Goal: Task Accomplishment & Management: Use online tool/utility

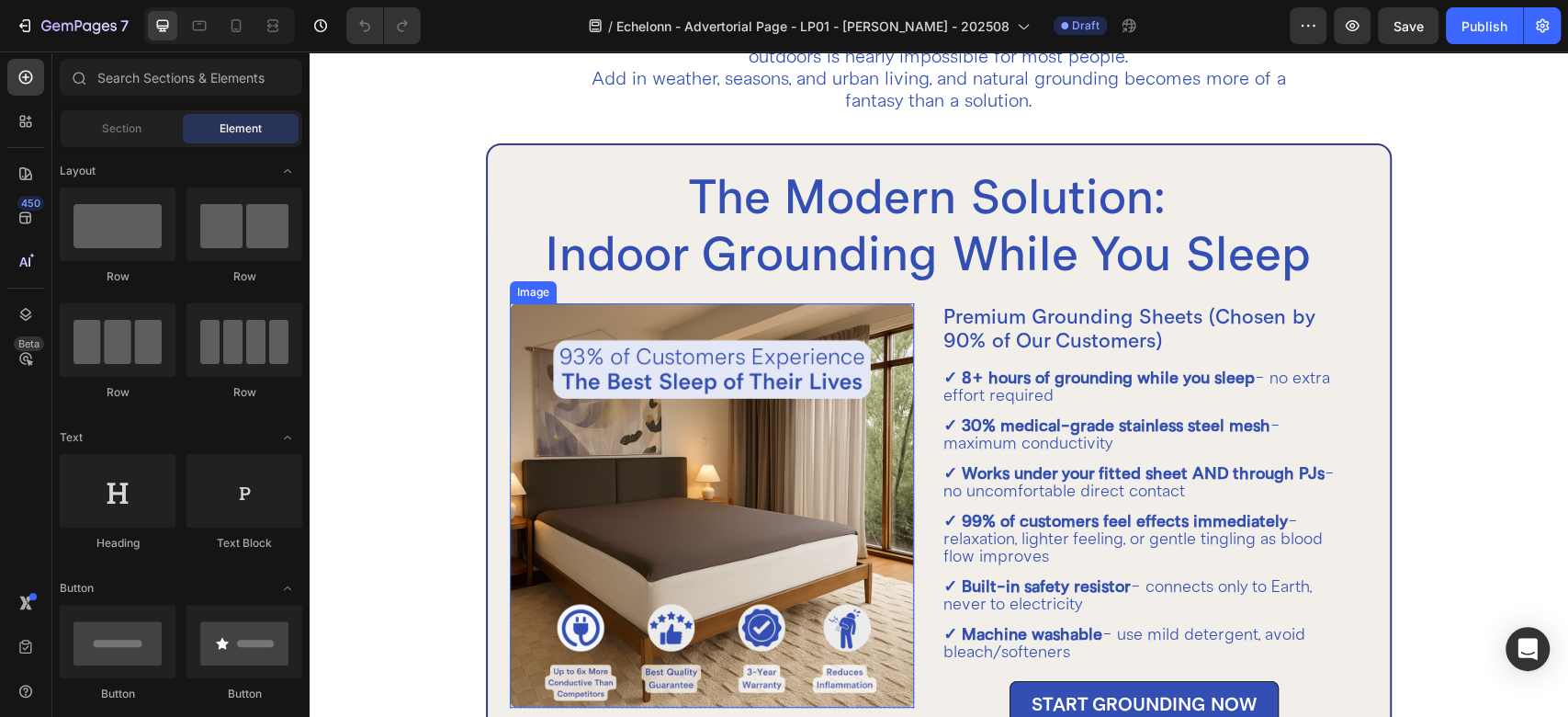
scroll to position [4084, 0]
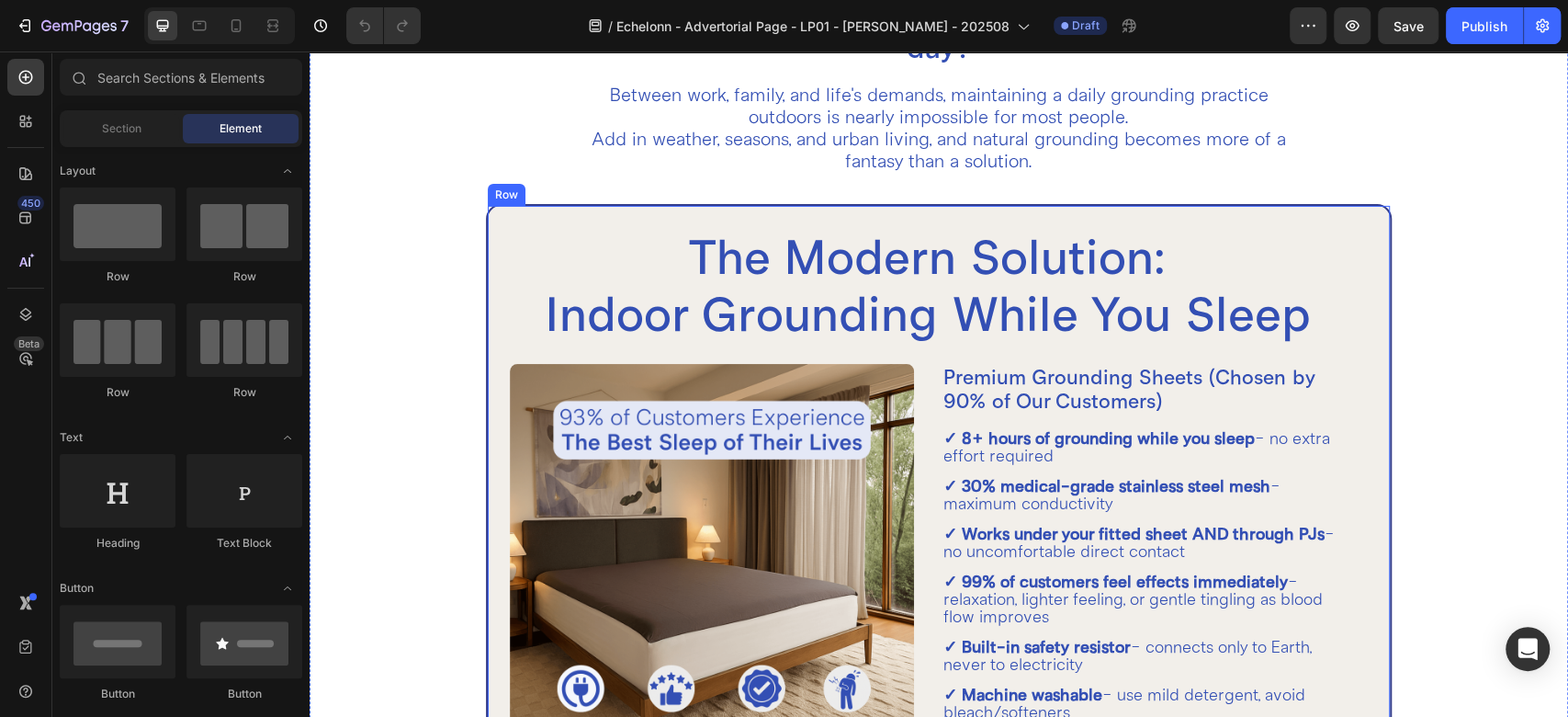
click at [498, 235] on div "The Modern Solution: Indoor Grounding While You Sleep Heading Image Row Premium…" at bounding box center [938, 660] width 906 height 914
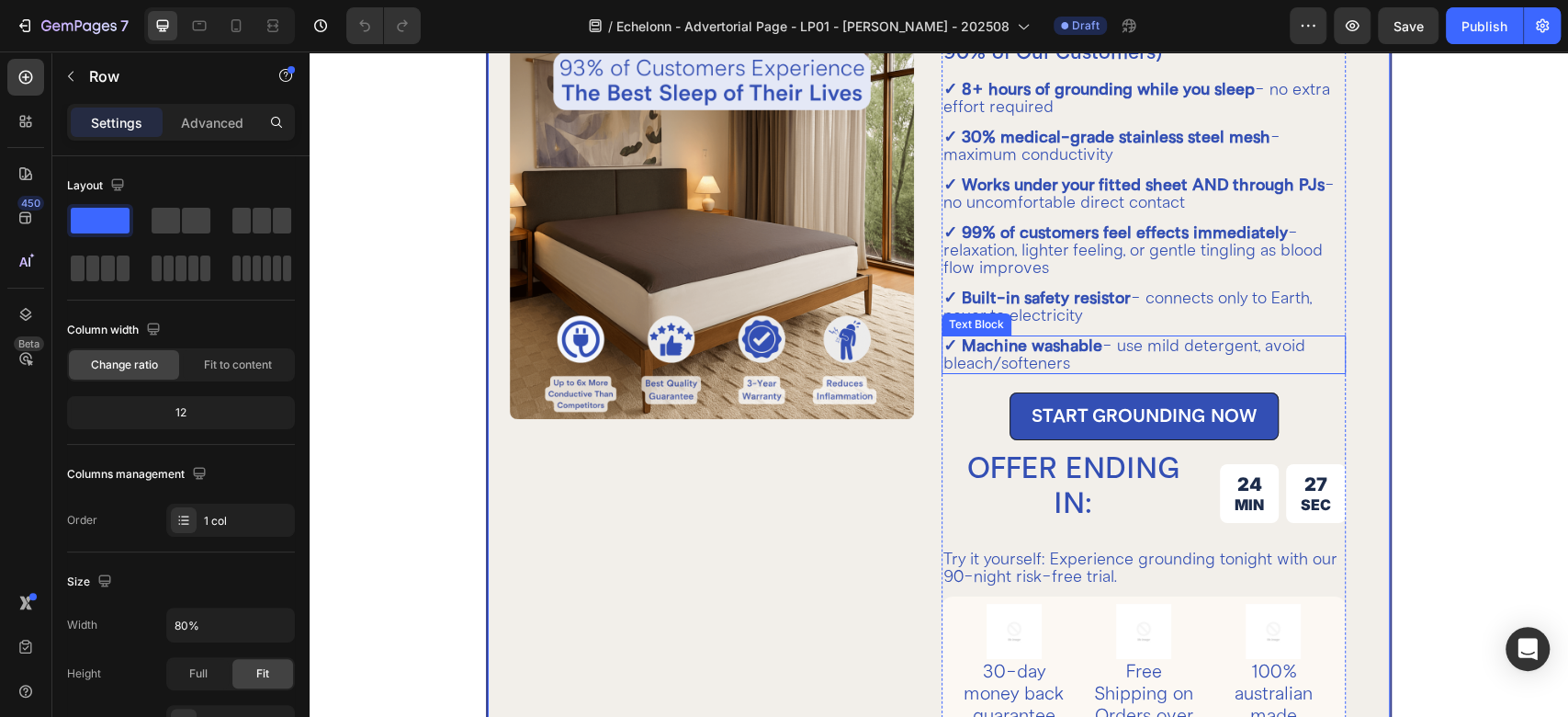
scroll to position [4372, 0]
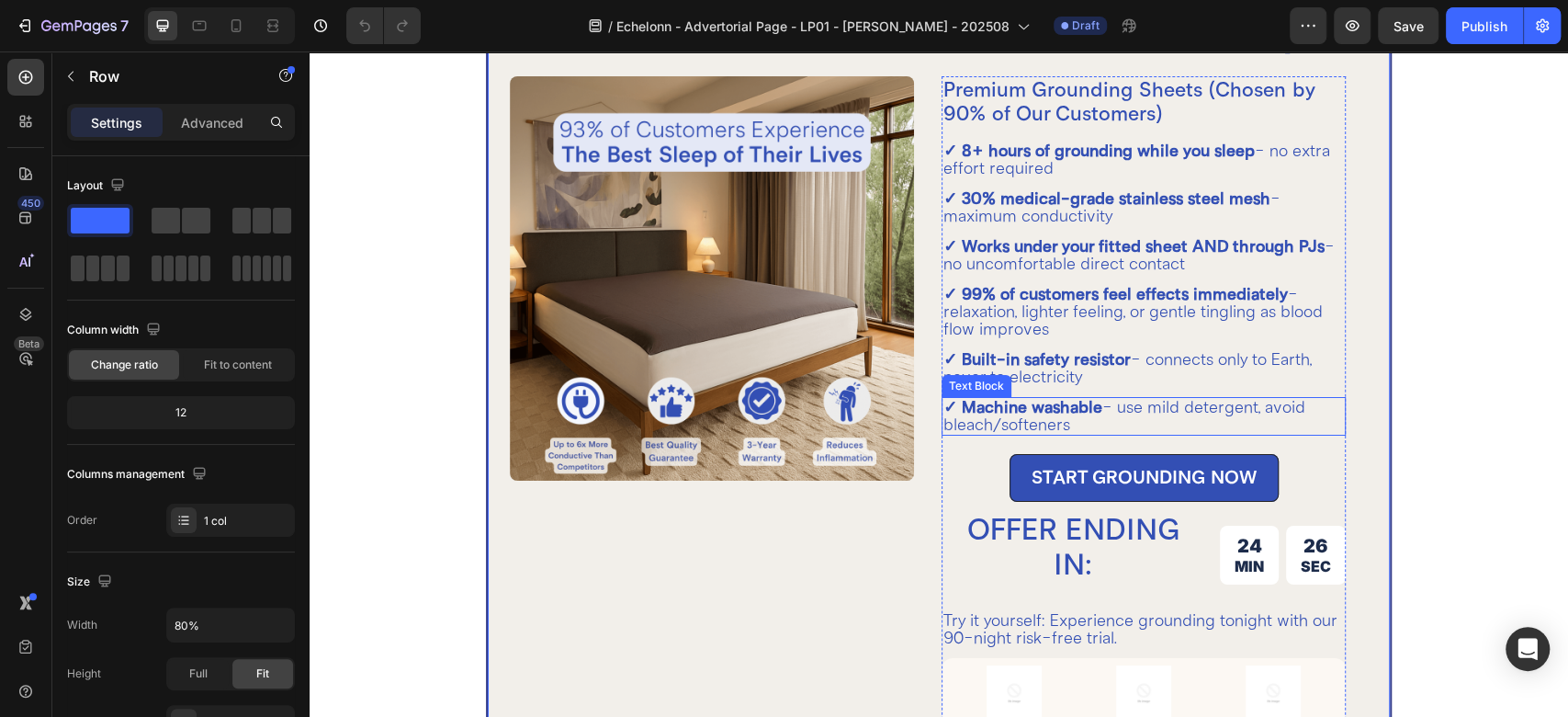
click at [1080, 414] on strong "✓ Machine washable" at bounding box center [1023, 407] width 159 height 20
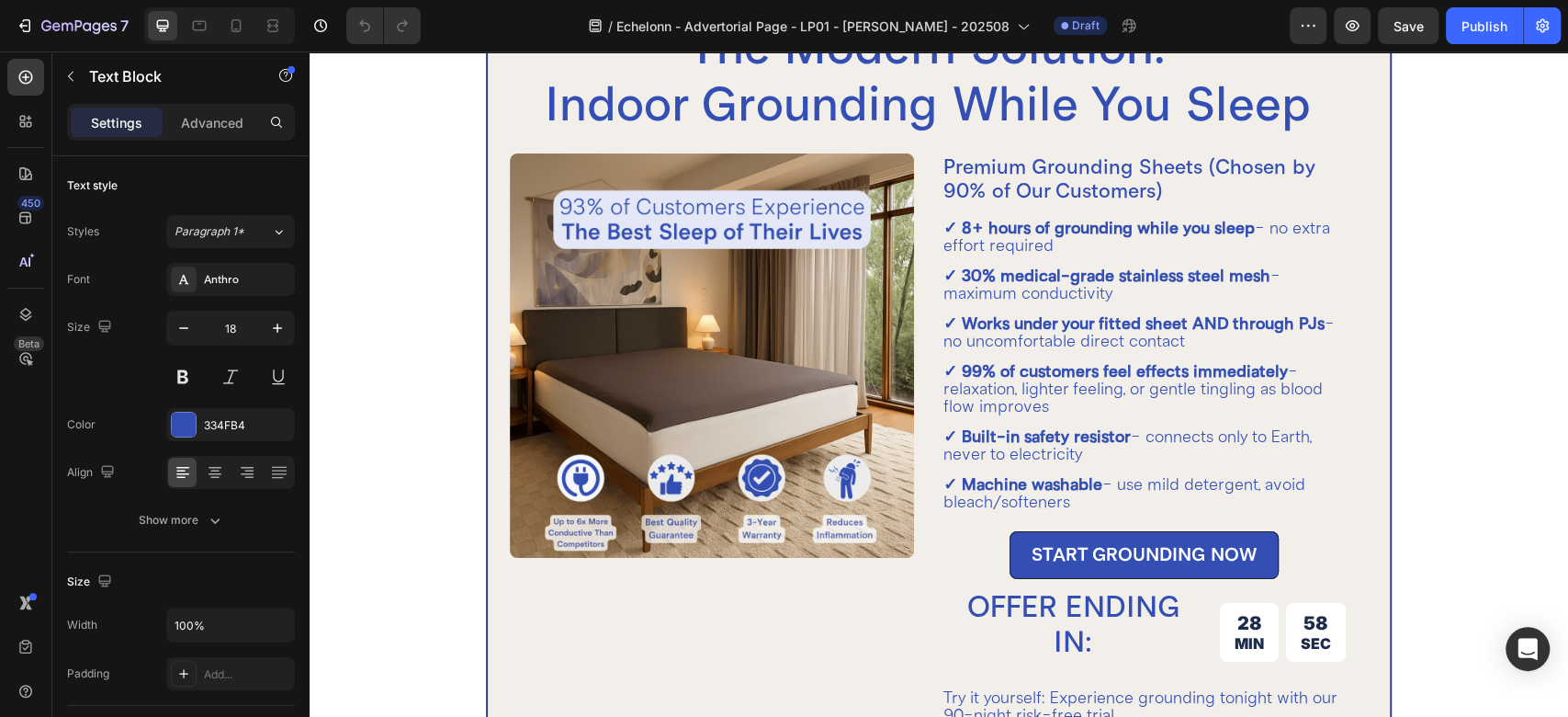
scroll to position [4298, 0]
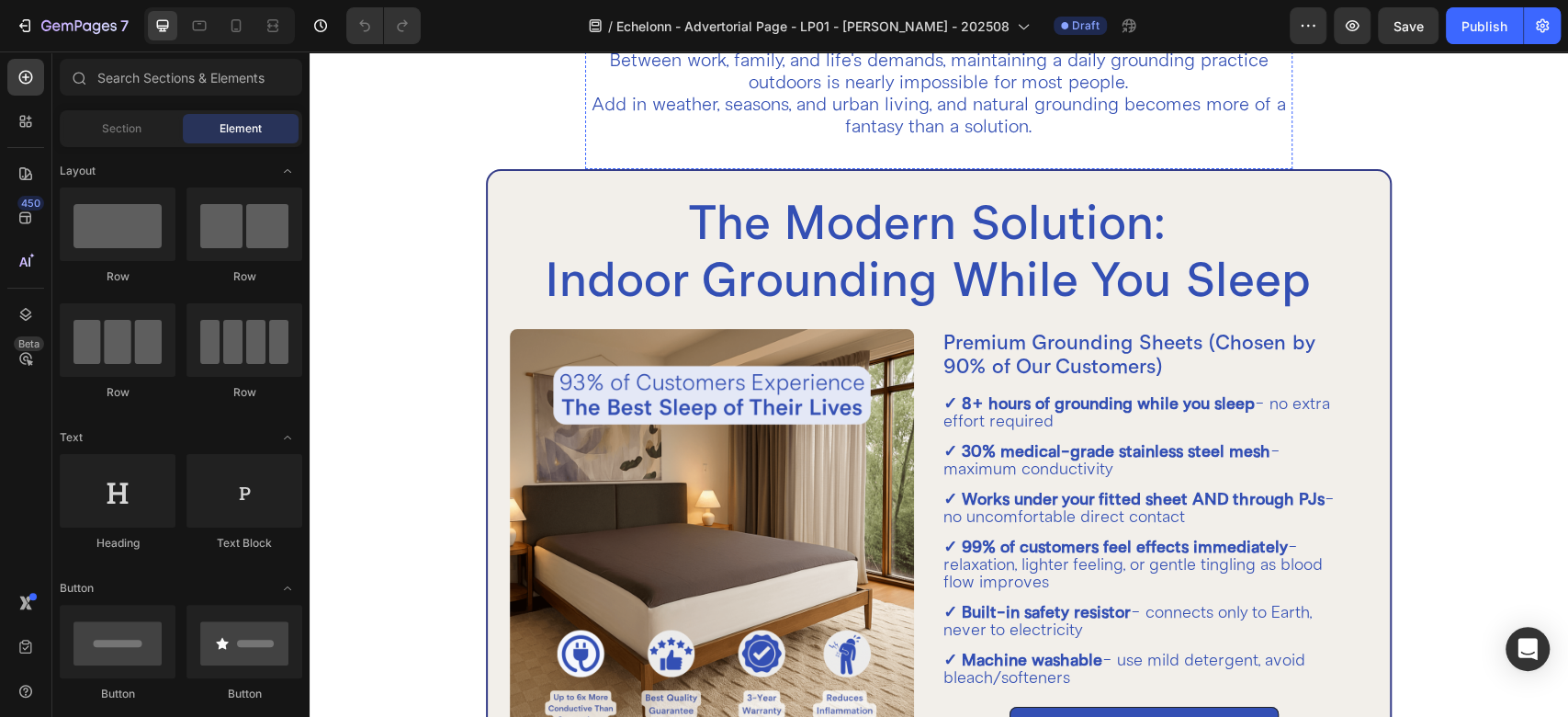
scroll to position [4084, 0]
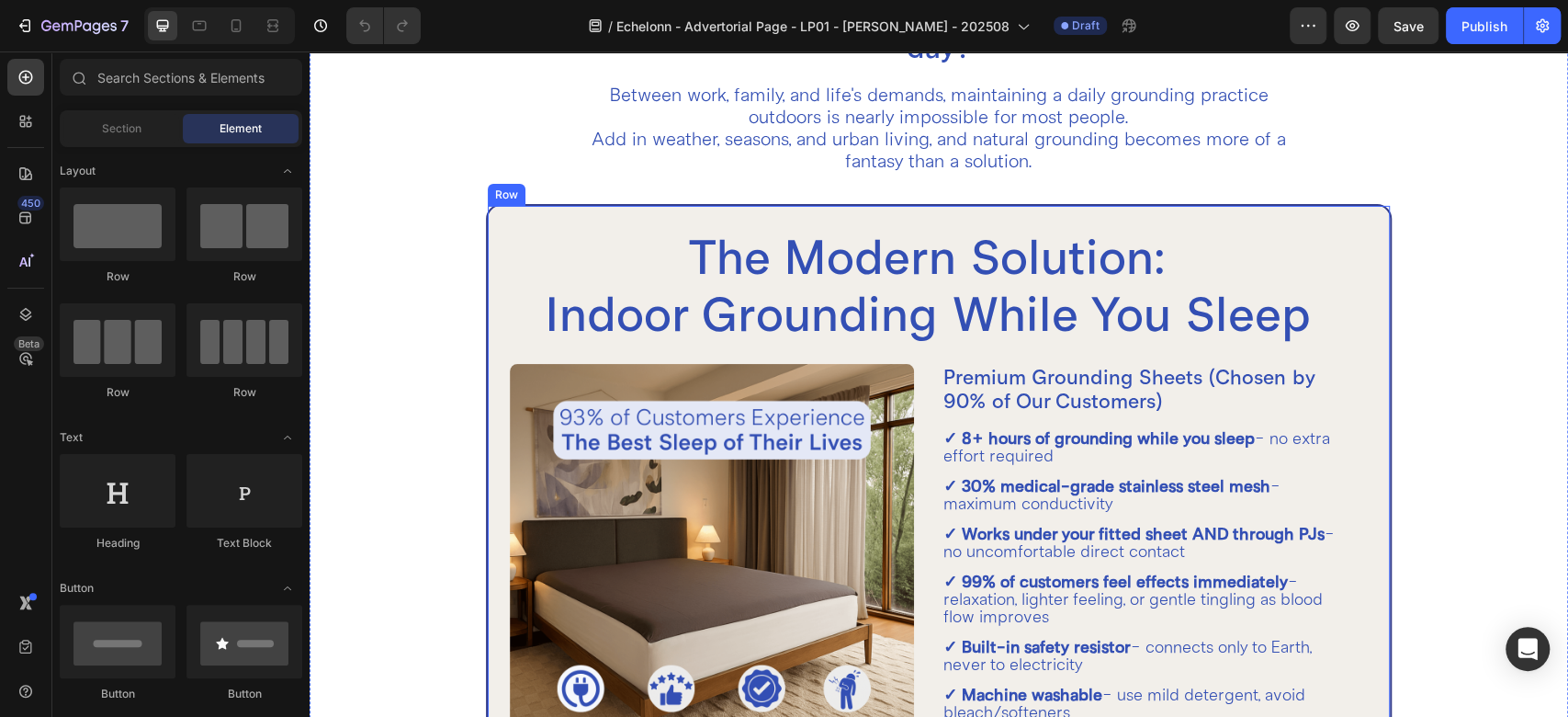
click at [496, 231] on div "The Modern Solution: Indoor Grounding While You Sleep Heading Image Row Premium…" at bounding box center [938, 660] width 906 height 914
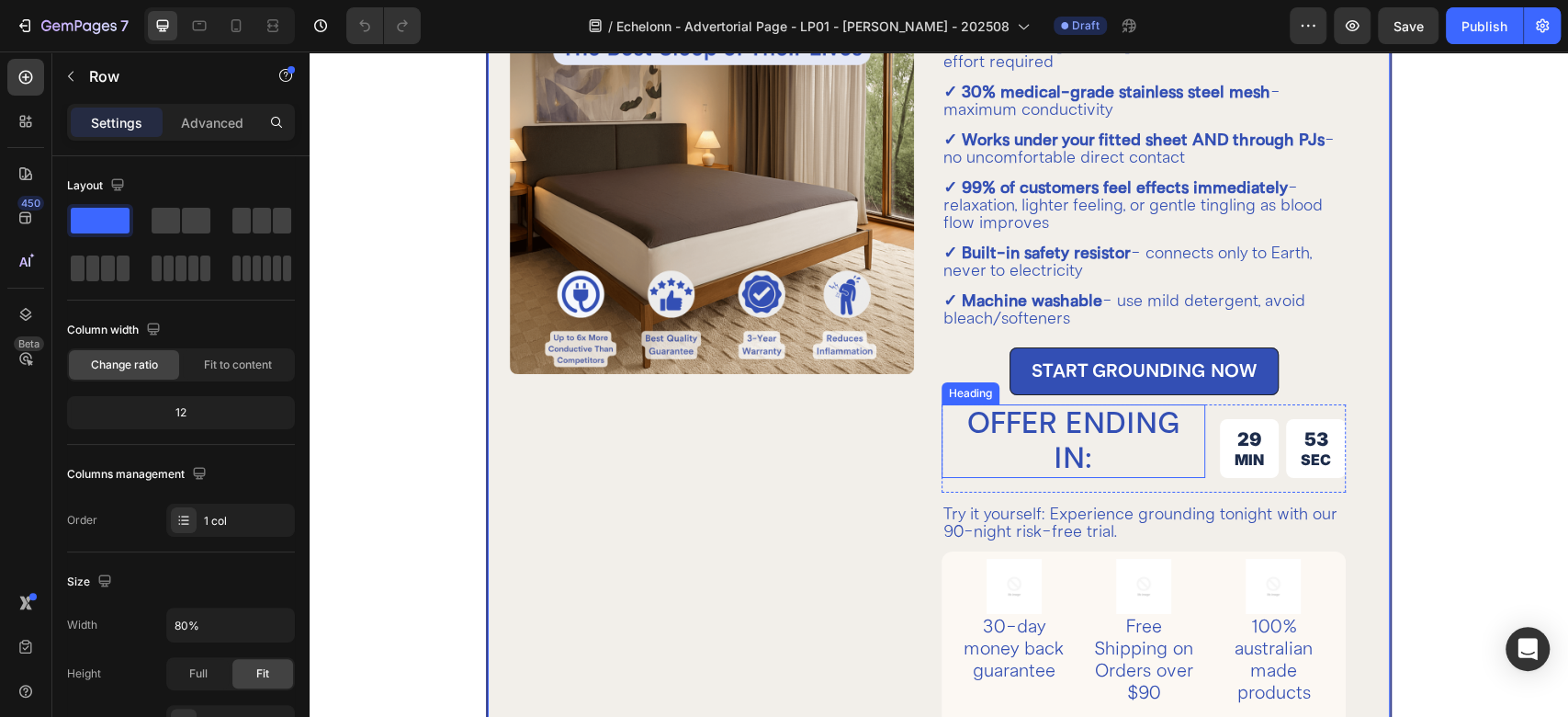
scroll to position [4492, 0]
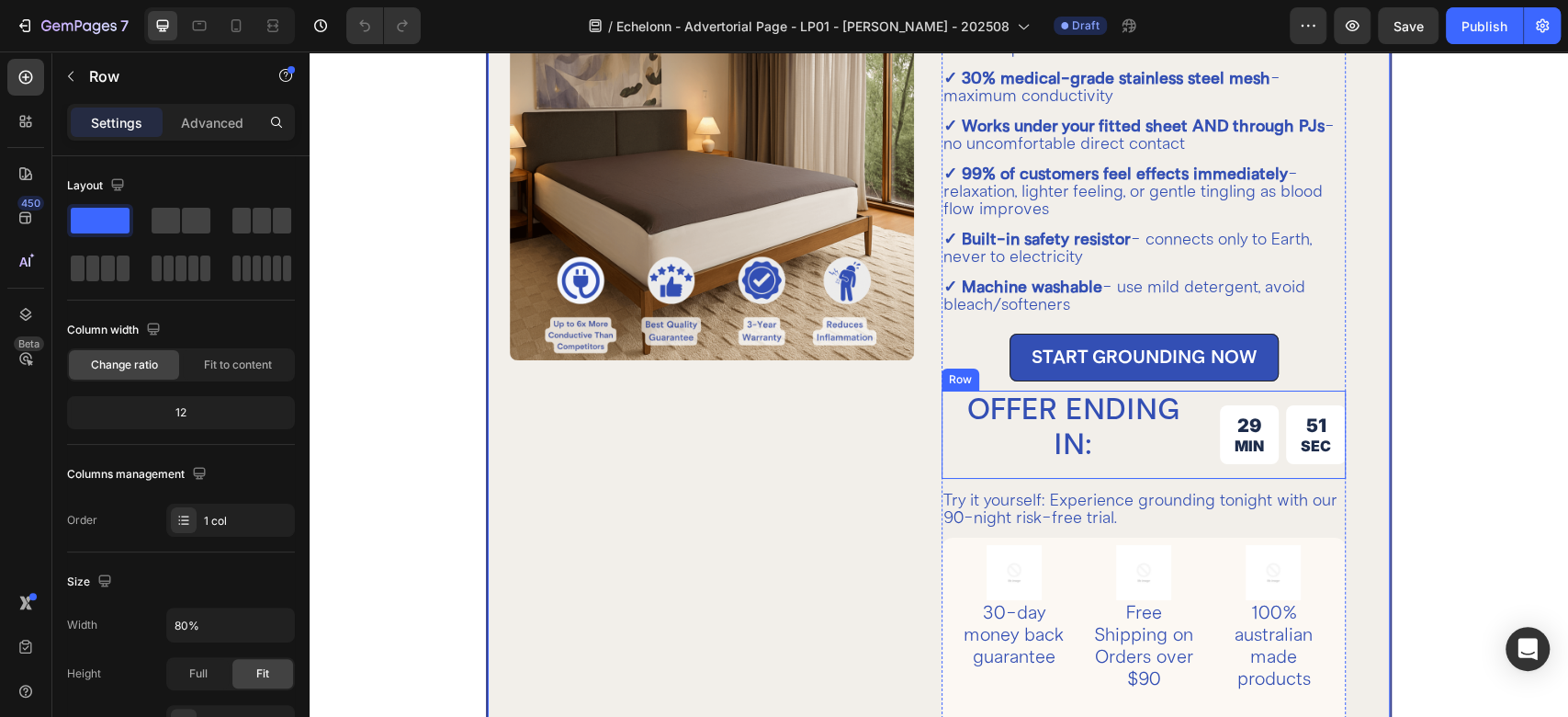
click at [1149, 467] on div "OFFER ENDING IN: Heading" at bounding box center [1074, 434] width 263 height 88
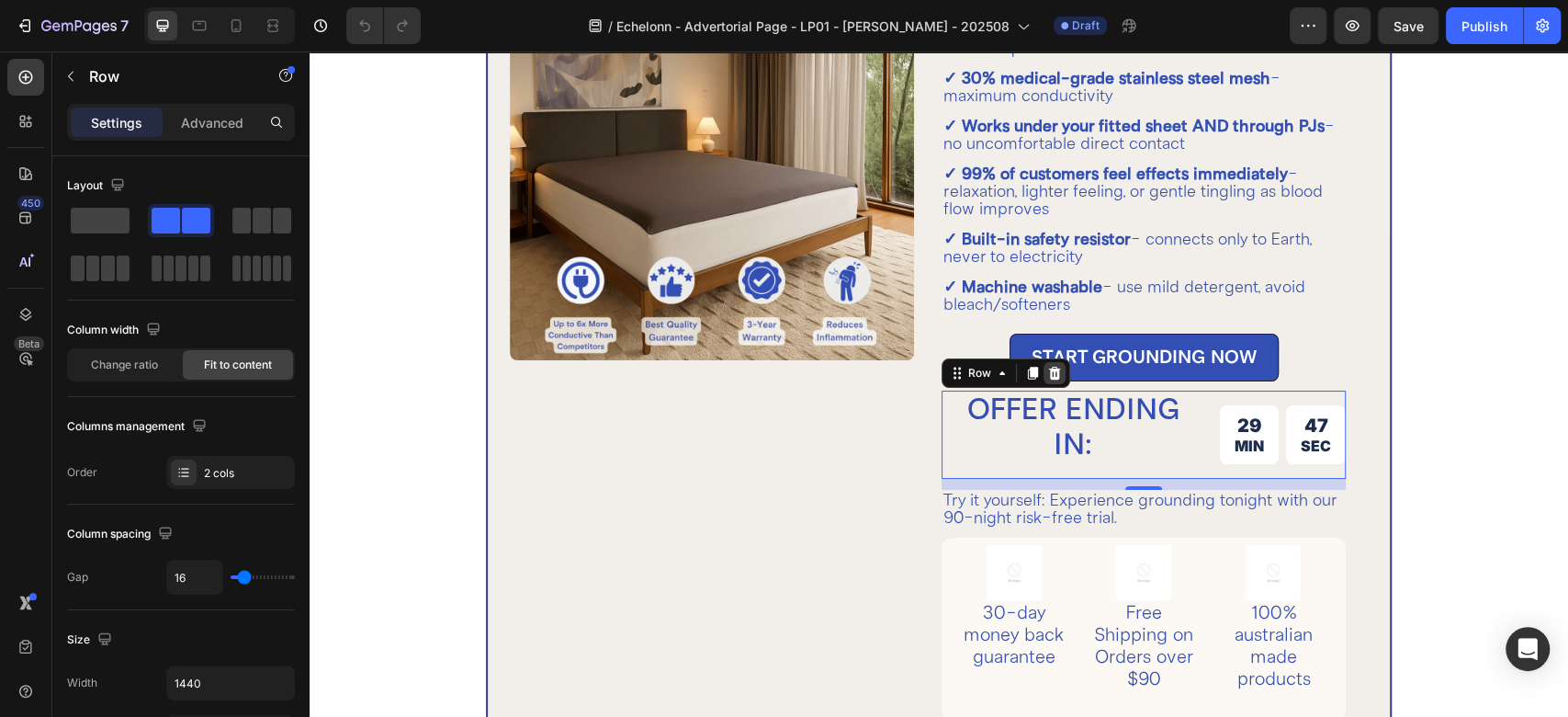
click at [1048, 368] on icon at bounding box center [1054, 373] width 12 height 13
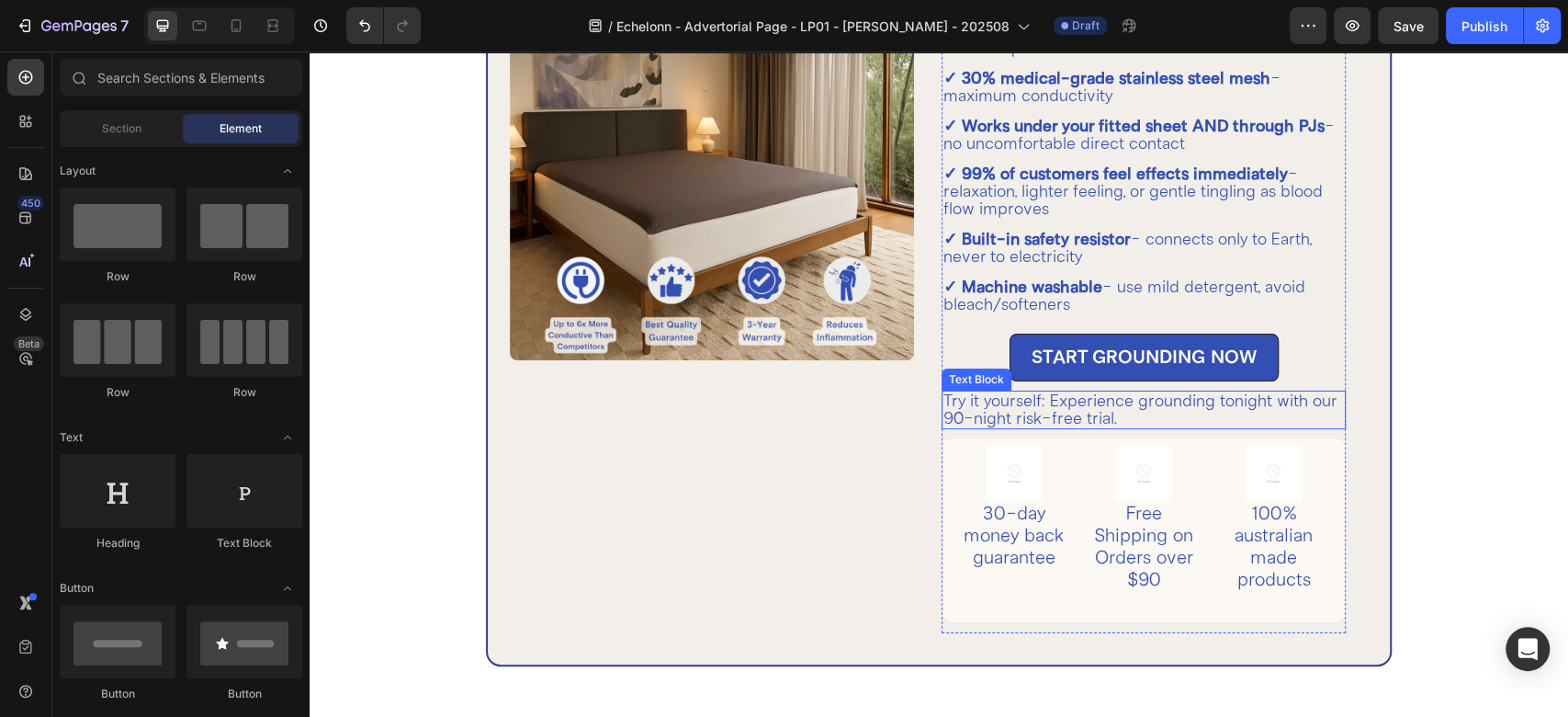
click at [1109, 407] on p "Try it yourself: Experience grounding tonight with our 90-night risk-free trial." at bounding box center [1144, 410] width 401 height 35
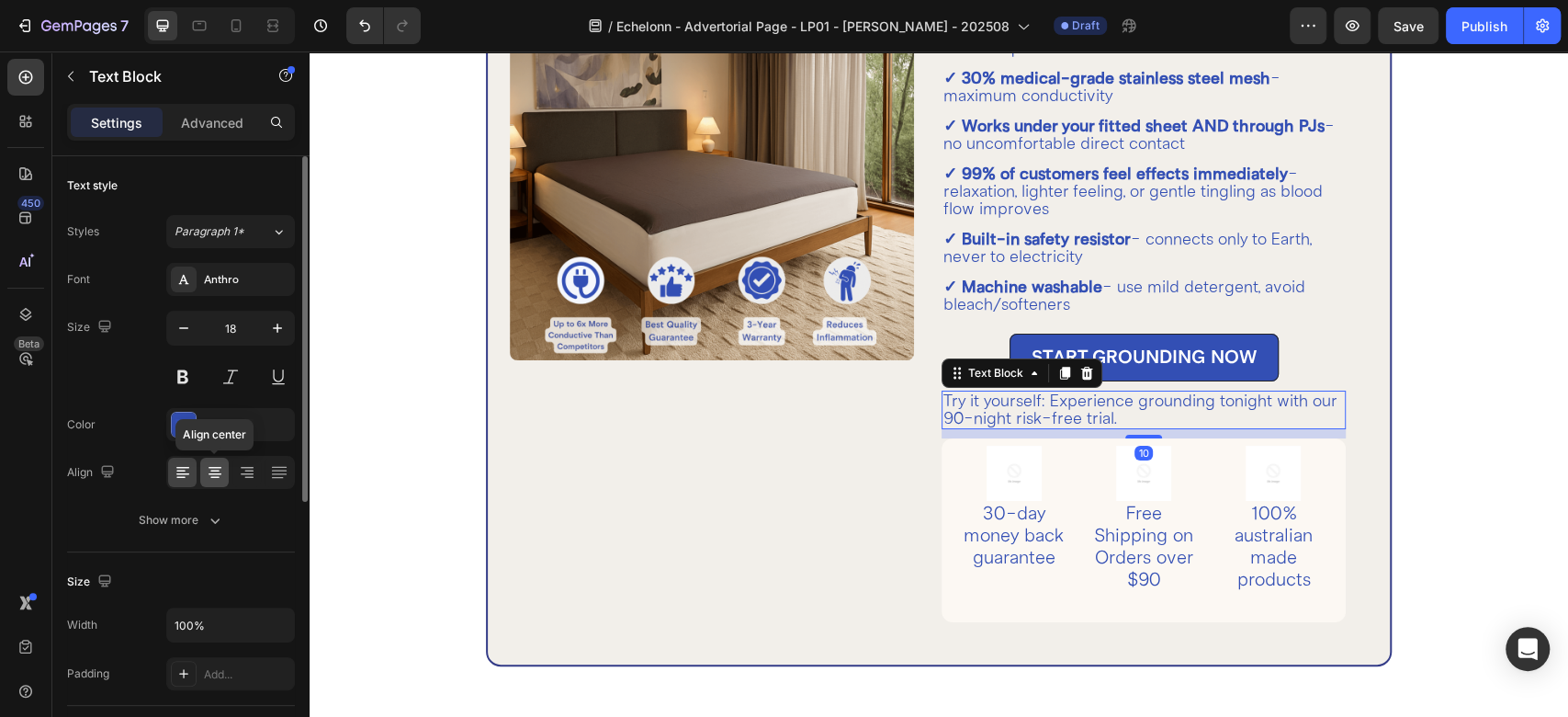
click at [207, 463] on icon at bounding box center [215, 472] width 19 height 19
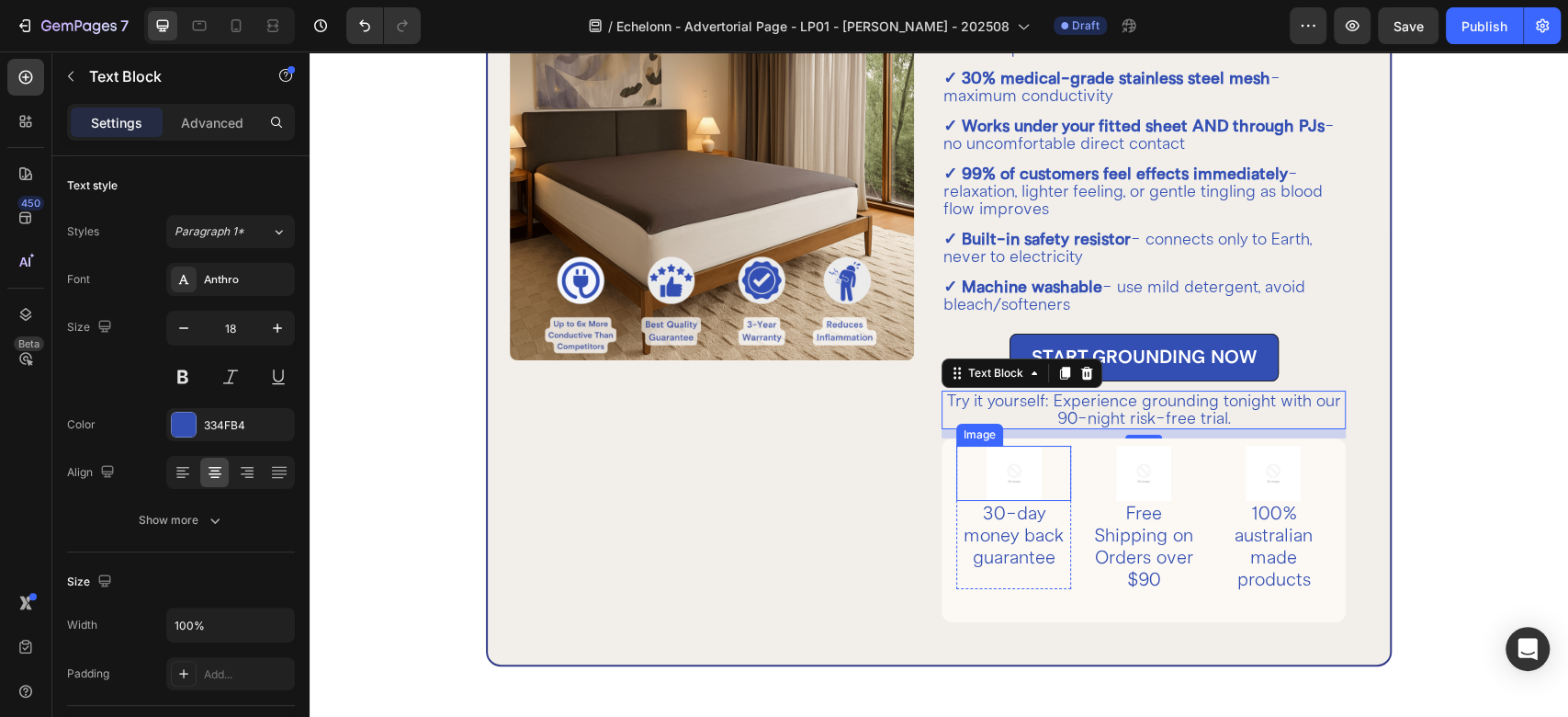
click at [1000, 465] on img at bounding box center [1014, 473] width 56 height 56
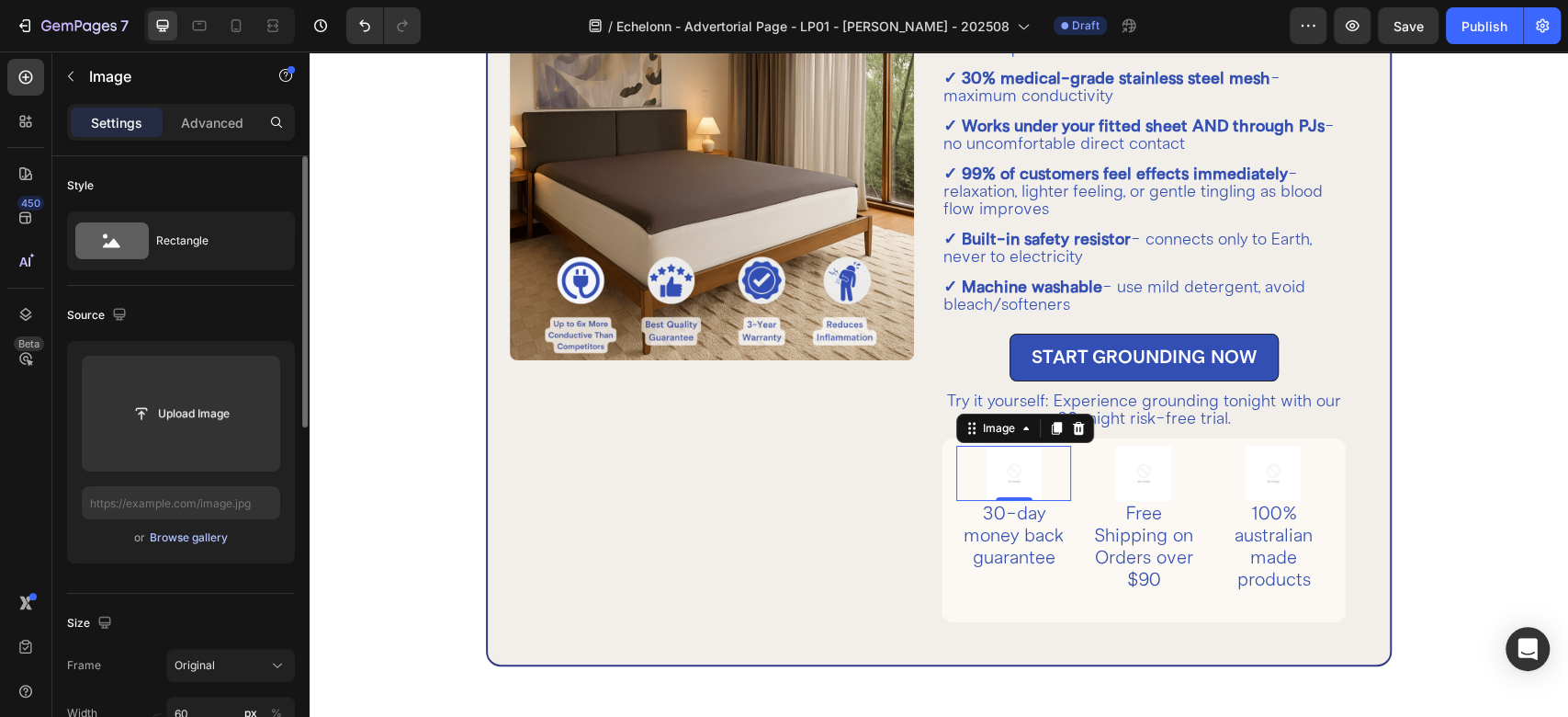
click at [156, 536] on div "Browse gallery" at bounding box center [189, 538] width 78 height 17
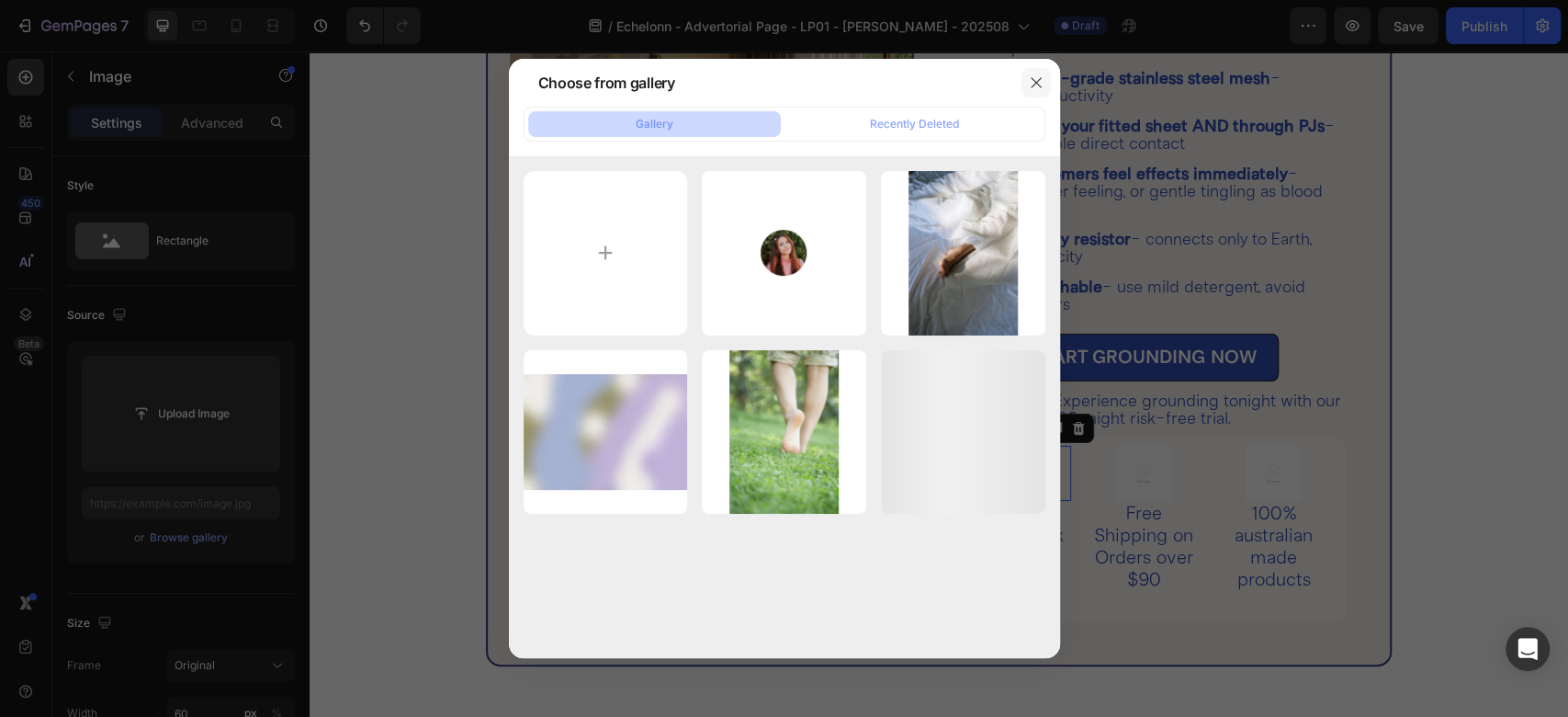
click at [1043, 71] on button "button" at bounding box center [1037, 83] width 29 height 29
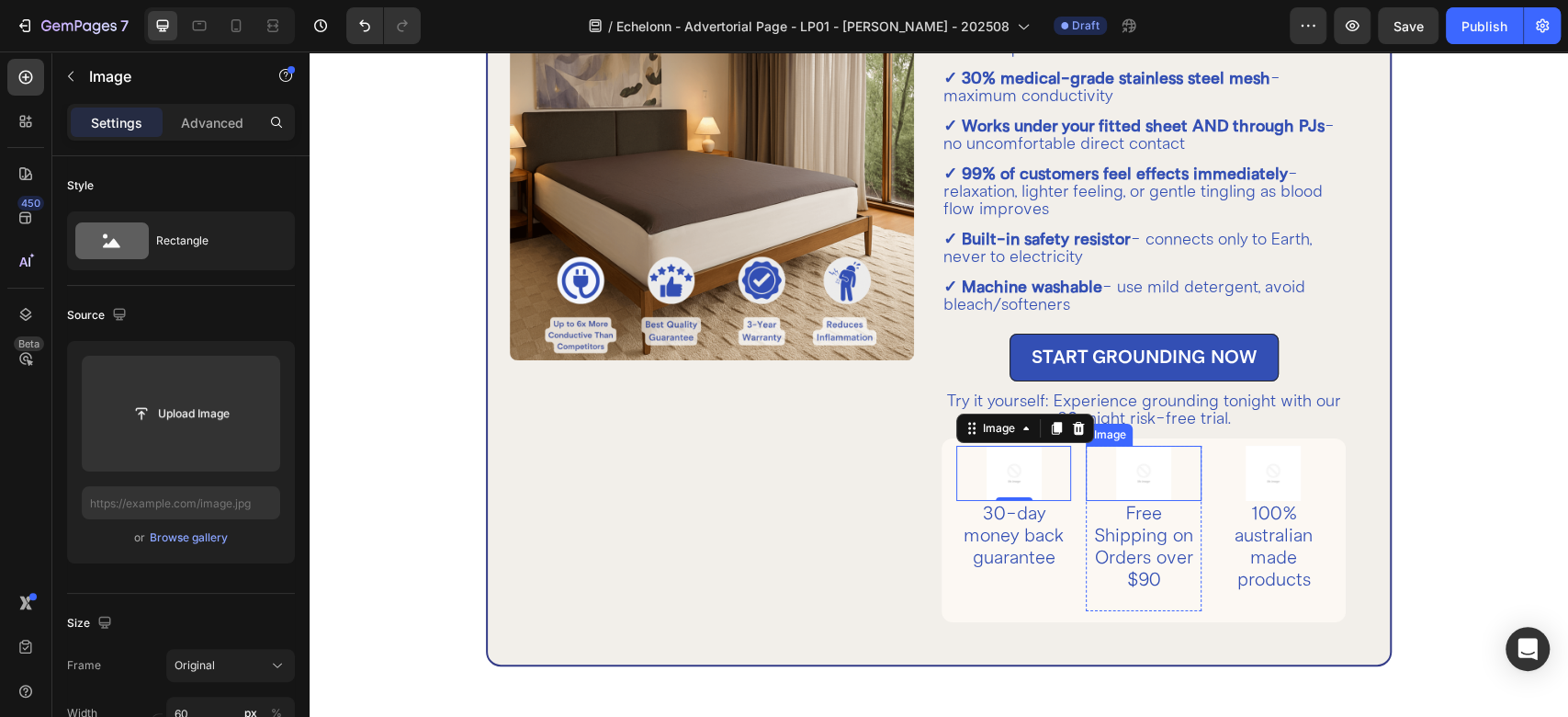
click at [1148, 464] on img at bounding box center [1144, 473] width 56 height 56
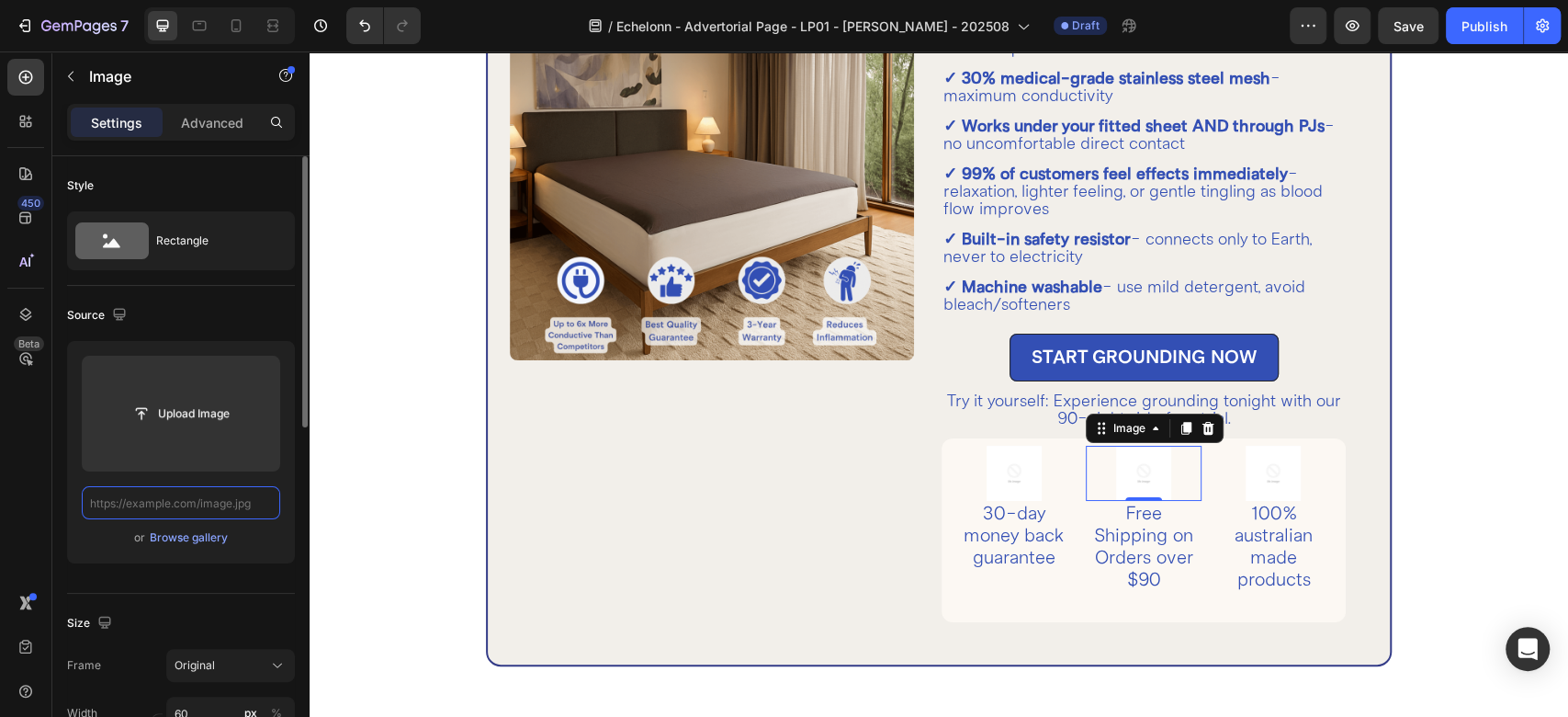
click at [163, 511] on input "text" at bounding box center [181, 502] width 199 height 33
paste input "https://cdn.shopify.com/s/files/1/0588/0568/2241/files/Premium_quality_groundin…"
type input "https://cdn.shopify.com/s/files/1/0588/0568/2241/files/Premium_quality_groundin…"
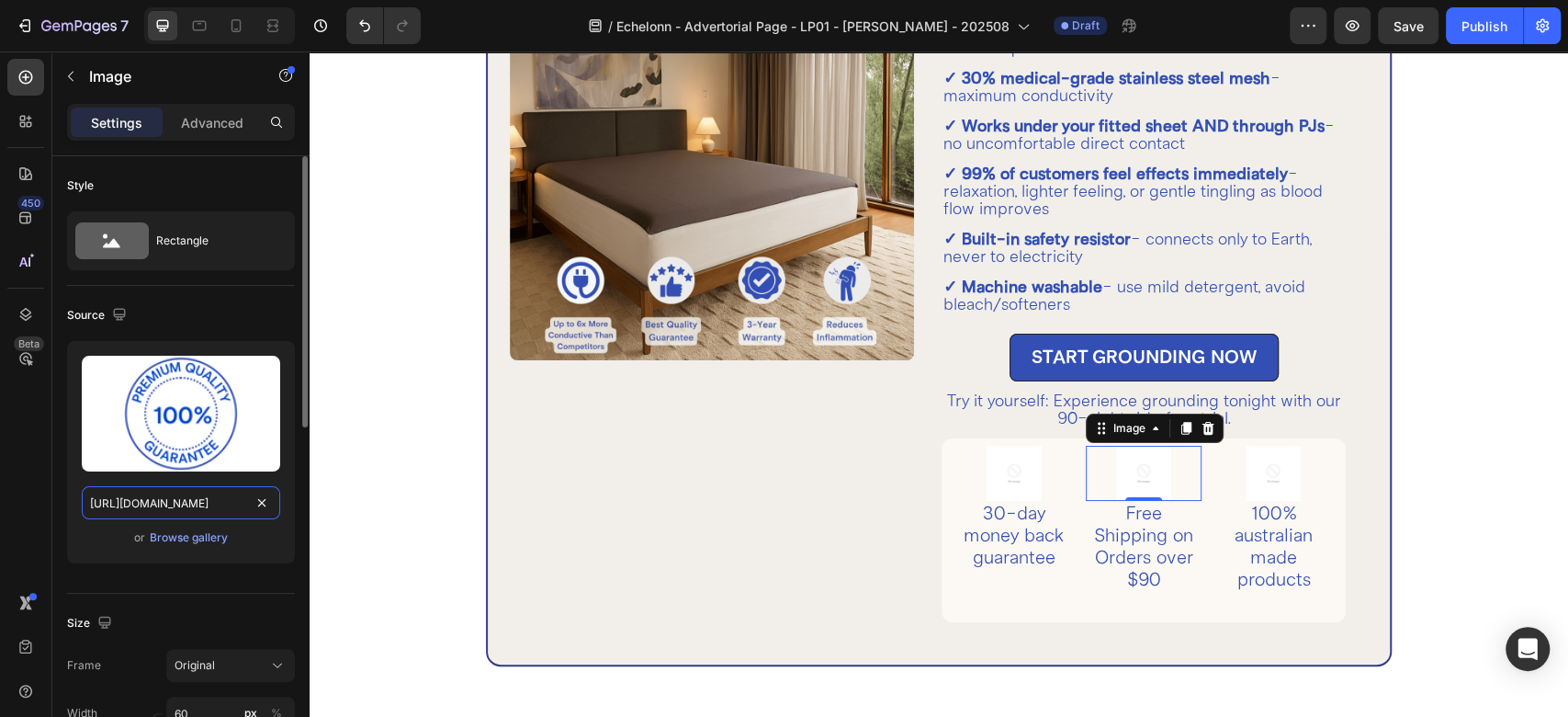
scroll to position [0, 644]
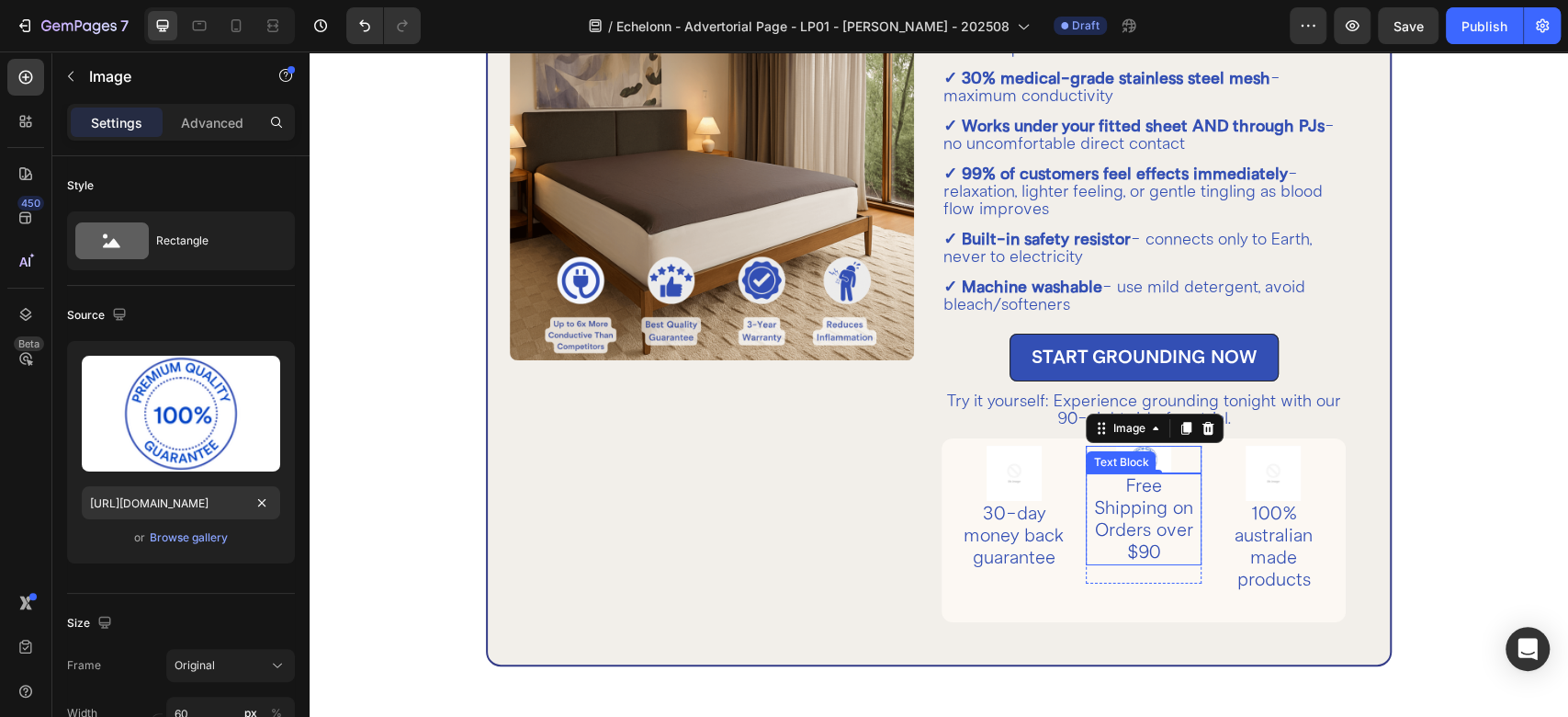
click at [1101, 522] on p "Free Shipping on Orders over $90" at bounding box center [1144, 519] width 111 height 88
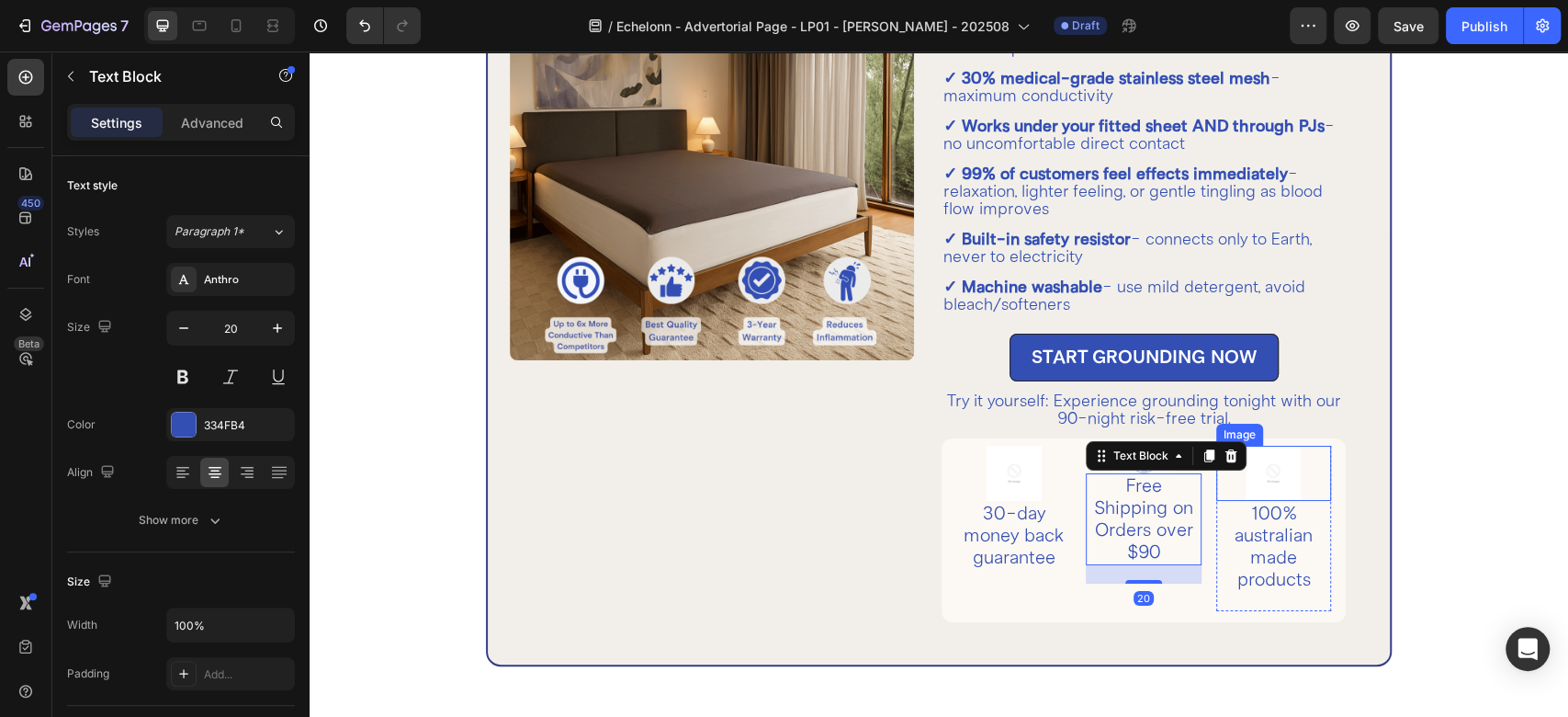
click at [1269, 474] on img at bounding box center [1274, 473] width 56 height 56
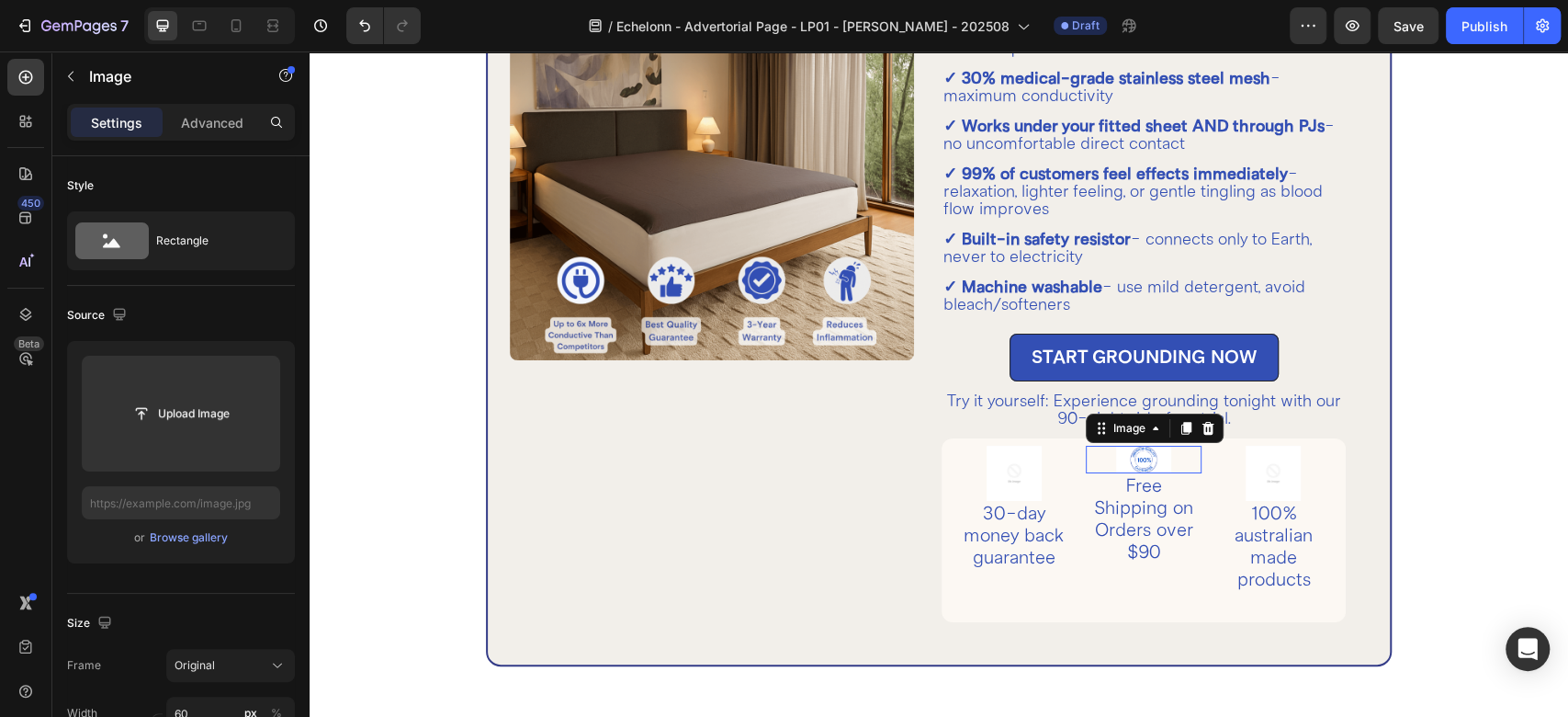
click at [1160, 456] on div at bounding box center [1144, 459] width 115 height 27
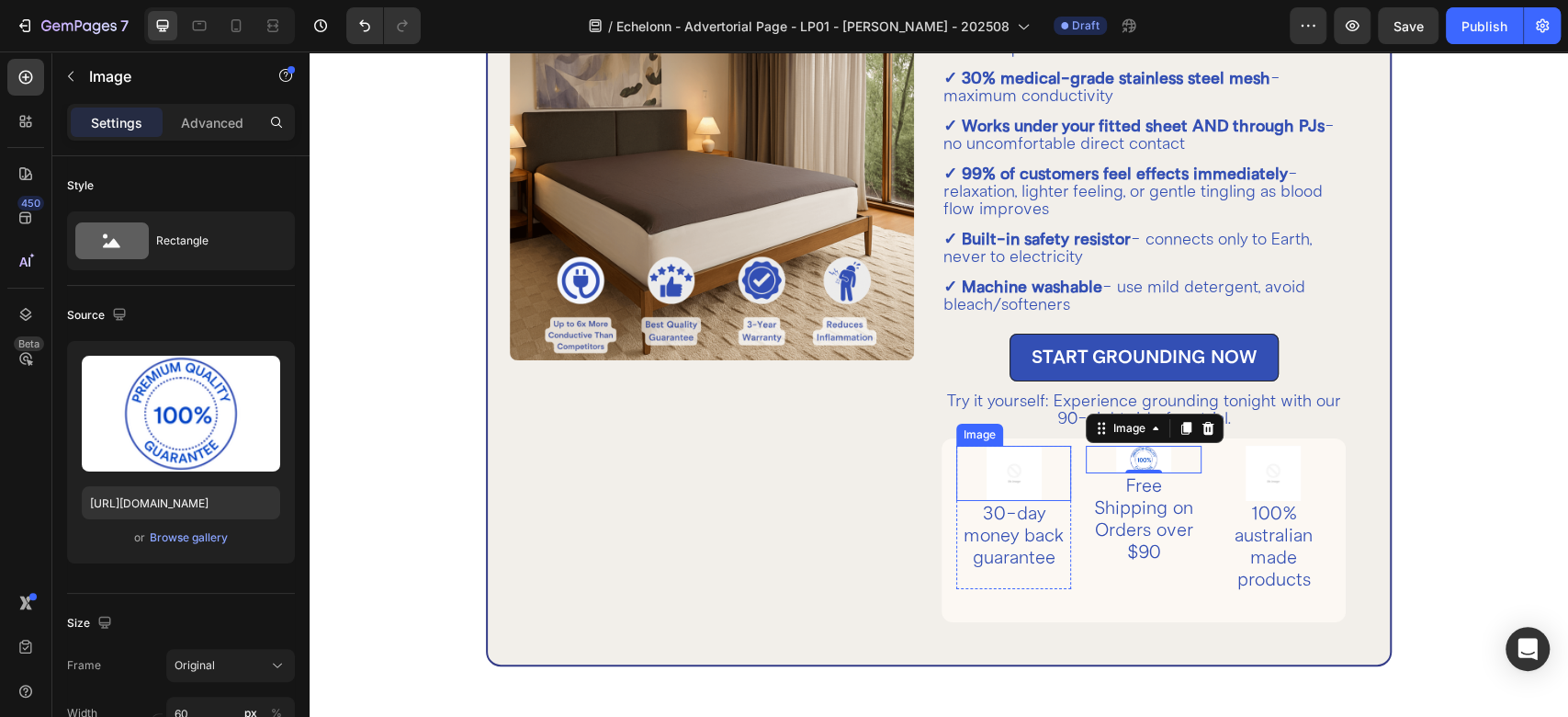
click at [1017, 470] on img at bounding box center [1014, 473] width 56 height 56
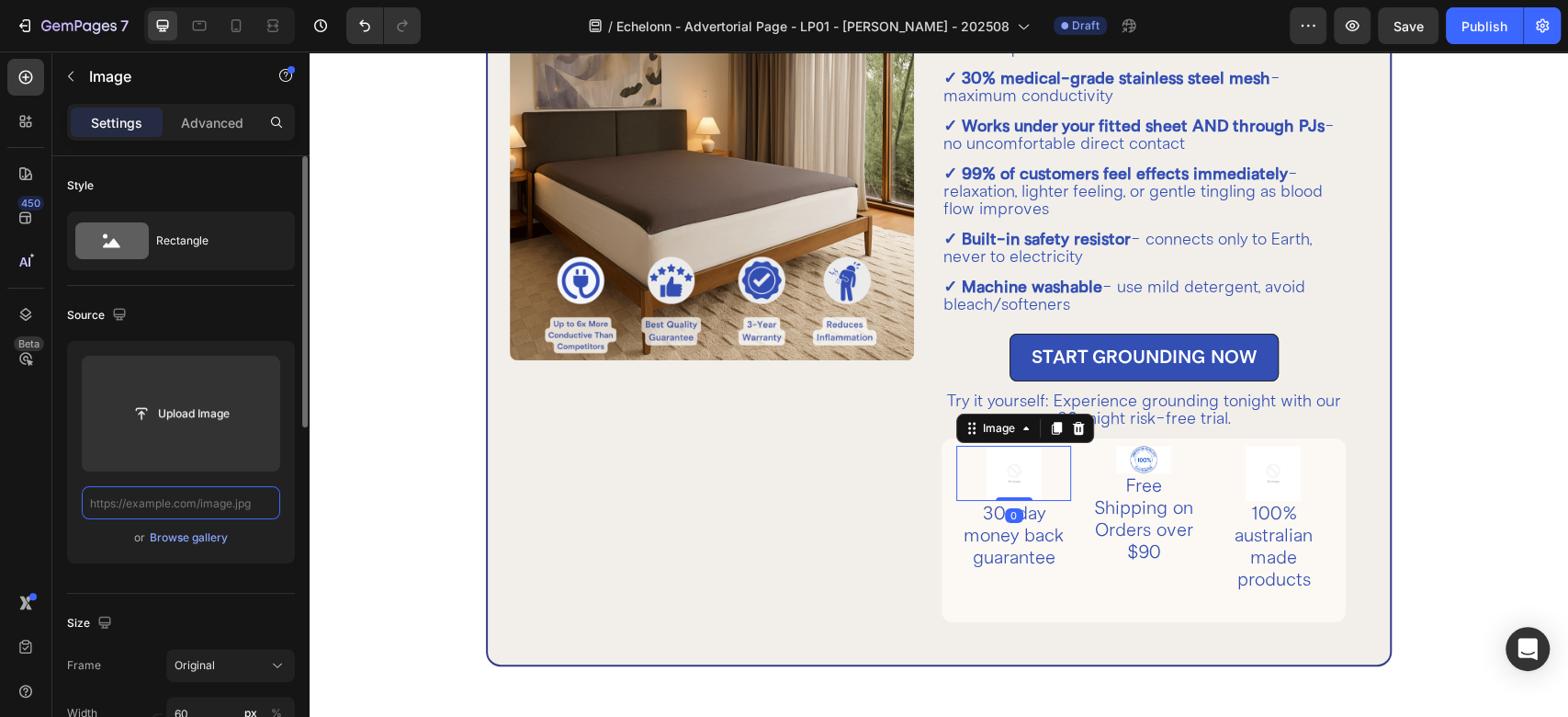
click at [175, 505] on input "text" at bounding box center [181, 502] width 199 height 33
paste input "https://cdn.shopify.com/s/files/1/0588/0568/2241/files/Grounding-sheet-mat-Guar…"
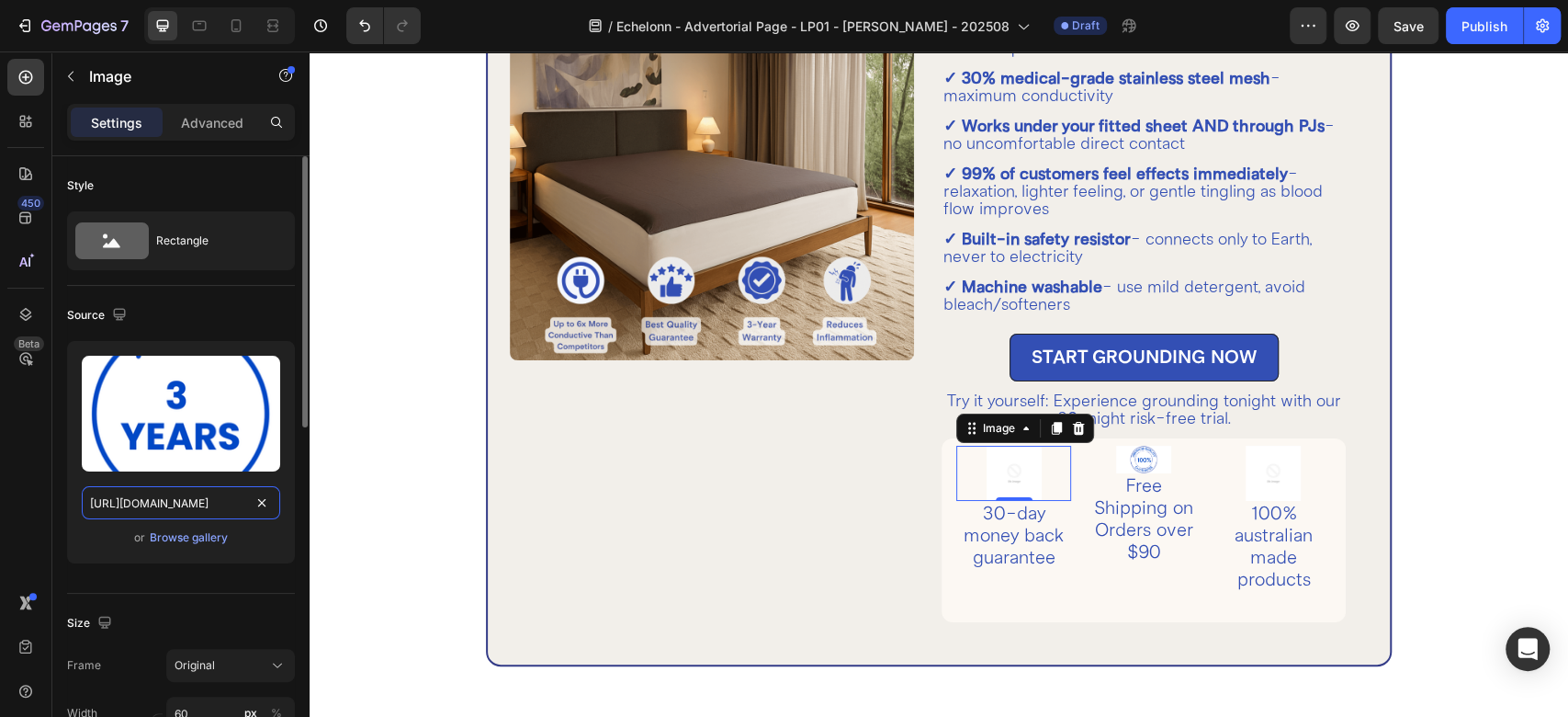
type input "https://cdn.shopify.com/s/files/1/0588/0568/2241/files/Grounding-sheet-mat-Guar…"
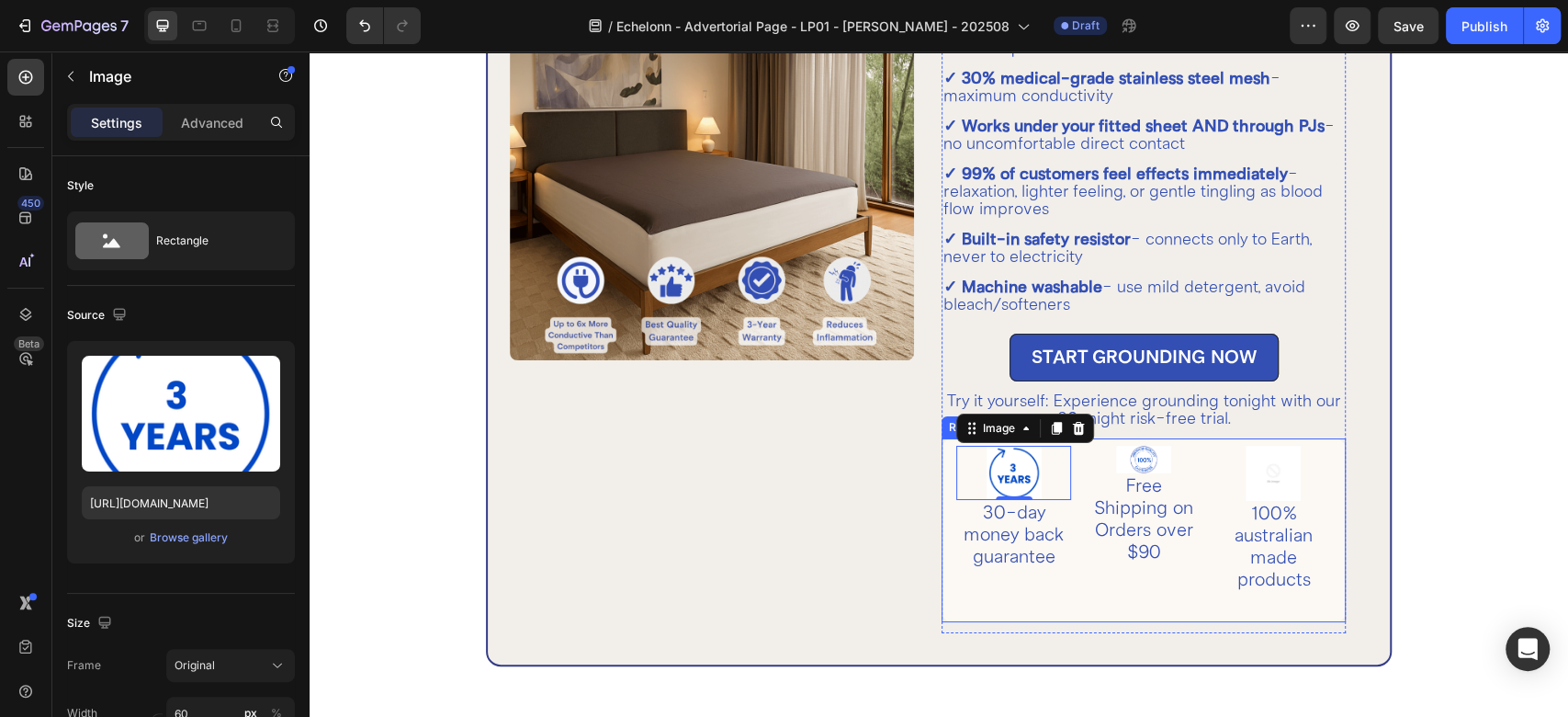
click at [942, 538] on div "Image 0 30-day money back guarantee Text Block Row Image Free Shipping on Order…" at bounding box center [1144, 530] width 405 height 183
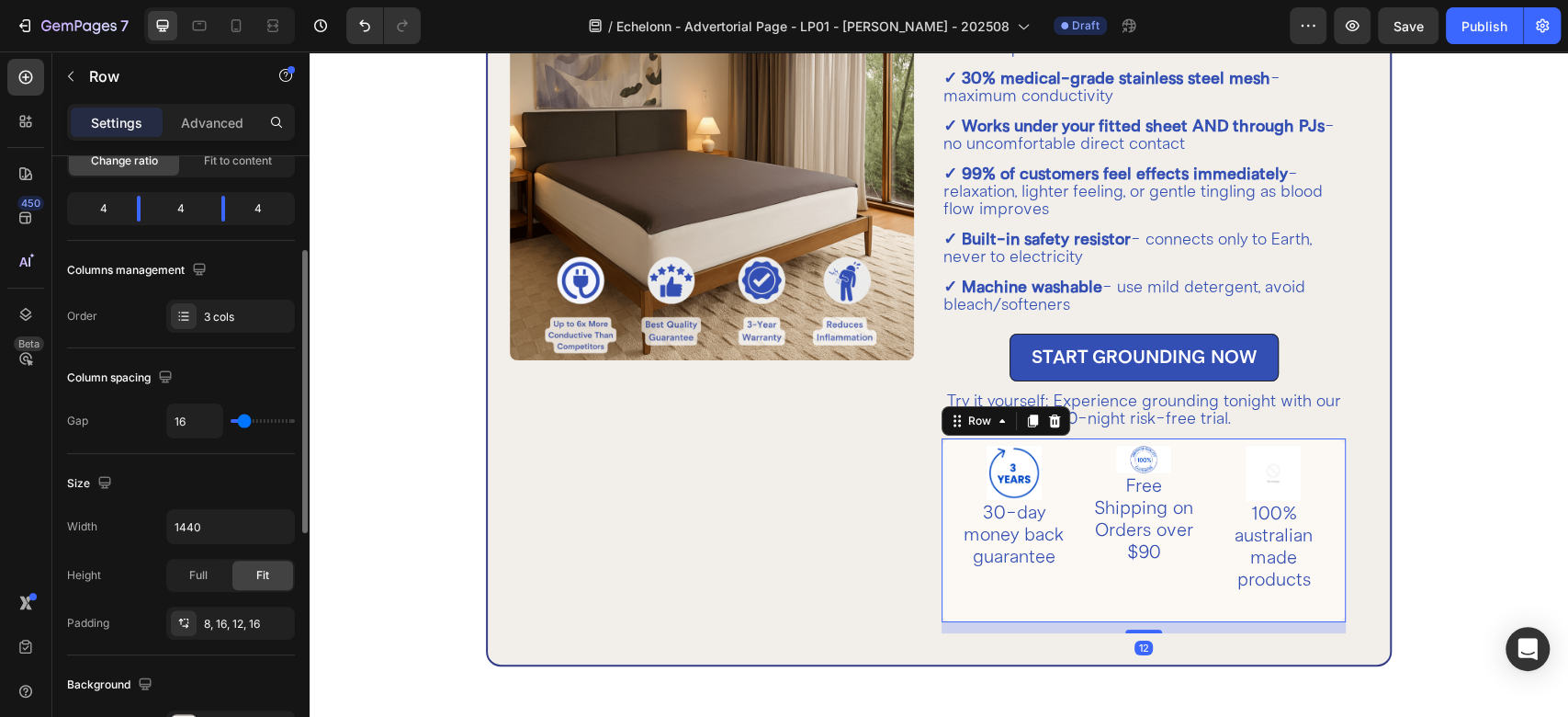
scroll to position [408, 0]
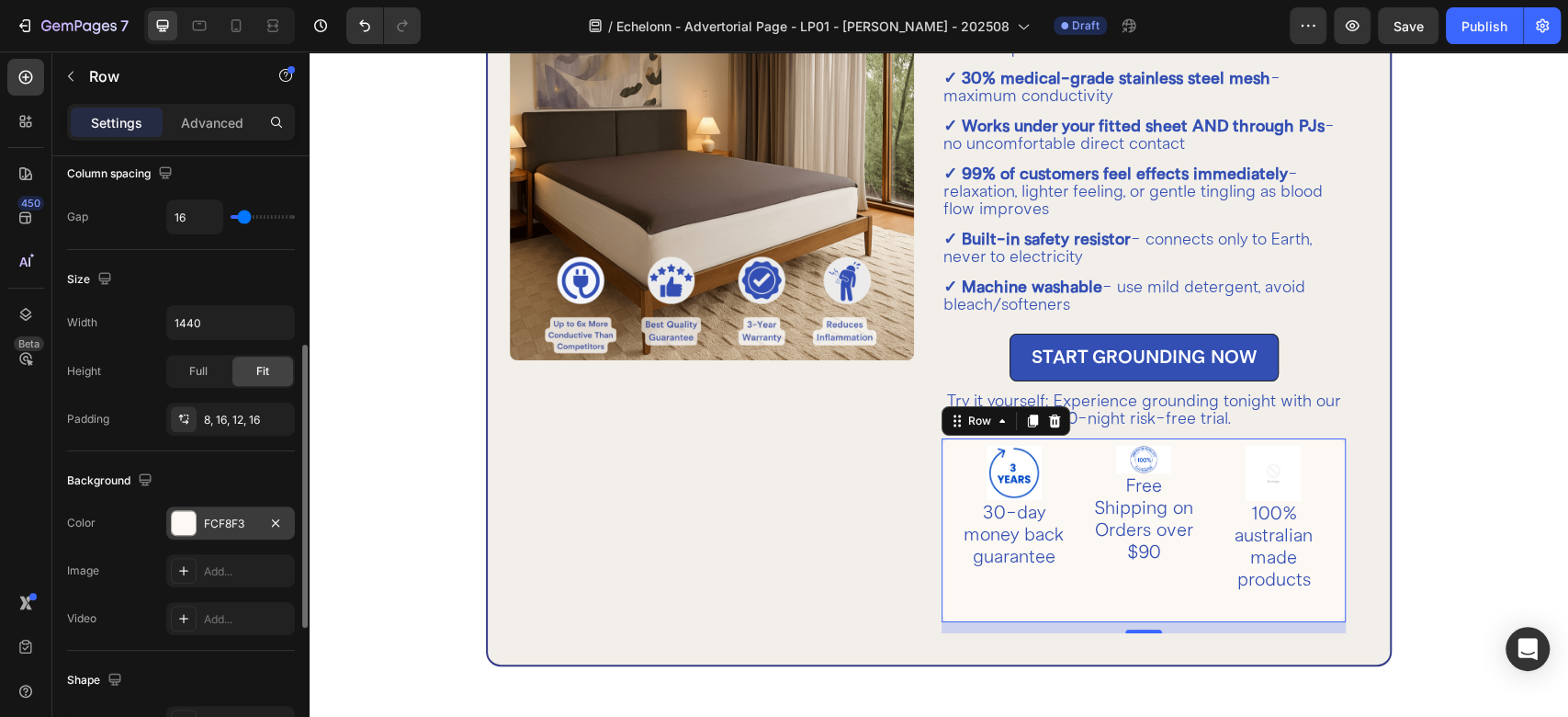
click at [191, 518] on div at bounding box center [183, 523] width 23 height 23
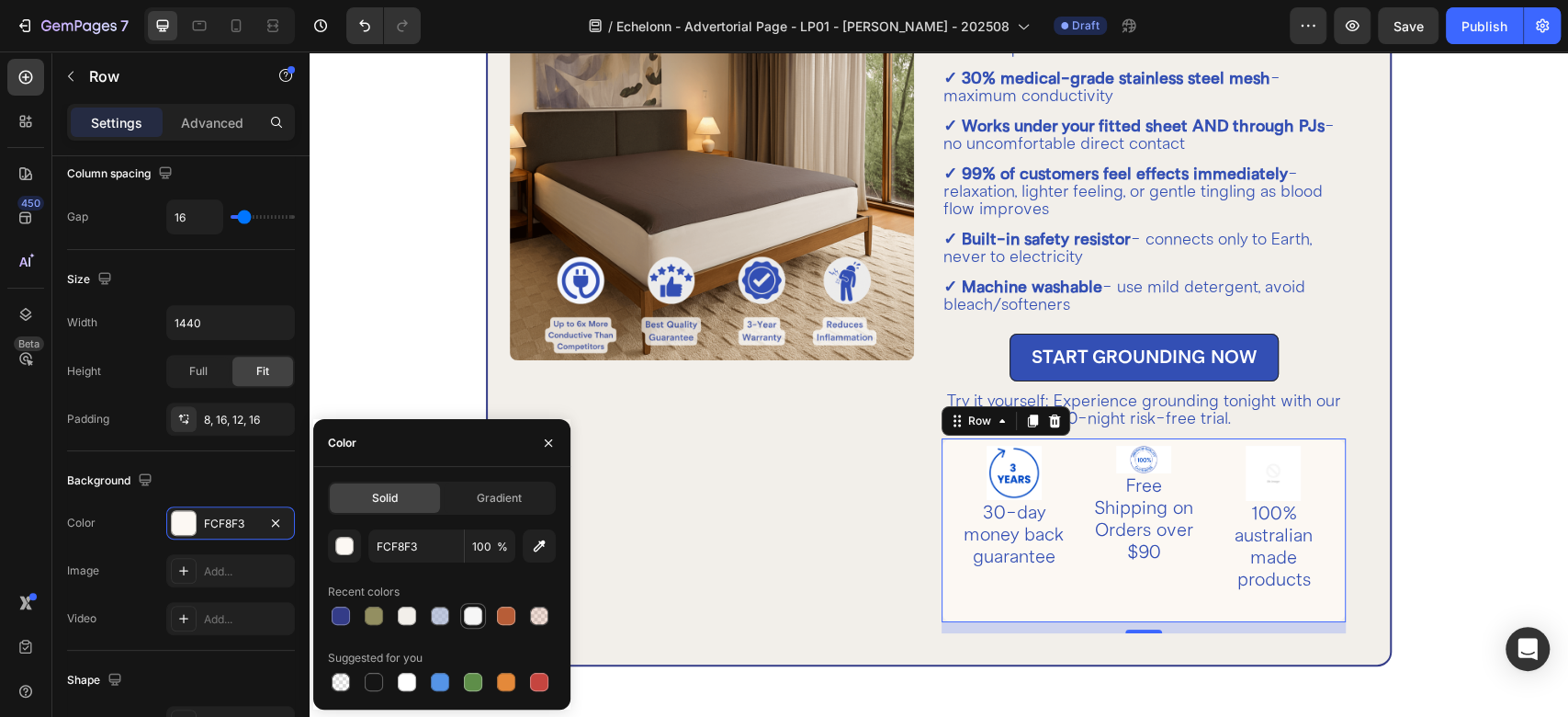
click at [475, 614] on div at bounding box center [473, 616] width 19 height 19
click at [407, 680] on div at bounding box center [407, 682] width 19 height 19
type input "FFFFFF"
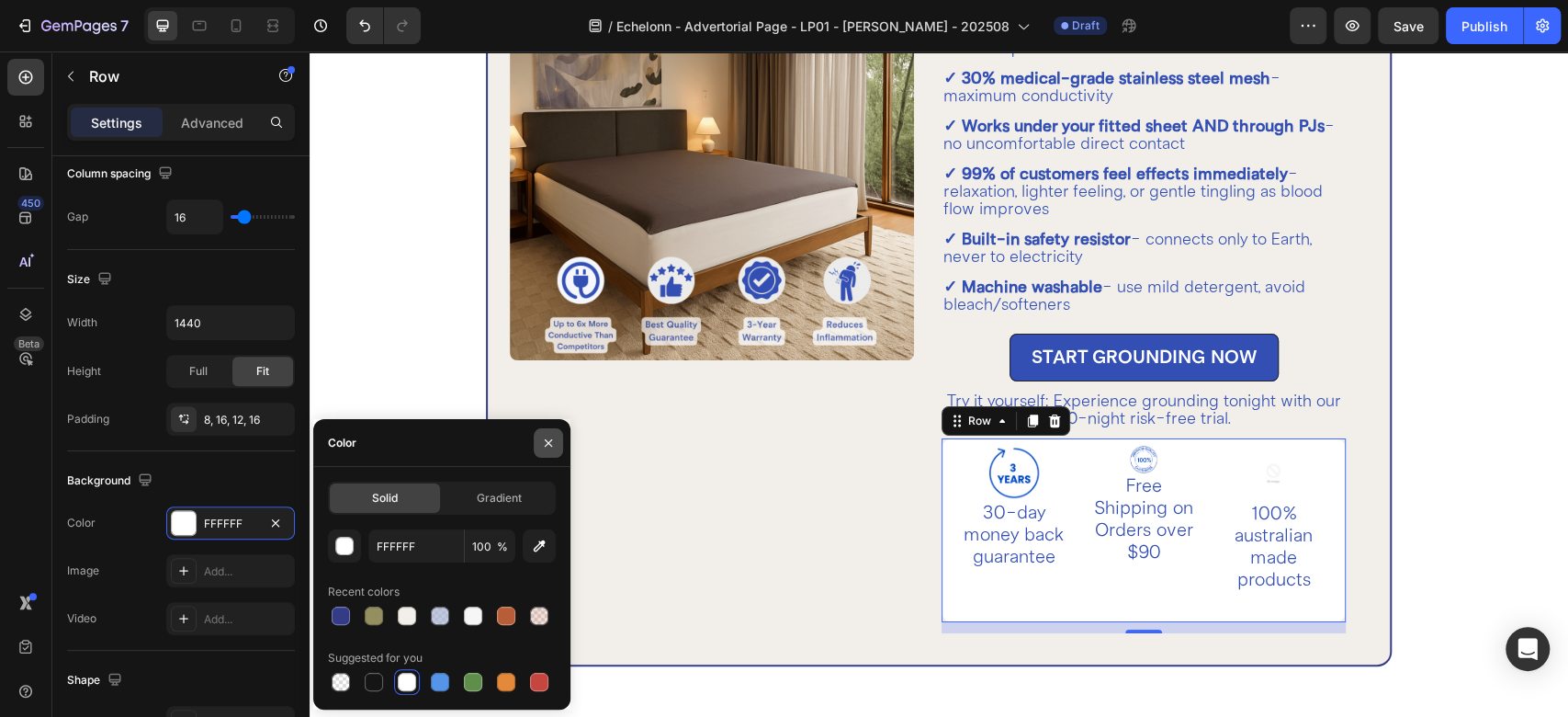
click at [552, 438] on icon "button" at bounding box center [548, 443] width 15 height 15
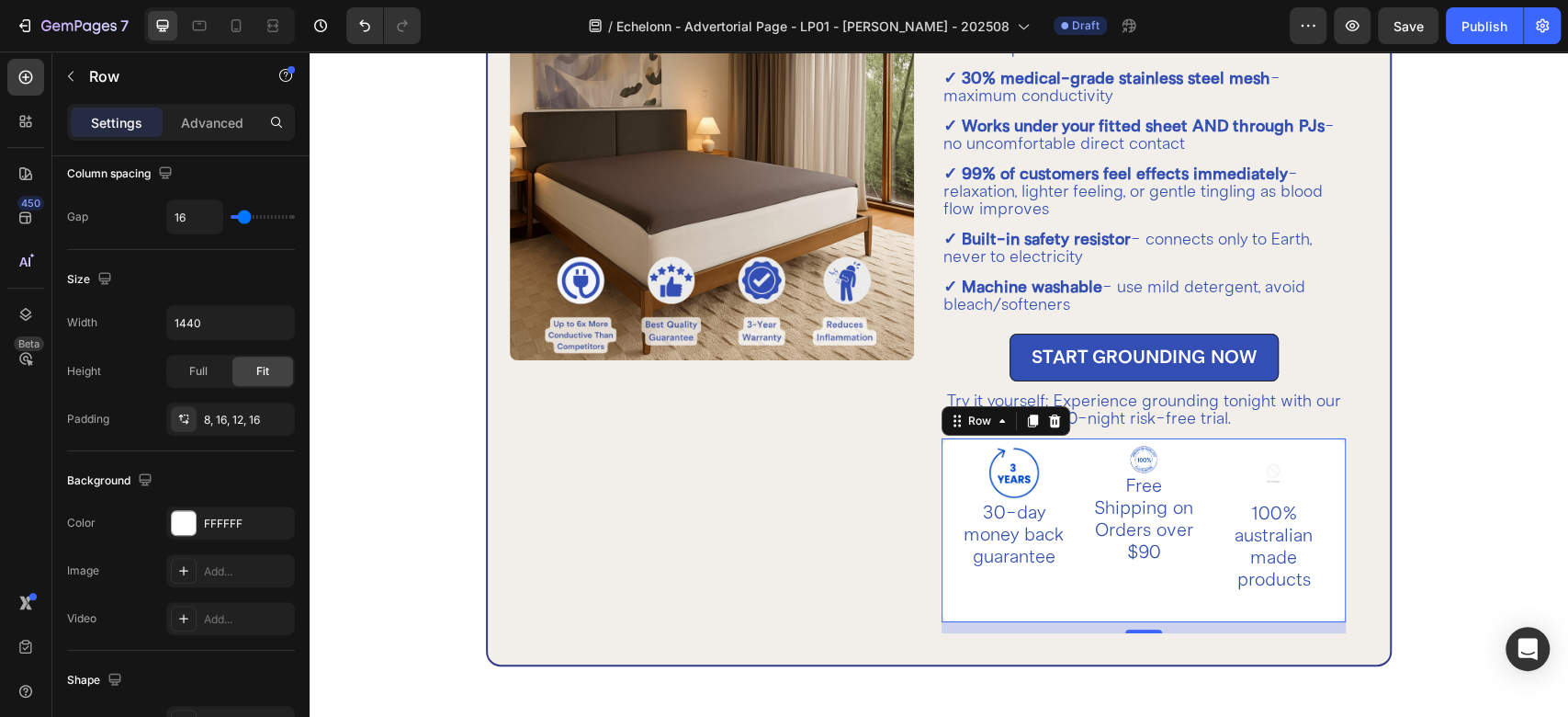
click at [1086, 582] on div "Image Free Shipping on Orders over $90 Text Block Row" at bounding box center [1144, 529] width 115 height 166
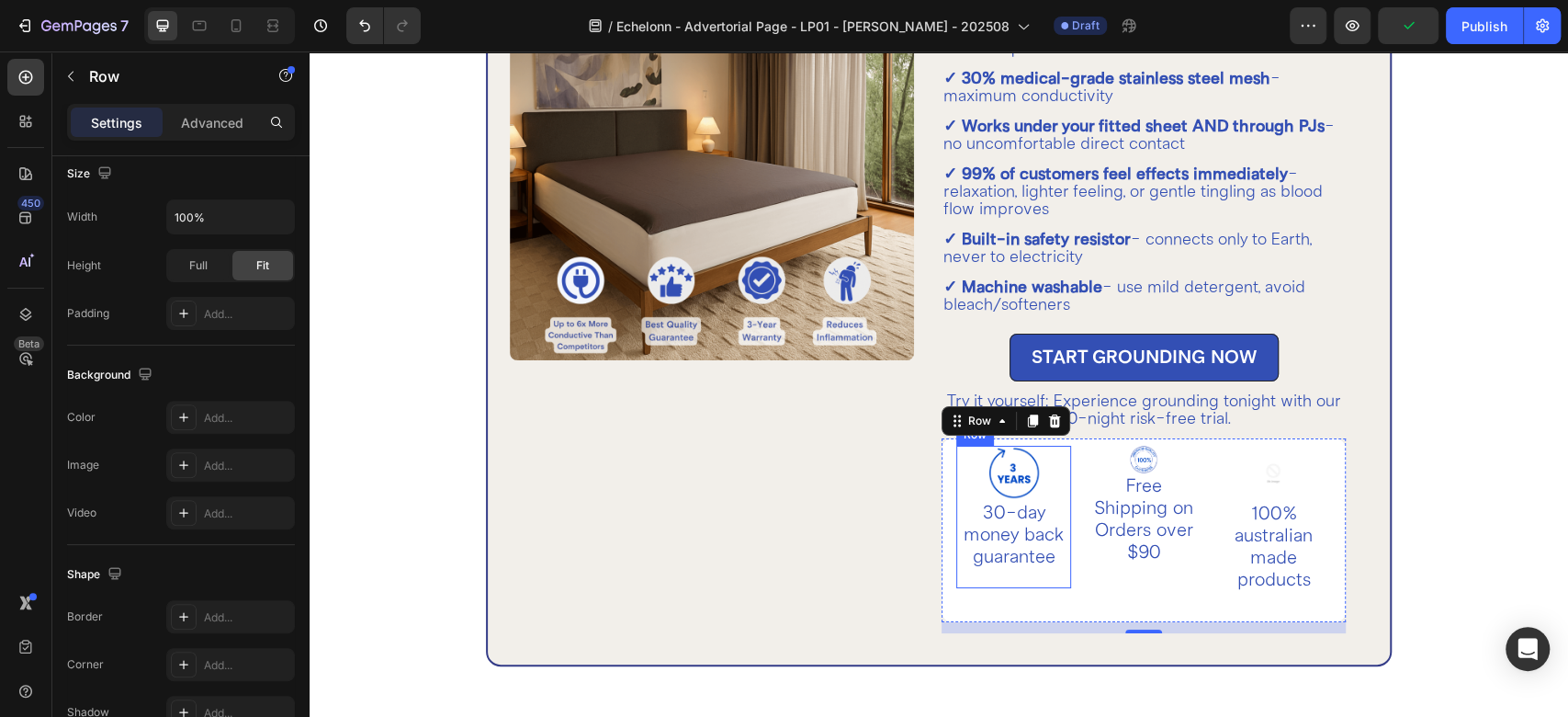
click at [1031, 578] on div "Image 30-day money back guarantee Text Block" at bounding box center [1014, 517] width 115 height 142
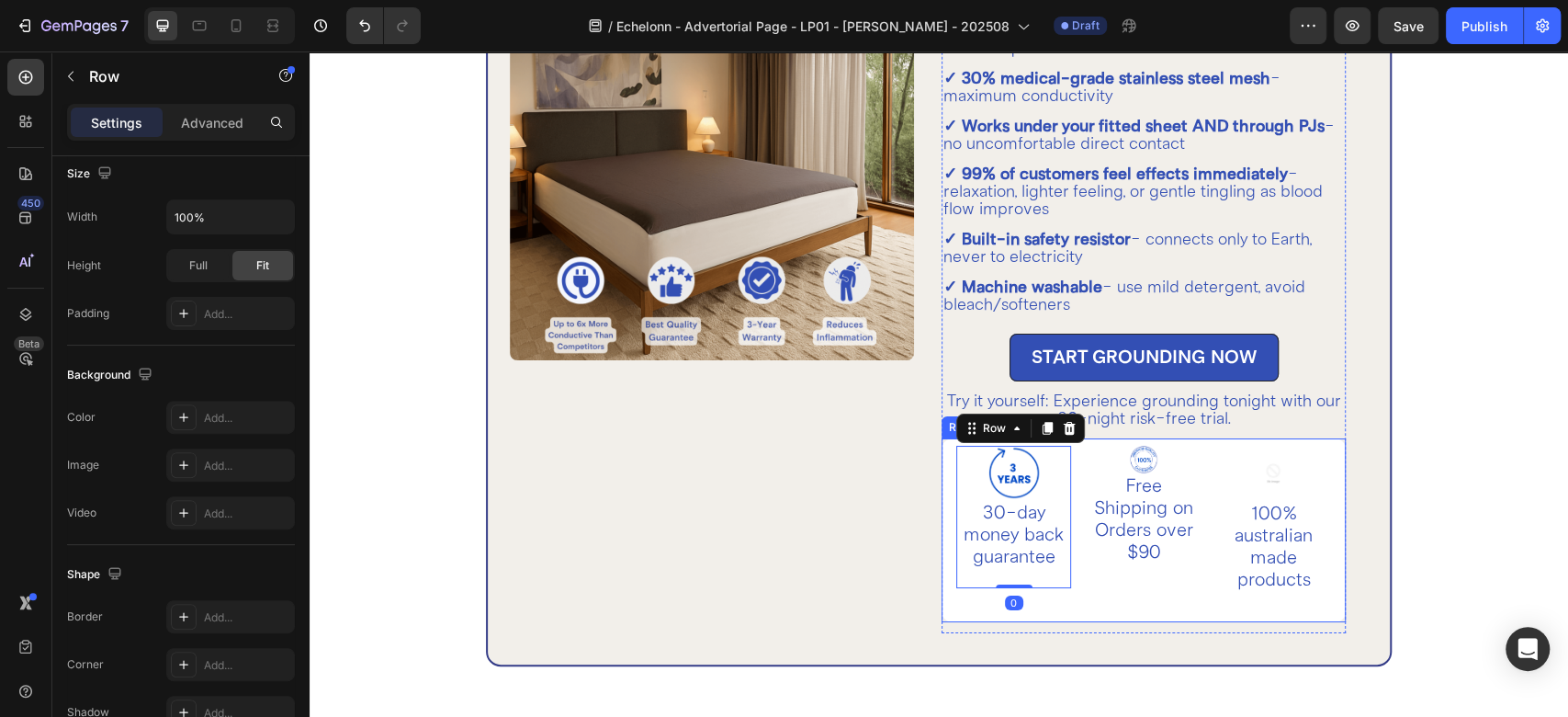
click at [1118, 593] on div "Image Free Shipping on Orders over $90 Text Block Row" at bounding box center [1144, 529] width 115 height 166
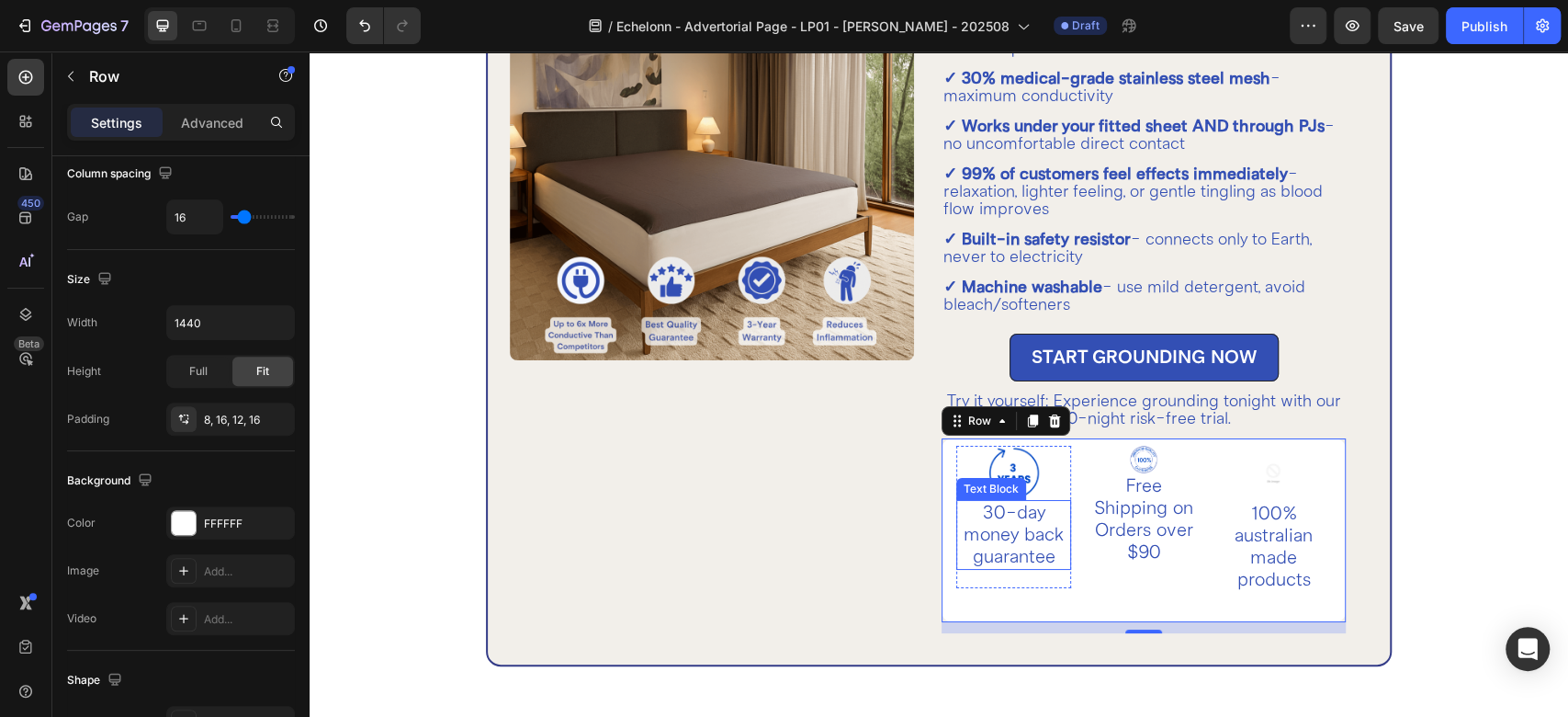
click at [1010, 533] on p "30-day money back guarantee" at bounding box center [1014, 535] width 111 height 66
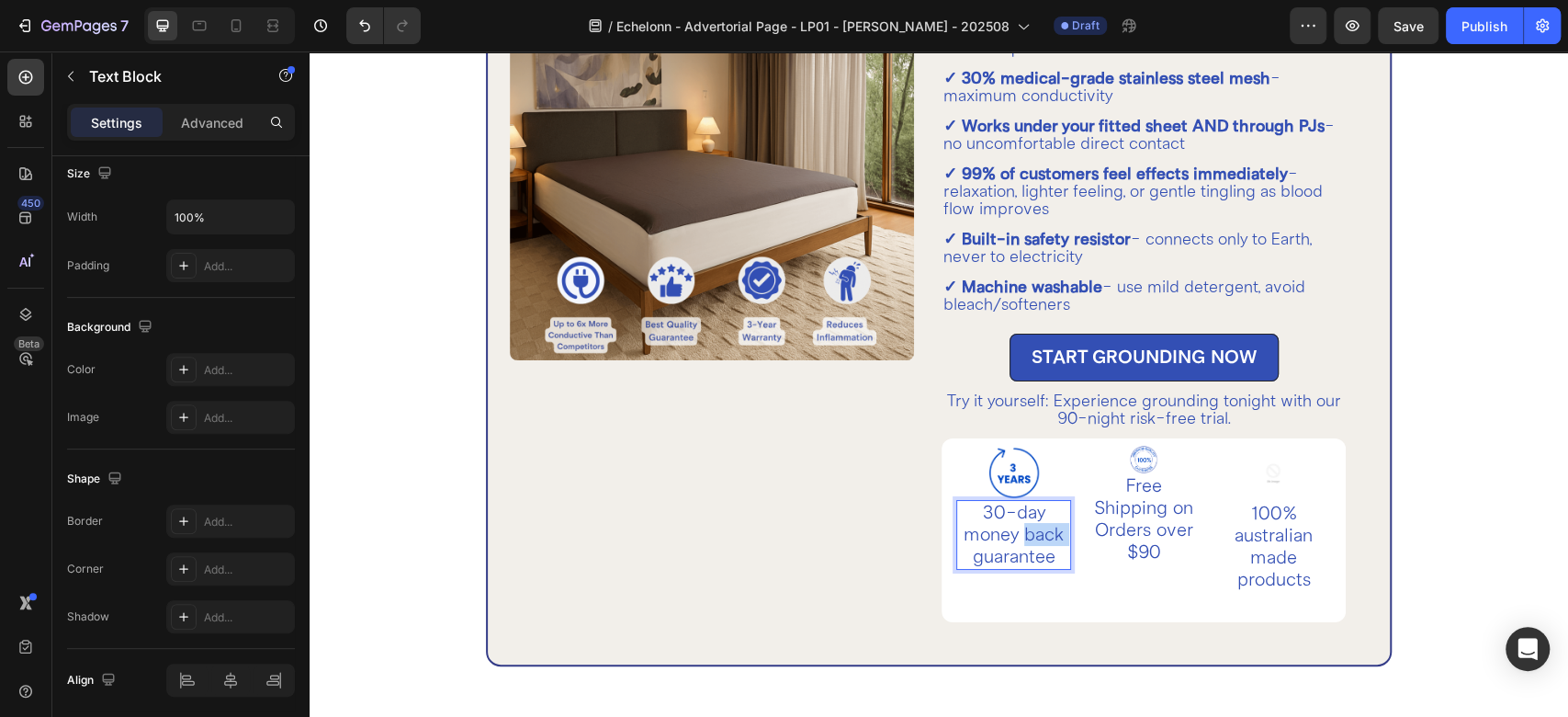
scroll to position [0, 0]
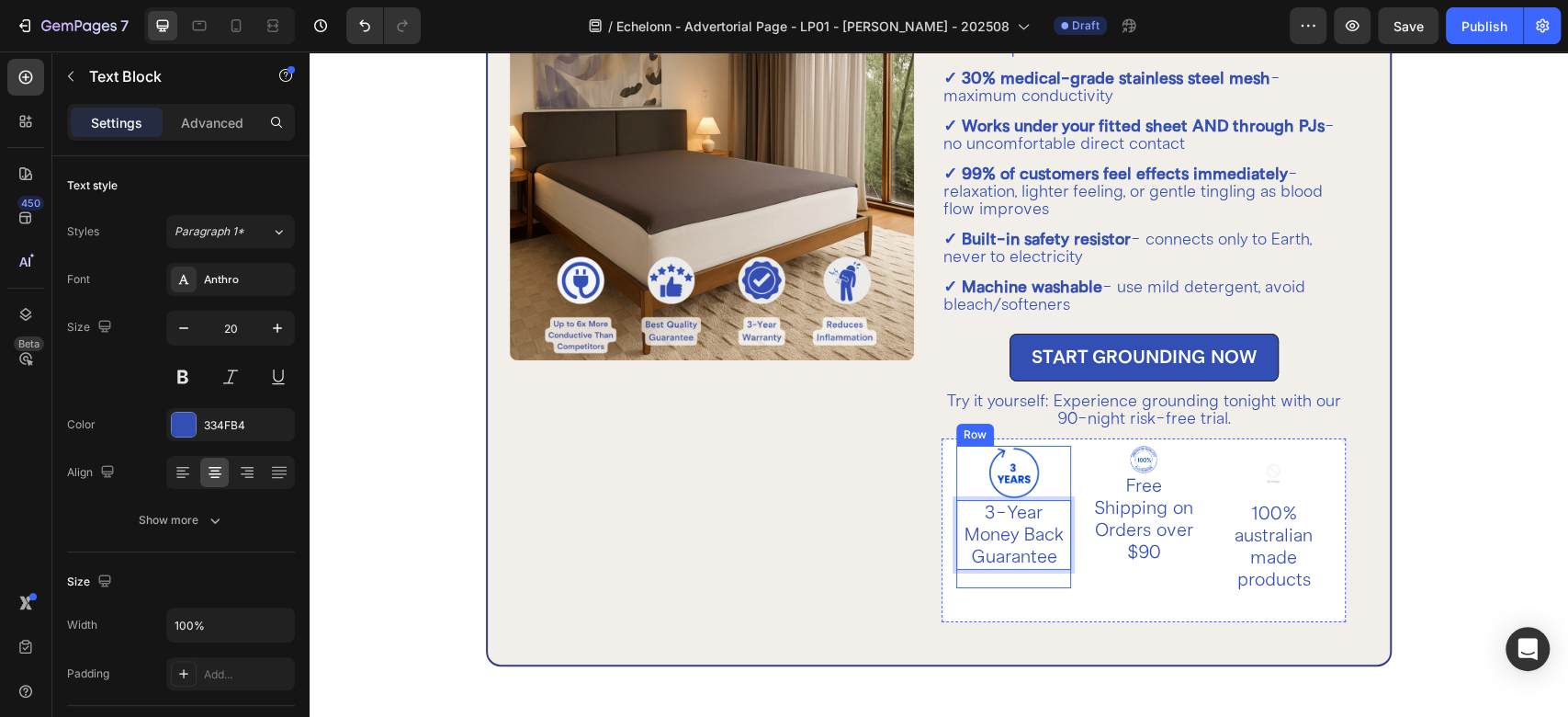
click at [1014, 577] on div "Image 3-Year Money Back Guarantee Text Block 20" at bounding box center [1014, 517] width 115 height 142
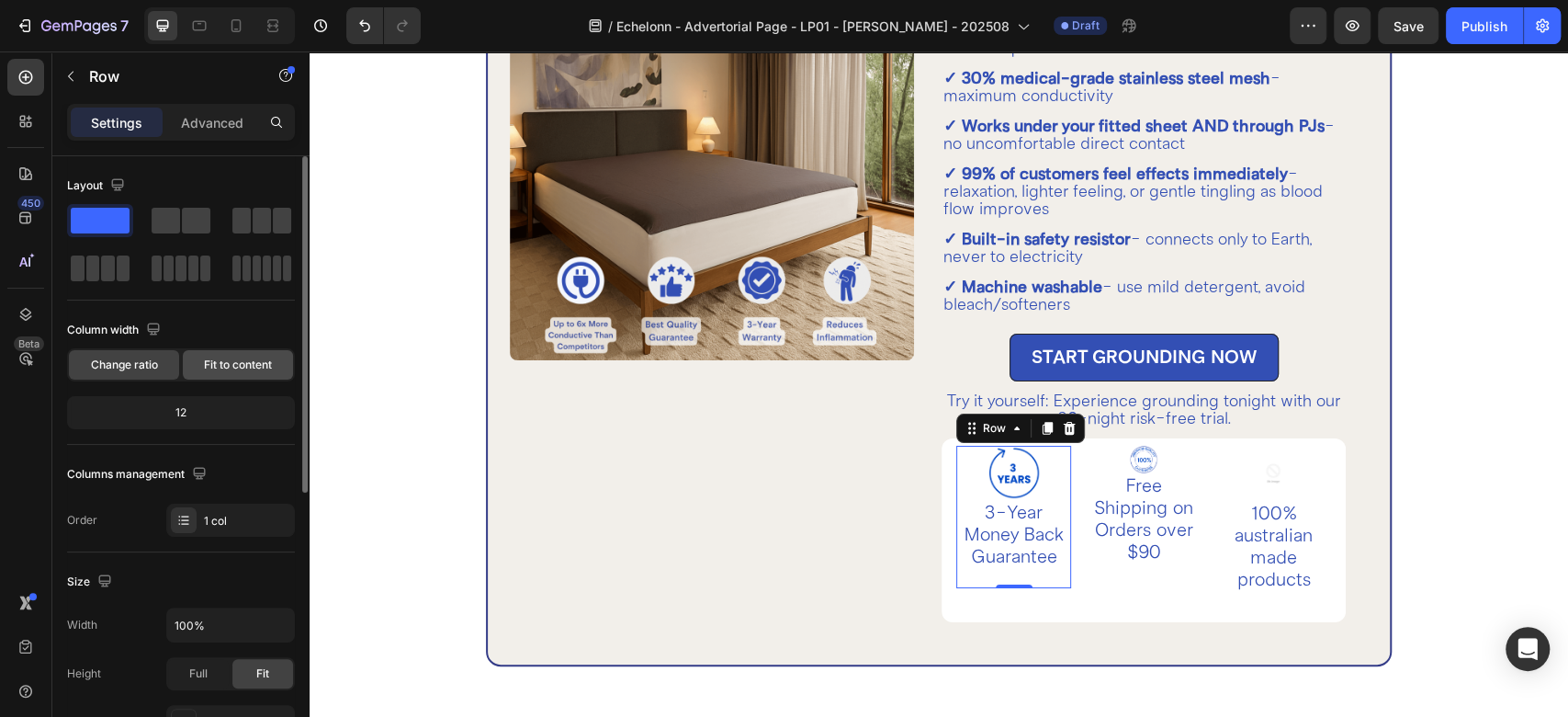
click at [219, 358] on span "Fit to content" at bounding box center [238, 365] width 68 height 17
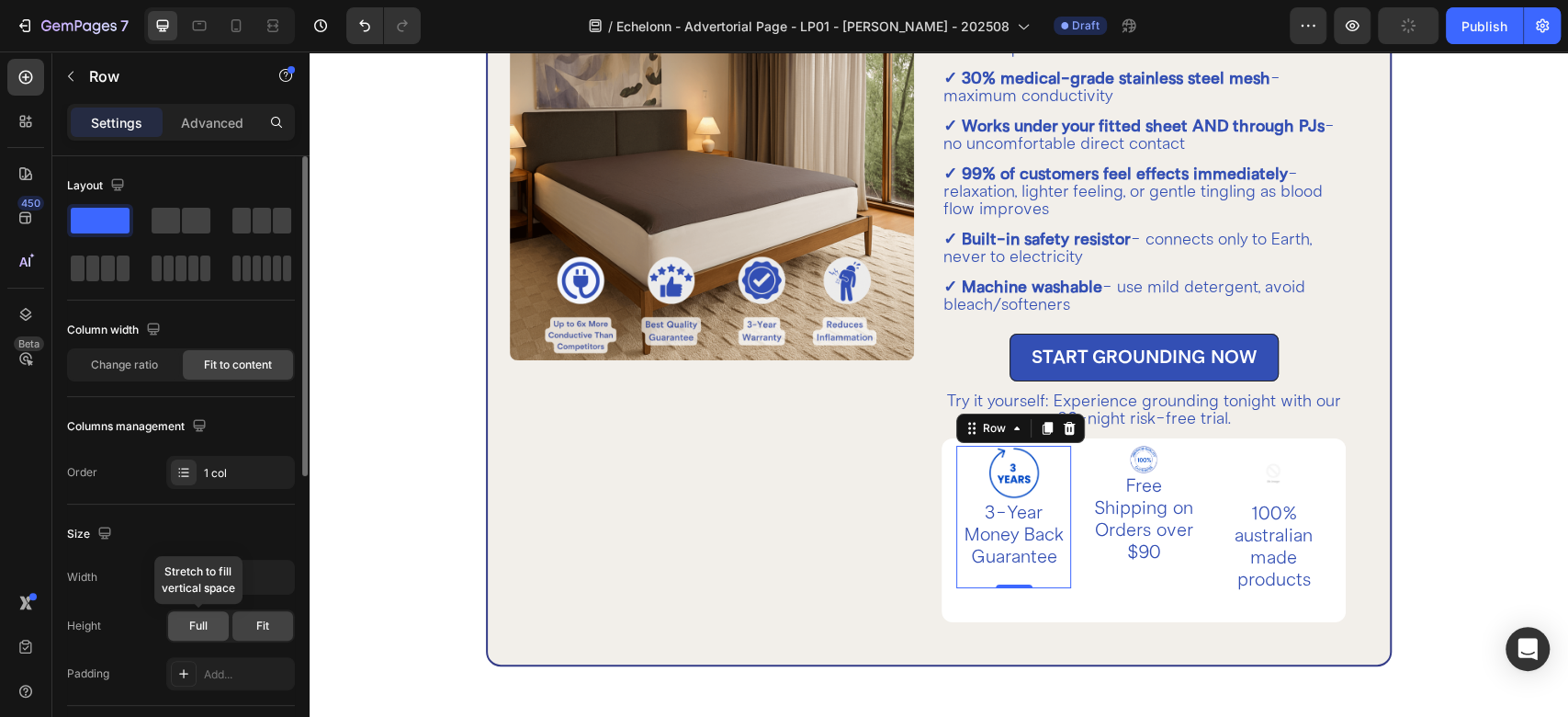
click at [208, 631] on div "Full" at bounding box center [198, 626] width 60 height 29
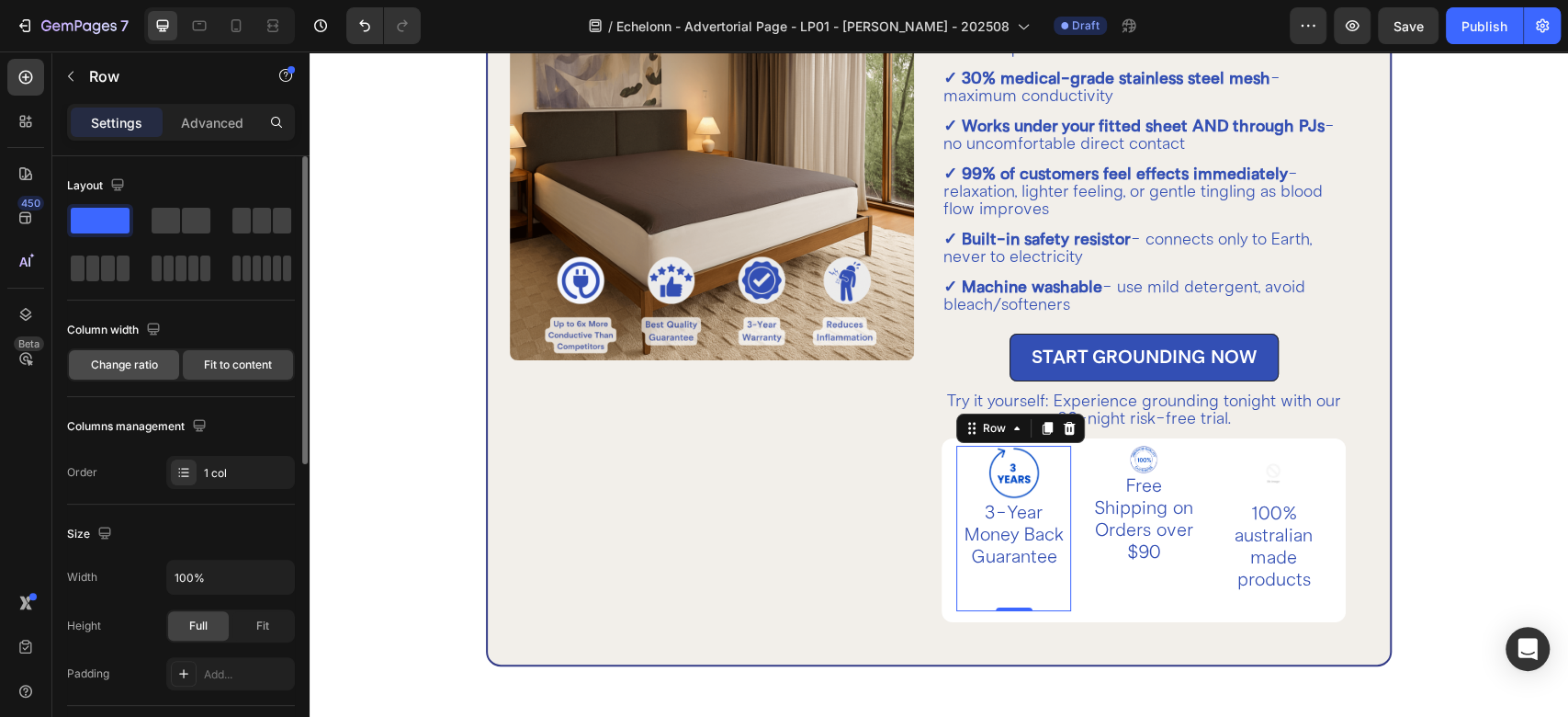
click at [148, 372] on span "Change ratio" at bounding box center [124, 365] width 67 height 17
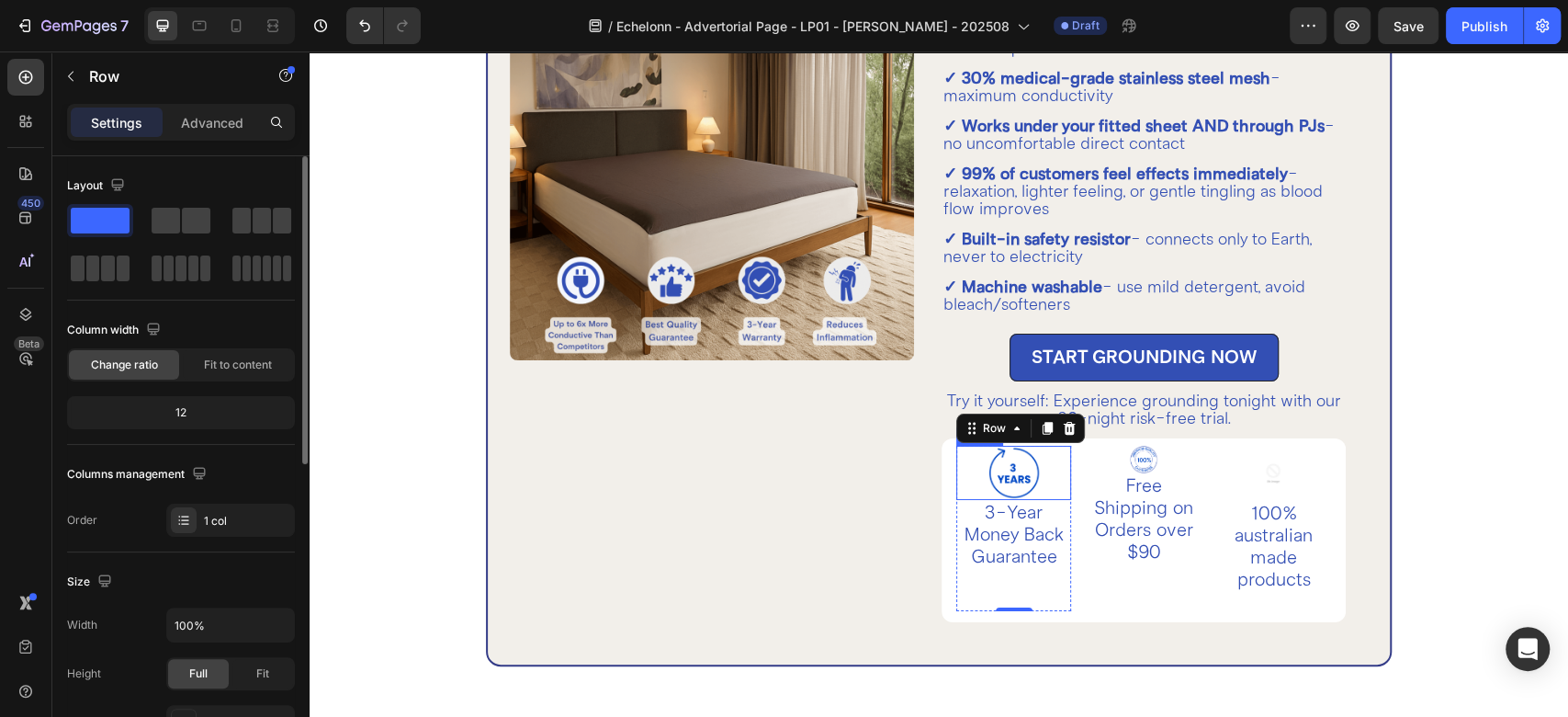
click at [1020, 472] on img at bounding box center [1014, 473] width 56 height 55
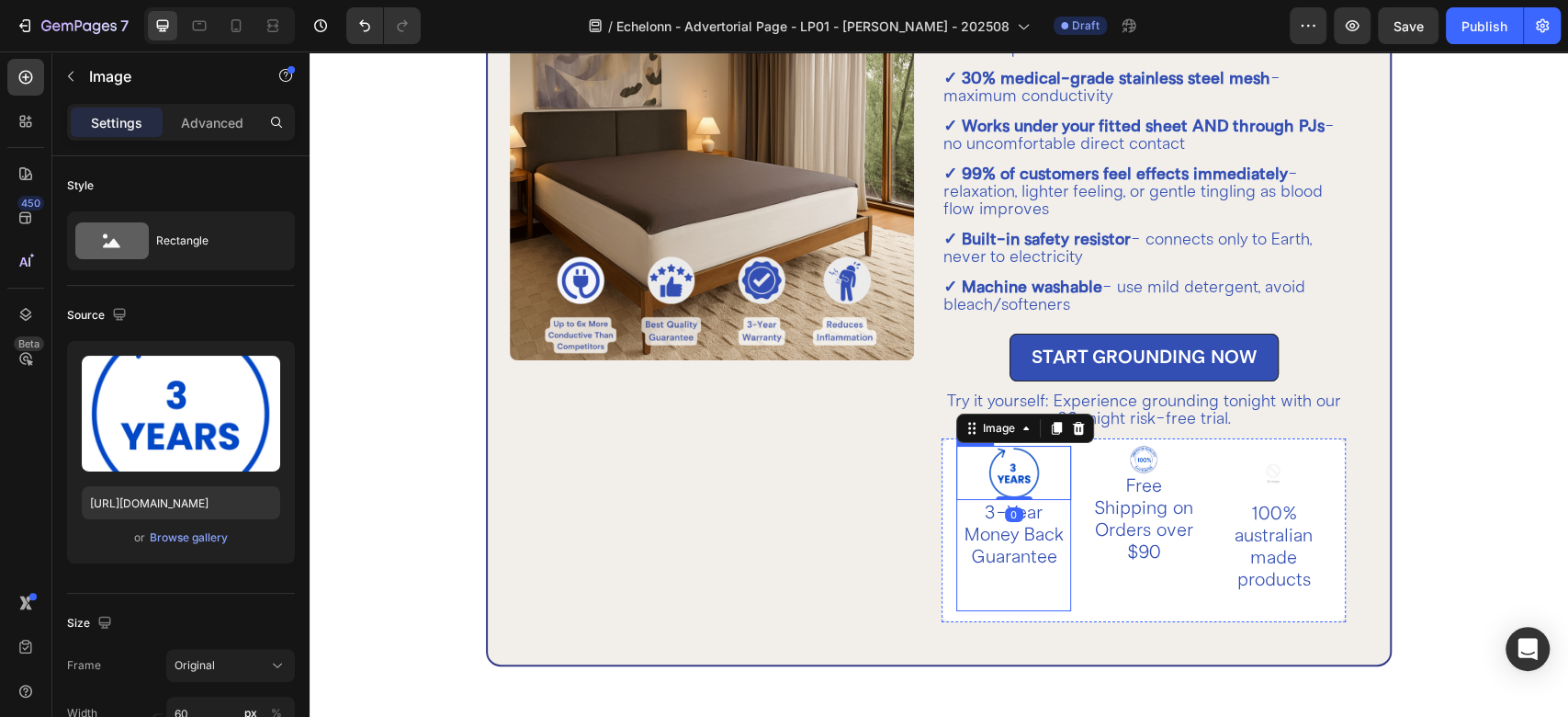
click at [987, 578] on div "Image 0 3-Year Money Back Guarantee Text Block" at bounding box center [1014, 529] width 115 height 166
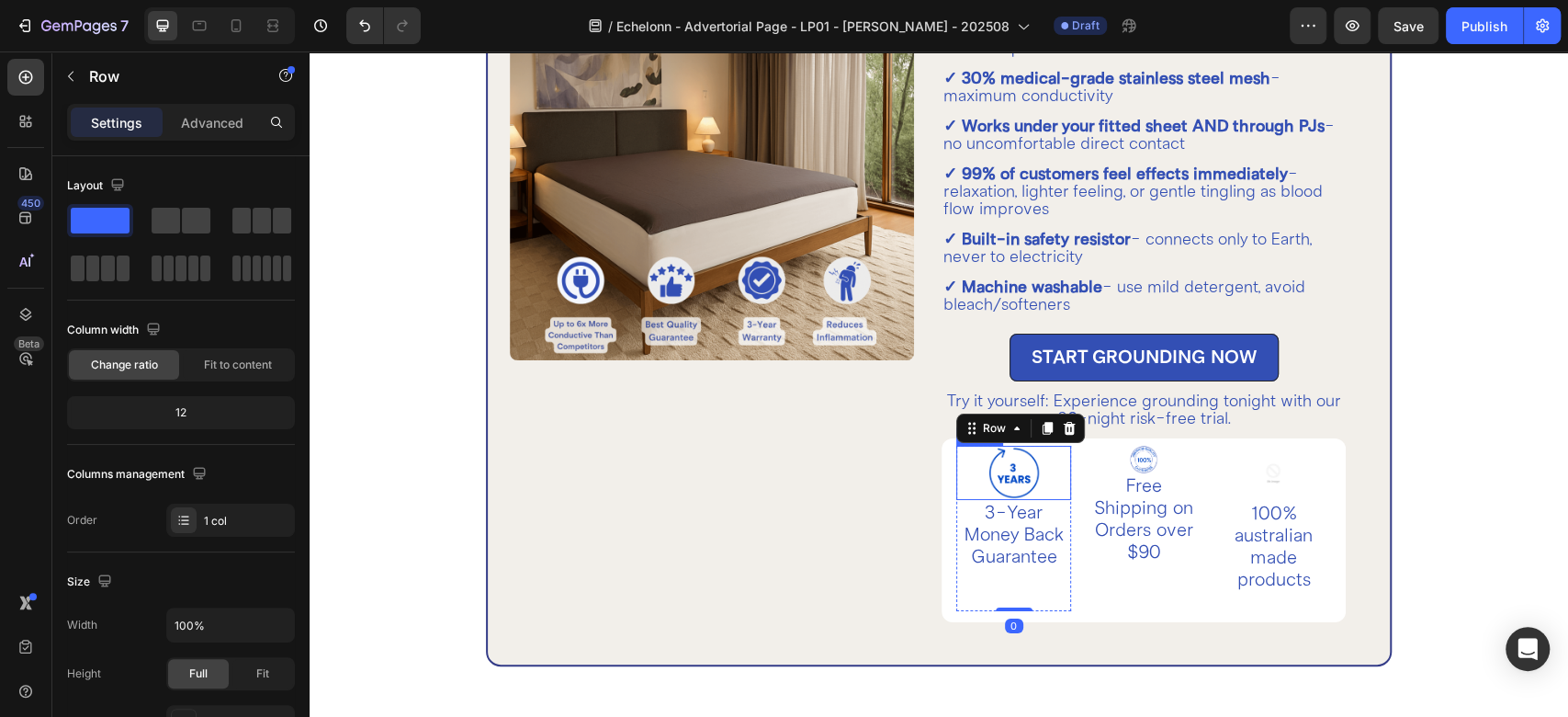
click at [1000, 469] on img at bounding box center [1014, 473] width 56 height 55
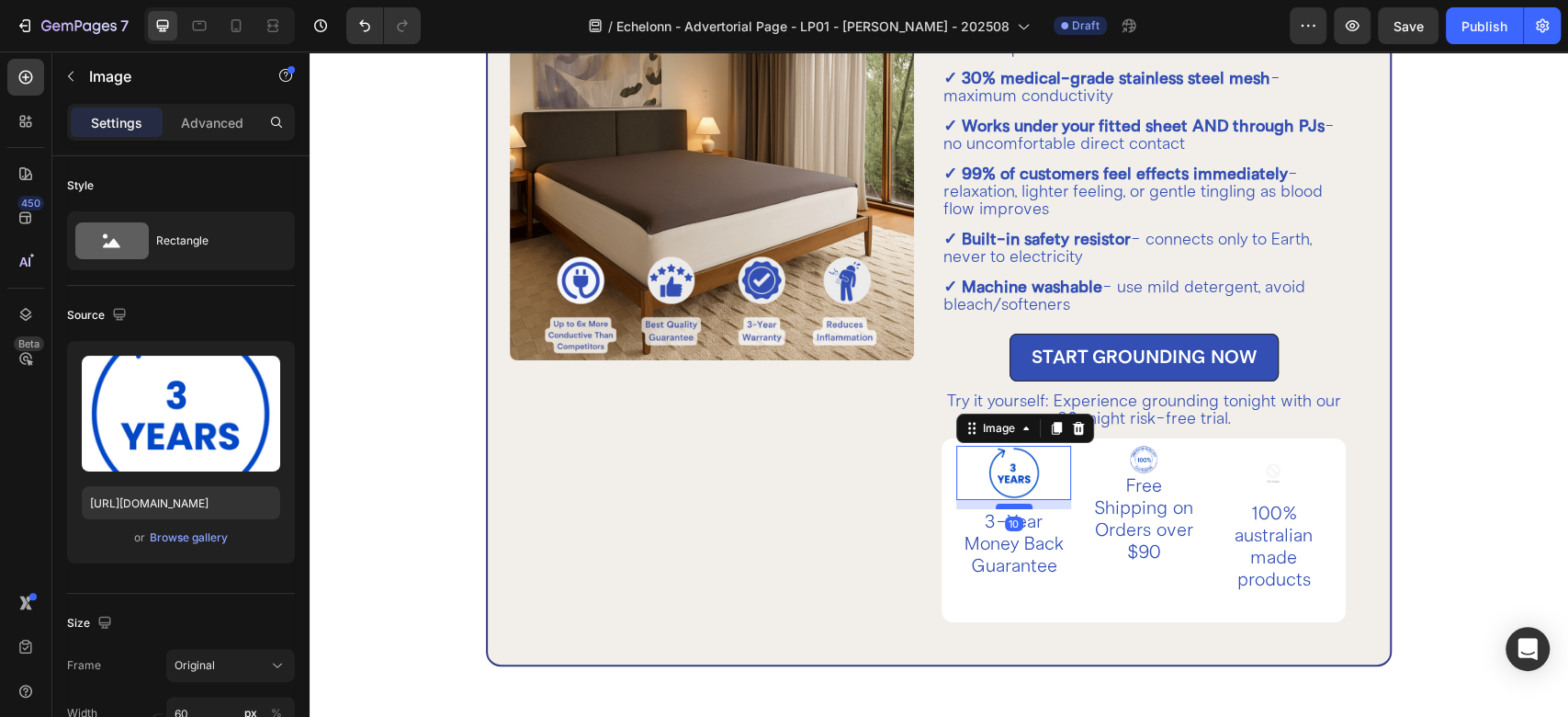
drag, startPoint x: 1020, startPoint y: 495, endPoint x: 1013, endPoint y: 502, distance: 9.9
click at [1013, 503] on div at bounding box center [1014, 506] width 37 height 6
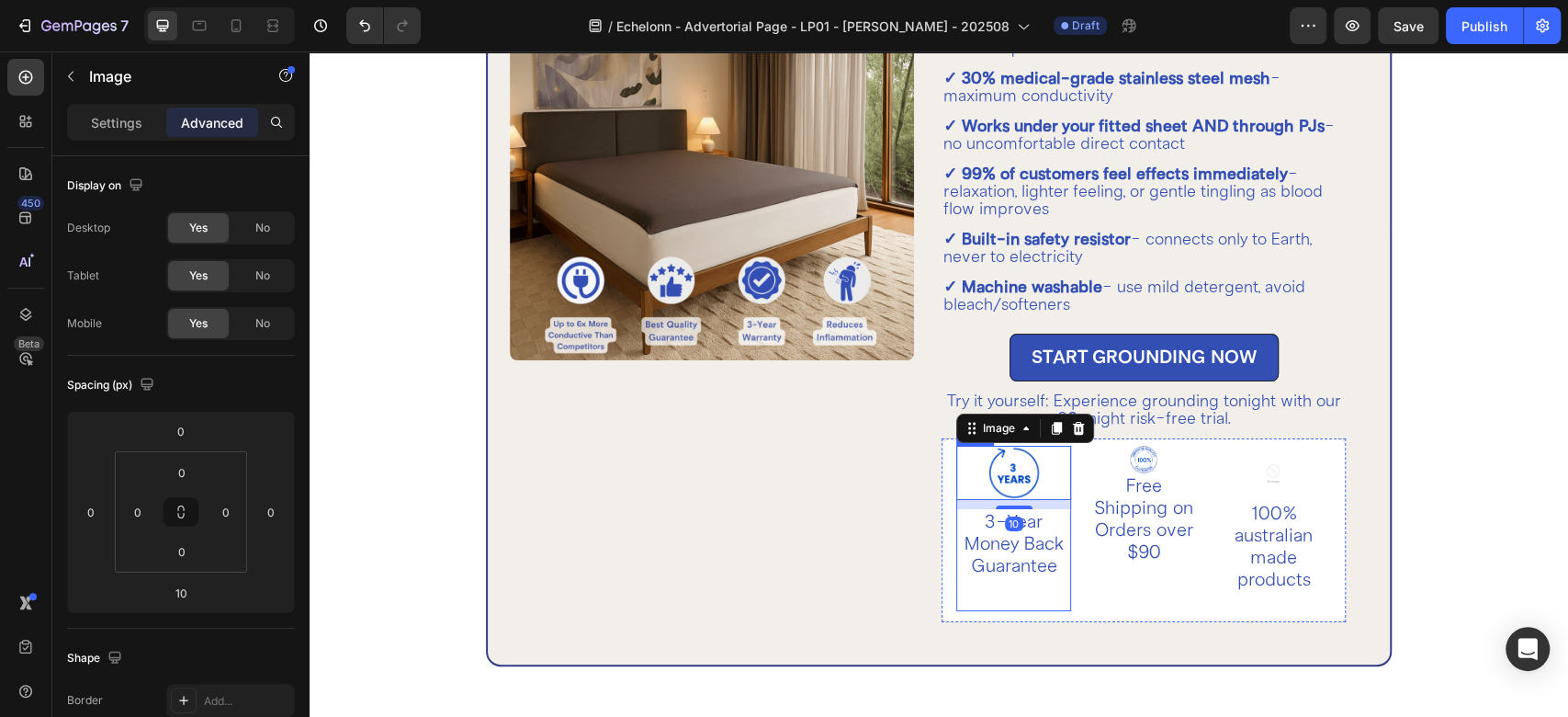
click at [1010, 594] on div "Image 10 3-Year Money Back Guarantee Text Block" at bounding box center [1014, 529] width 115 height 166
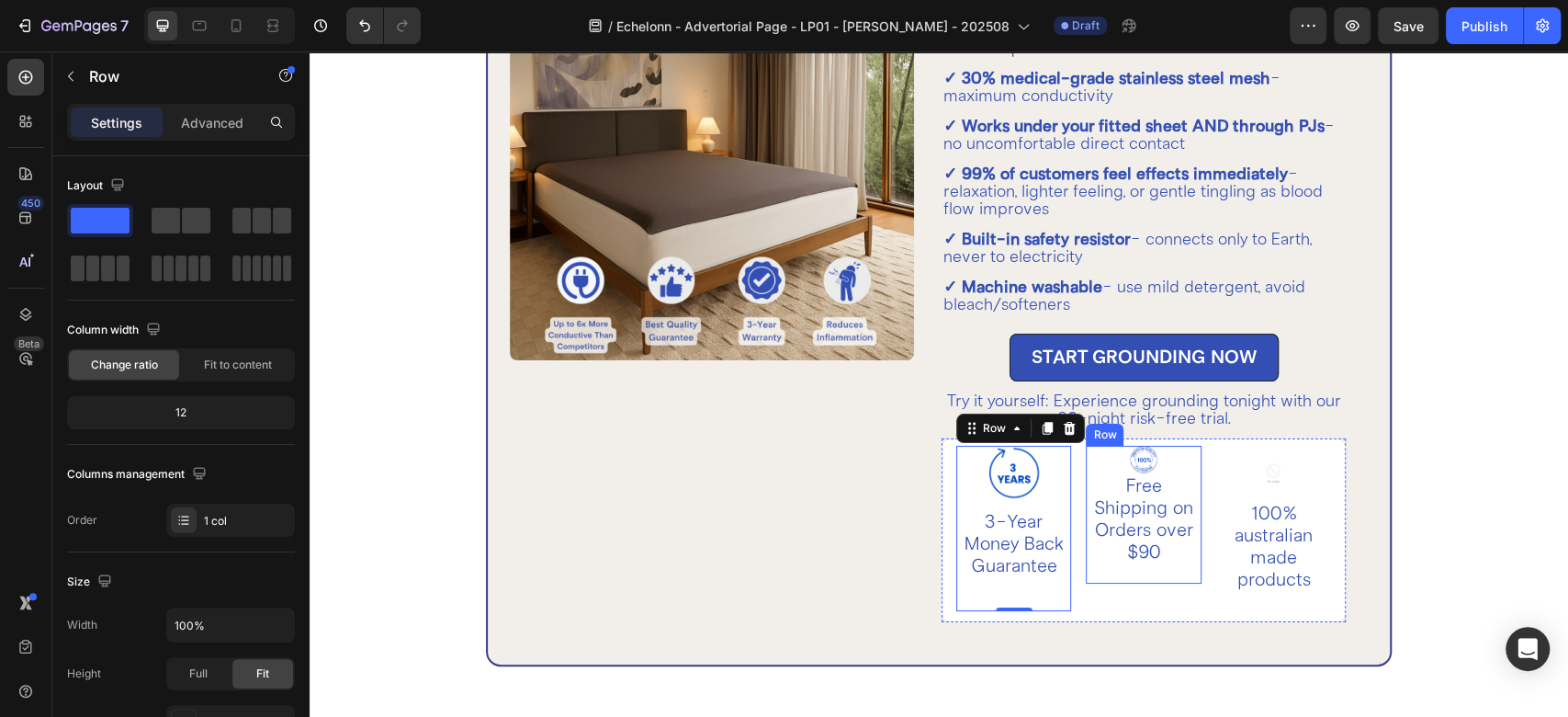
click at [1096, 566] on div "Image Free Shipping on Orders over $90 Text Block" at bounding box center [1144, 514] width 115 height 138
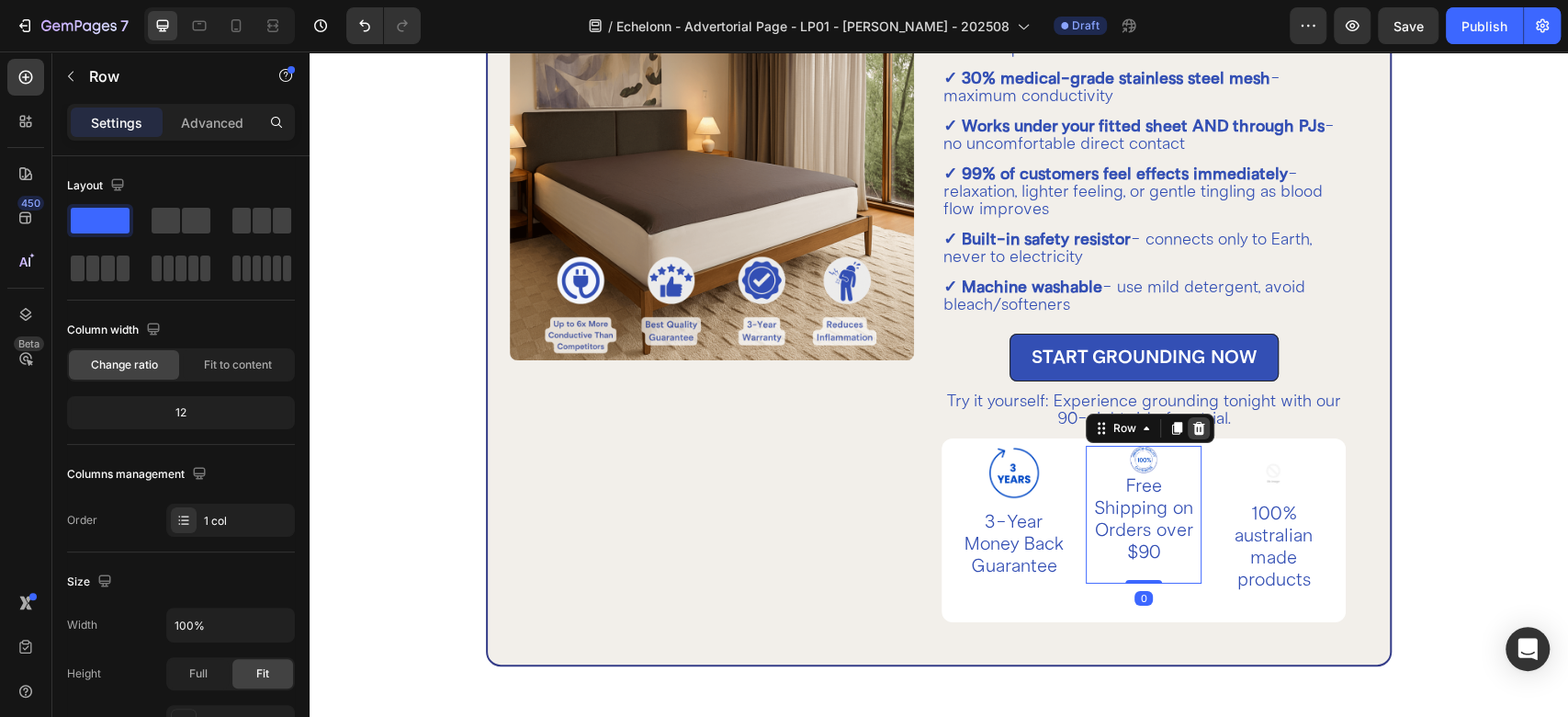
click at [1192, 433] on icon at bounding box center [1198, 428] width 15 height 15
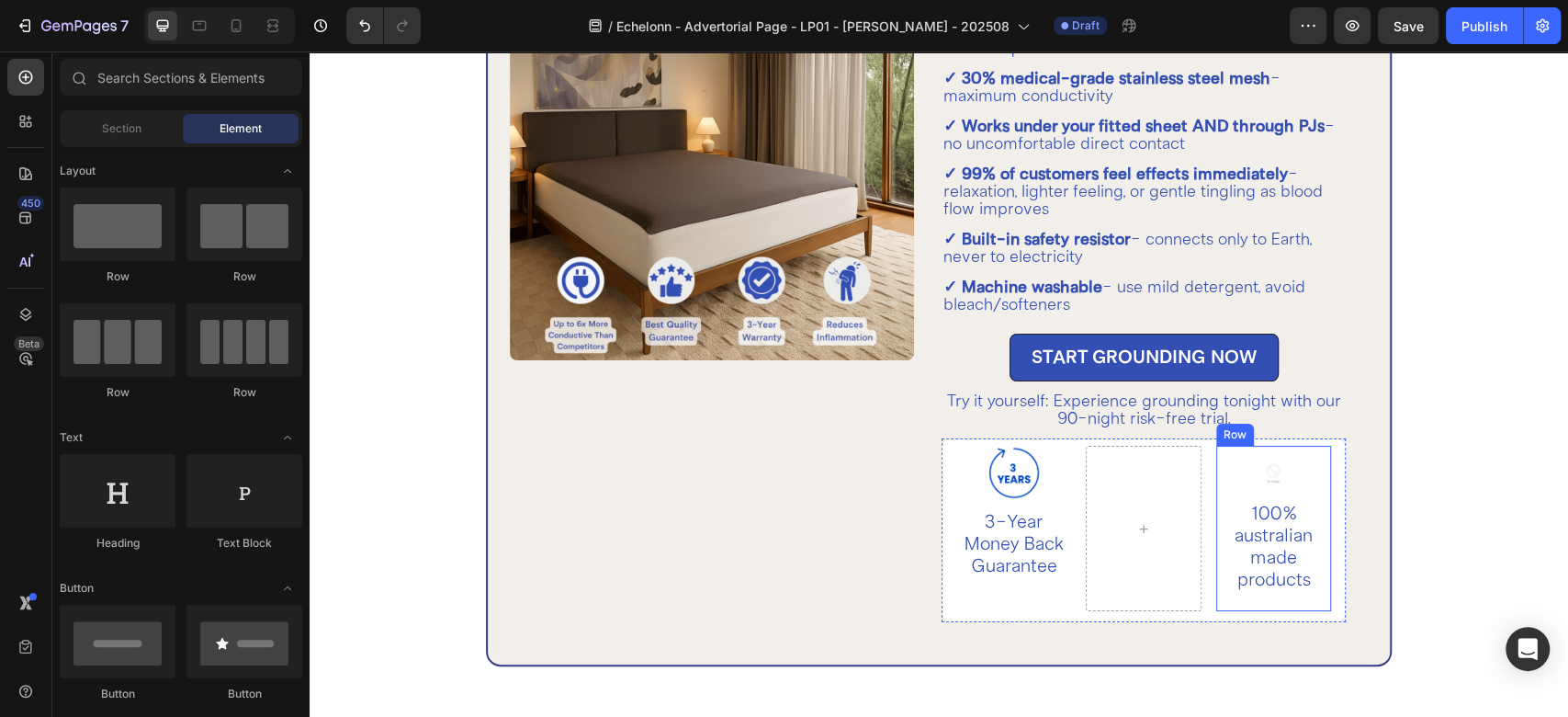
click at [1216, 599] on div "Image 100% australian made products Text Block" at bounding box center [1274, 529] width 115 height 166
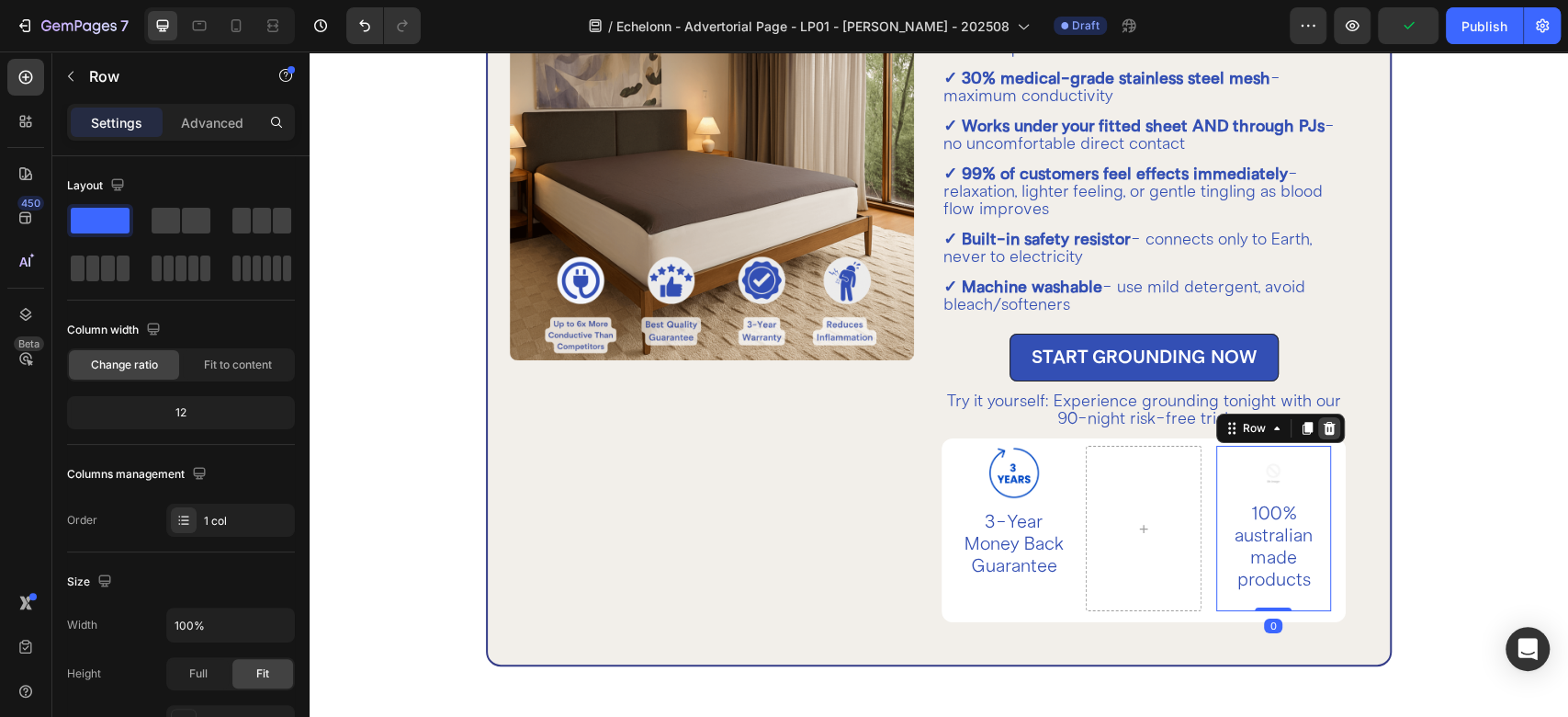
click at [1322, 422] on icon at bounding box center [1329, 428] width 15 height 15
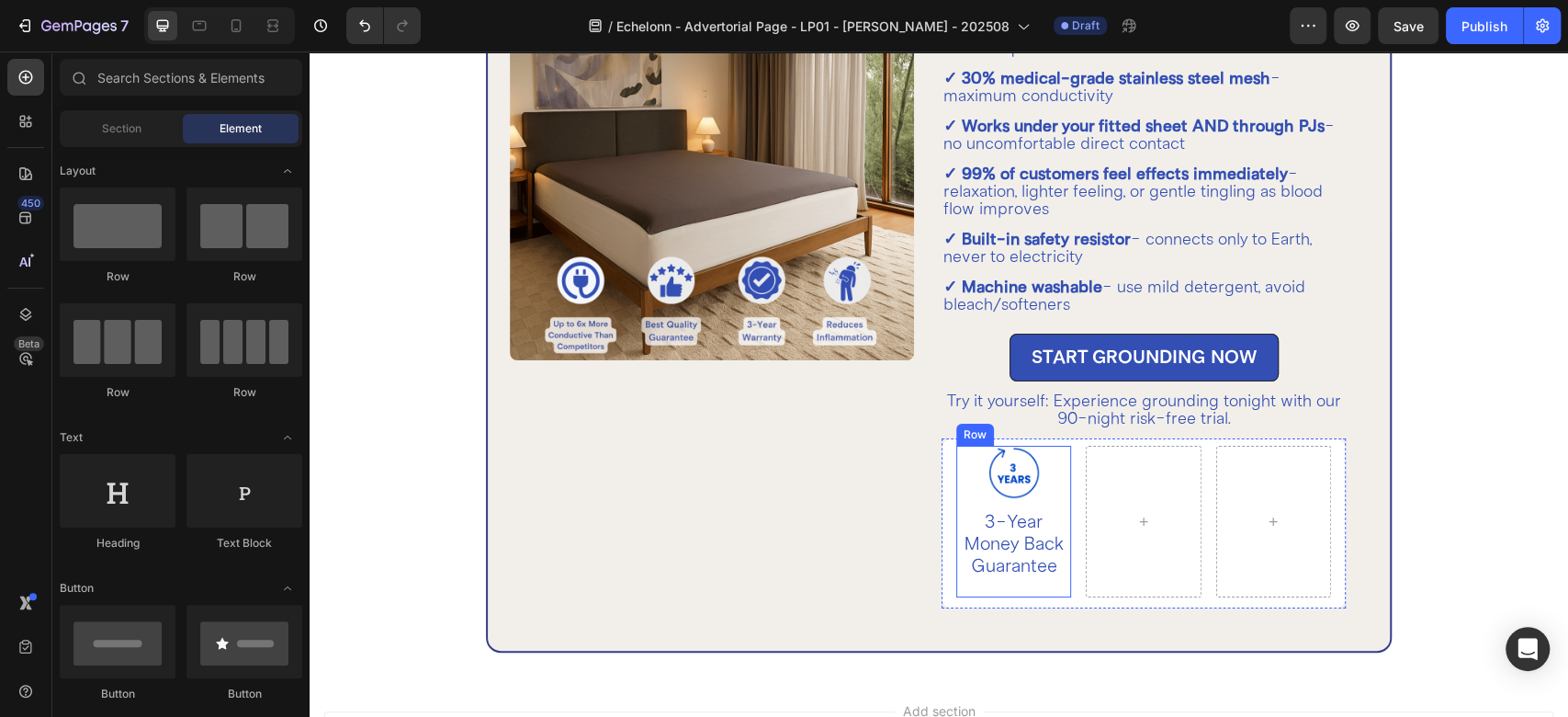
click at [1001, 500] on div "Image 3-Year Money Back Guarantee Text Block" at bounding box center [1014, 521] width 115 height 151
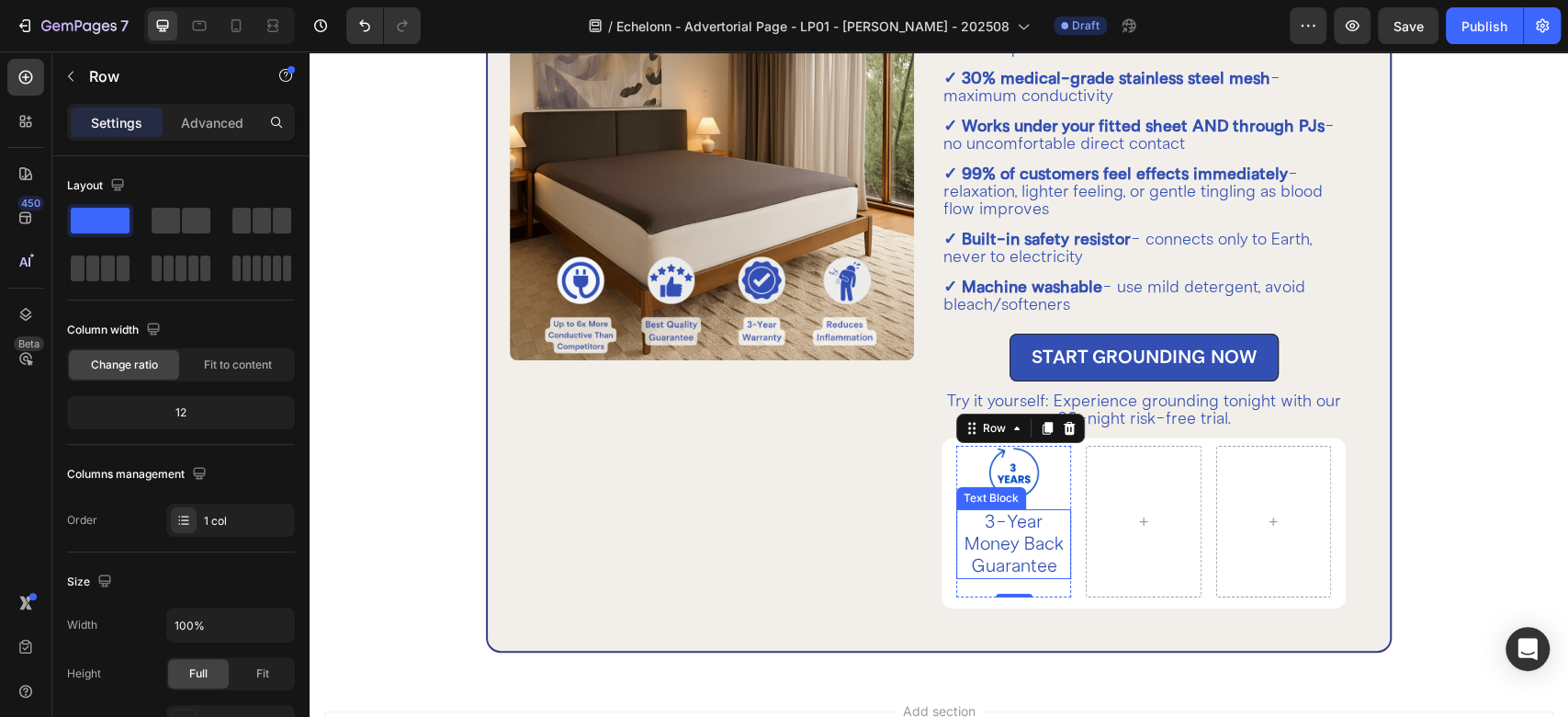
click at [978, 542] on p "3-Year Money Back Guarantee" at bounding box center [1014, 544] width 111 height 66
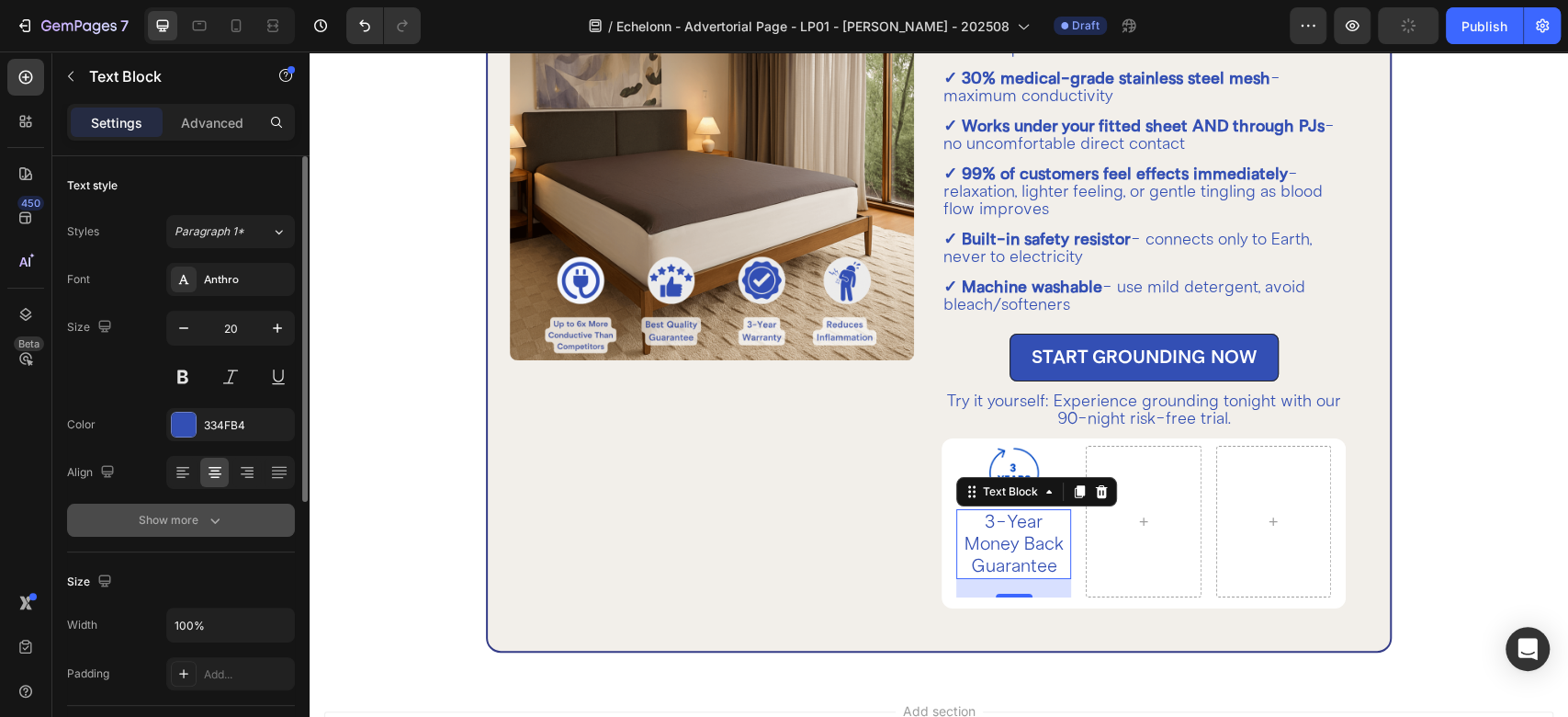
click at [199, 532] on button "Show more" at bounding box center [181, 520] width 228 height 33
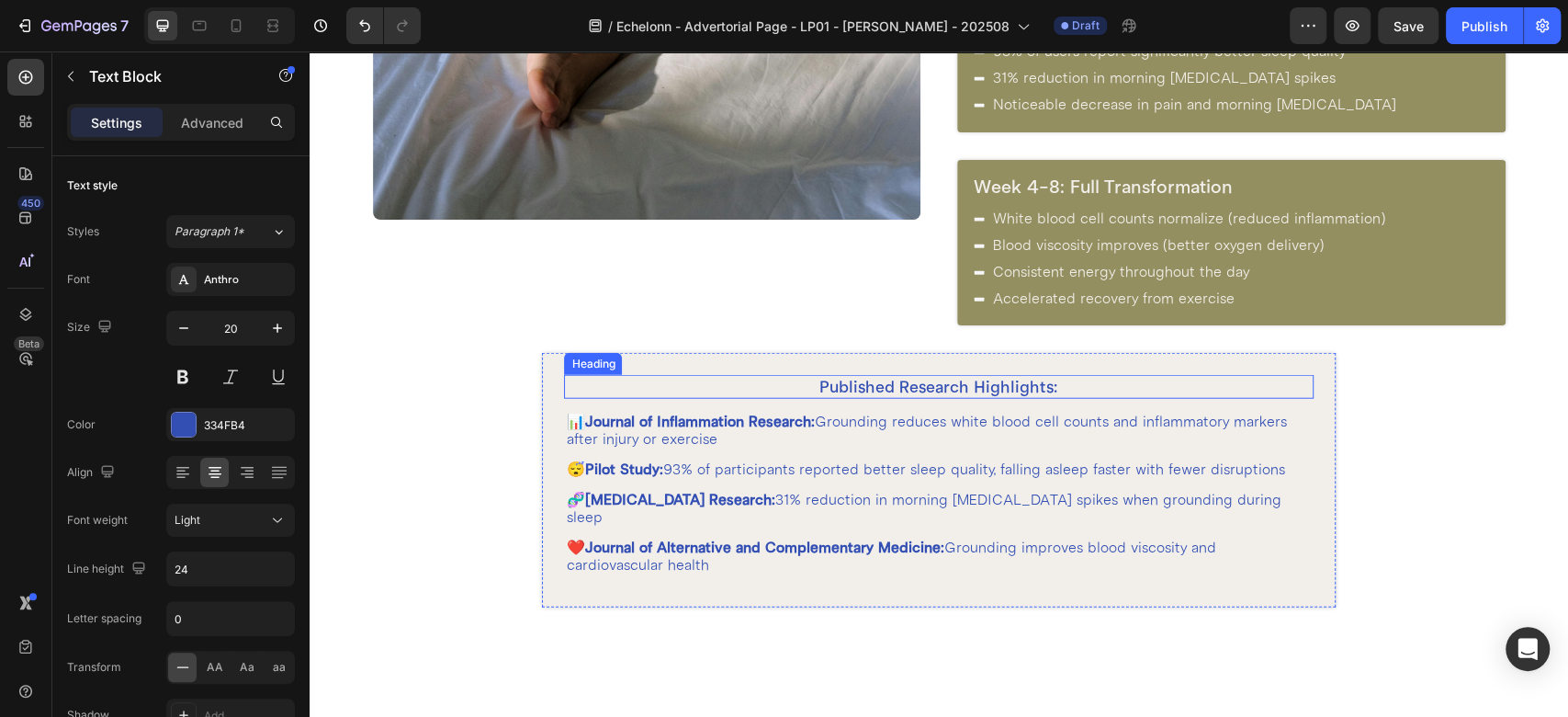
scroll to position [2859, 0]
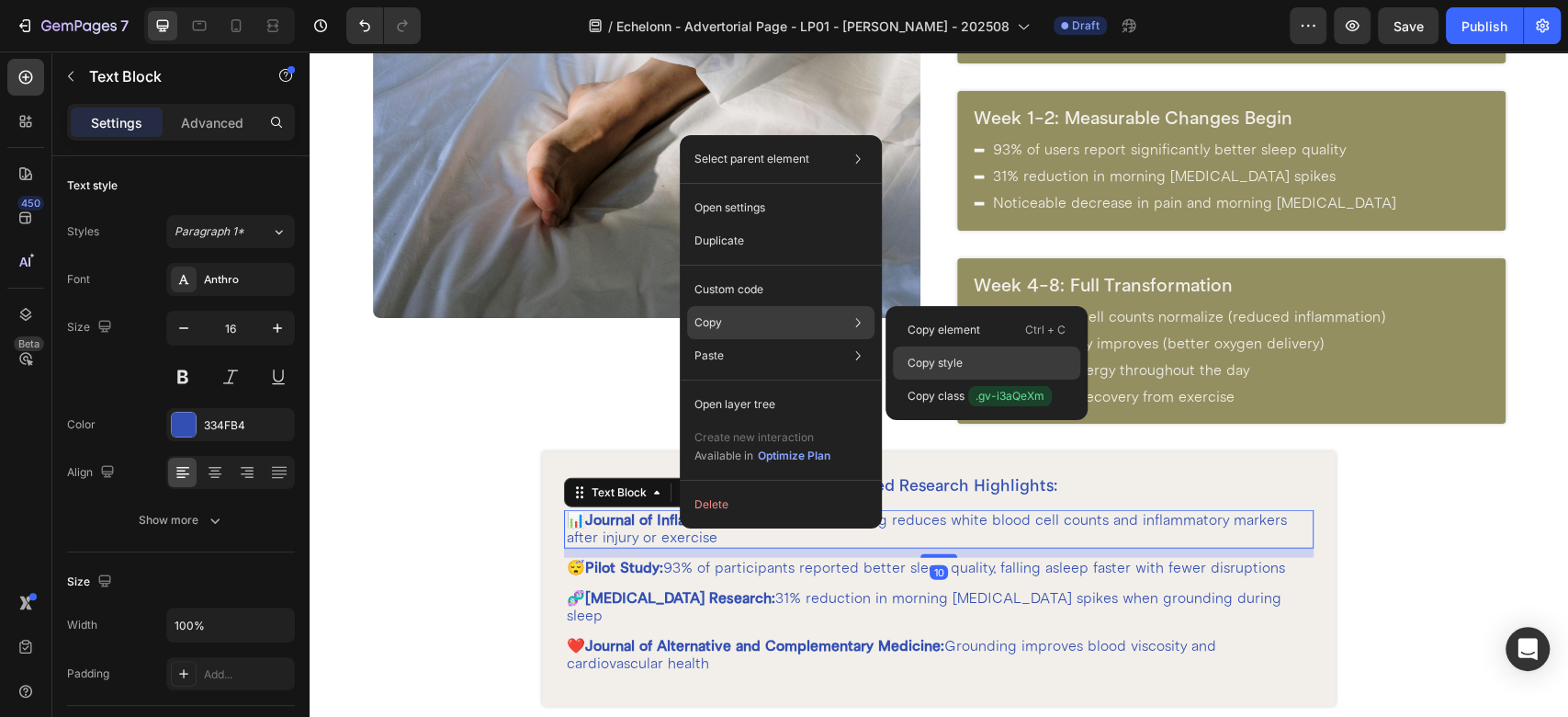
click at [946, 362] on p "Copy style" at bounding box center [935, 363] width 56 height 17
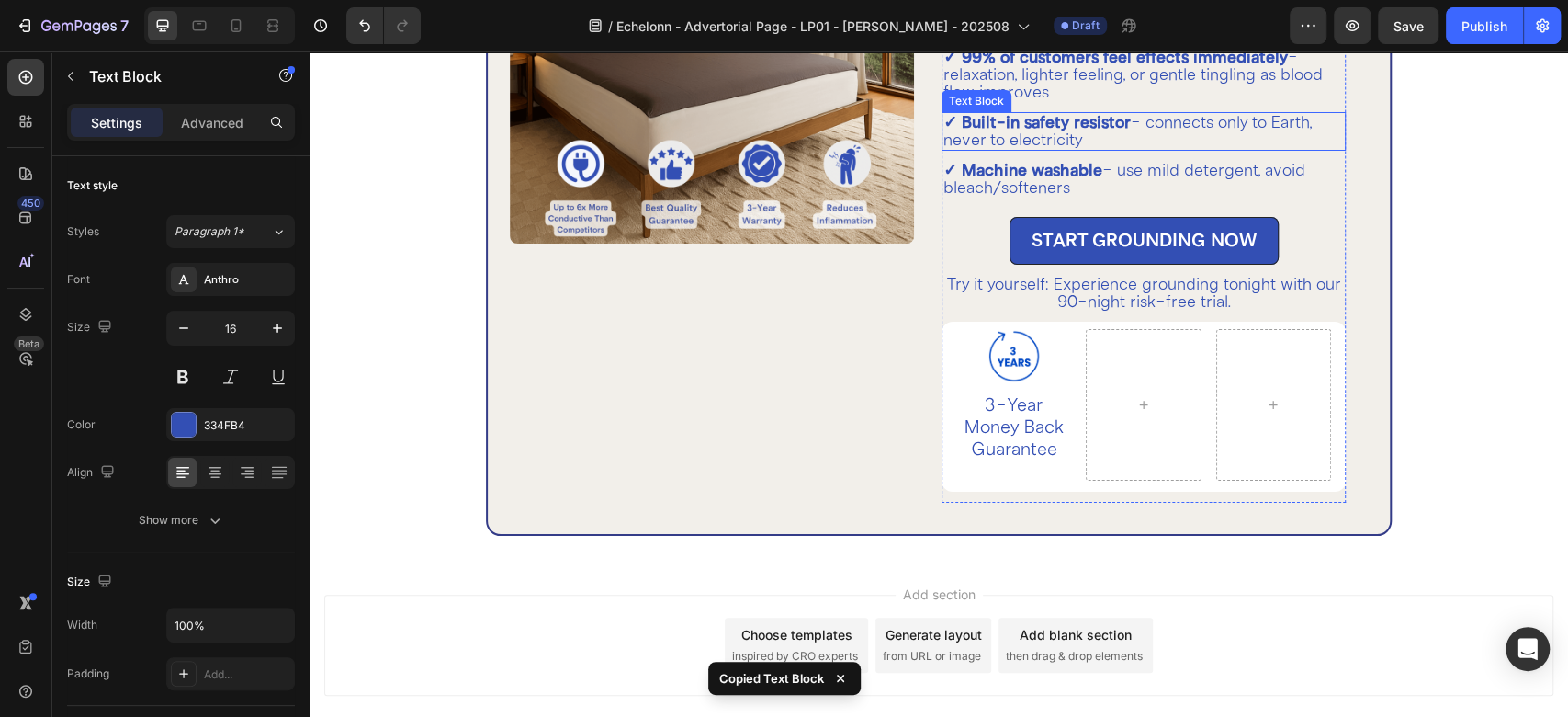
scroll to position [4697, 0]
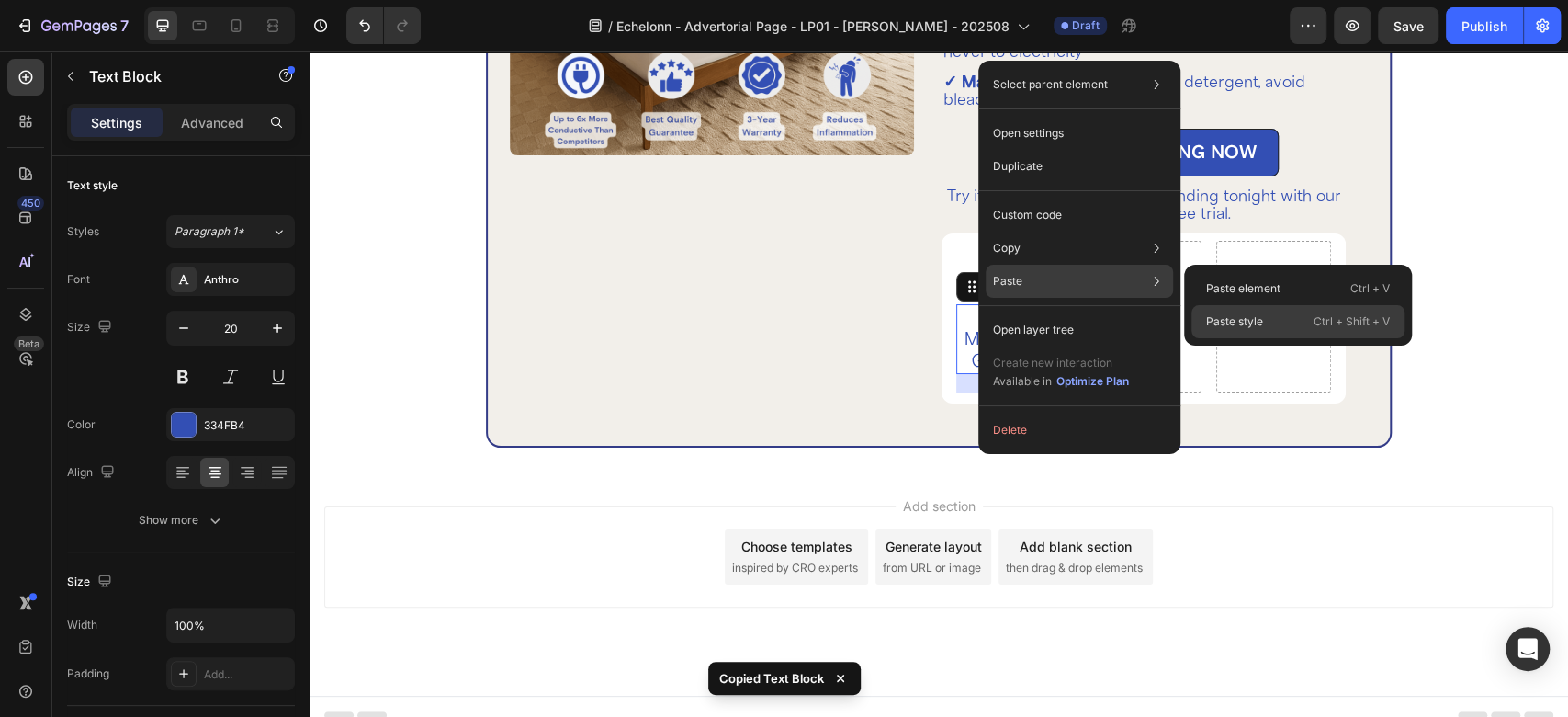
click at [1315, 317] on p "Ctrl + Shift + V" at bounding box center [1352, 321] width 76 height 19
type input "16"
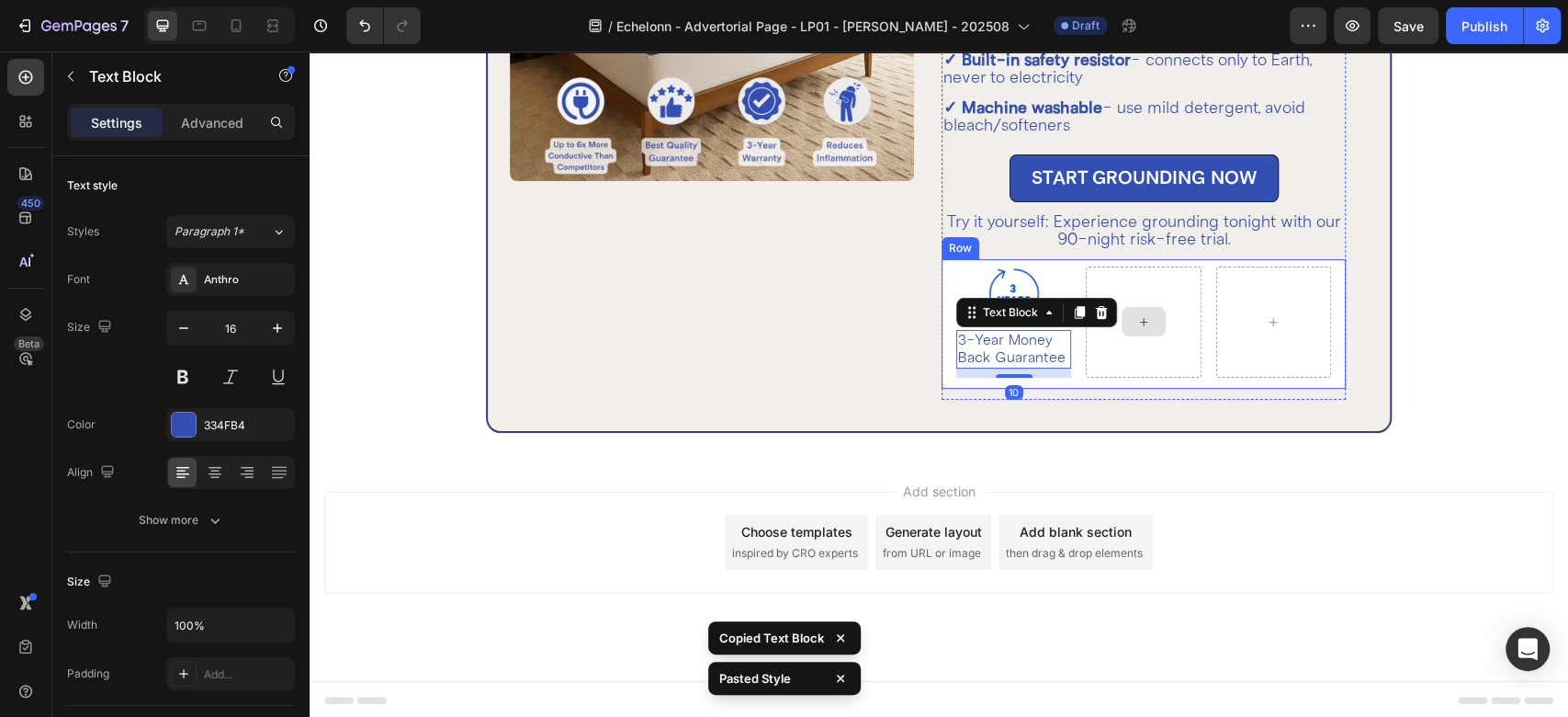
scroll to position [4468, 0]
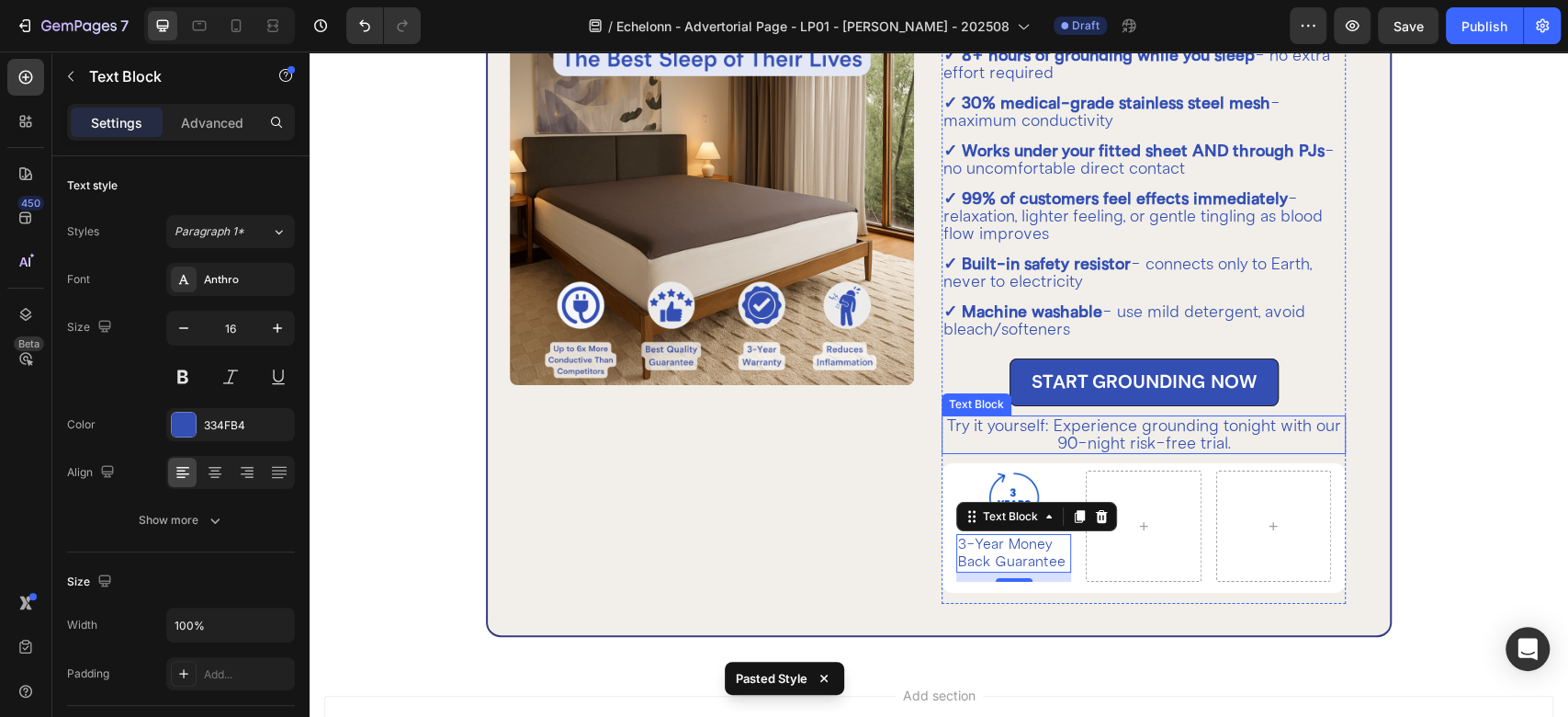
click at [1068, 421] on p "Try it yourself: Experience grounding tonight with our 90-night risk-free trial." at bounding box center [1144, 435] width 401 height 35
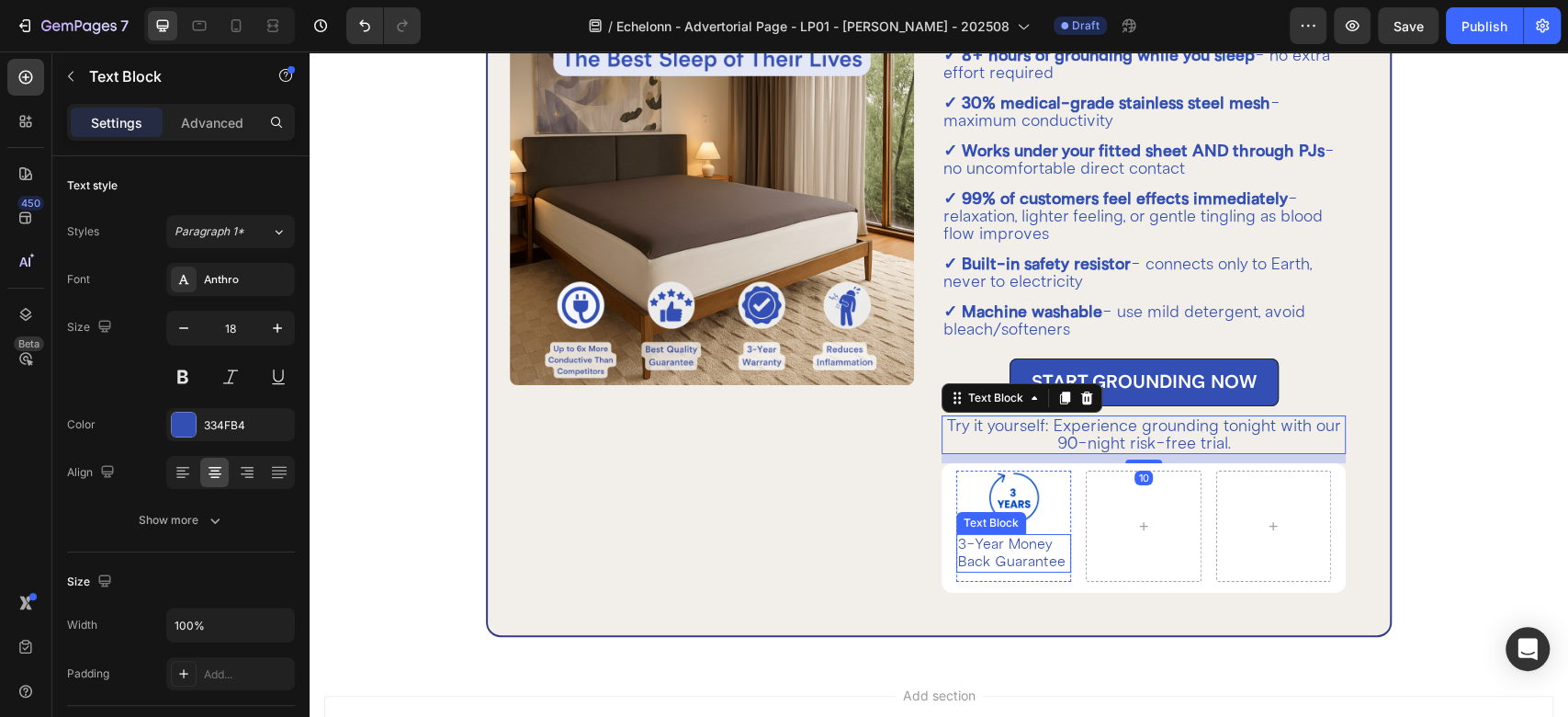
click at [993, 545] on p "3-Year Money Back Guarantee" at bounding box center [1014, 553] width 111 height 35
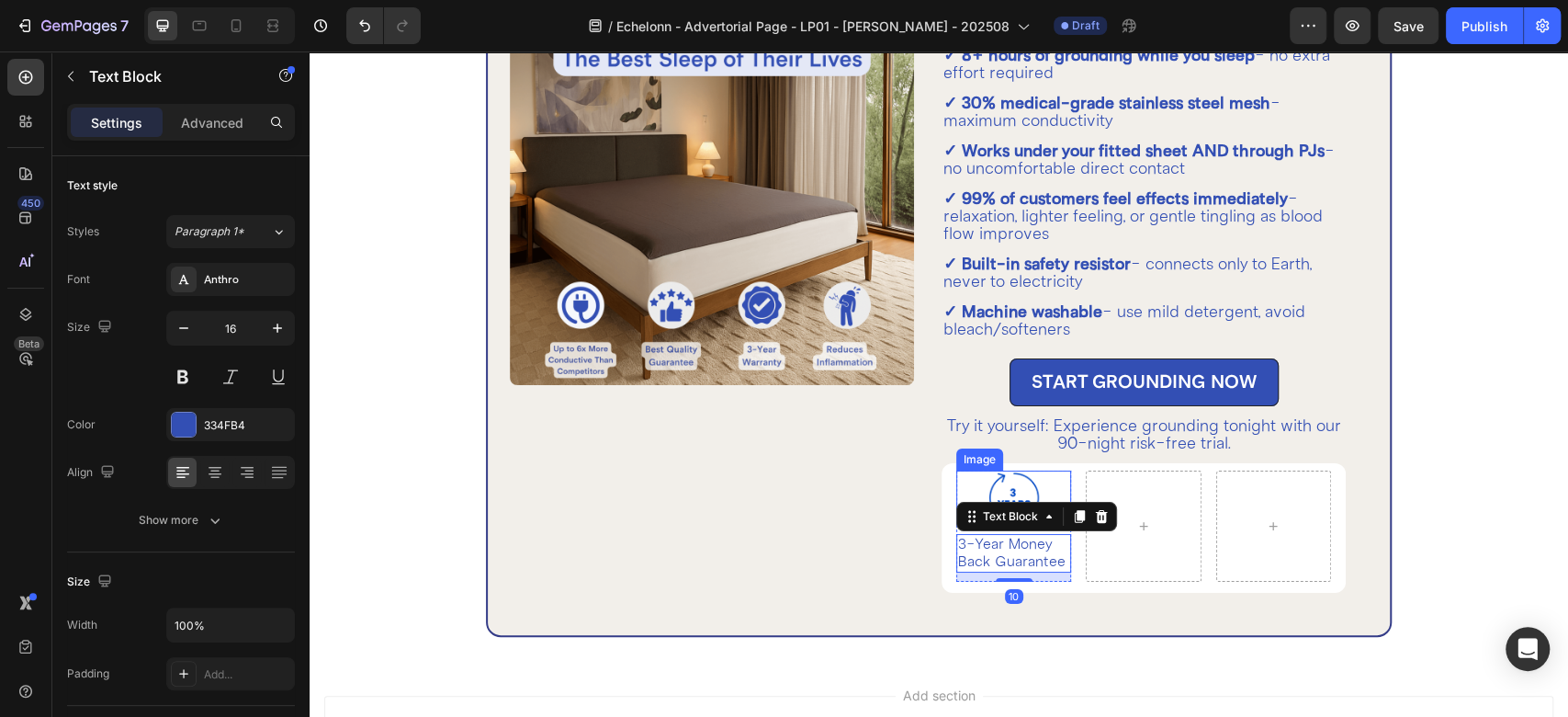
click at [1012, 470] on img at bounding box center [1014, 498] width 56 height 55
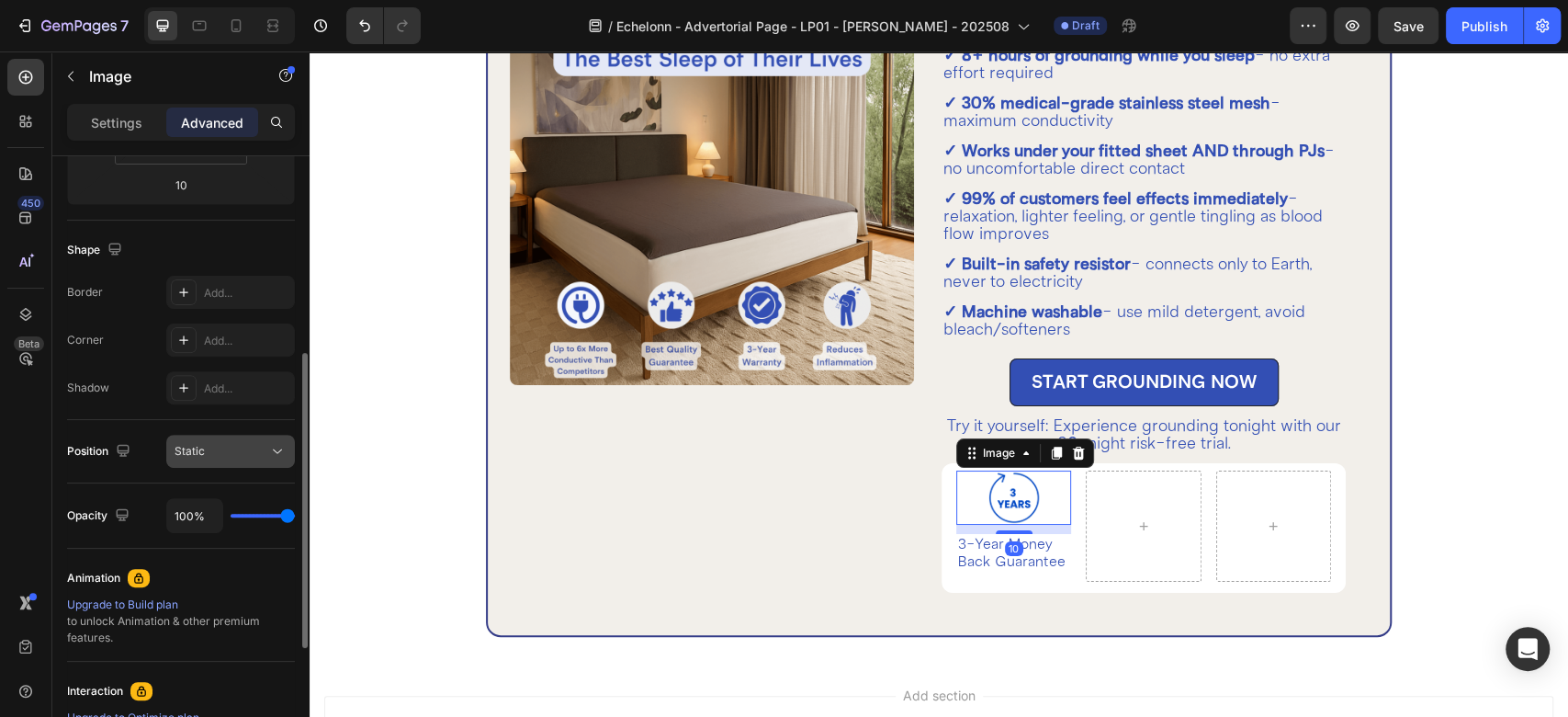
scroll to position [0, 0]
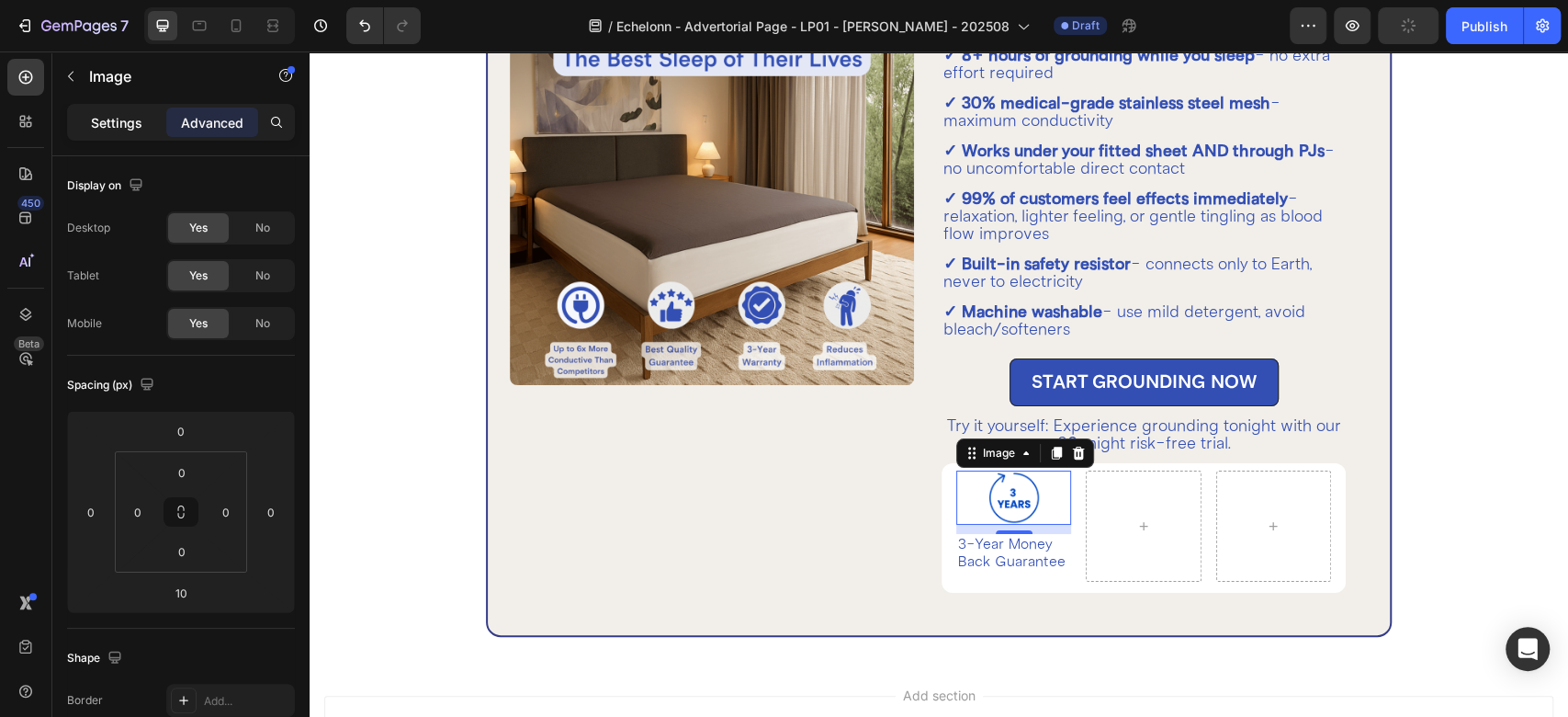
click at [107, 121] on p "Settings" at bounding box center [116, 123] width 52 height 20
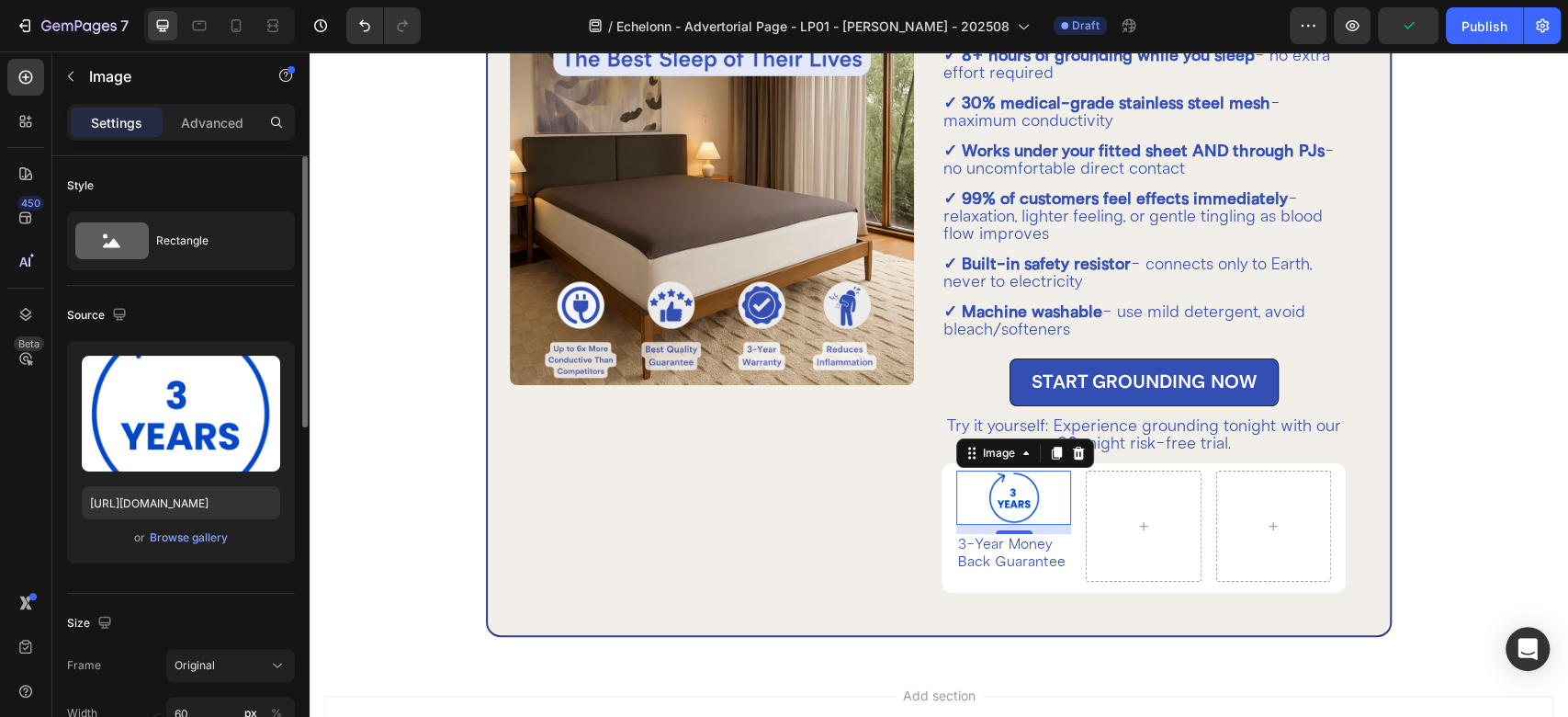
scroll to position [204, 0]
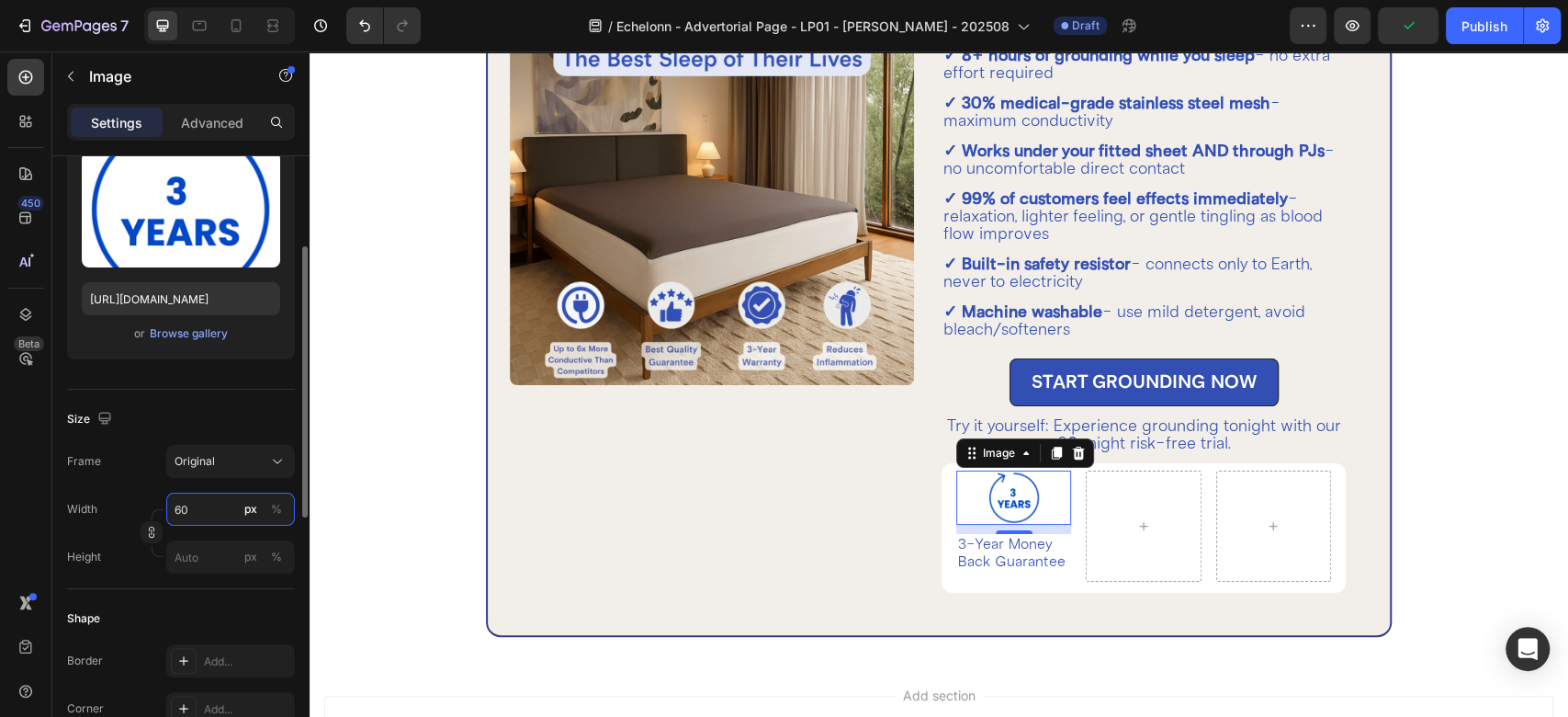
click at [206, 509] on input "60" at bounding box center [231, 509] width 129 height 33
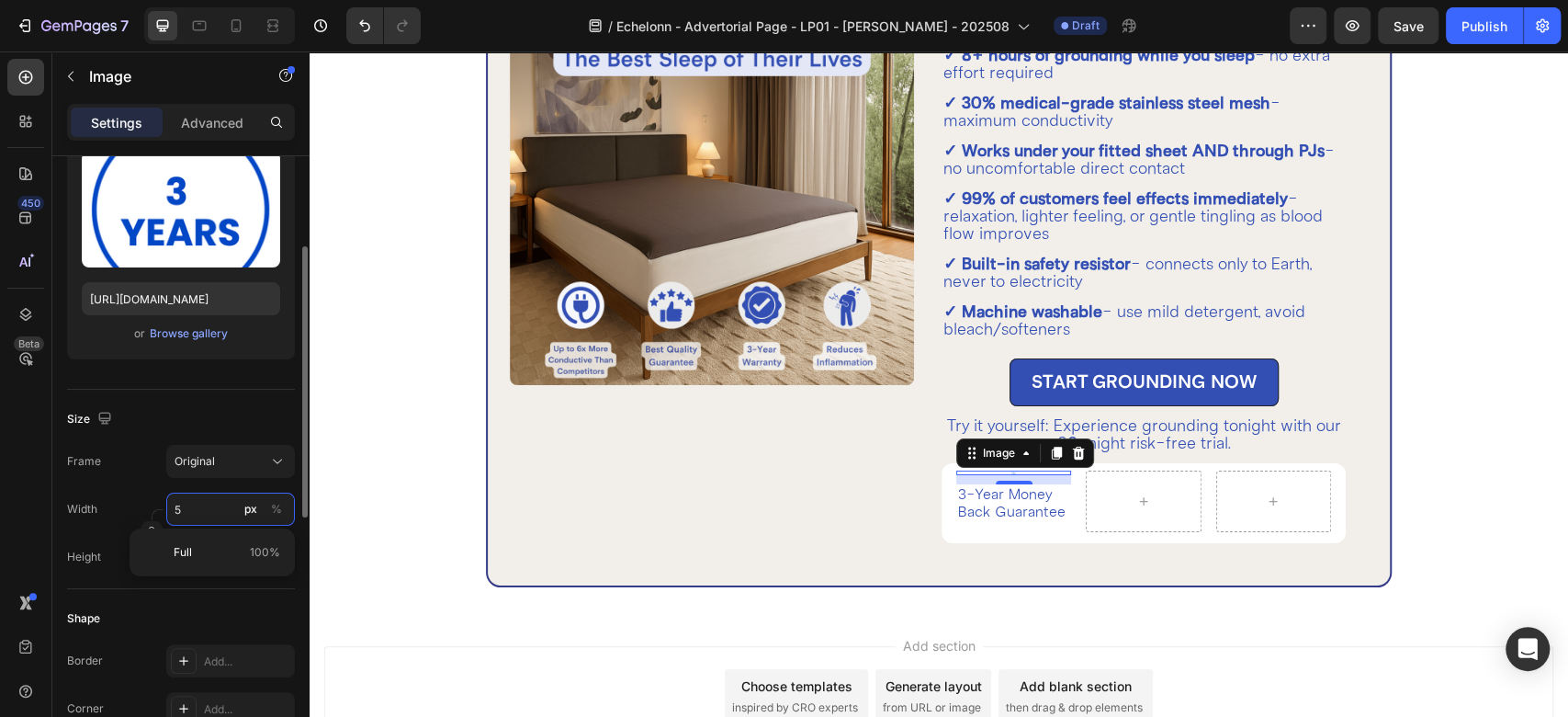
type input "50"
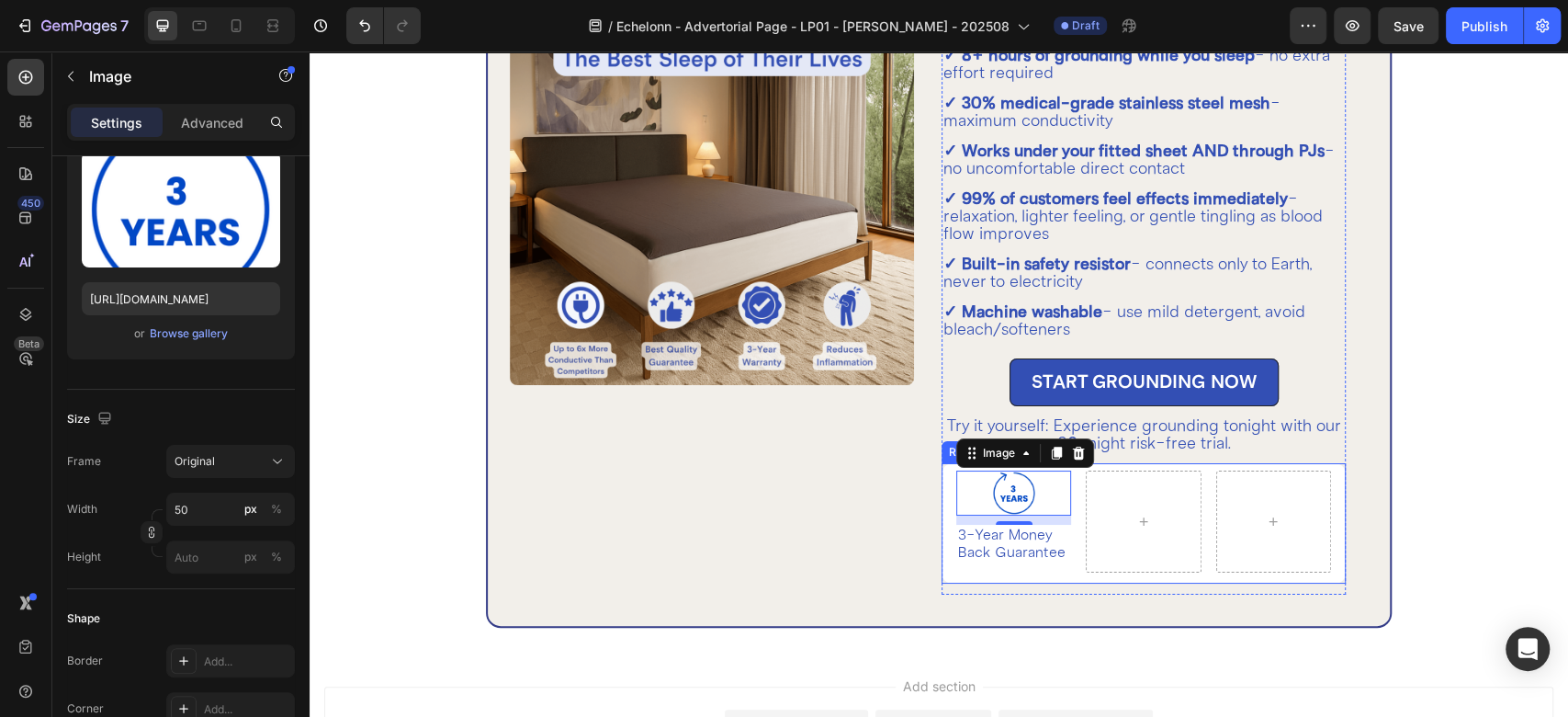
click at [1066, 562] on div "Image 10 3-Year Money Back Guarantee Text Block Row Row" at bounding box center [1144, 523] width 405 height 120
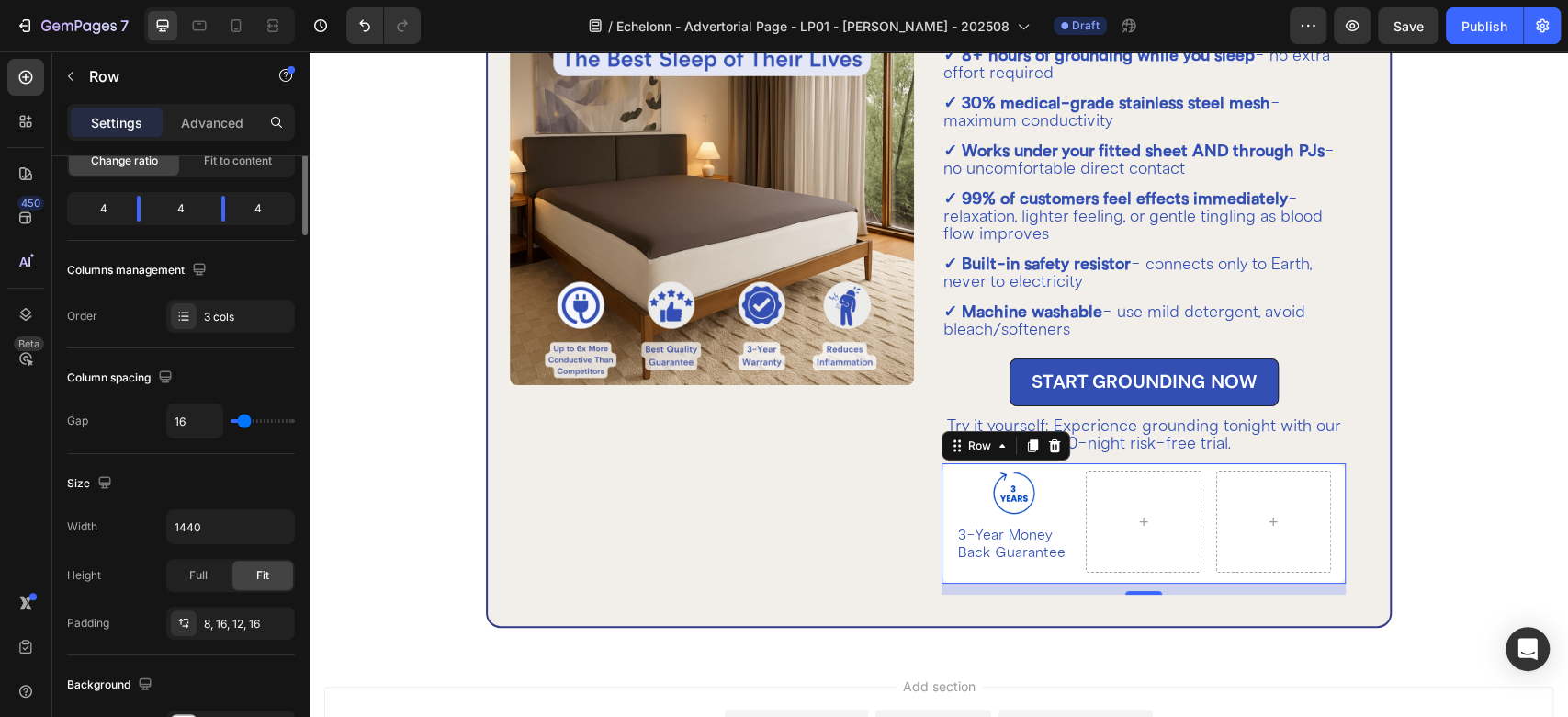
scroll to position [0, 0]
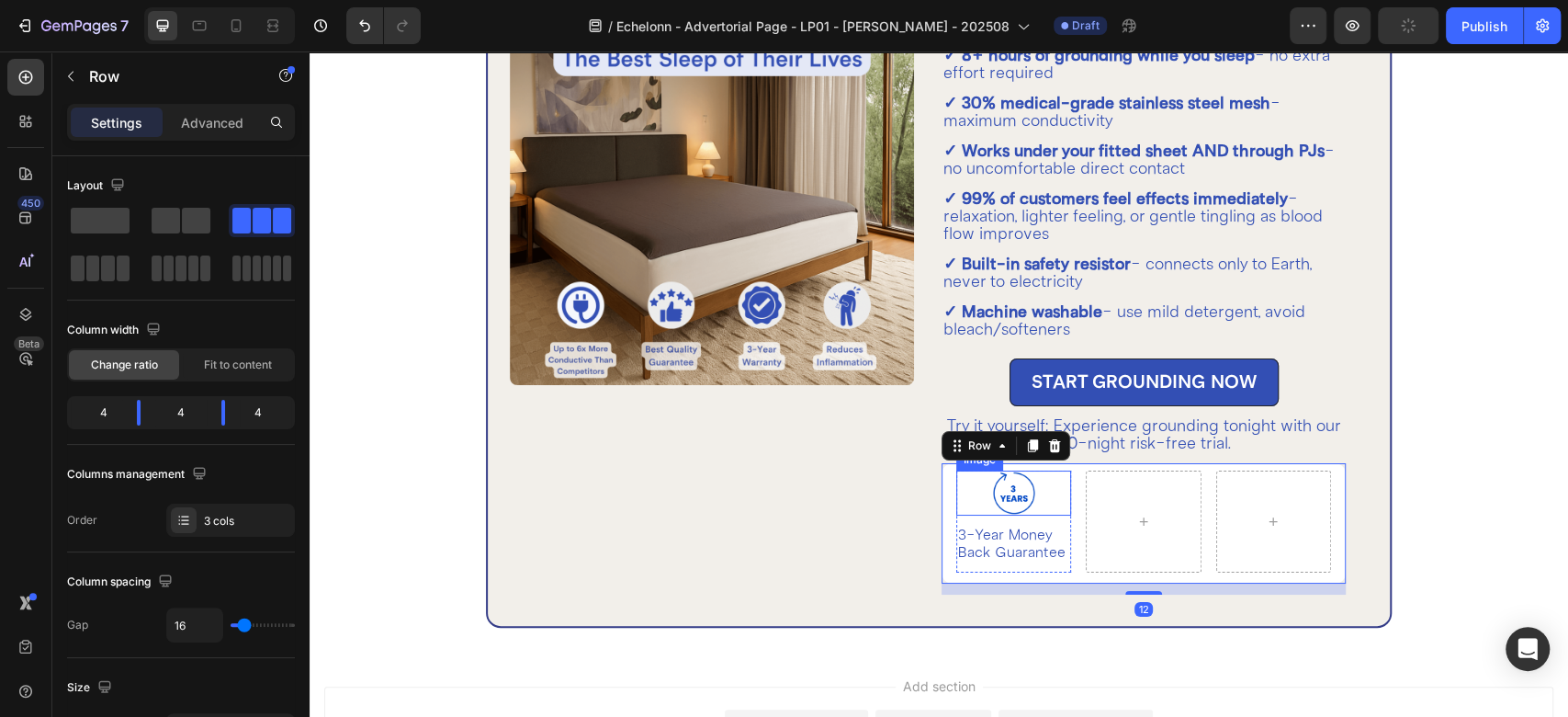
click at [1006, 492] on img at bounding box center [1014, 493] width 46 height 45
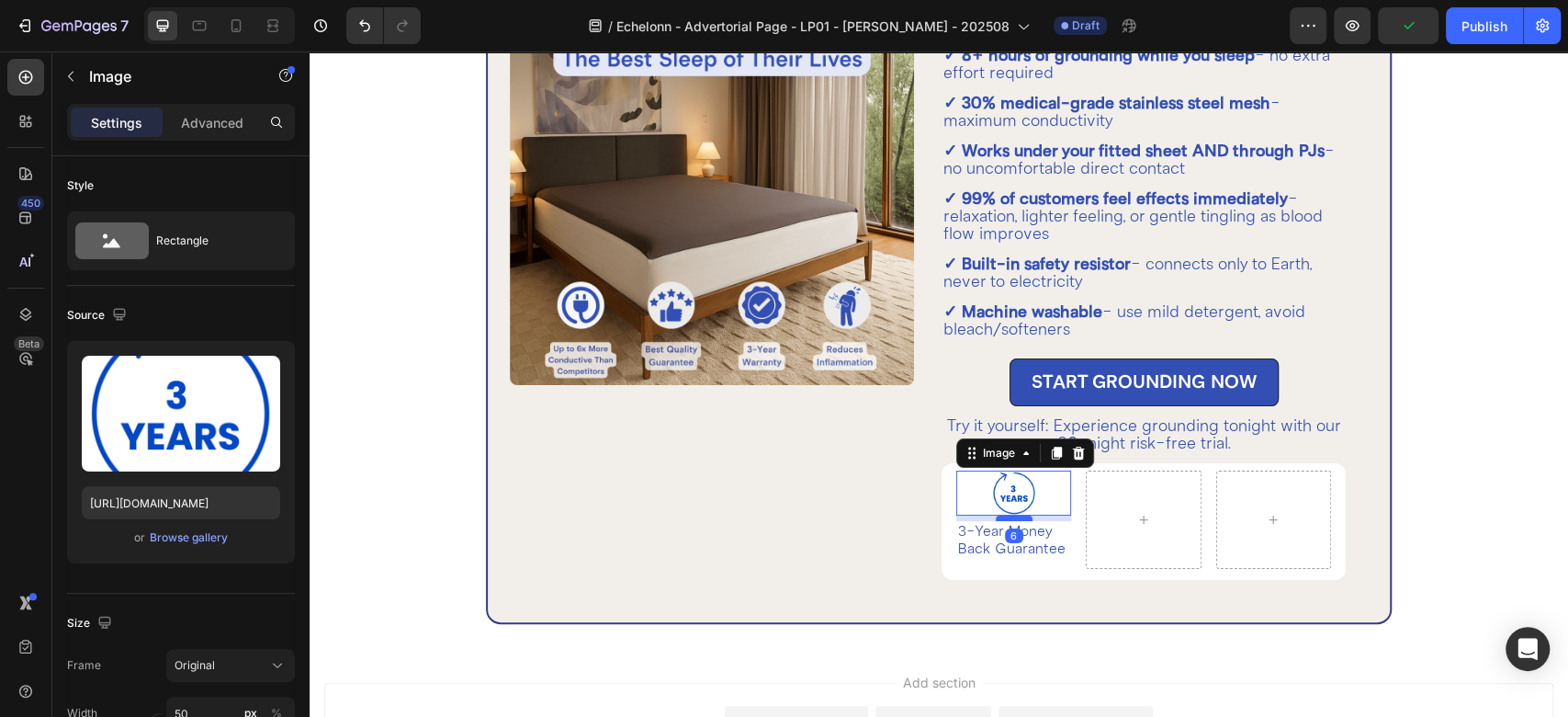
click at [1003, 517] on div at bounding box center [1014, 519] width 37 height 6
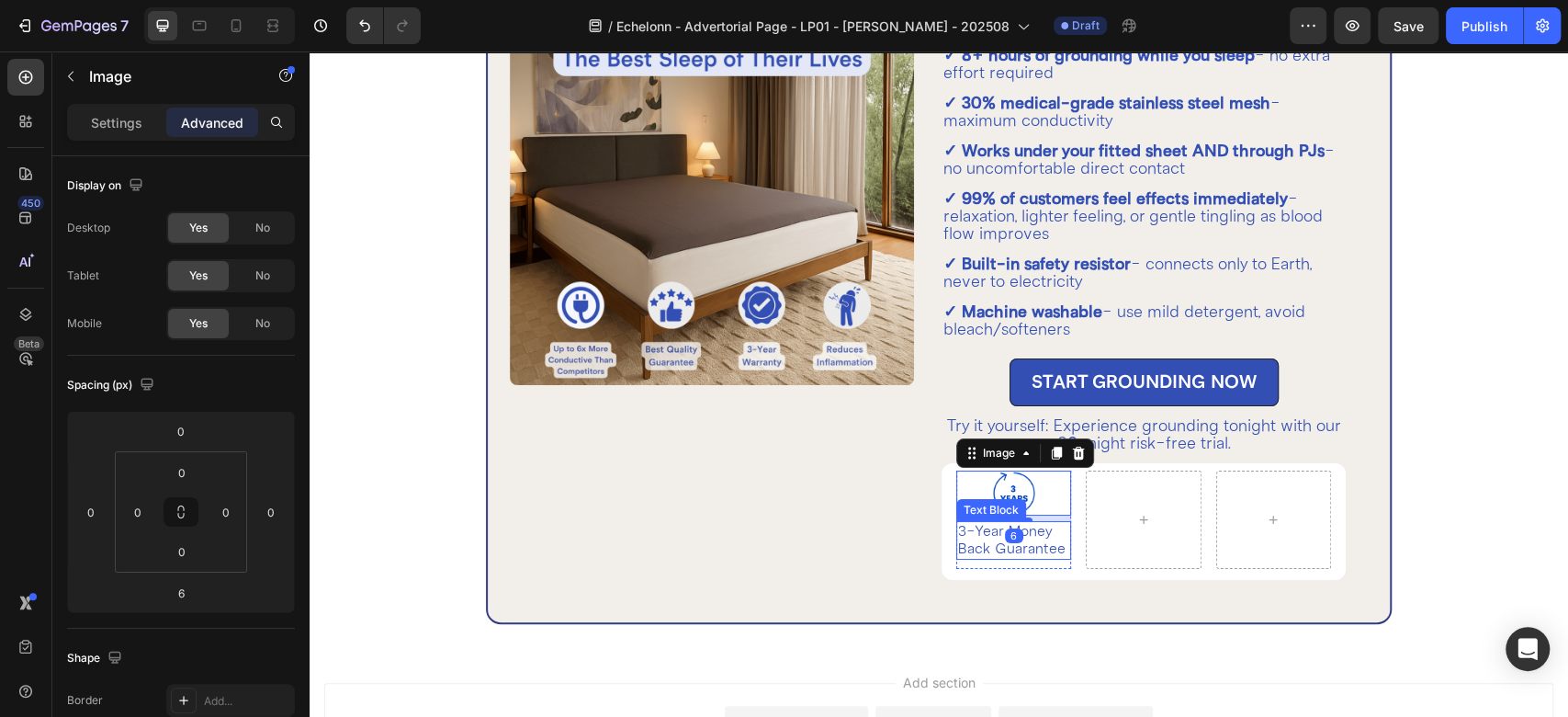
click at [1006, 547] on p "3-Year Money Back Guarantee" at bounding box center [1014, 540] width 111 height 35
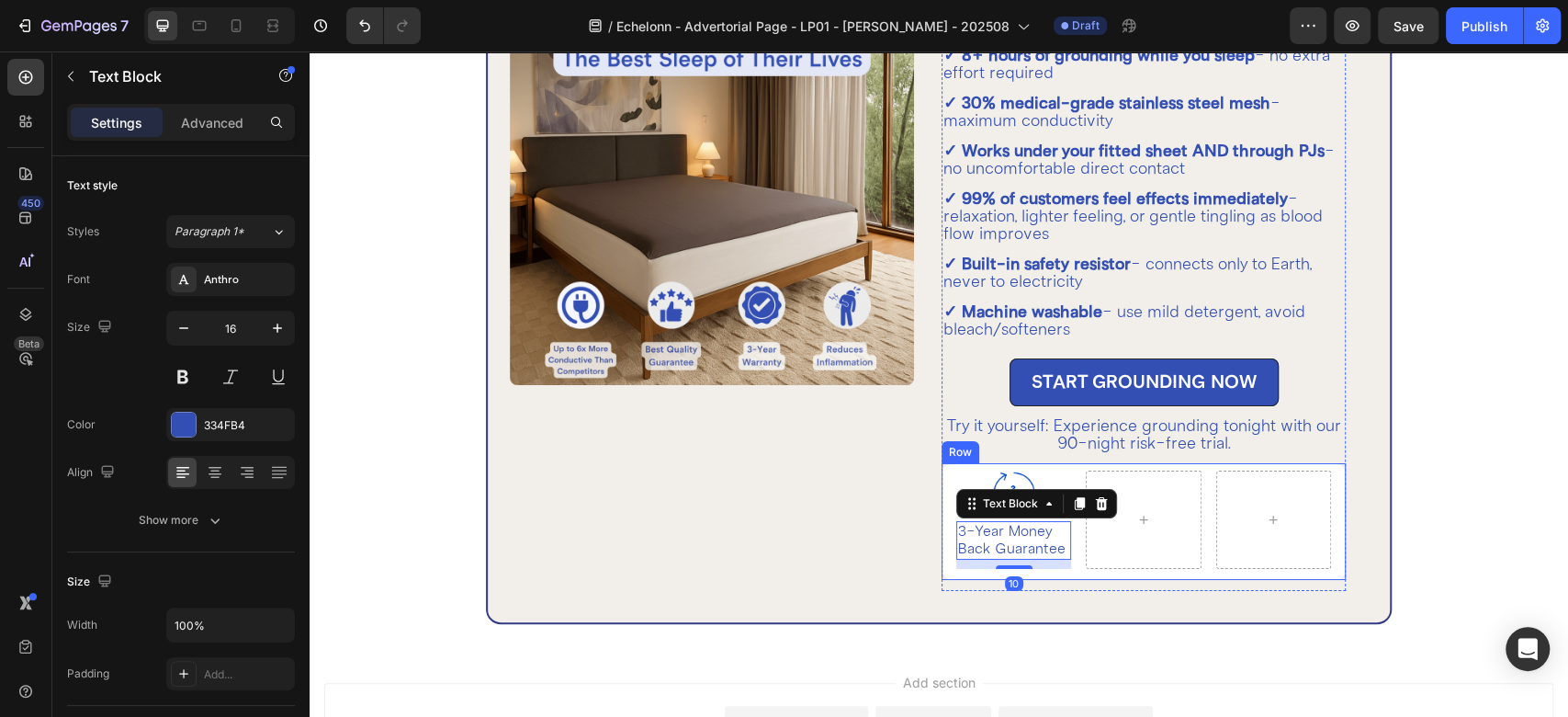
click at [1009, 567] on div "Image 3-Year Money Back Guarantee Text Block 10 Row Row" at bounding box center [1144, 522] width 405 height 117
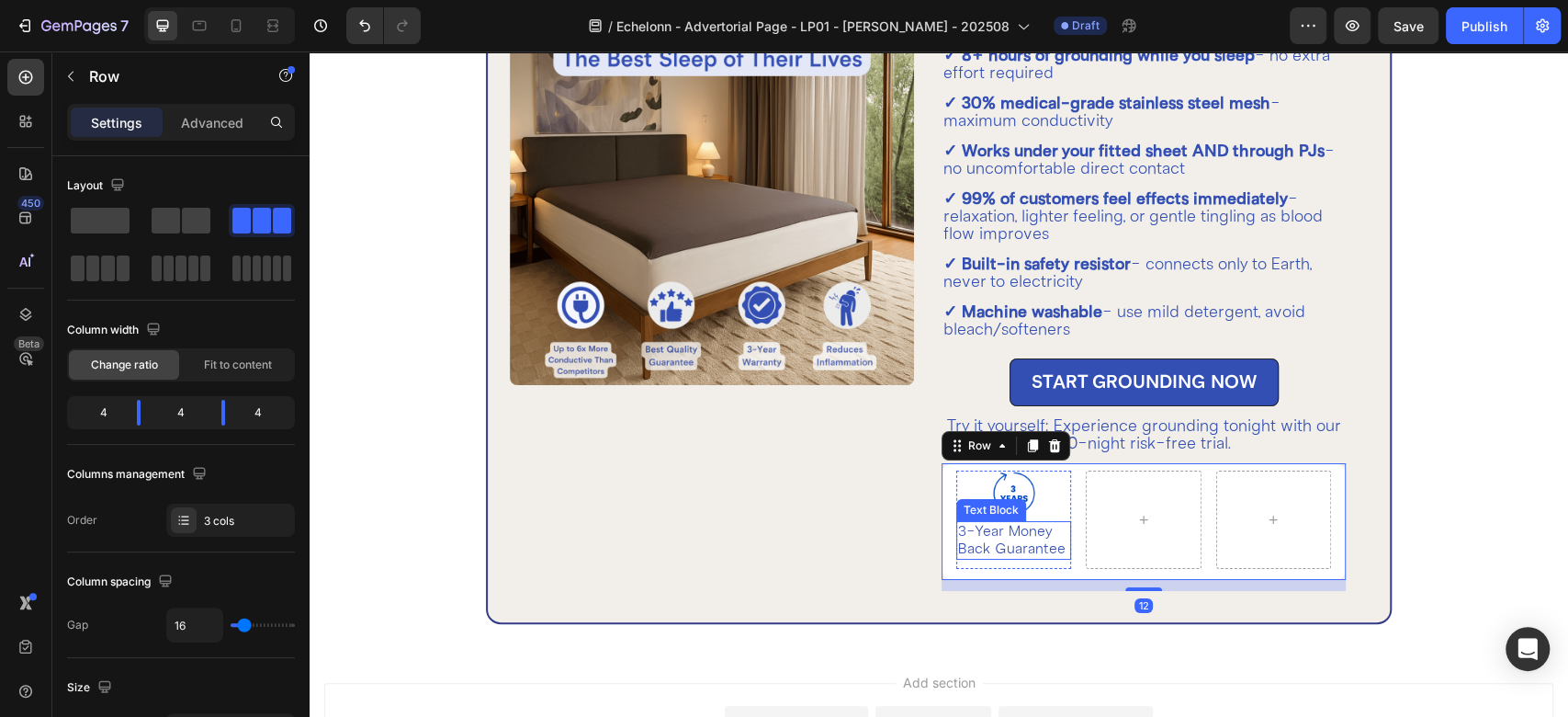
click at [1011, 540] on p "3-Year Money Back Guarantee" at bounding box center [1014, 540] width 111 height 35
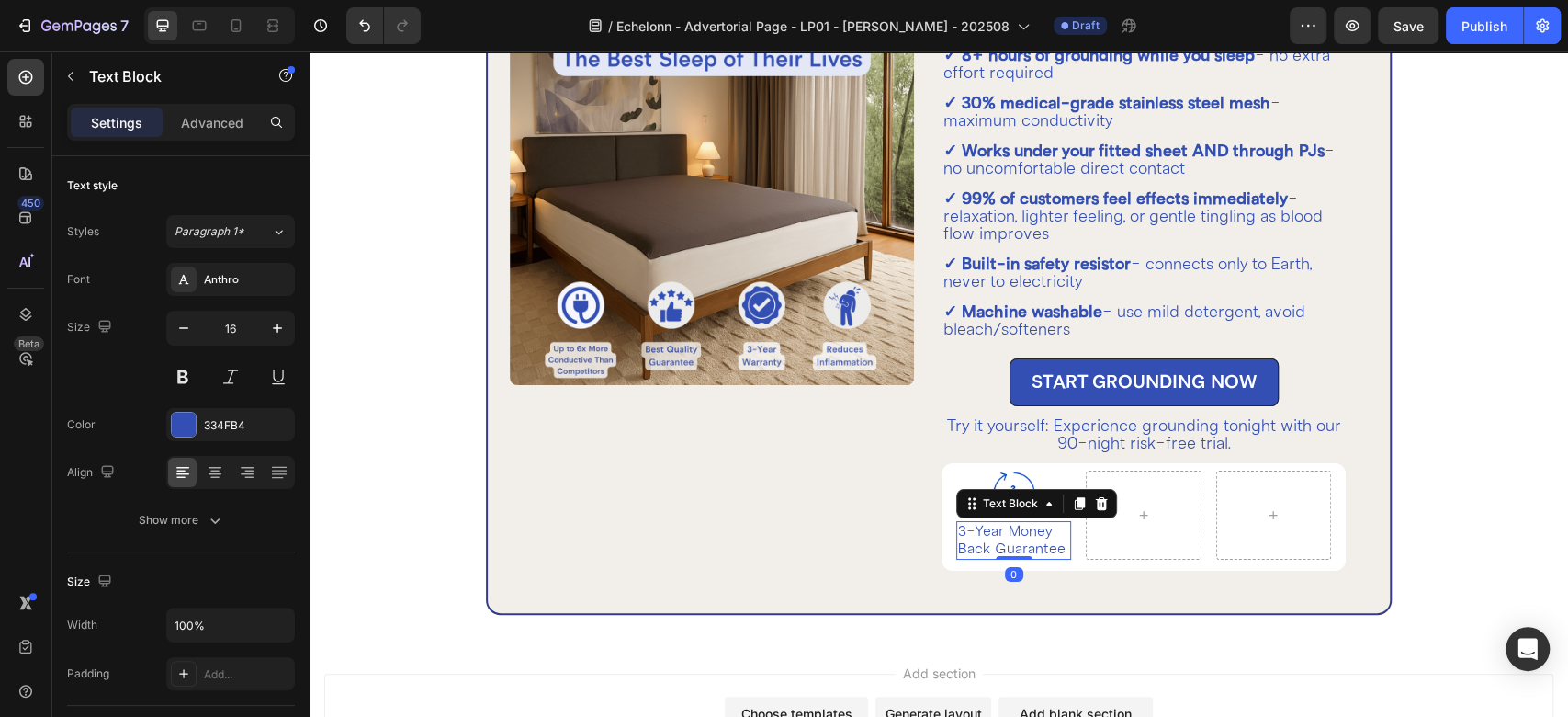
drag, startPoint x: 1008, startPoint y: 564, endPoint x: 1009, endPoint y: 542, distance: 22.0
click at [1009, 542] on div "3-Year Money Back Guarantee Text Block 0" at bounding box center [1014, 540] width 115 height 39
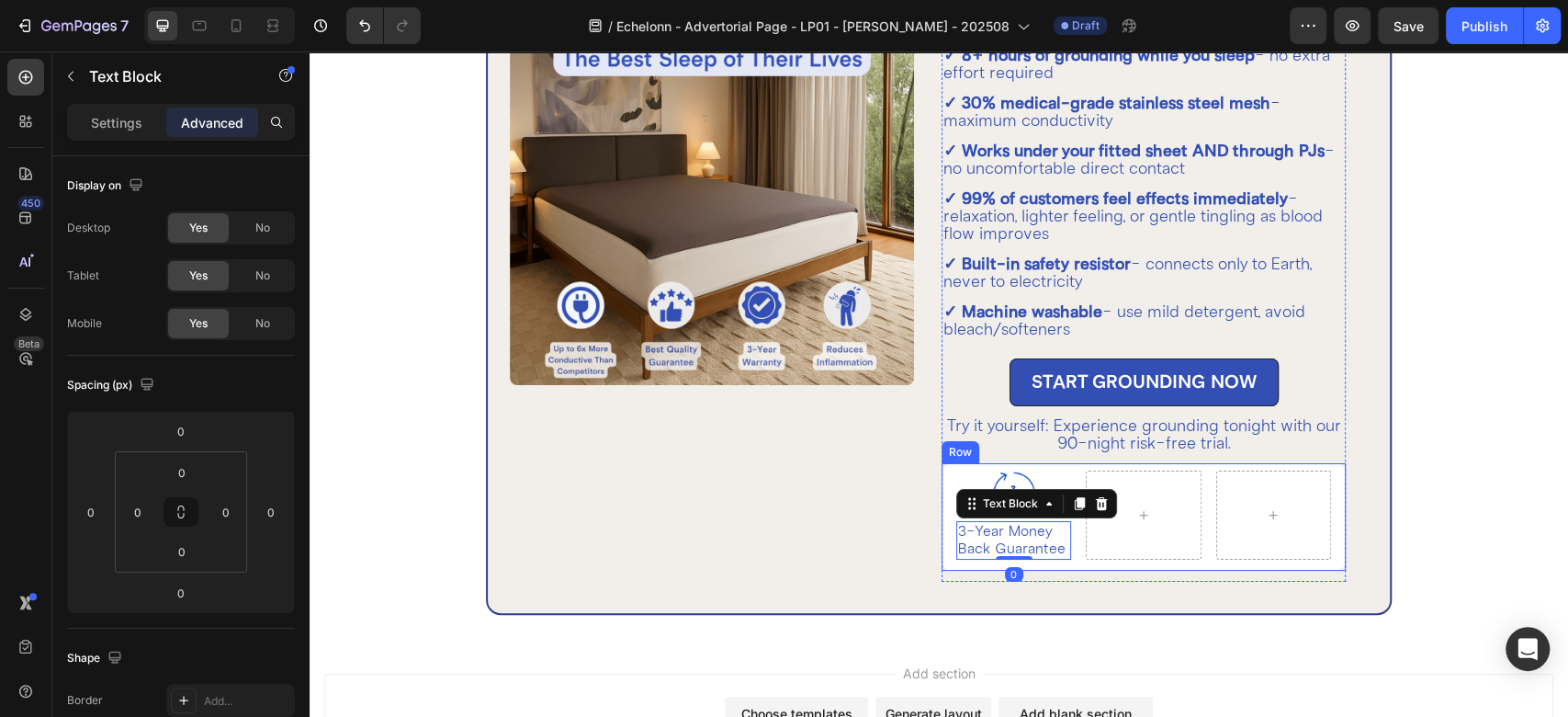
click at [1066, 552] on div "Image 3-Year Money Back Guarantee Text Block 0 Row Row" at bounding box center [1144, 517] width 405 height 107
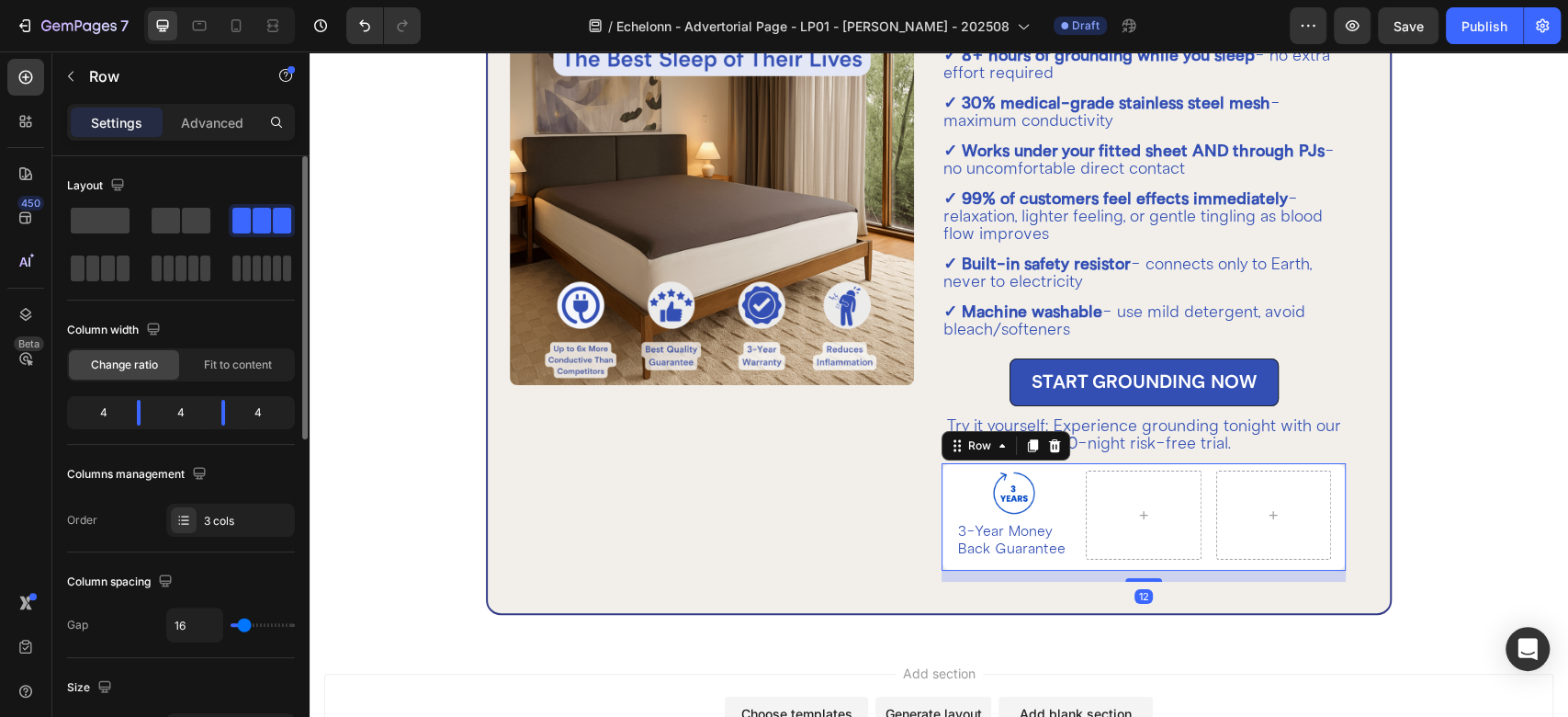
scroll to position [204, 0]
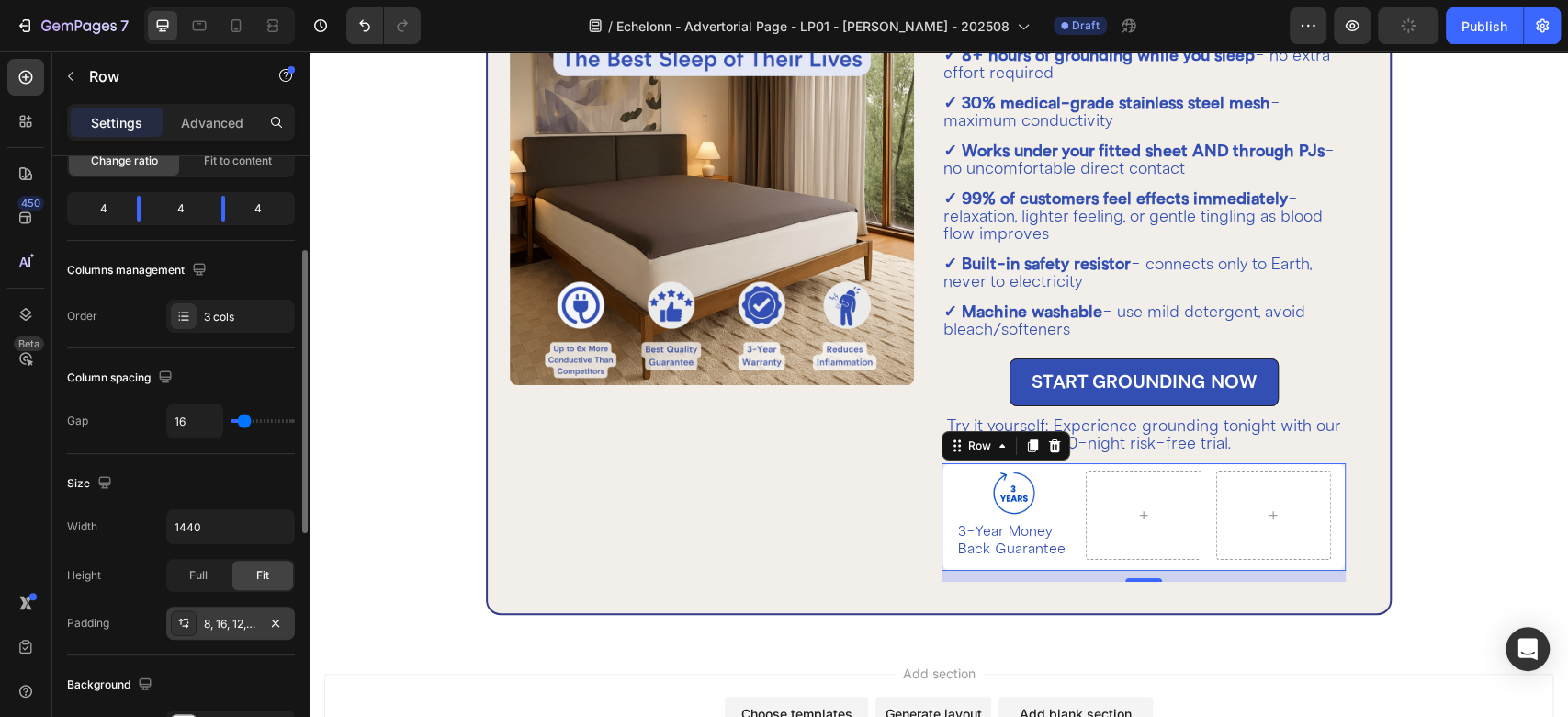
click at [230, 628] on div "8, 16, 12, 16" at bounding box center [230, 623] width 54 height 17
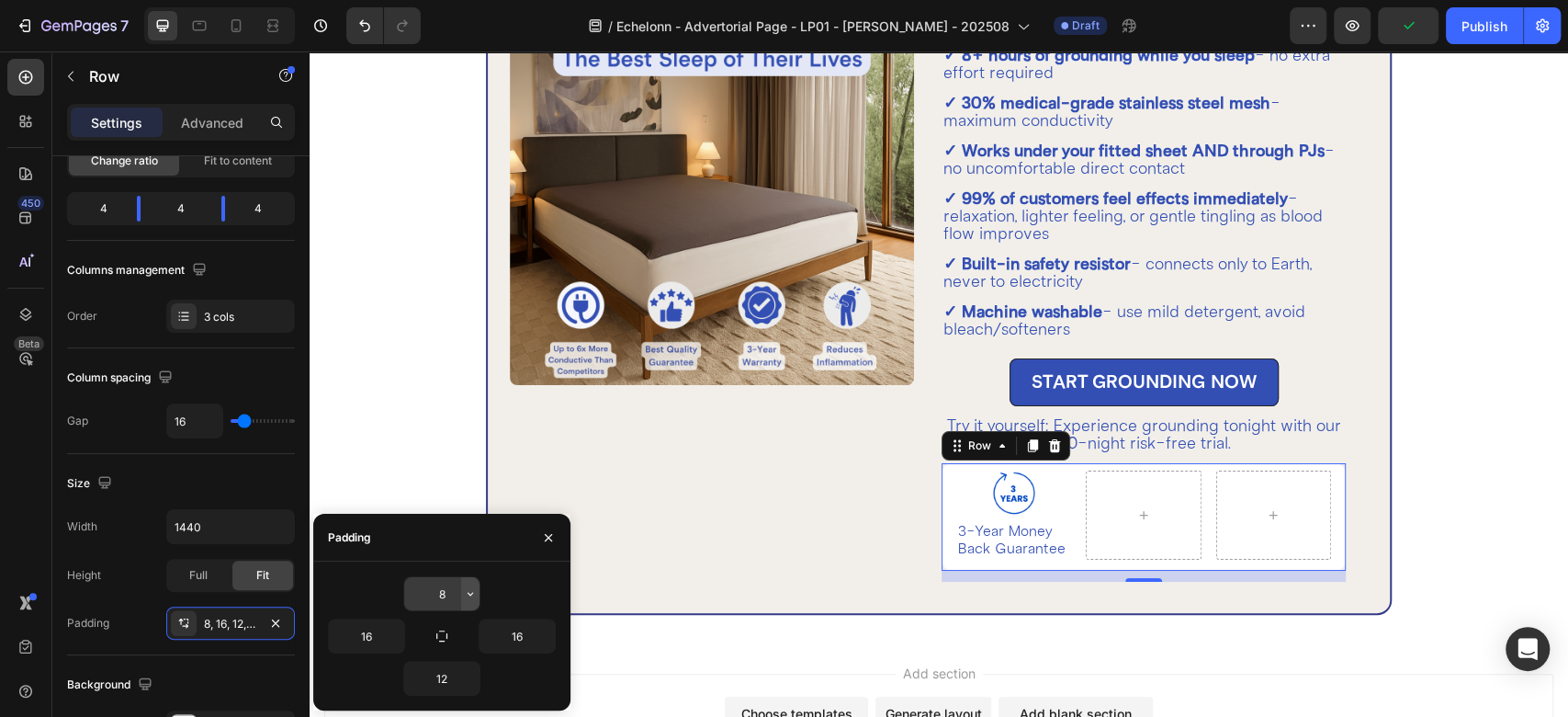
click at [472, 599] on icon "button" at bounding box center [470, 593] width 15 height 15
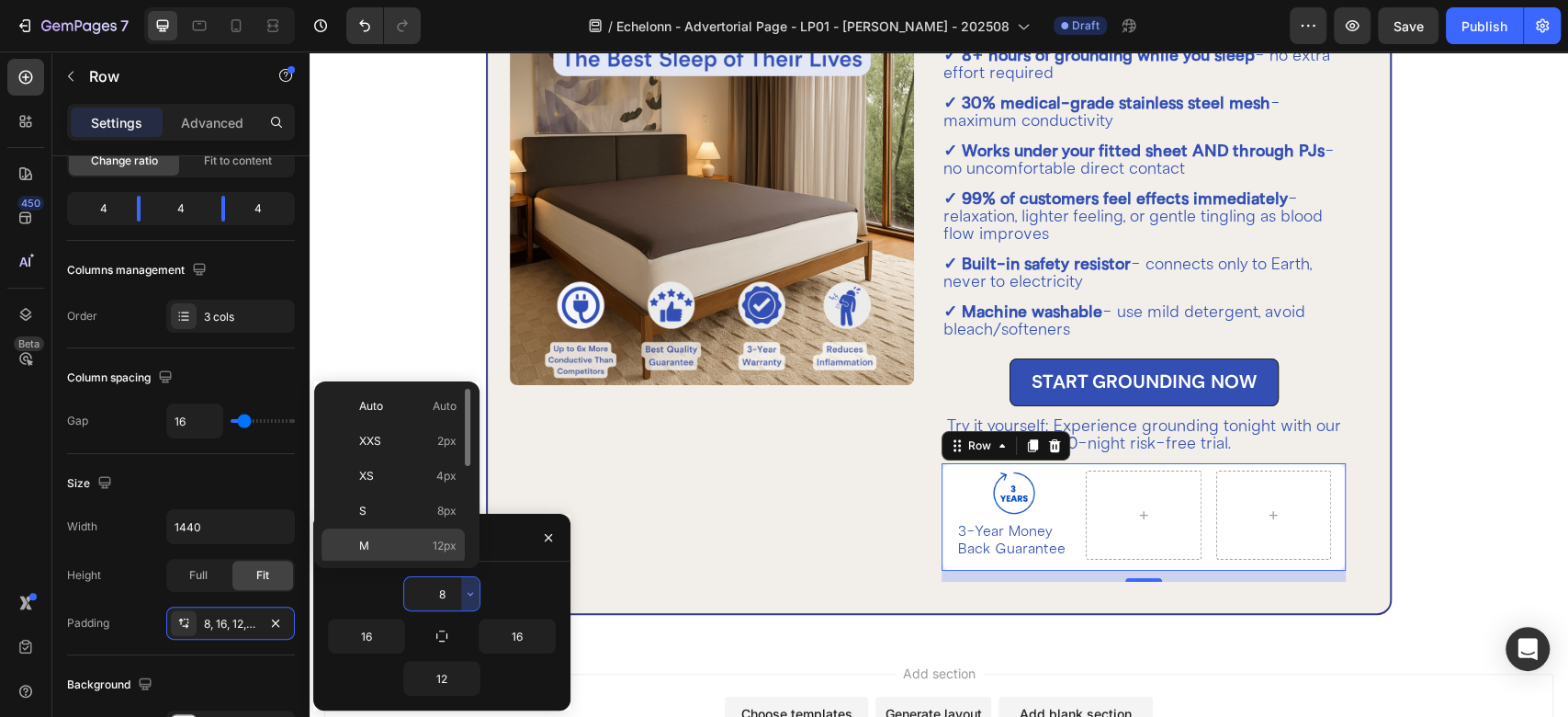
click at [435, 540] on span "12px" at bounding box center [445, 545] width 23 height 17
type input "12"
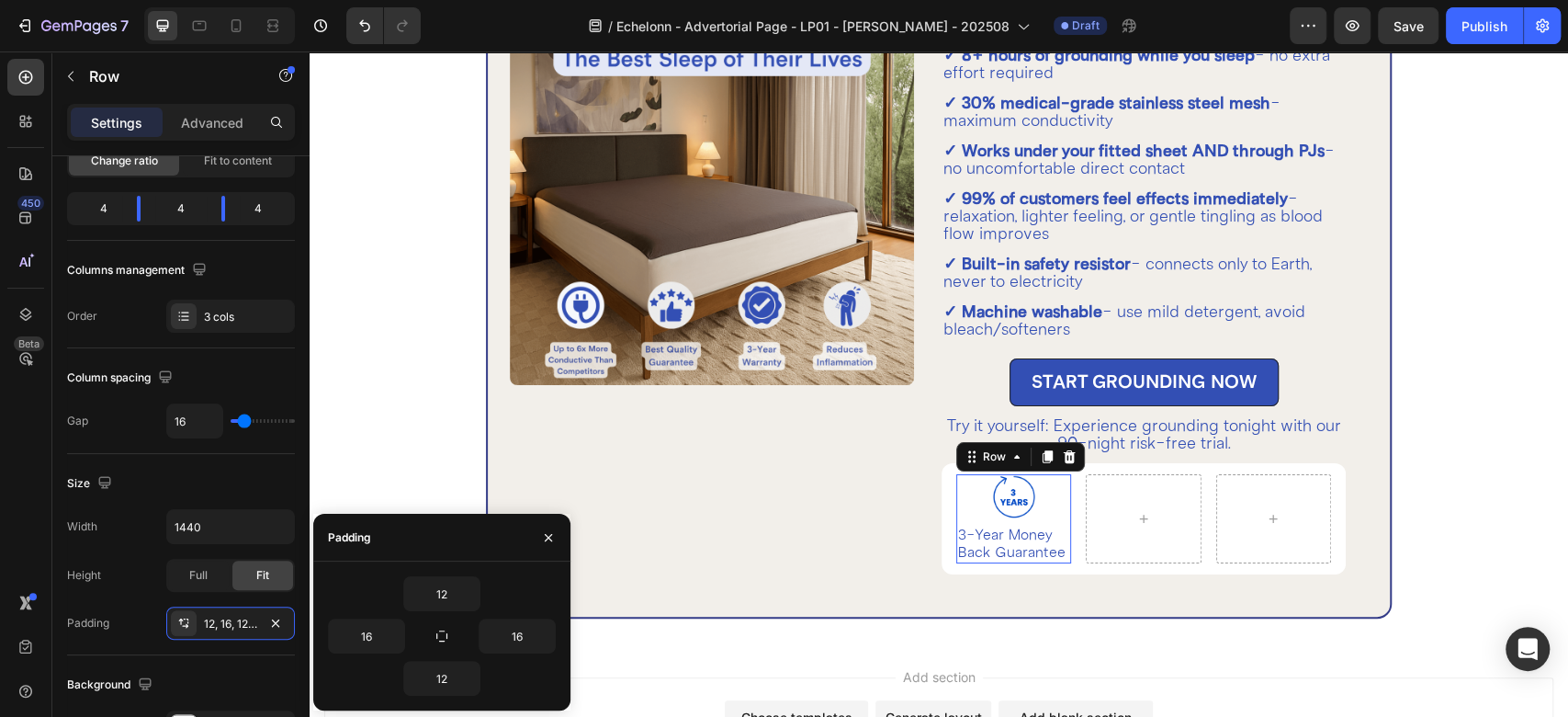
click at [1044, 518] on div "Image 3-Year Money Back Guarantee Text Block" at bounding box center [1014, 518] width 115 height 89
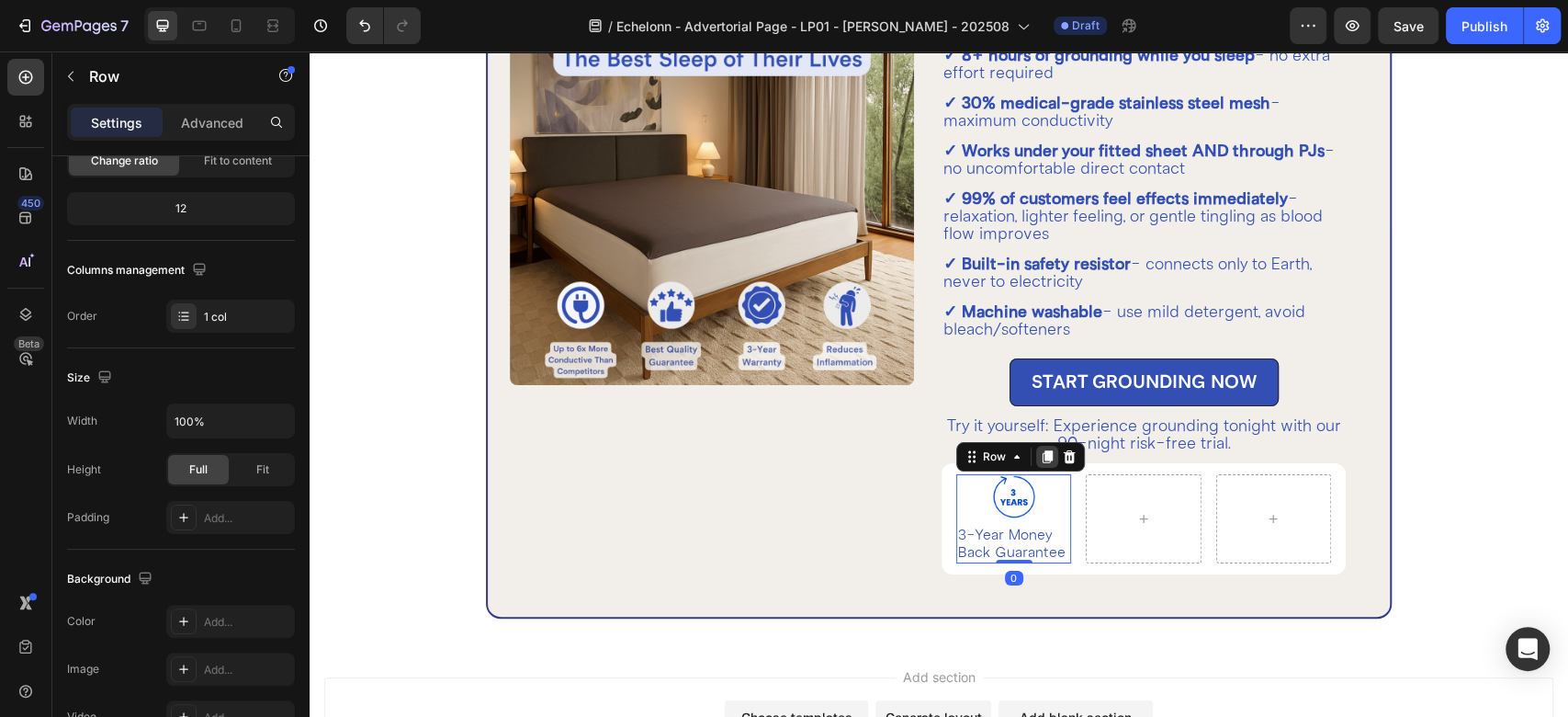
click at [1042, 451] on icon at bounding box center [1047, 457] width 10 height 13
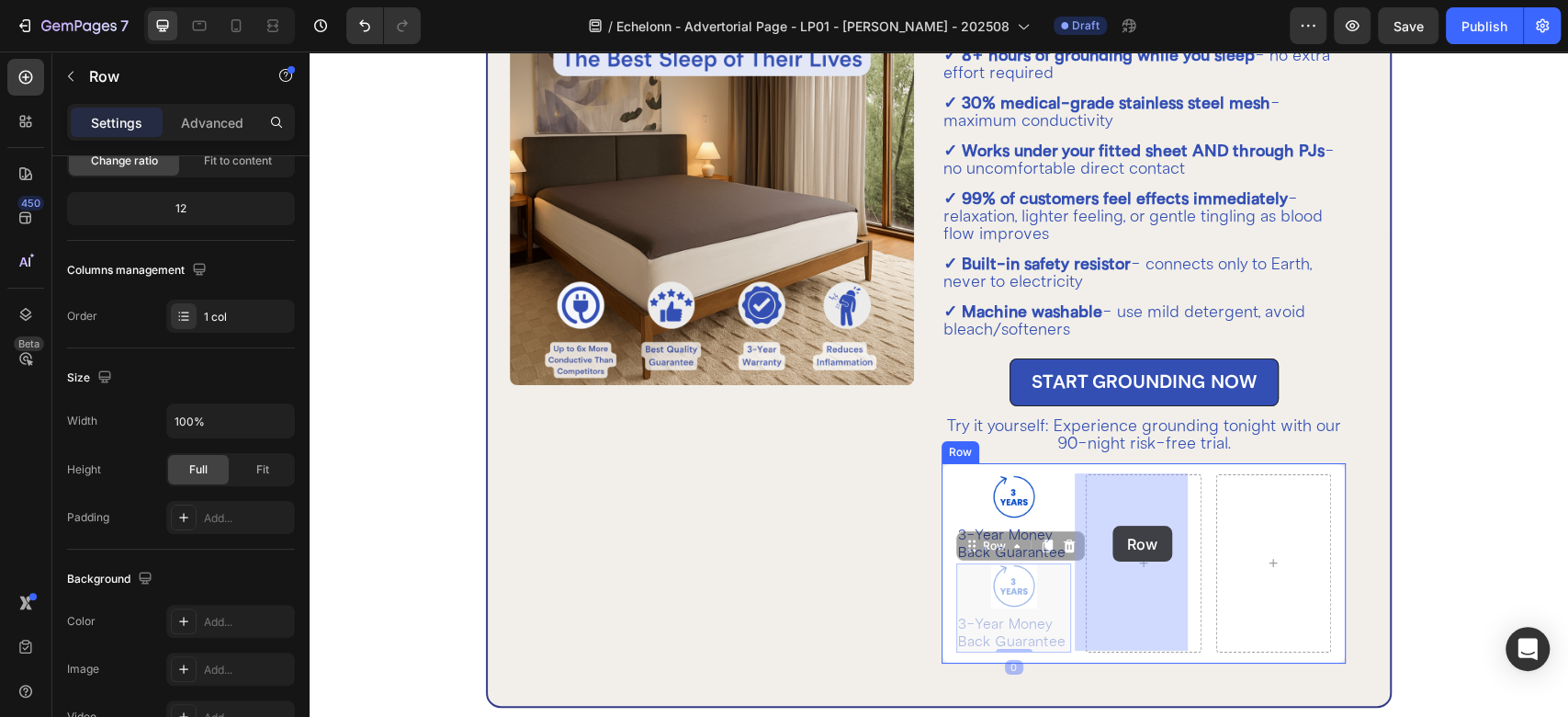
drag, startPoint x: 976, startPoint y: 548, endPoint x: 1113, endPoint y: 521, distance: 139.6
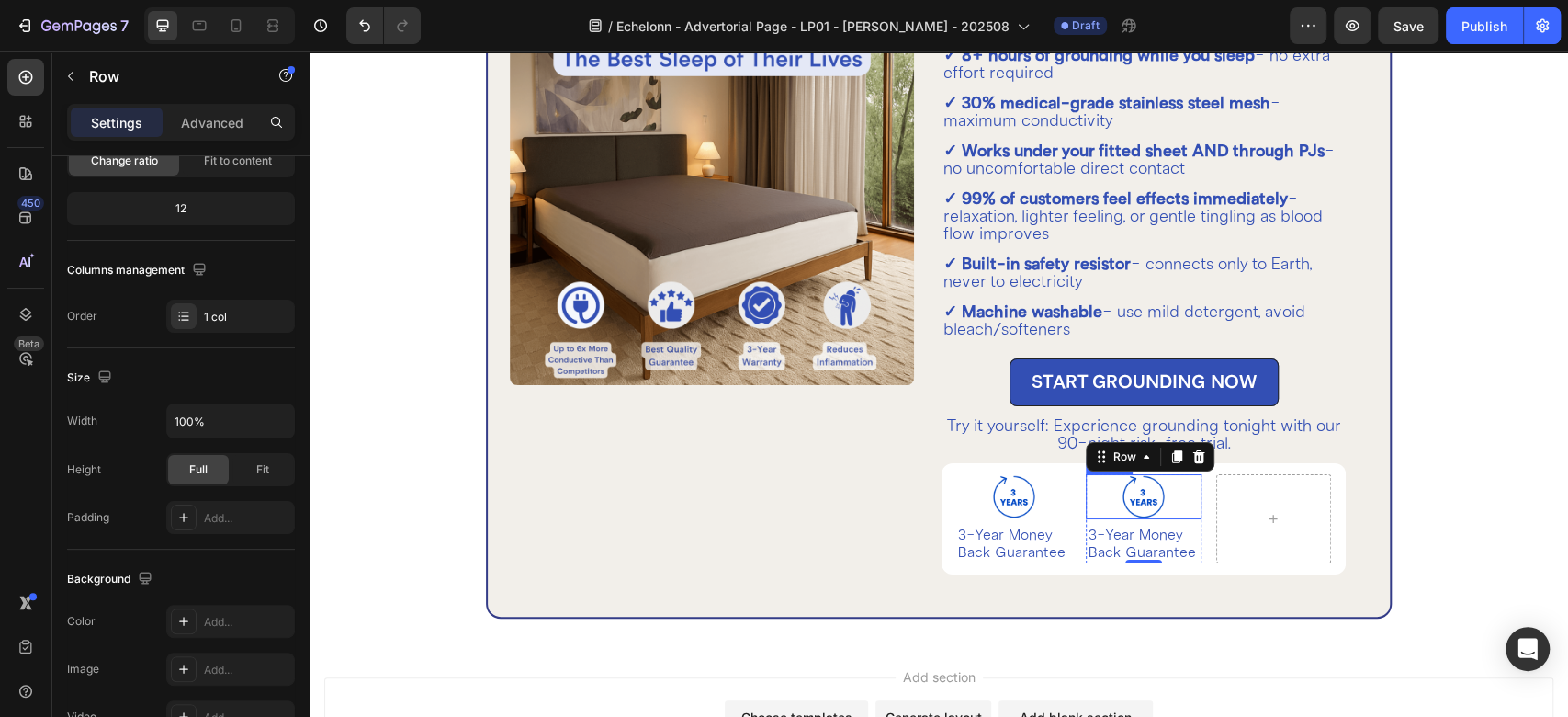
click at [1126, 495] on img at bounding box center [1143, 497] width 46 height 45
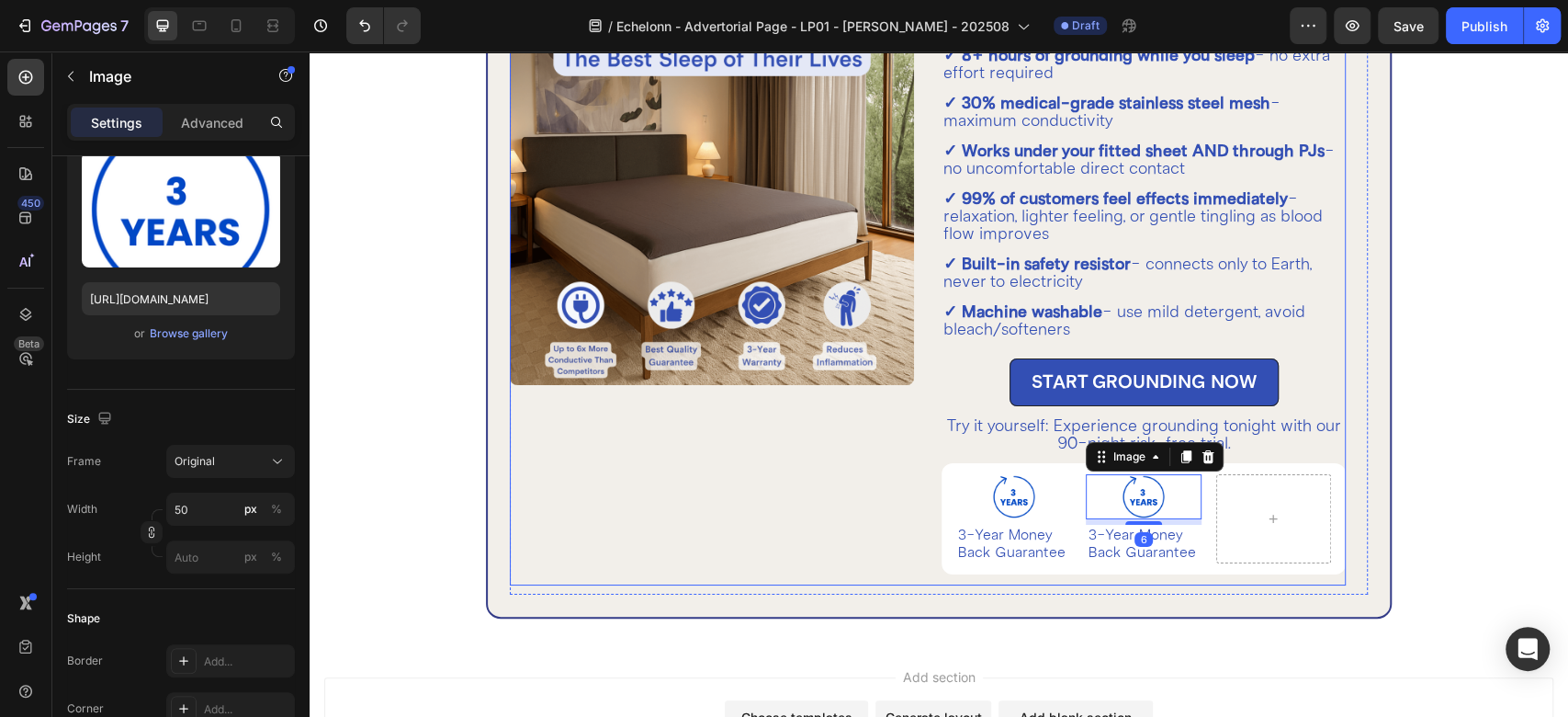
scroll to position [0, 0]
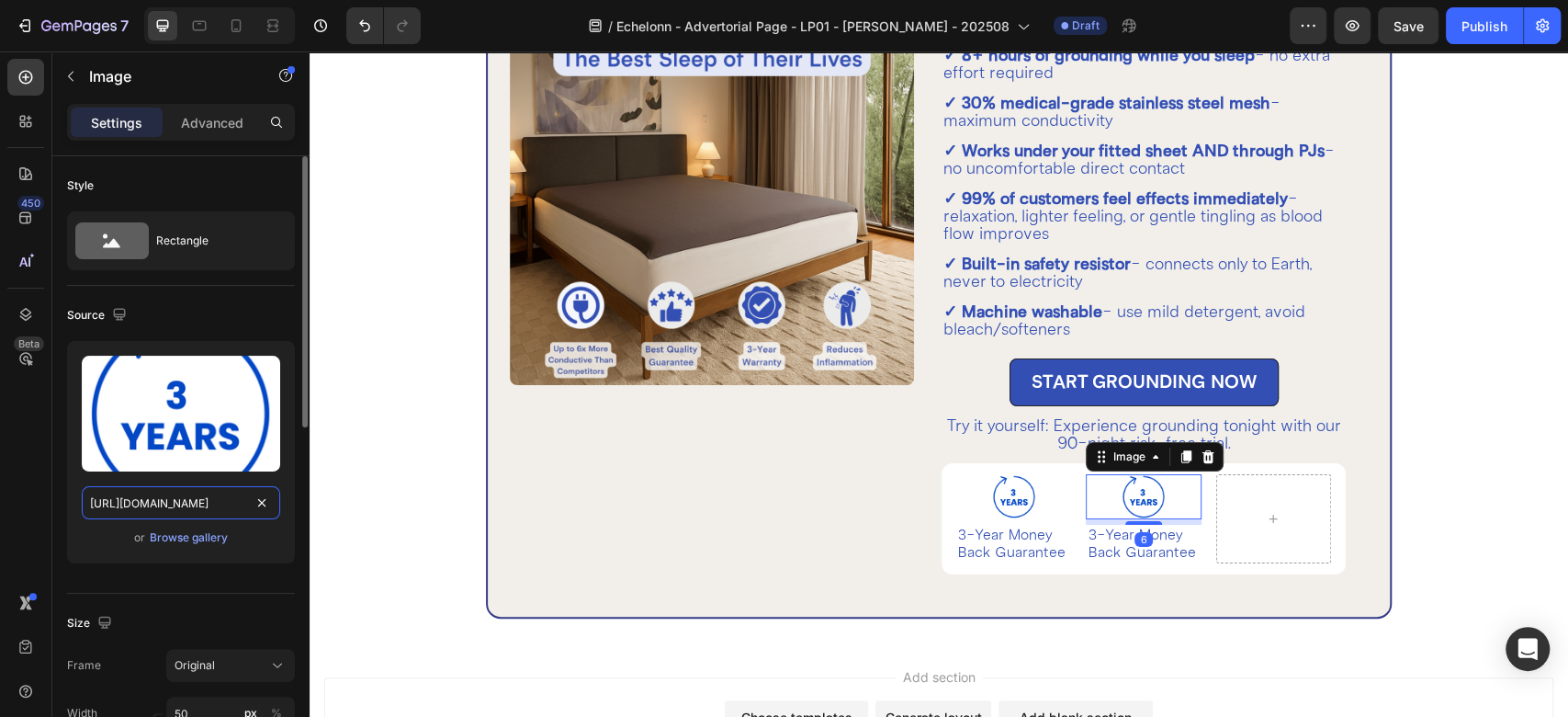
click at [202, 508] on input "https://cdn.shopify.com/s/files/1/0588/0568/2241/files/Grounding-sheet-mat-Guar…" at bounding box center [181, 502] width 199 height 33
paste input "Copy_of_icons_2x_1.png?v=1716365144"
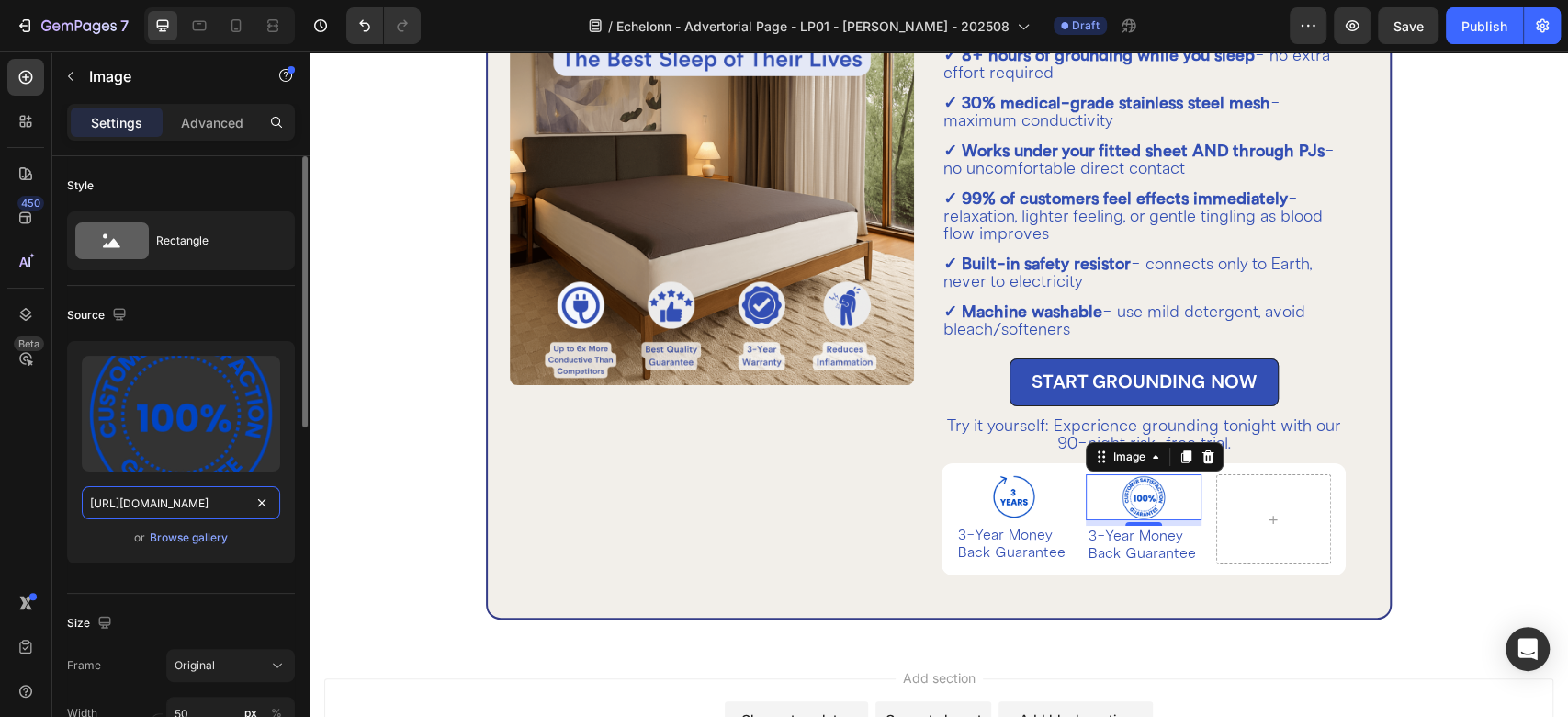
type input "https://cdn.shopify.com/s/files/1/0588/0568/2241/files/Copy_of_icons_2x_1.png?v…"
click at [226, 306] on div "Source" at bounding box center [181, 315] width 228 height 29
click at [1178, 524] on div "6" at bounding box center [1144, 523] width 115 height 6
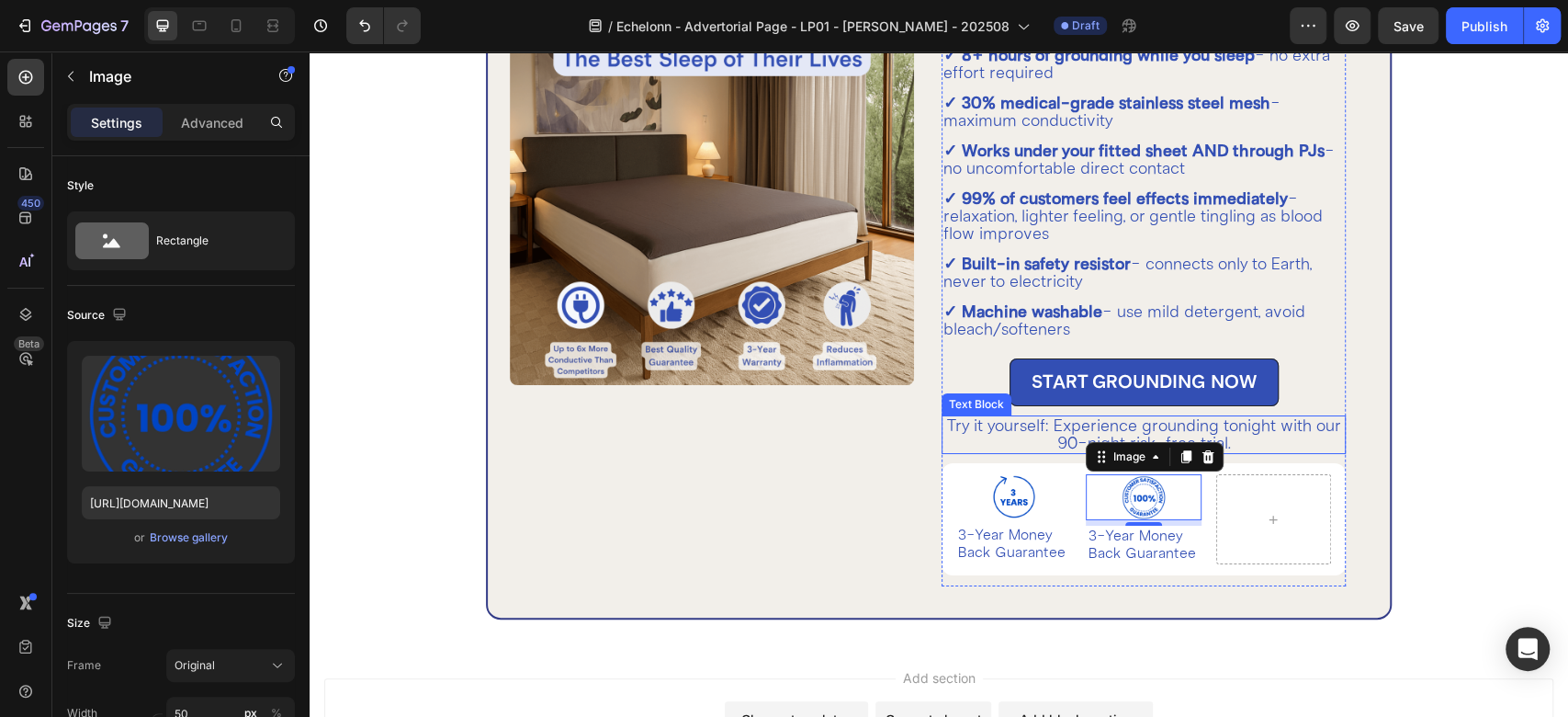
click at [1120, 428] on p "Try it yourself: Experience grounding tonight with our 90-night risk-free trial." at bounding box center [1144, 435] width 401 height 35
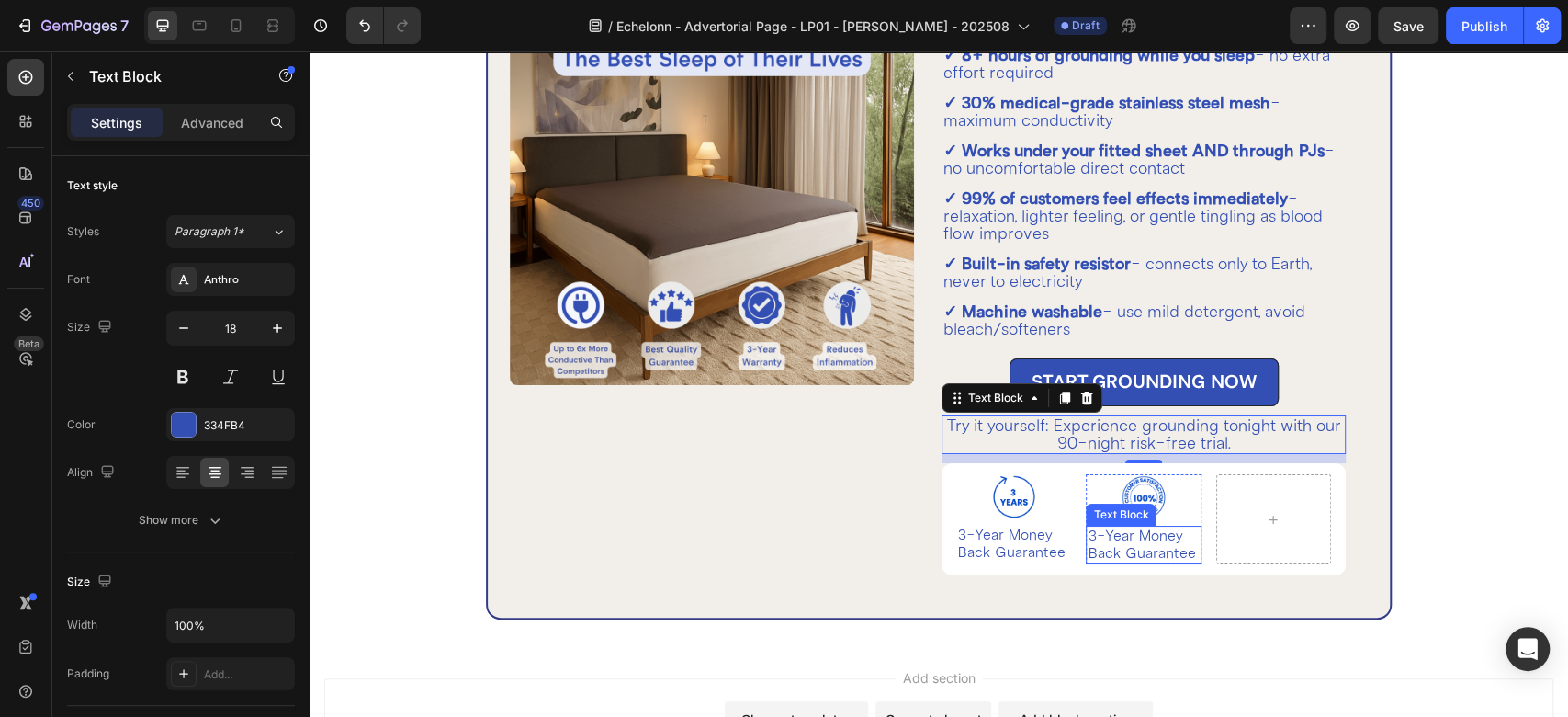
click at [1136, 538] on p "3-Year Money Back Guarantee" at bounding box center [1144, 545] width 111 height 35
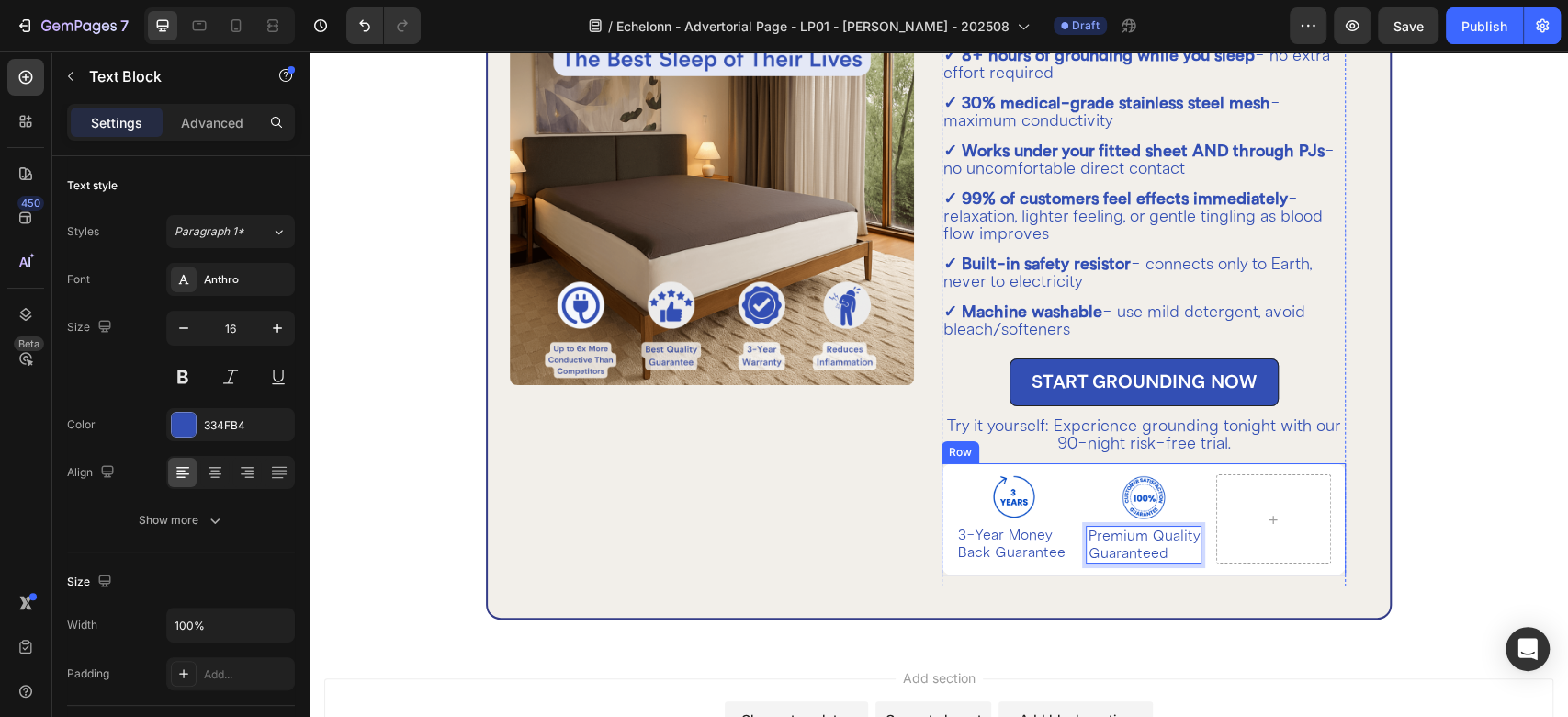
click at [1196, 538] on div "Image 3-Year Money Back Guarantee Text Block Row Image Premium Quality Guarante…" at bounding box center [1144, 519] width 405 height 112
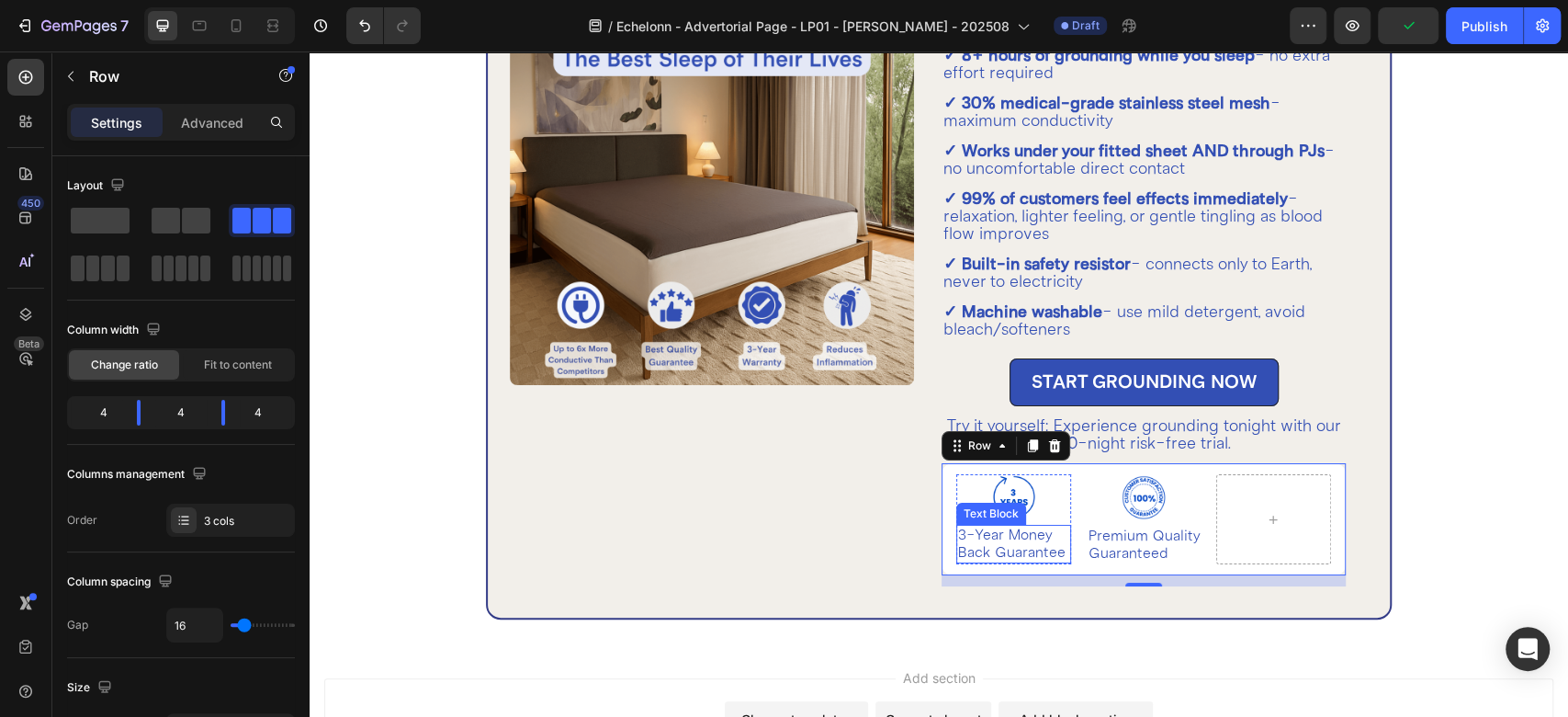
click at [1023, 543] on p "3-Year Money Back Guarantee" at bounding box center [1014, 544] width 111 height 35
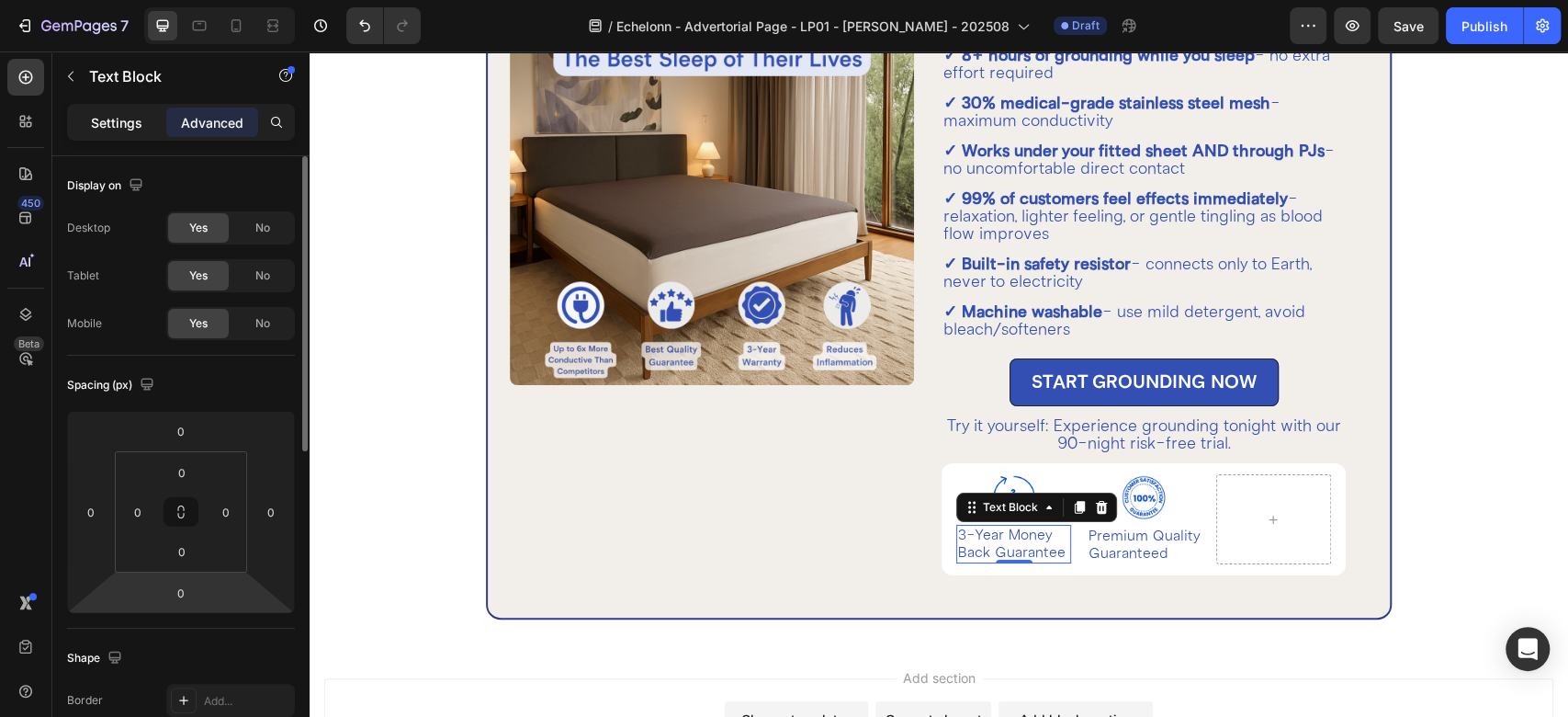
click at [114, 119] on p "Settings" at bounding box center [116, 123] width 52 height 20
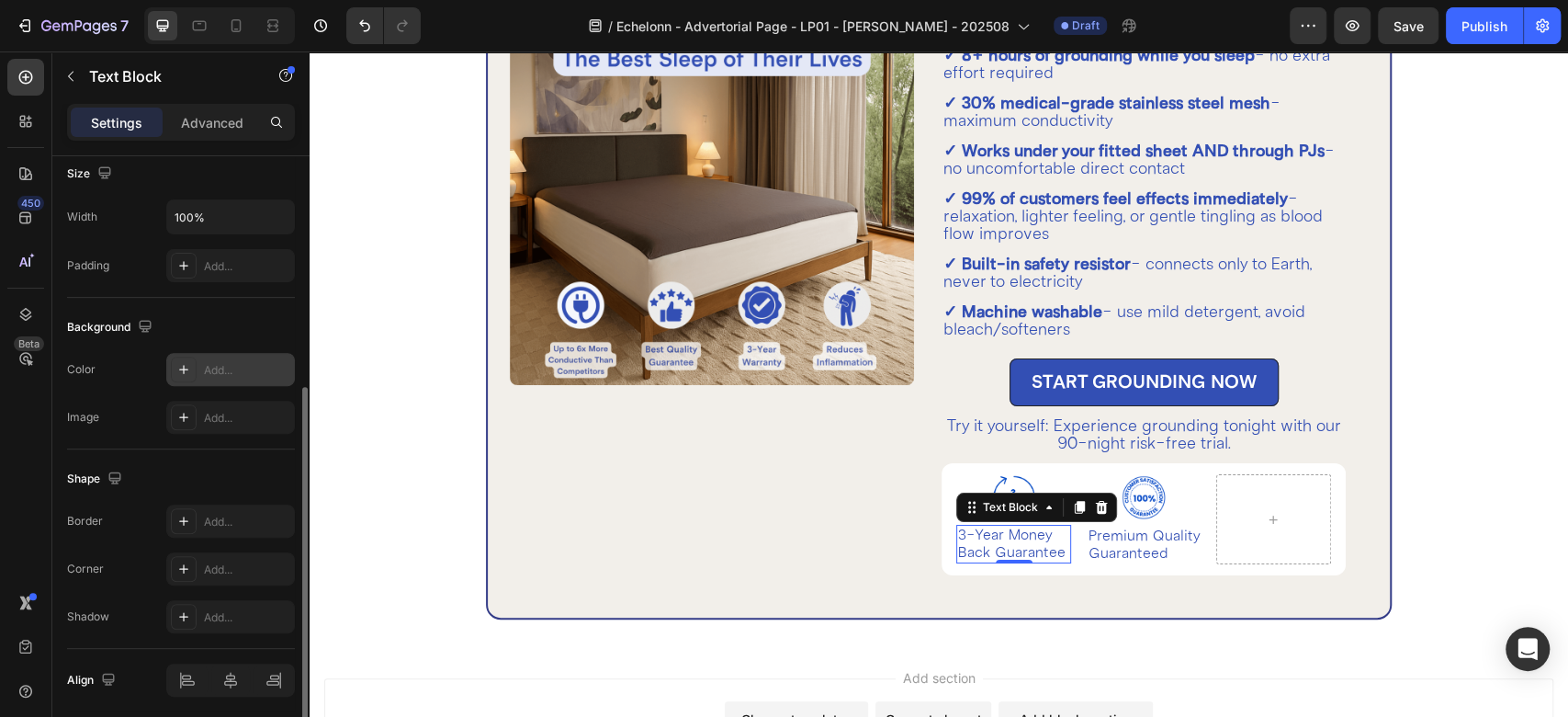
scroll to position [204, 0]
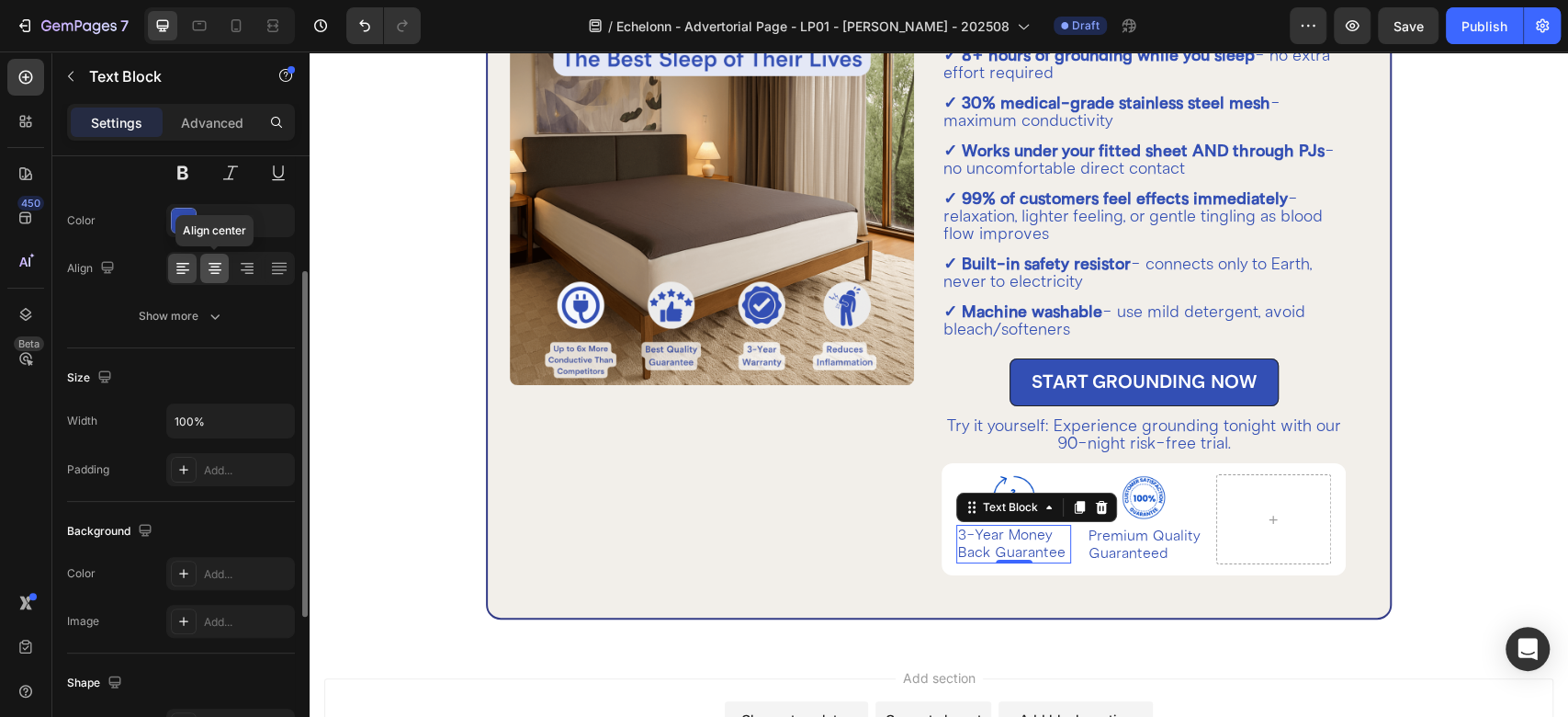
drag, startPoint x: 208, startPoint y: 275, endPoint x: 135, endPoint y: 320, distance: 85.8
click at [208, 275] on icon at bounding box center [215, 268] width 19 height 19
click at [1116, 562] on p "Premium Quality Guaranteed" at bounding box center [1144, 545] width 111 height 35
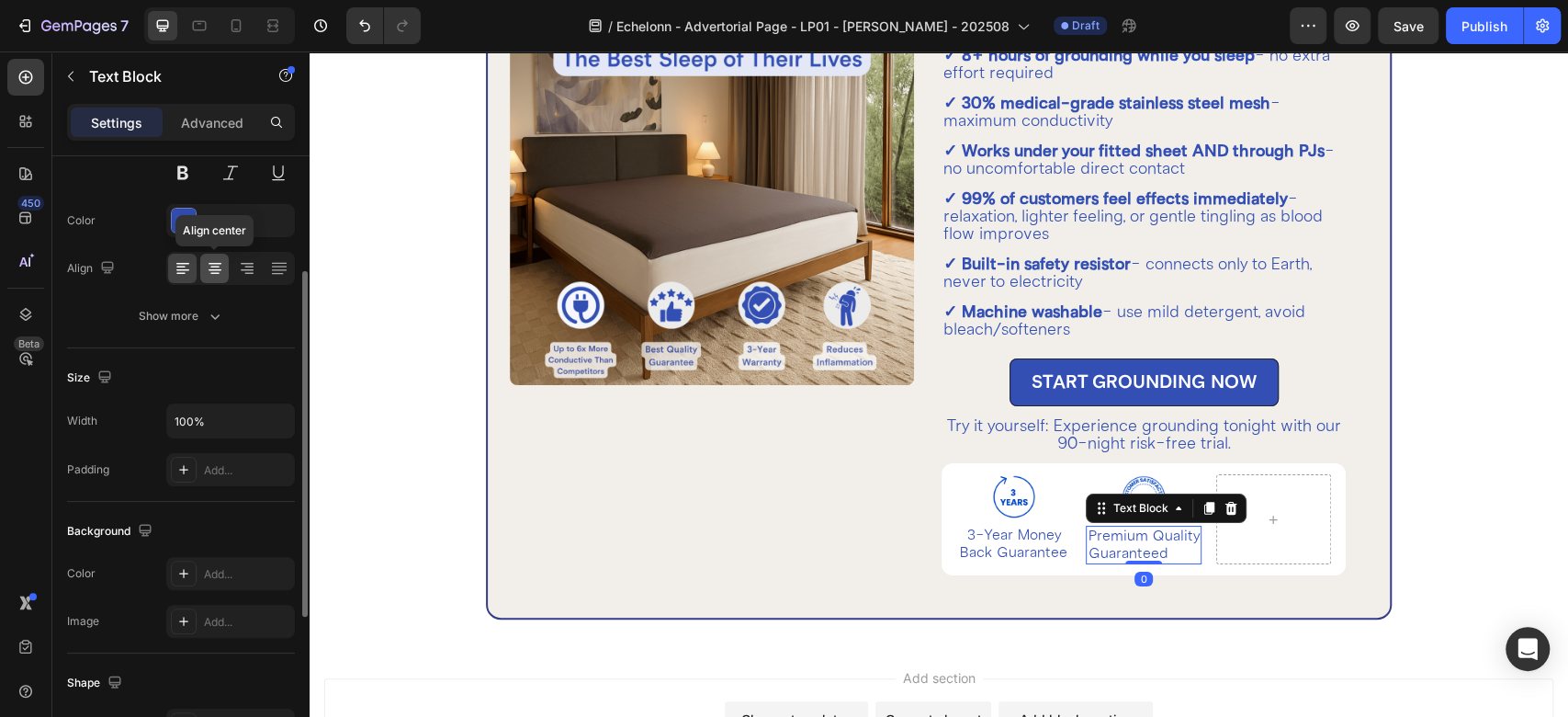
click at [214, 278] on div at bounding box center [214, 268] width 28 height 29
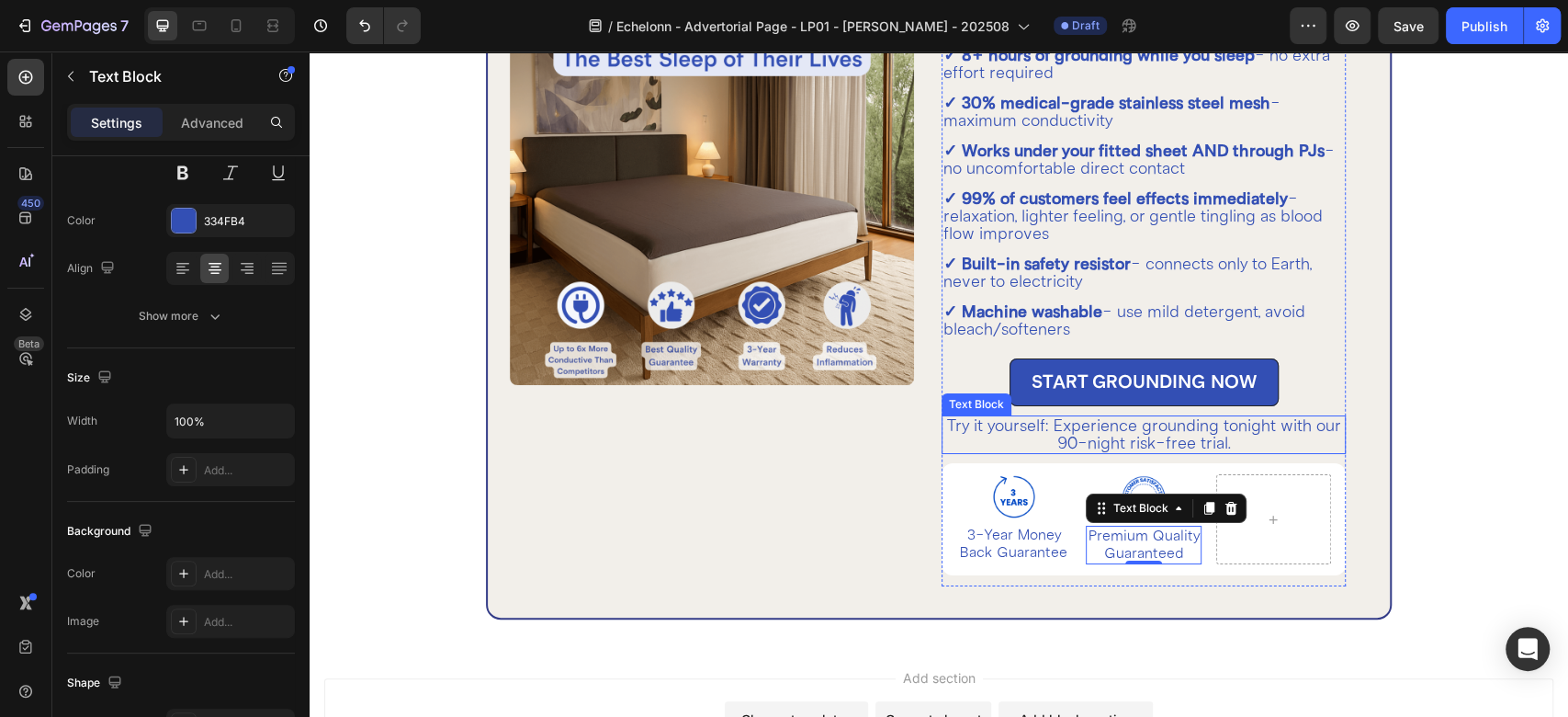
click at [1235, 445] on p "Try it yourself: Experience grounding tonight with our 90-night risk-free trial." at bounding box center [1144, 435] width 401 height 35
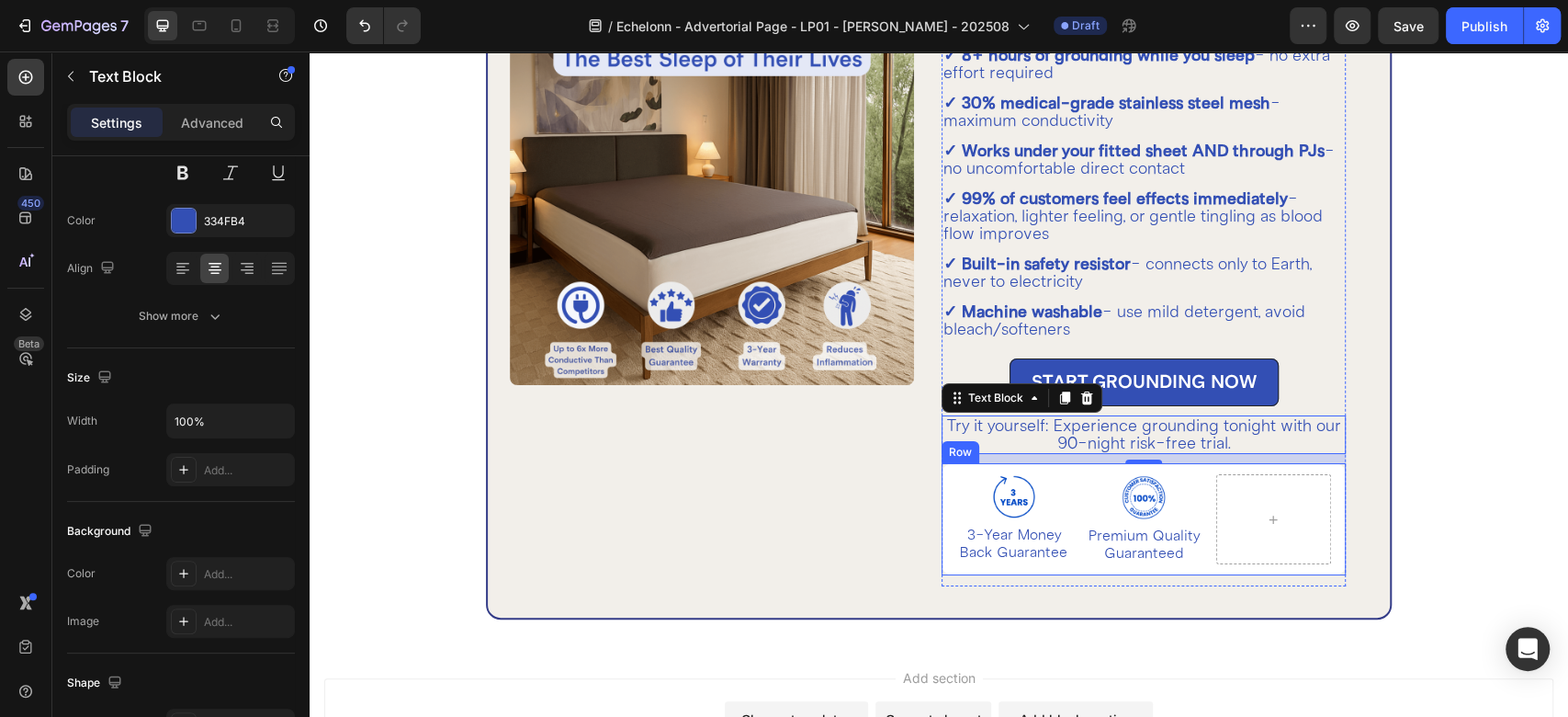
click at [1187, 576] on div "Image 3-Year Money Back Guarantee Text Block Row Image Premium Quality Guarante…" at bounding box center [1144, 519] width 405 height 112
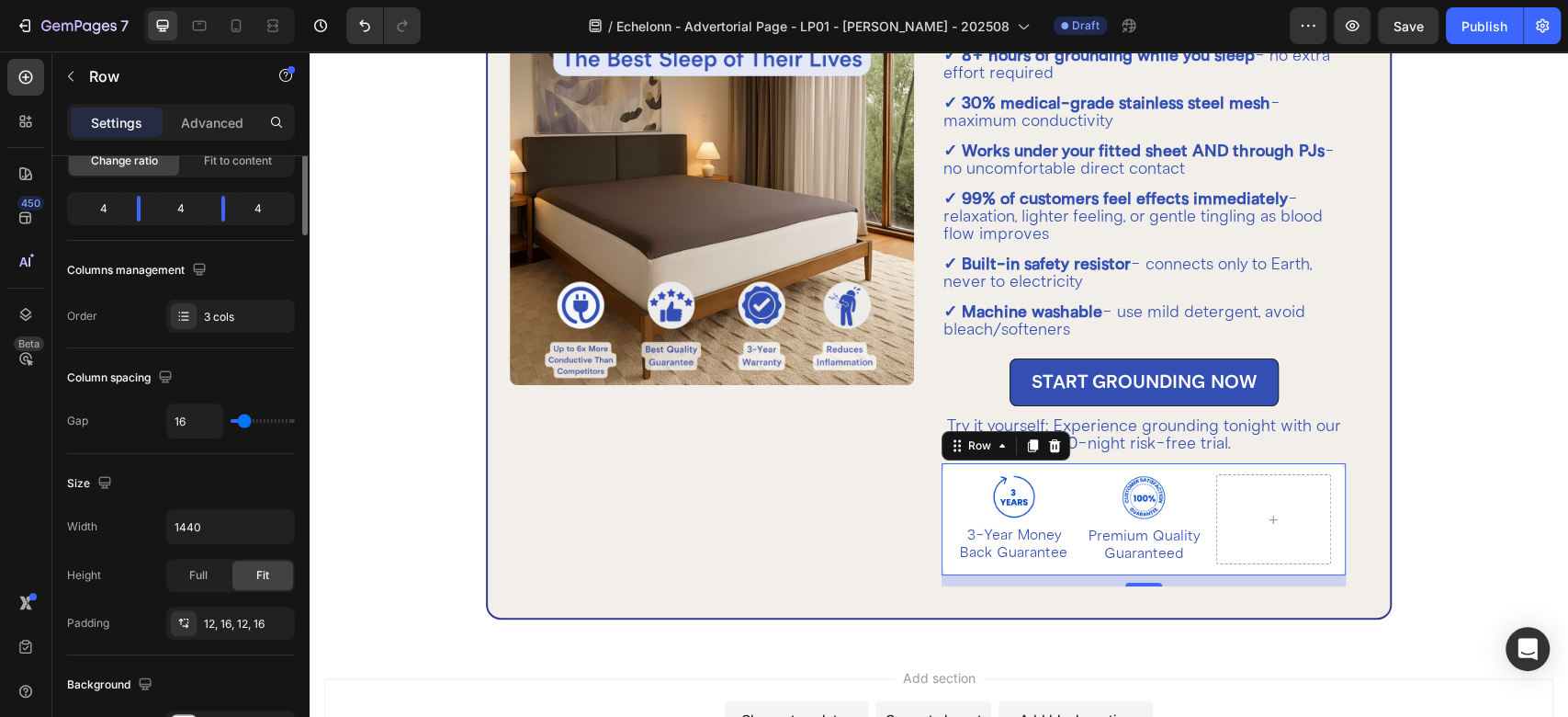
scroll to position [0, 0]
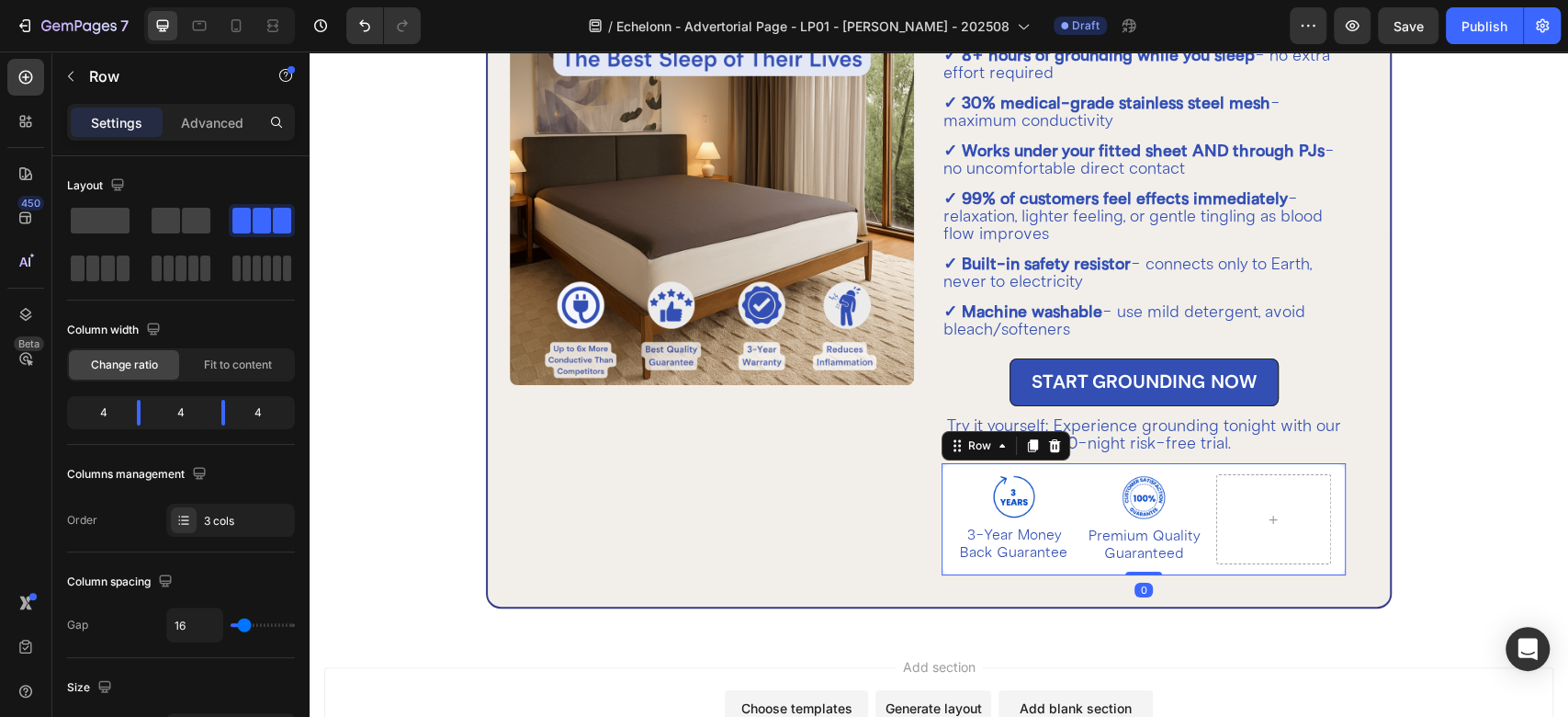
drag, startPoint x: 1123, startPoint y: 597, endPoint x: 1124, endPoint y: 573, distance: 24.0
click at [1124, 573] on div "Image 3-Year Money Back Guarantee Text Block Row Image Premium Quality Guarante…" at bounding box center [1144, 519] width 405 height 112
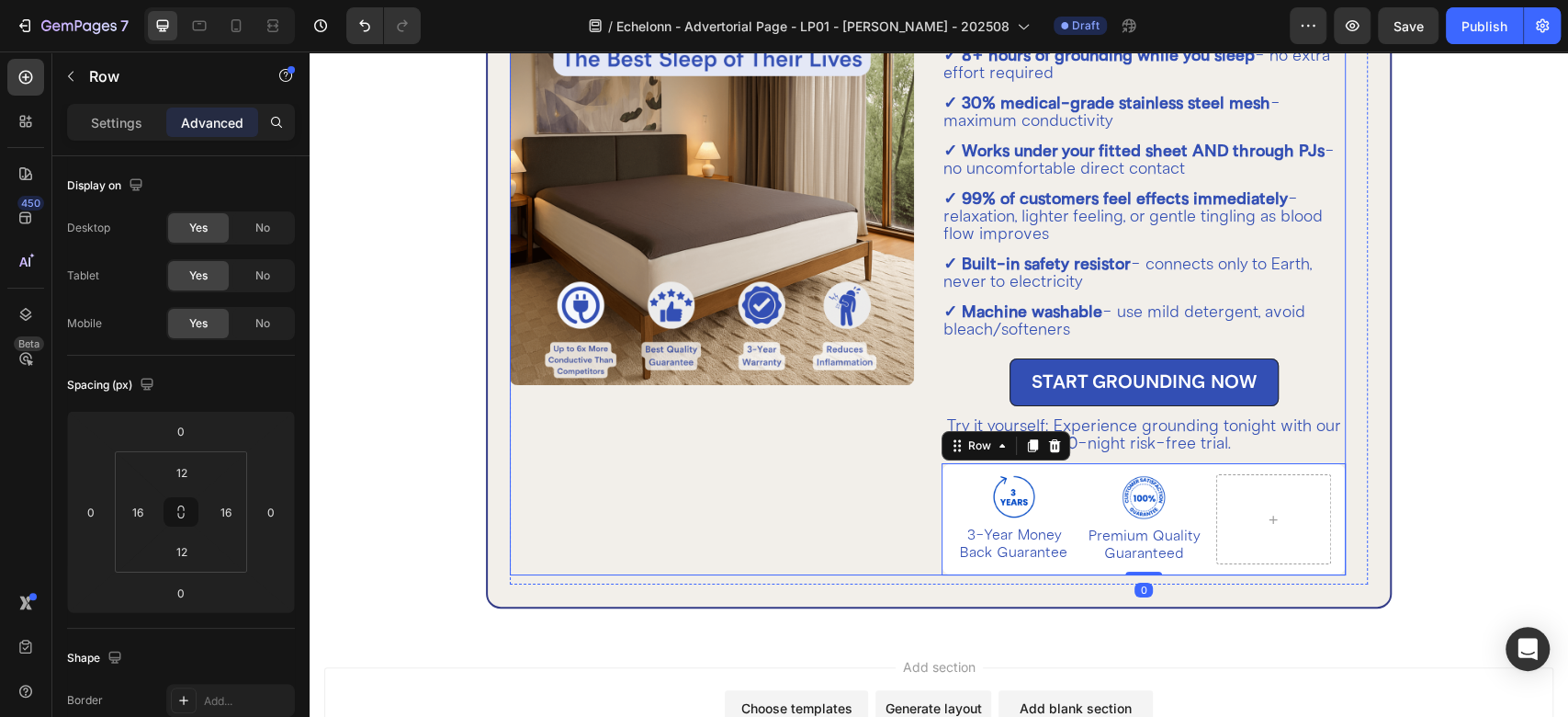
click at [887, 538] on div "Image Row" at bounding box center [712, 278] width 405 height 595
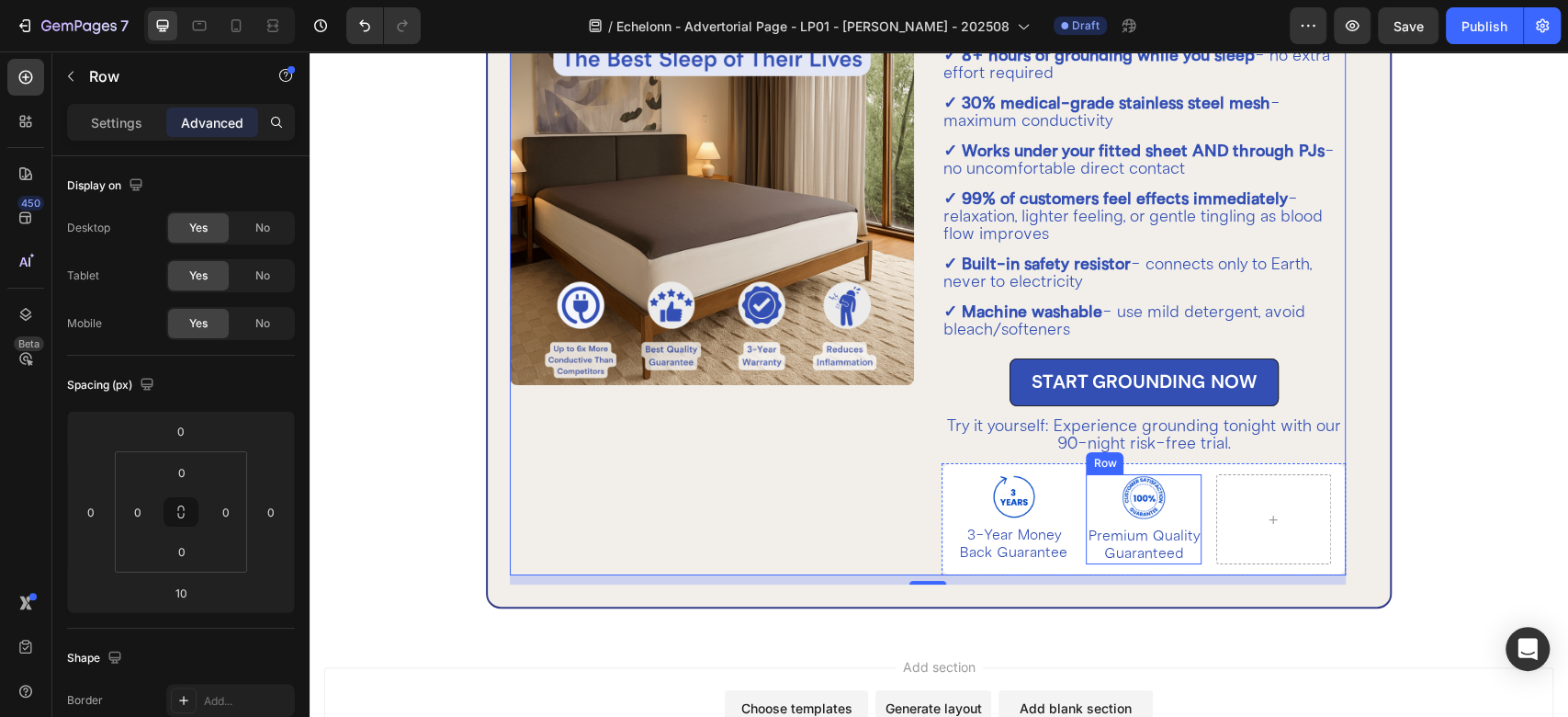
click at [1174, 520] on div "Image Premium Quality Guaranteed Text Block" at bounding box center [1144, 519] width 115 height 90
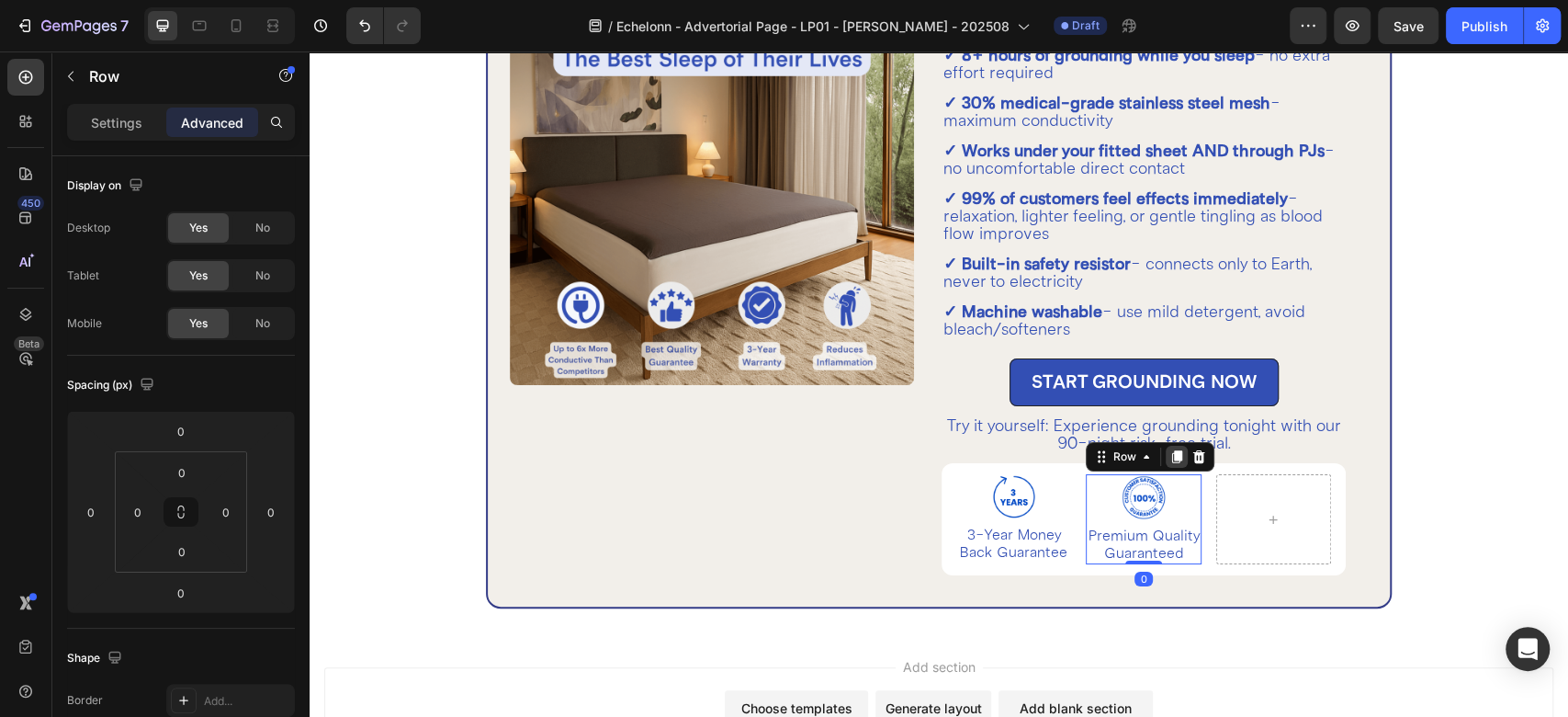
click at [1169, 450] on icon at bounding box center [1176, 457] width 15 height 15
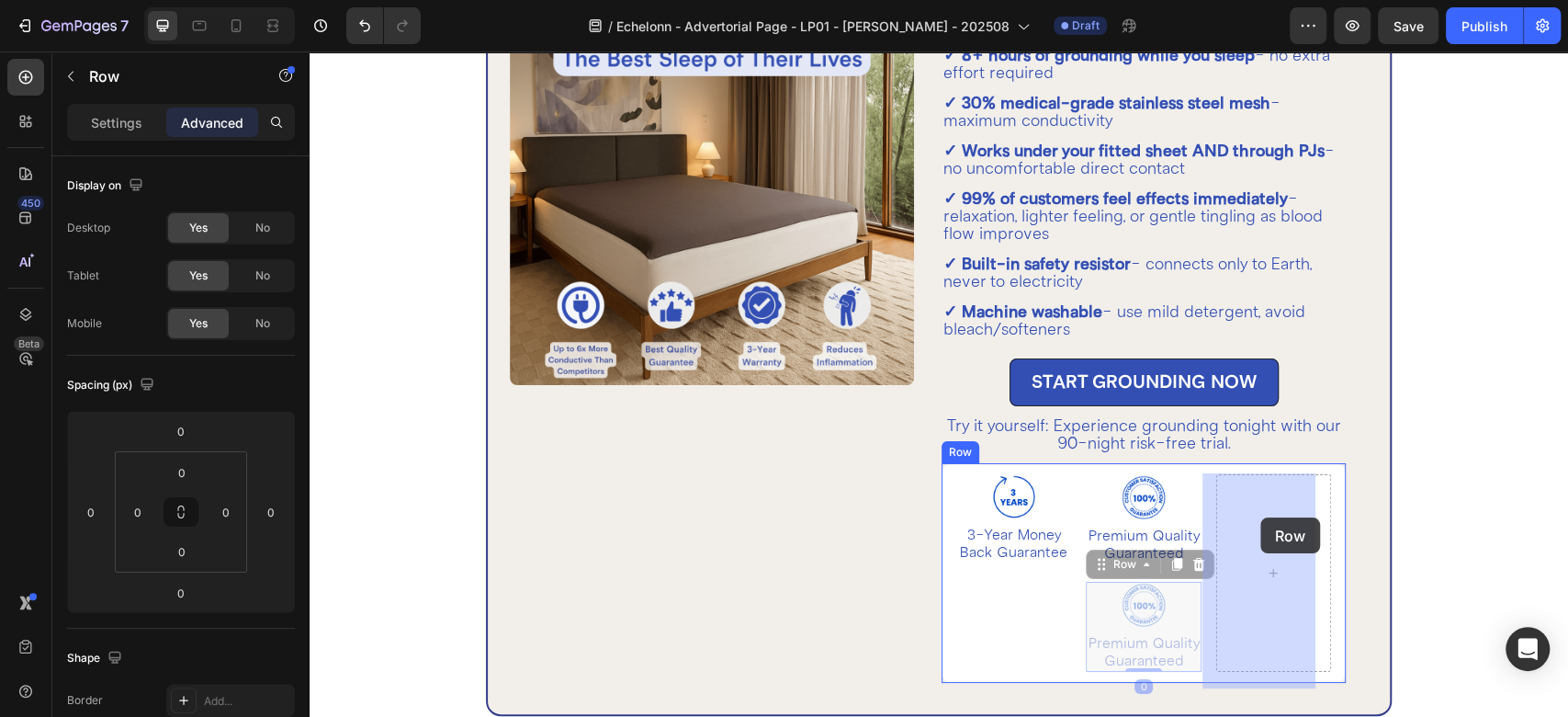
drag, startPoint x: 1104, startPoint y: 563, endPoint x: 1261, endPoint y: 518, distance: 163.3
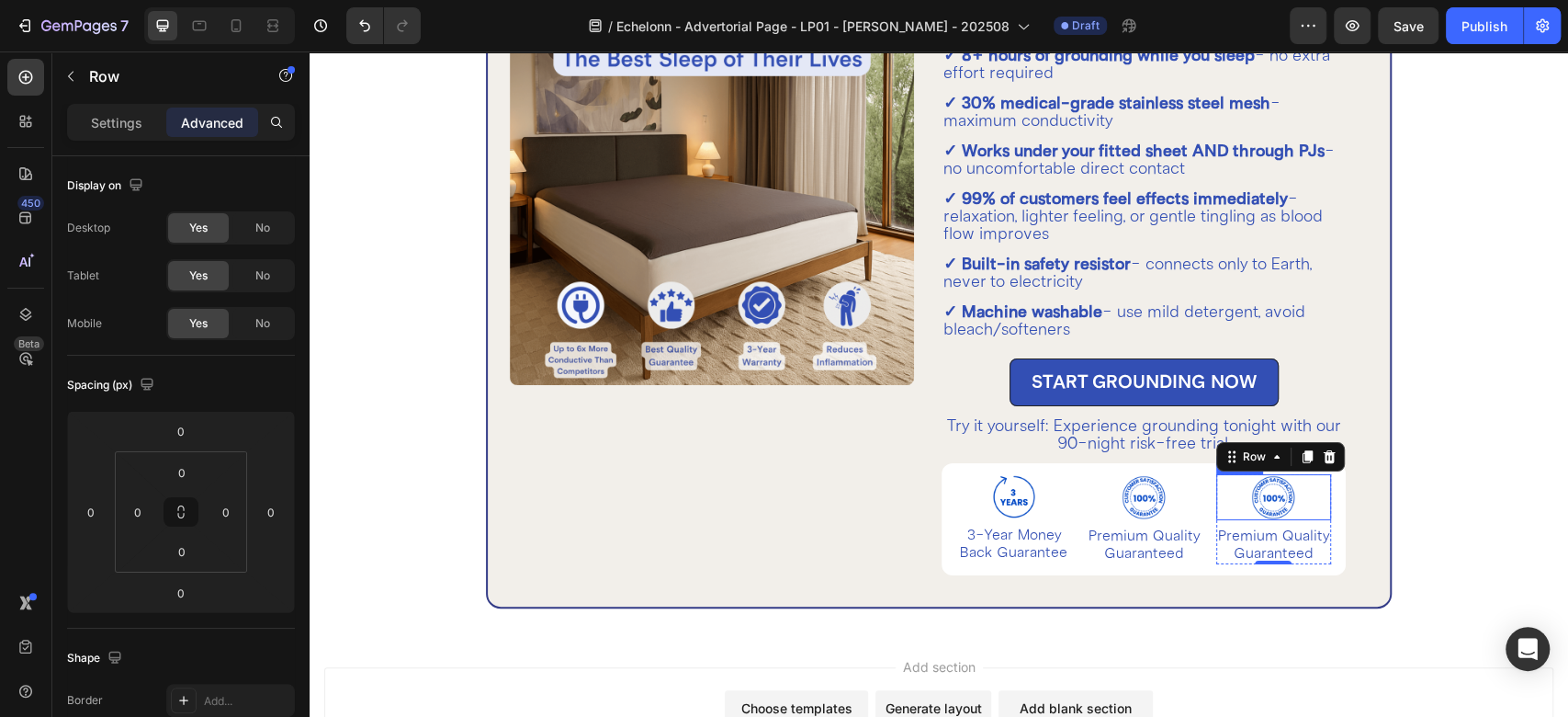
click at [1274, 487] on img at bounding box center [1273, 497] width 46 height 46
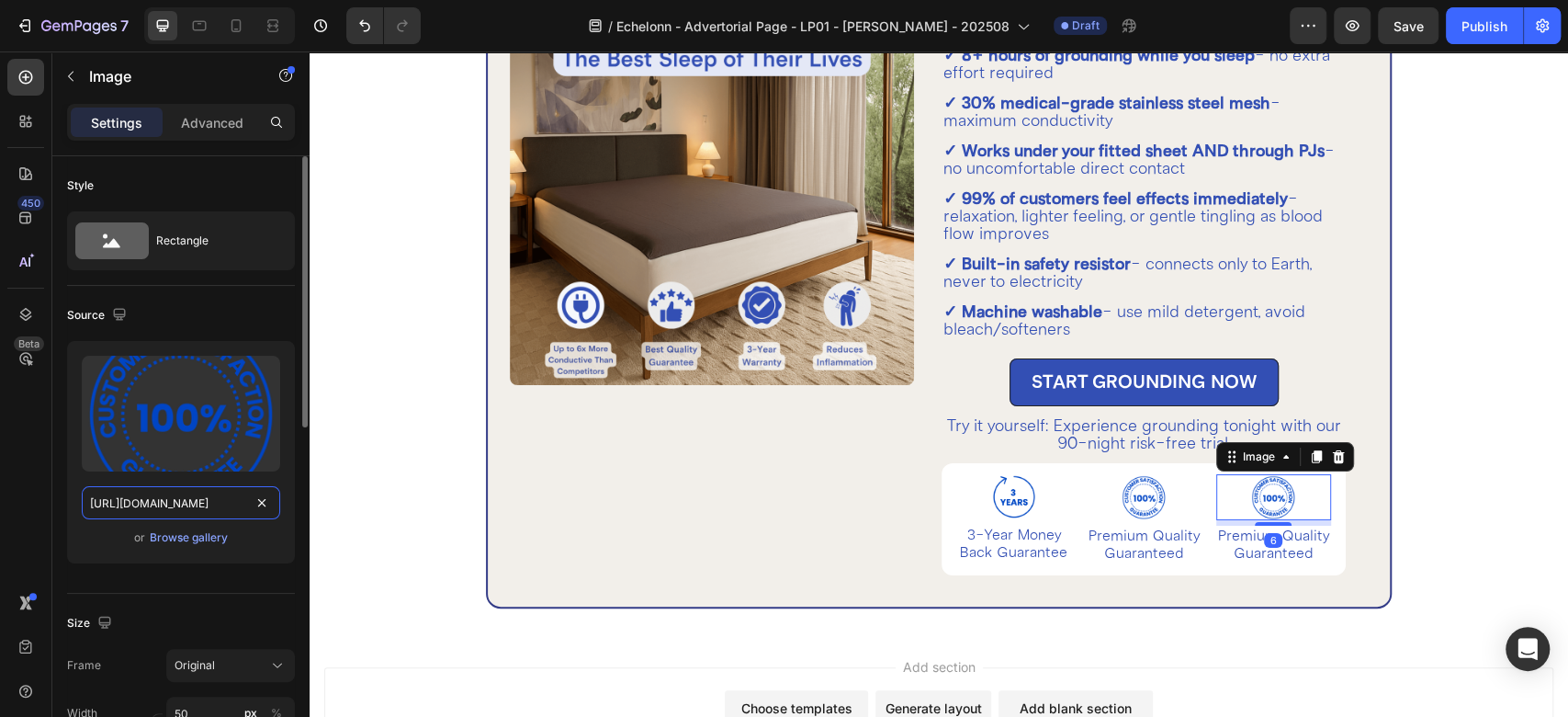
click at [183, 509] on input "https://cdn.shopify.com/s/files/1/0588/0568/2241/files/Copy_of_icons_2x_1.png?v…" at bounding box center [181, 502] width 199 height 33
paste input "3.png?v=1716365151"
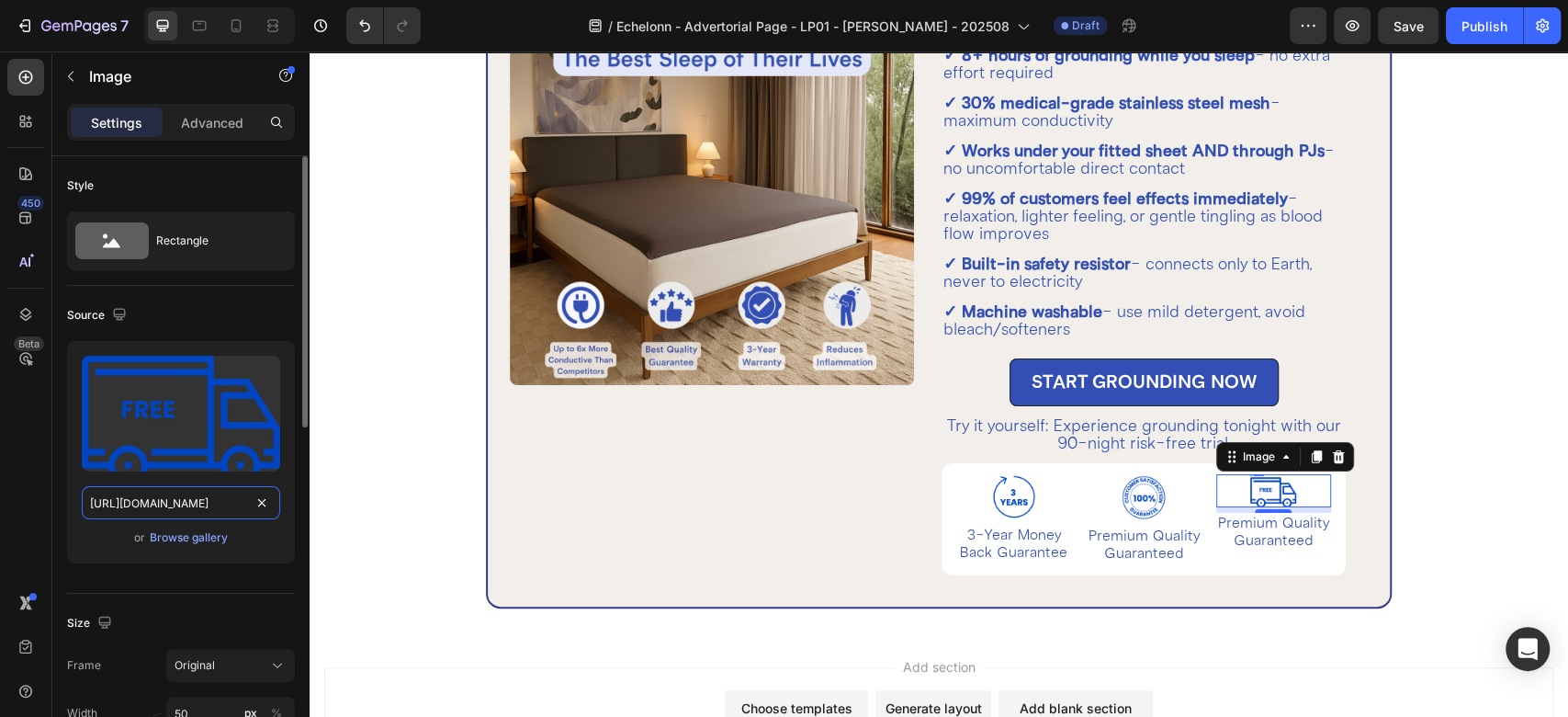
type input "https://cdn.shopify.com/s/files/1/0588/0568/2241/files/Copy_of_icons_2x_3.png?v…"
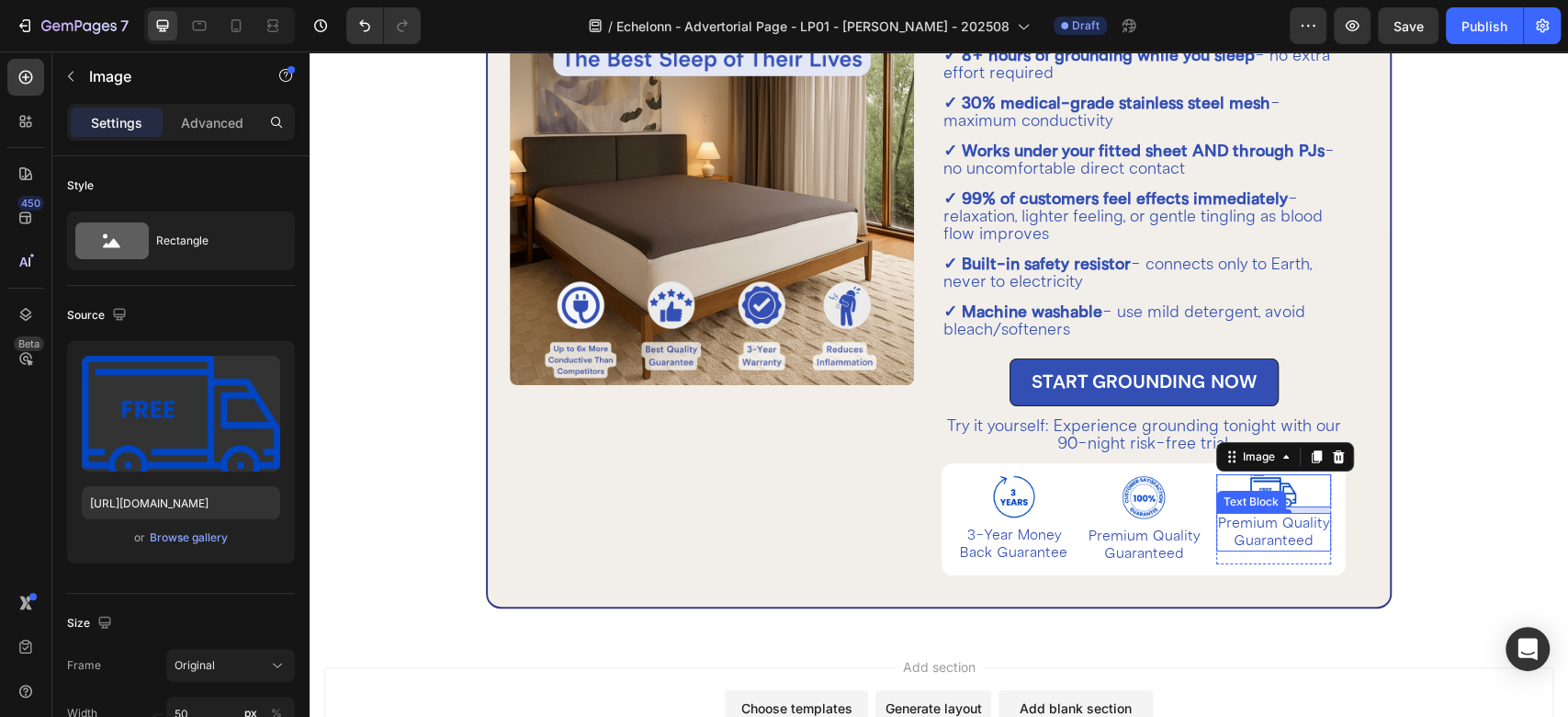
click at [1273, 530] on p "Premium Quality Guaranteed" at bounding box center [1274, 533] width 111 height 35
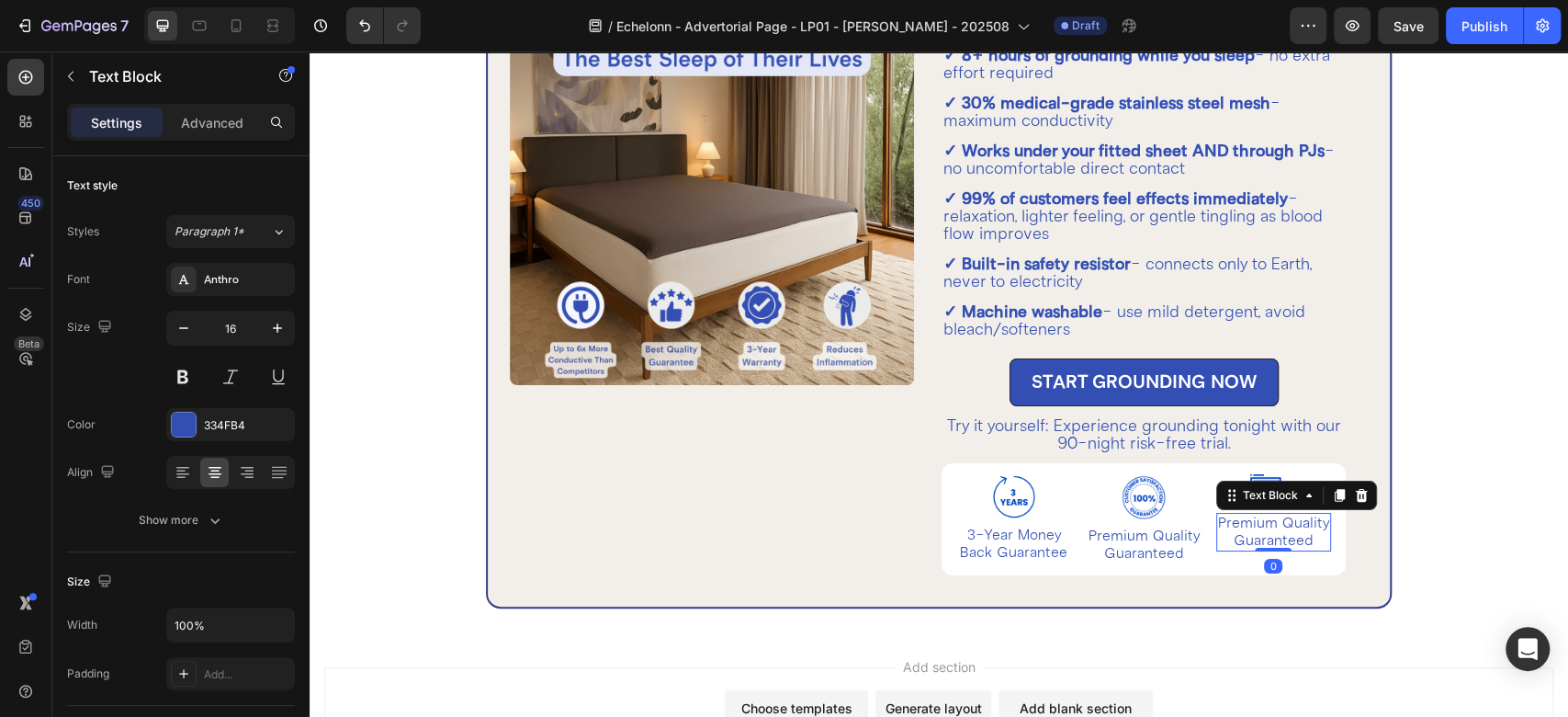
click at [1273, 530] on p "Premium Quality Guaranteed" at bounding box center [1274, 533] width 111 height 35
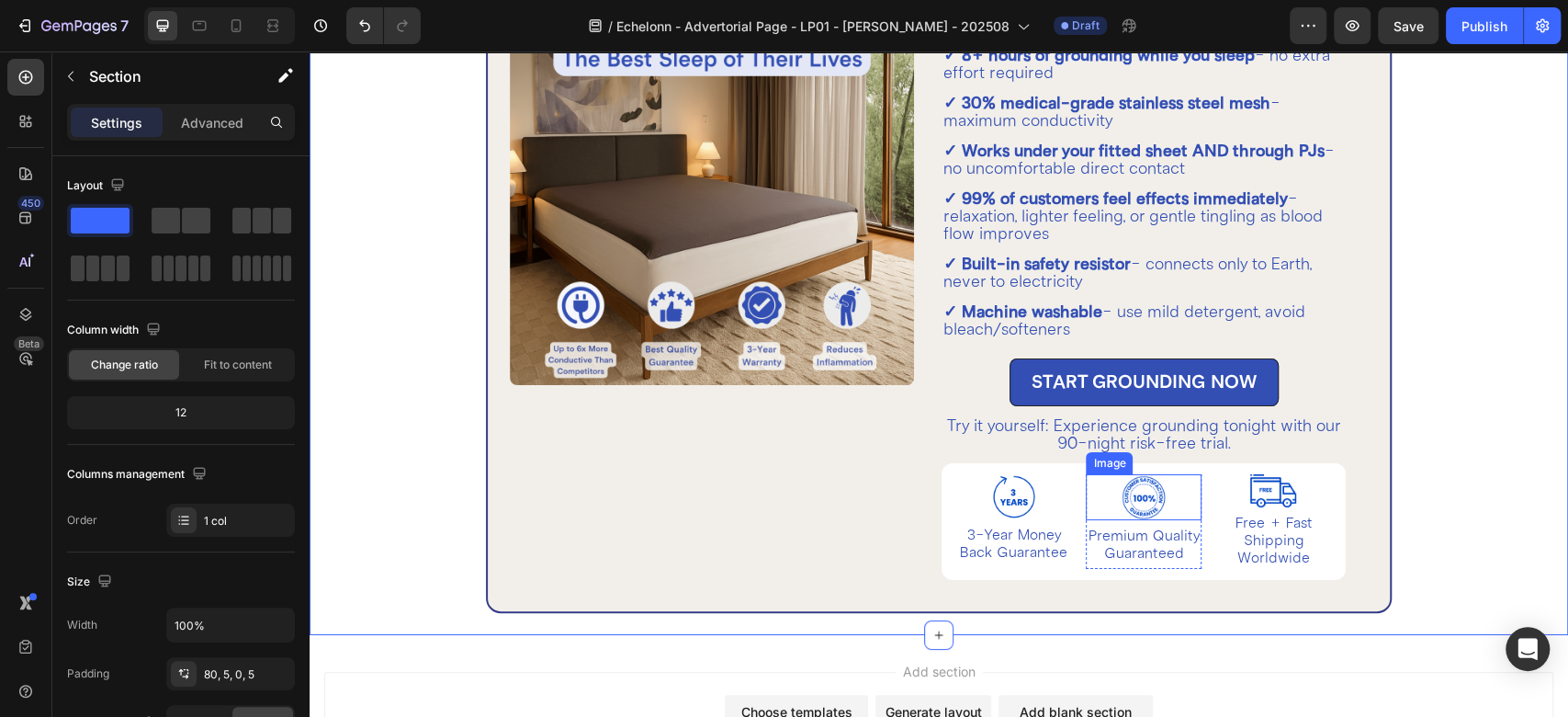
click at [1120, 492] on img at bounding box center [1143, 497] width 46 height 46
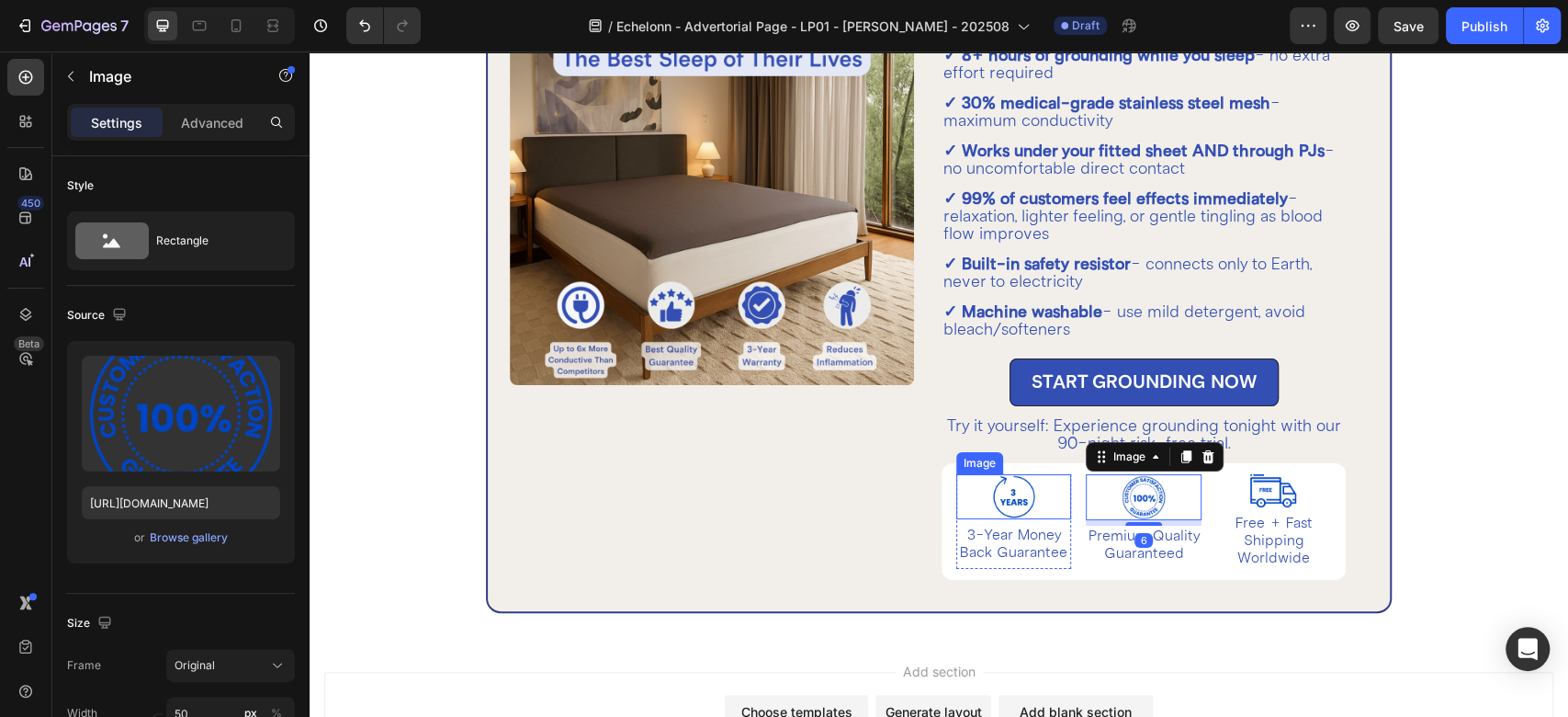
click at [1000, 499] on img at bounding box center [1014, 497] width 46 height 45
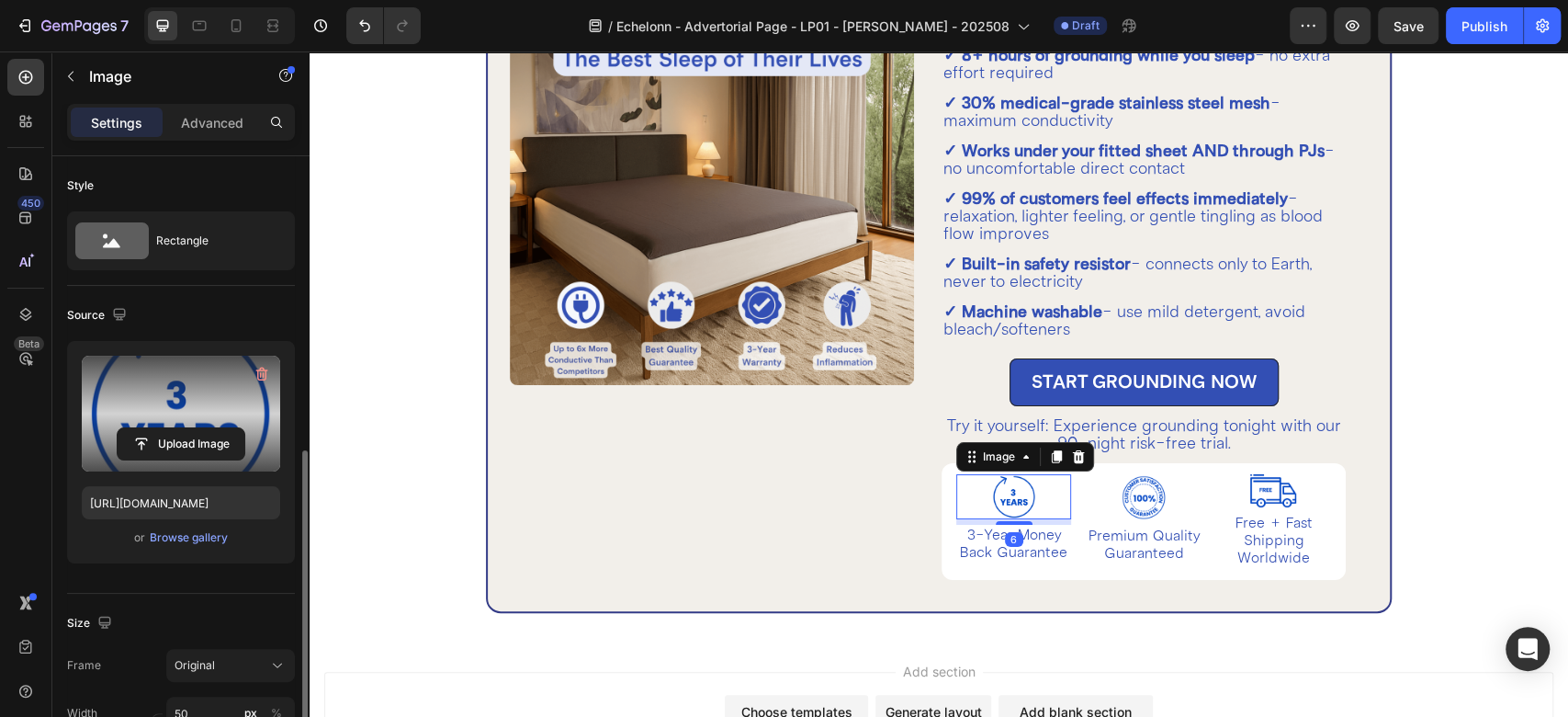
scroll to position [204, 0]
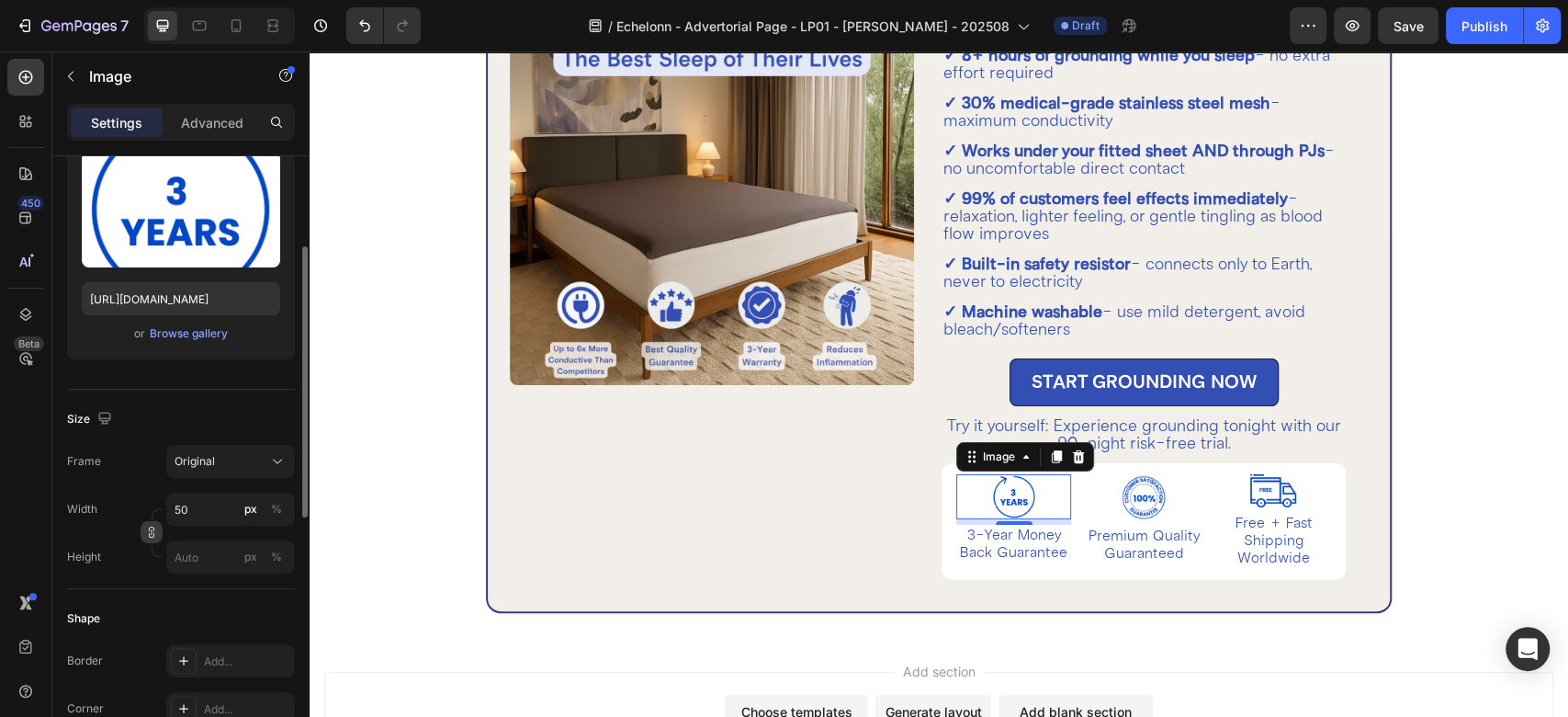
click at [151, 530] on icon "button" at bounding box center [151, 533] width 1 height 6
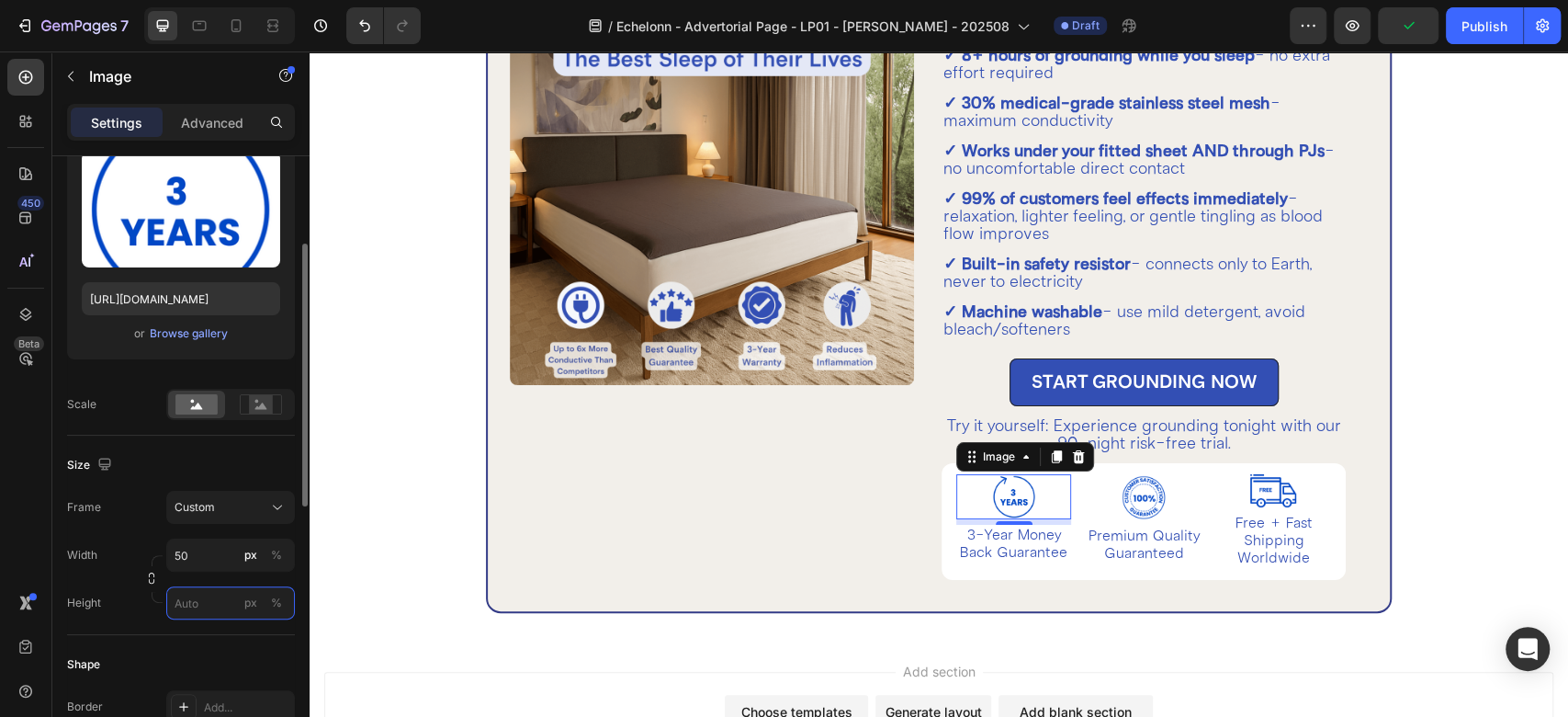
click at [199, 598] on input "px %" at bounding box center [231, 603] width 129 height 33
type input "50"
click at [198, 549] on input "50" at bounding box center [231, 555] width 129 height 33
click at [201, 603] on p "Full 100%" at bounding box center [226, 598] width 106 height 17
type input "100"
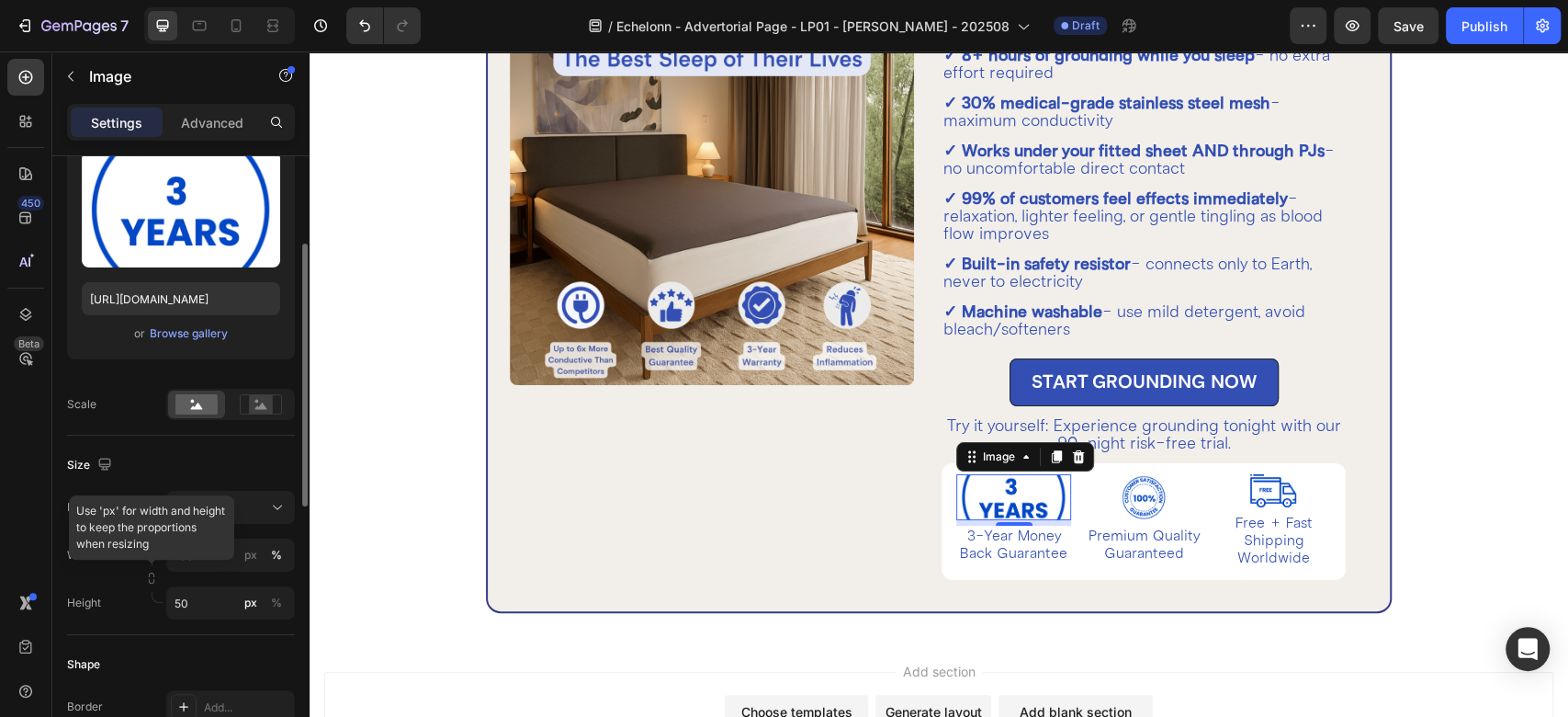
click at [153, 466] on div "Size" at bounding box center [181, 465] width 228 height 29
click at [189, 459] on div "Size" at bounding box center [181, 465] width 228 height 29
click at [207, 547] on input "100" at bounding box center [231, 555] width 129 height 33
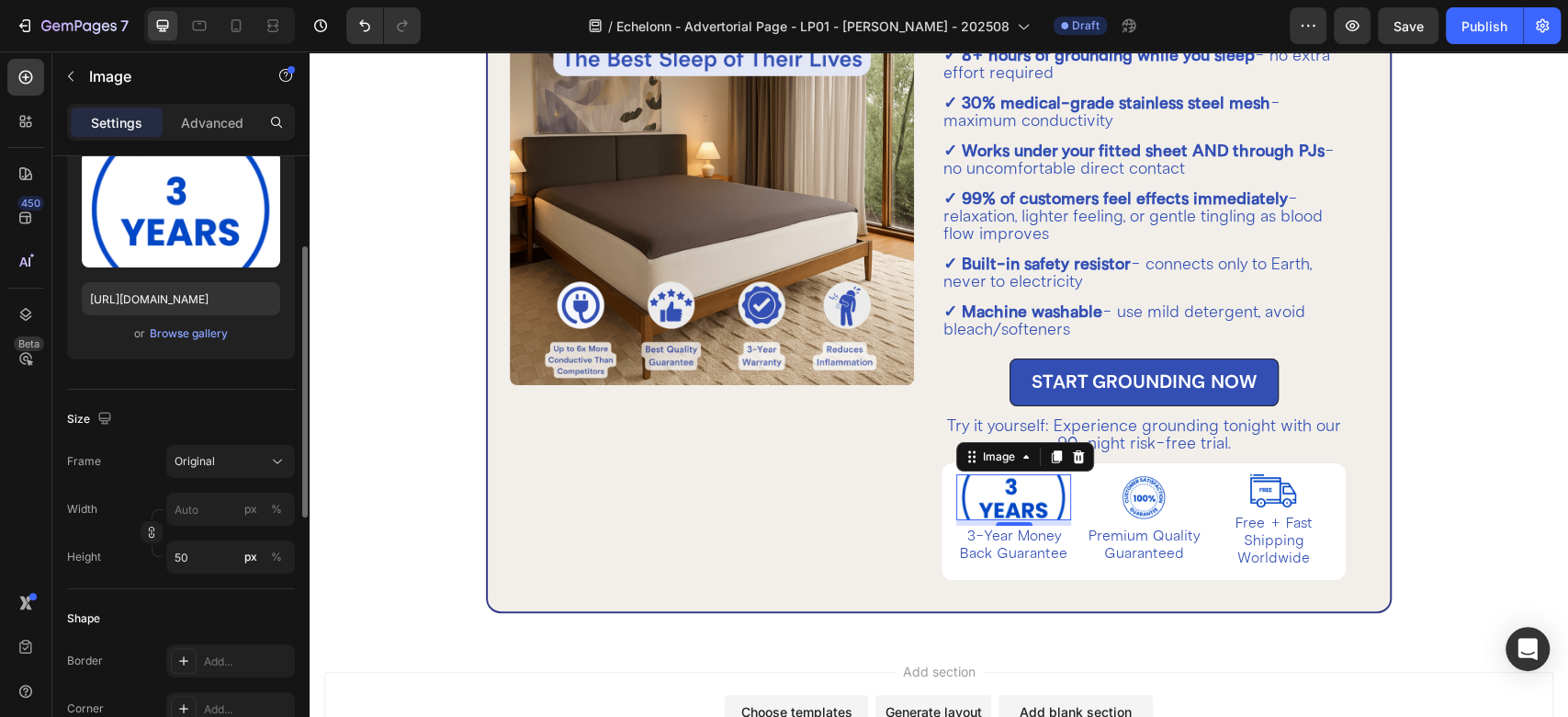
click at [144, 466] on div "Frame Original" at bounding box center [181, 461] width 228 height 33
click at [255, 451] on button "Original" at bounding box center [231, 461] width 129 height 33
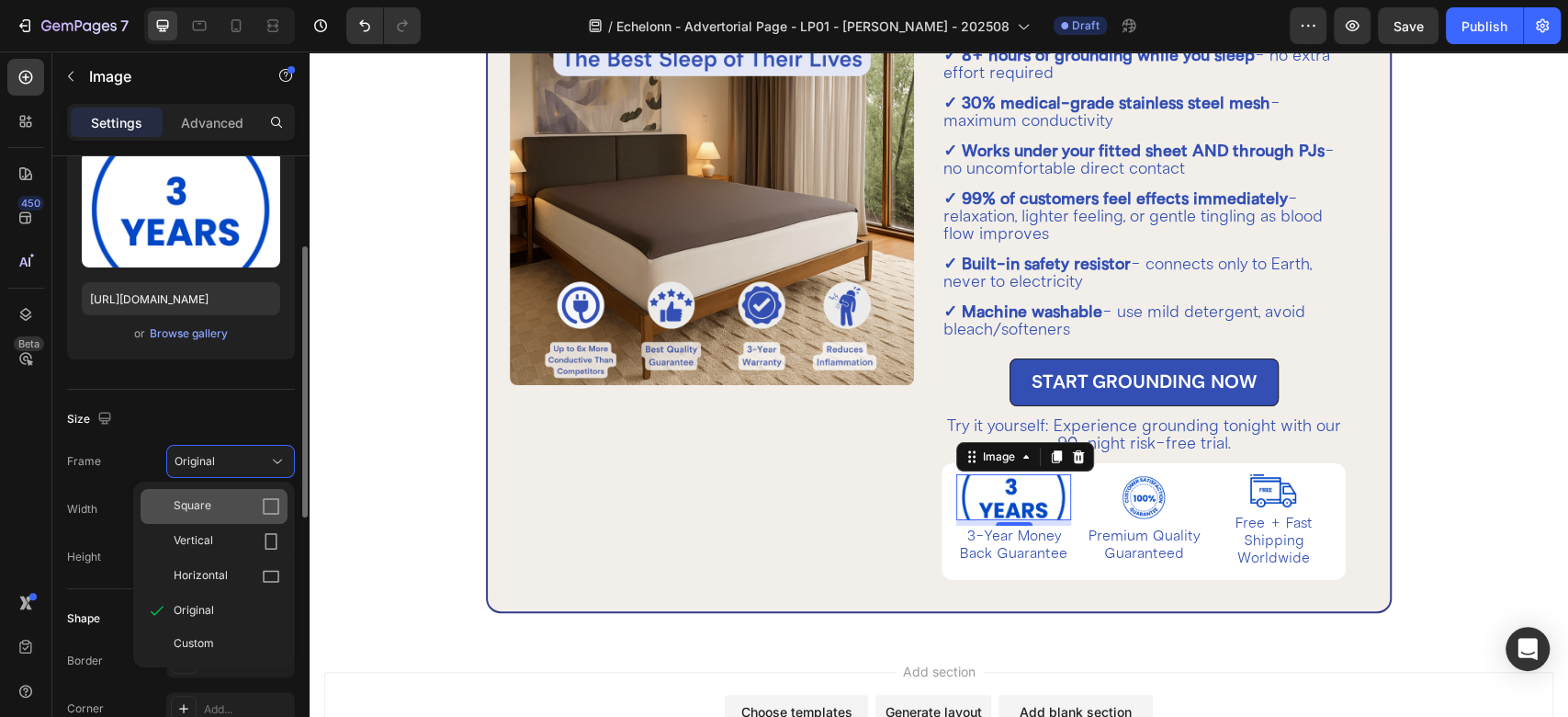
click at [246, 499] on div "Square" at bounding box center [226, 506] width 106 height 19
type input "50"
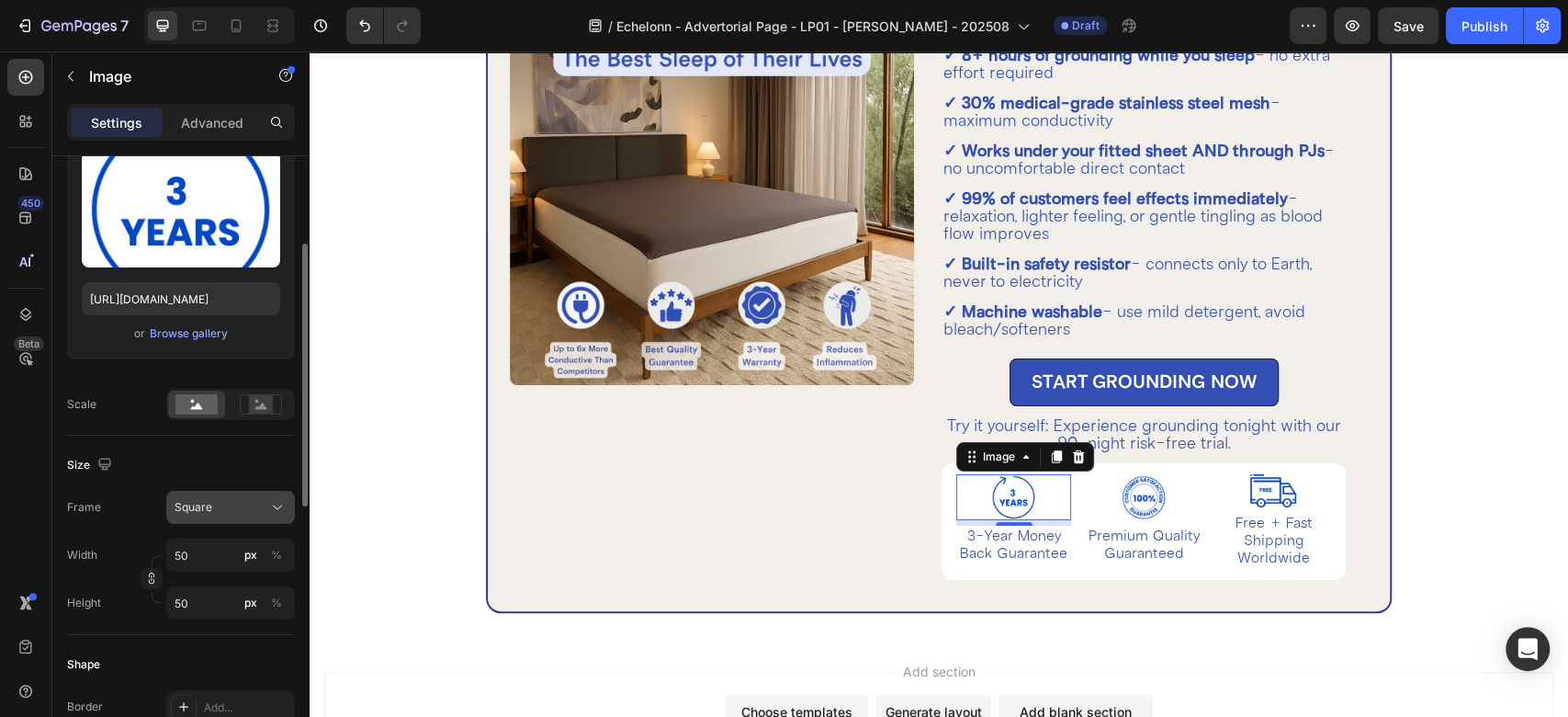
click at [264, 500] on div "Square" at bounding box center [230, 507] width 112 height 19
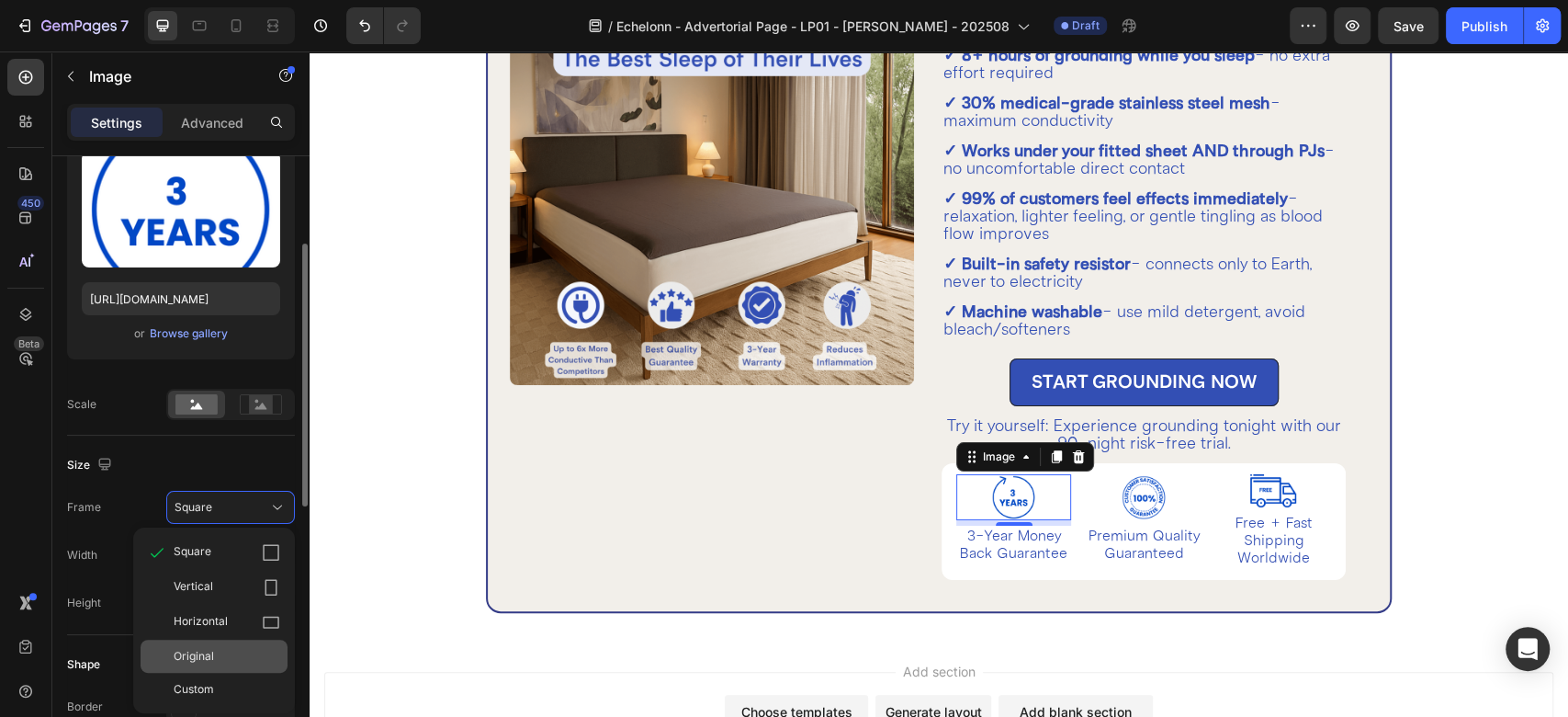
click at [212, 658] on span "Original" at bounding box center [193, 656] width 40 height 17
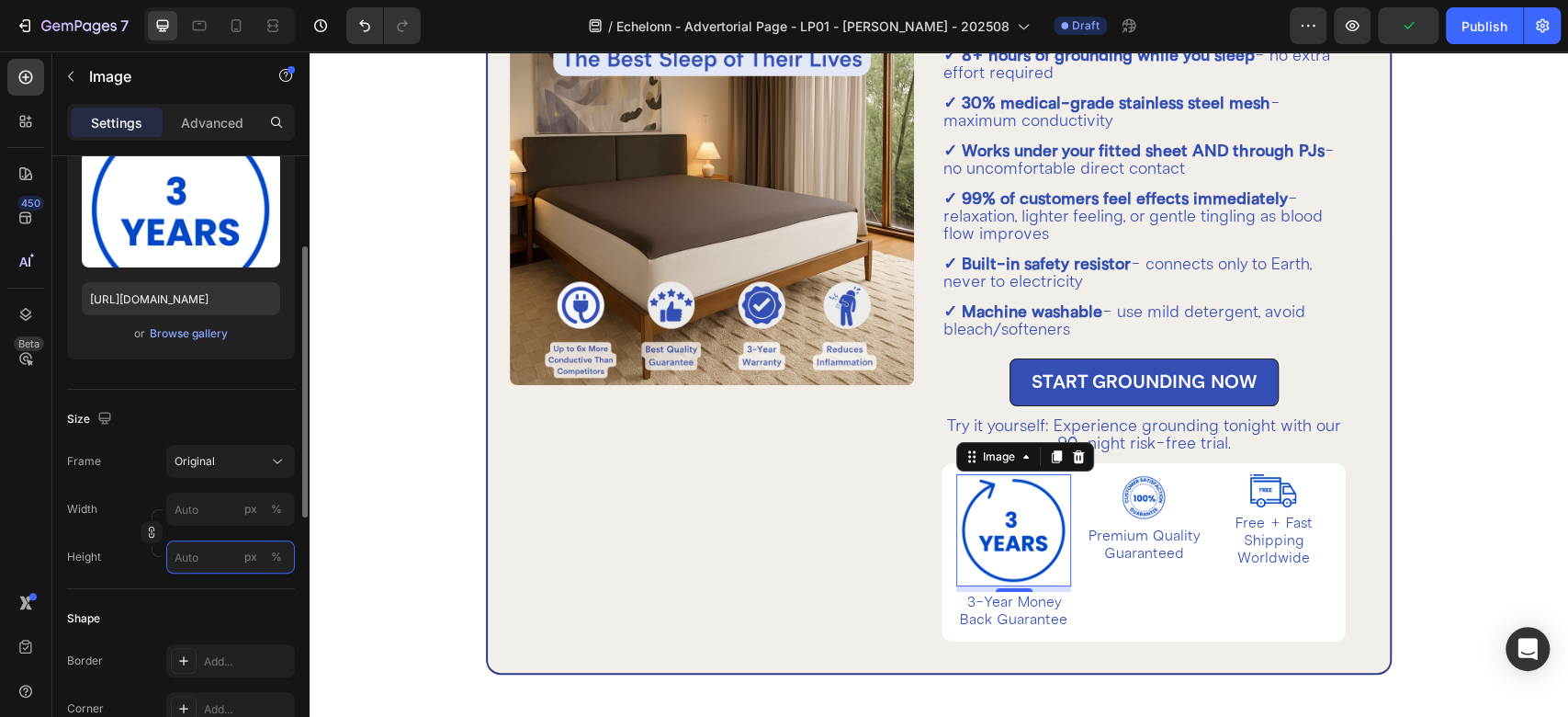
click at [204, 554] on input "px %" at bounding box center [231, 557] width 129 height 33
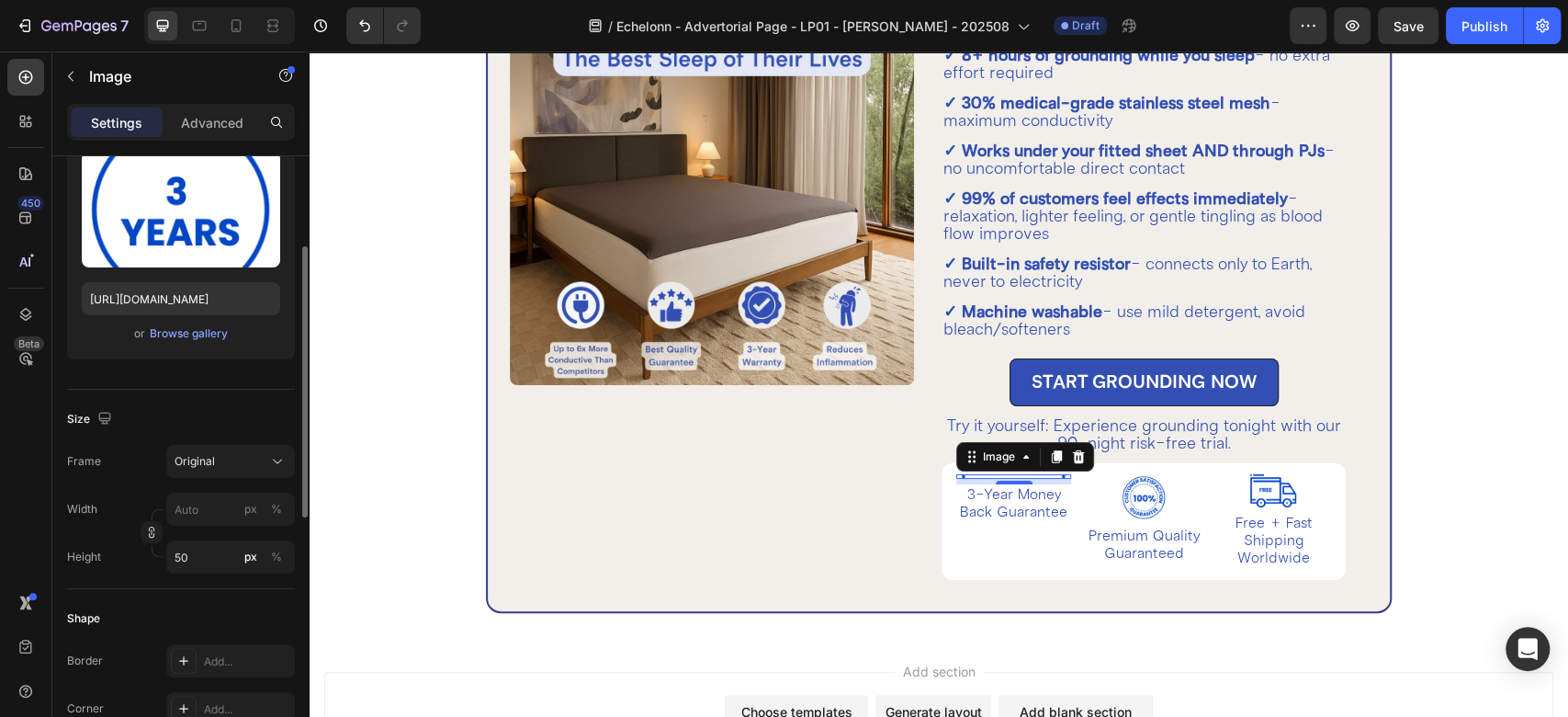
click at [163, 428] on div "Size" at bounding box center [181, 419] width 228 height 29
click at [199, 564] on input "50" at bounding box center [231, 557] width 129 height 33
type input "5"
click at [150, 597] on div "Shape Border Add... Corner Add... Shadow Add..." at bounding box center [181, 689] width 228 height 199
click at [197, 544] on input "50" at bounding box center [231, 557] width 129 height 33
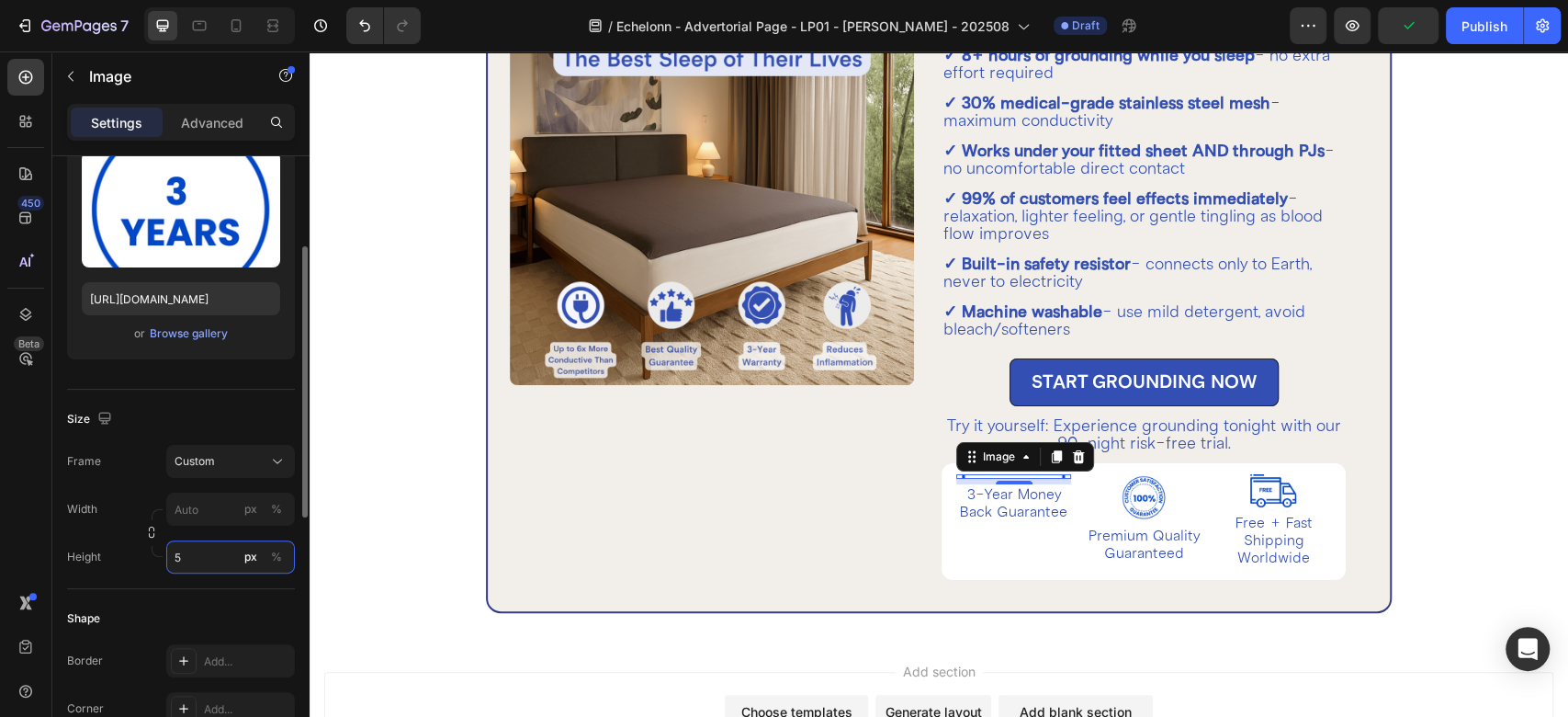
drag, startPoint x: 197, startPoint y: 555, endPoint x: 171, endPoint y: 557, distance: 26.1
click at [171, 557] on input "5" at bounding box center [231, 557] width 129 height 33
click at [208, 596] on p "Full 100%" at bounding box center [226, 600] width 106 height 17
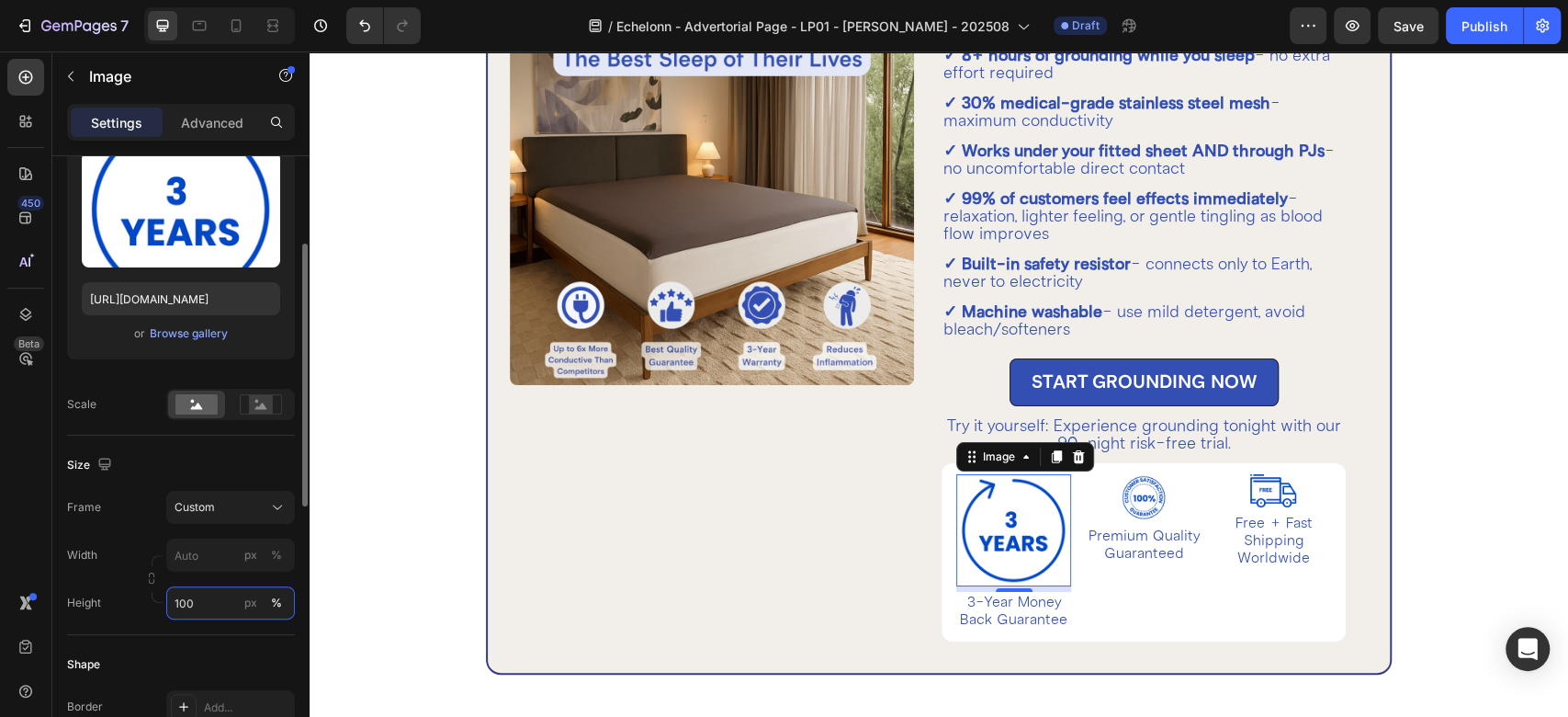
click at [194, 601] on input "100" at bounding box center [231, 603] width 129 height 33
type input "50"
click at [253, 607] on div "px" at bounding box center [251, 603] width 13 height 17
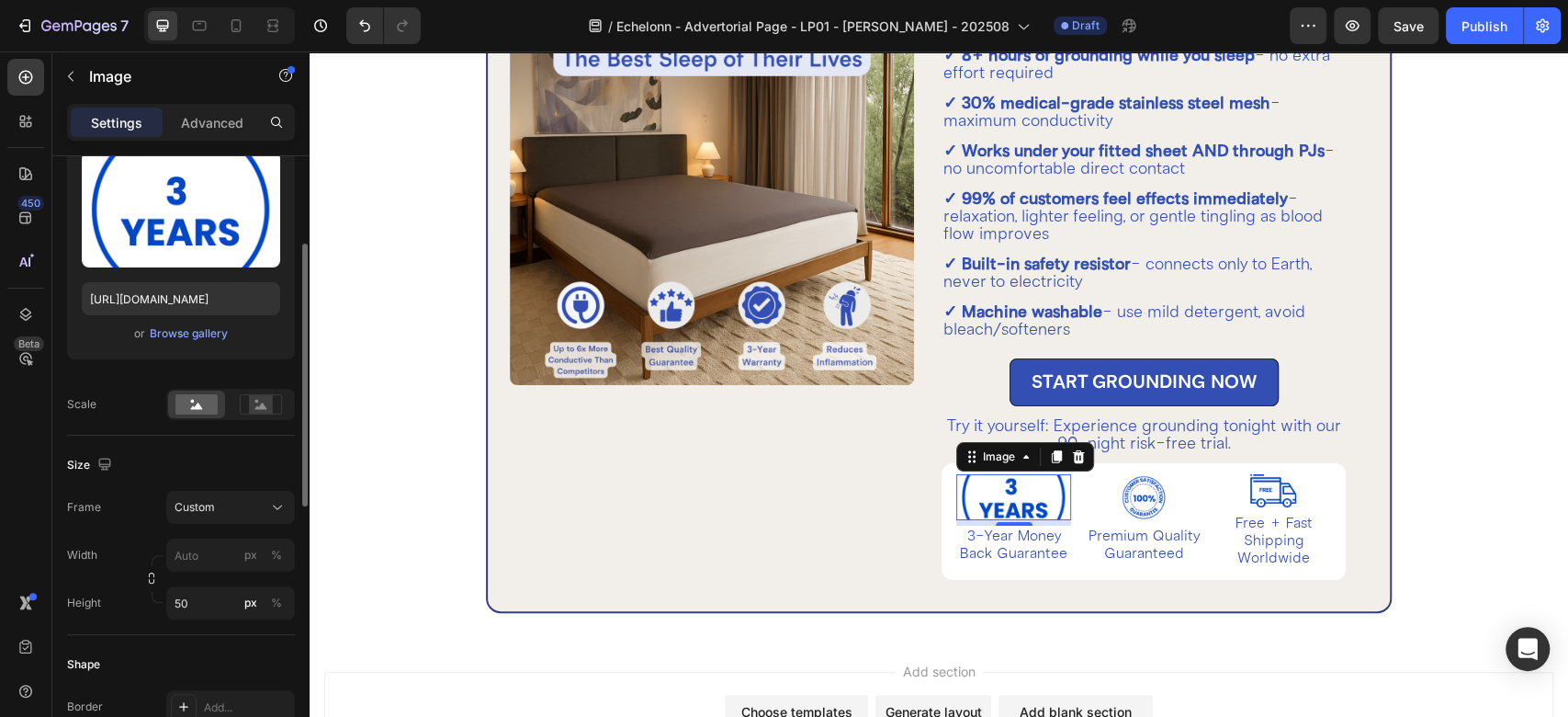
click at [199, 467] on div "Size" at bounding box center [181, 465] width 228 height 29
click at [253, 507] on div "Custom" at bounding box center [219, 507] width 90 height 17
click at [264, 395] on rect at bounding box center [260, 404] width 23 height 19
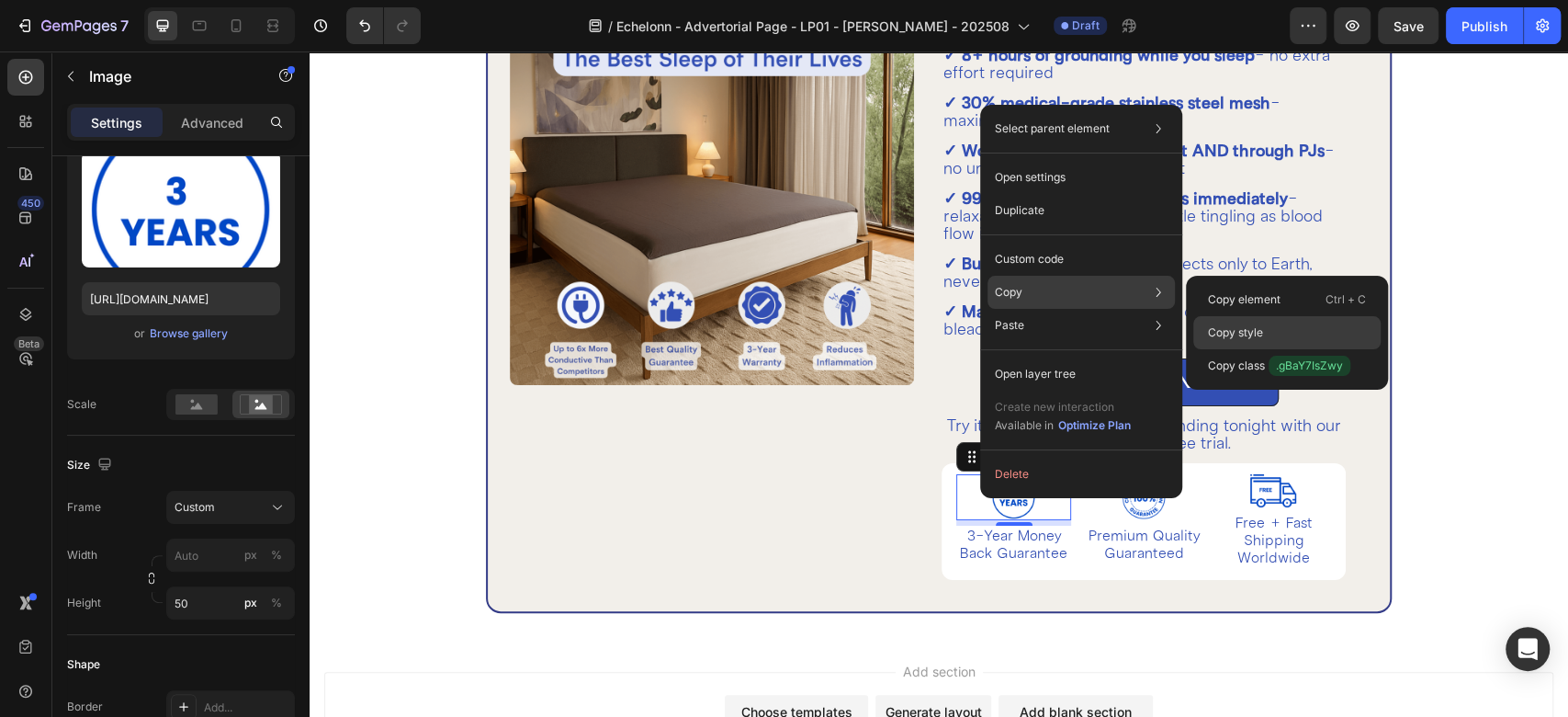
click at [1260, 335] on p "Copy style" at bounding box center [1235, 333] width 56 height 17
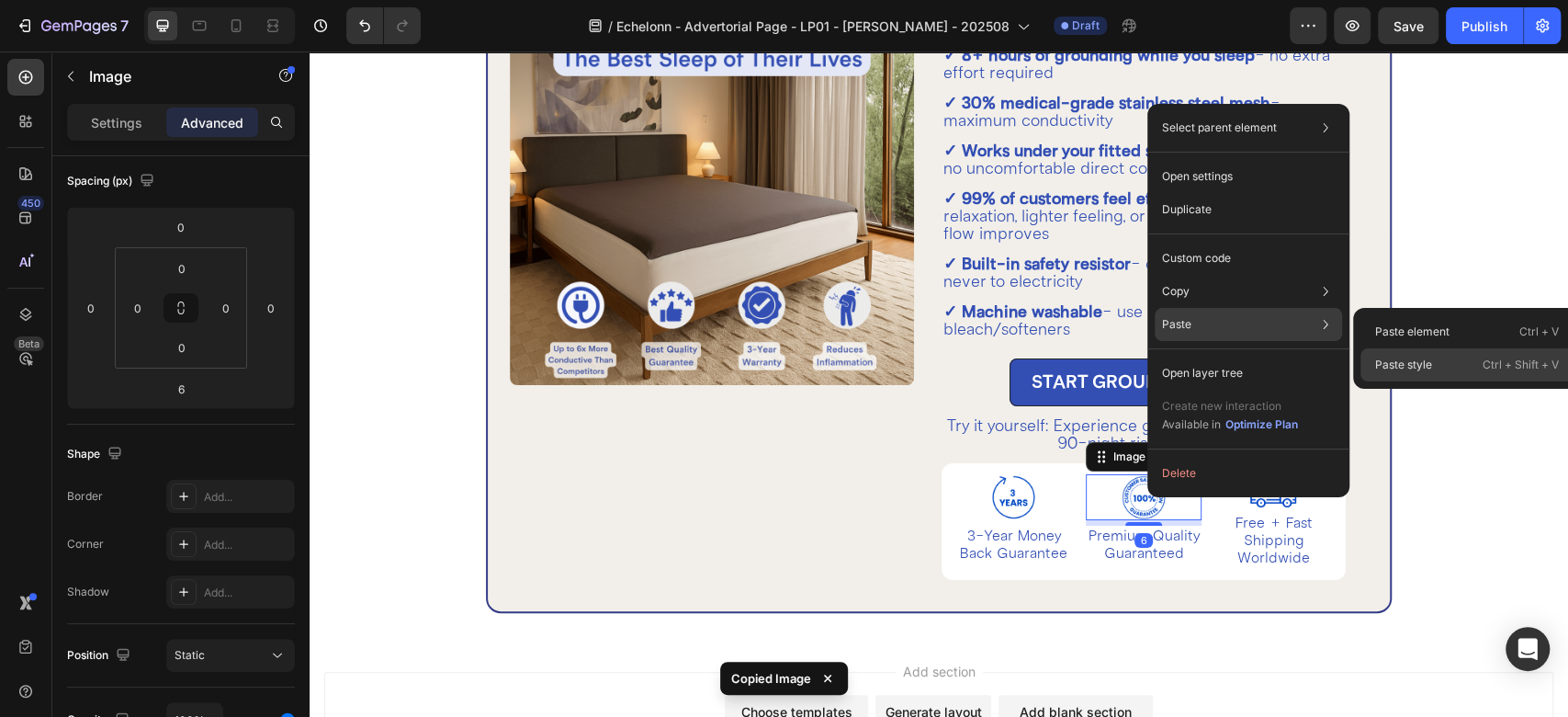
click at [1422, 354] on div "Paste style Ctrl + Shift + V" at bounding box center [1467, 365] width 214 height 33
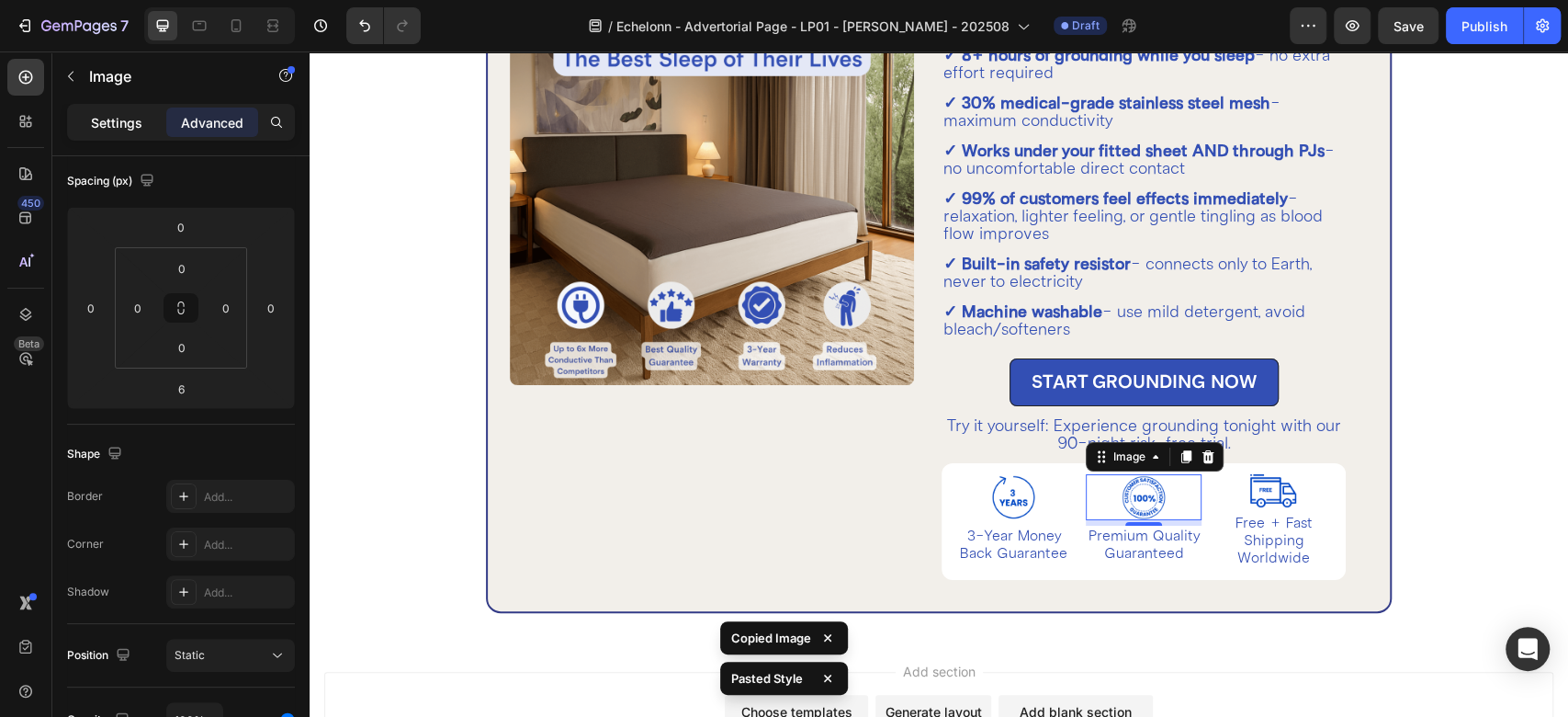
click at [145, 121] on div "Settings" at bounding box center [117, 122] width 92 height 29
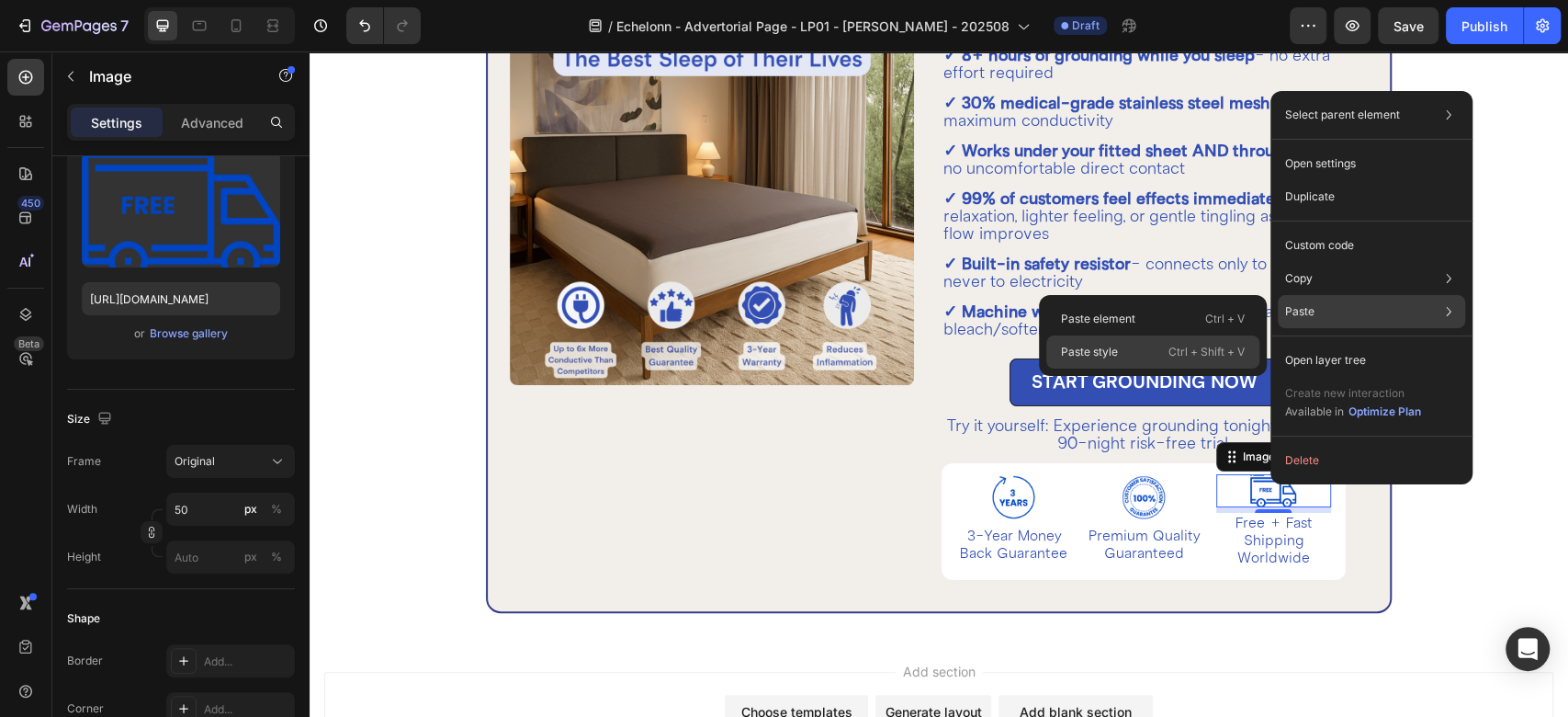
click at [1176, 355] on p "Ctrl + Shift + V" at bounding box center [1206, 351] width 76 height 19
type input "50"
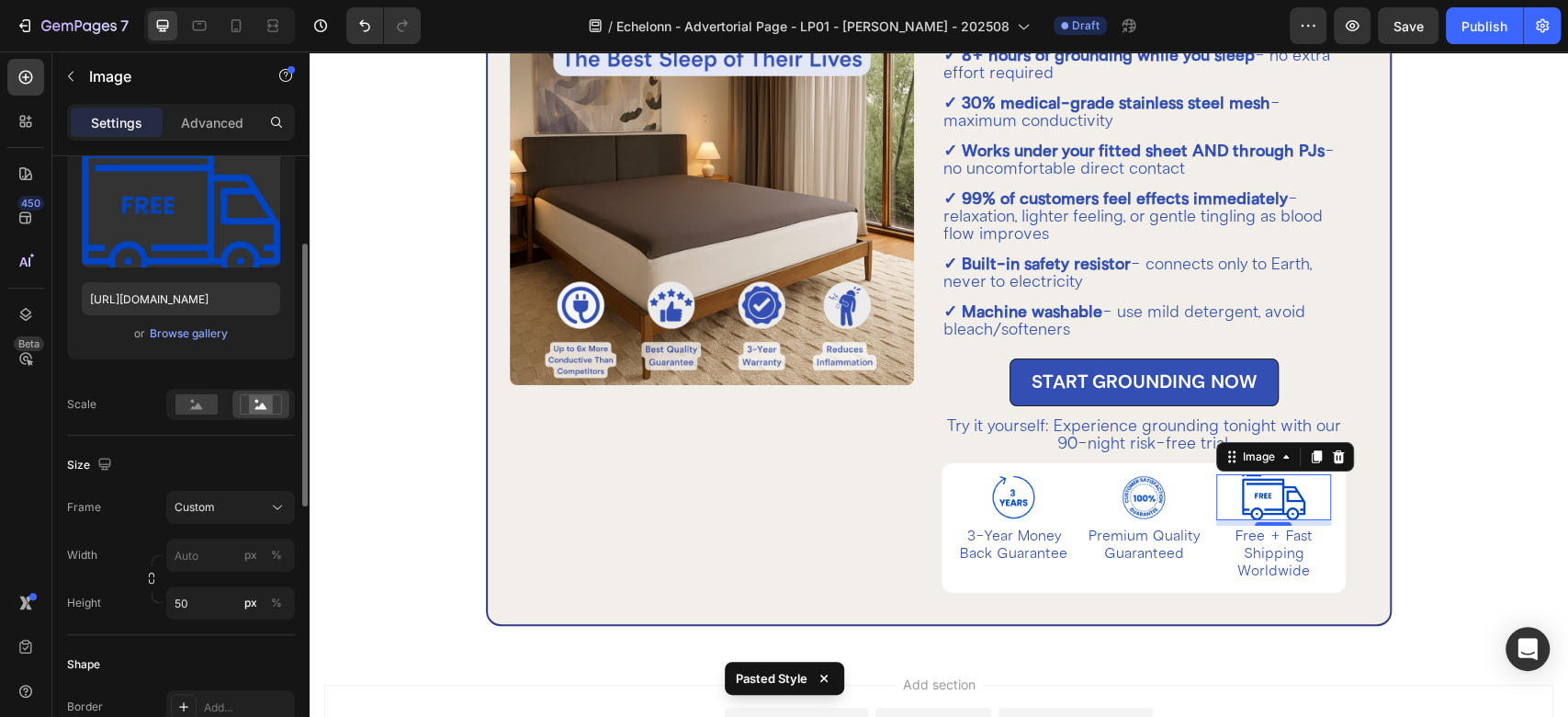
click at [239, 464] on div "Size" at bounding box center [181, 465] width 228 height 29
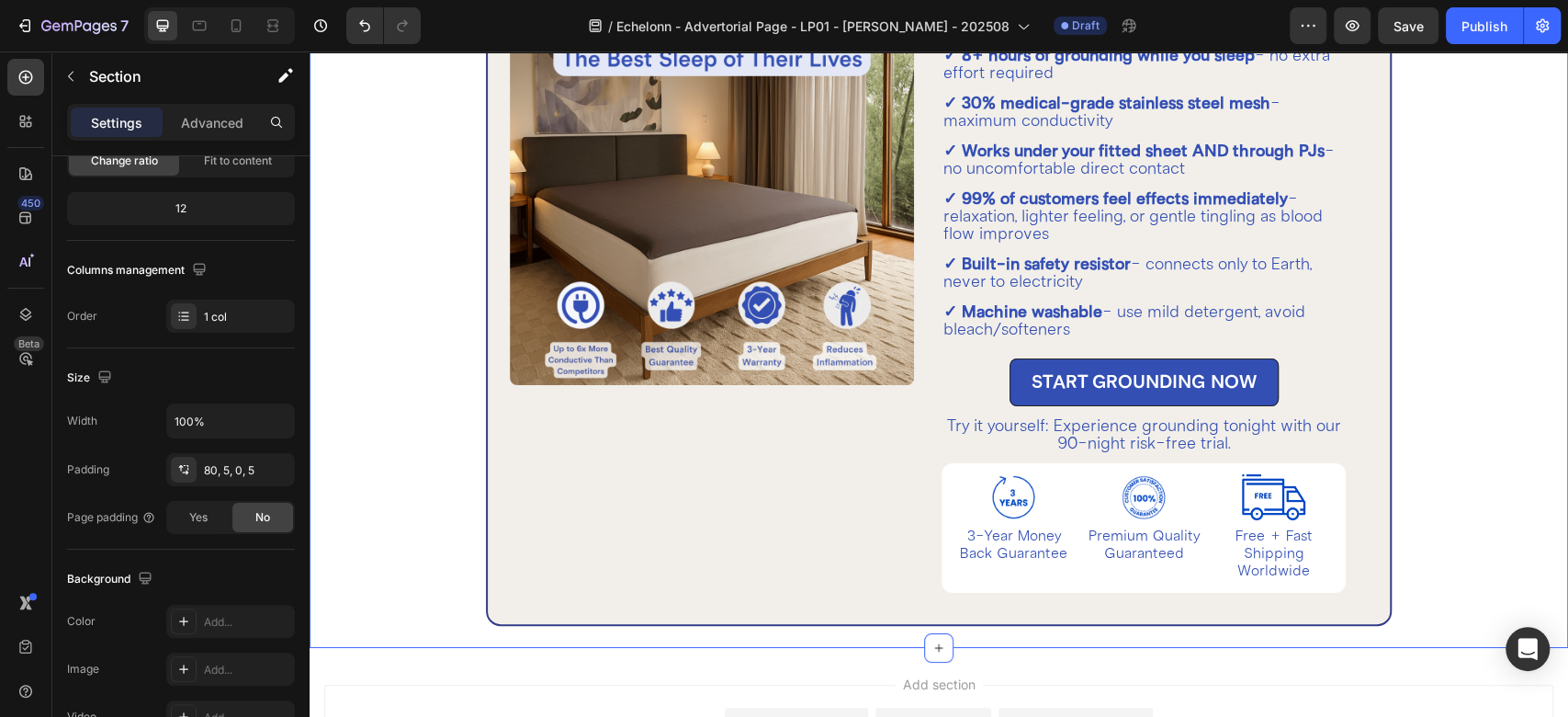
scroll to position [0, 0]
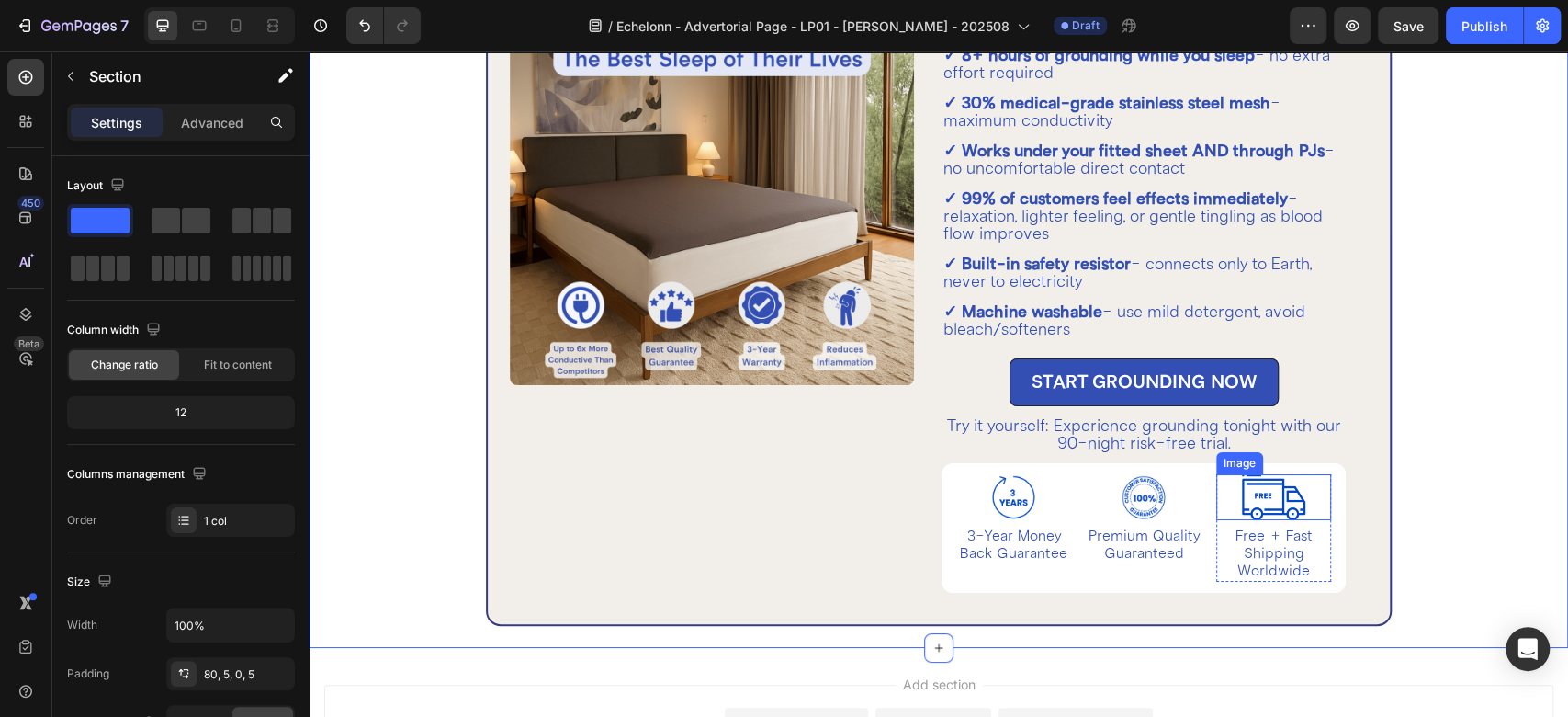
click at [1241, 492] on img at bounding box center [1274, 497] width 115 height 46
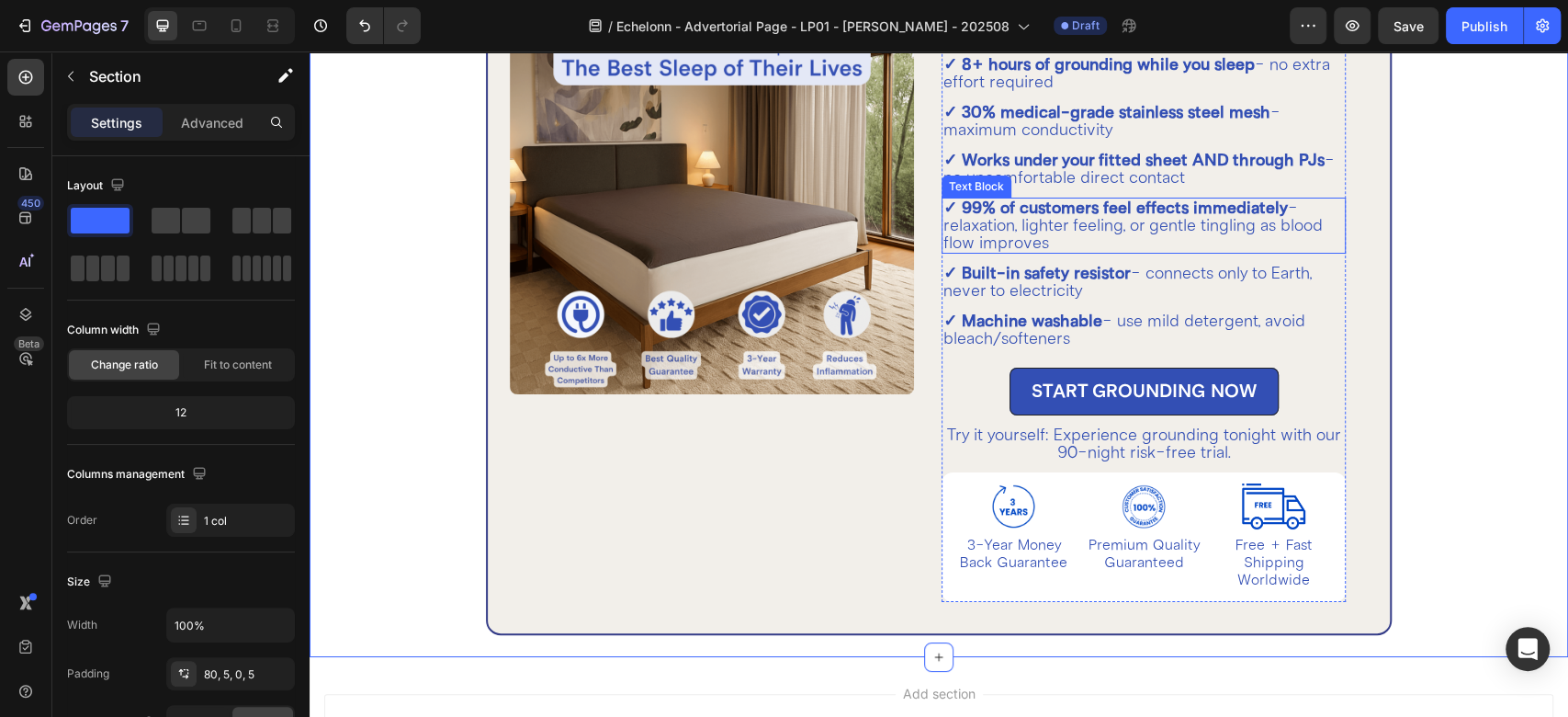
scroll to position [4468, 0]
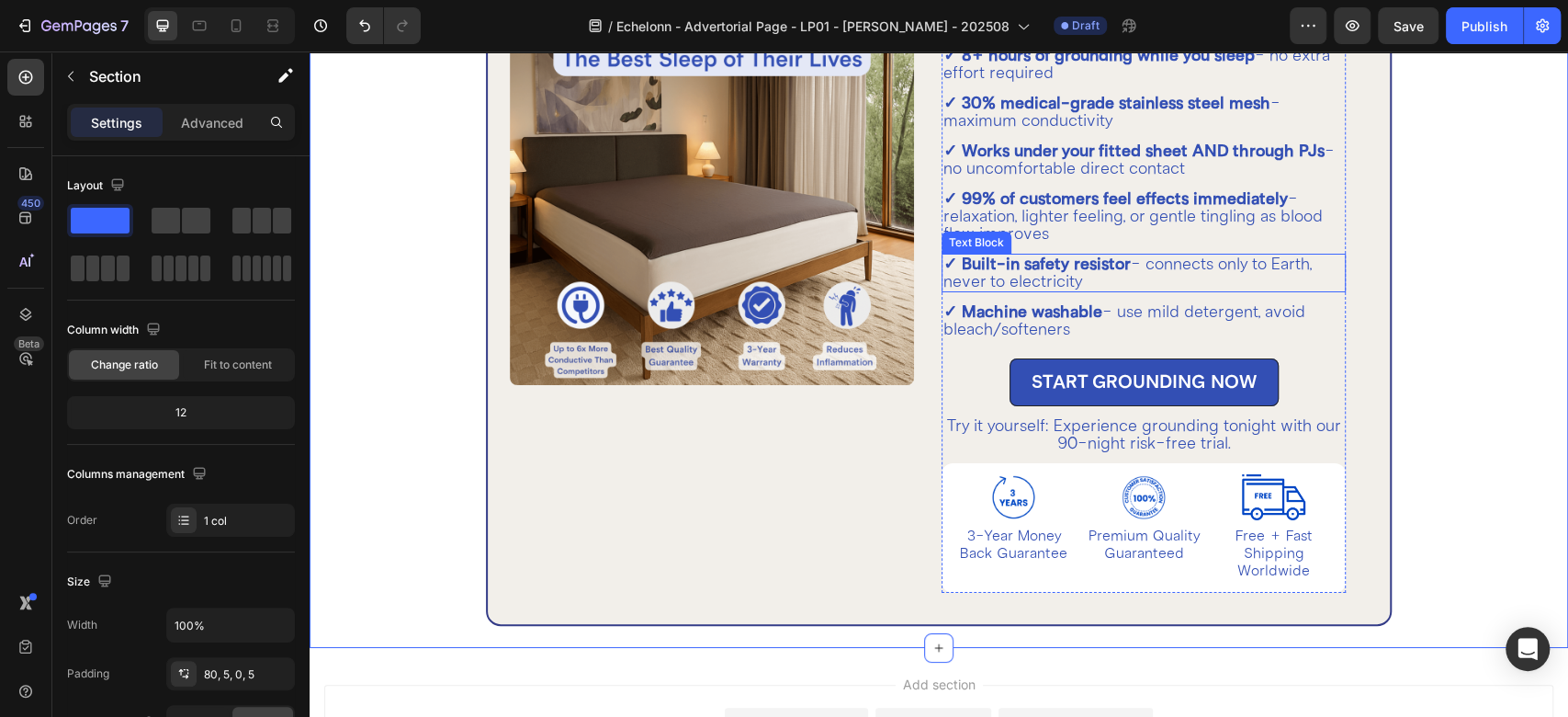
click at [1082, 280] on p "✓ Built-in safety resistor - connects only to Earth, never to electricity" at bounding box center [1144, 273] width 401 height 35
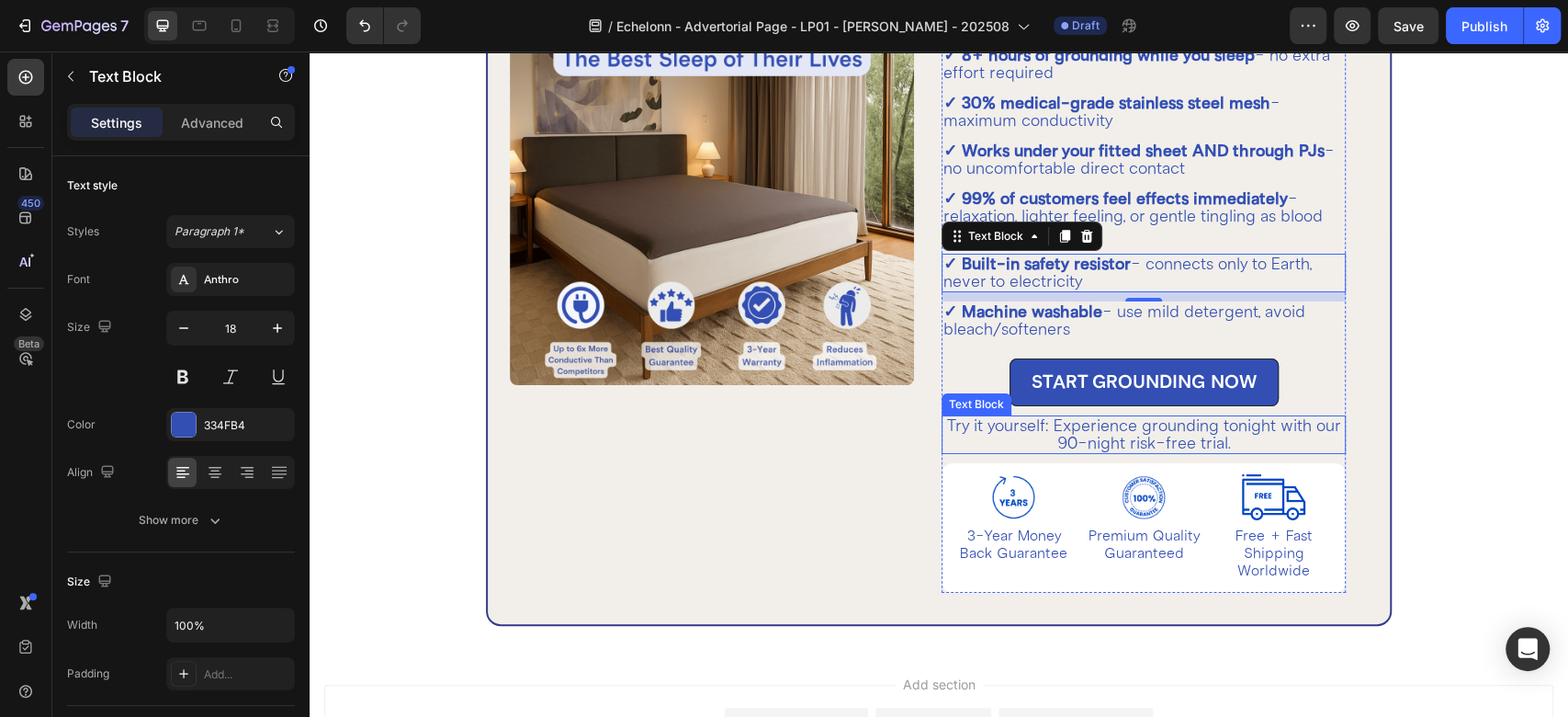
click at [1096, 437] on p "Try it yourself: Experience grounding tonight with our 90-night risk-free trial." at bounding box center [1144, 435] width 401 height 35
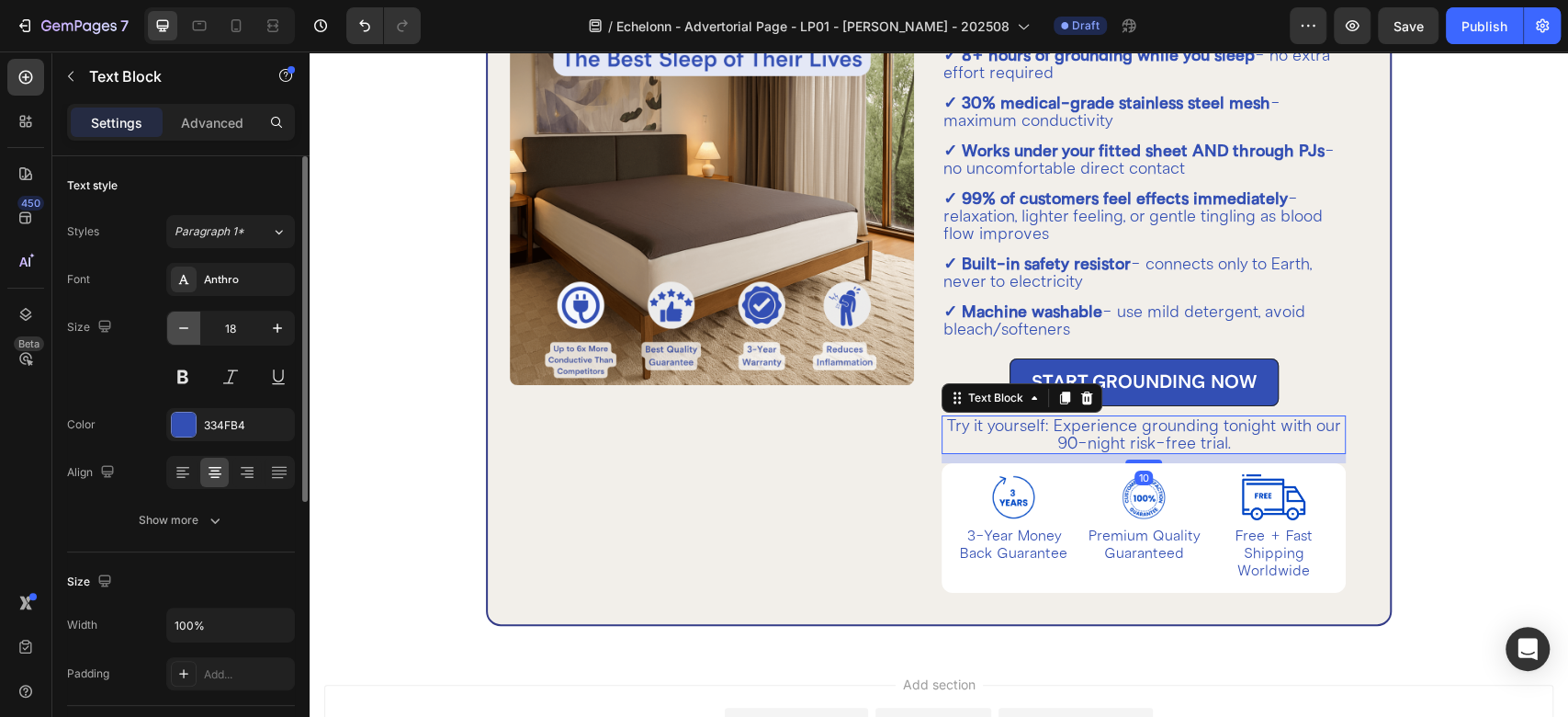
click at [177, 333] on icon "button" at bounding box center [183, 328] width 19 height 19
type input "16"
click at [203, 533] on button "Show more" at bounding box center [181, 520] width 228 height 33
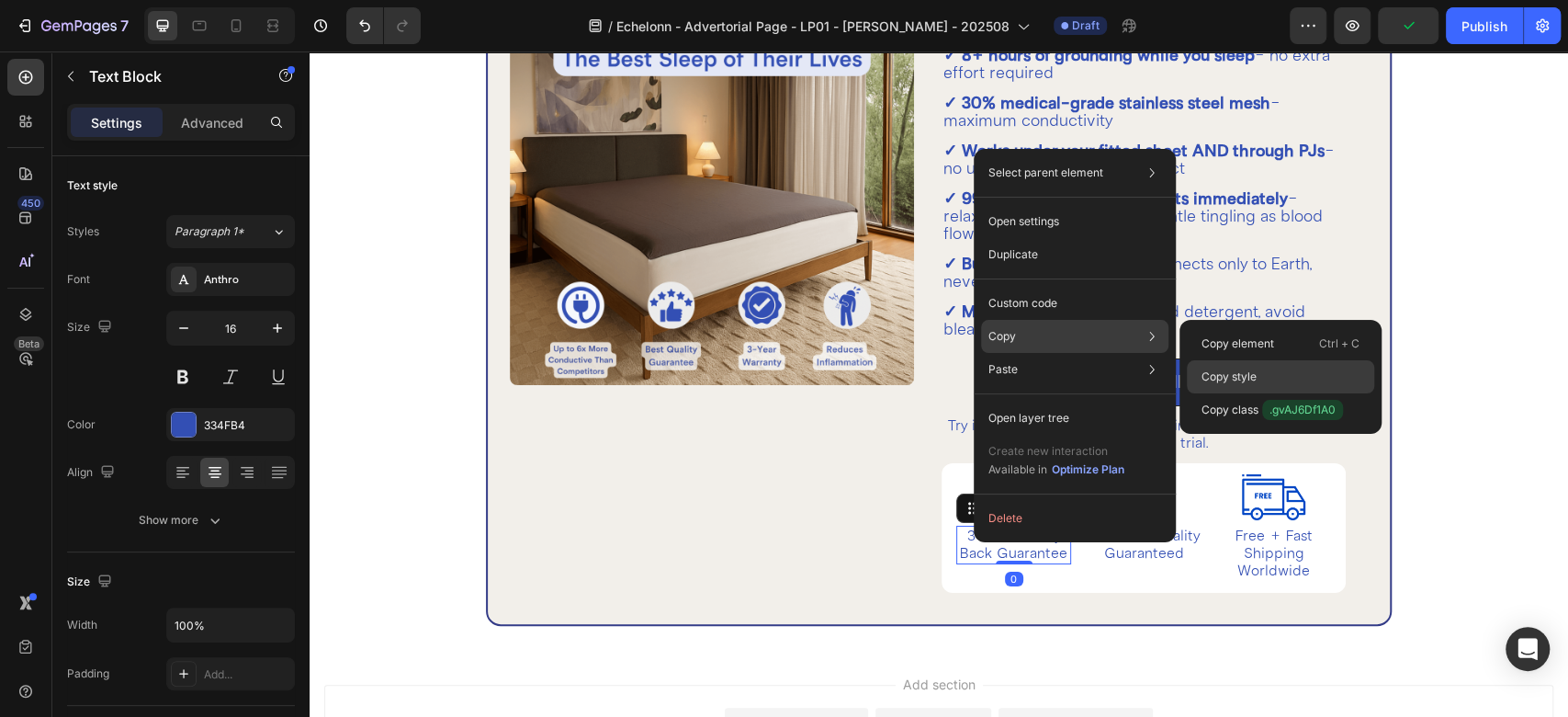
click at [1282, 393] on div "Copy style" at bounding box center [1280, 410] width 187 height 33
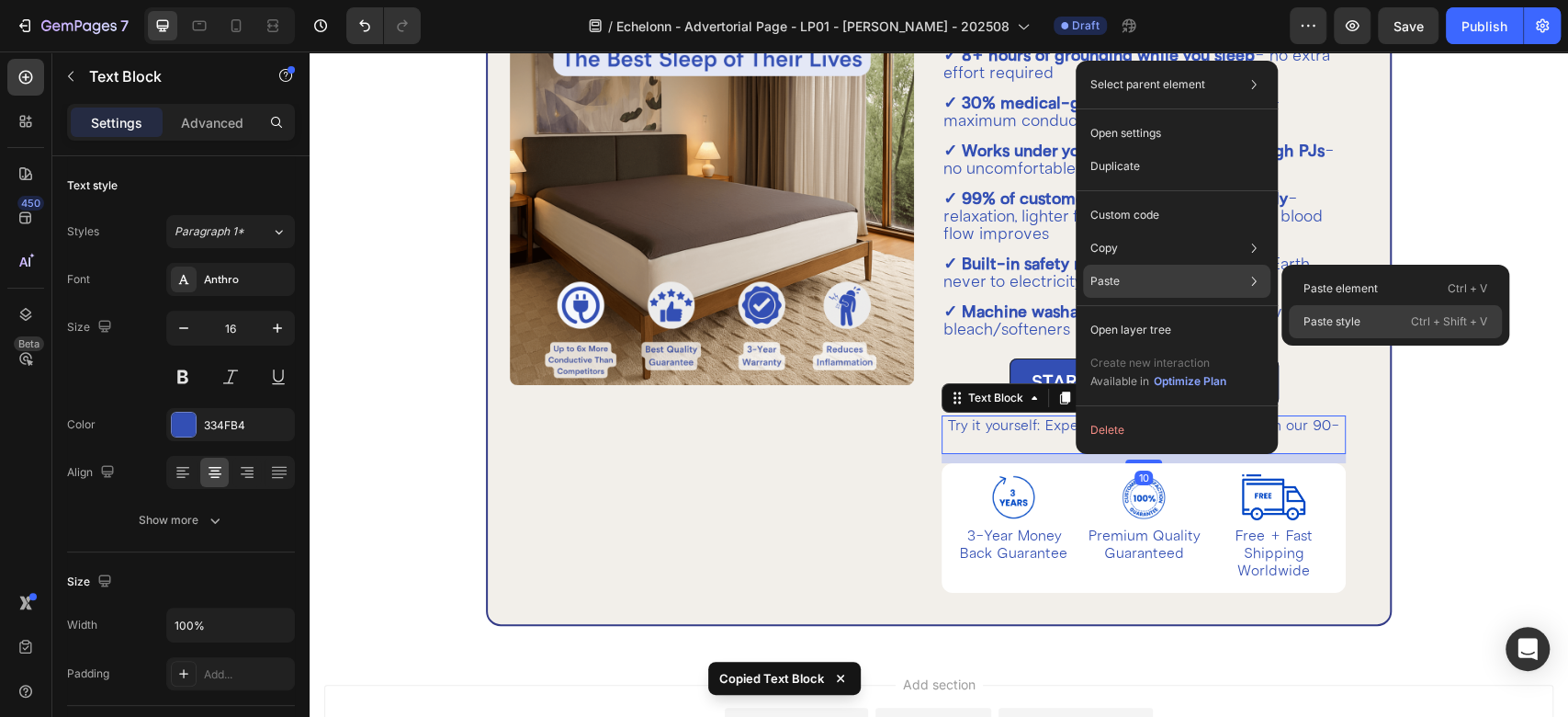
click at [1325, 324] on p "Paste style" at bounding box center [1332, 321] width 57 height 17
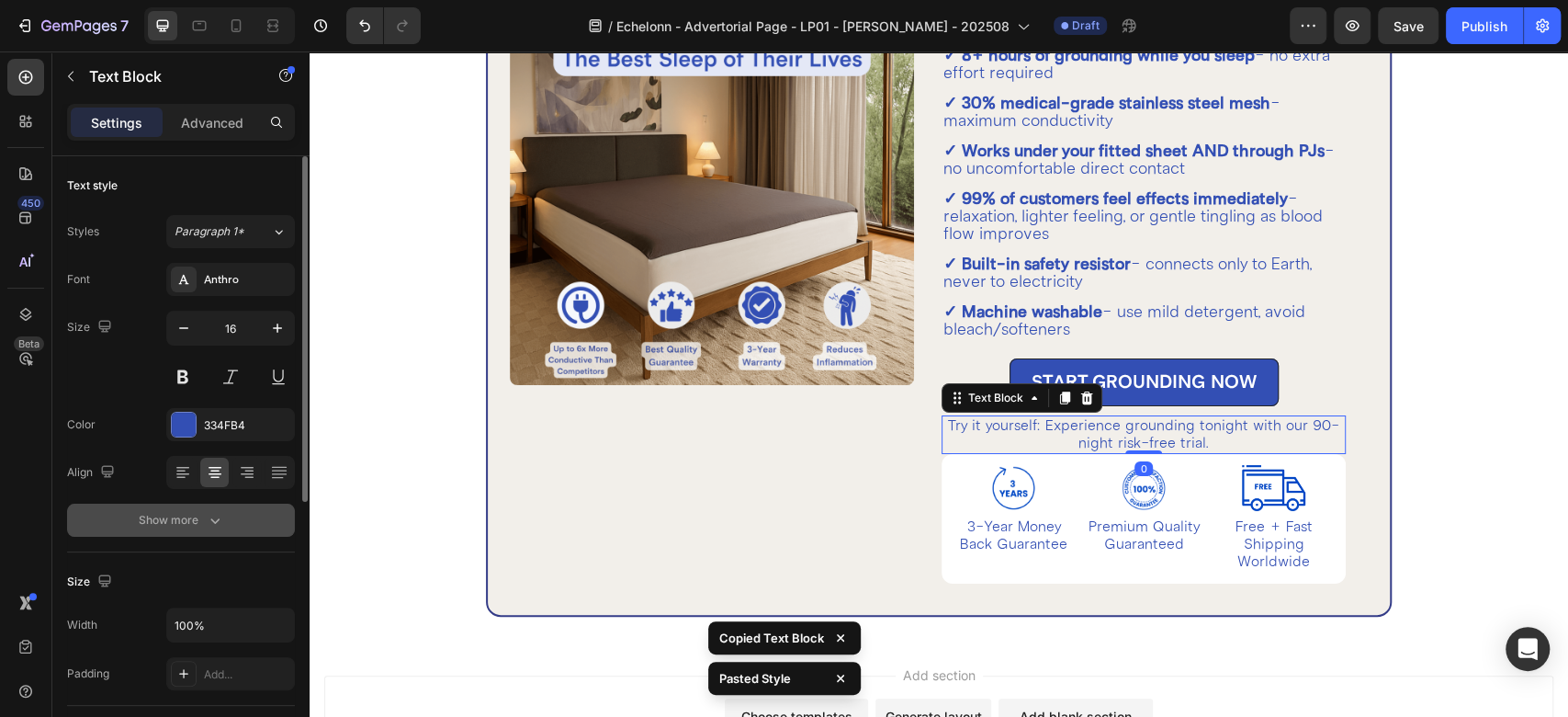
click at [192, 514] on div "Show more" at bounding box center [181, 520] width 86 height 19
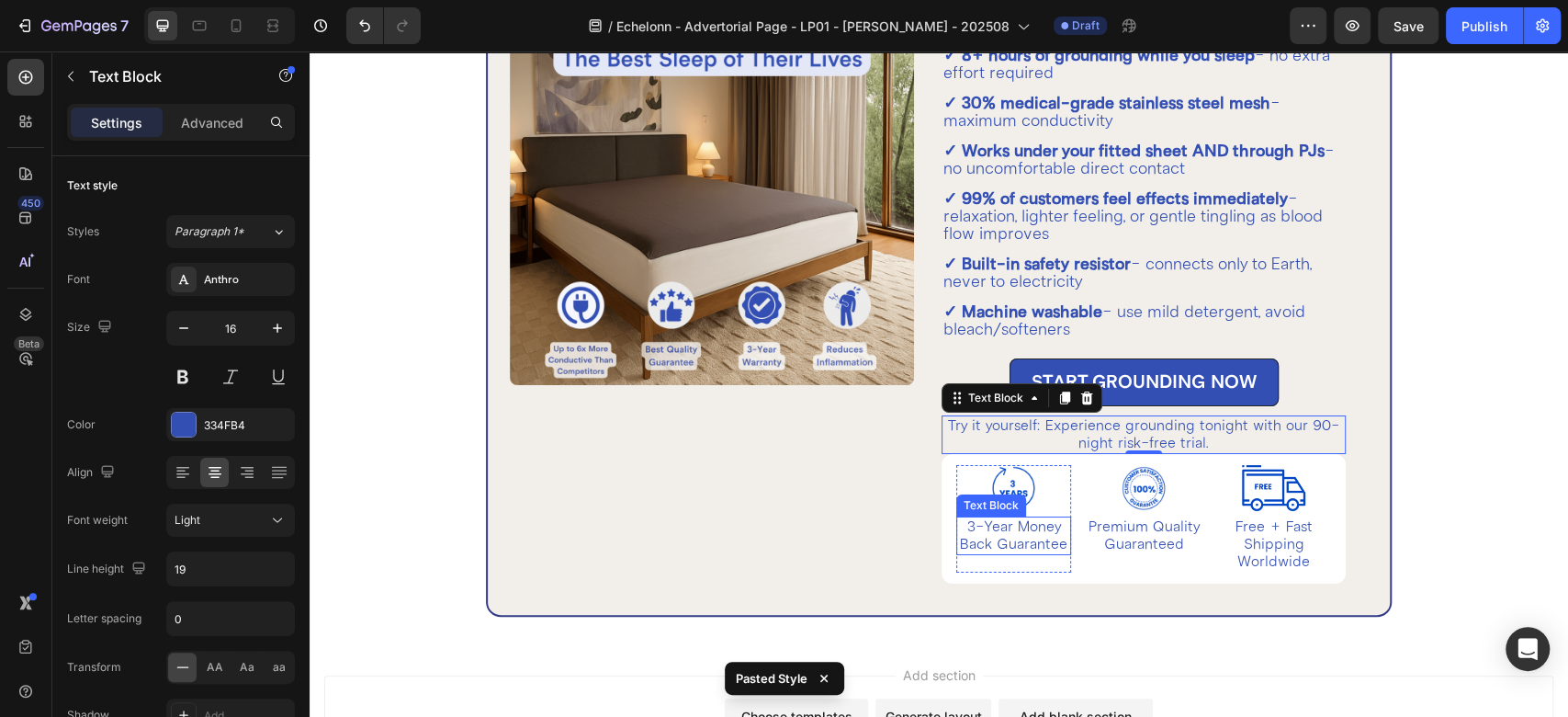
click at [990, 526] on p "3-Year Money Back Guarantee" at bounding box center [1014, 536] width 111 height 35
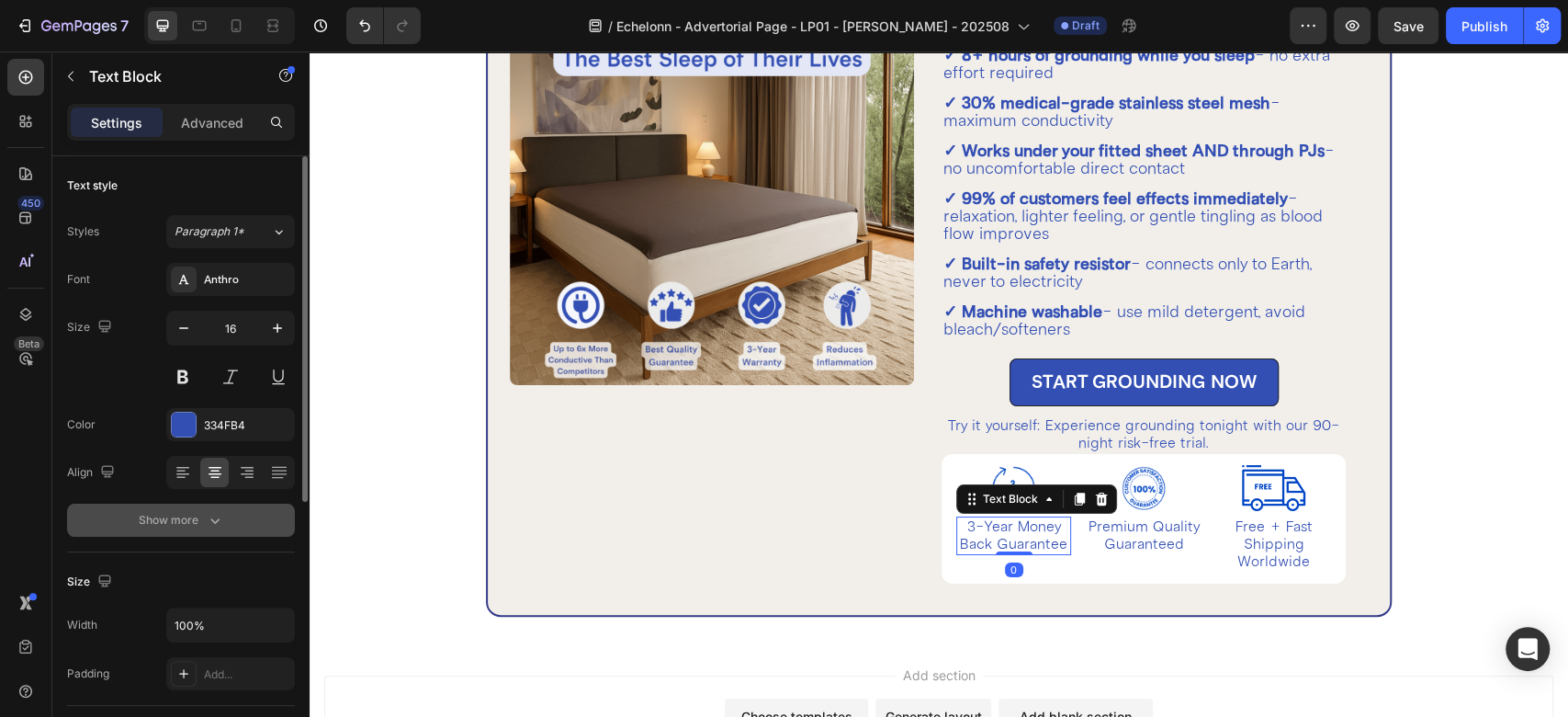
click at [183, 511] on div "Show more" at bounding box center [181, 520] width 86 height 19
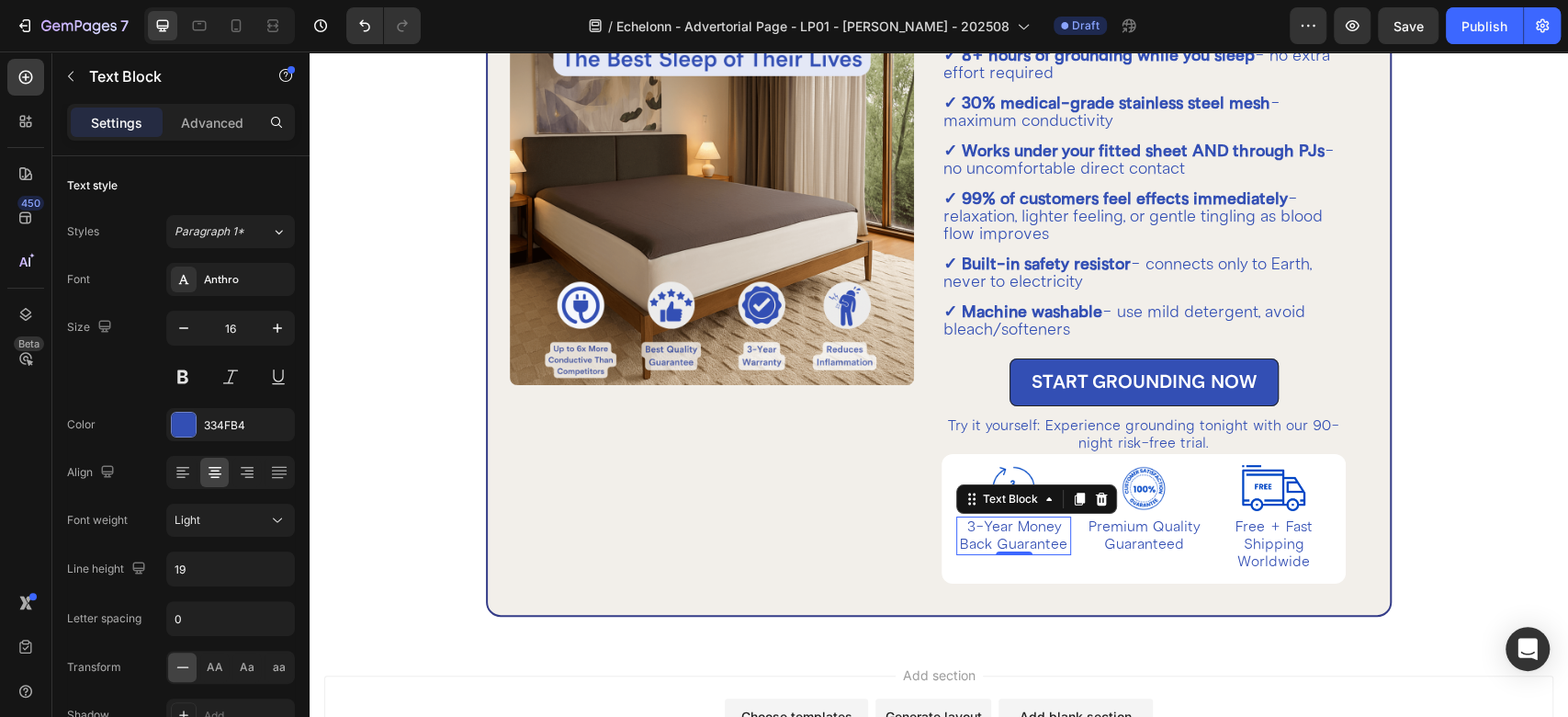
click at [29, 469] on div "450 Beta" at bounding box center [26, 321] width 37 height 526
click at [1089, 427] on p "Try it yourself: Experience grounding tonight with our 90-night risk-free trial." at bounding box center [1144, 435] width 401 height 35
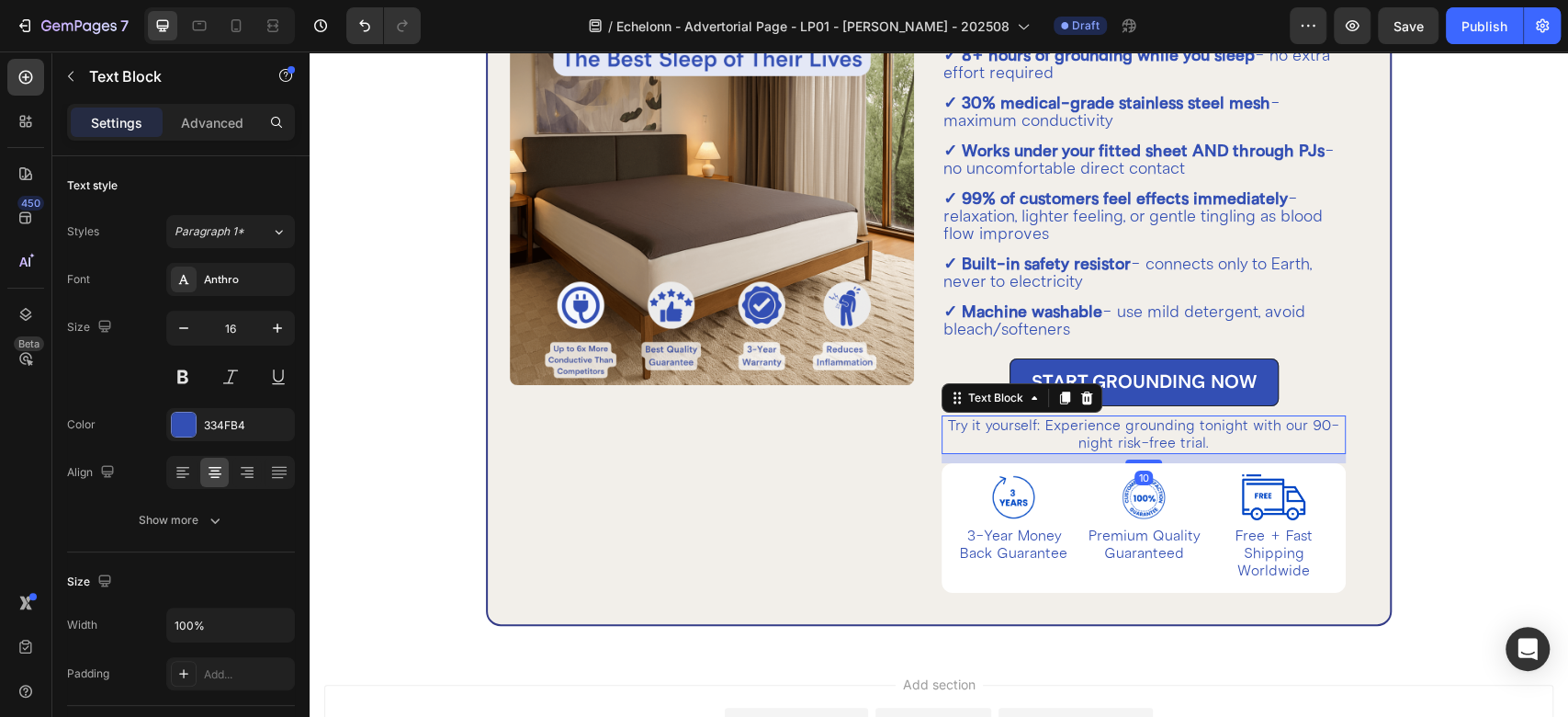
drag, startPoint x: 1133, startPoint y: 453, endPoint x: 1152, endPoint y: 461, distance: 20.6
click at [1152, 461] on div "Premium Grounding Sheets (Chosen by 90% of Our Customers) Heading ✓ 8+ hours of…" at bounding box center [1144, 286] width 405 height 612
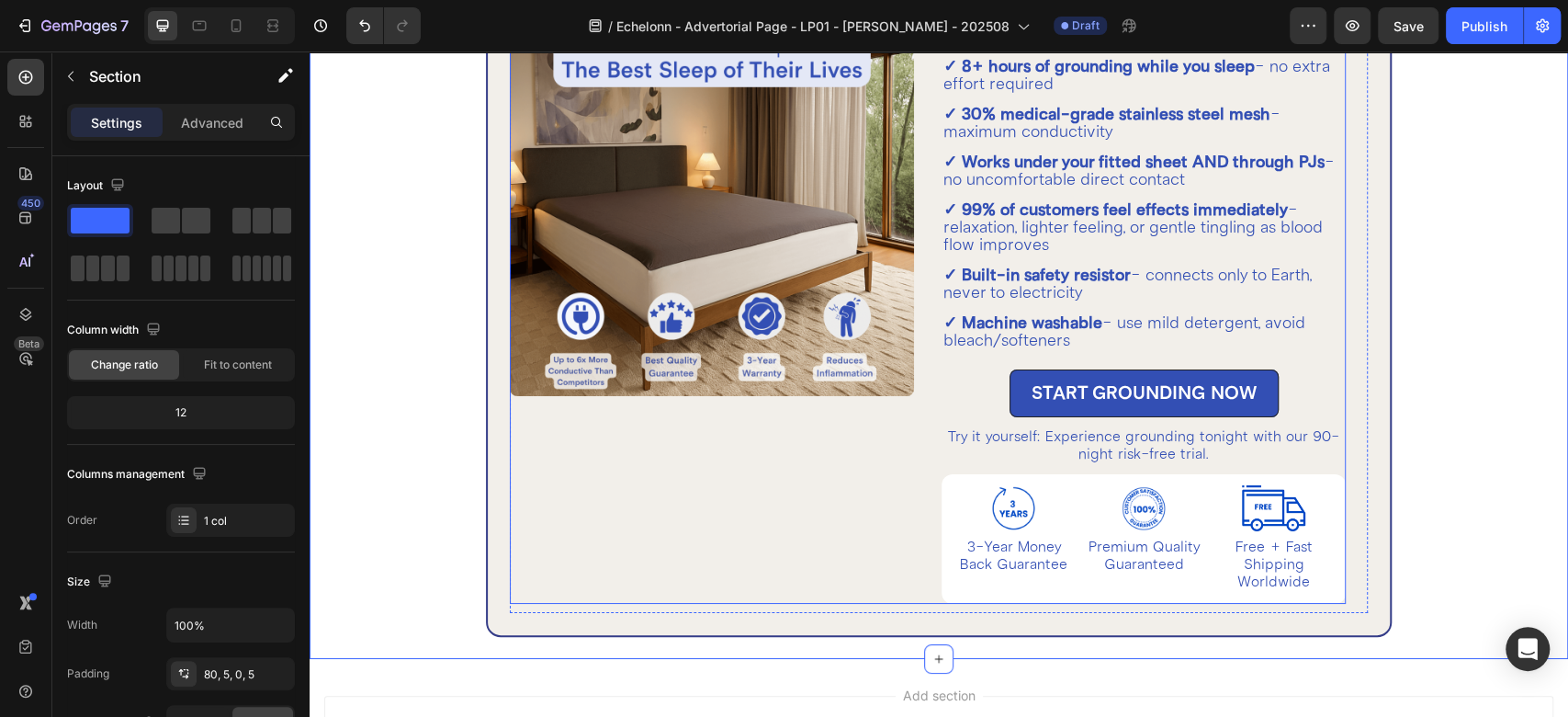
scroll to position [4048, 0]
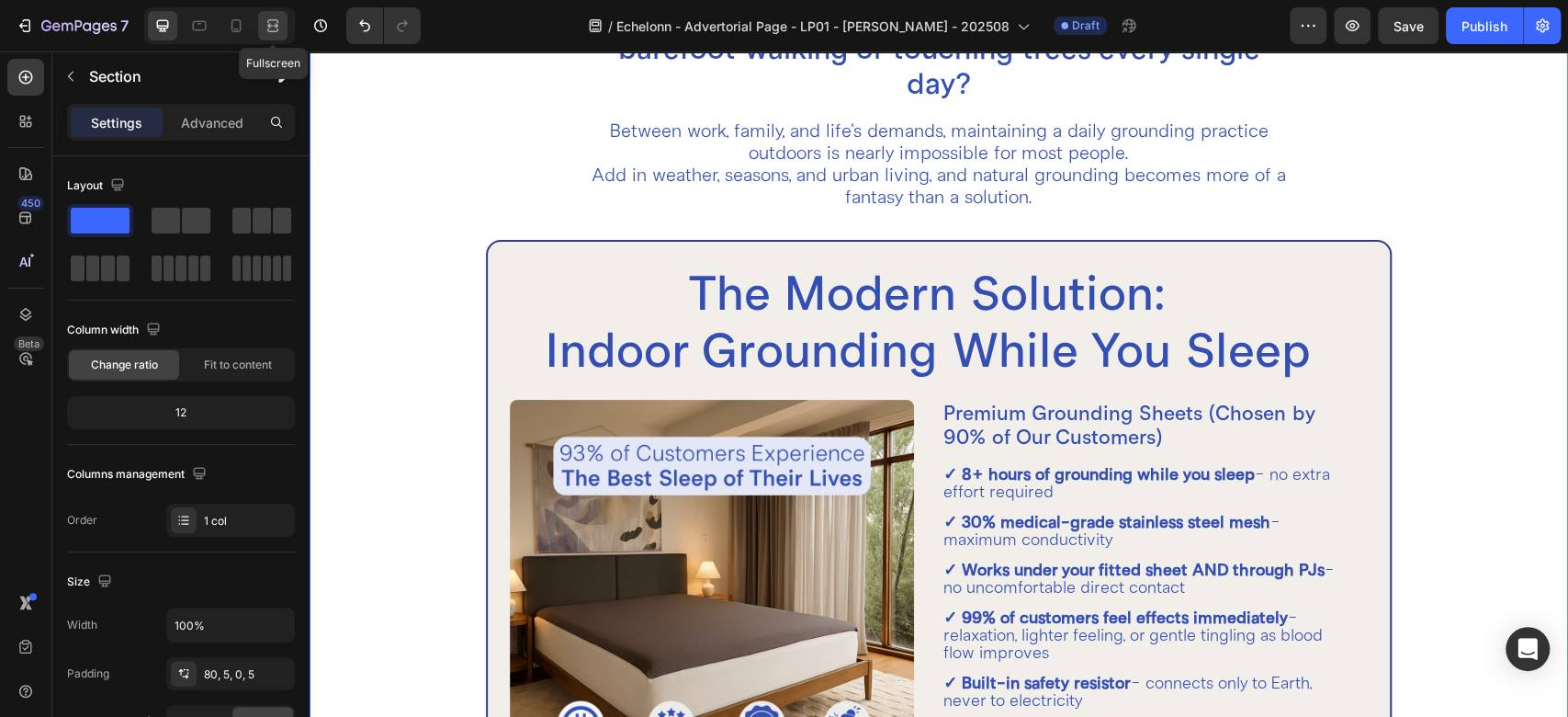
click at [274, 28] on icon at bounding box center [272, 30] width 11 height 4
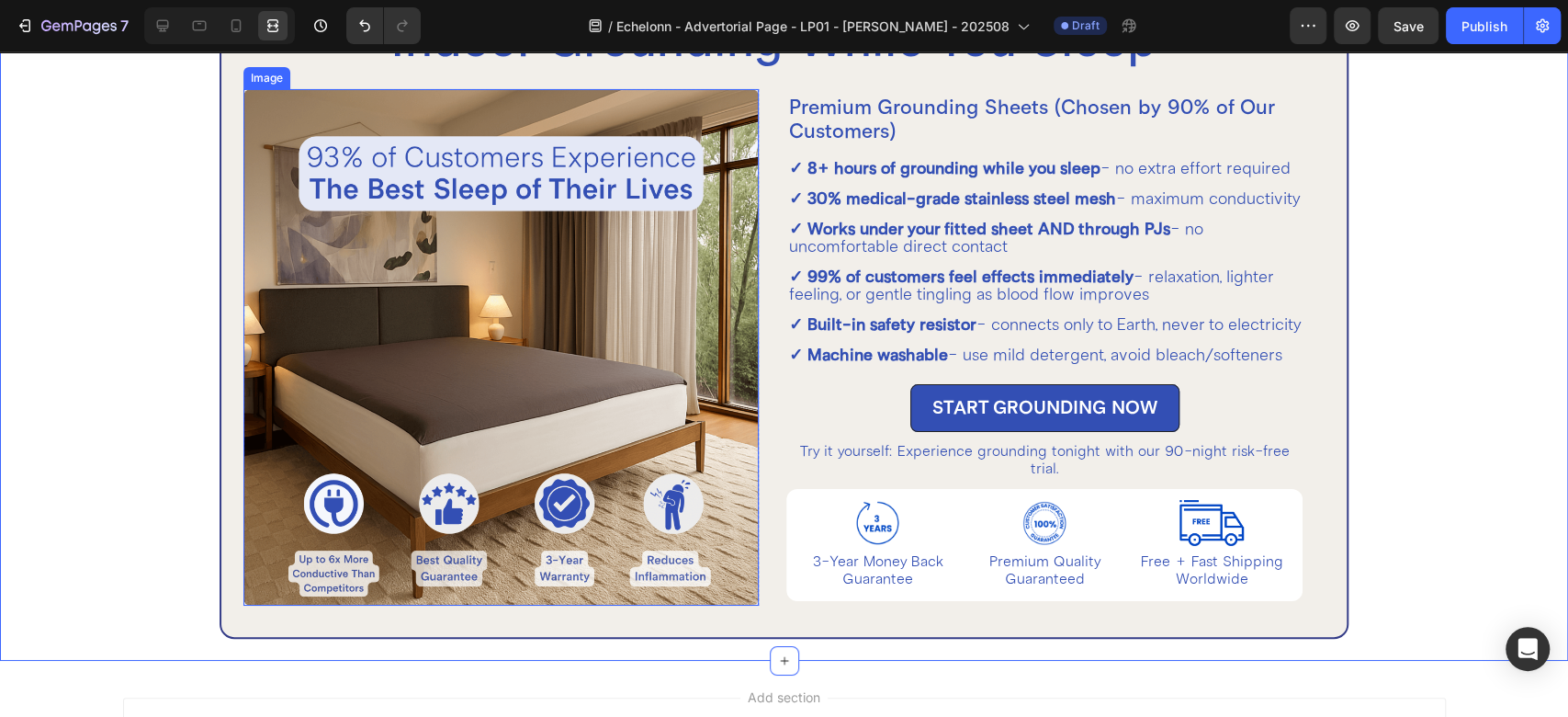
scroll to position [4457, 0]
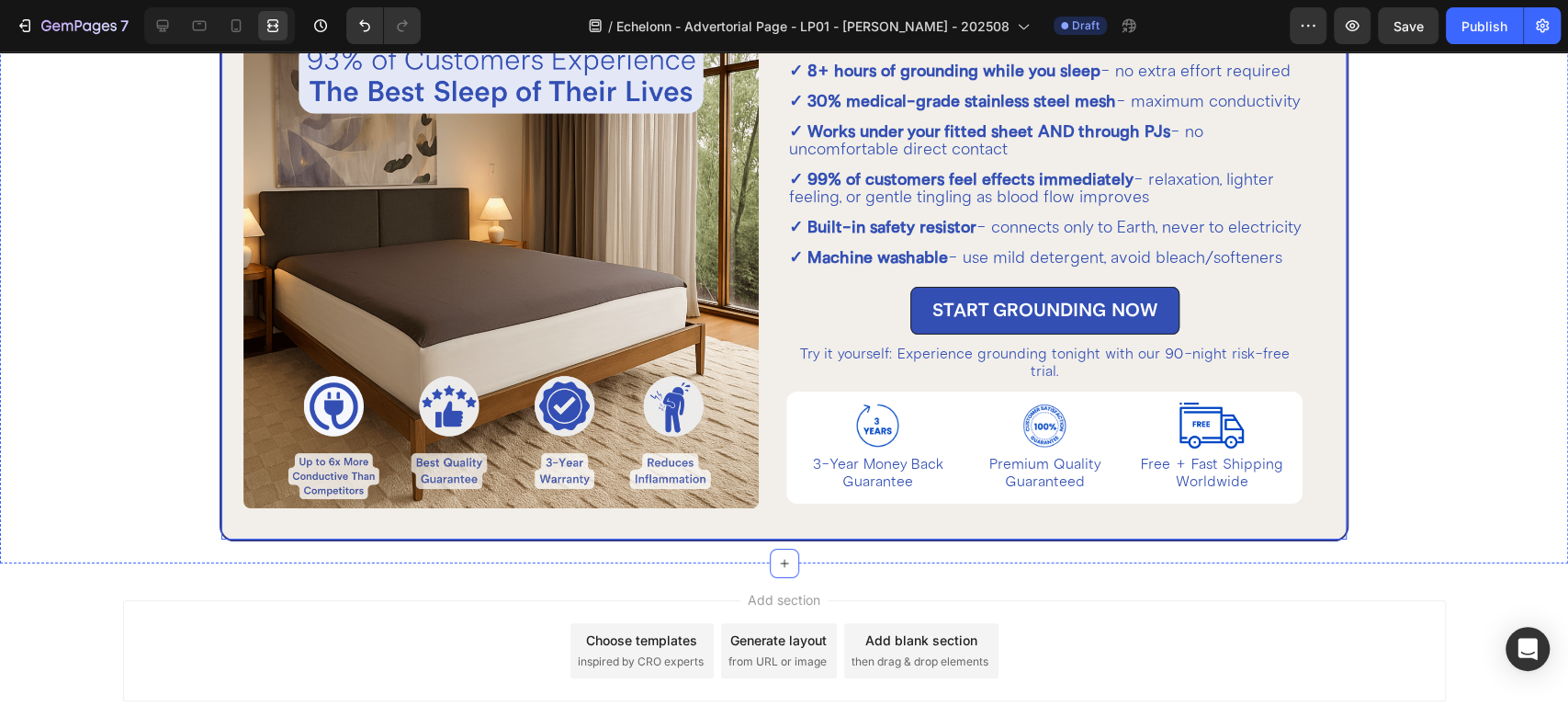
click at [688, 541] on div "The Modern Solution: Indoor Grounding While You Sleep Heading Image Row Premium…" at bounding box center [784, 186] width 1129 height 709
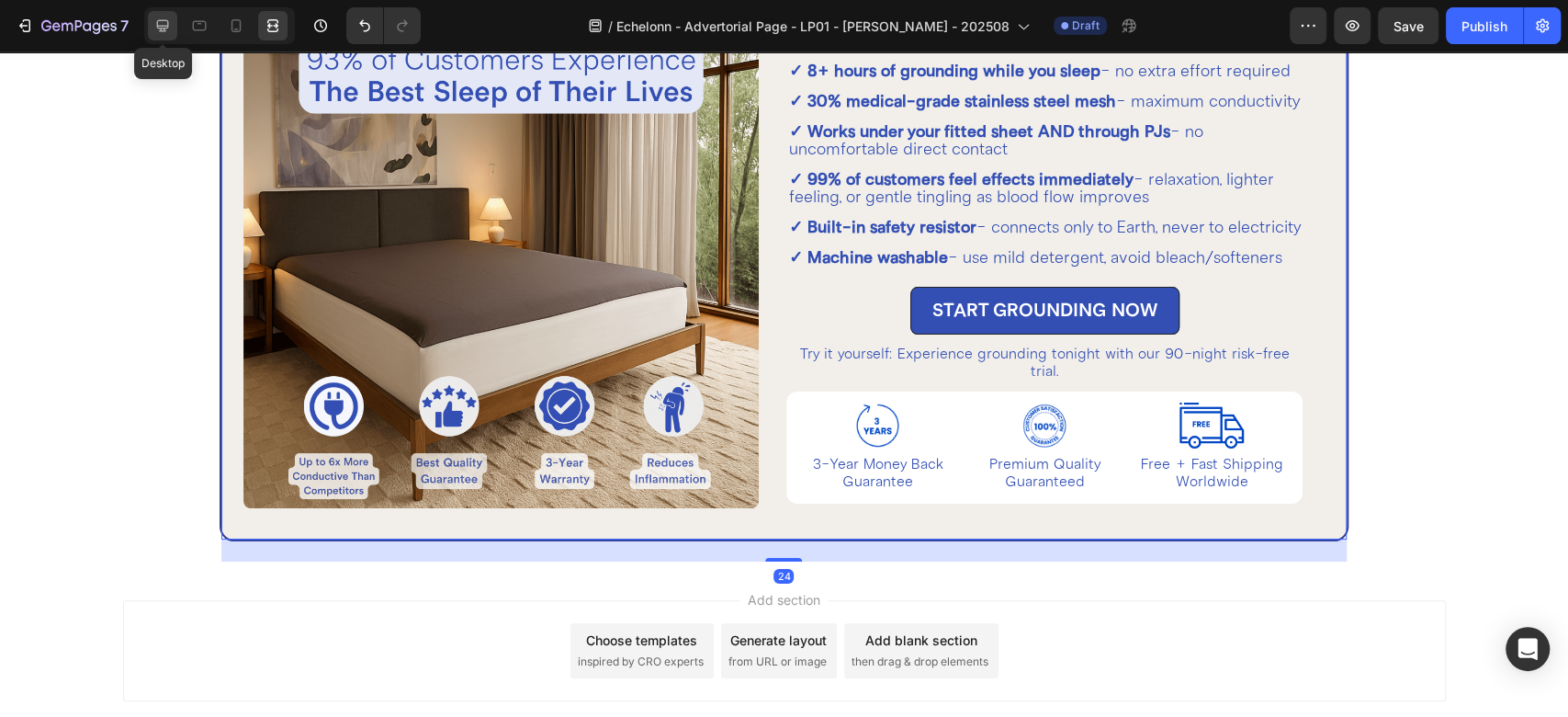
click at [169, 14] on div at bounding box center [163, 25] width 29 height 29
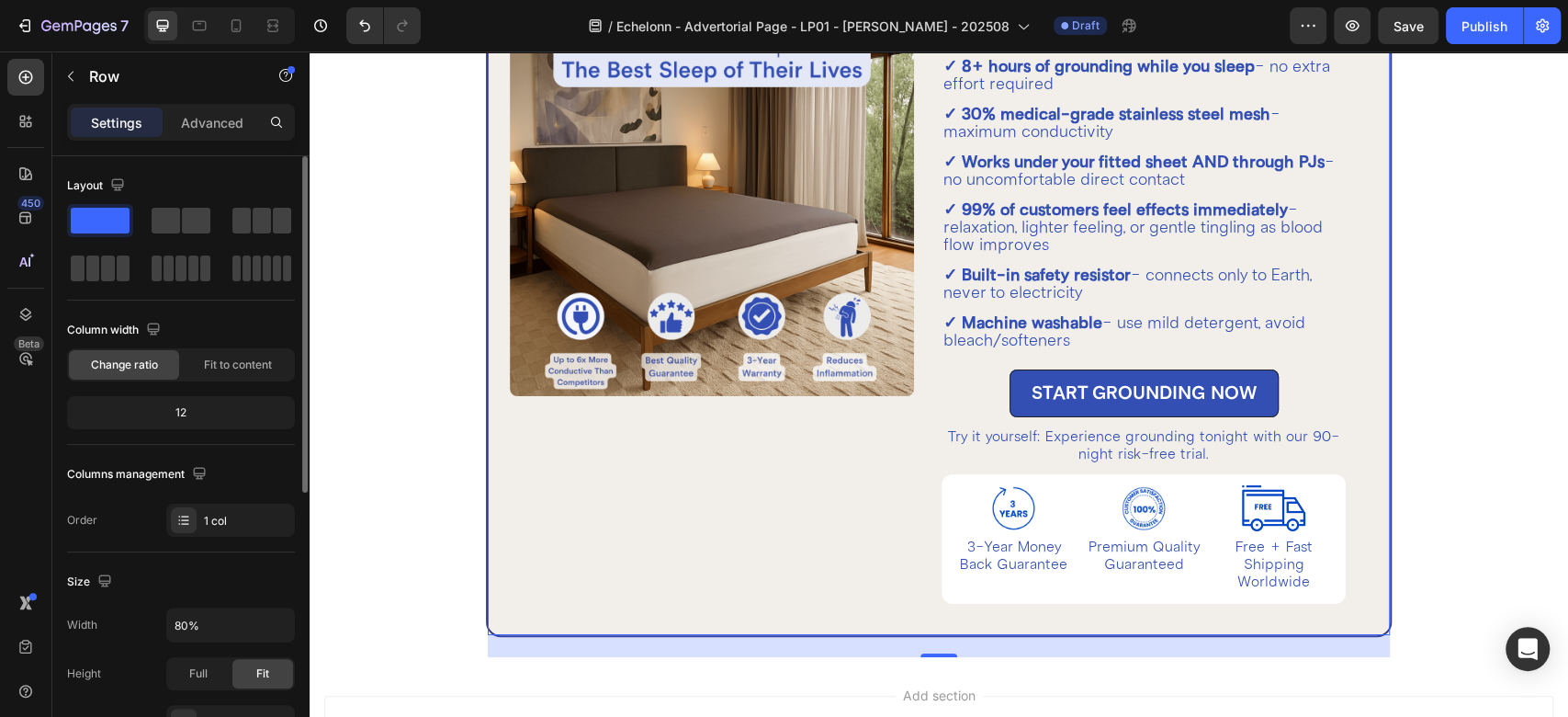
scroll to position [204, 0]
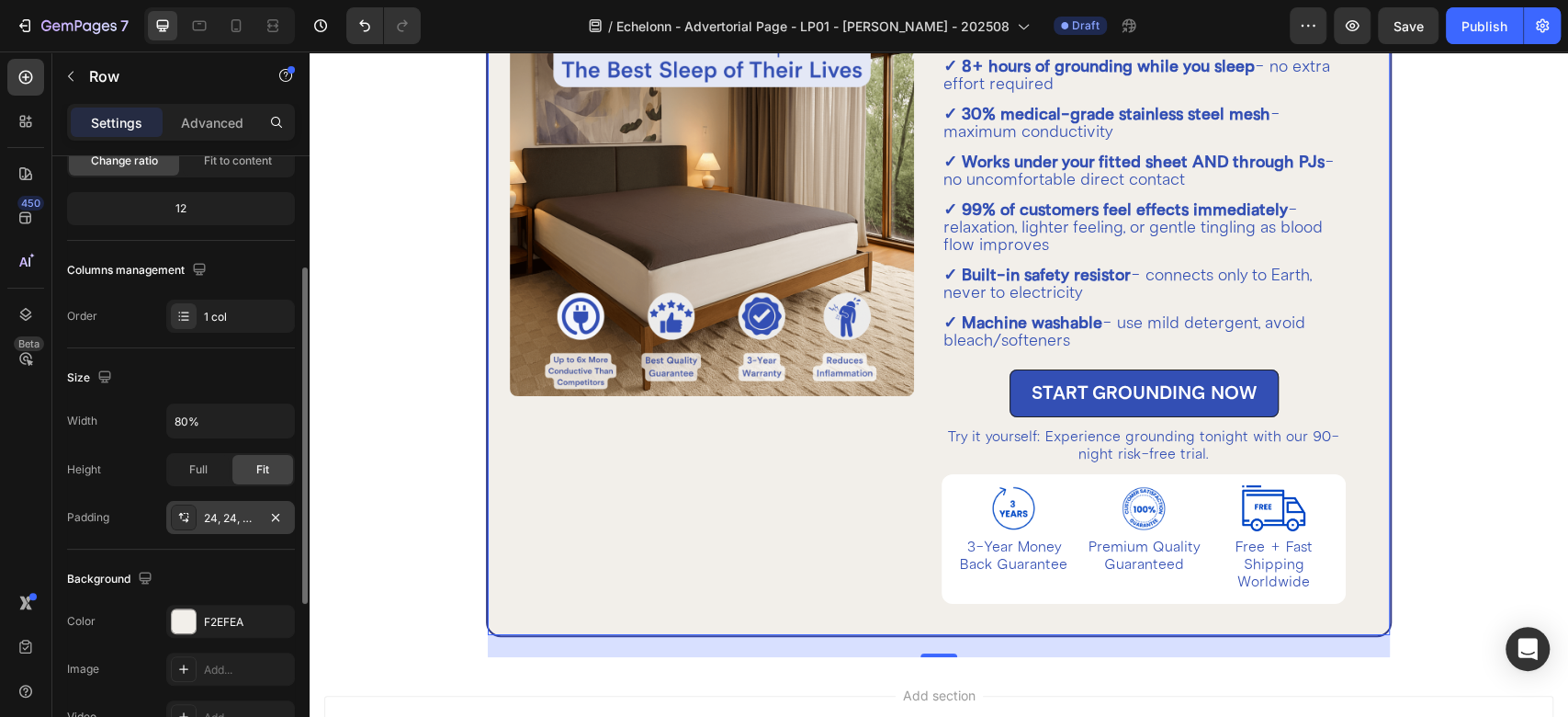
click at [226, 533] on div "24, 24, 24, 24" at bounding box center [231, 517] width 129 height 33
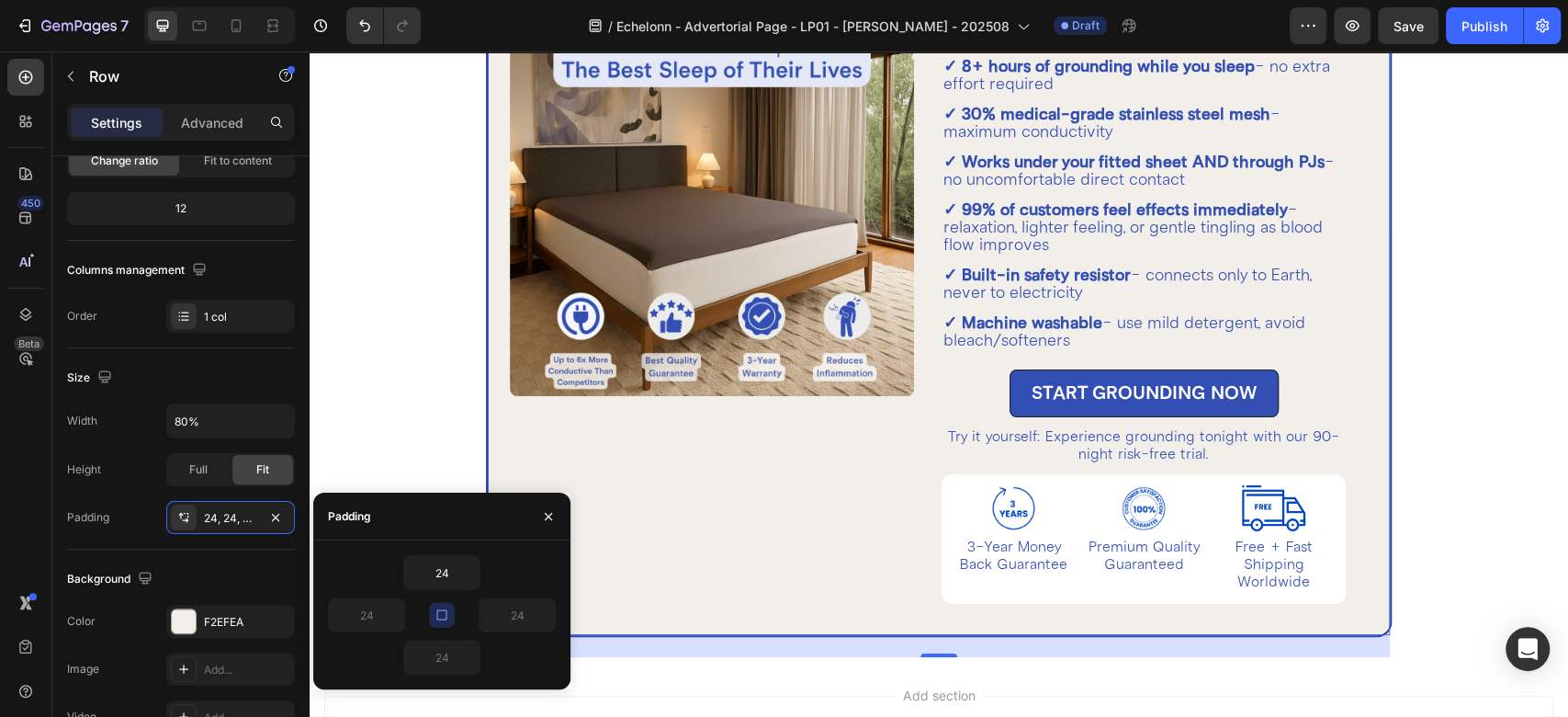
click at [449, 613] on icon "button" at bounding box center [442, 615] width 15 height 15
click at [393, 612] on icon "button" at bounding box center [395, 615] width 15 height 15
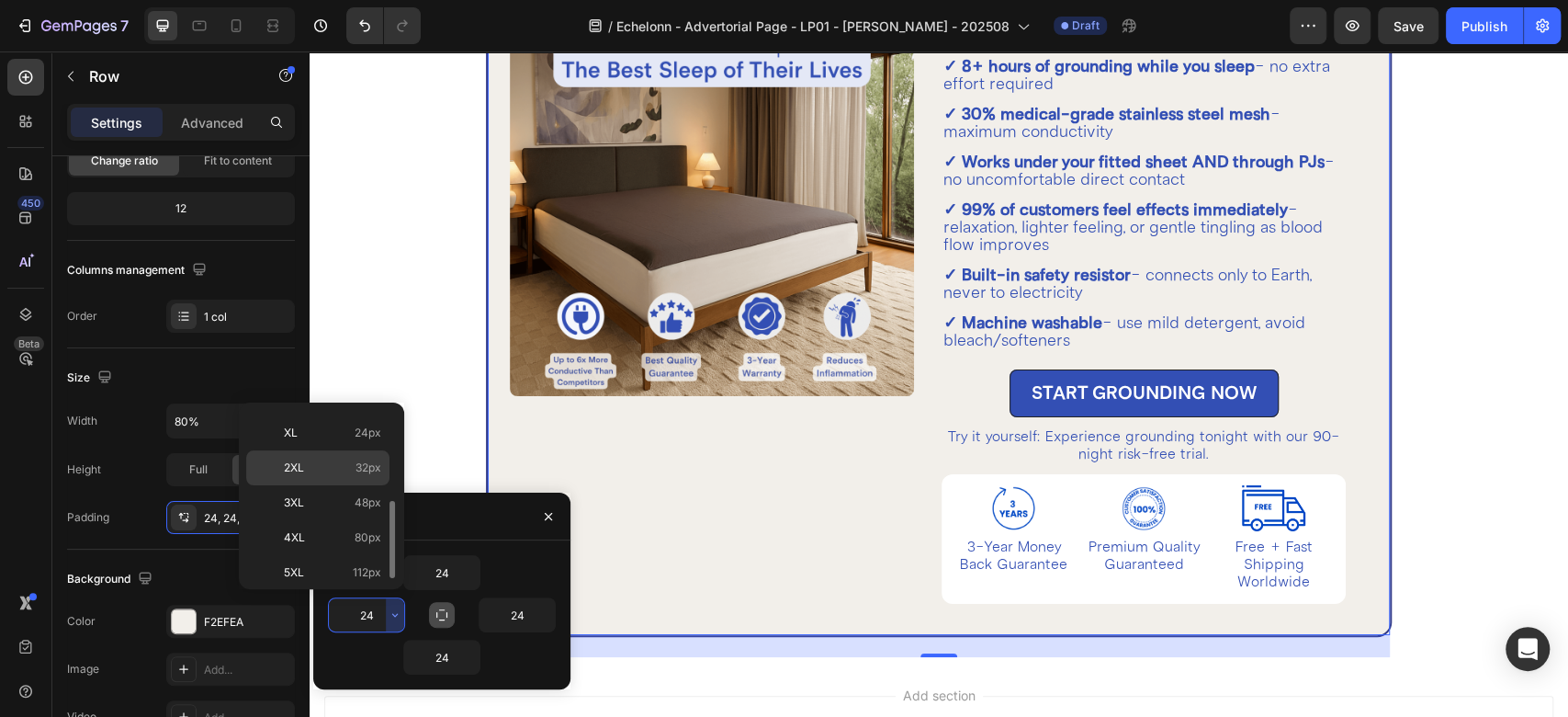
click at [336, 465] on p "2XL 32px" at bounding box center [333, 467] width 98 height 17
type input "32"
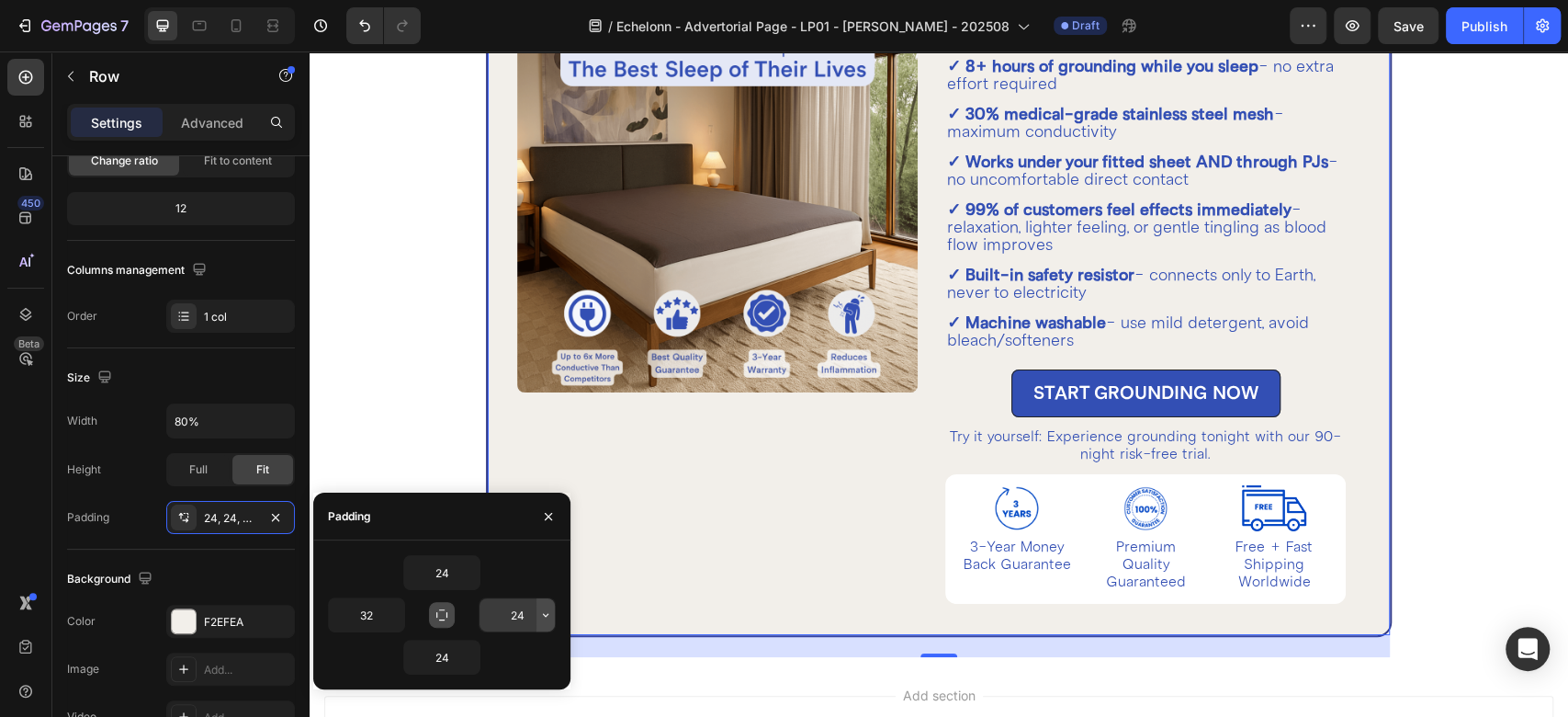
click at [545, 621] on button "button" at bounding box center [545, 615] width 19 height 33
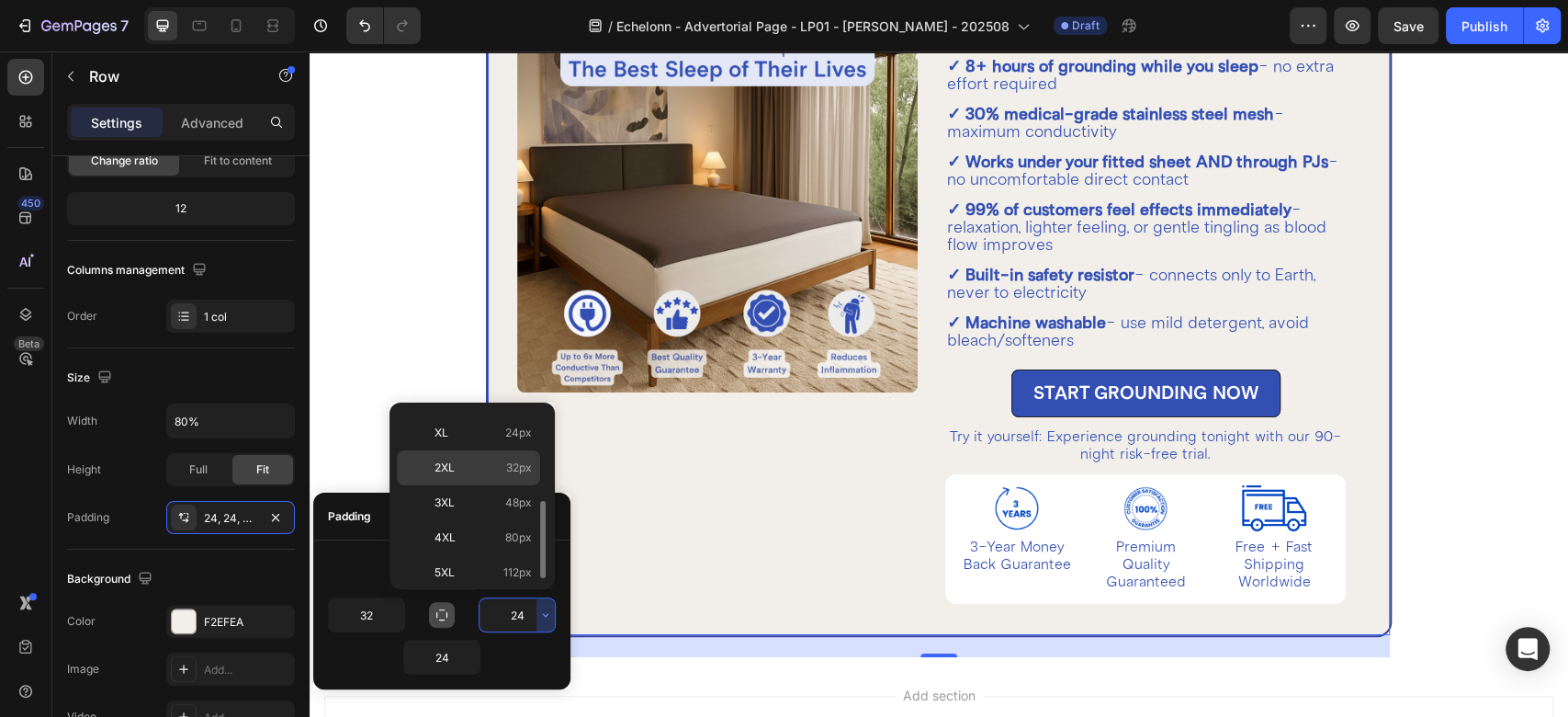
click at [487, 485] on div "2XL 32px" at bounding box center [468, 502] width 143 height 35
type input "32"
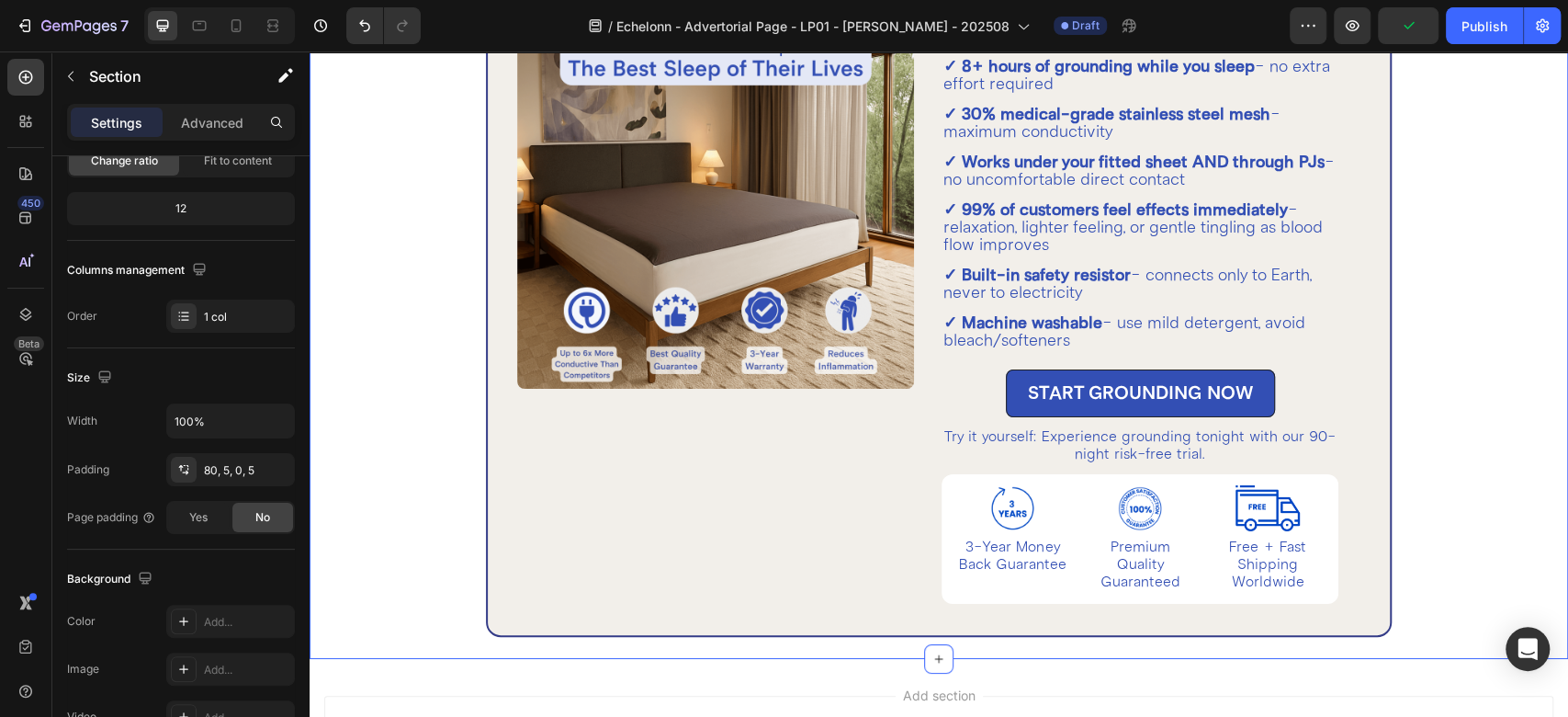
scroll to position [0, 0]
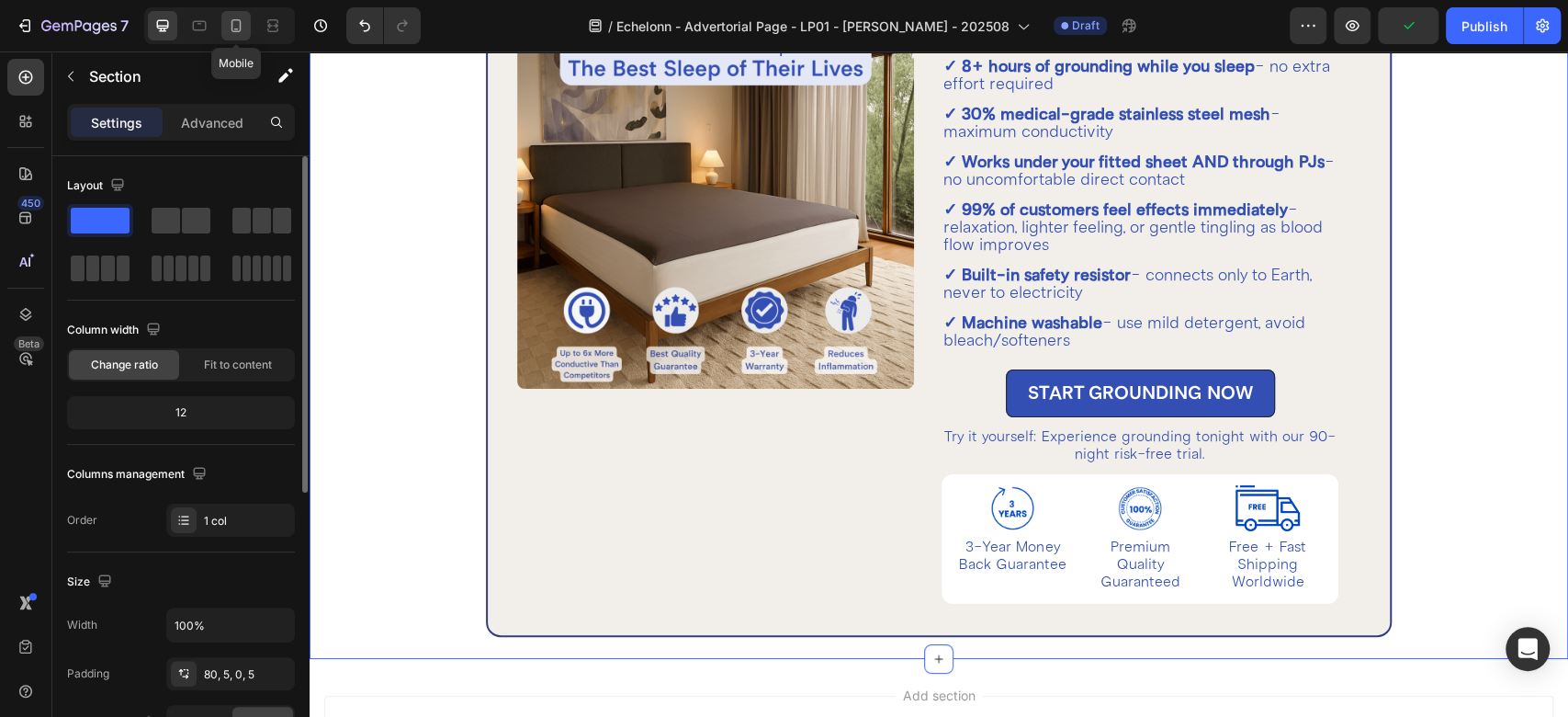
click at [237, 31] on icon at bounding box center [236, 25] width 10 height 13
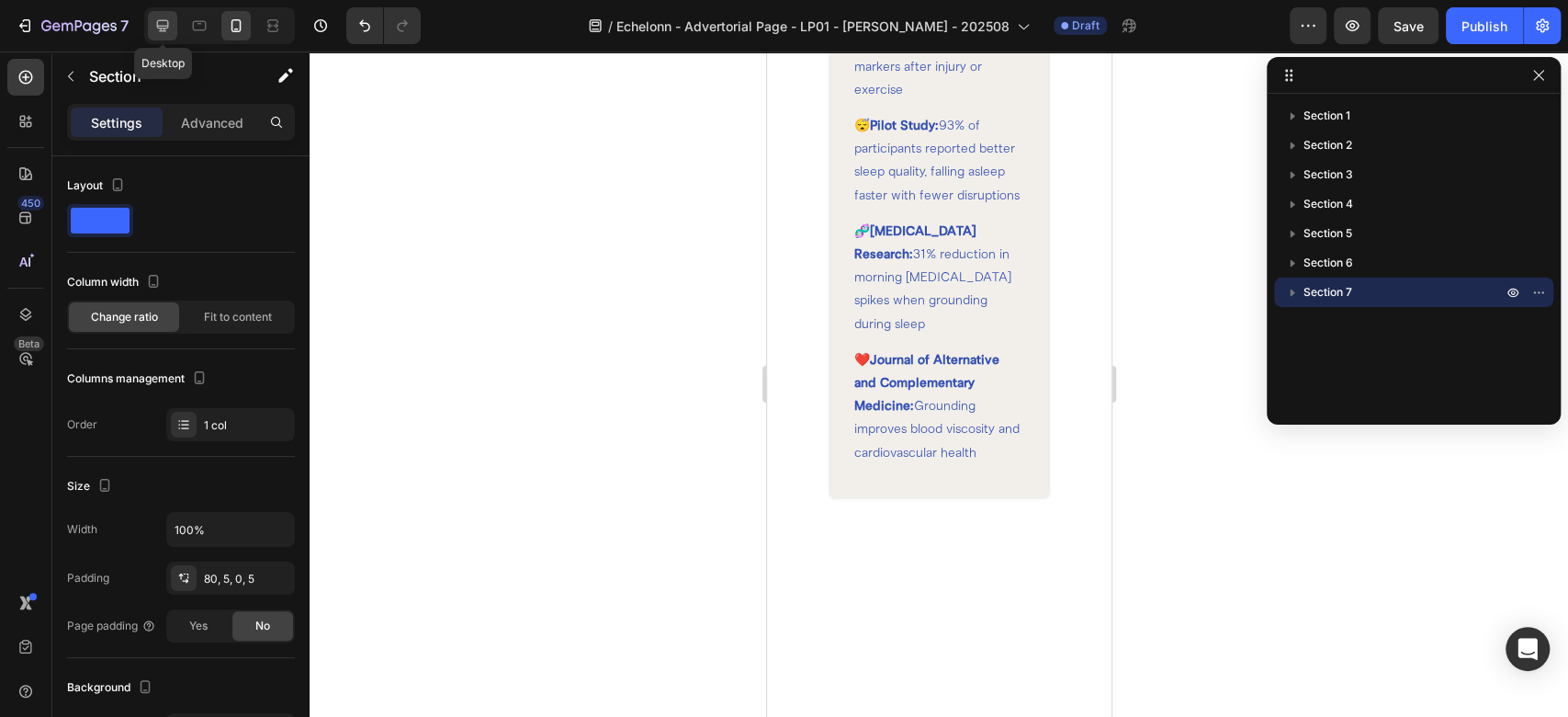
scroll to position [3503, 0]
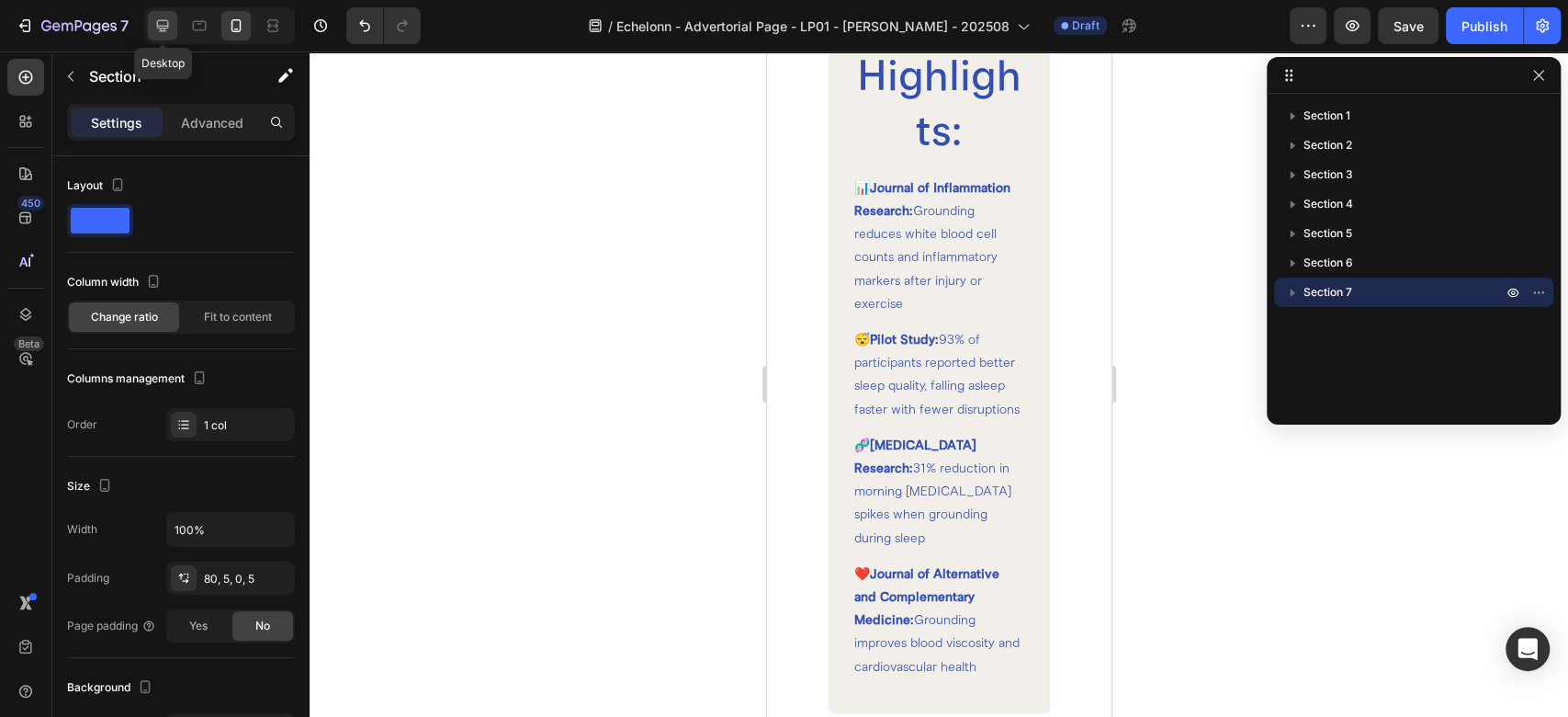
click at [169, 23] on icon at bounding box center [162, 25] width 19 height 19
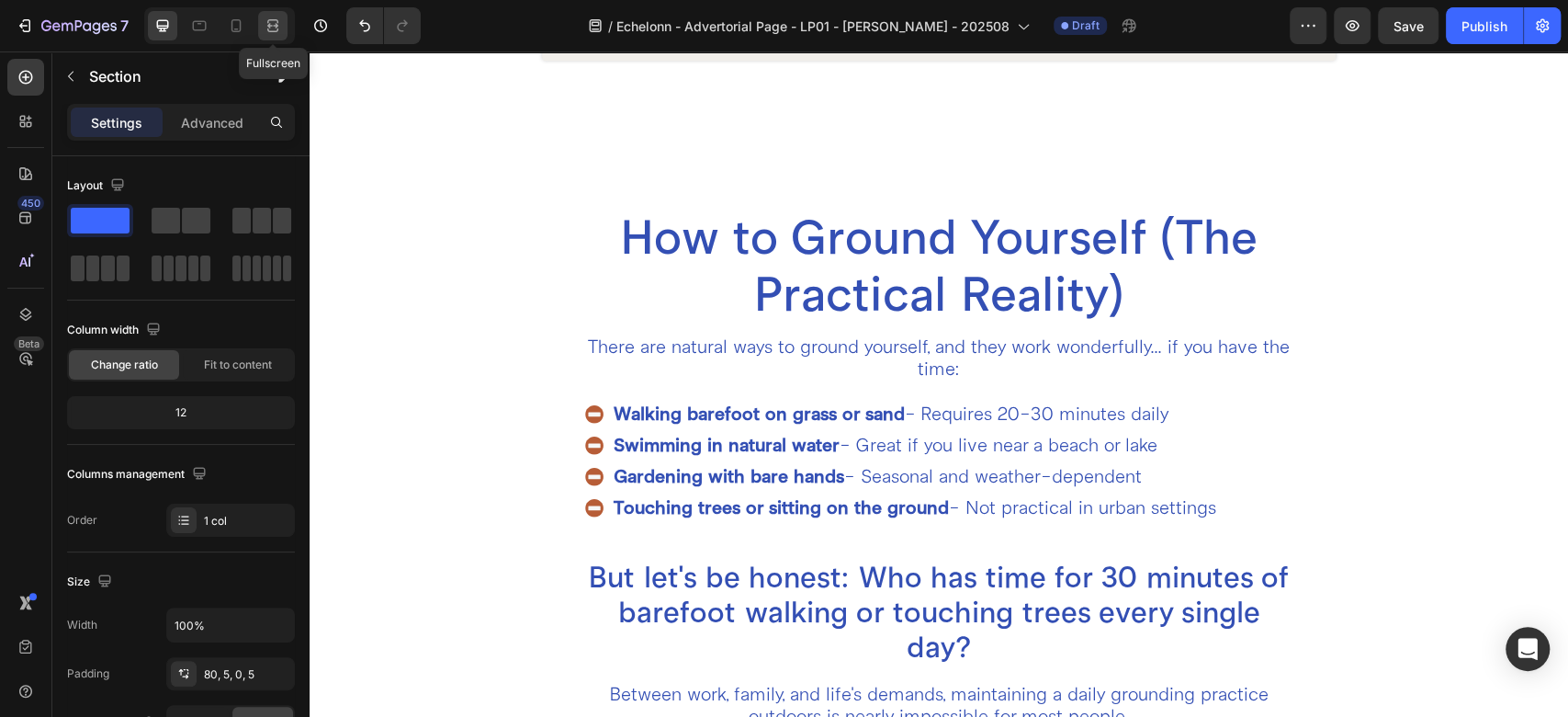
click at [280, 31] on icon at bounding box center [272, 25] width 19 height 19
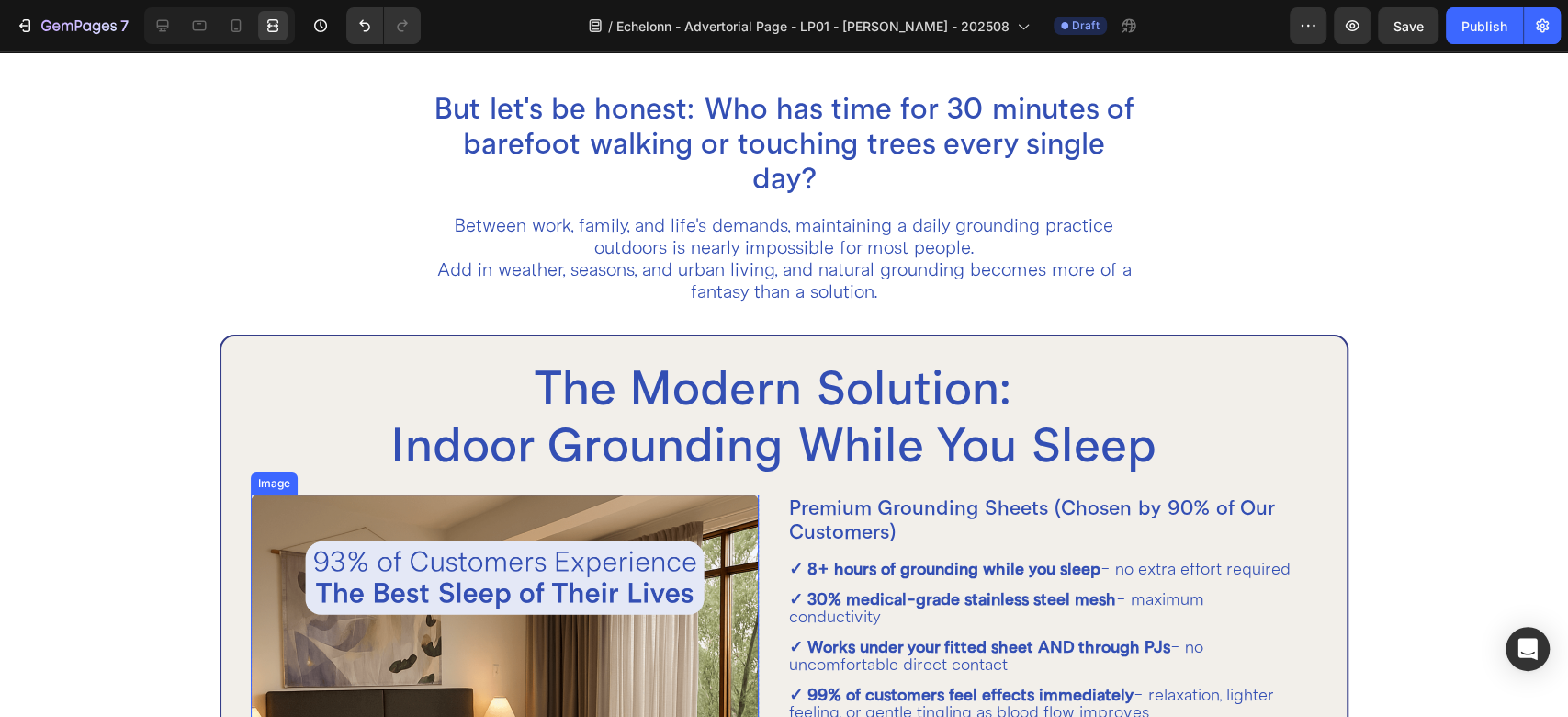
scroll to position [3912, 0]
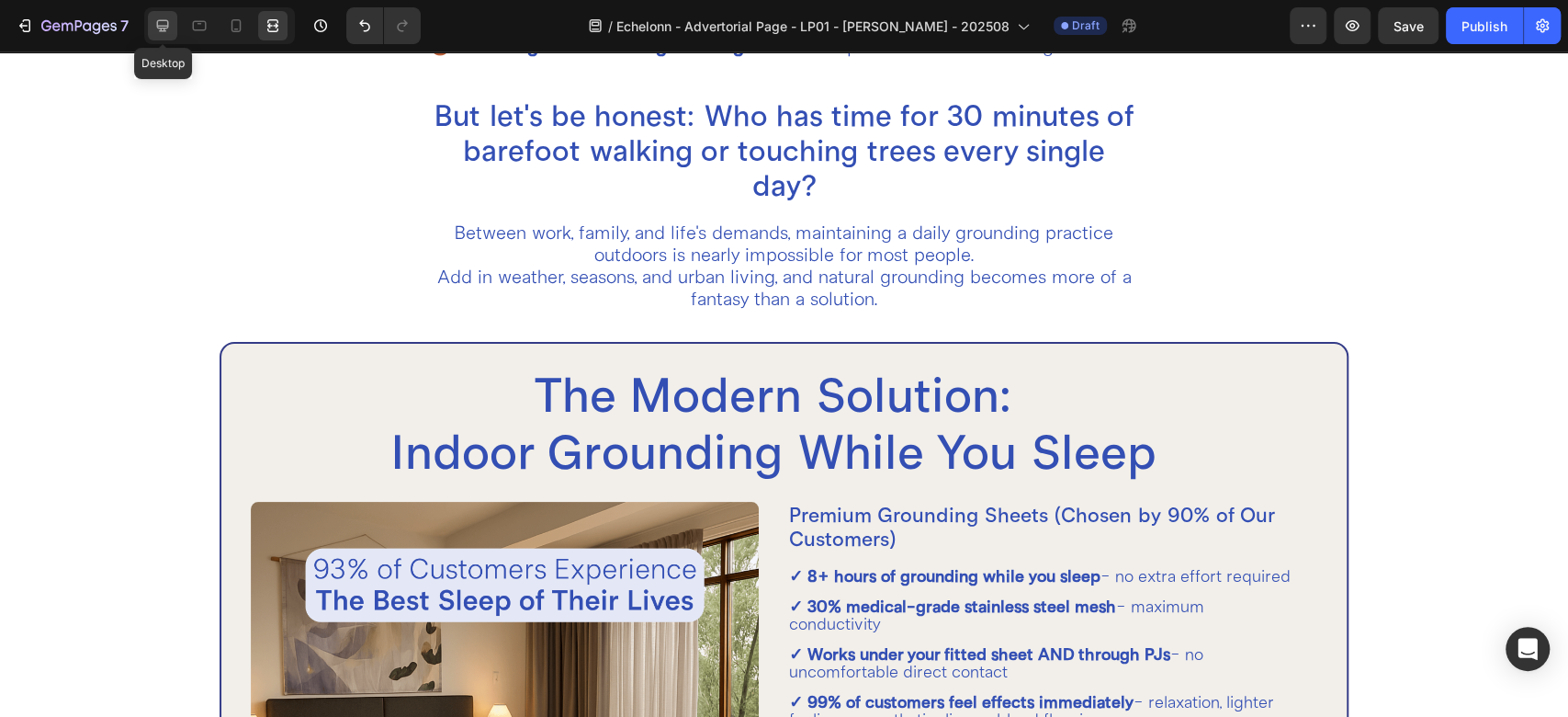
click at [162, 25] on icon at bounding box center [163, 26] width 12 height 12
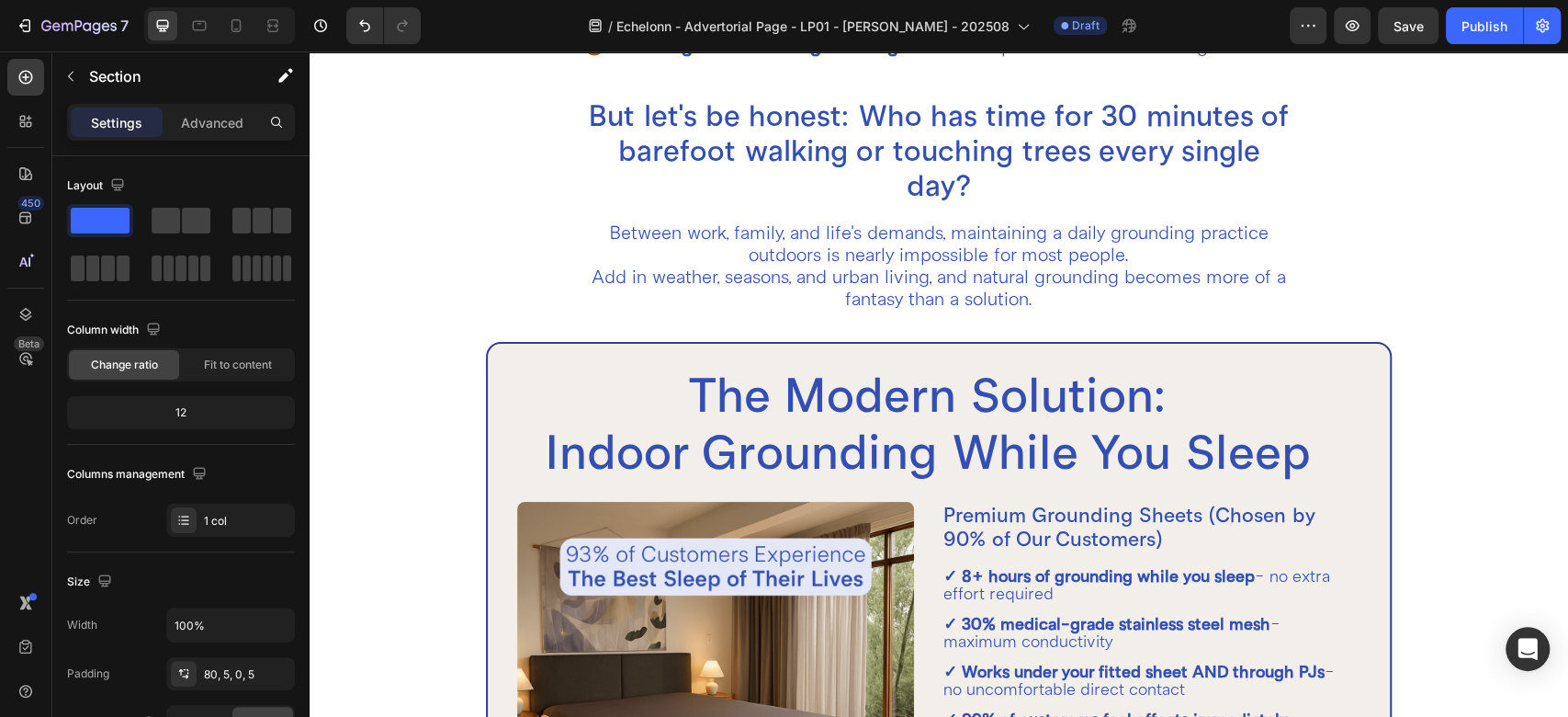
click at [380, 339] on div "How to Ground Yourself (The Practical Reality) Heading There are natural ways t…" at bounding box center [940, 458] width 1133 height 1422
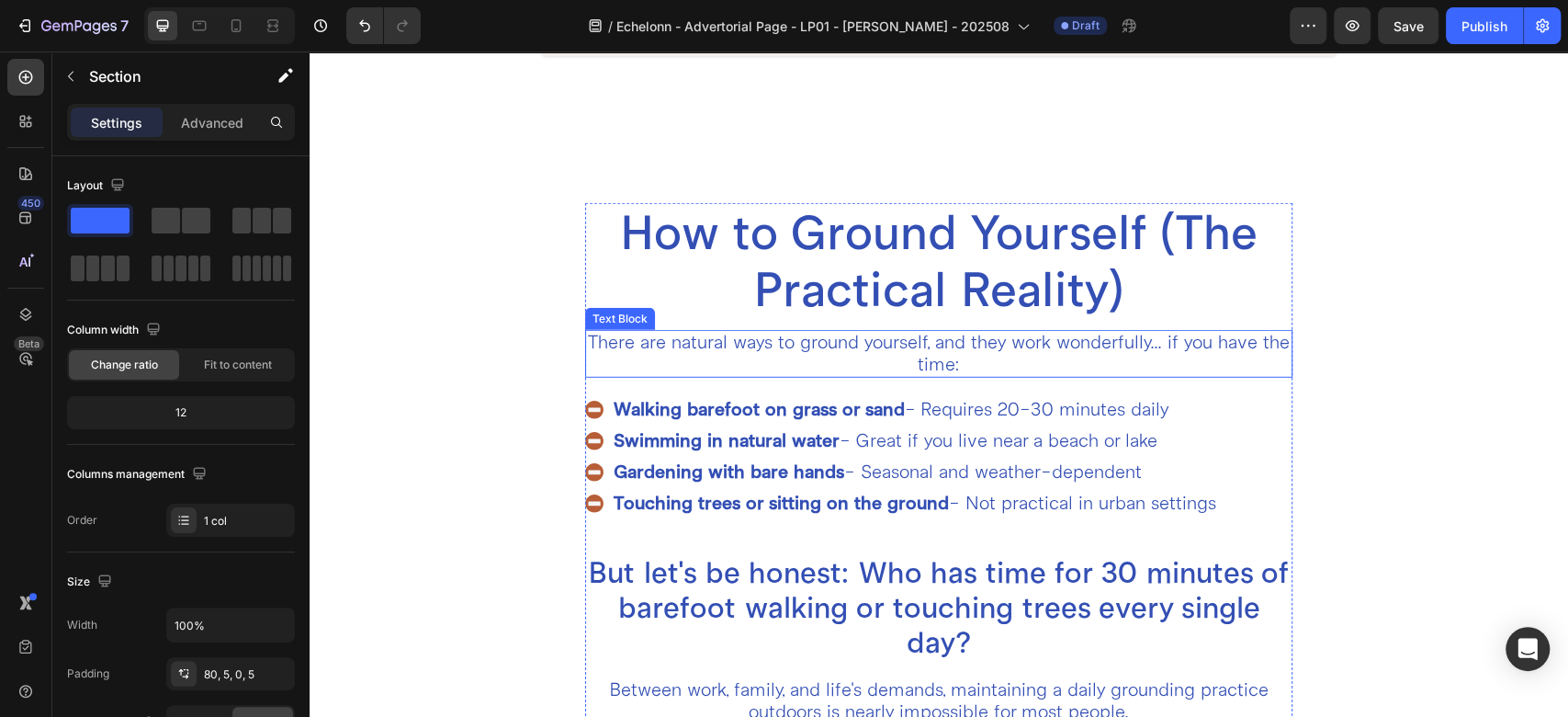
scroll to position [3503, 0]
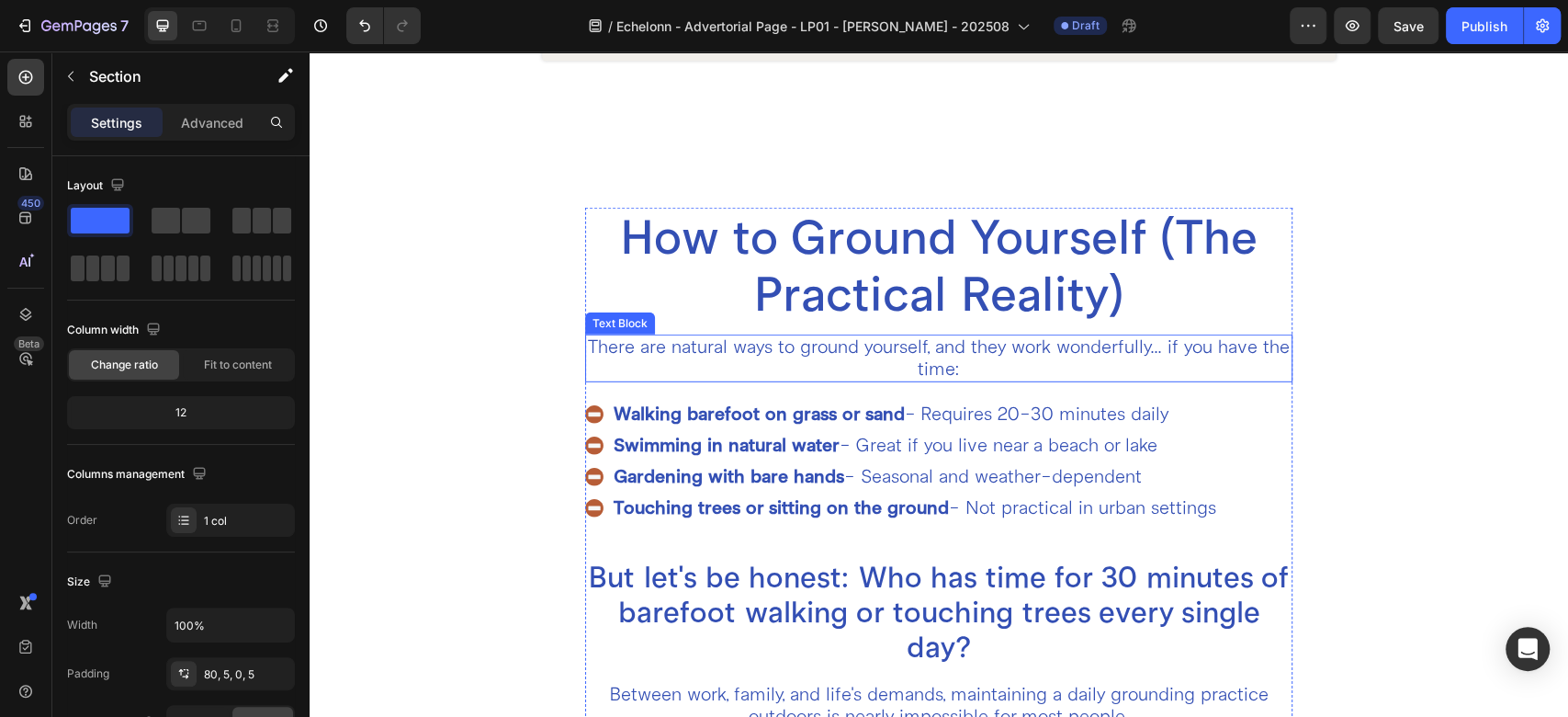
click at [662, 363] on div "There are natural ways to ground yourself, and they work wonderfully... if you …" at bounding box center [938, 358] width 707 height 48
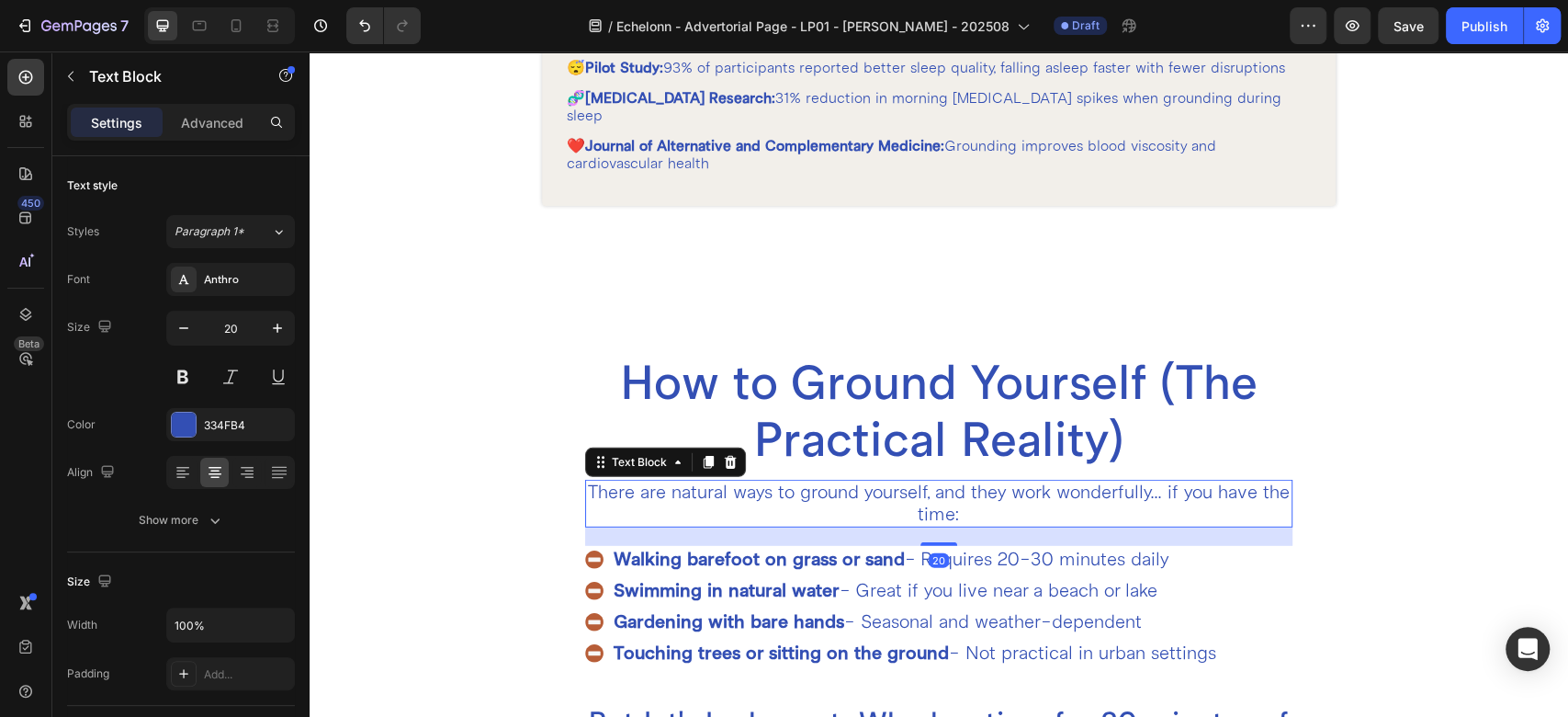
scroll to position [3298, 0]
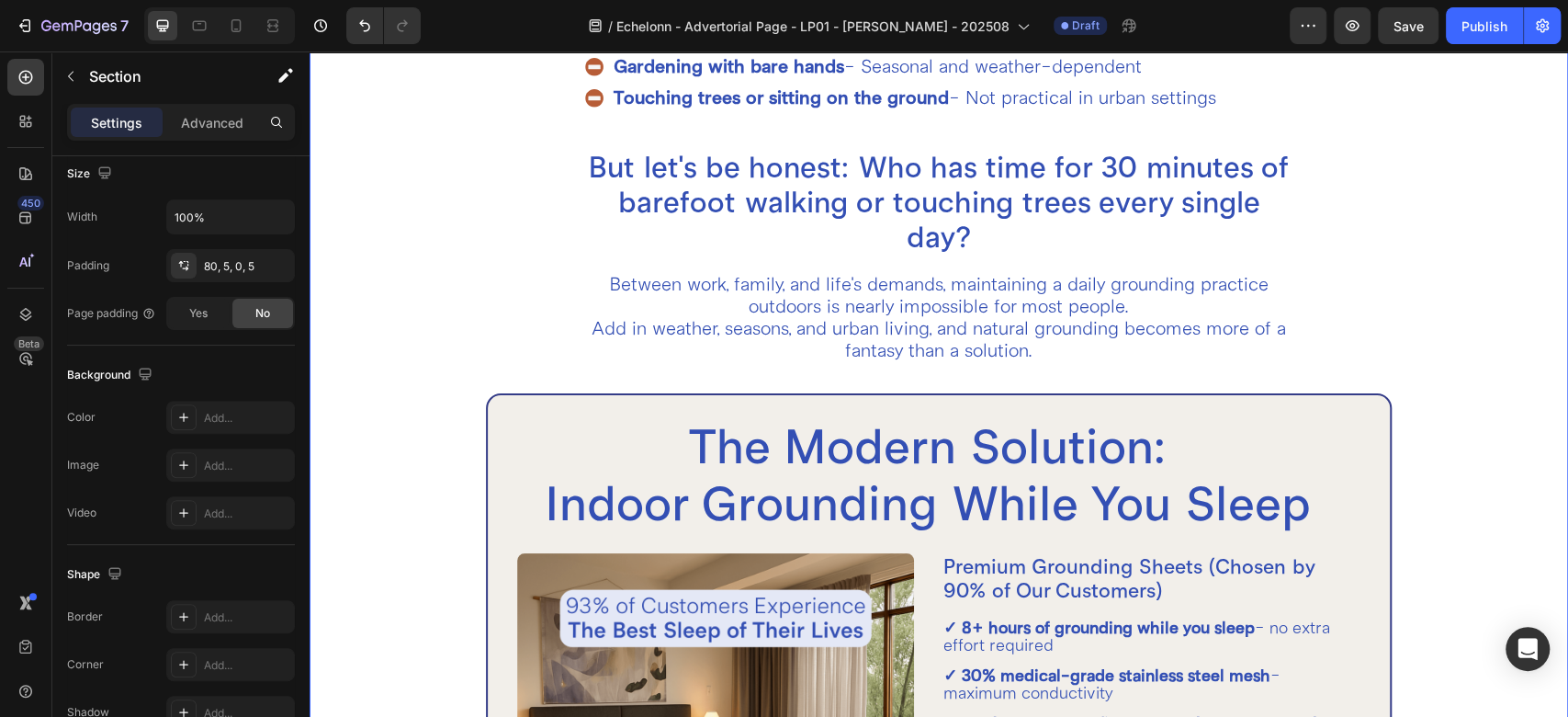
scroll to position [3912, 0]
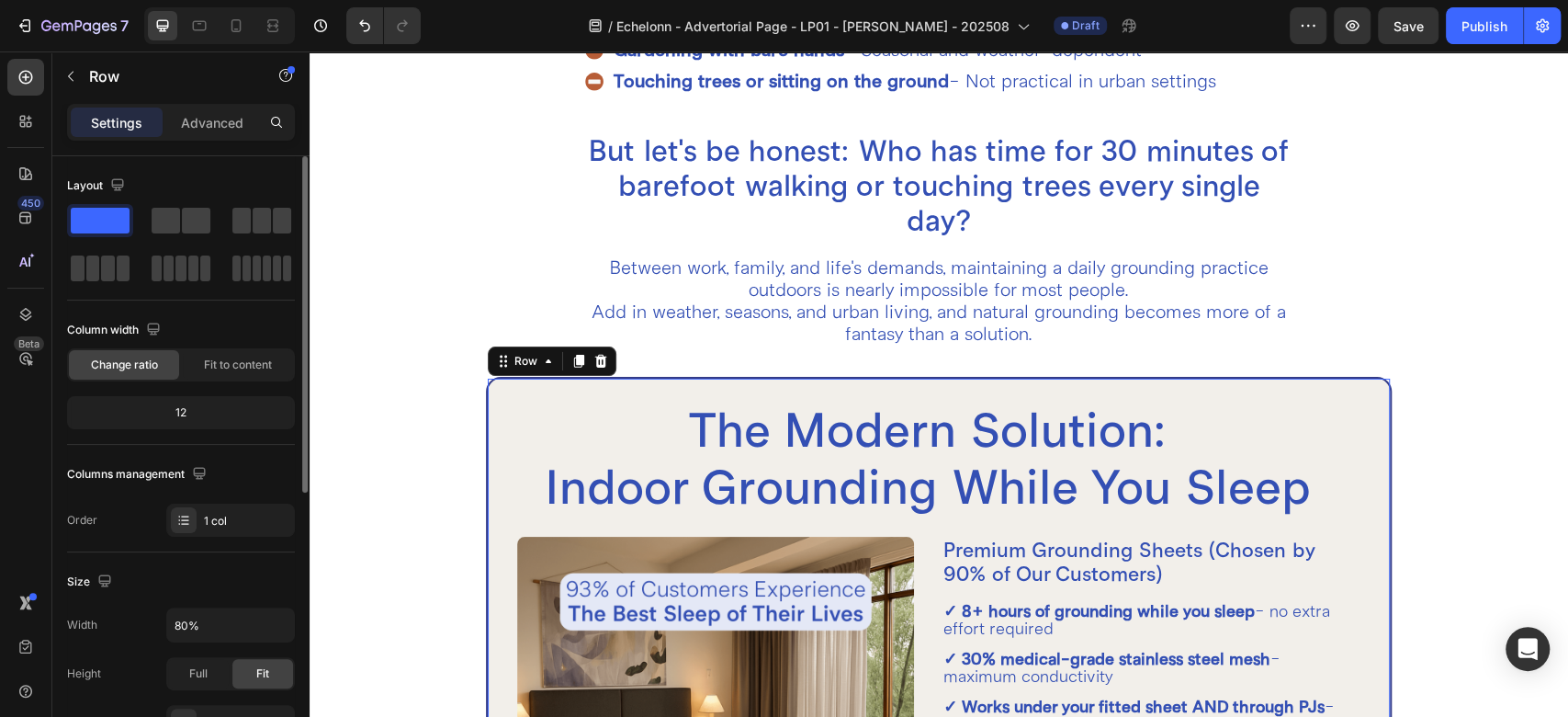
scroll to position [204, 0]
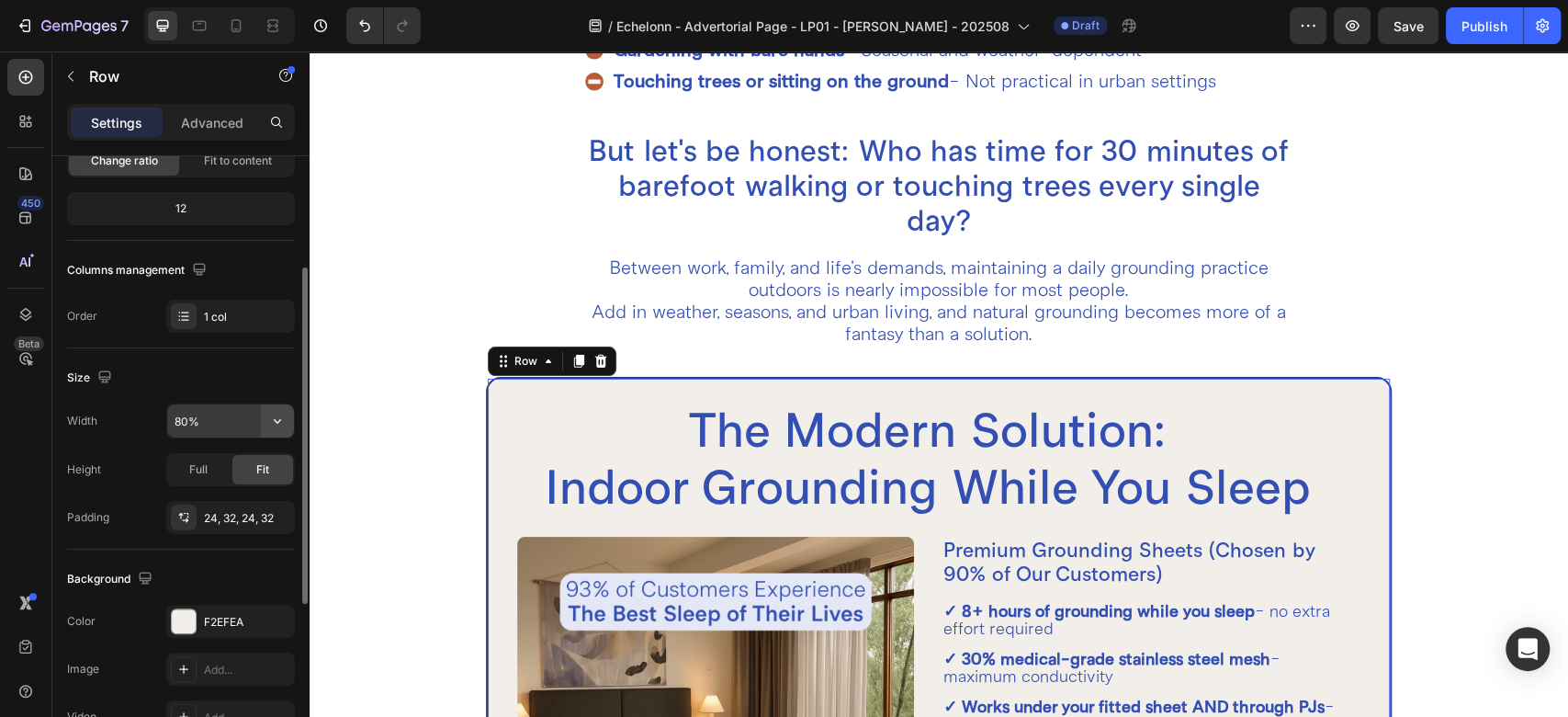
click at [272, 418] on icon "button" at bounding box center [277, 420] width 19 height 19
click at [187, 421] on input "80%" at bounding box center [230, 421] width 127 height 33
type input "90%"
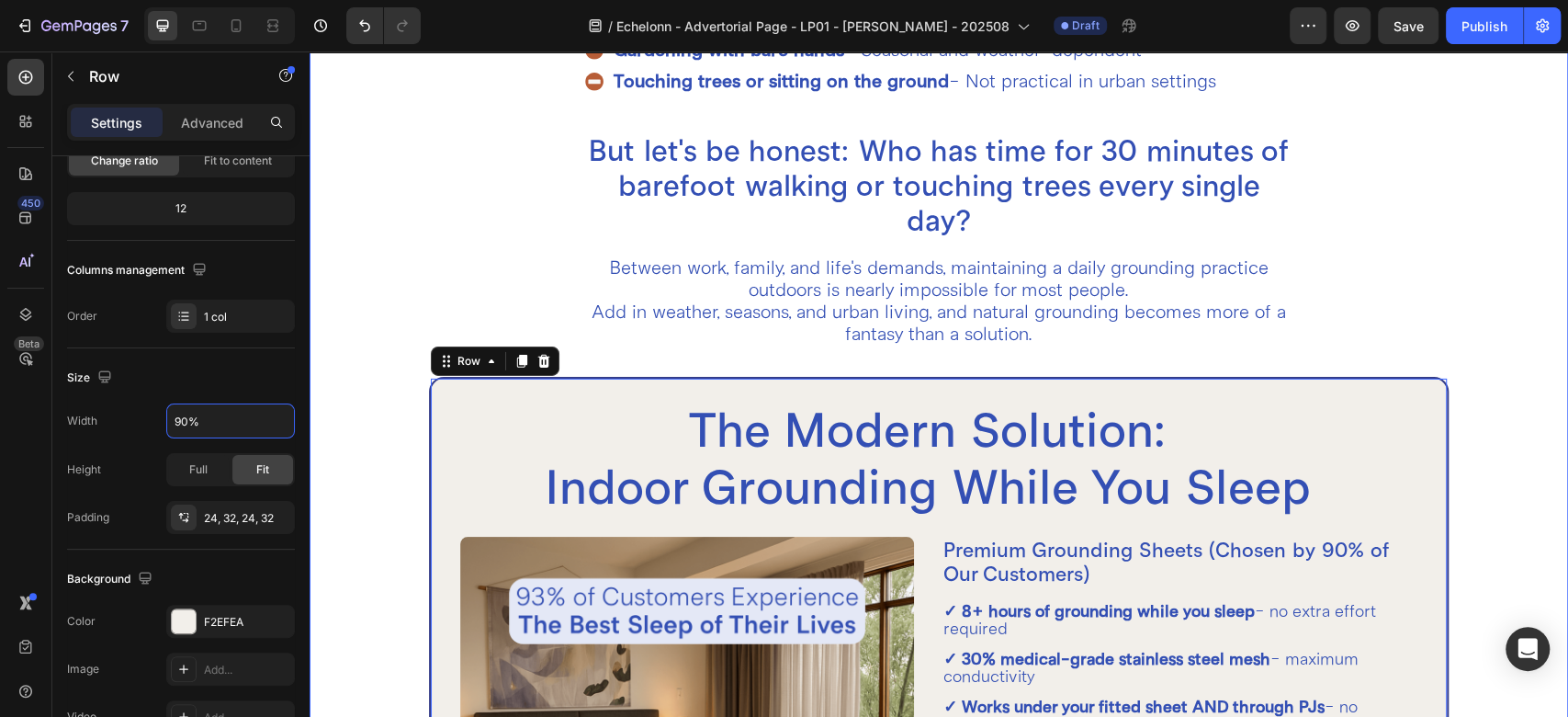
click at [361, 326] on div "How to Ground Yourself (The Practical Reality) Heading There are natural ways t…" at bounding box center [939, 447] width 1259 height 1479
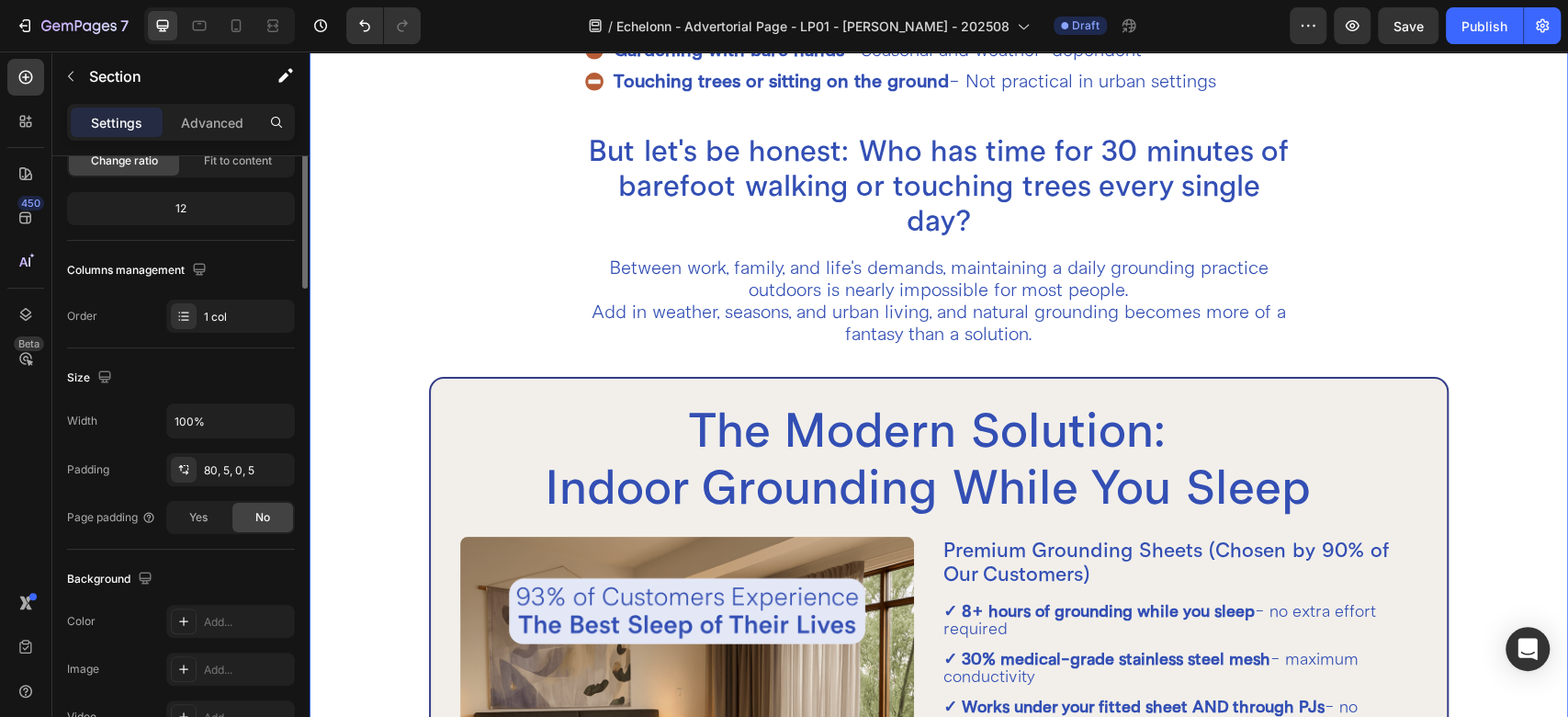
scroll to position [0, 0]
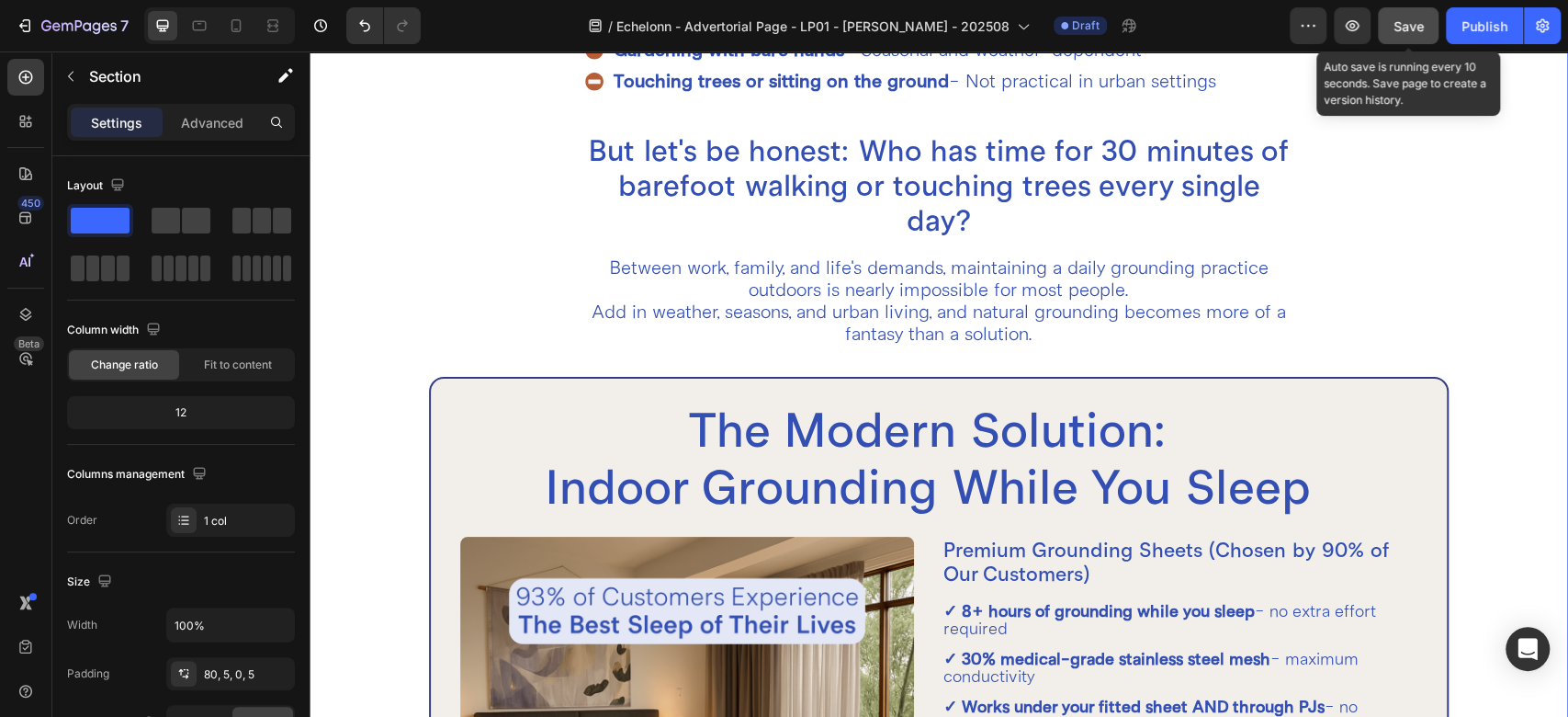
click at [1396, 22] on span "Save" at bounding box center [1408, 26] width 30 height 16
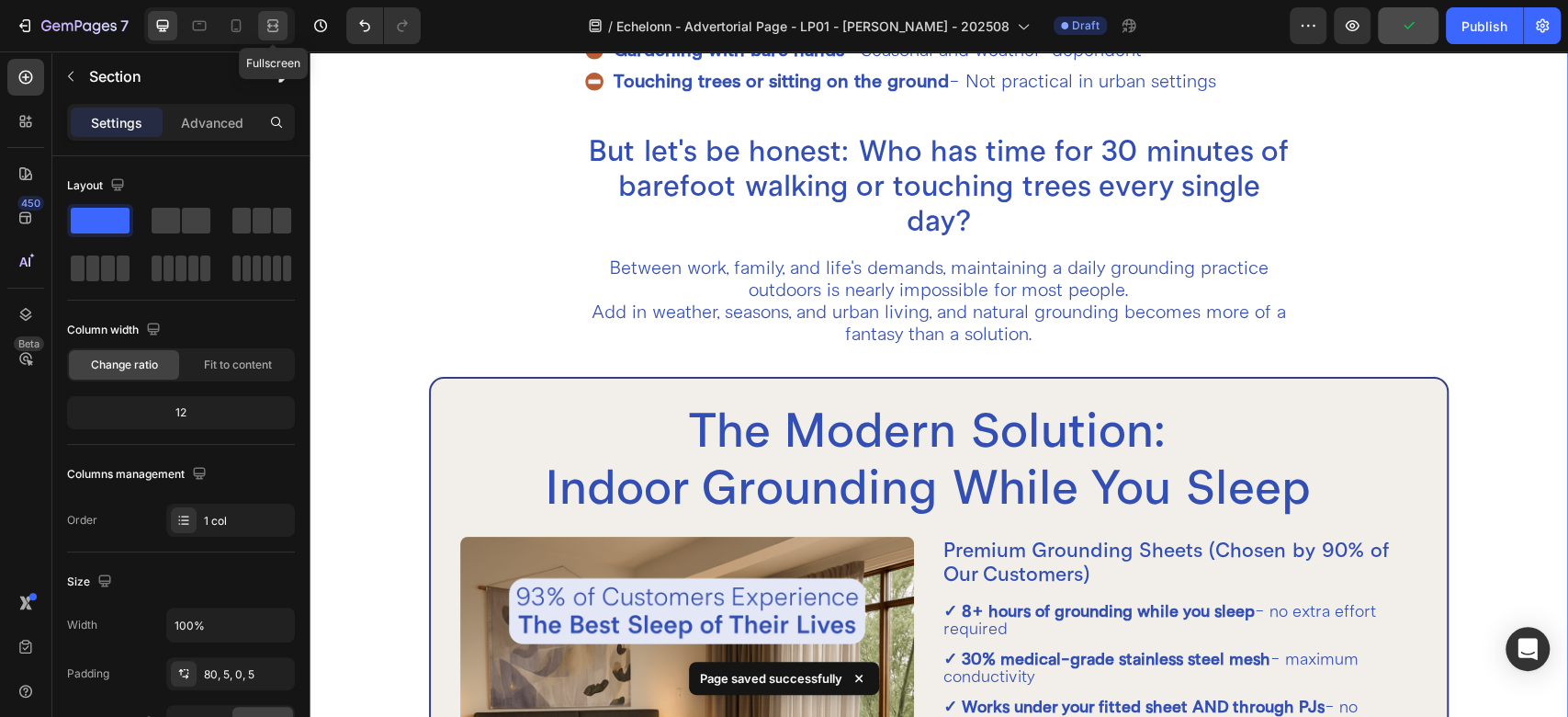
click at [279, 17] on icon at bounding box center [272, 25] width 19 height 19
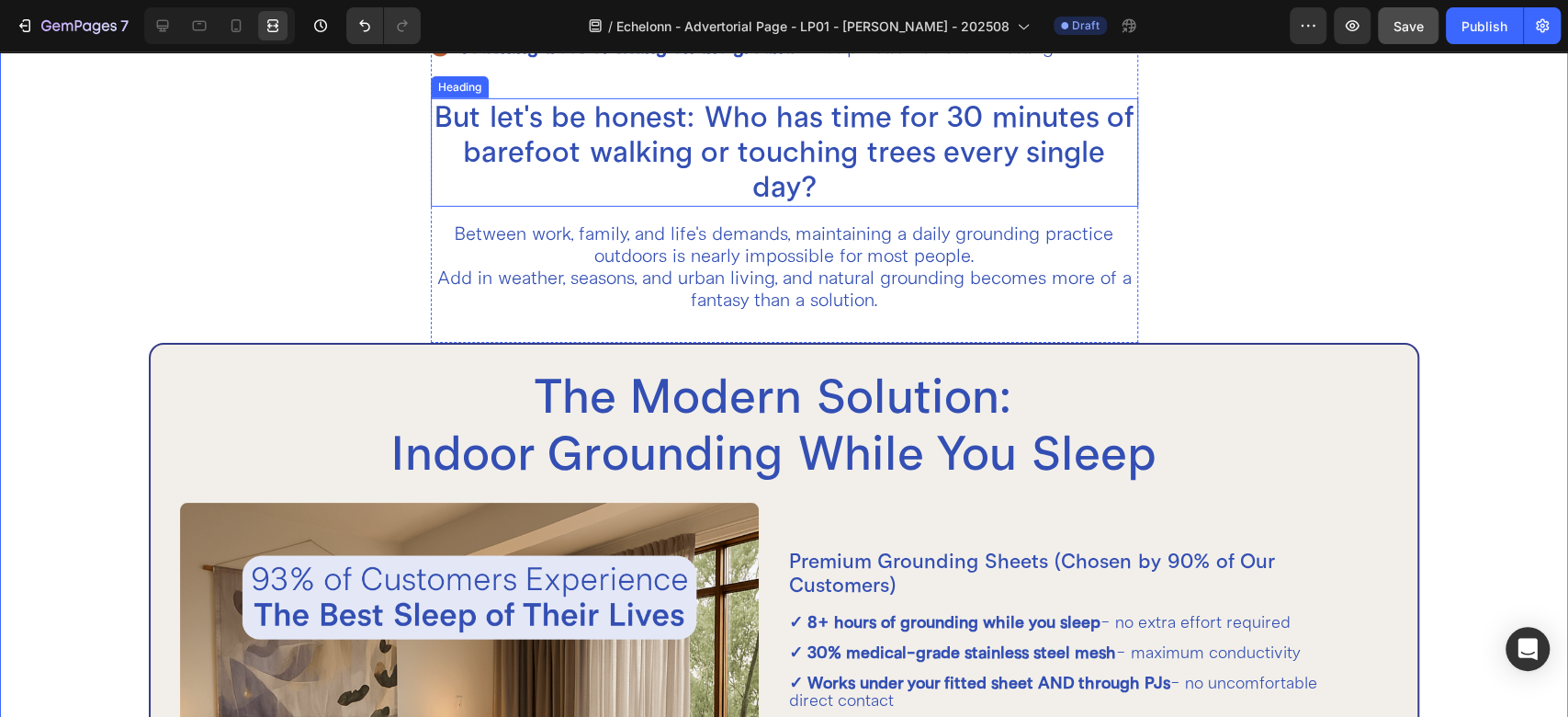
scroll to position [3912, 0]
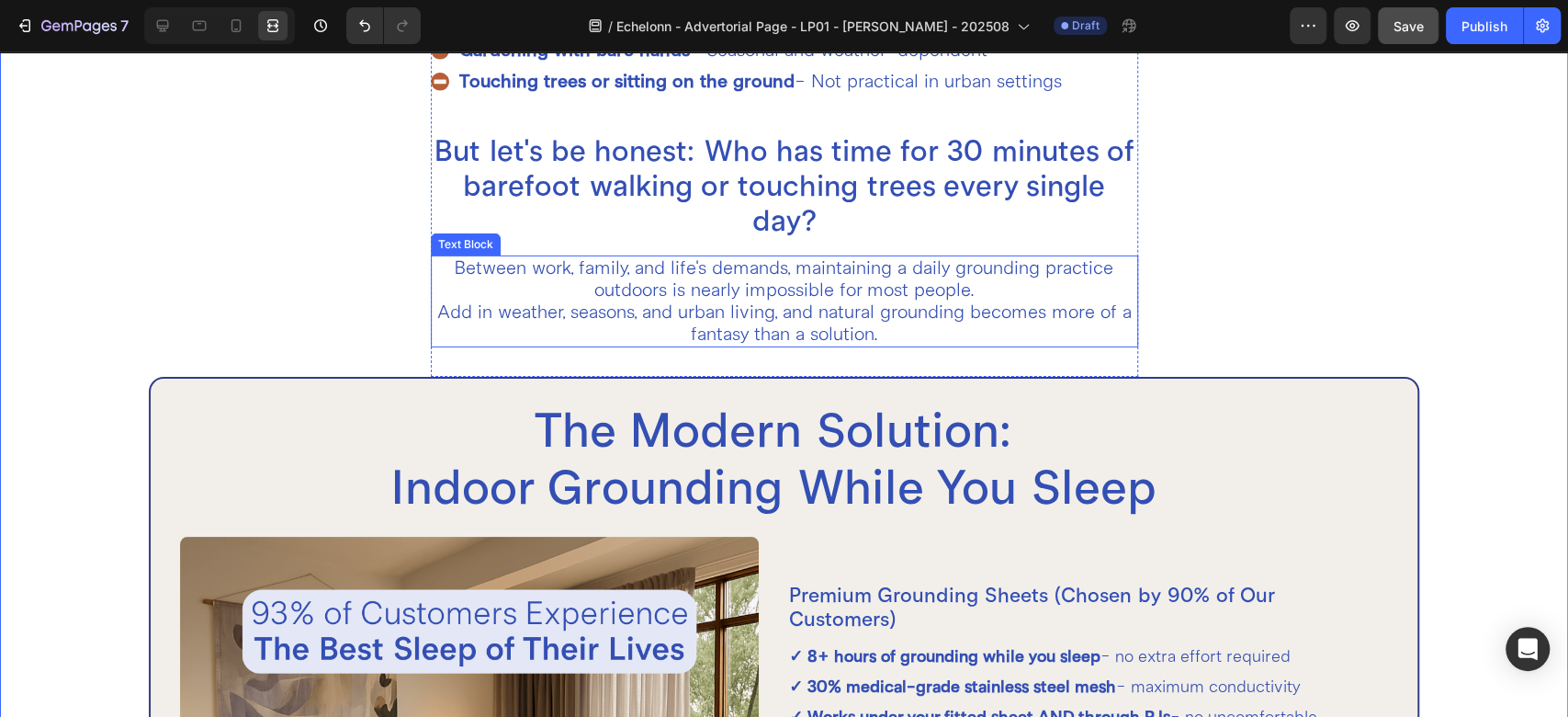
click at [638, 293] on p "Between work, family, and life's demands, maintaining a daily grounding practic…" at bounding box center [785, 301] width 704 height 88
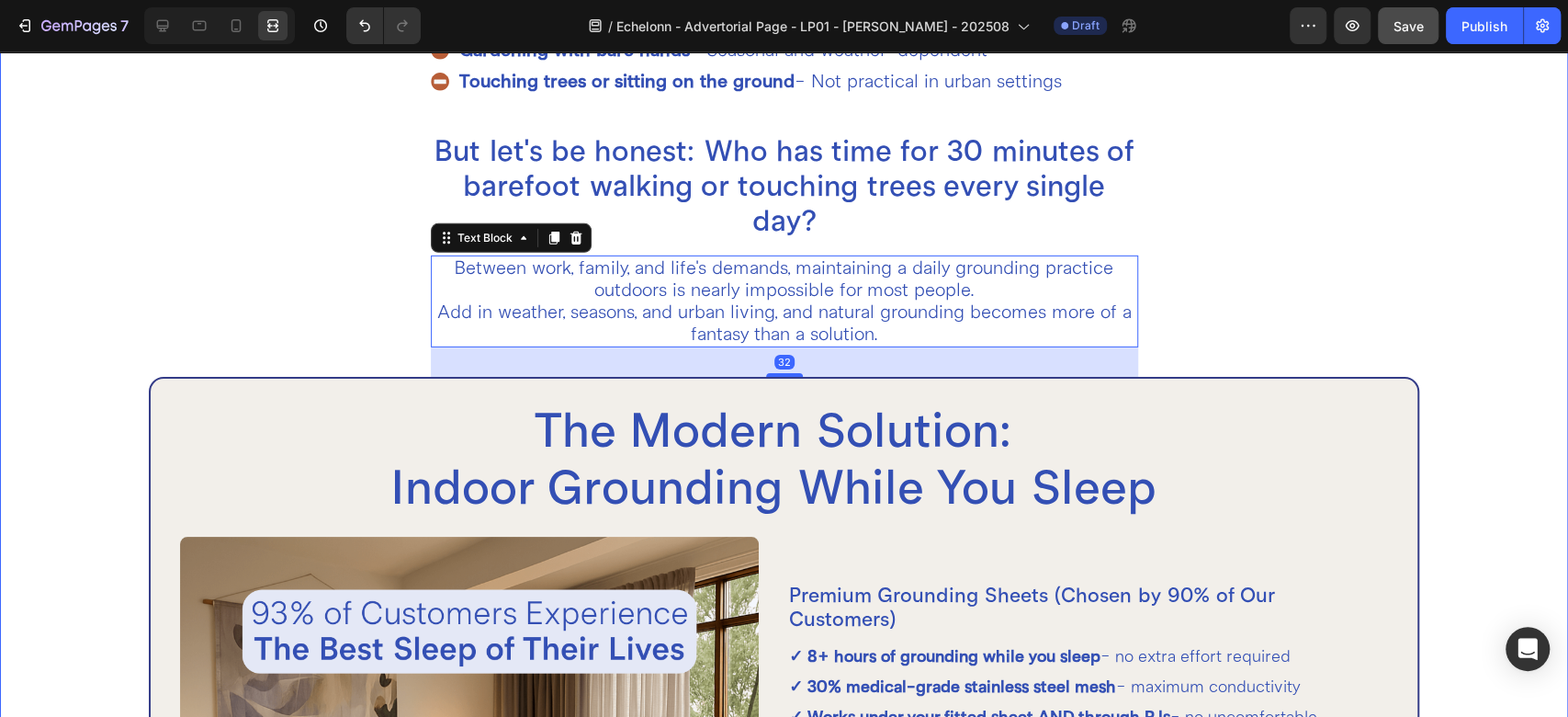
click at [333, 270] on div "How to Ground Yourself (The Practical Reality) Heading There are natural ways t…" at bounding box center [783, 476] width 1411 height 1390
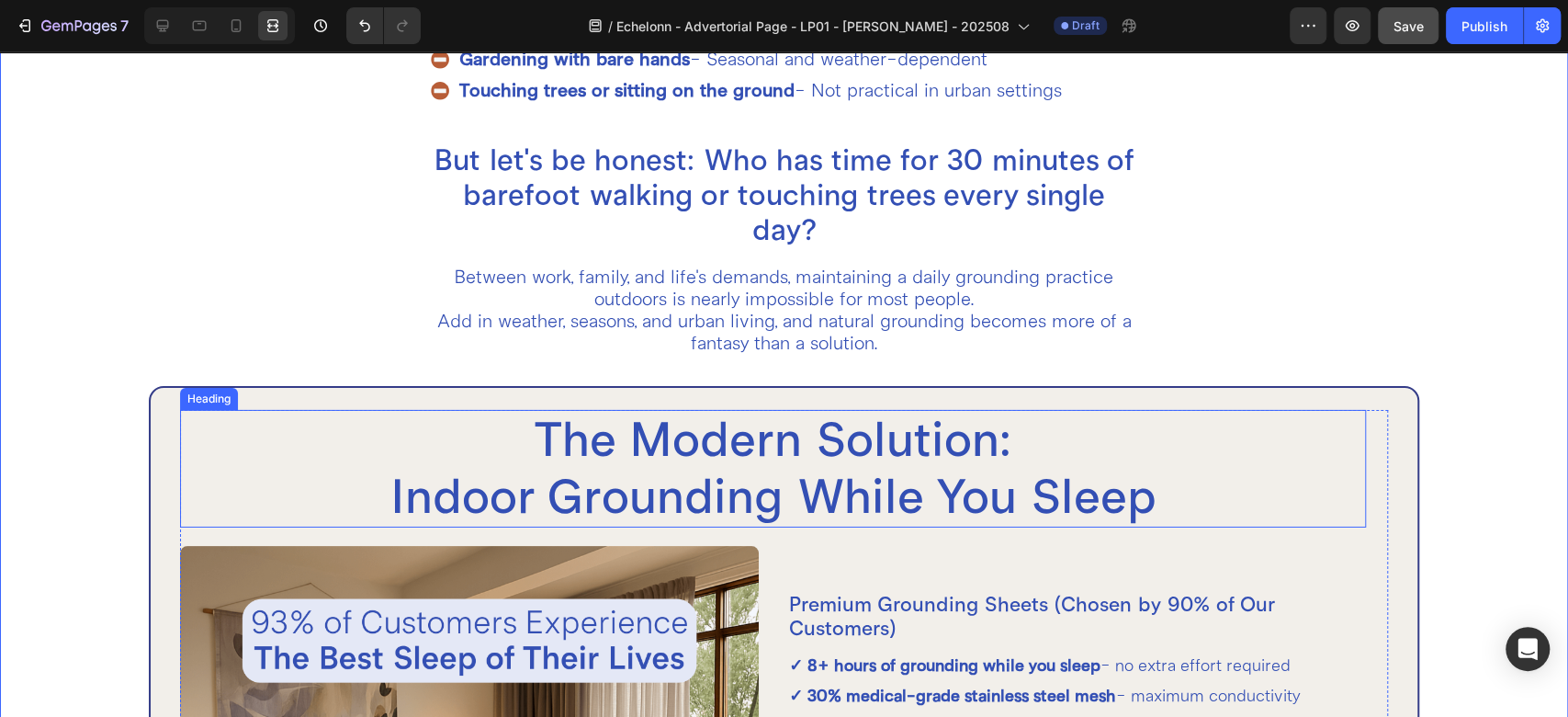
scroll to position [3804, 0]
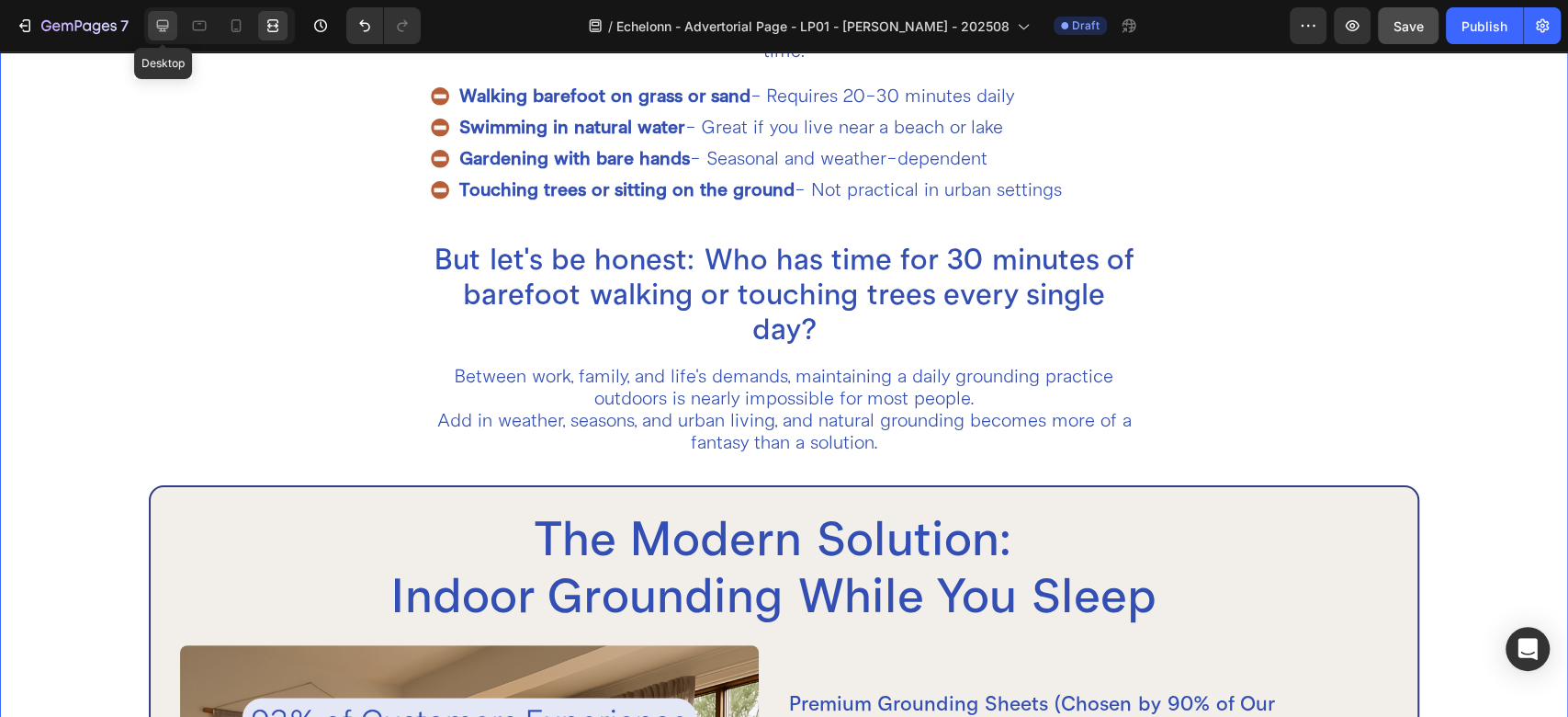
click at [158, 31] on icon at bounding box center [162, 25] width 19 height 19
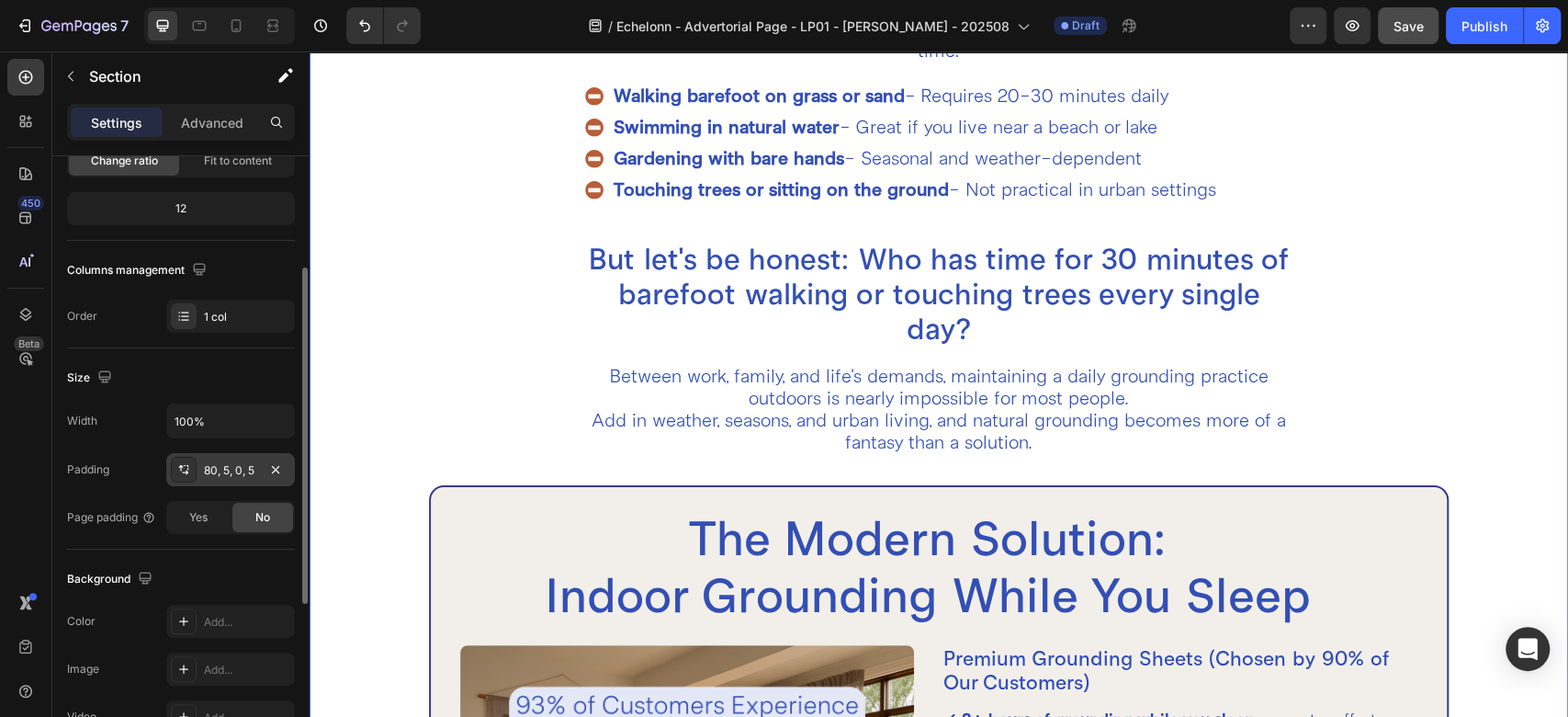
scroll to position [408, 0]
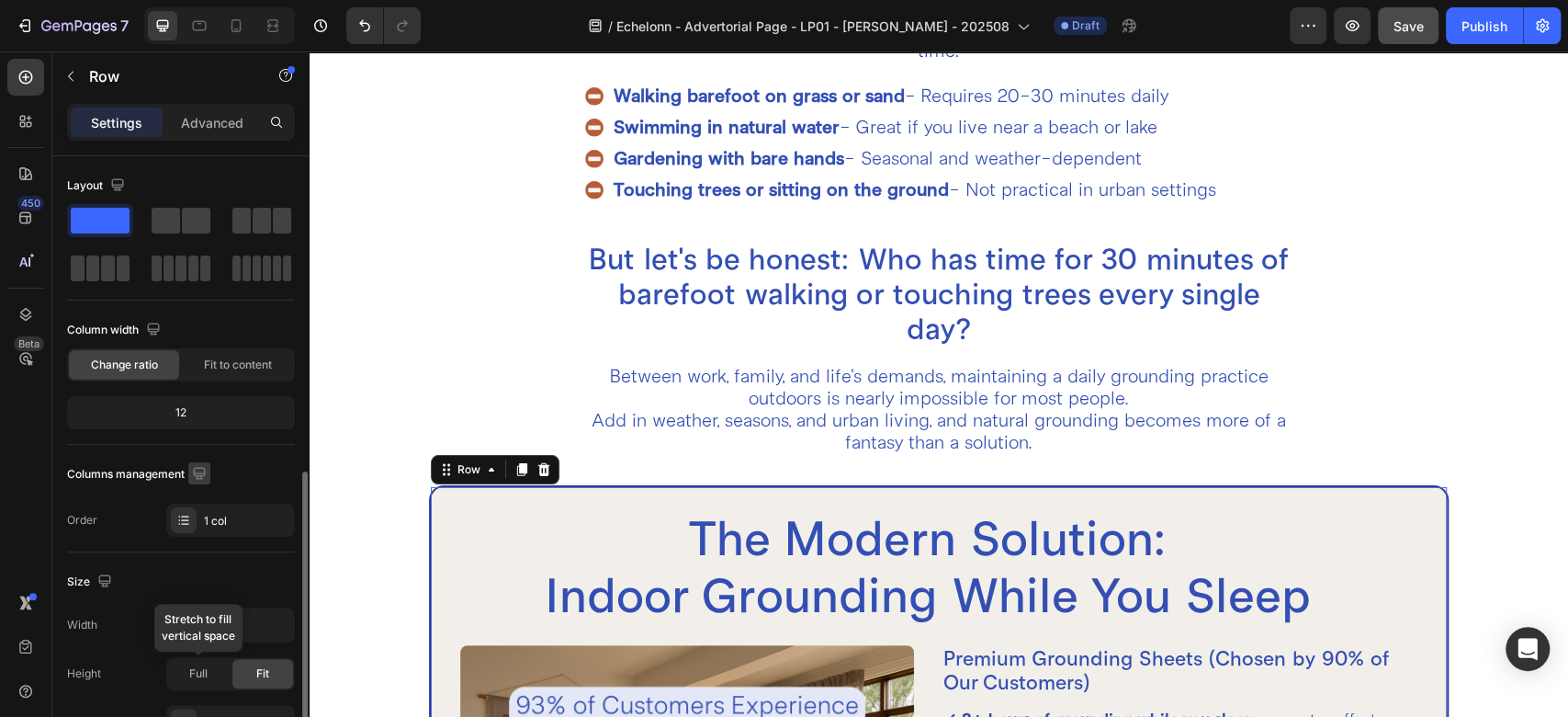
scroll to position [204, 0]
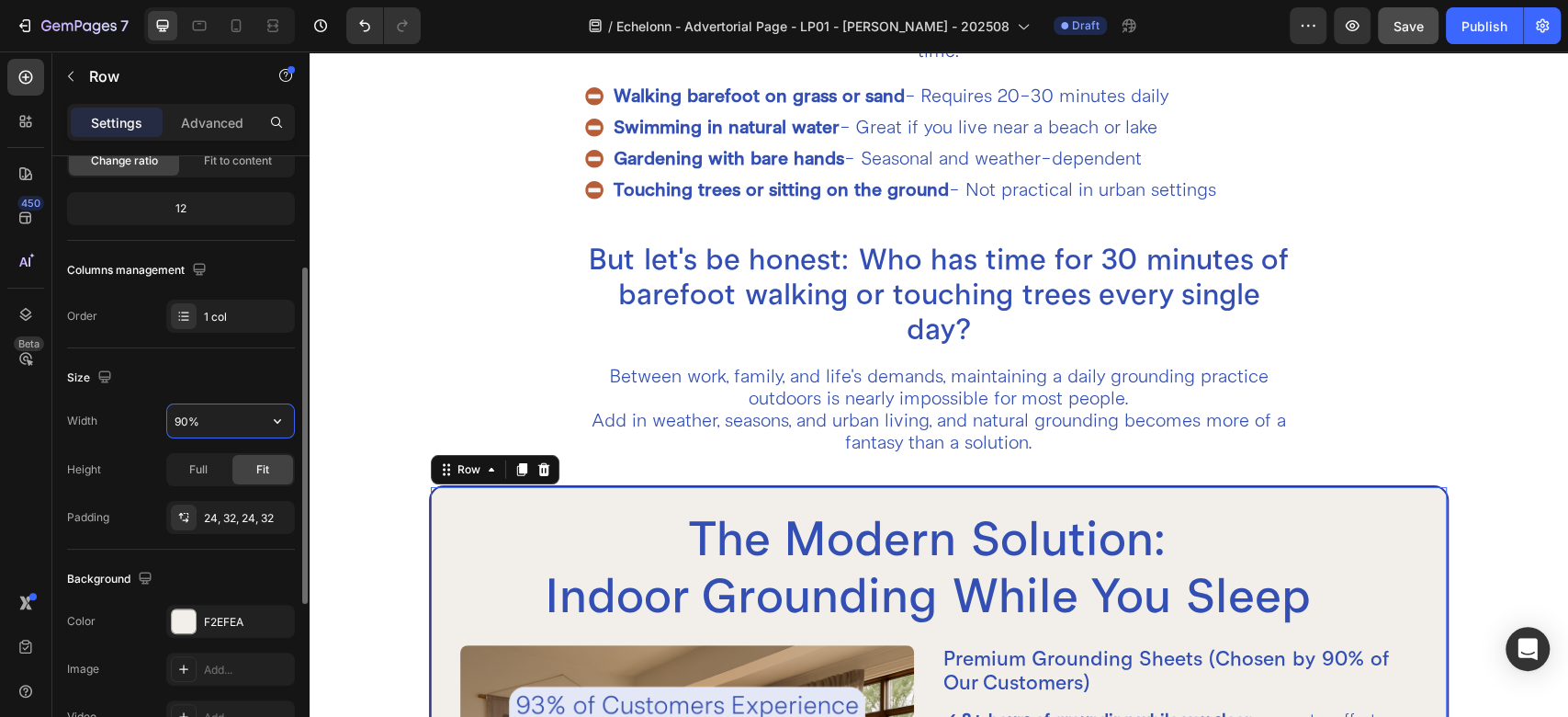
click at [199, 430] on input "90%" at bounding box center [230, 421] width 127 height 33
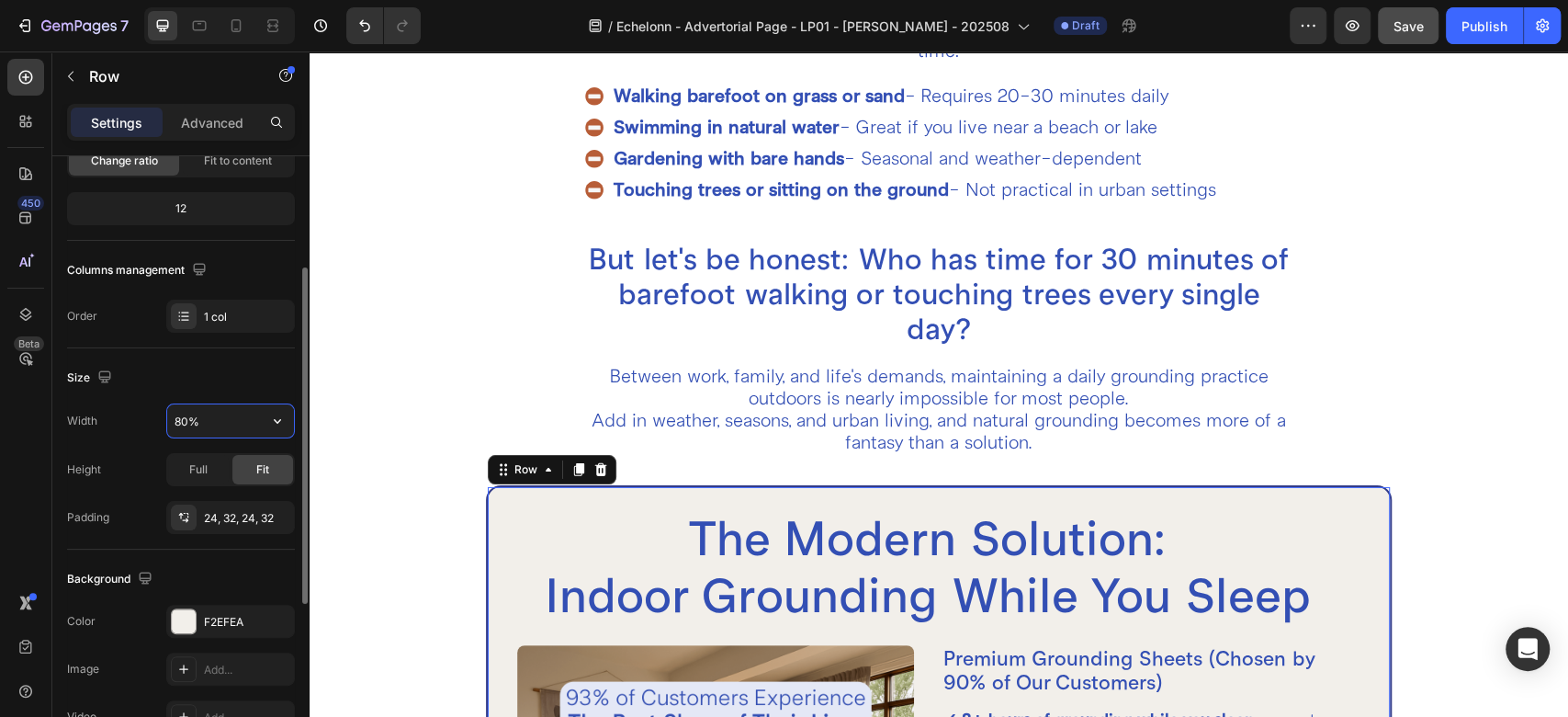
type input "80%"
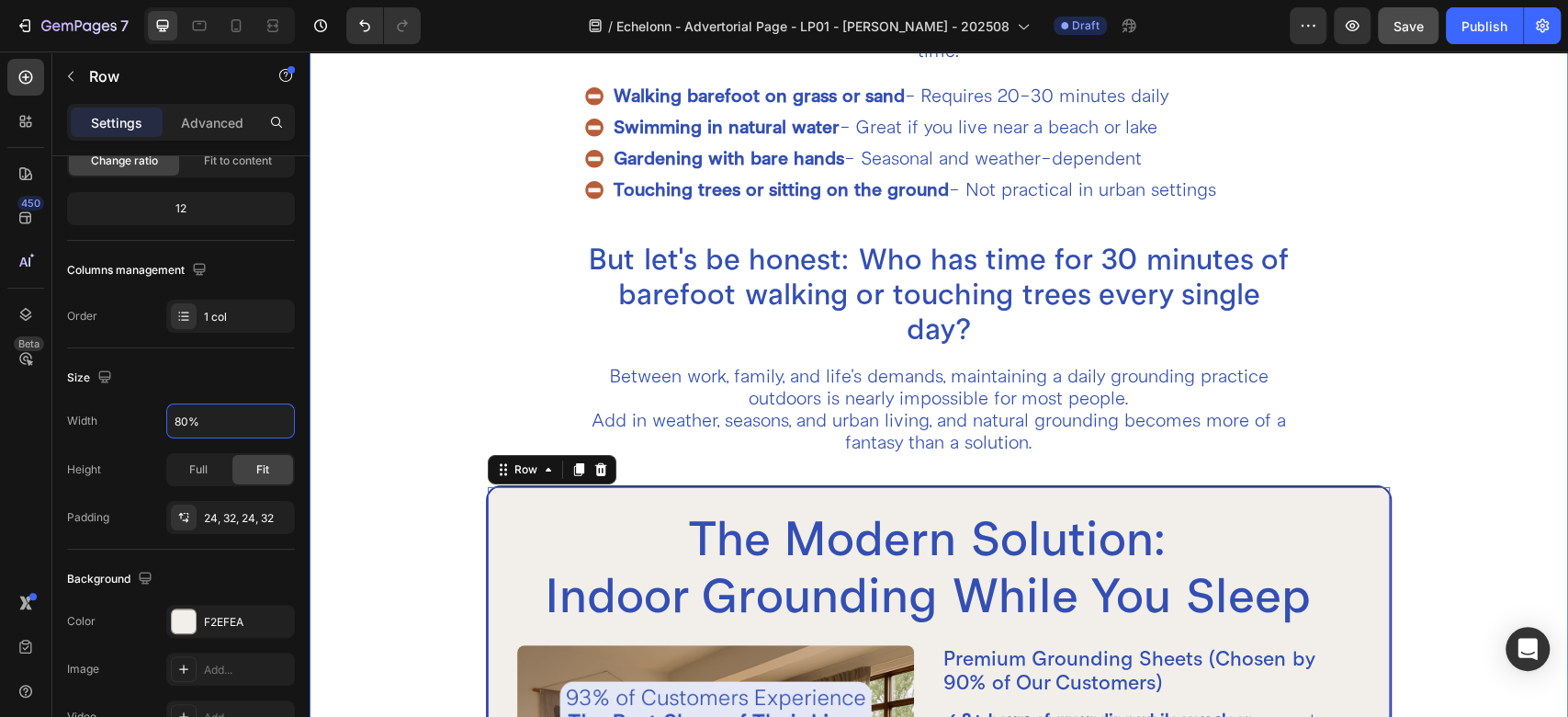
click at [409, 477] on div "How to Ground Yourself (The Practical Reality) Heading There are natural ways t…" at bounding box center [940, 601] width 1133 height 1422
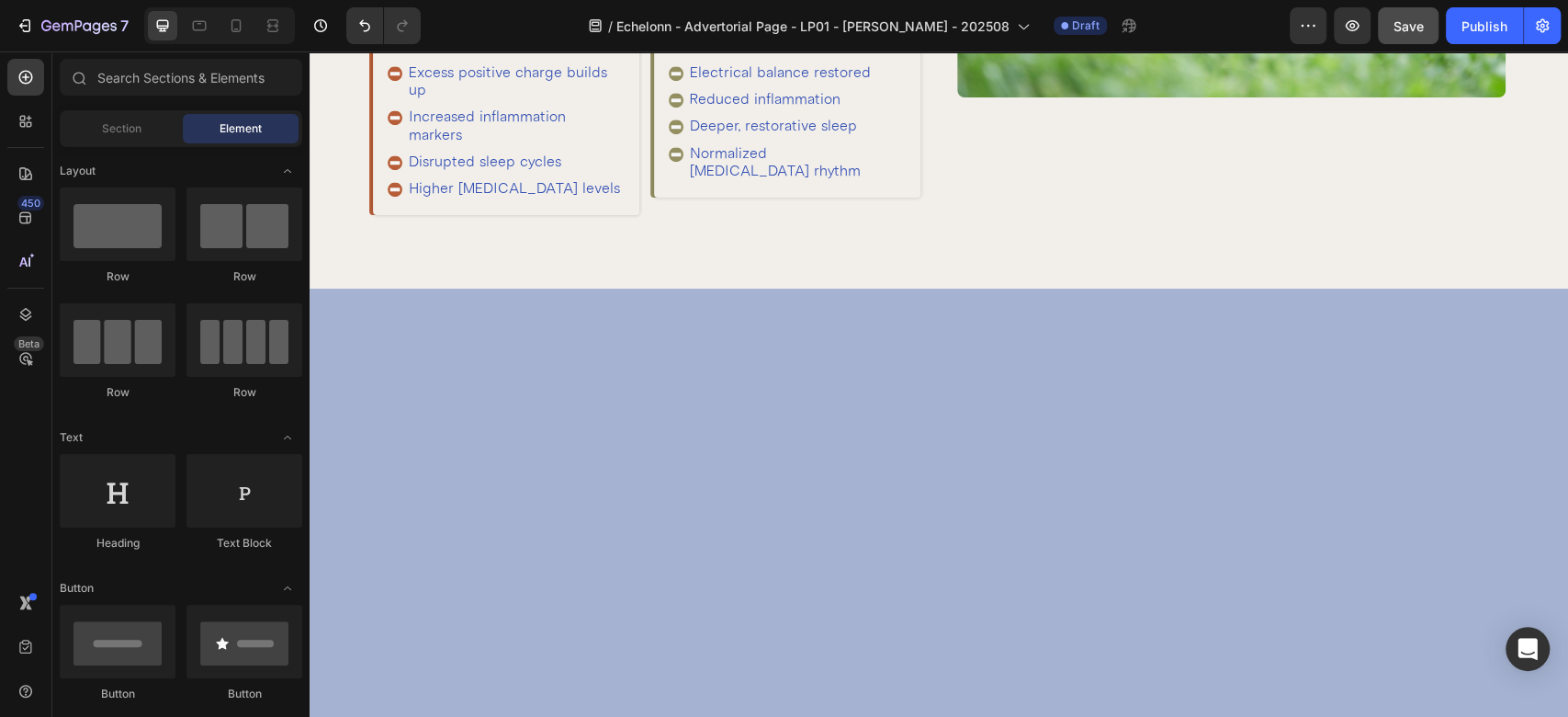
scroll to position [0, 0]
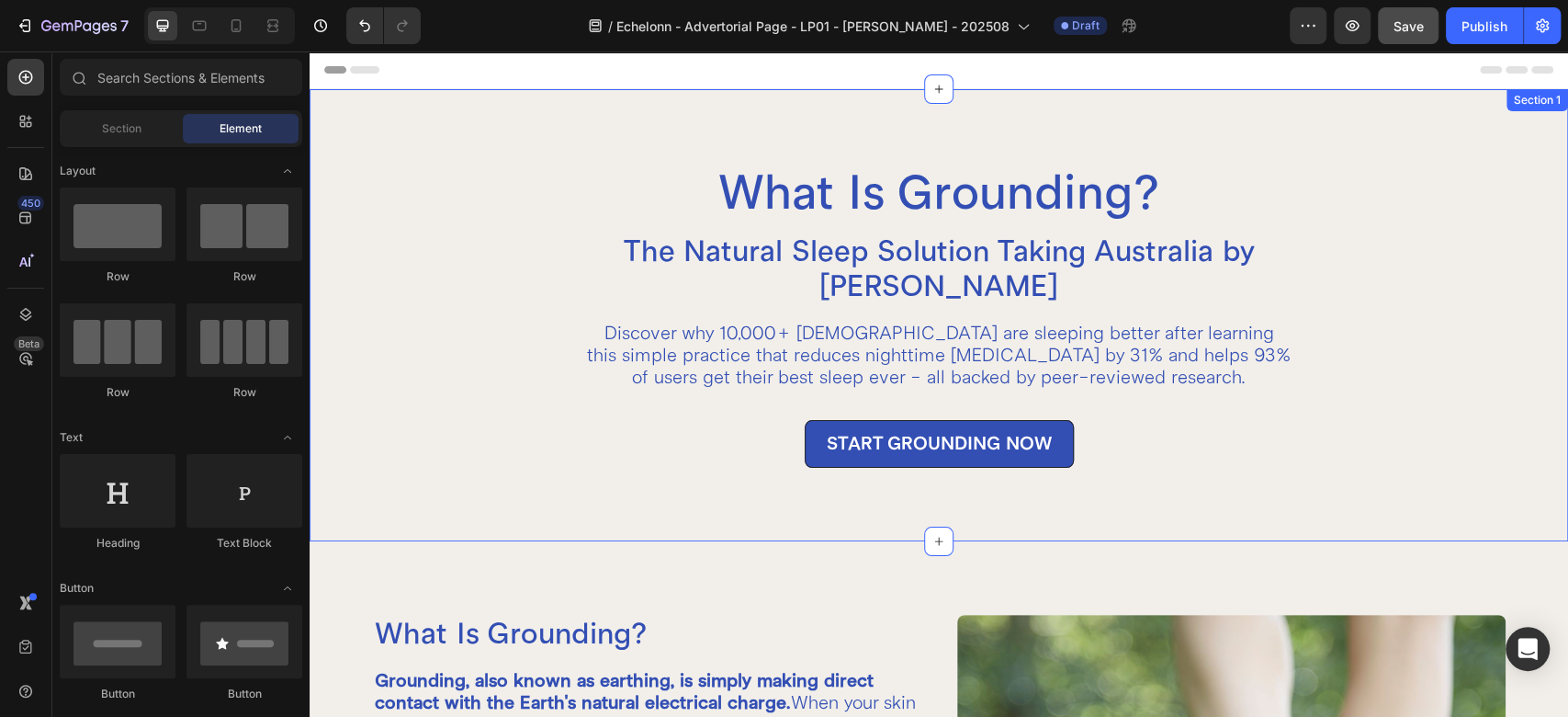
click at [565, 100] on div "What Is Grounding? Heading The Natural Sleep Solution Taking Australia by Storm…" at bounding box center [939, 315] width 1259 height 453
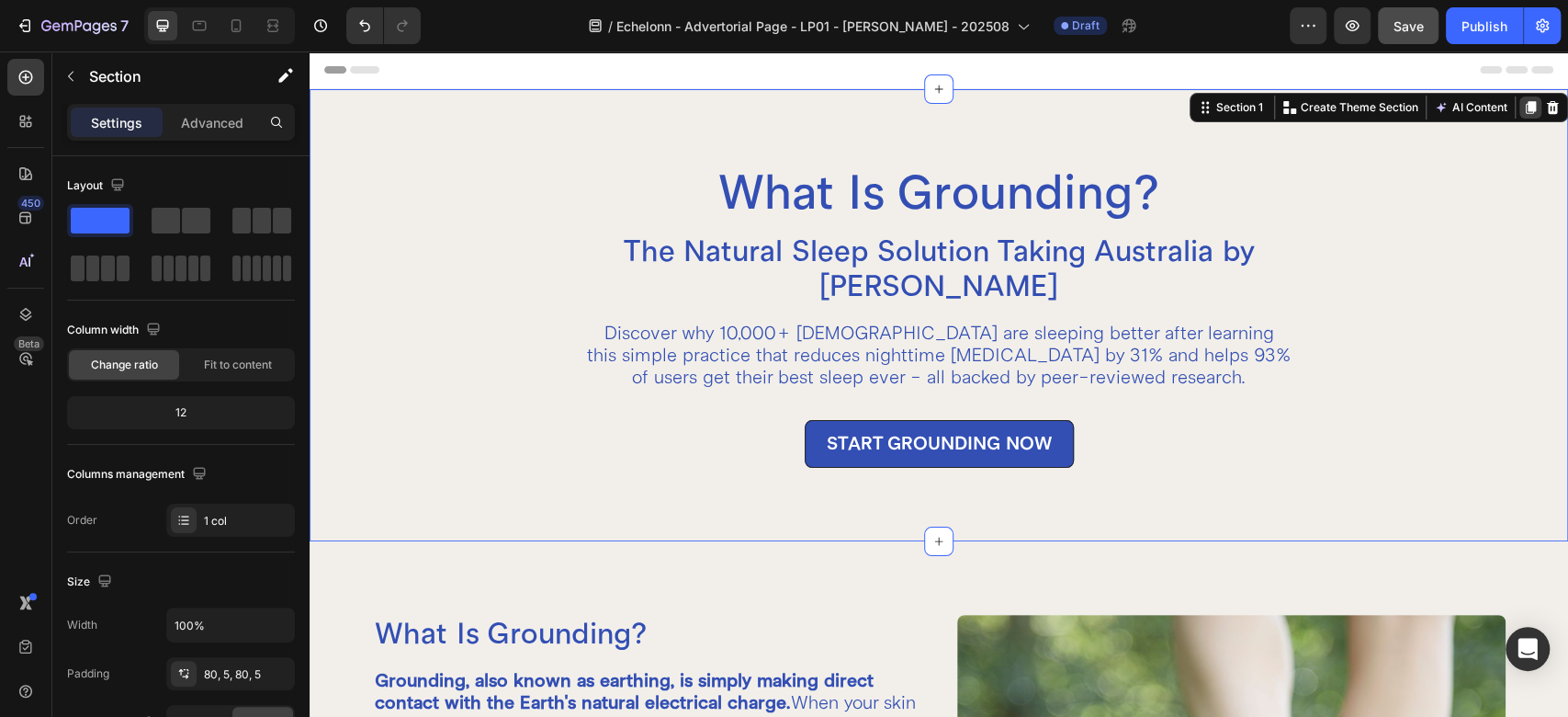
click at [1523, 114] on icon at bounding box center [1530, 107] width 15 height 15
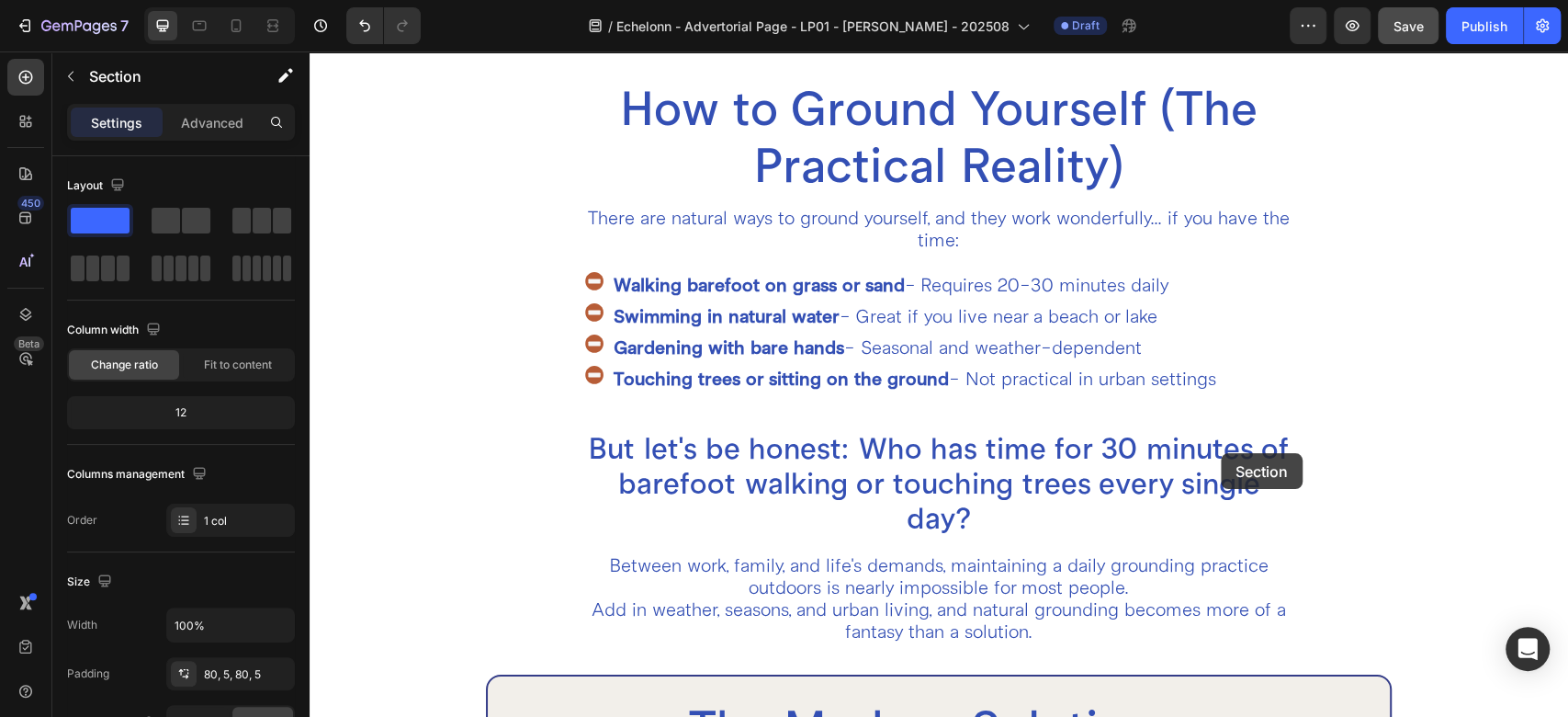
scroll to position [5113, 0]
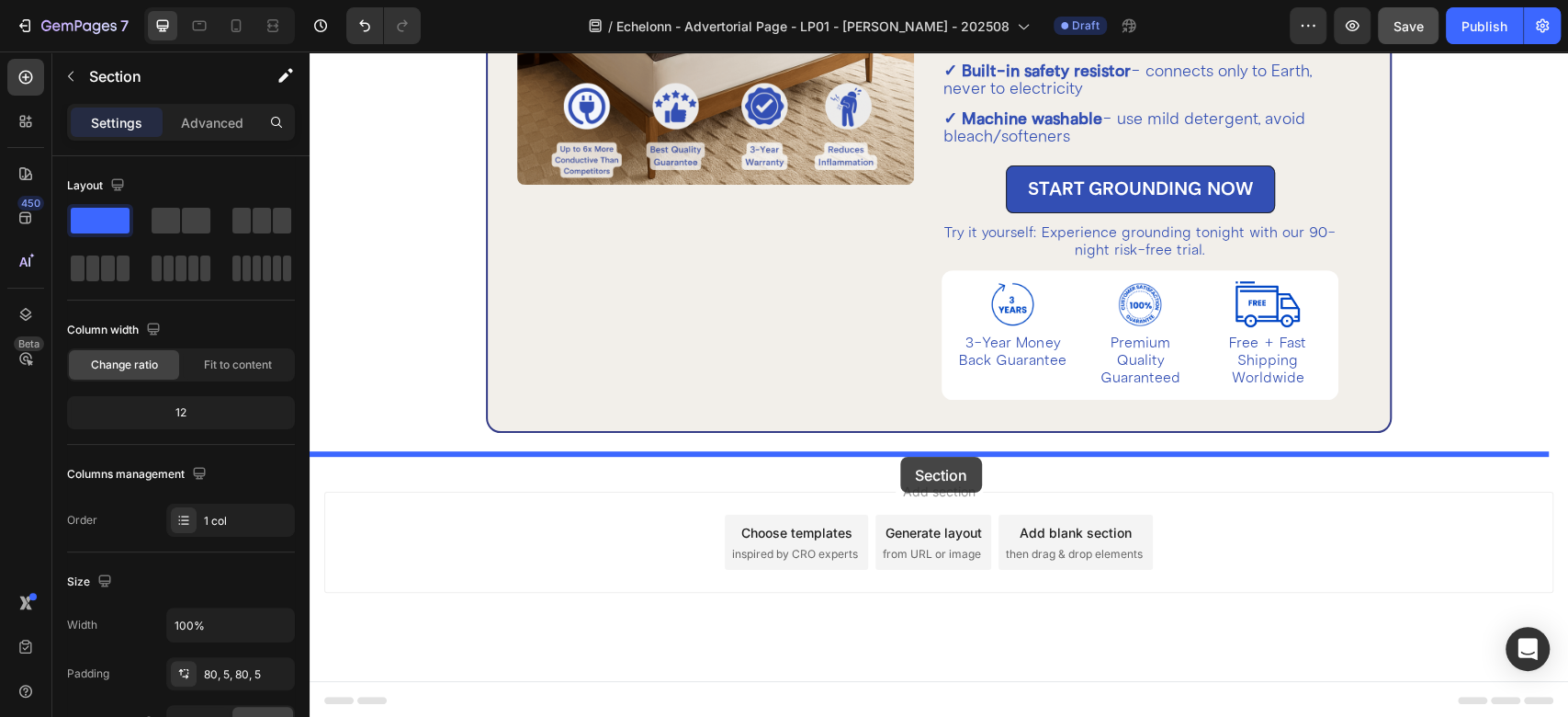
drag, startPoint x: 1229, startPoint y: 104, endPoint x: 900, endPoint y: 457, distance: 482.5
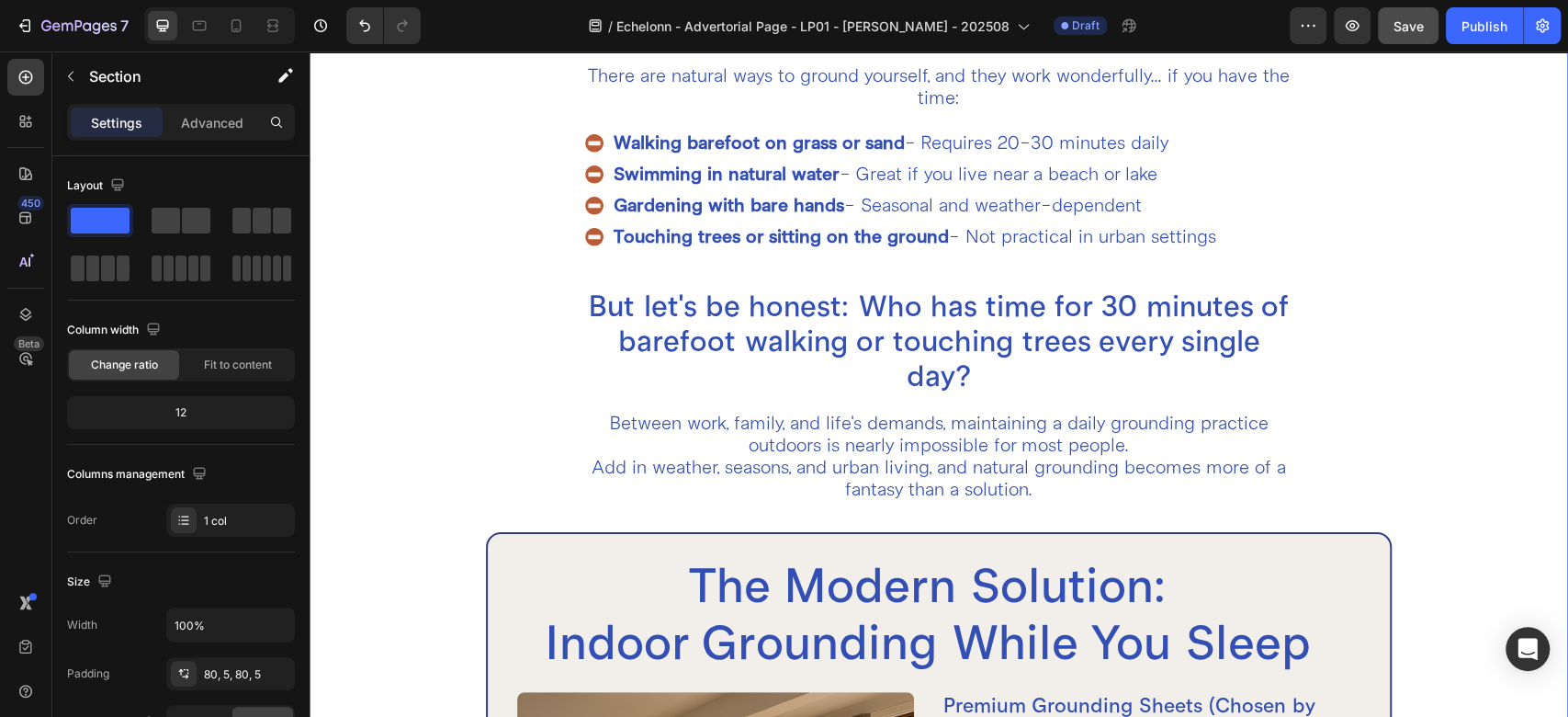
scroll to position [3436, 0]
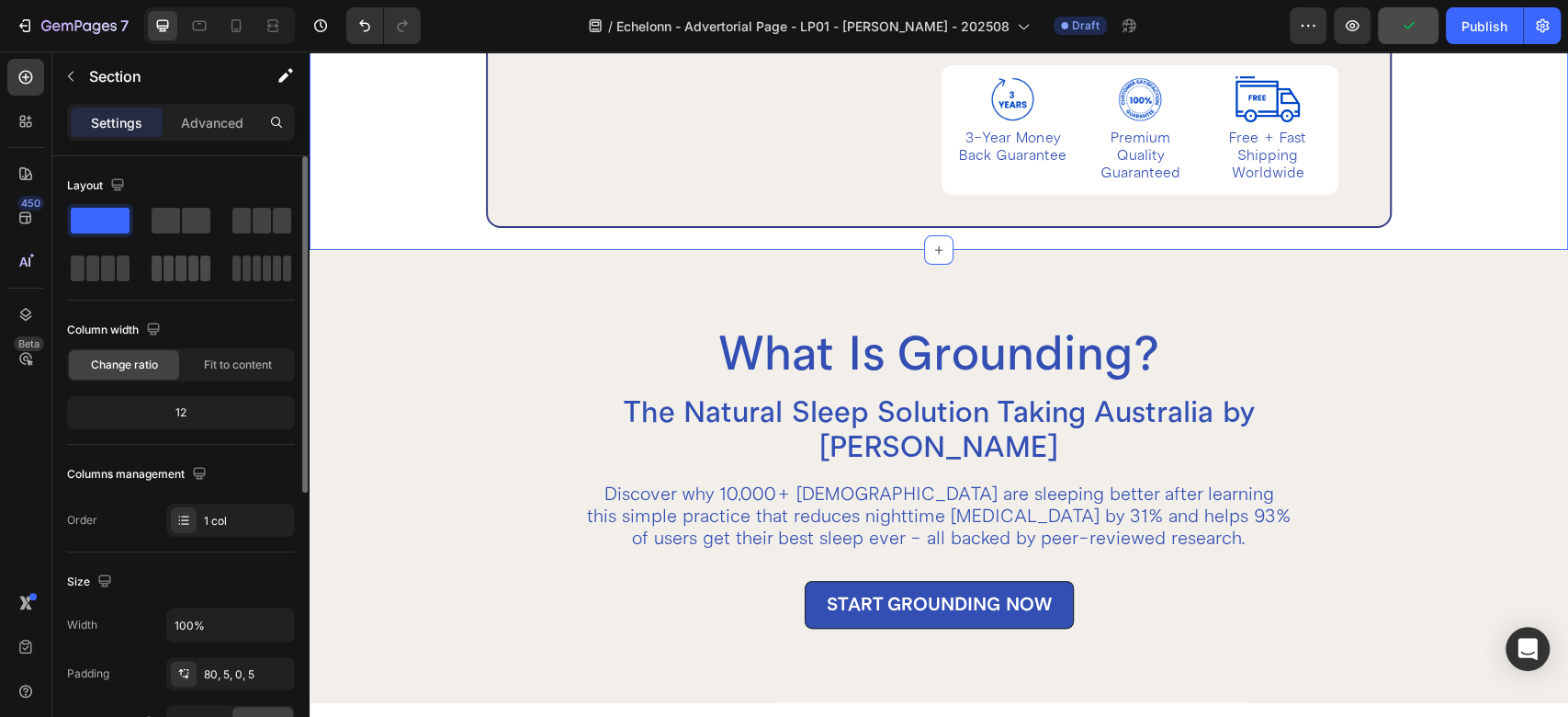
scroll to position [204, 0]
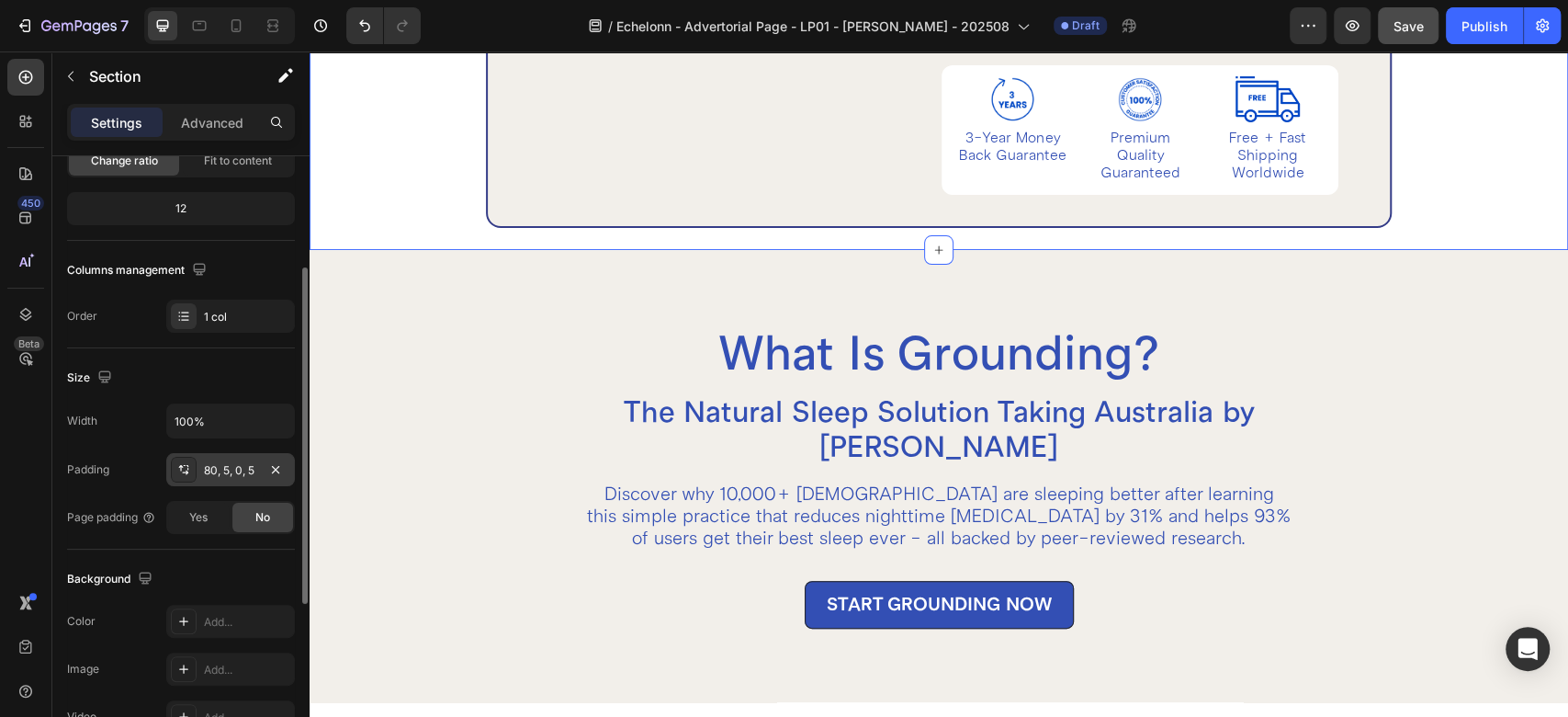
click at [217, 473] on div "80, 5, 0, 5" at bounding box center [230, 470] width 54 height 17
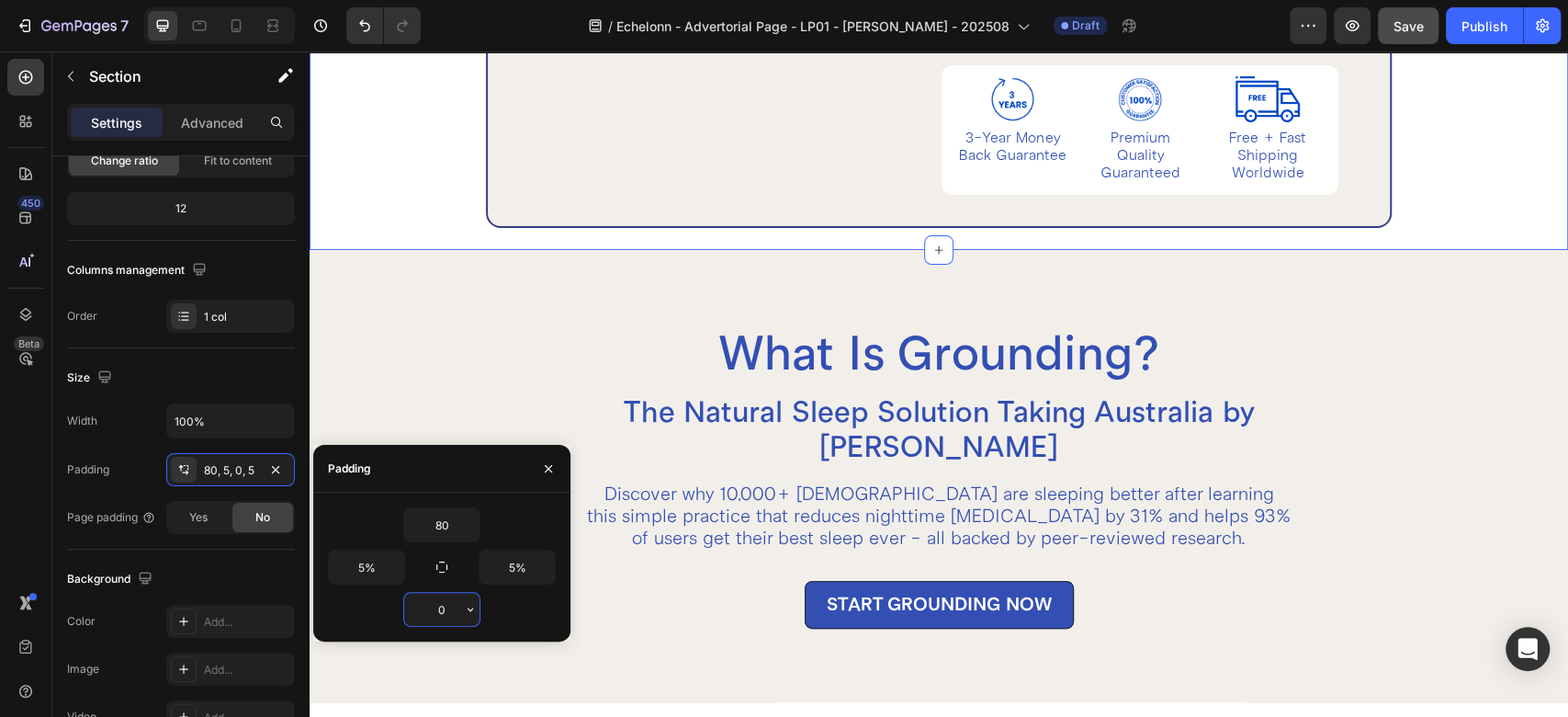
click at [445, 612] on input "0" at bounding box center [442, 610] width 75 height 33
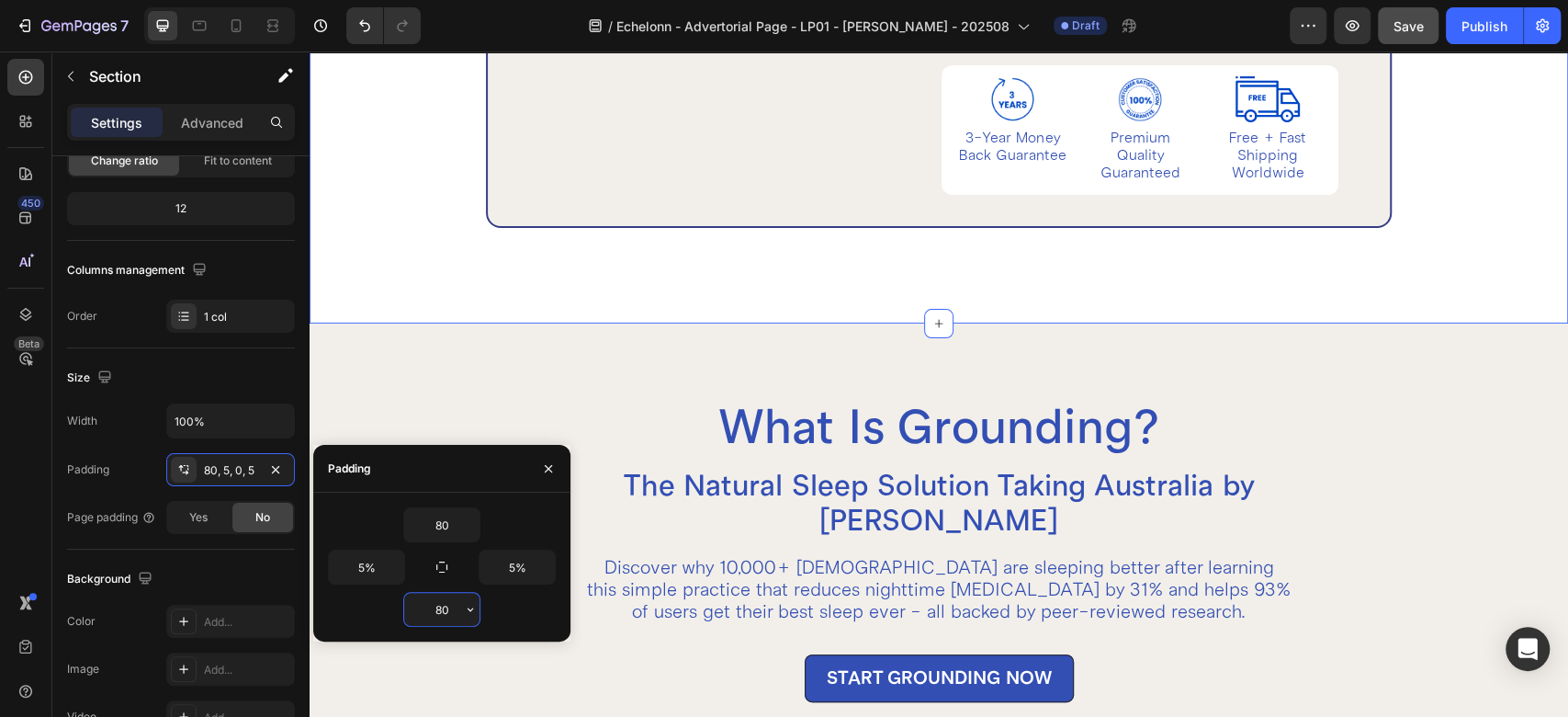
type input "80"
click at [775, 341] on div "What Is Grounding? Heading The Natural Sleep Solution Taking Australia by Storm…" at bounding box center [939, 550] width 1259 height 453
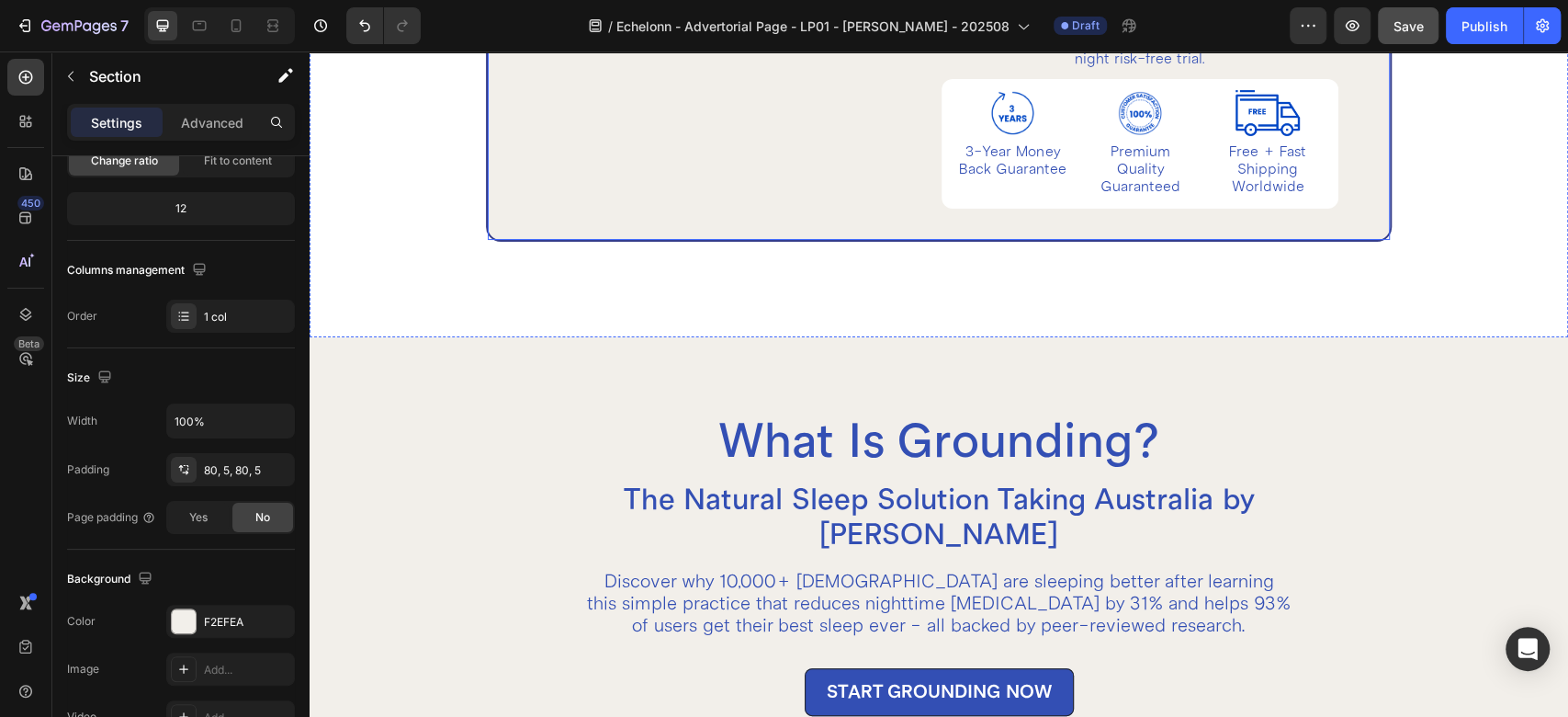
scroll to position [4866, 0]
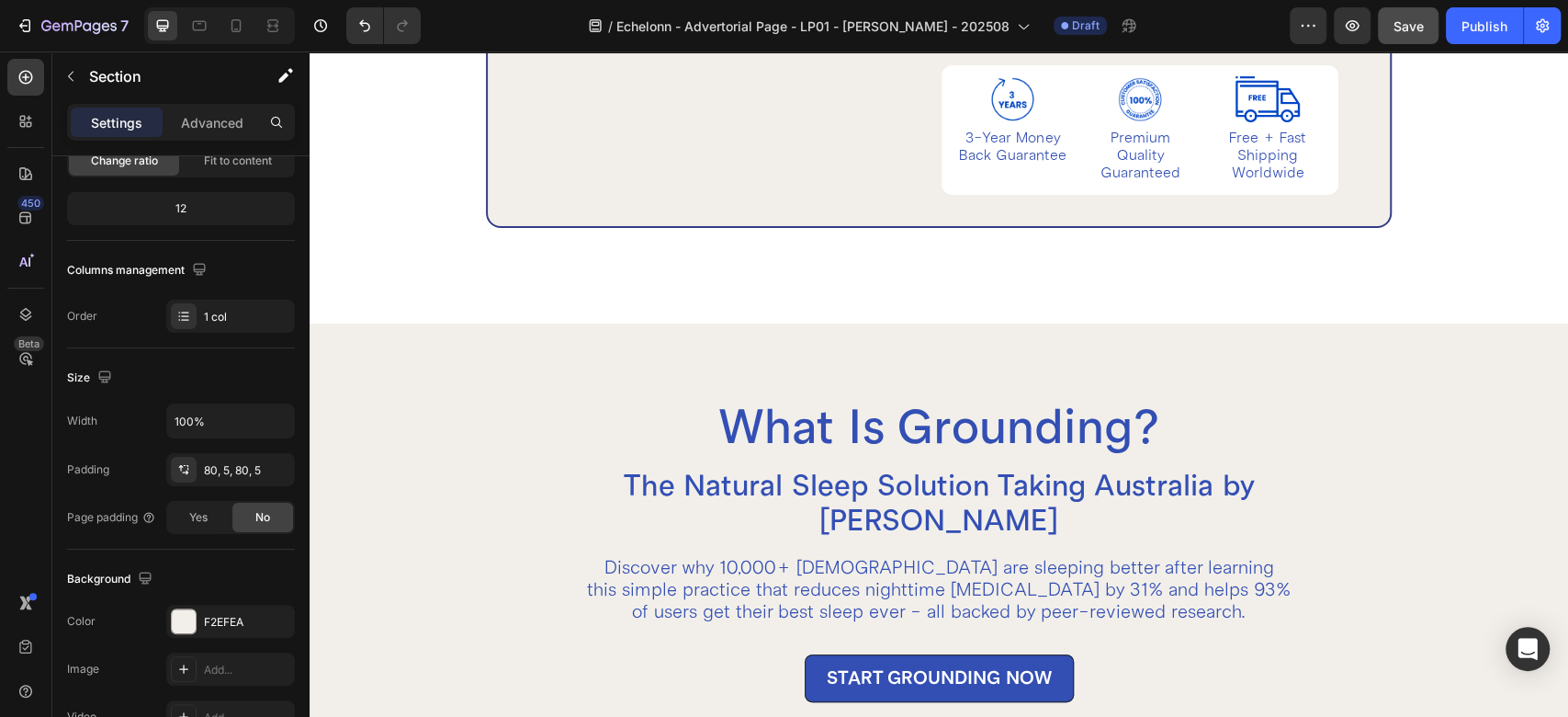
click at [831, 357] on div "What Is Grounding? Heading The Natural Sleep Solution Taking Australia by Storm…" at bounding box center [939, 550] width 1259 height 453
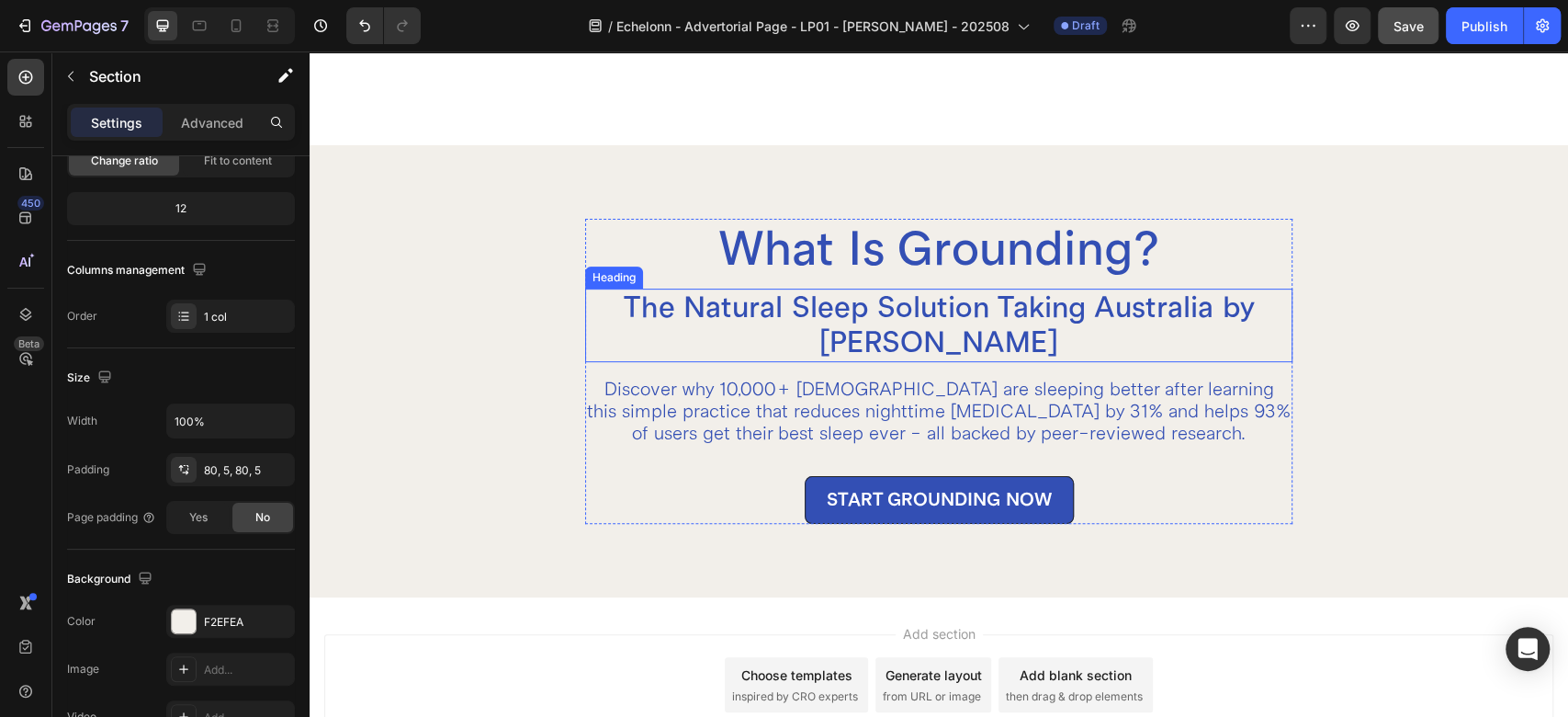
scroll to position [5070, 0]
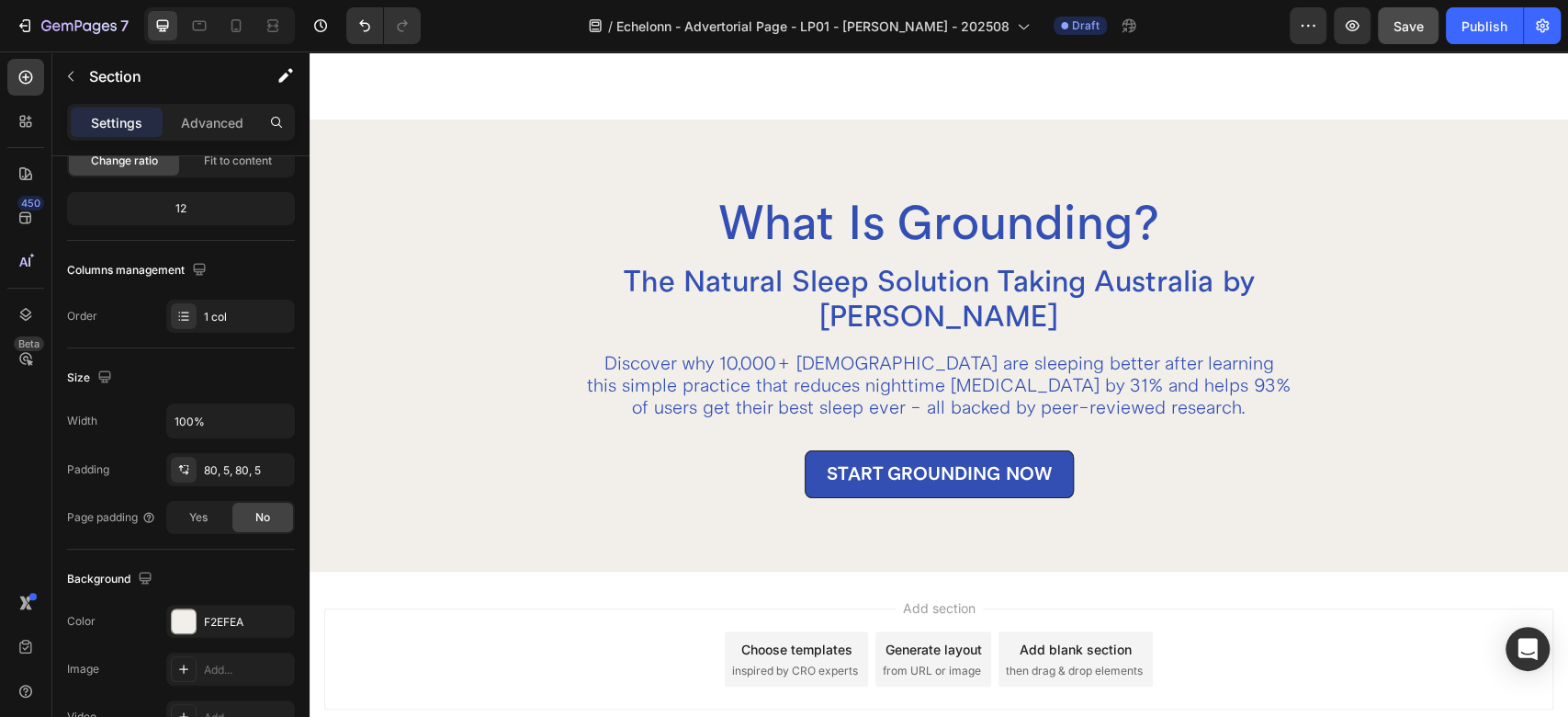
click at [683, 136] on div "What Is Grounding? Heading The Natural Sleep Solution Taking Australia by Storm…" at bounding box center [939, 345] width 1259 height 453
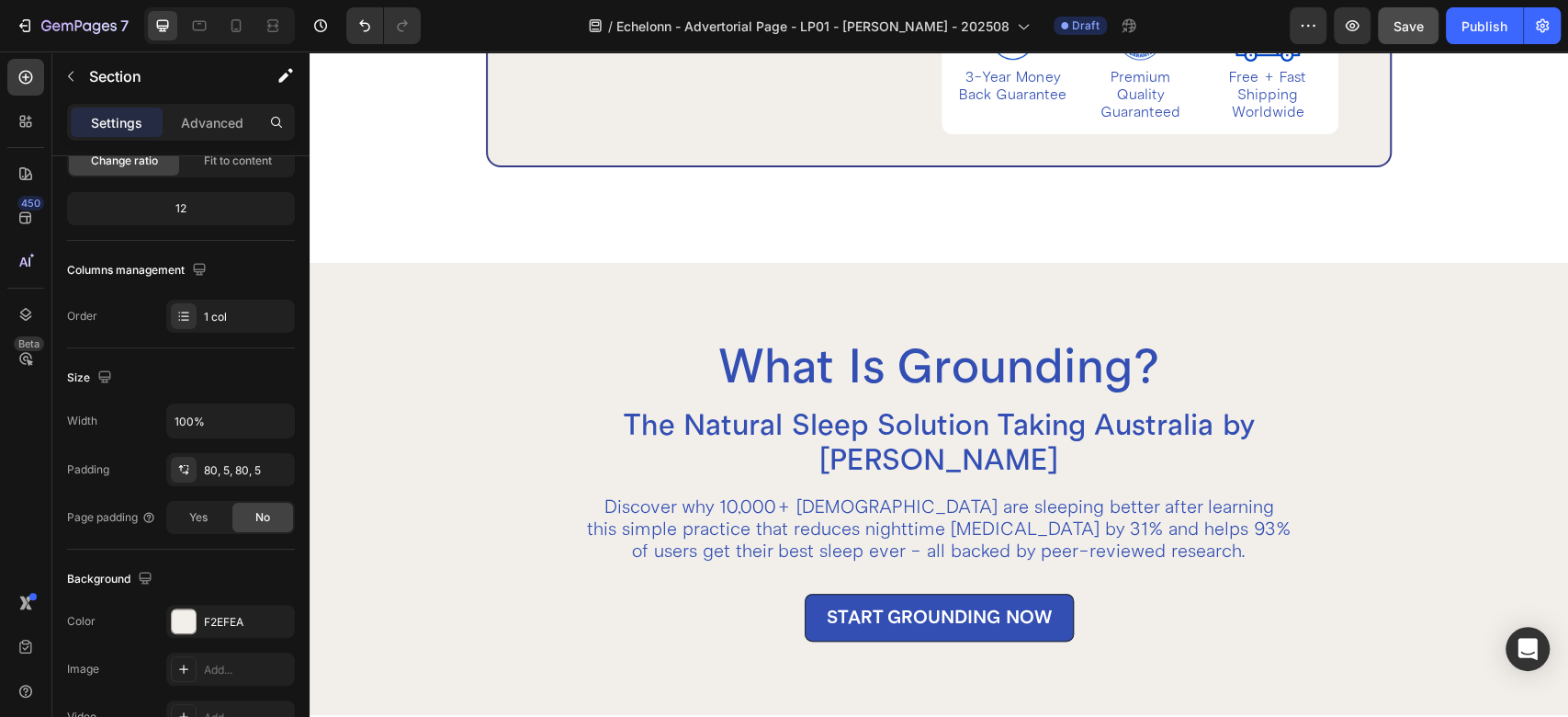
scroll to position [4866, 0]
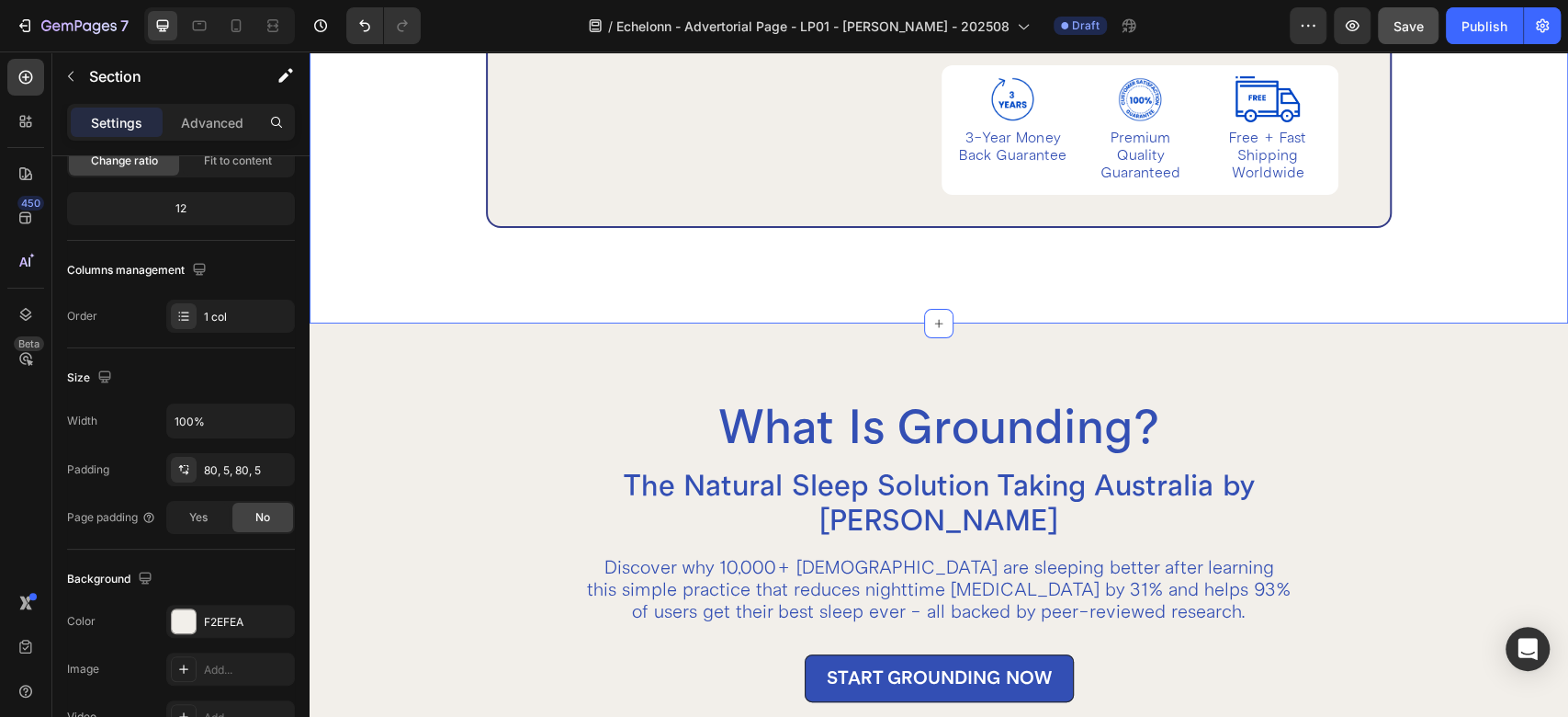
click at [399, 378] on div "What Is Grounding? Heading The Natural Sleep Solution Taking Australia by Storm…" at bounding box center [939, 550] width 1259 height 453
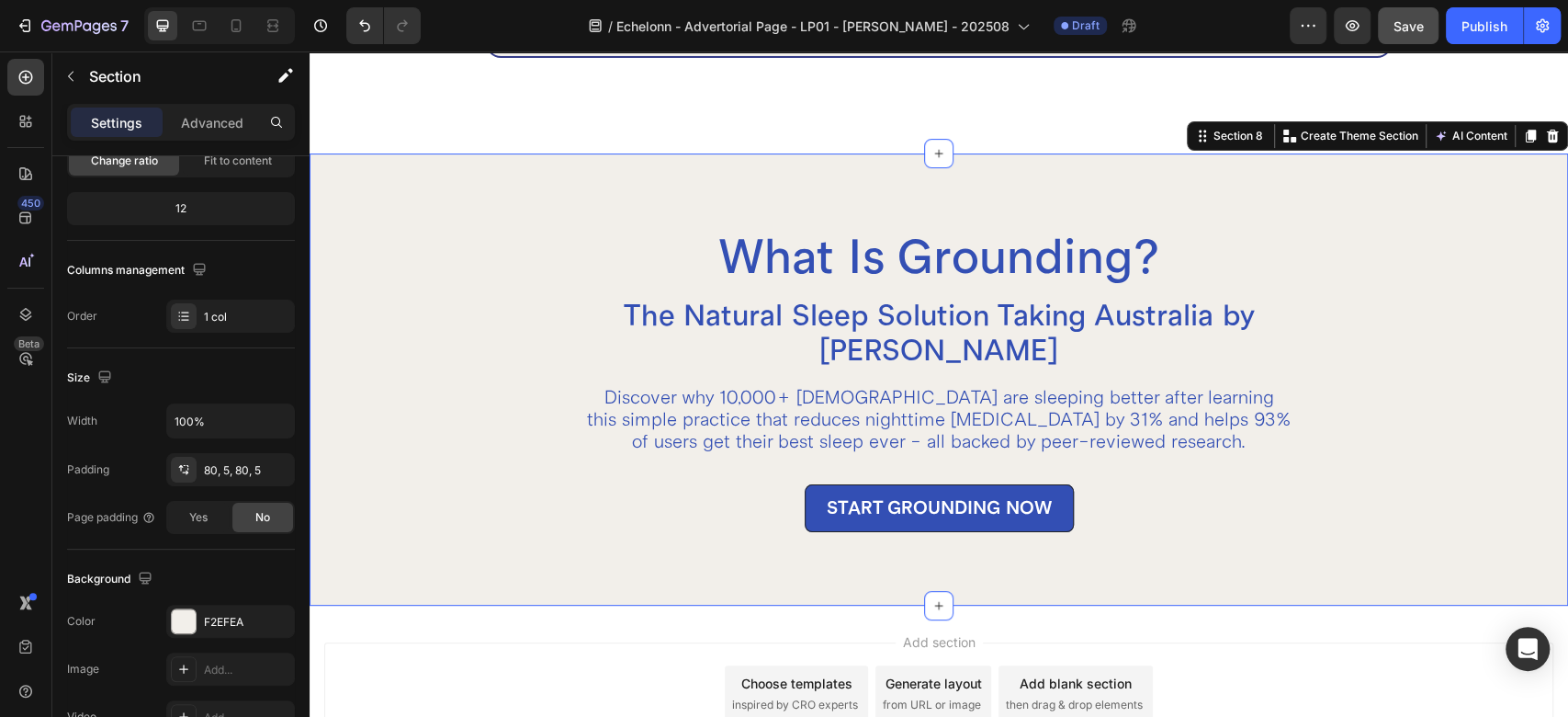
scroll to position [5070, 0]
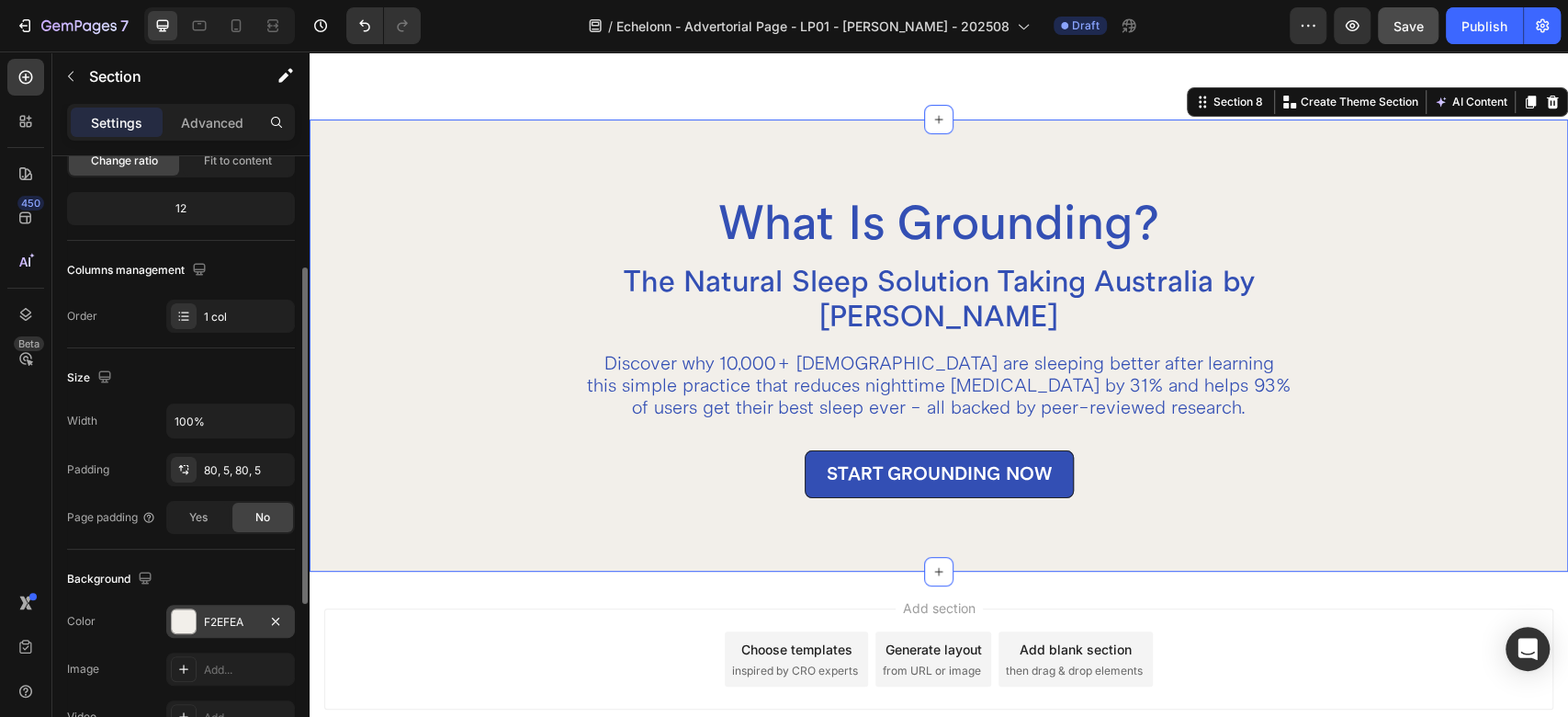
click at [229, 620] on div "F2EFEA" at bounding box center [230, 621] width 54 height 17
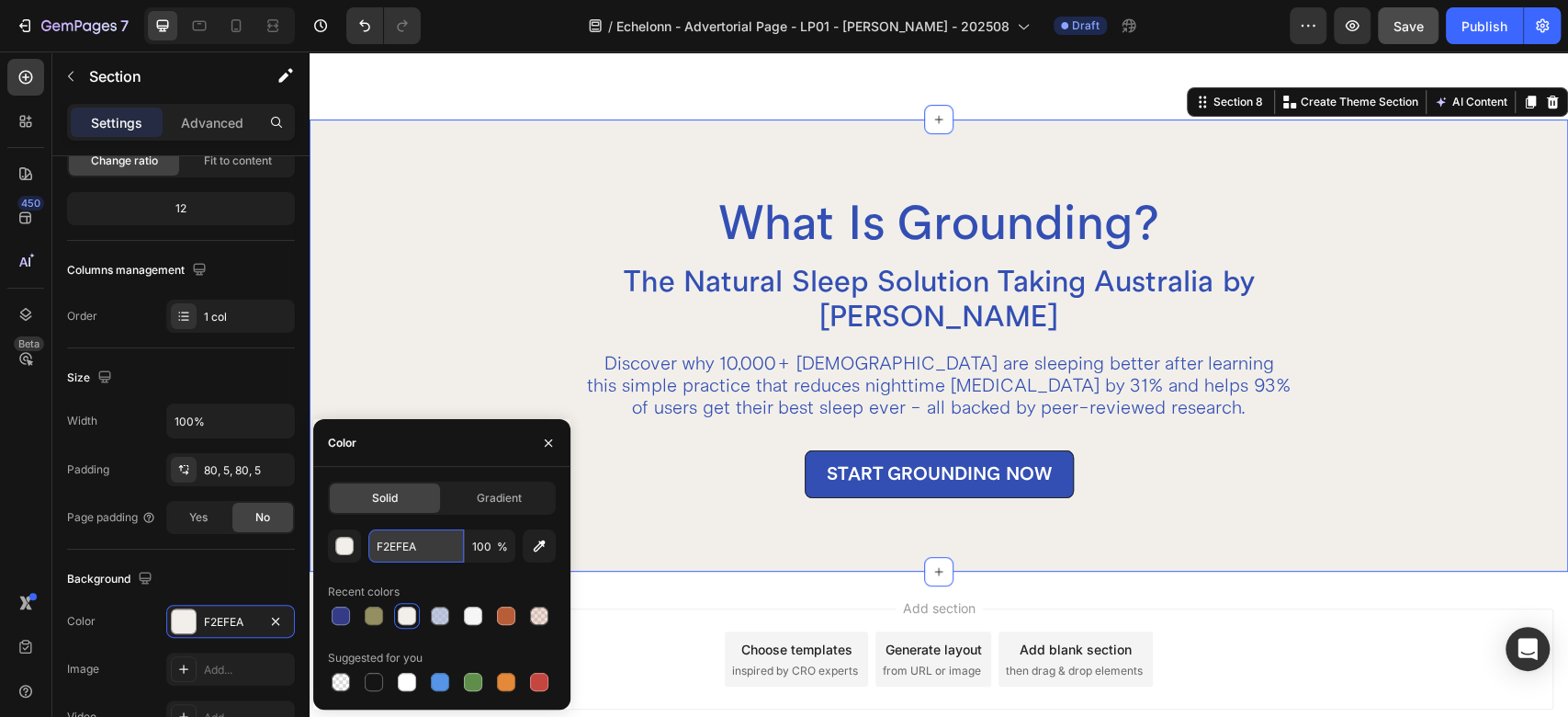
click at [422, 536] on input "F2EFEA" at bounding box center [416, 546] width 96 height 33
paste input "BEB2D7"
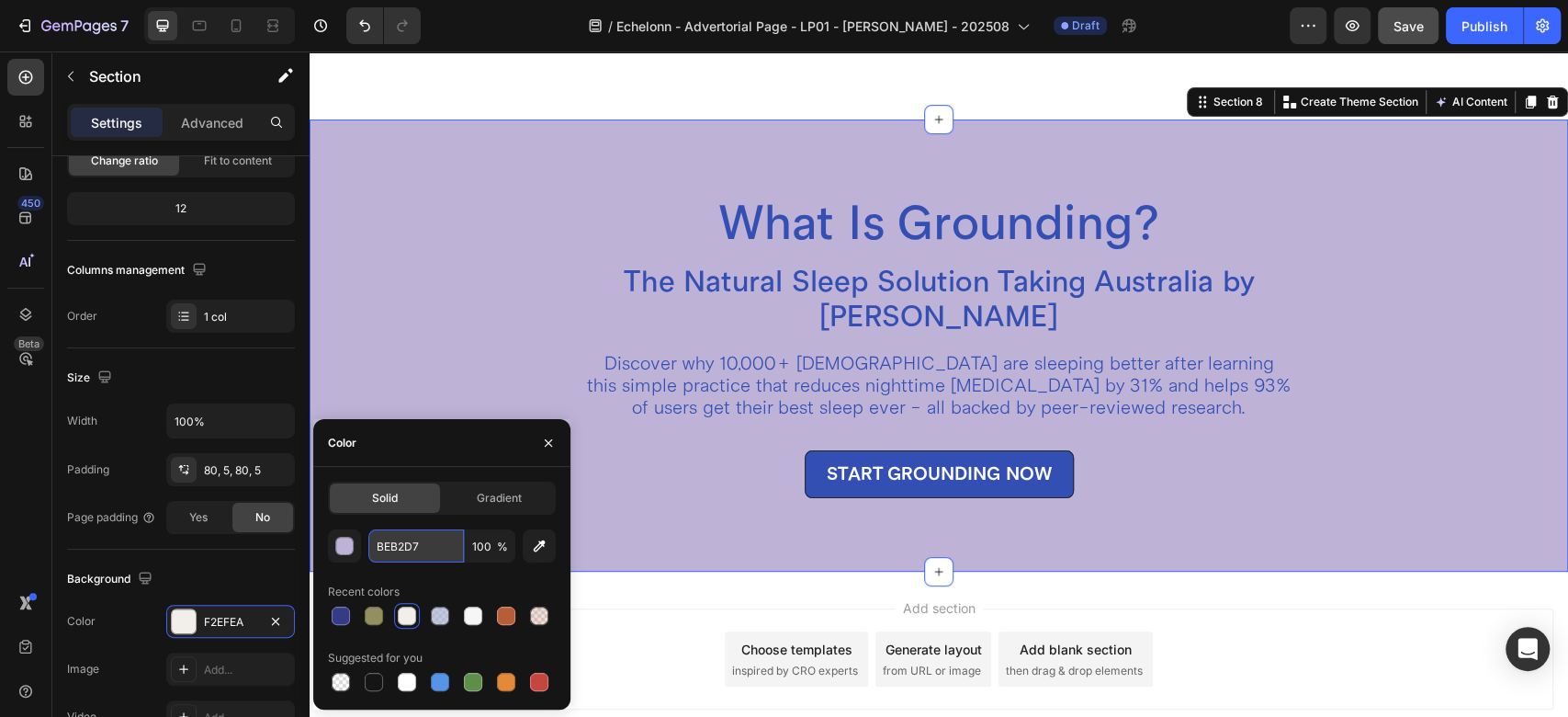
type input "BEB2D7"
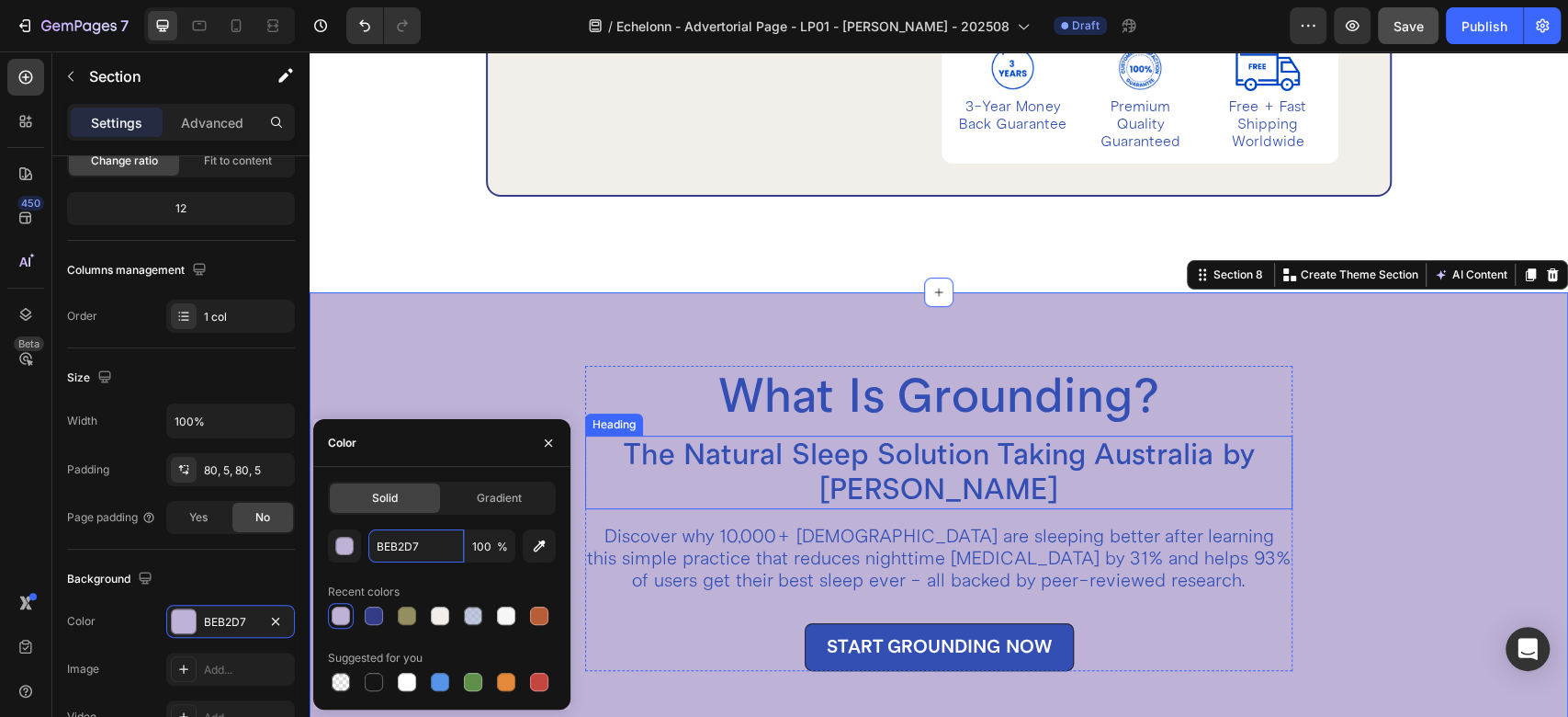
scroll to position [4866, 0]
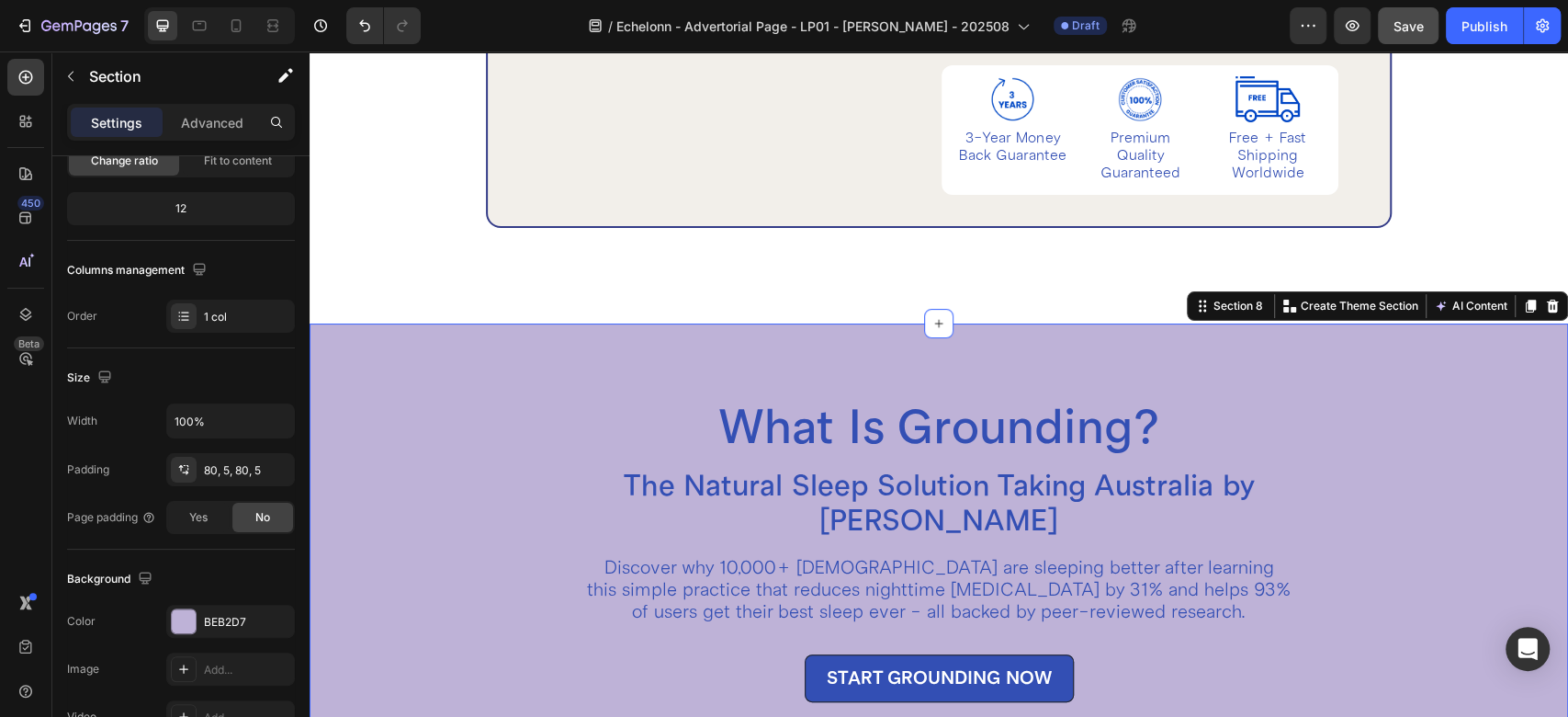
click at [853, 357] on div "What Is Grounding? Heading The Natural Sleep Solution Taking Australia by Storm…" at bounding box center [939, 550] width 1259 height 453
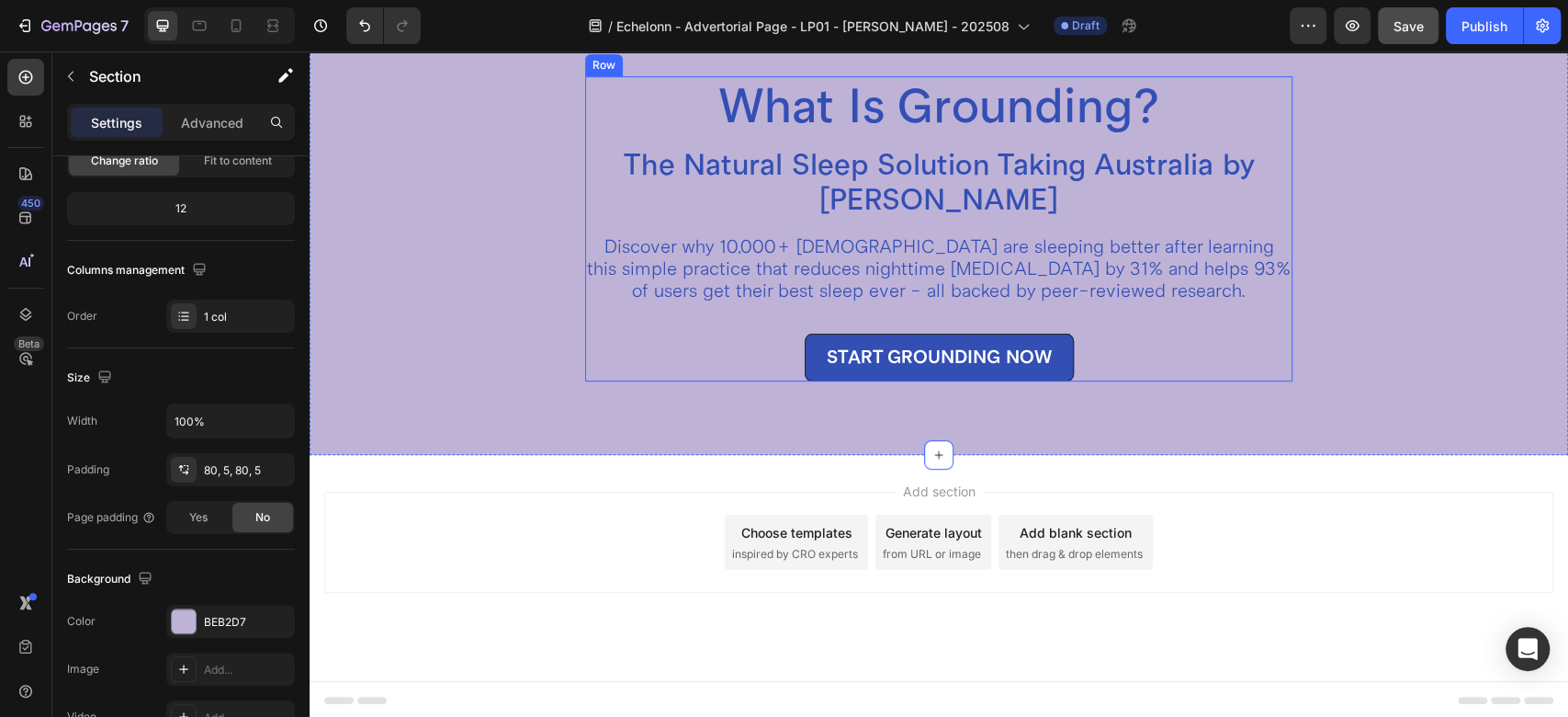
scroll to position [4983, 0]
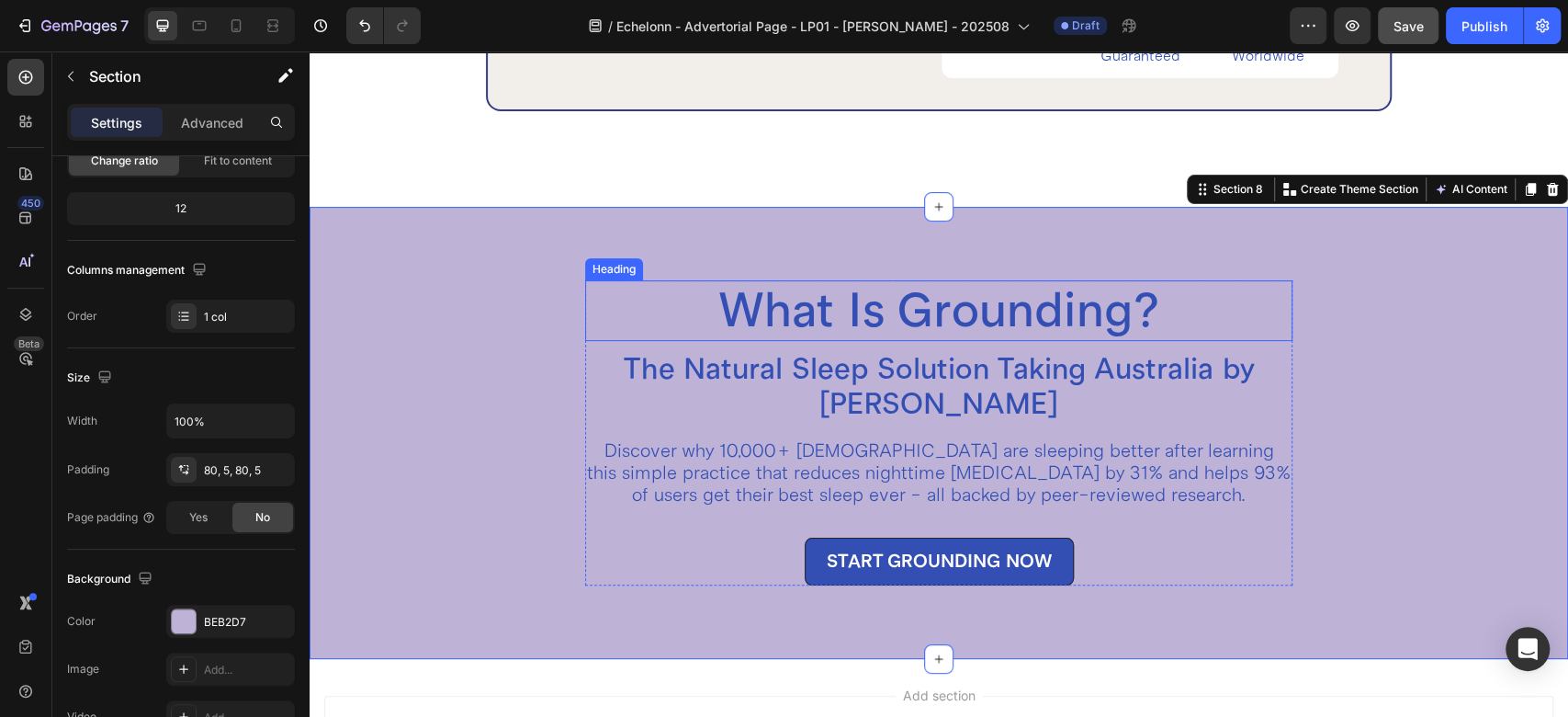
click at [719, 308] on h2 "What Is Grounding?" at bounding box center [938, 310] width 707 height 60
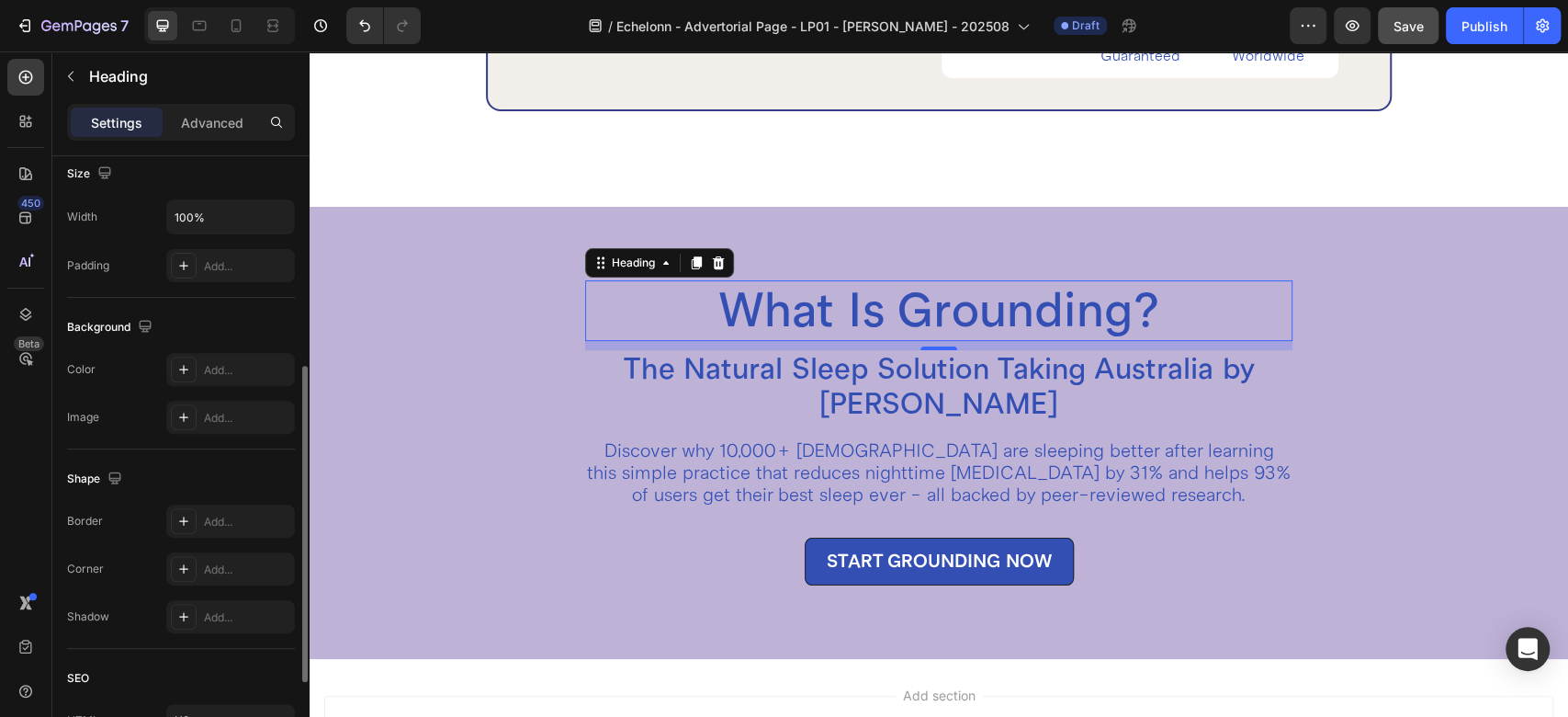
scroll to position [0, 0]
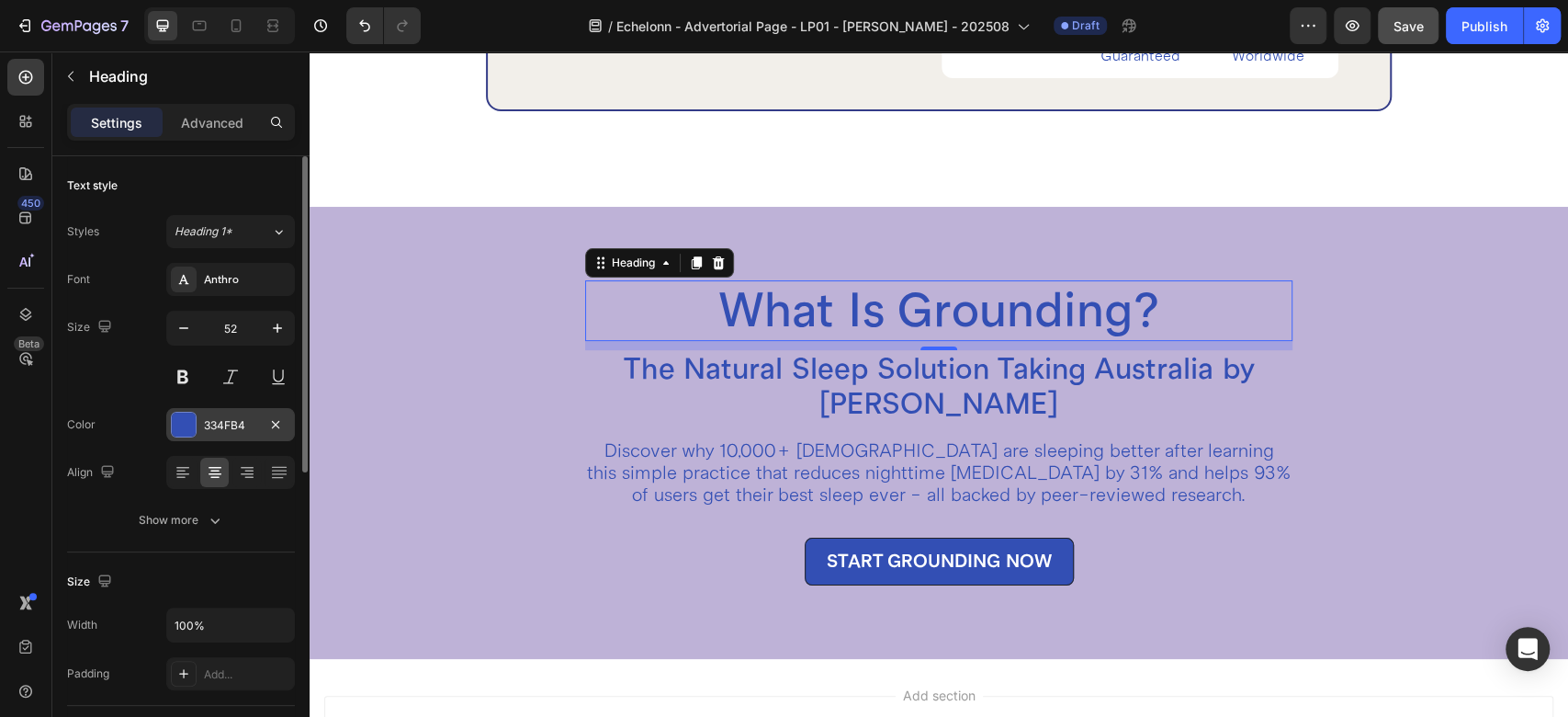
click at [195, 418] on div at bounding box center [183, 424] width 23 height 23
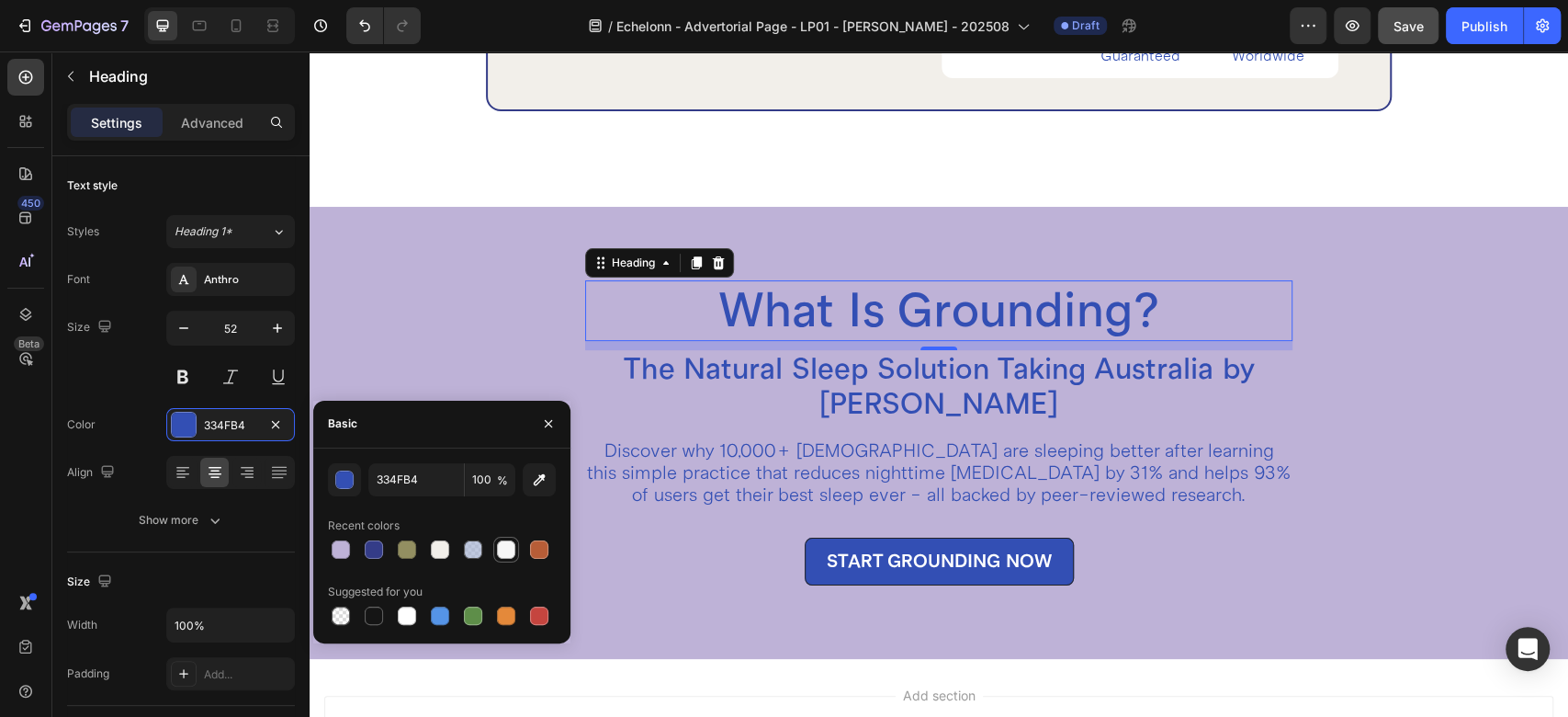
click at [509, 545] on div at bounding box center [506, 549] width 19 height 19
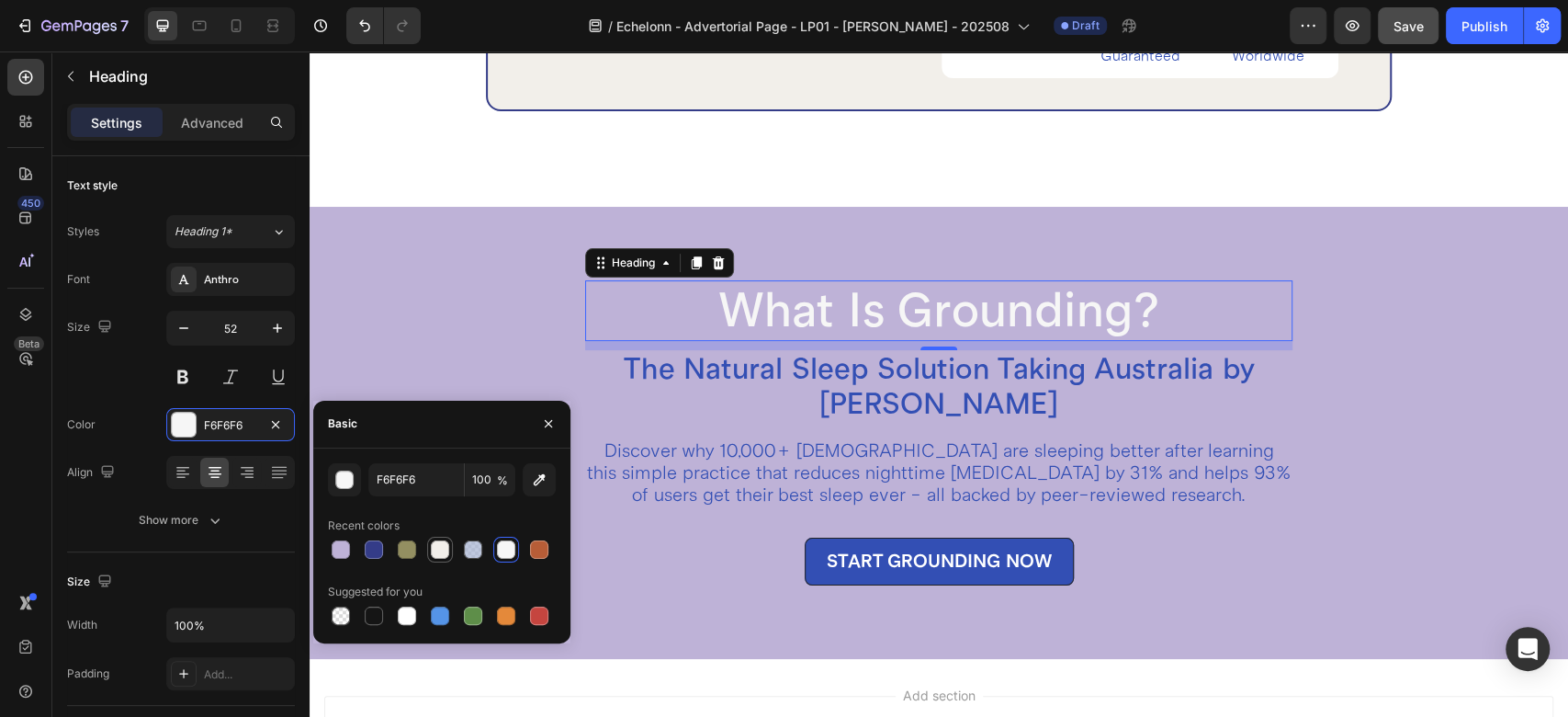
click at [445, 542] on div at bounding box center [440, 549] width 19 height 19
type input "F2EFEA"
click at [892, 372] on h2 "The Natural Sleep Solution Taking Australia by [PERSON_NAME]" at bounding box center [938, 386] width 707 height 73
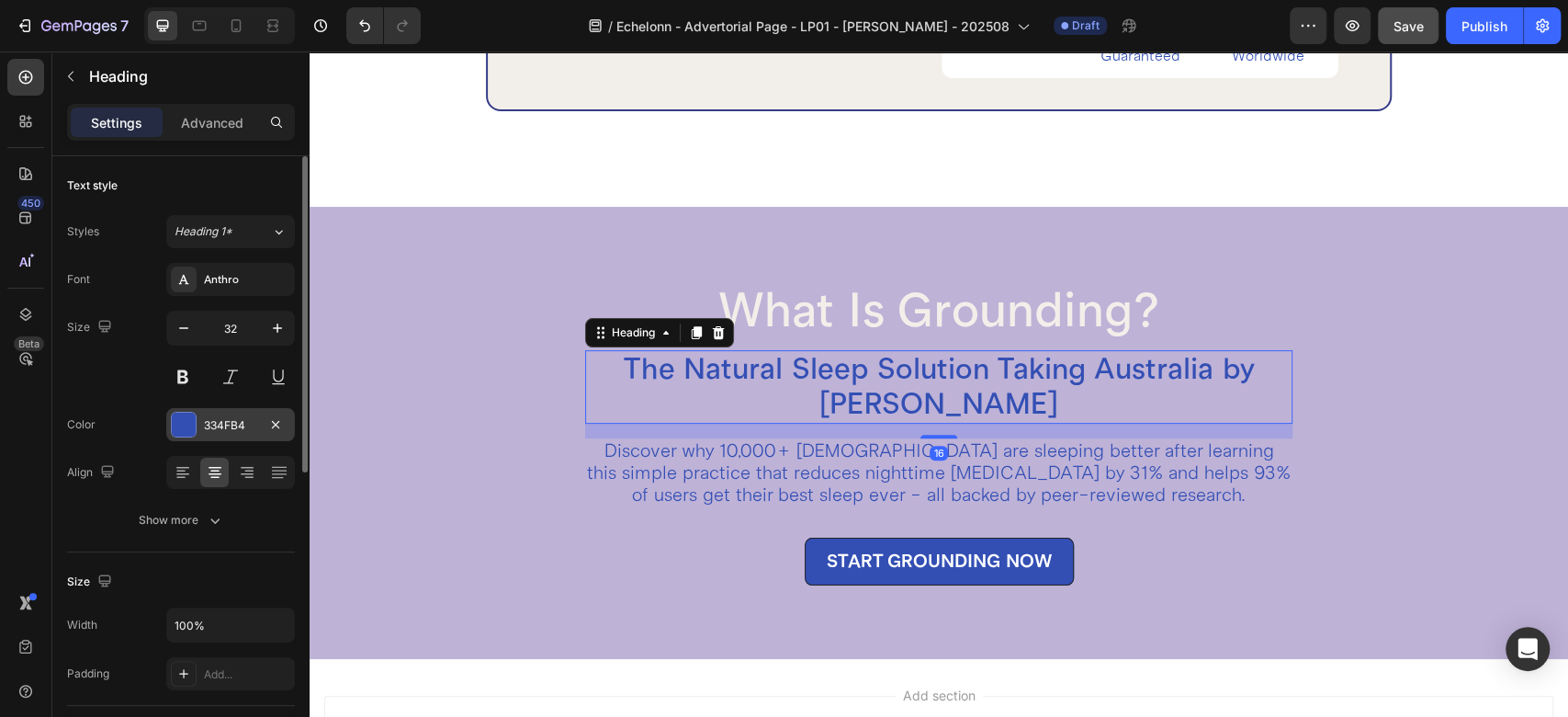
click at [178, 433] on div at bounding box center [183, 424] width 23 height 23
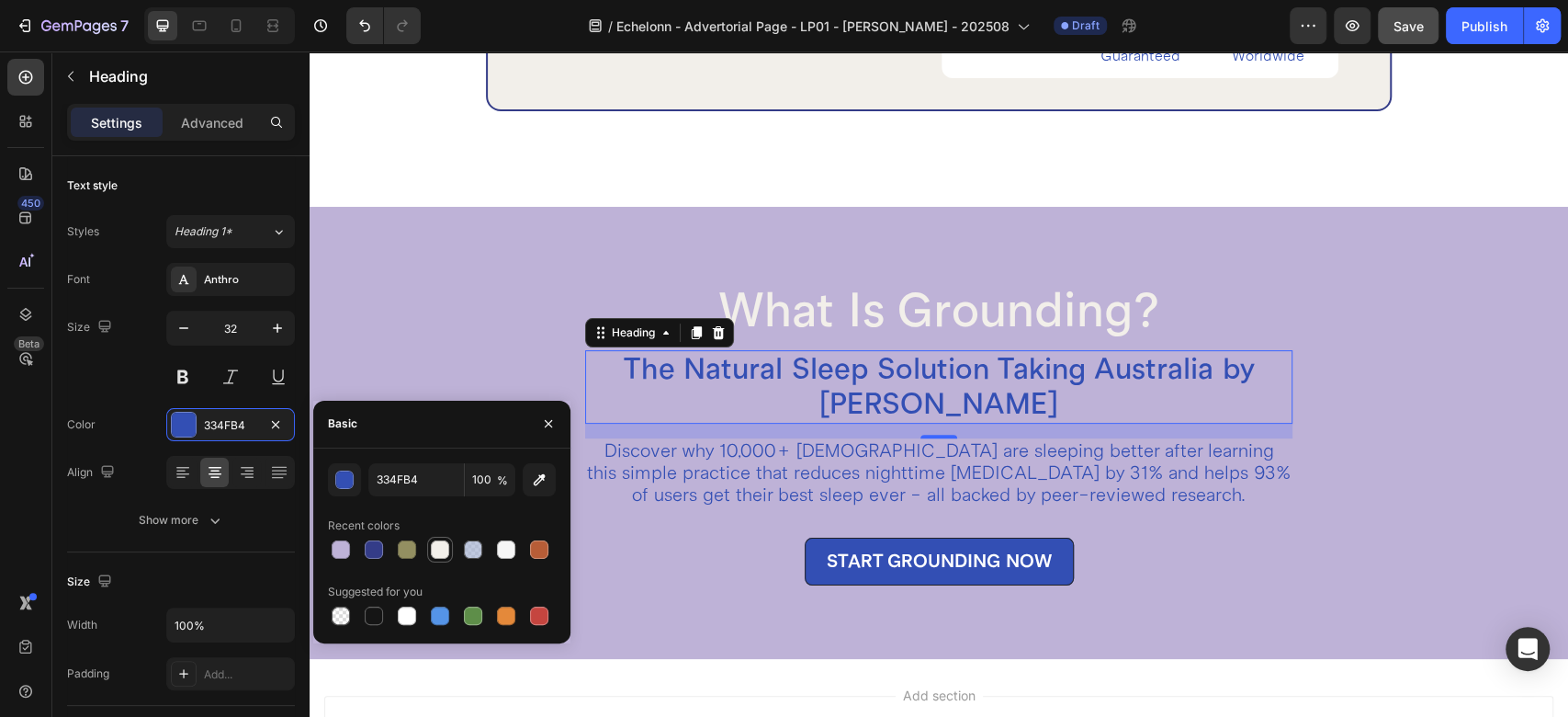
click at [445, 548] on div at bounding box center [440, 549] width 19 height 19
type input "F2EFEA"
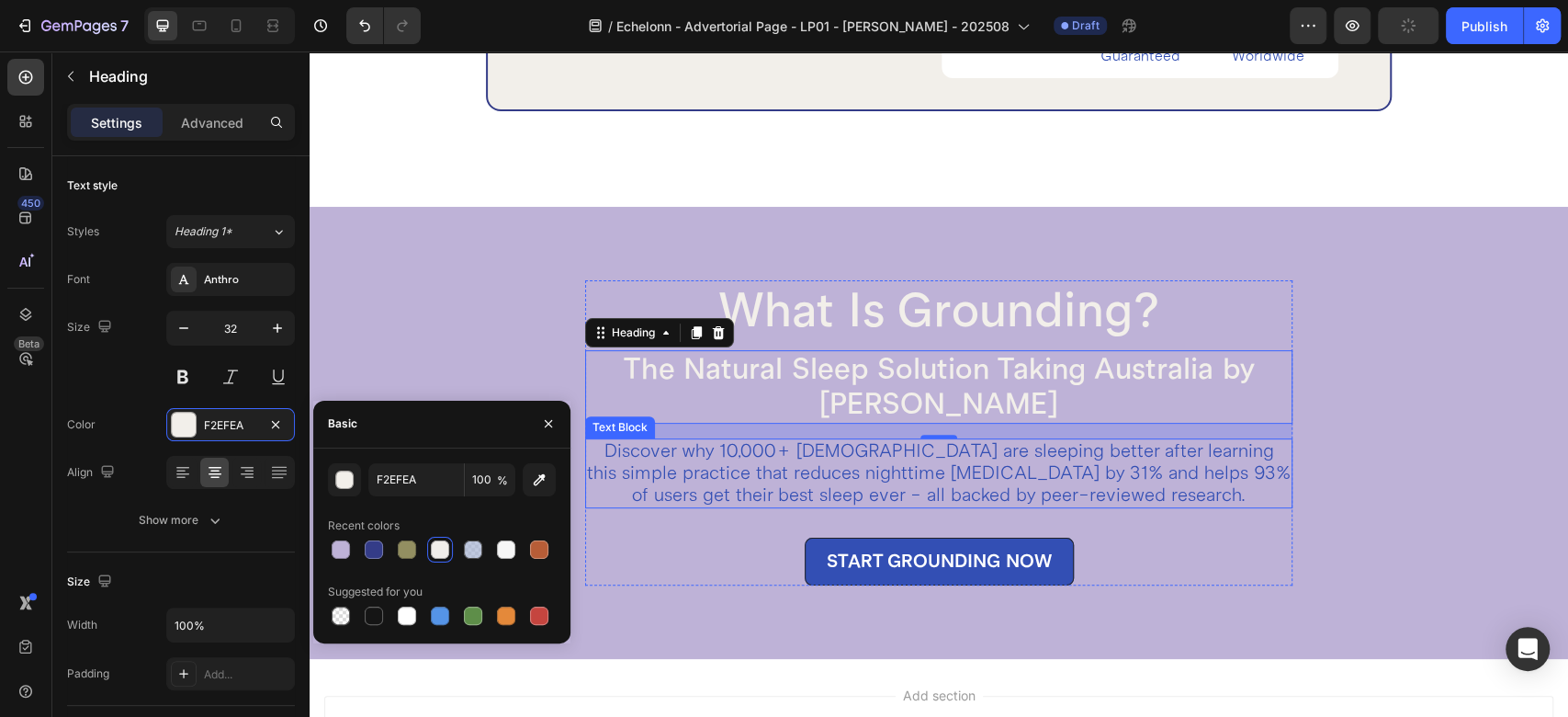
click at [841, 479] on p "Discover why 10,000+ [DEMOGRAPHIC_DATA] are sleeping better after learning this…" at bounding box center [939, 473] width 704 height 66
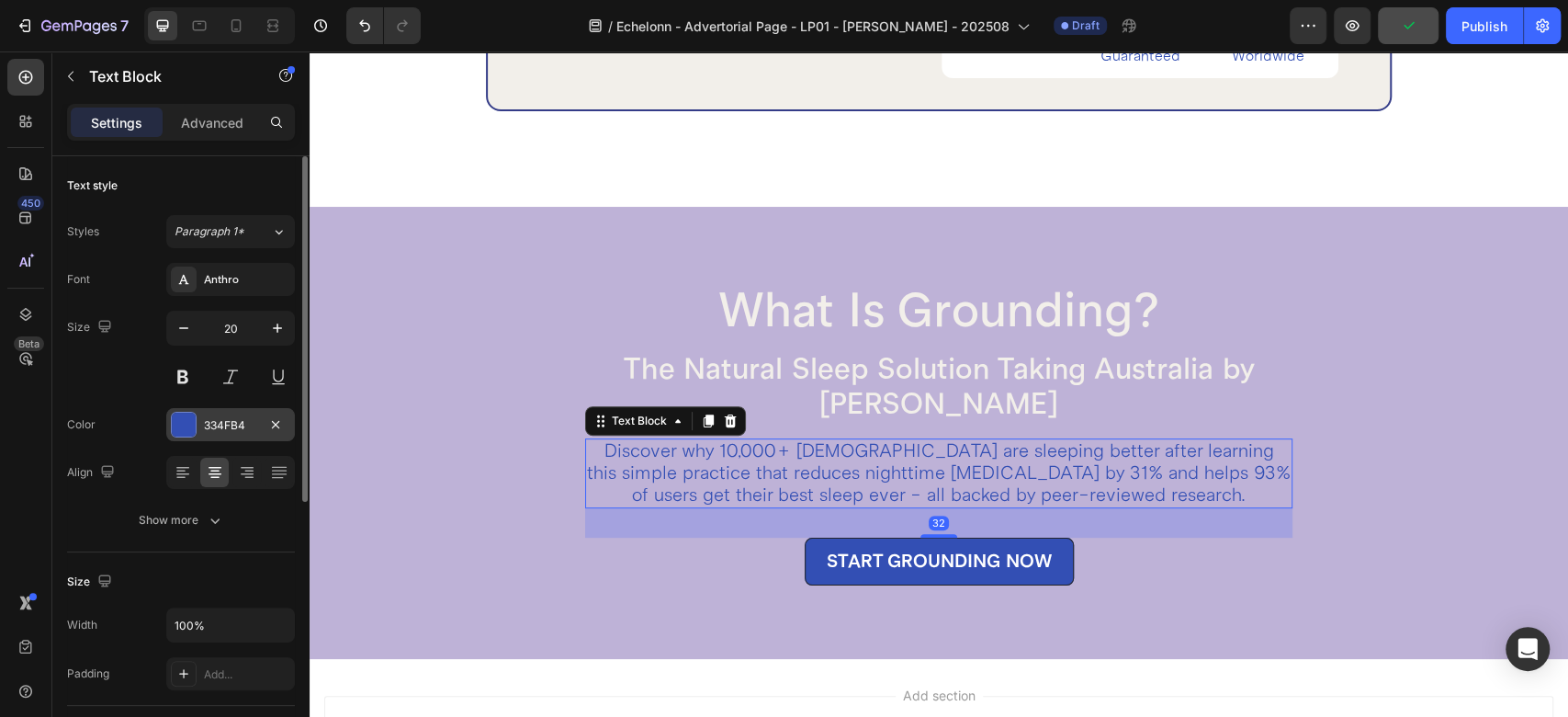
click at [192, 421] on div at bounding box center [183, 424] width 23 height 23
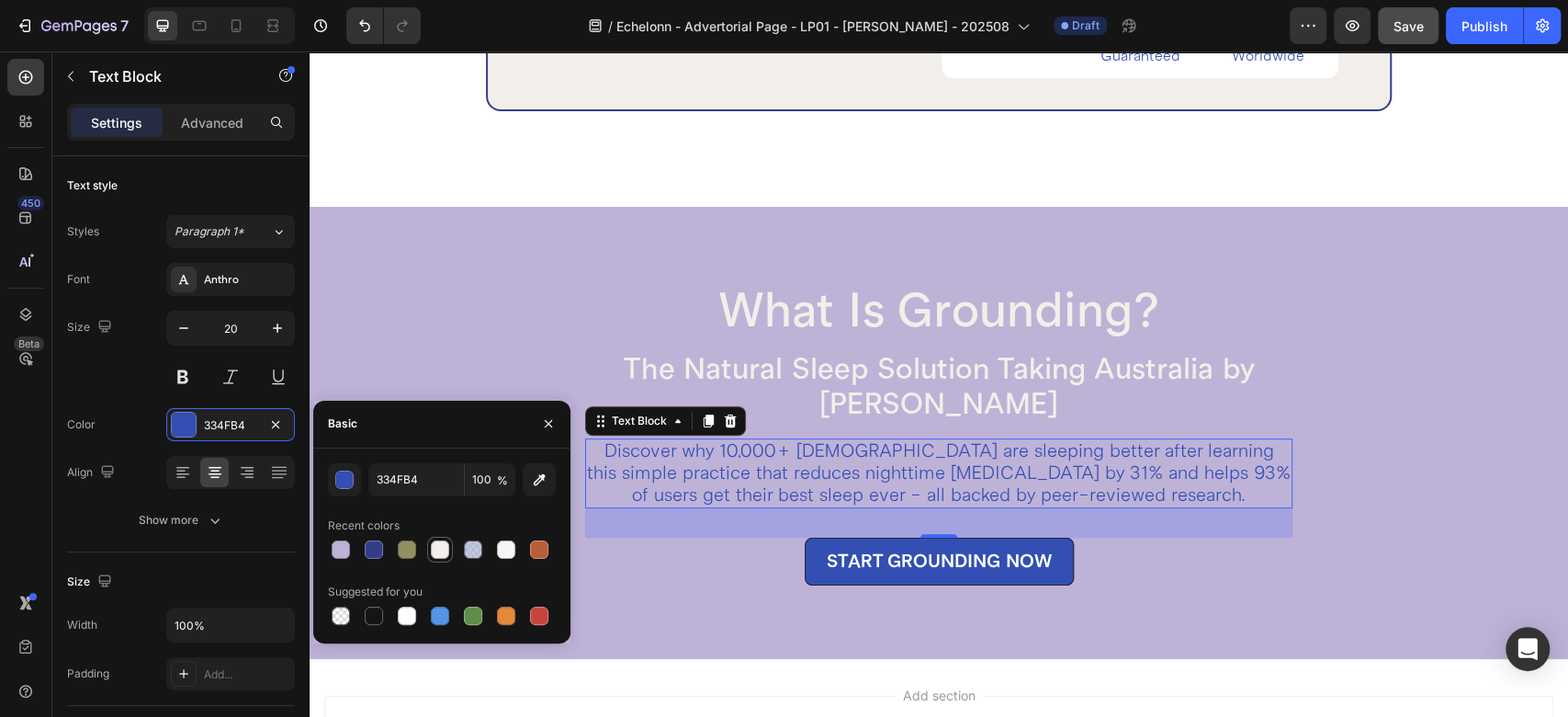
click at [442, 551] on div at bounding box center [440, 549] width 19 height 19
type input "F2EFEA"
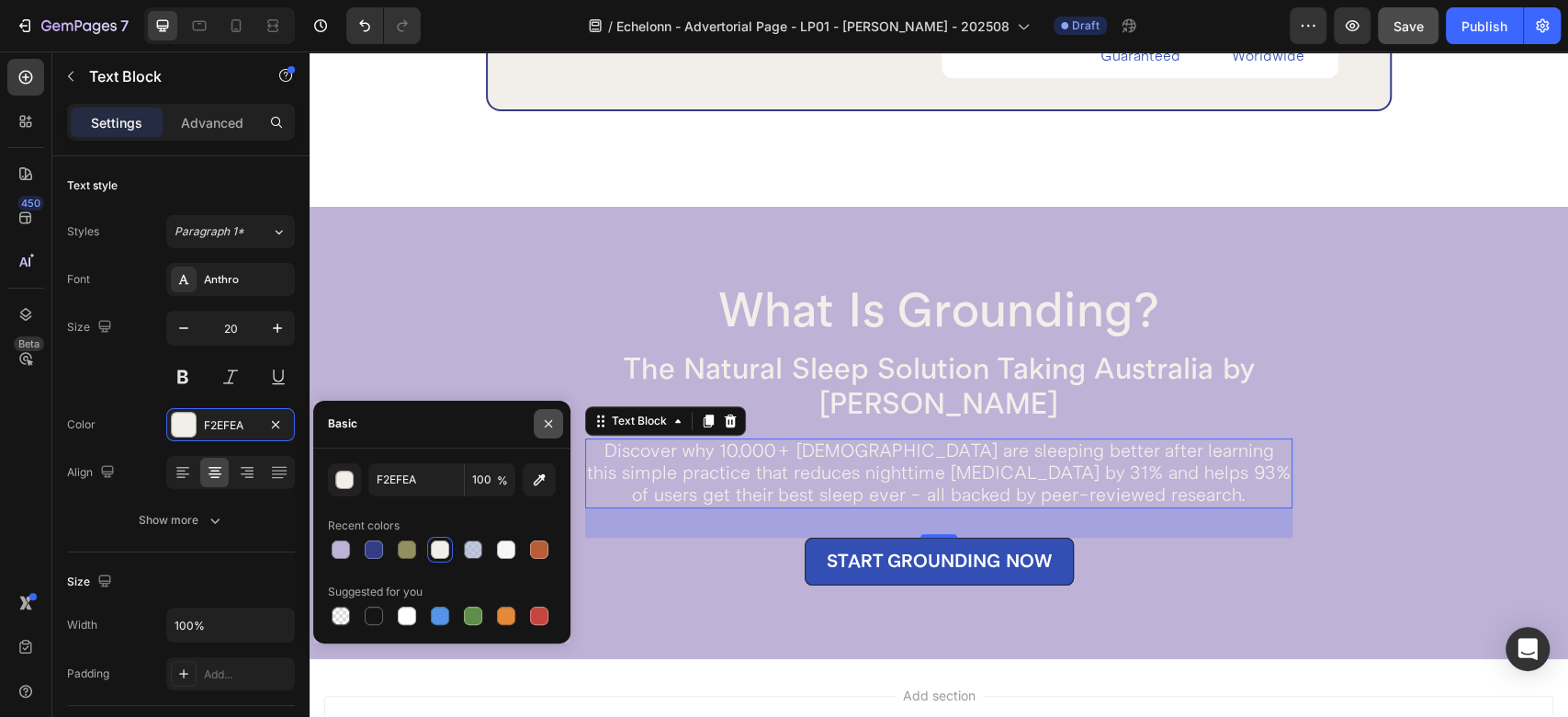
click at [544, 421] on icon "button" at bounding box center [548, 423] width 15 height 15
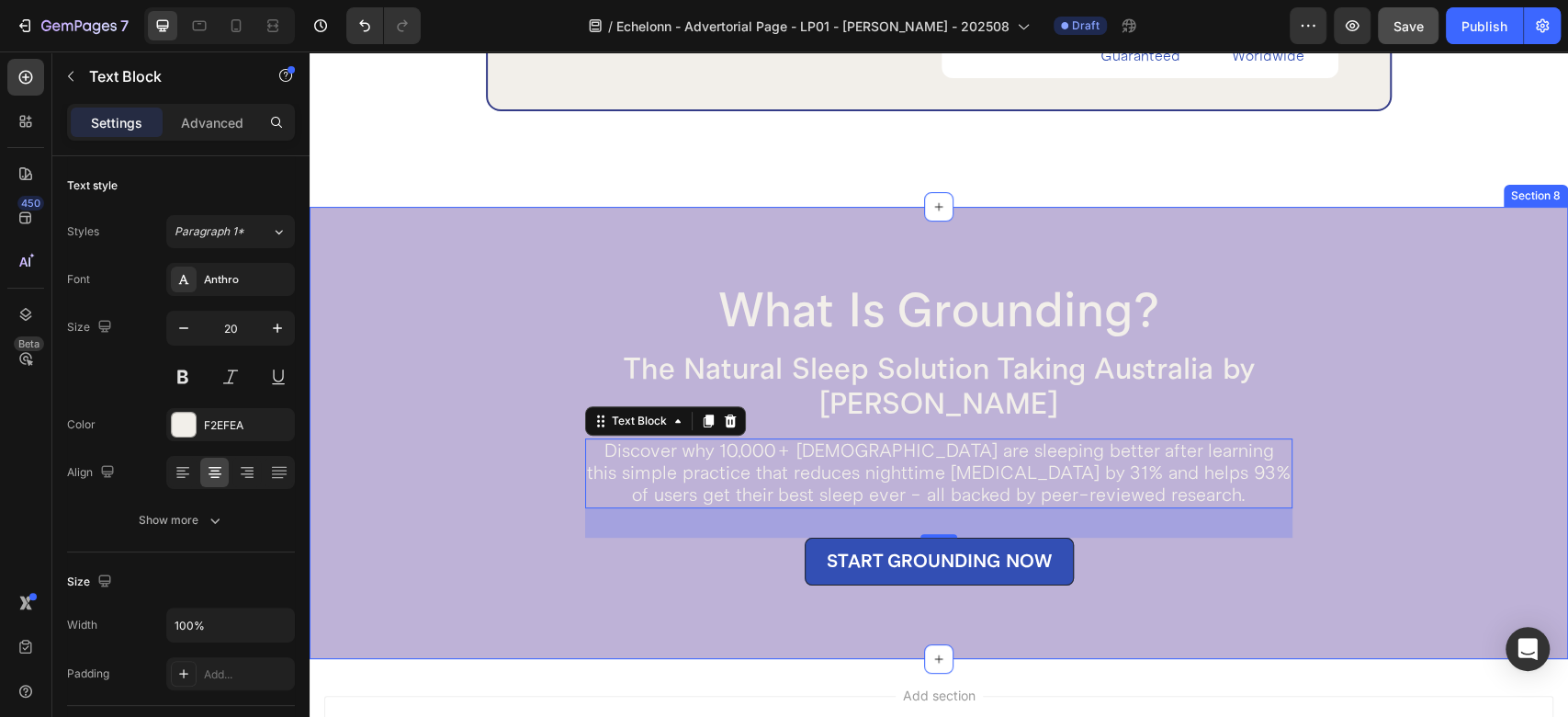
click at [1411, 474] on div "What Is Grounding? Heading The Natural Sleep Solution Taking Australia by Storm…" at bounding box center [940, 432] width 1133 height 305
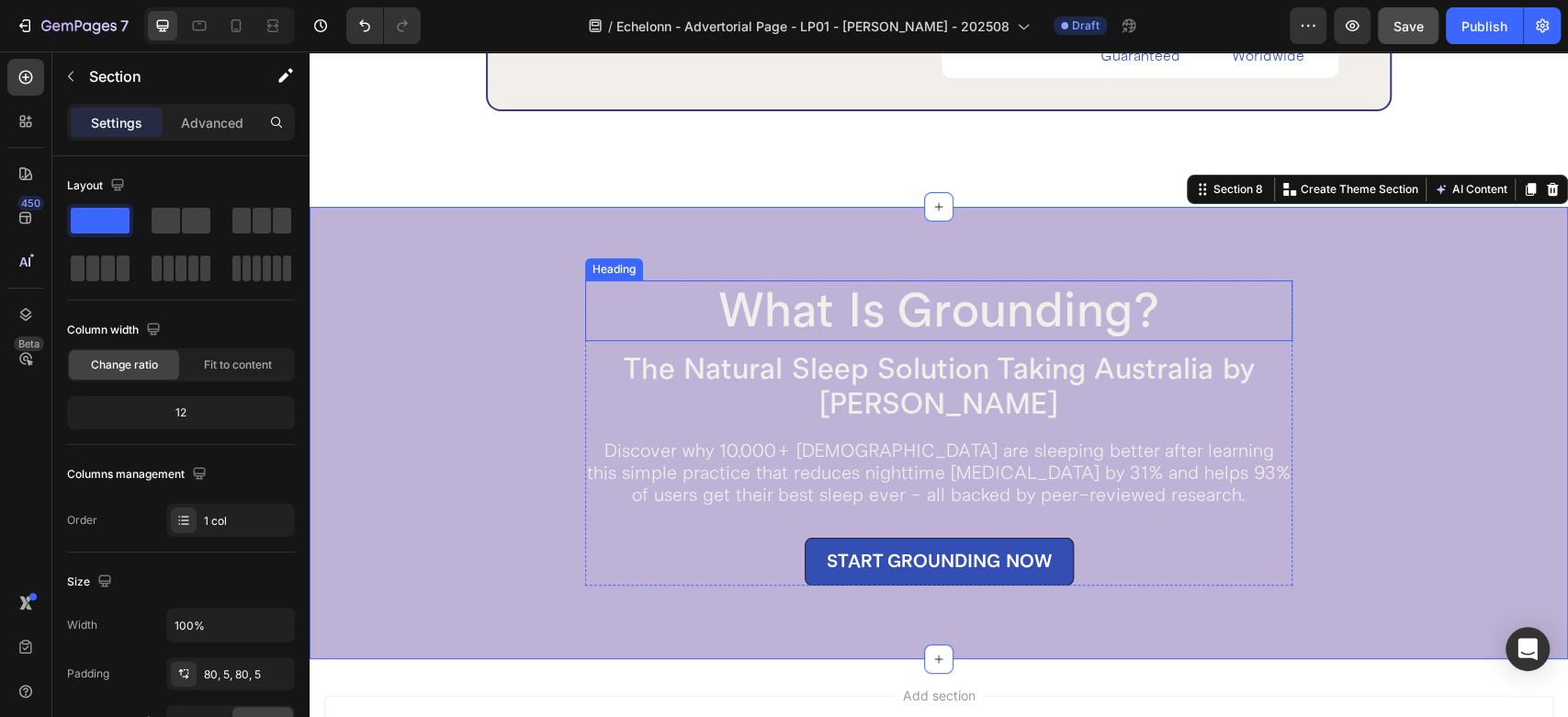
click at [886, 299] on h2 "What Is Grounding?" at bounding box center [938, 310] width 707 height 60
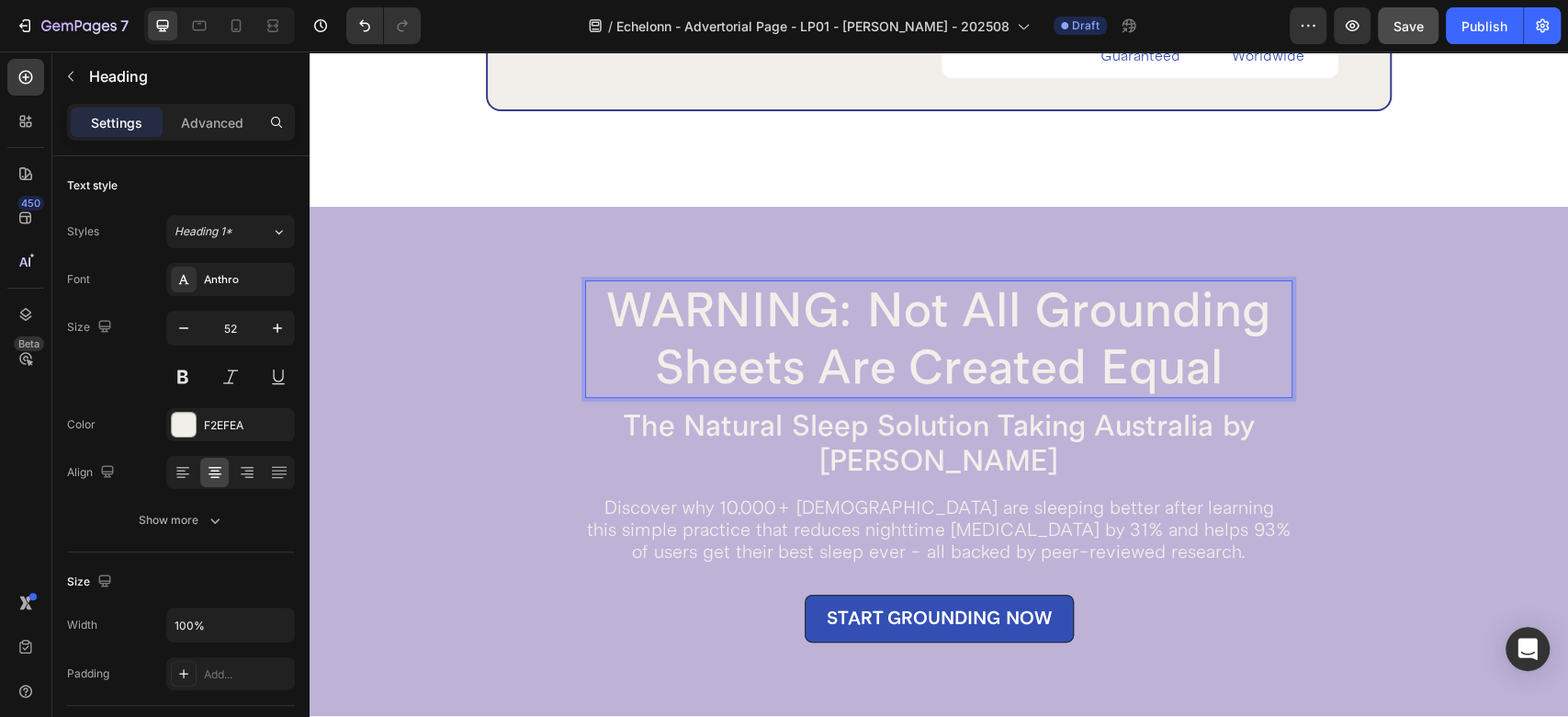
click at [866, 307] on p "WARNING: Not All Grounding Sheets Are Created Equal" at bounding box center [939, 339] width 704 height 114
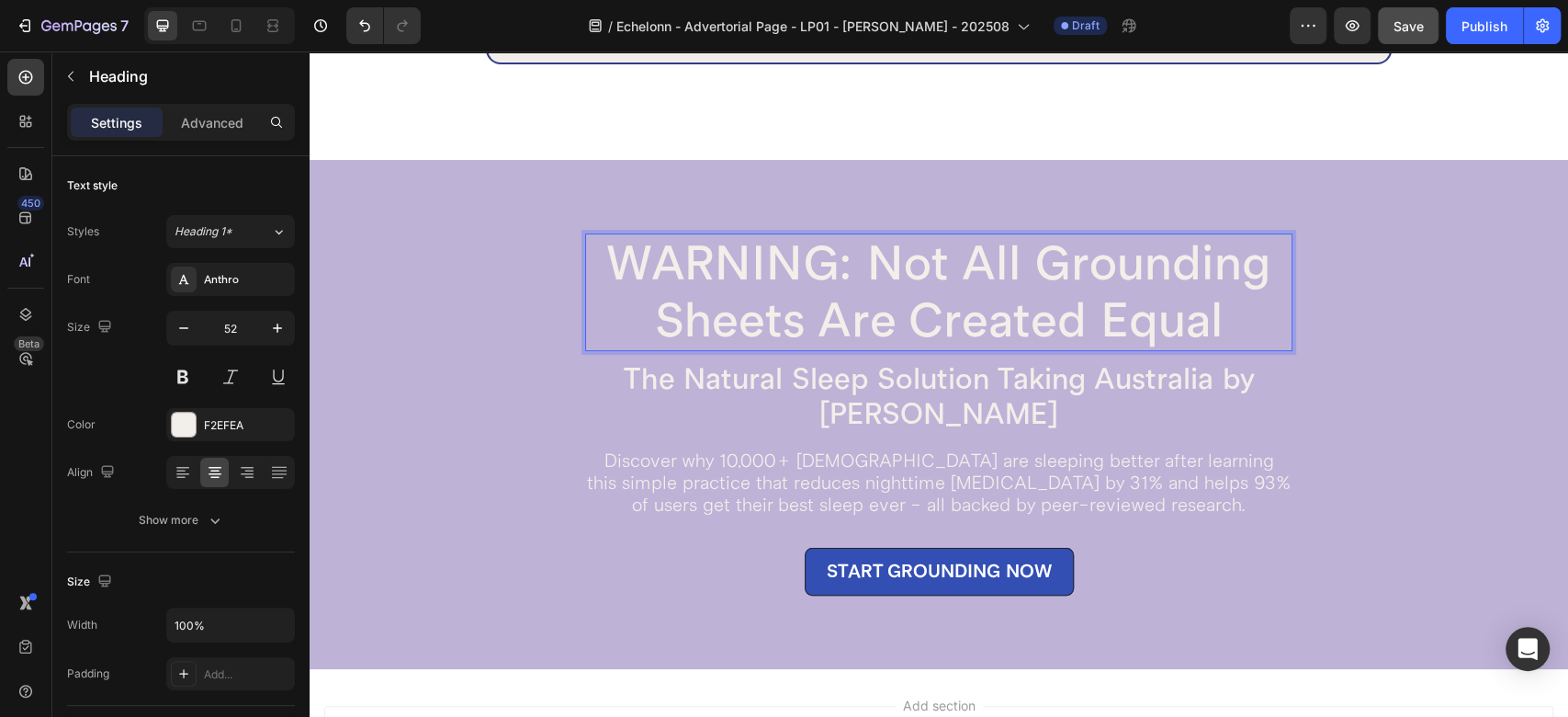
scroll to position [5187, 0]
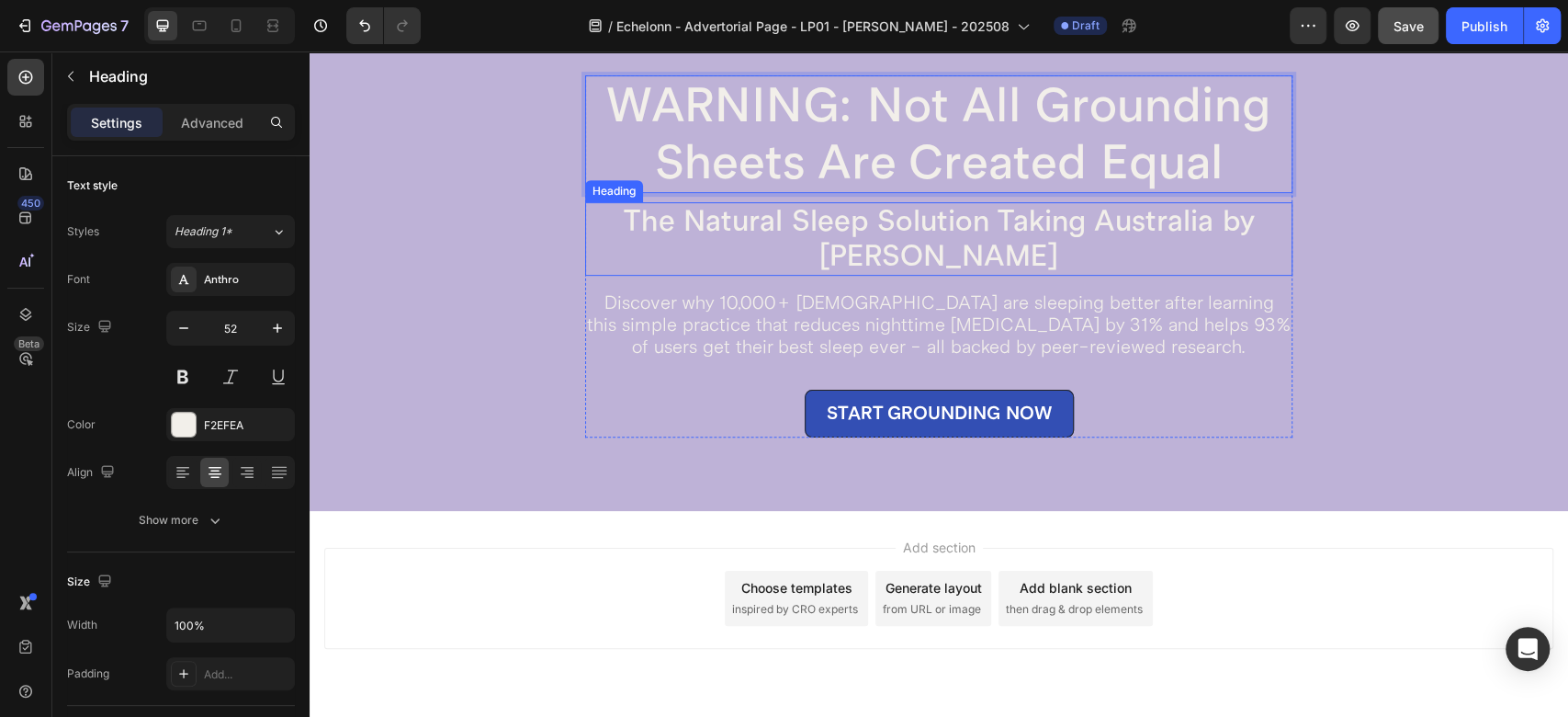
click at [884, 229] on h2 "The Natural Sleep Solution Taking Australia by [PERSON_NAME]" at bounding box center [938, 238] width 707 height 73
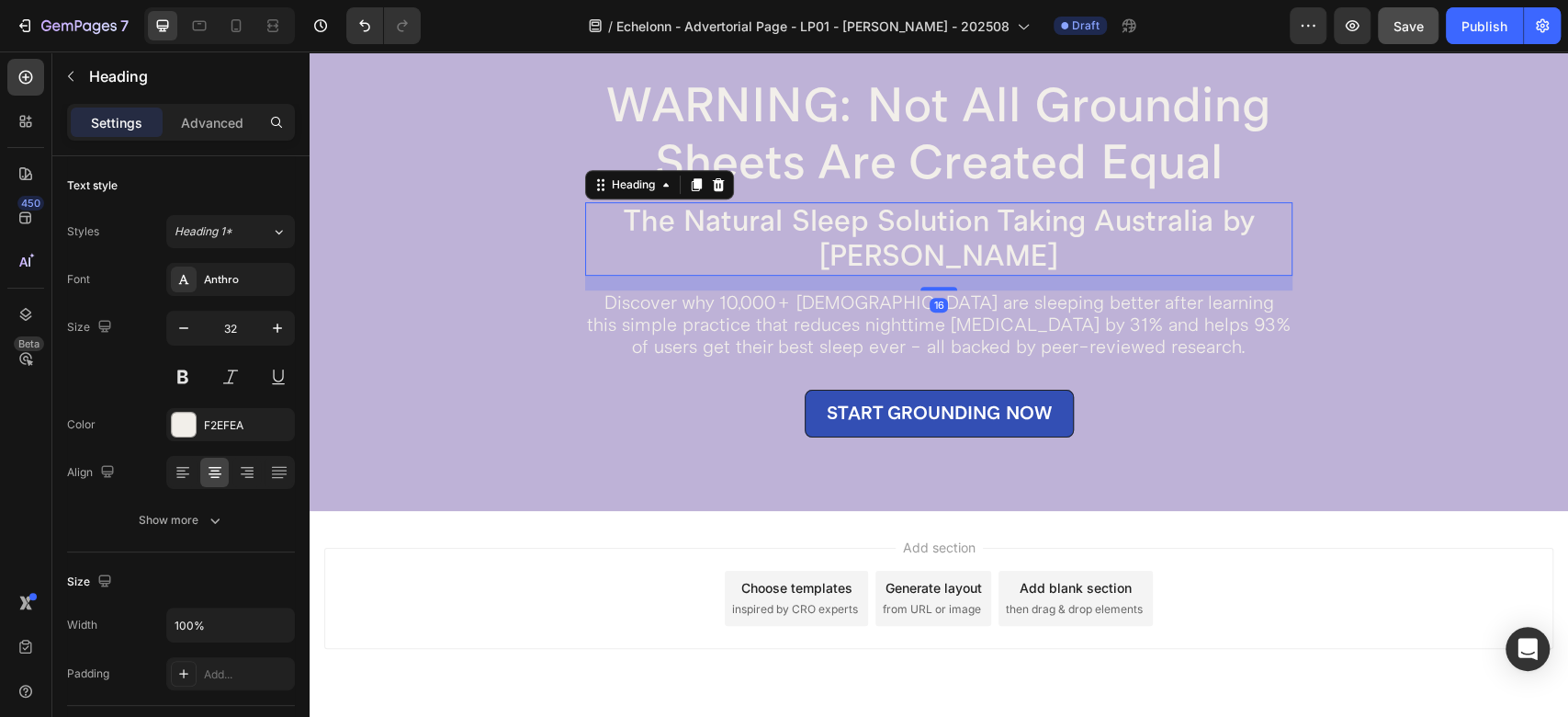
click at [885, 229] on h2 "The Natural Sleep Solution Taking Australia by [PERSON_NAME]" at bounding box center [938, 238] width 707 height 73
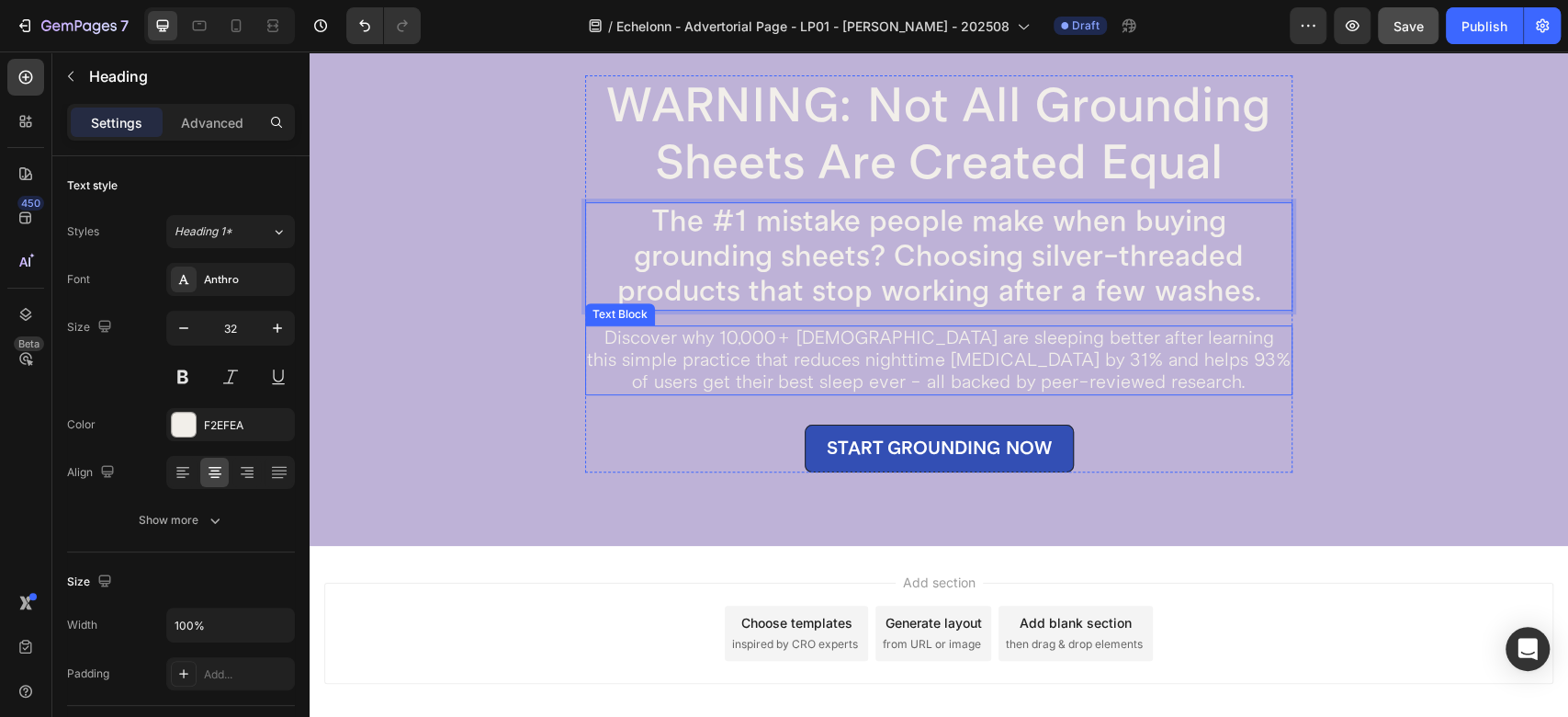
click at [753, 336] on p "Discover why 10,000+ [DEMOGRAPHIC_DATA] are sleeping better after learning this…" at bounding box center [939, 360] width 704 height 66
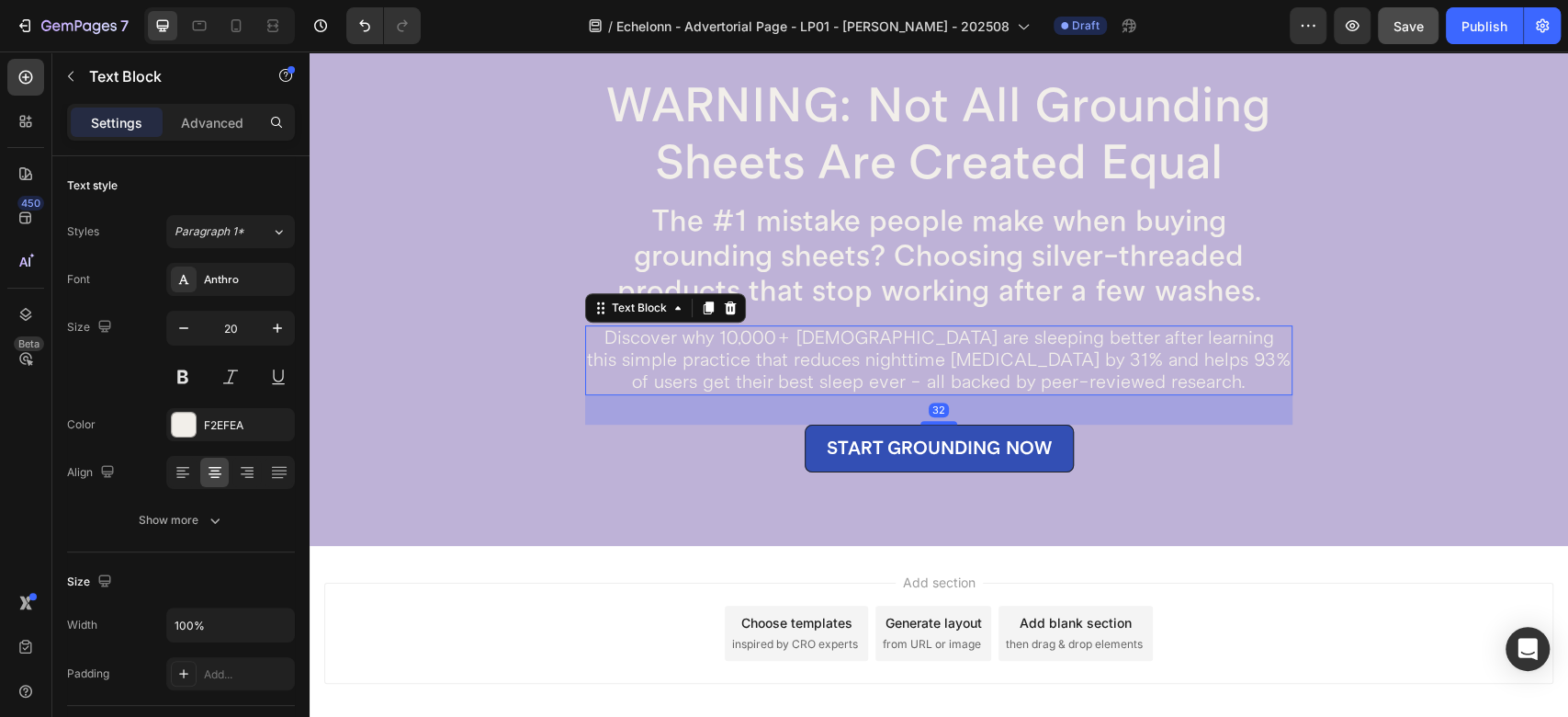
click at [753, 340] on p "Discover why 10,000+ [DEMOGRAPHIC_DATA] are sleeping better after learning this…" at bounding box center [939, 360] width 704 height 66
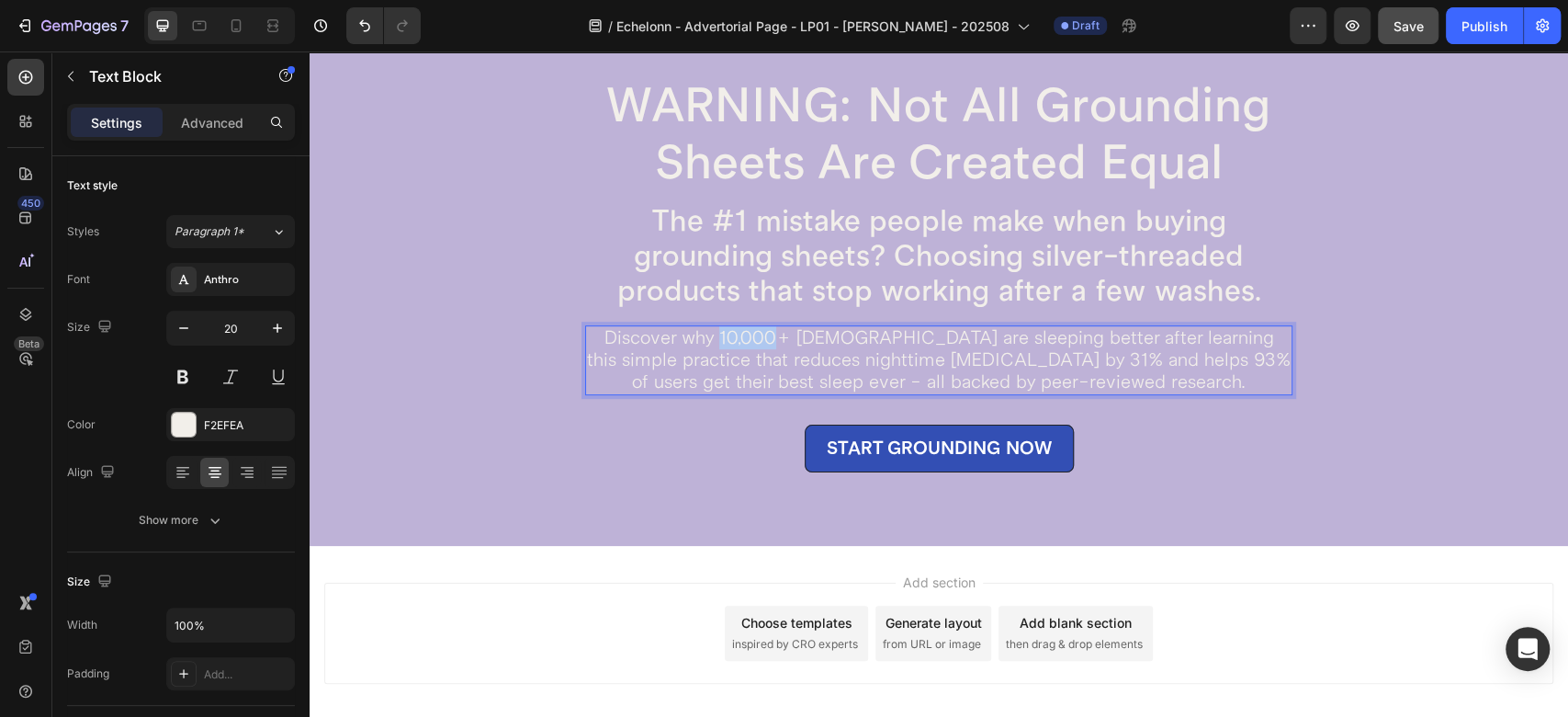
click at [753, 340] on p "Discover why 10,000+ [DEMOGRAPHIC_DATA] are sleeping better after learning this…" at bounding box center [939, 360] width 704 height 66
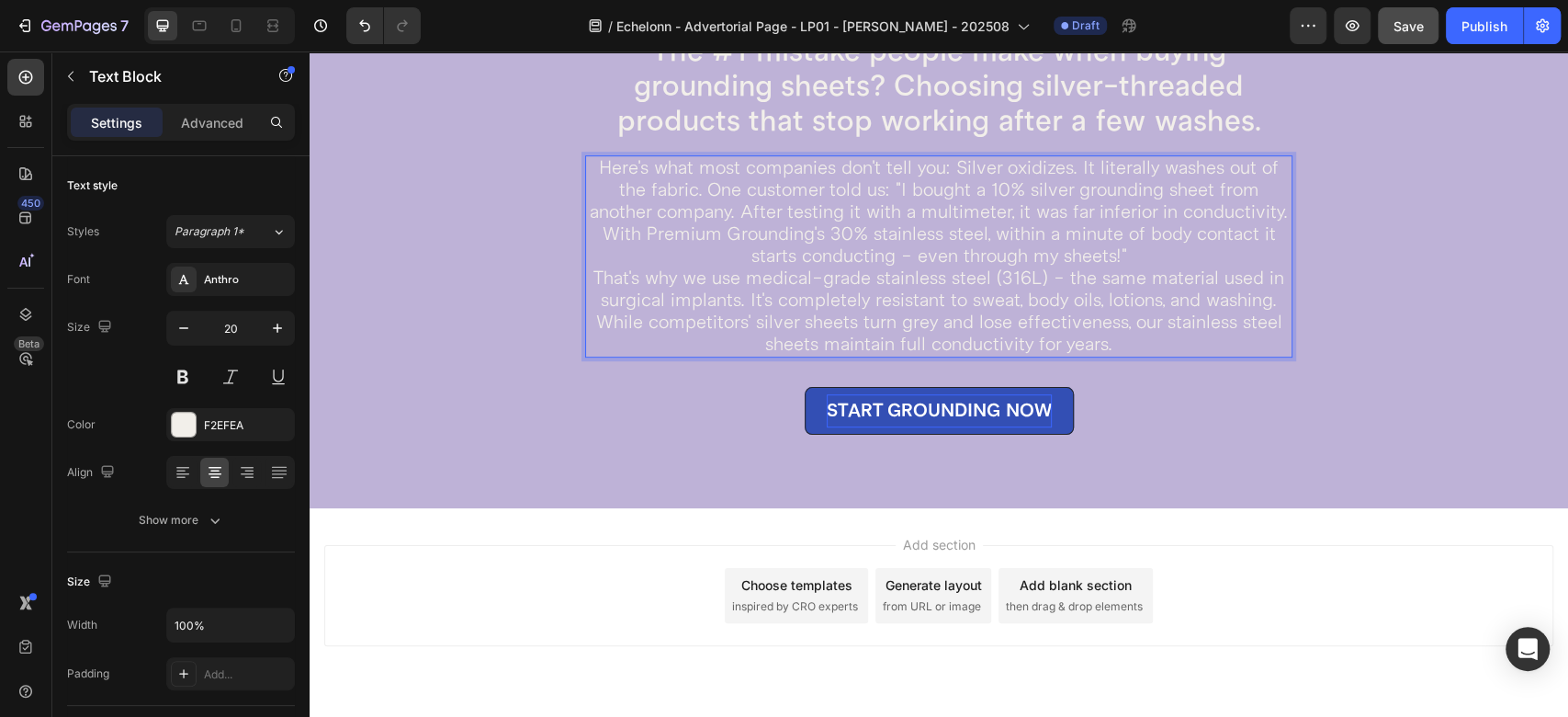
scroll to position [5391, 0]
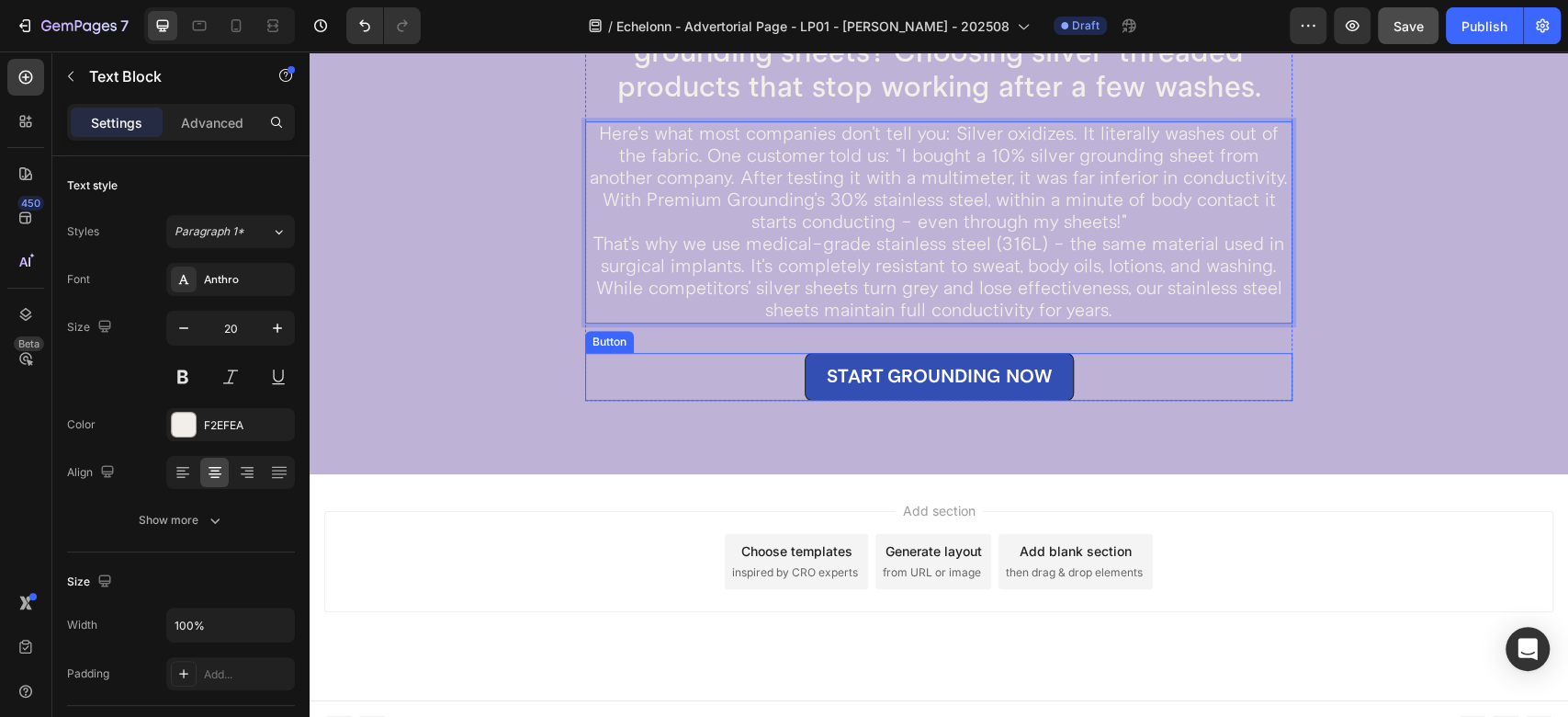
click at [740, 380] on div "START GROUNDING NOW Button" at bounding box center [938, 377] width 707 height 48
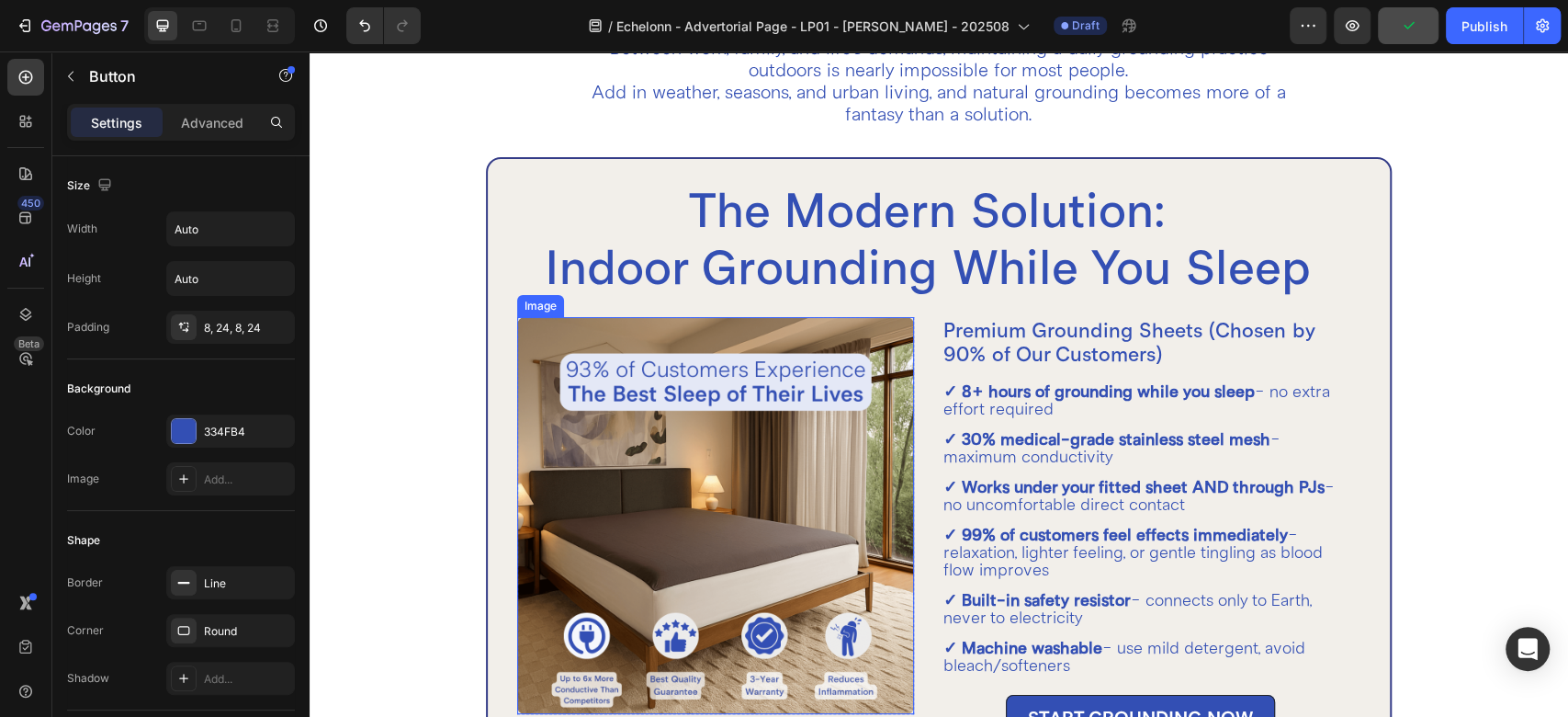
scroll to position [4165, 0]
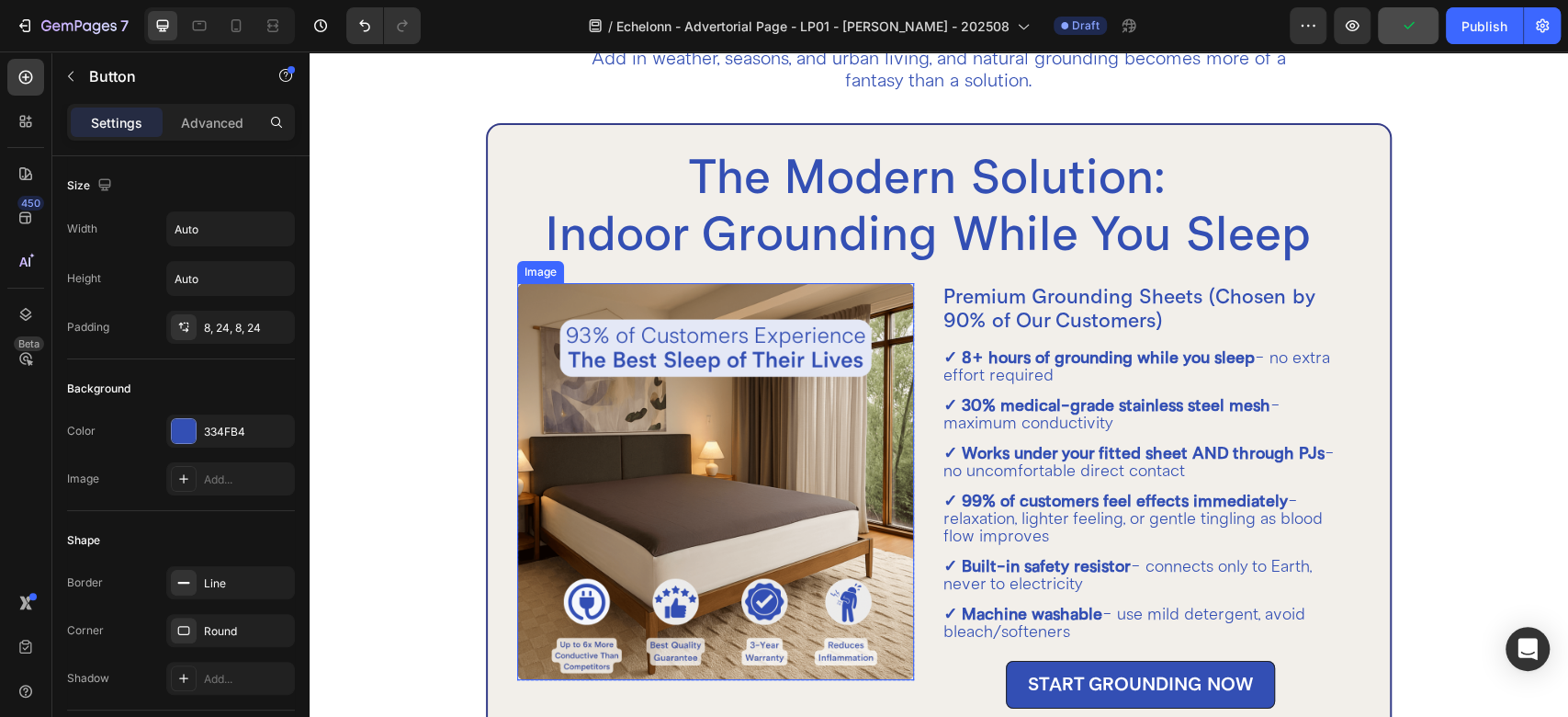
click at [718, 384] on img at bounding box center [715, 481] width 397 height 397
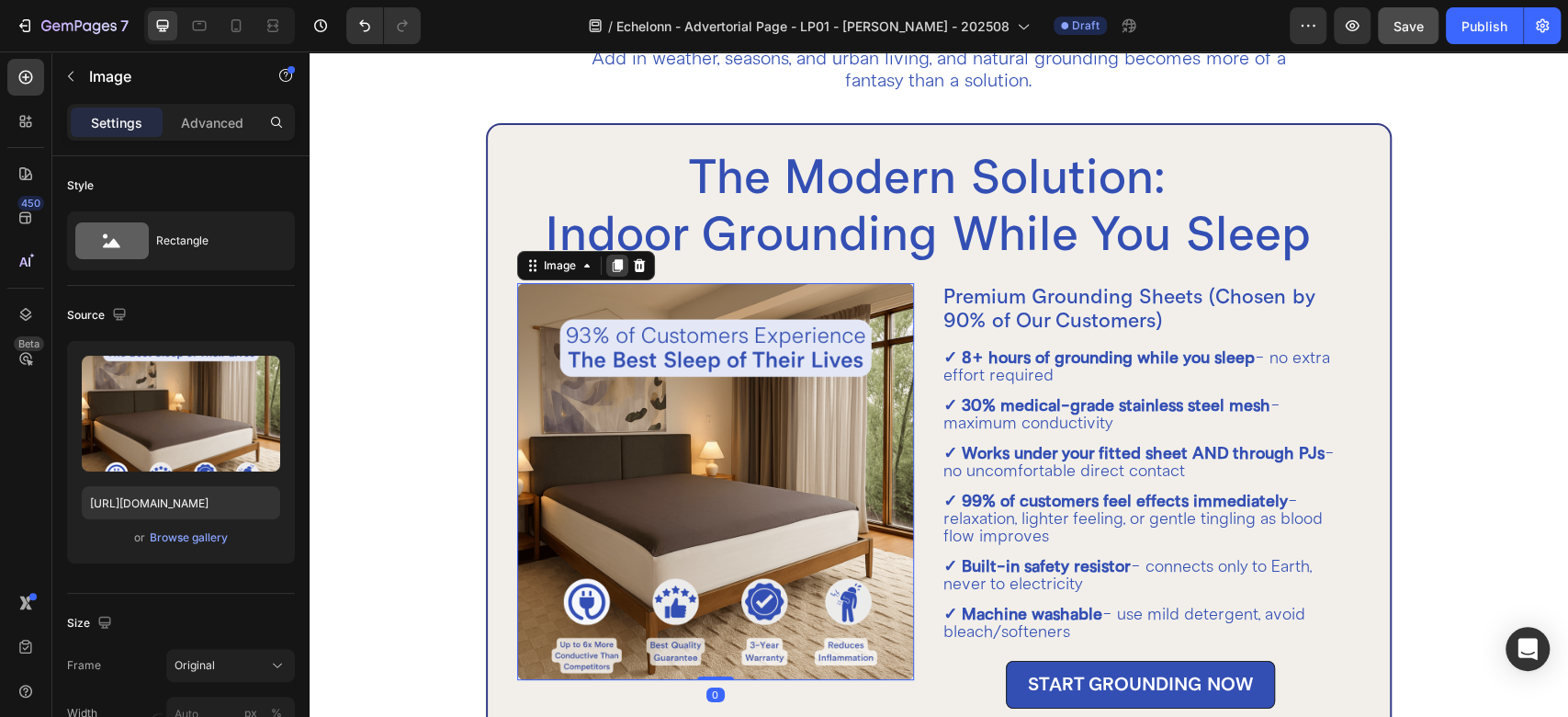
click at [610, 261] on icon at bounding box center [617, 265] width 15 height 15
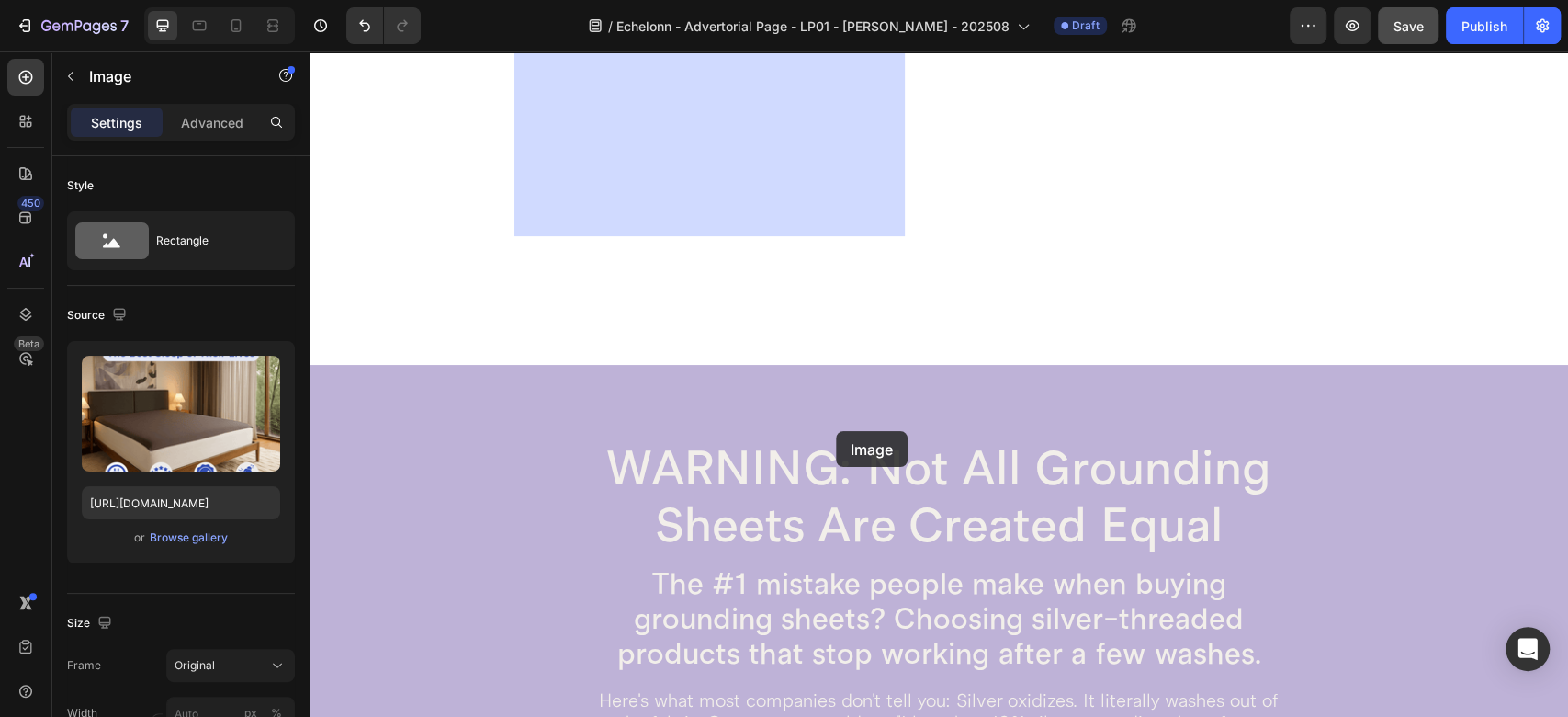
scroll to position [5327, 0]
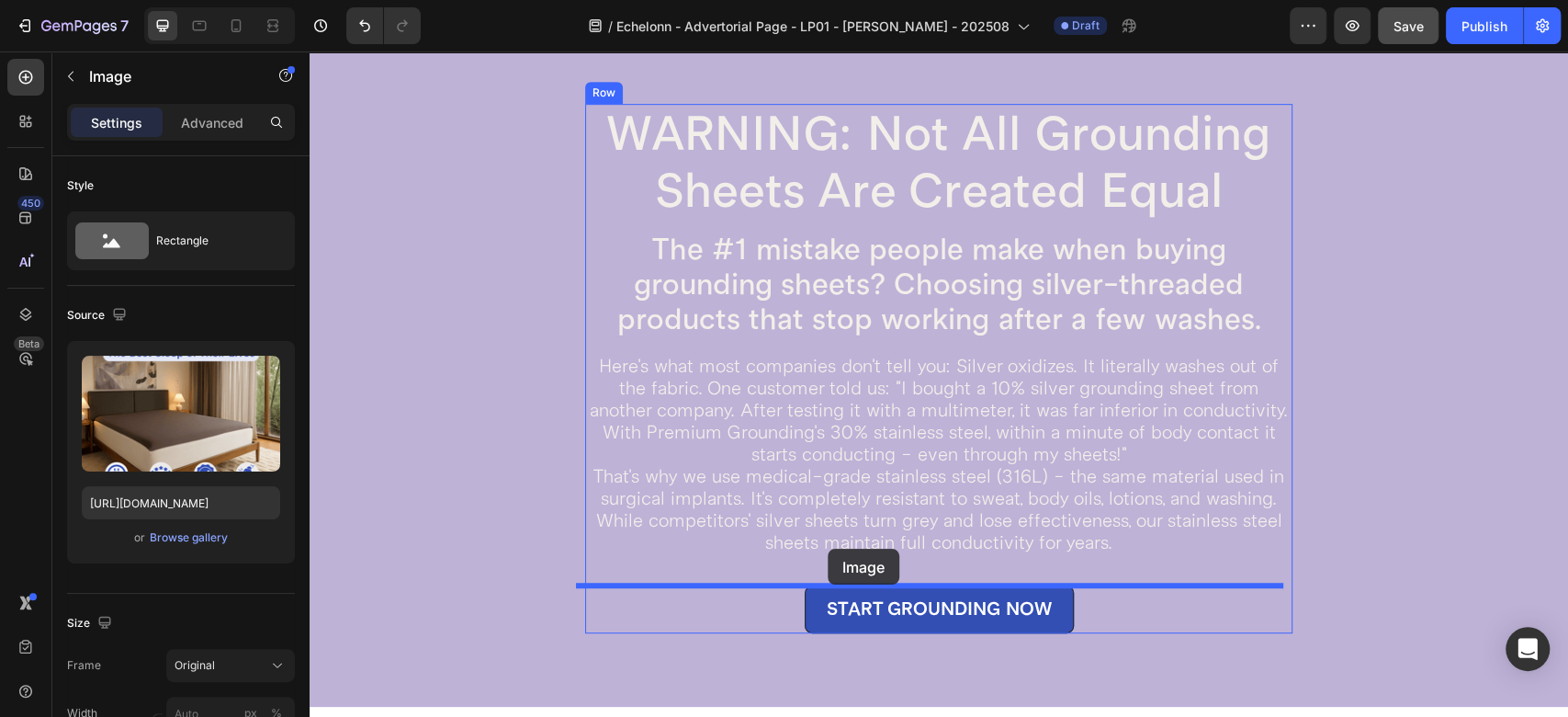
drag, startPoint x: 543, startPoint y: 100, endPoint x: 828, endPoint y: 548, distance: 531.0
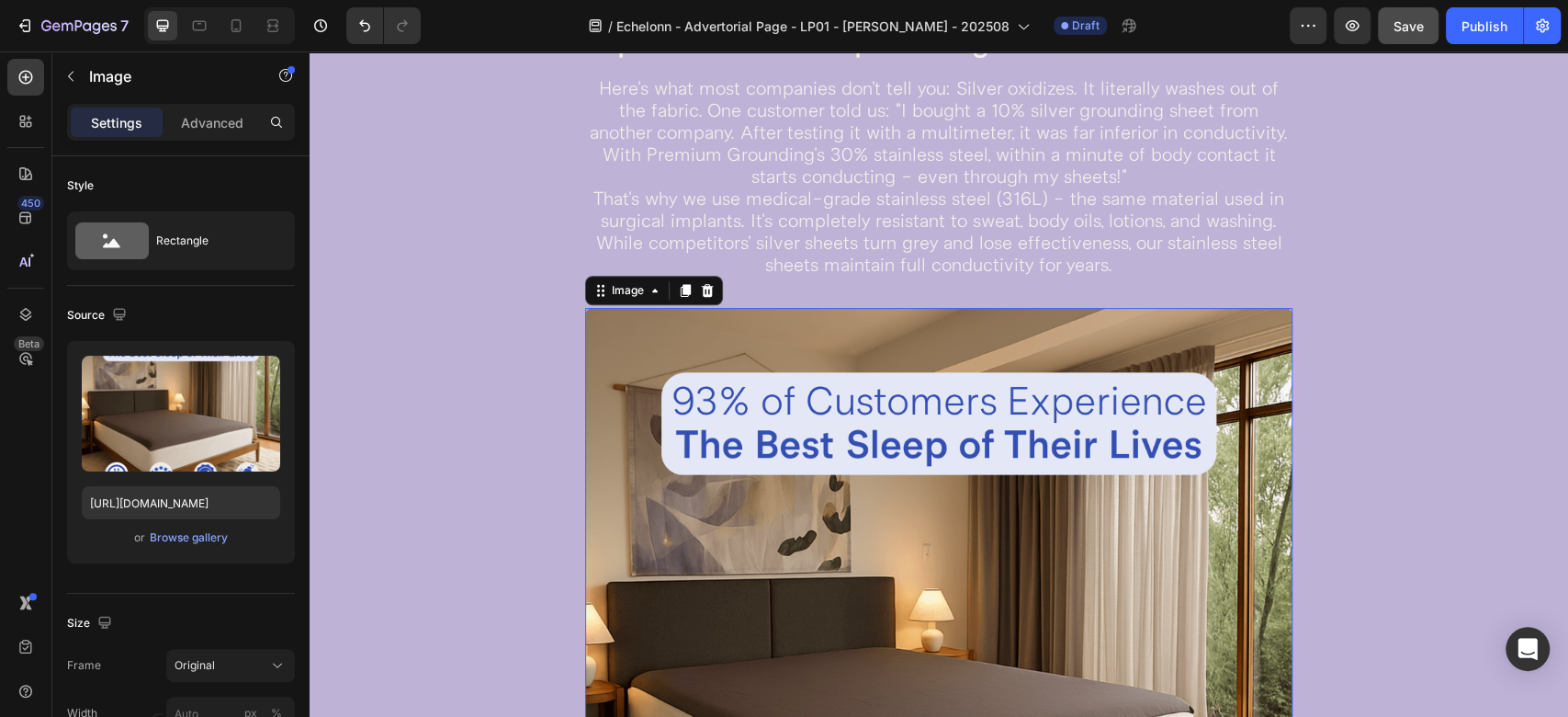
scroll to position [5735, 0]
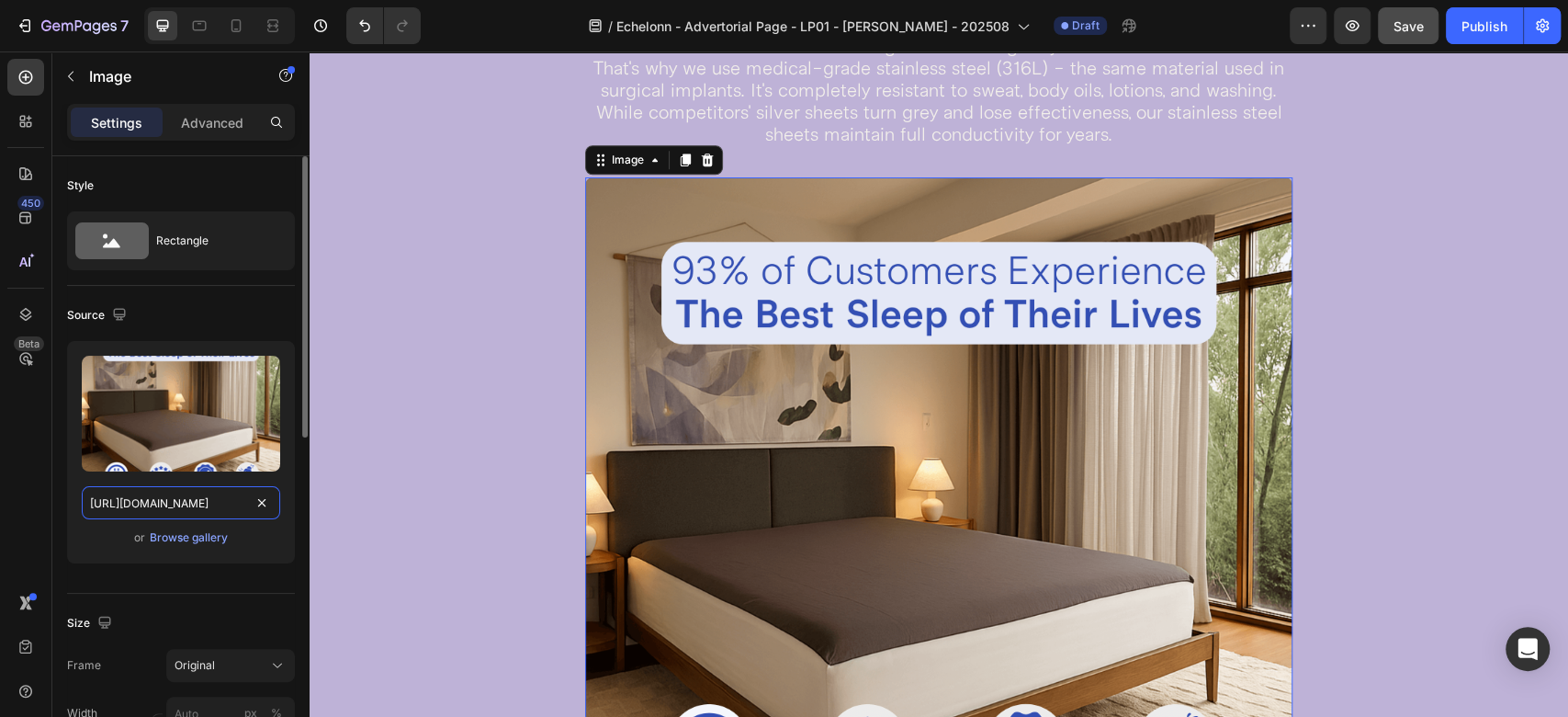
click at [181, 495] on input "https://cdn.shopify.com/s/files/1/0588/0568/2241/files/grounding-sheet-underlay…" at bounding box center [181, 502] width 199 height 33
paste input "Grounding_Sheet_Reviews_5e46db95-6ace-47f3-acf3-c06e05ee79ca.png?v=1738044784"
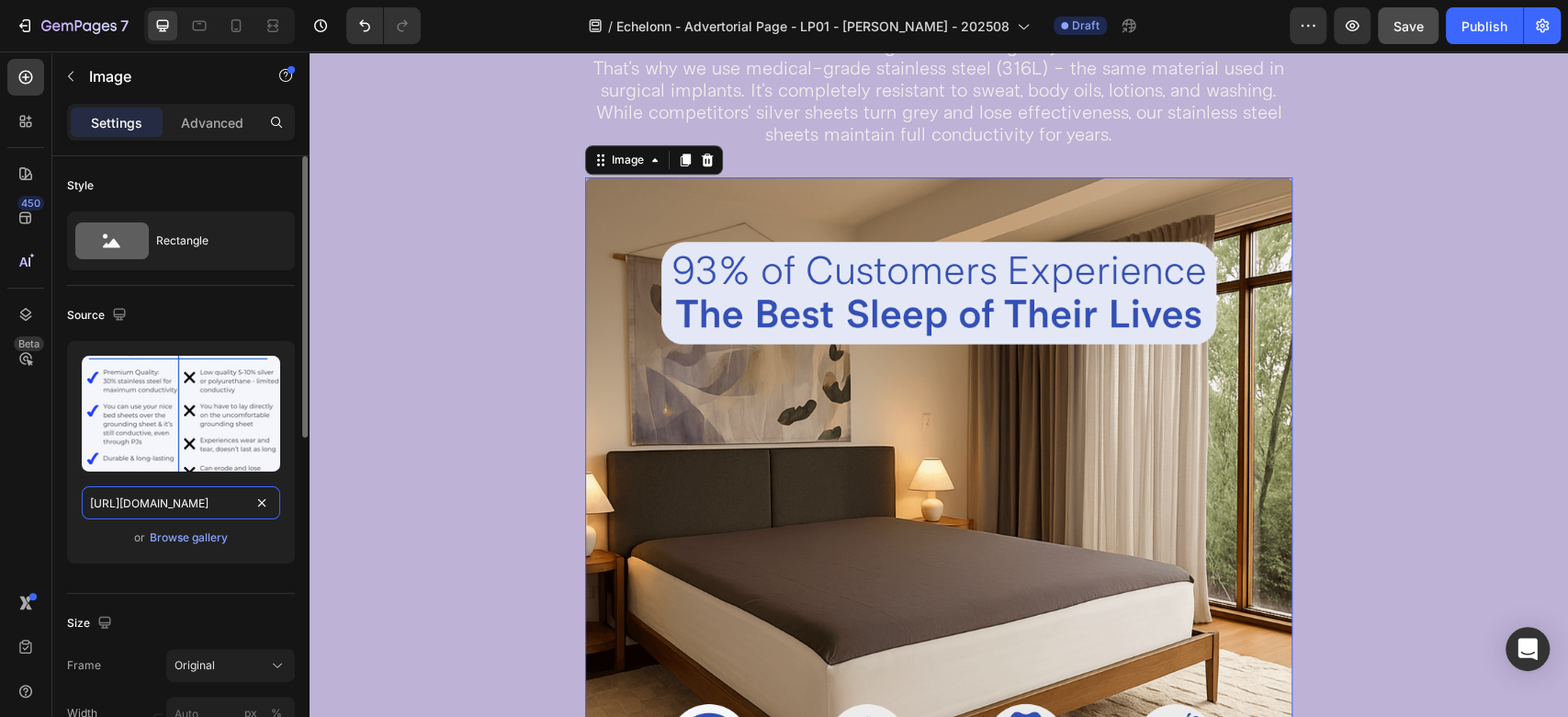
type input "https://cdn.shopify.com/s/files/1/0588/0568/2241/files/Grounding_Sheet_Reviews_…"
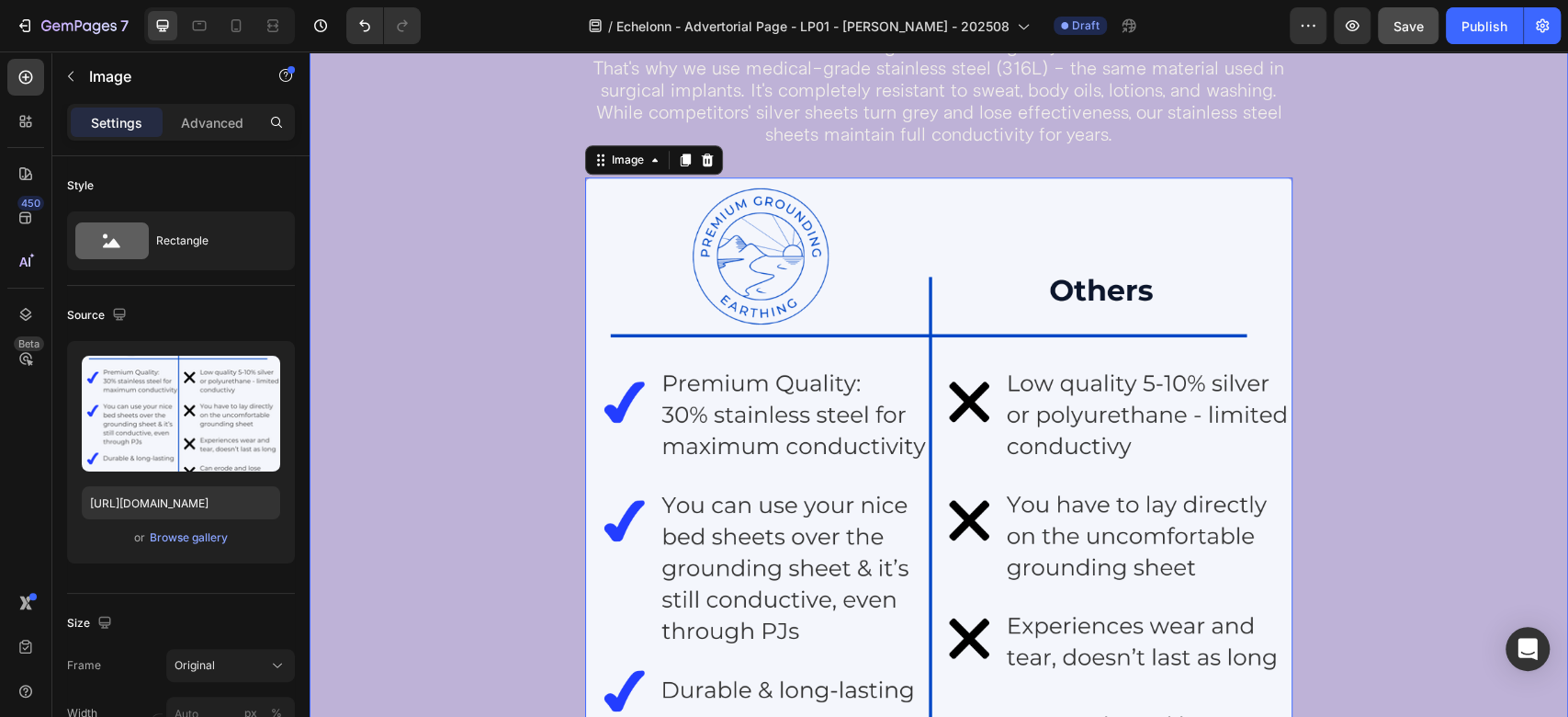
click at [1324, 310] on div "WARNING: Not All Grounding Sheets Are Created Equal Heading The #1 mistake peop…" at bounding box center [940, 329] width 1133 height 1266
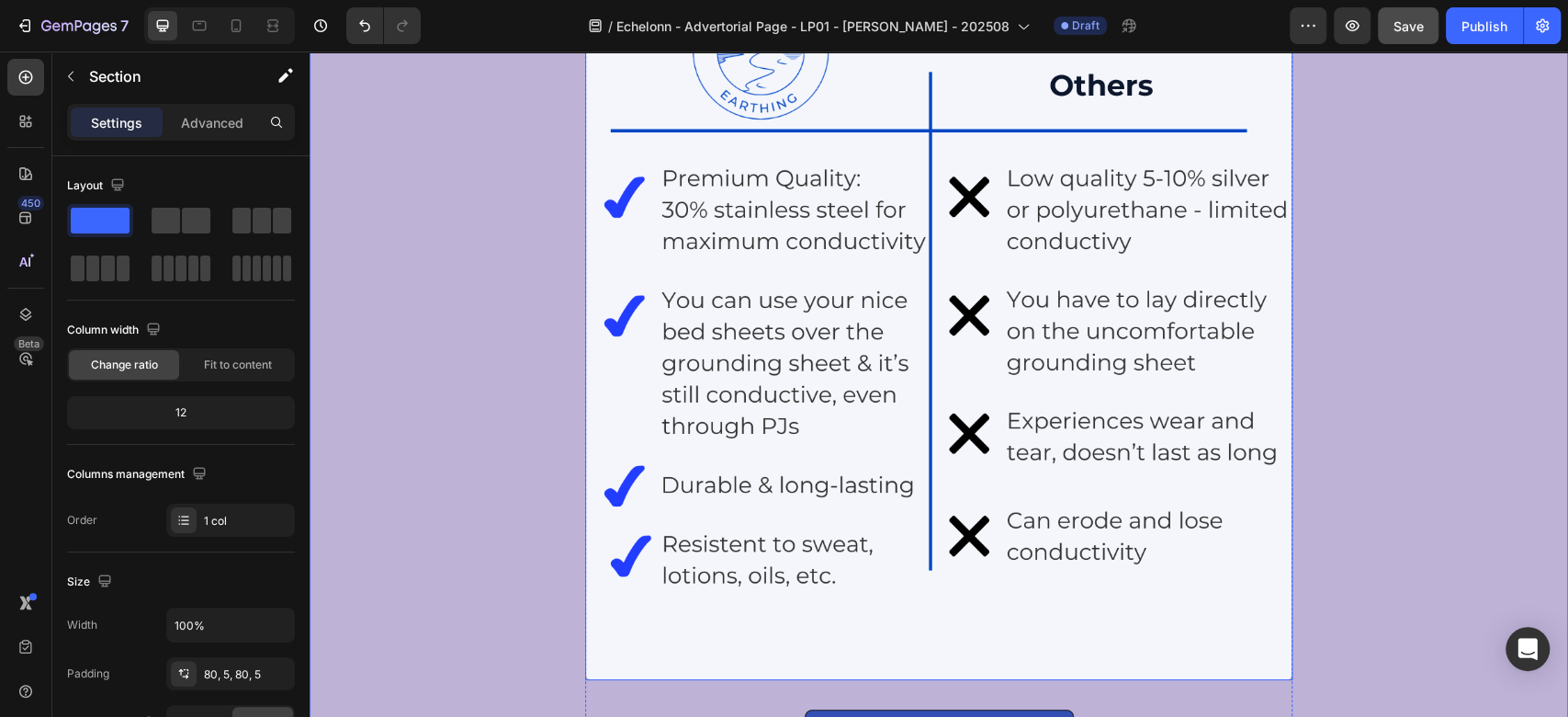
scroll to position [5735, 0]
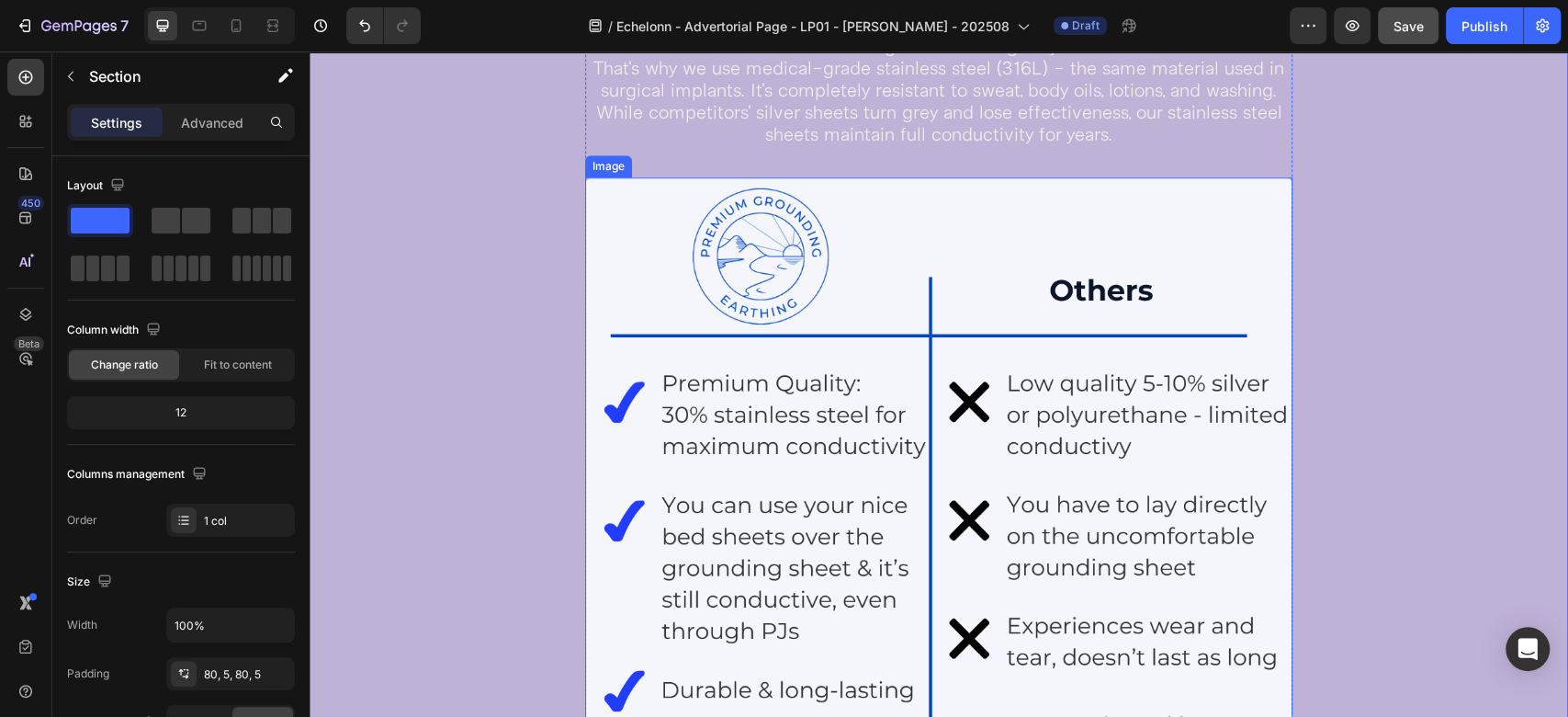
click at [683, 272] on img at bounding box center [938, 531] width 707 height 707
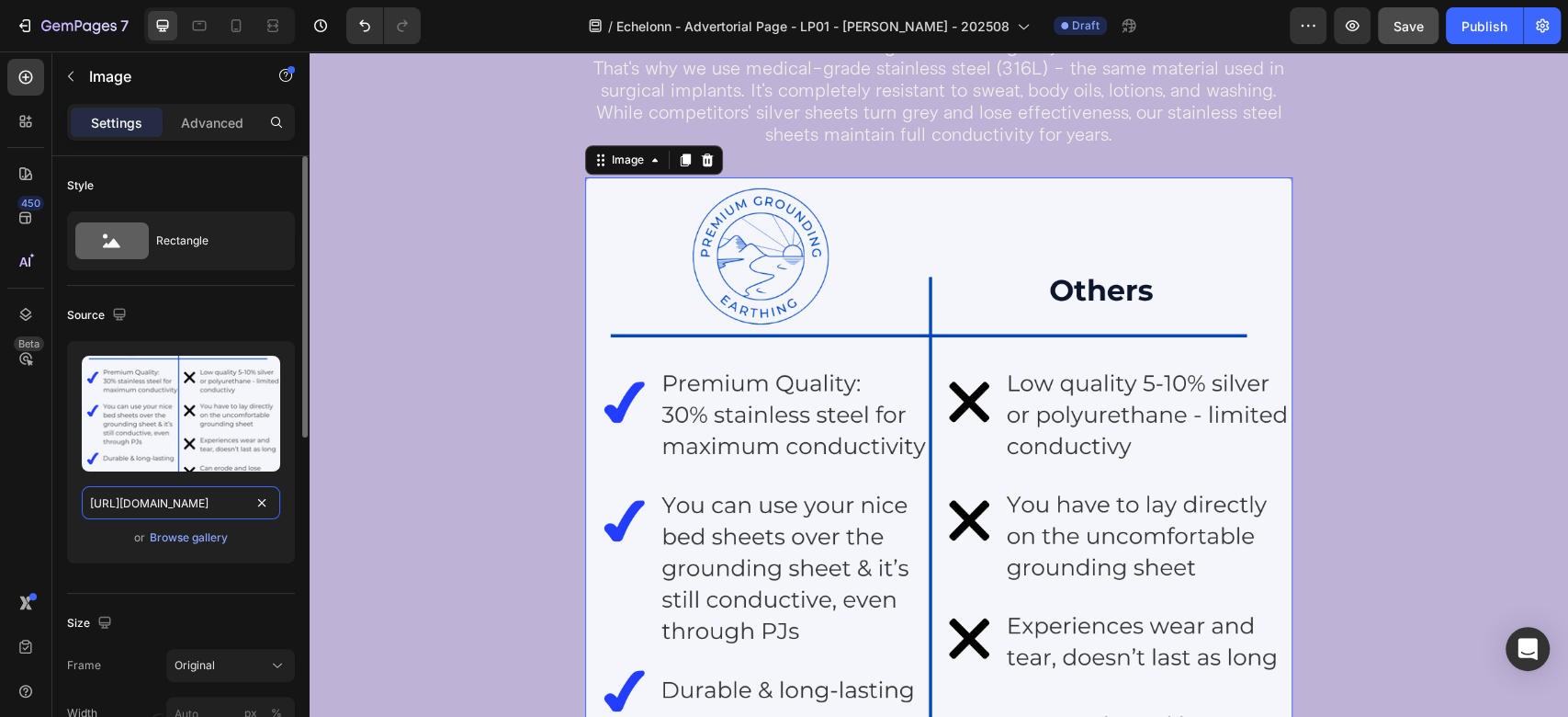
click at [141, 499] on input "https://cdn.shopify.com/s/files/1/0588/0568/2241/files/Grounding_Sheet_Reviews_…" at bounding box center [181, 502] width 199 height 33
paste input "Premium_Grounding.png?v=1753761449"
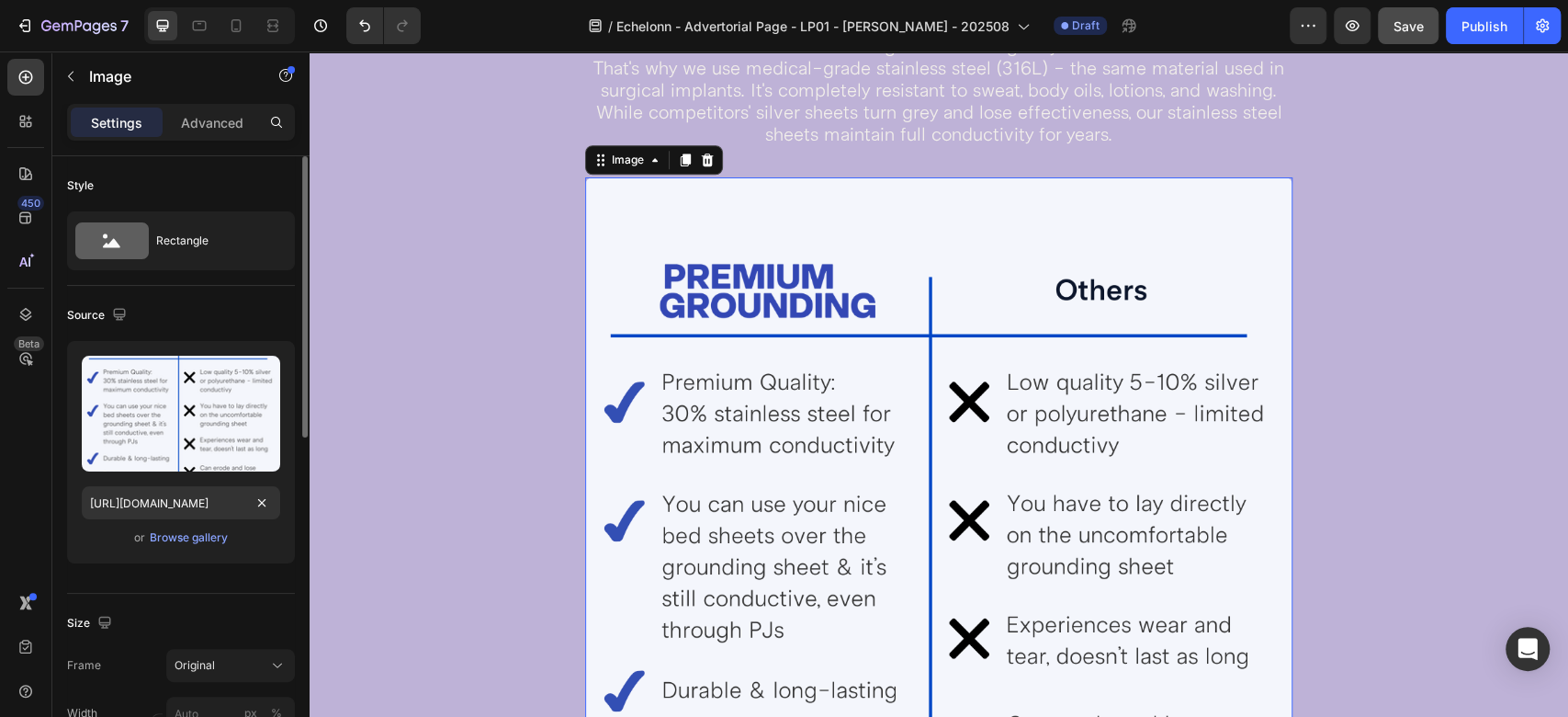
scroll to position [0, 0]
click at [200, 302] on div "Source" at bounding box center [181, 315] width 228 height 29
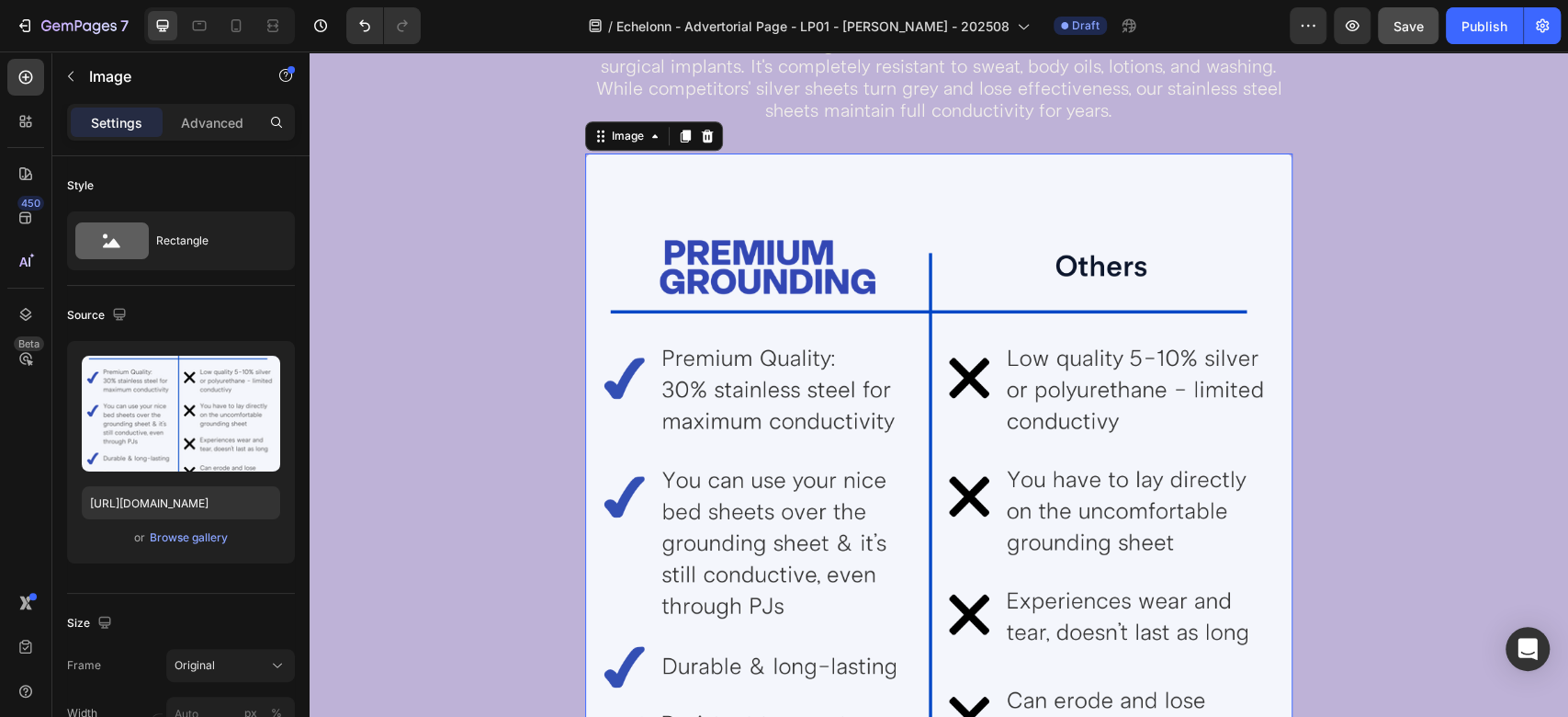
scroll to position [5735, 0]
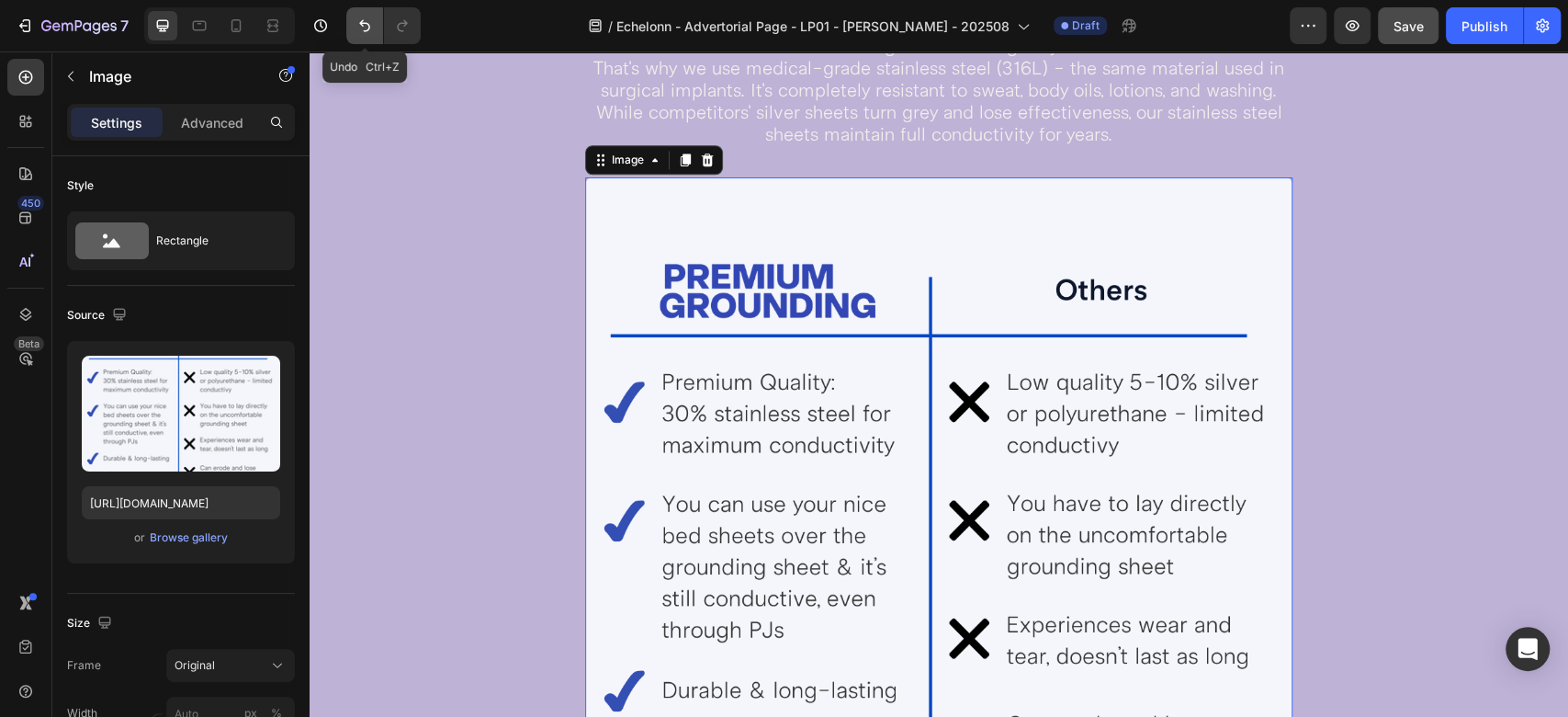
click at [356, 23] on icon "Undo/Redo" at bounding box center [365, 25] width 19 height 19
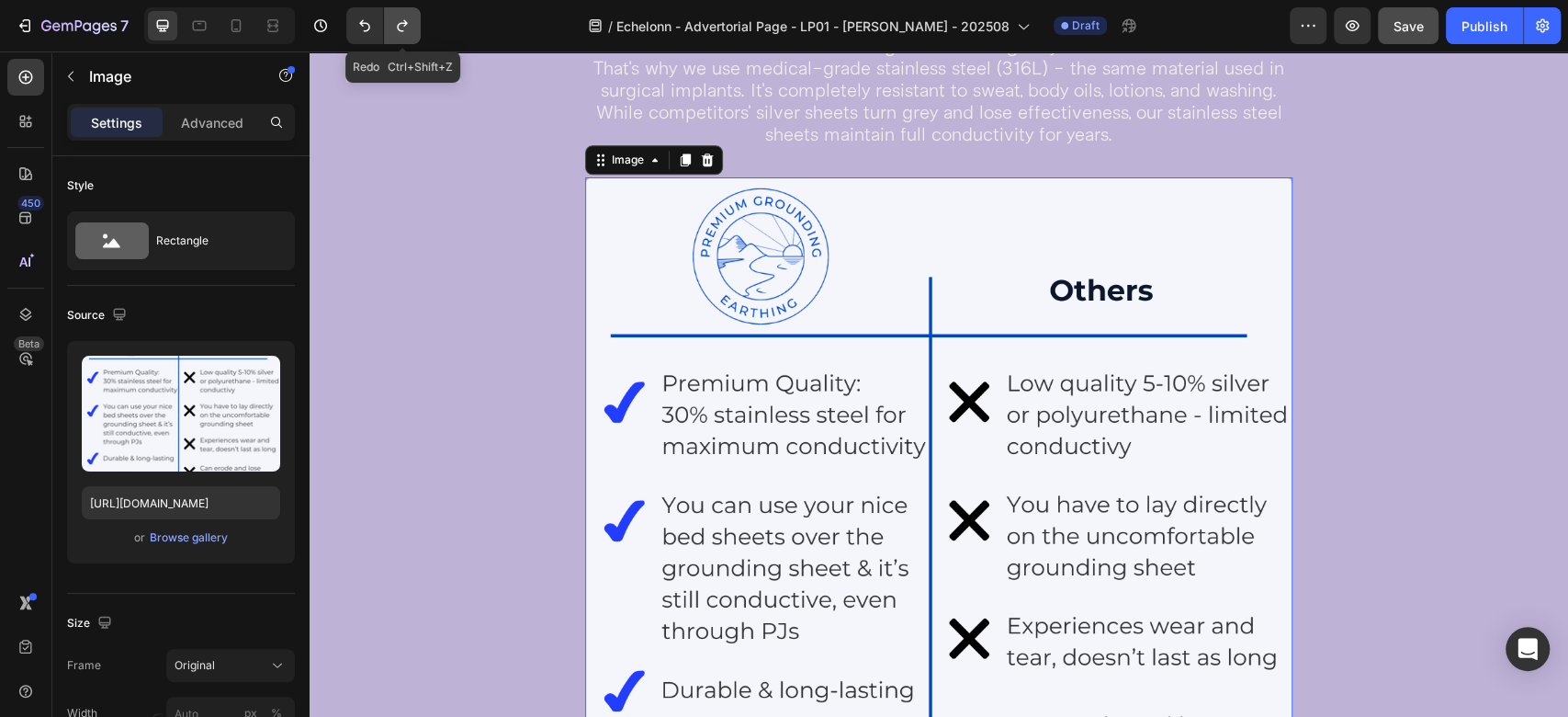
click at [401, 29] on icon "Undo/Redo" at bounding box center [402, 25] width 19 height 19
type input "[URL][DOMAIN_NAME]"
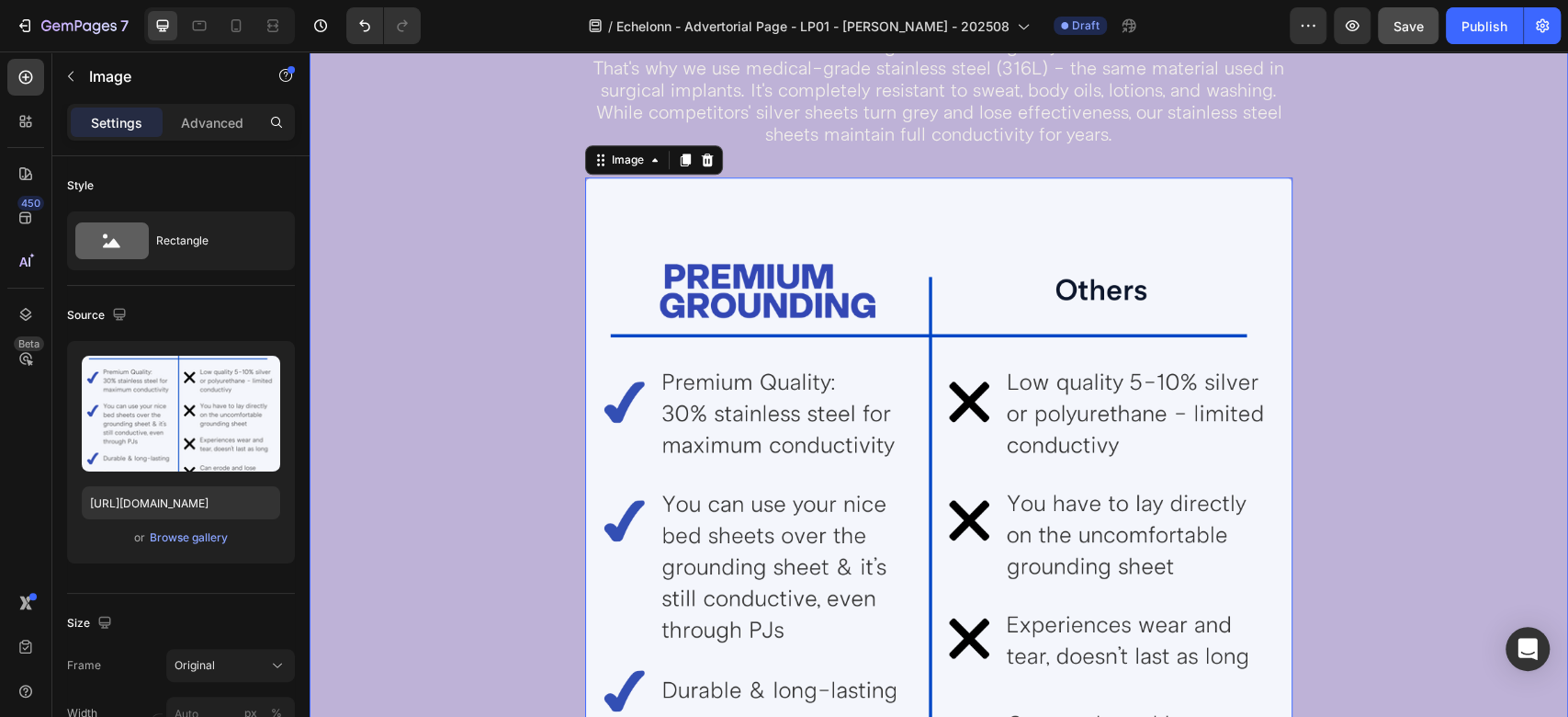
click at [1347, 369] on div "WARNING: Not All Grounding Sheets Are Created Equal Heading The #1 mistake peop…" at bounding box center [940, 329] width 1133 height 1266
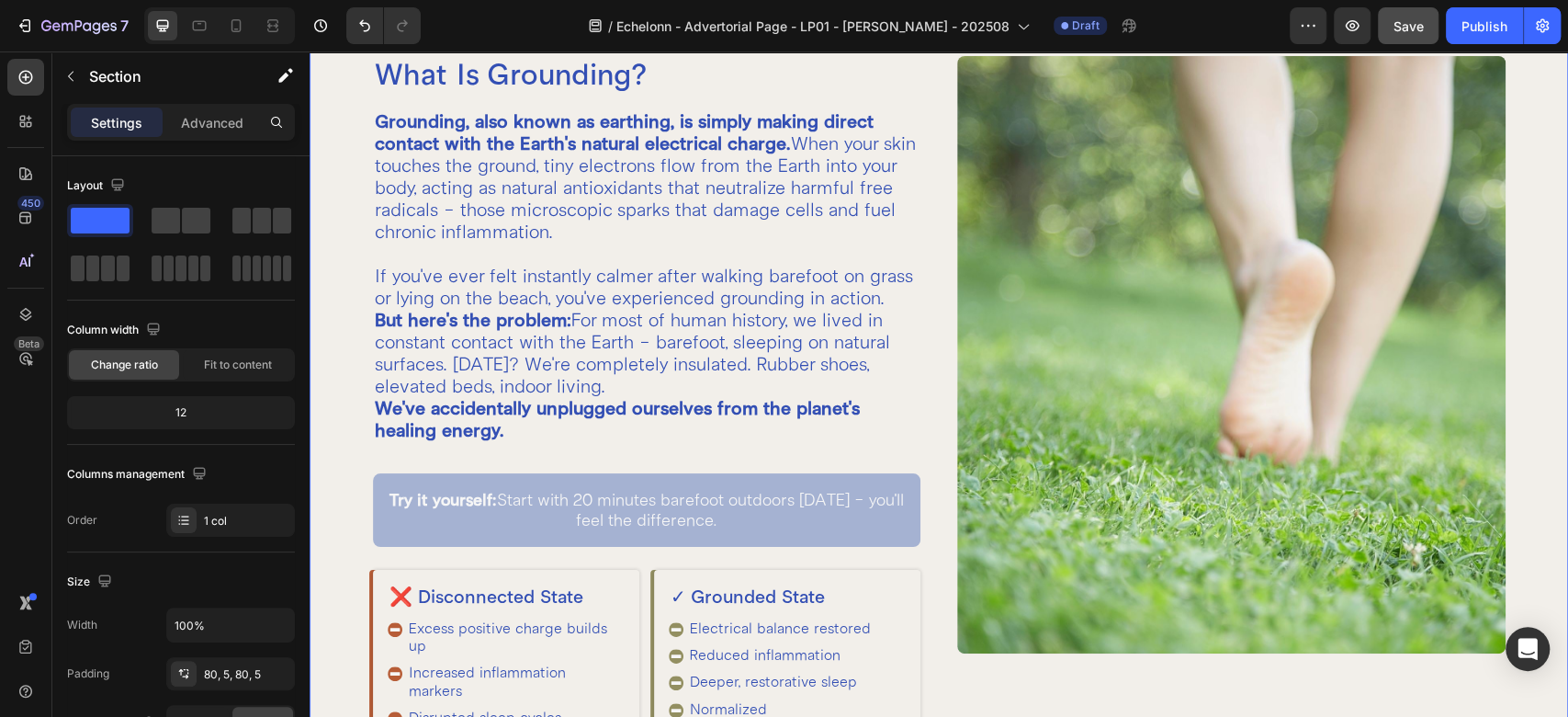
scroll to position [834, 0]
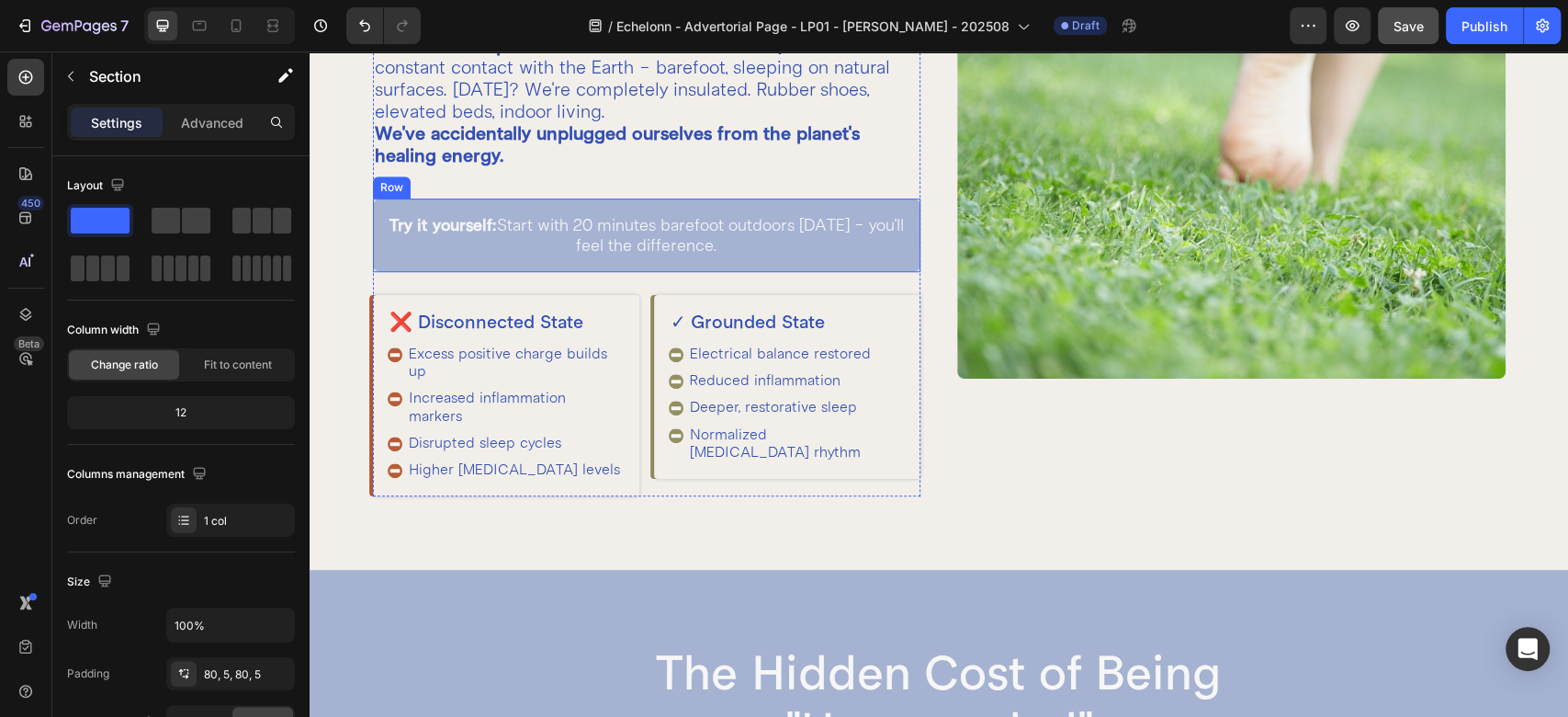
click at [907, 237] on div "Try it yourself: Start with 20 minutes barefoot outdoors today - you'll feel th…" at bounding box center [647, 235] width 548 height 73
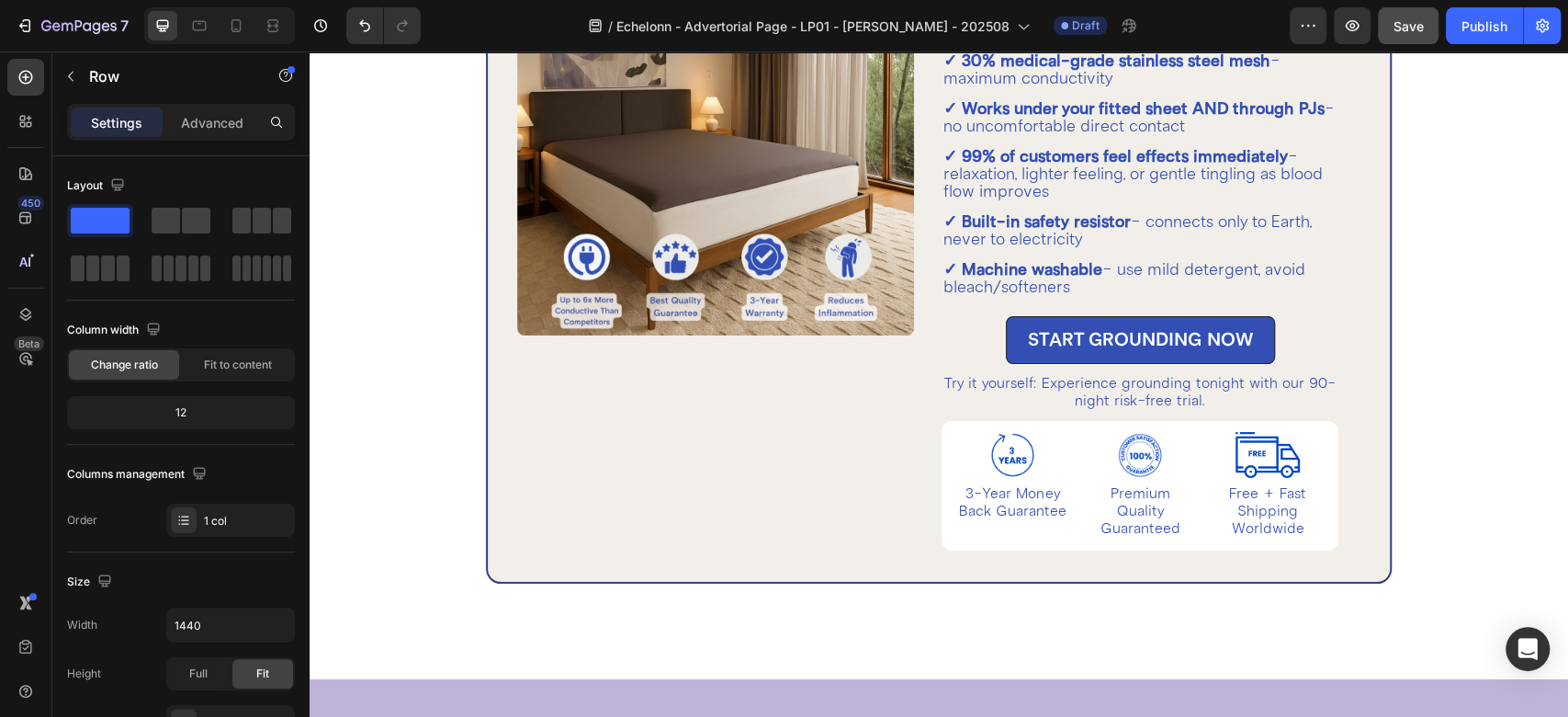
scroll to position [4714, 0]
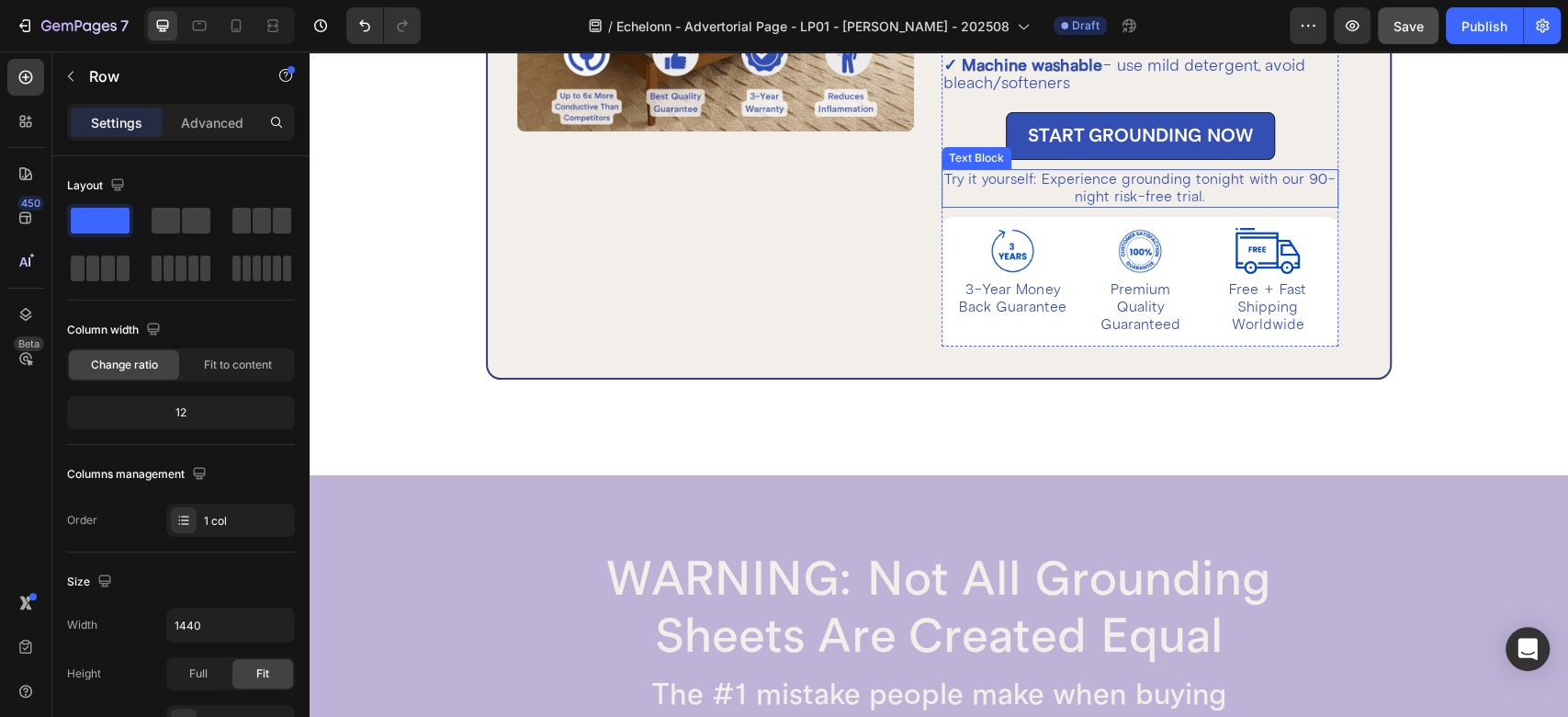
click at [1075, 186] on p "Try it yourself: Experience grounding tonight with our 90-night risk-free trial." at bounding box center [1140, 188] width 393 height 35
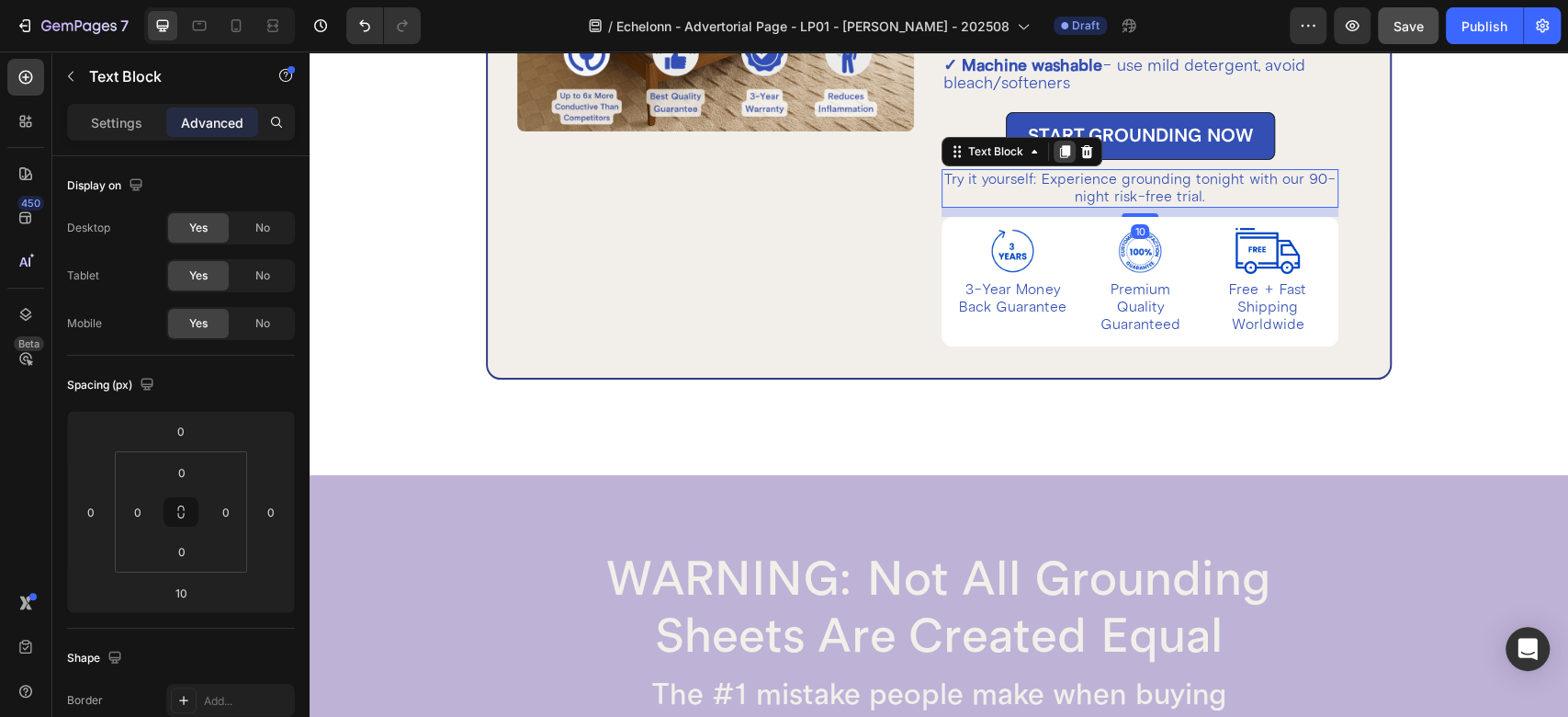
click at [1060, 150] on icon at bounding box center [1065, 151] width 10 height 13
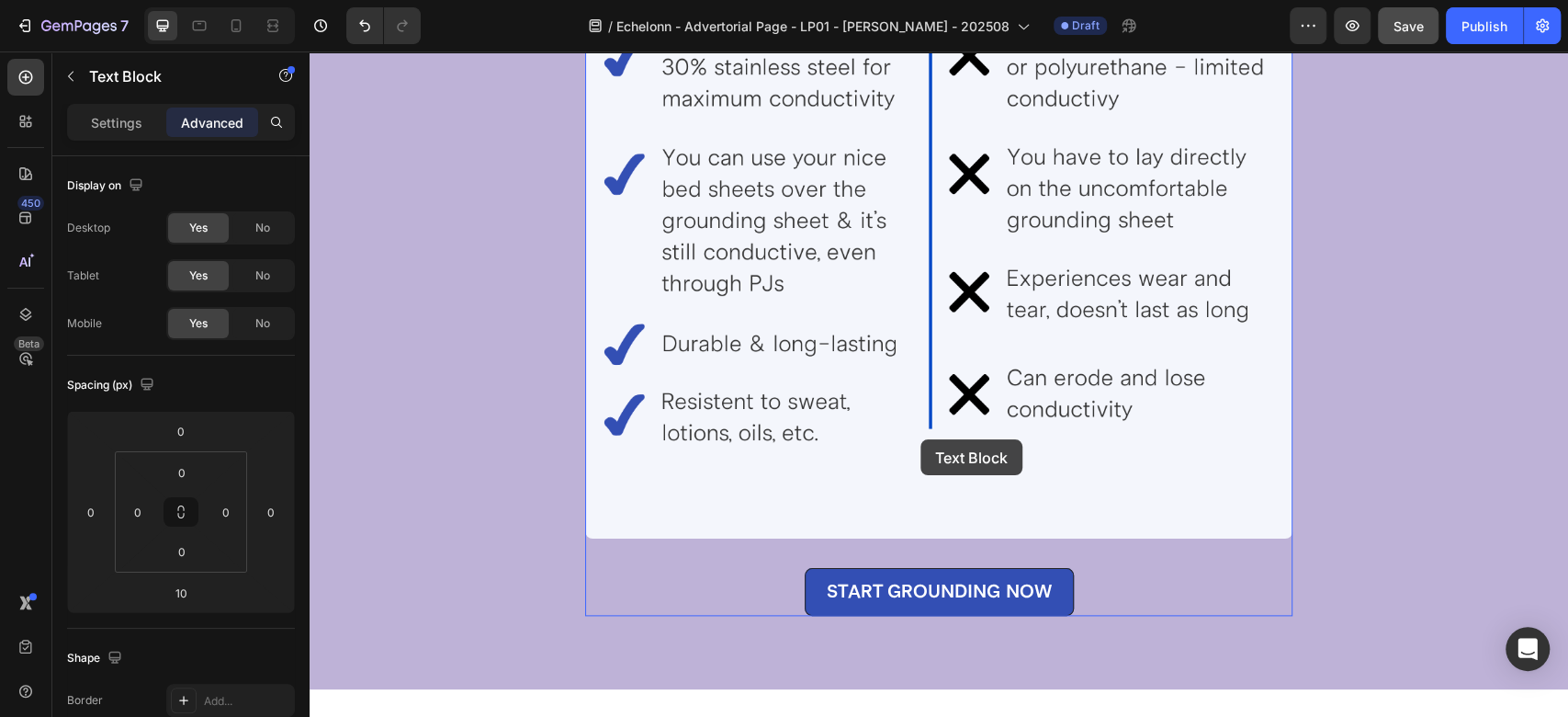
scroll to position [6195, 0]
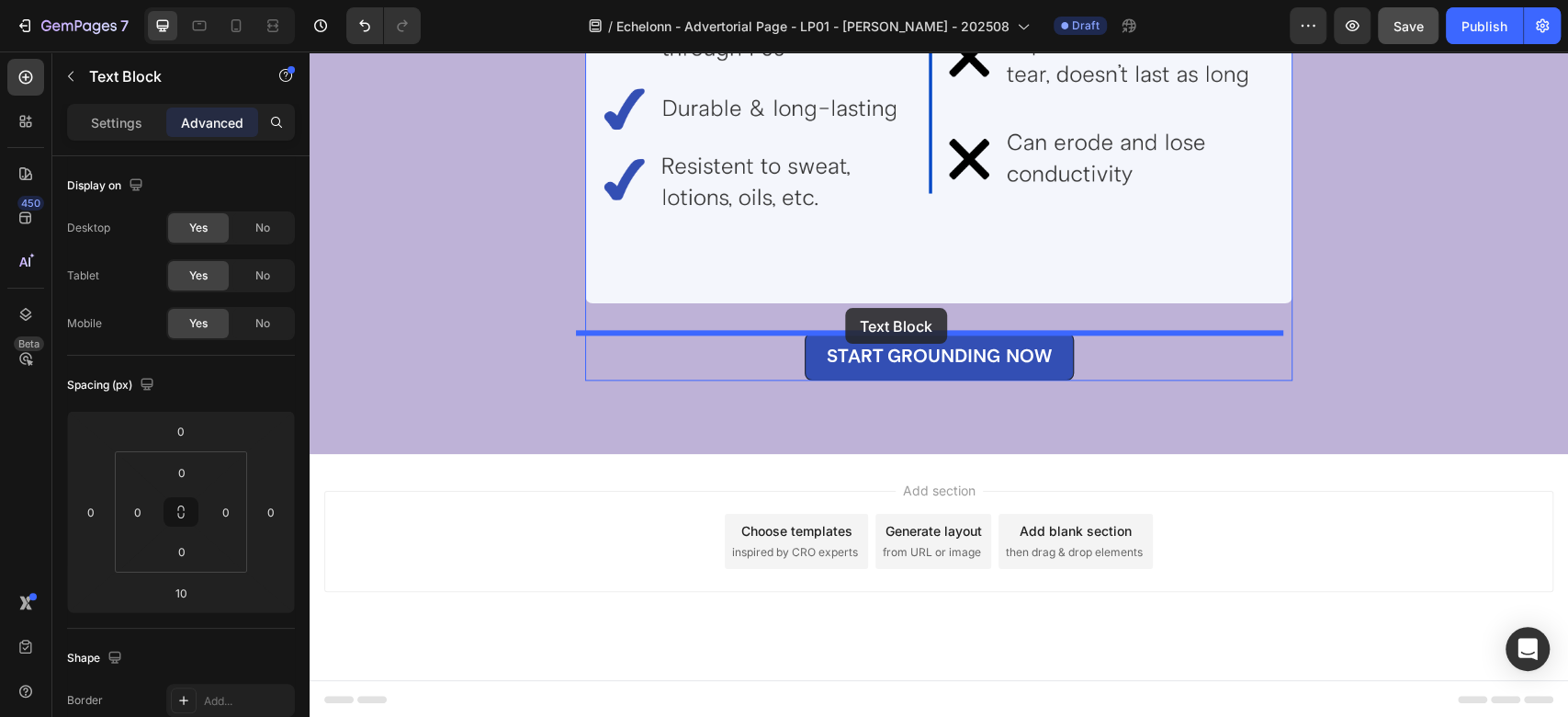
drag, startPoint x: 980, startPoint y: 195, endPoint x: 845, endPoint y: 308, distance: 176.1
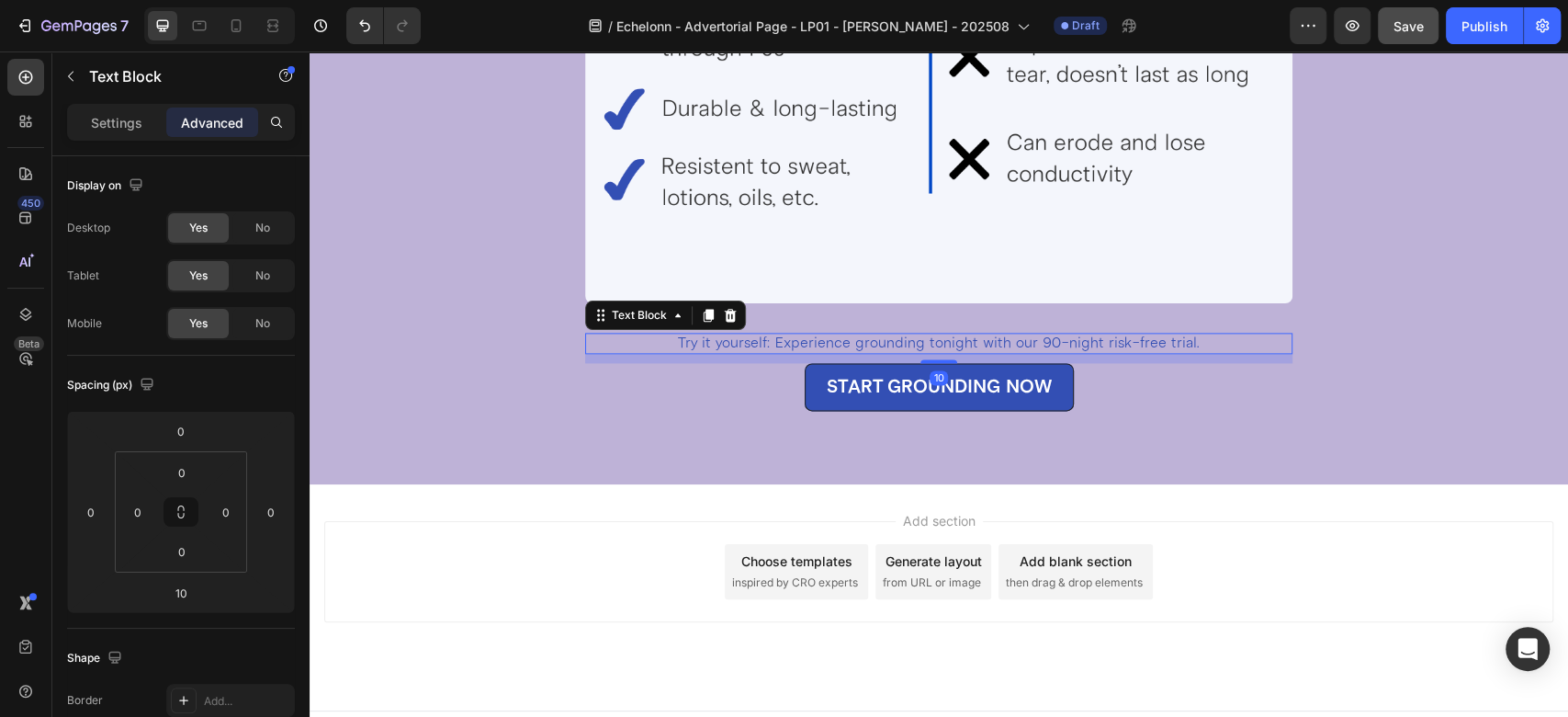
click at [804, 339] on p "Try it yourself: Experience grounding tonight with our 90-night risk-free trial." at bounding box center [939, 343] width 704 height 18
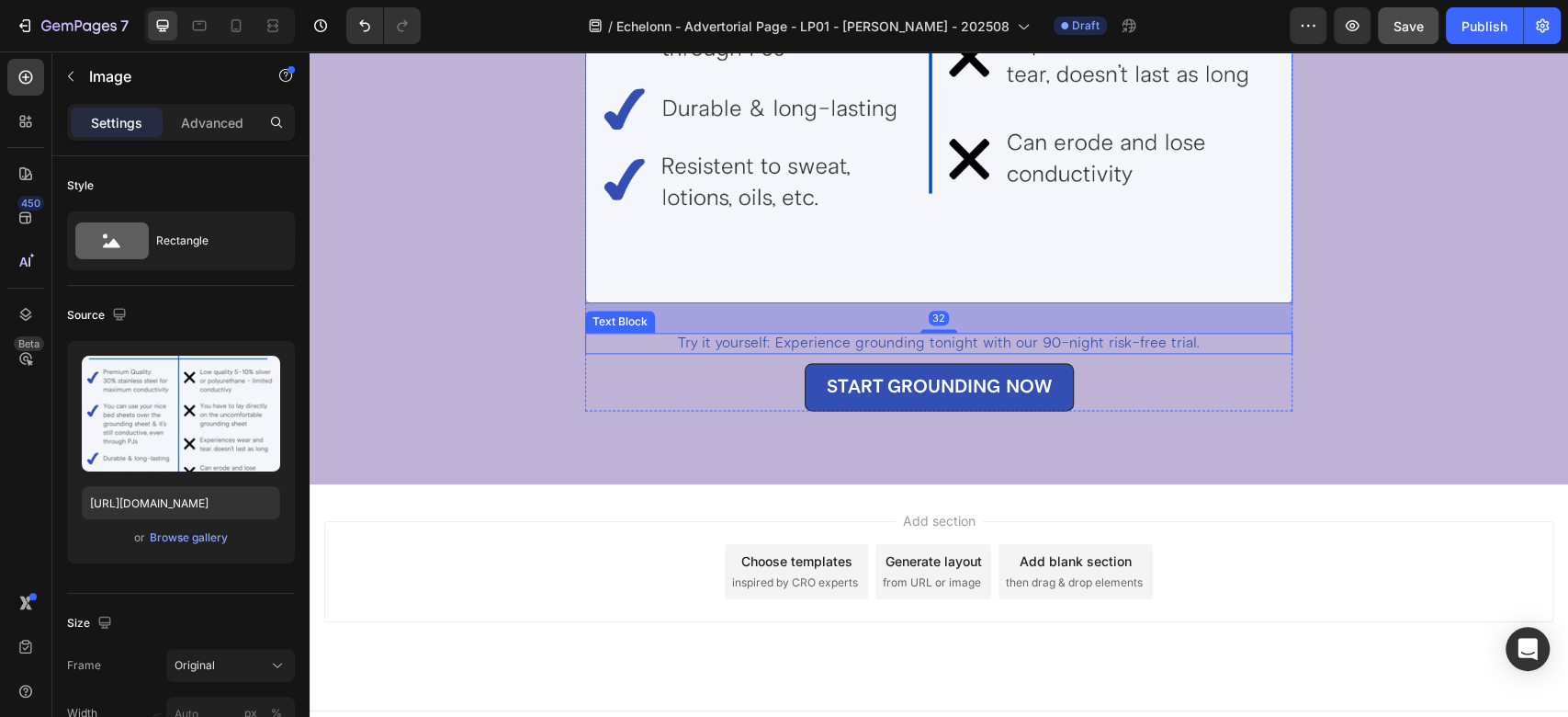
click at [722, 347] on p "Try it yourself: Experience grounding tonight with our 90-night risk-free trial." at bounding box center [939, 343] width 704 height 18
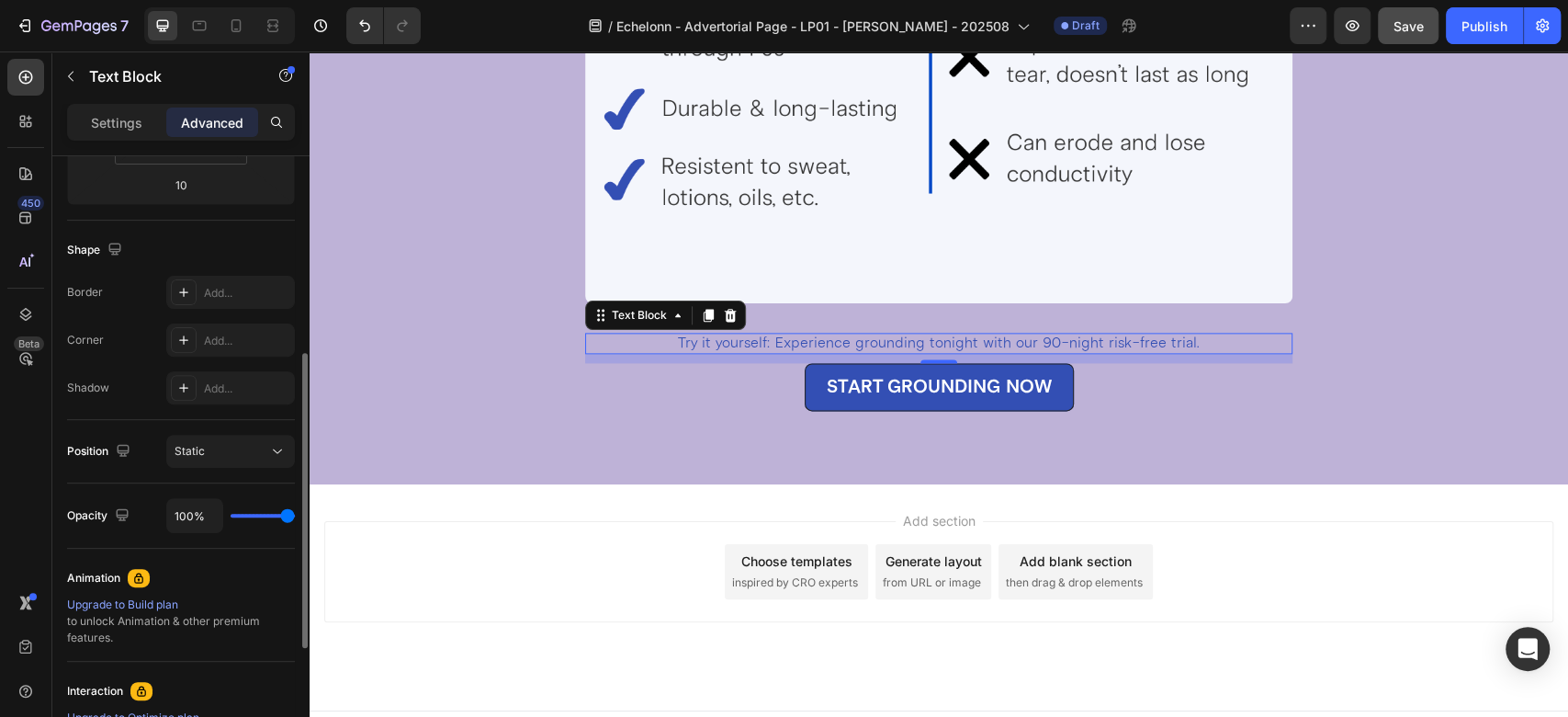
scroll to position [0, 0]
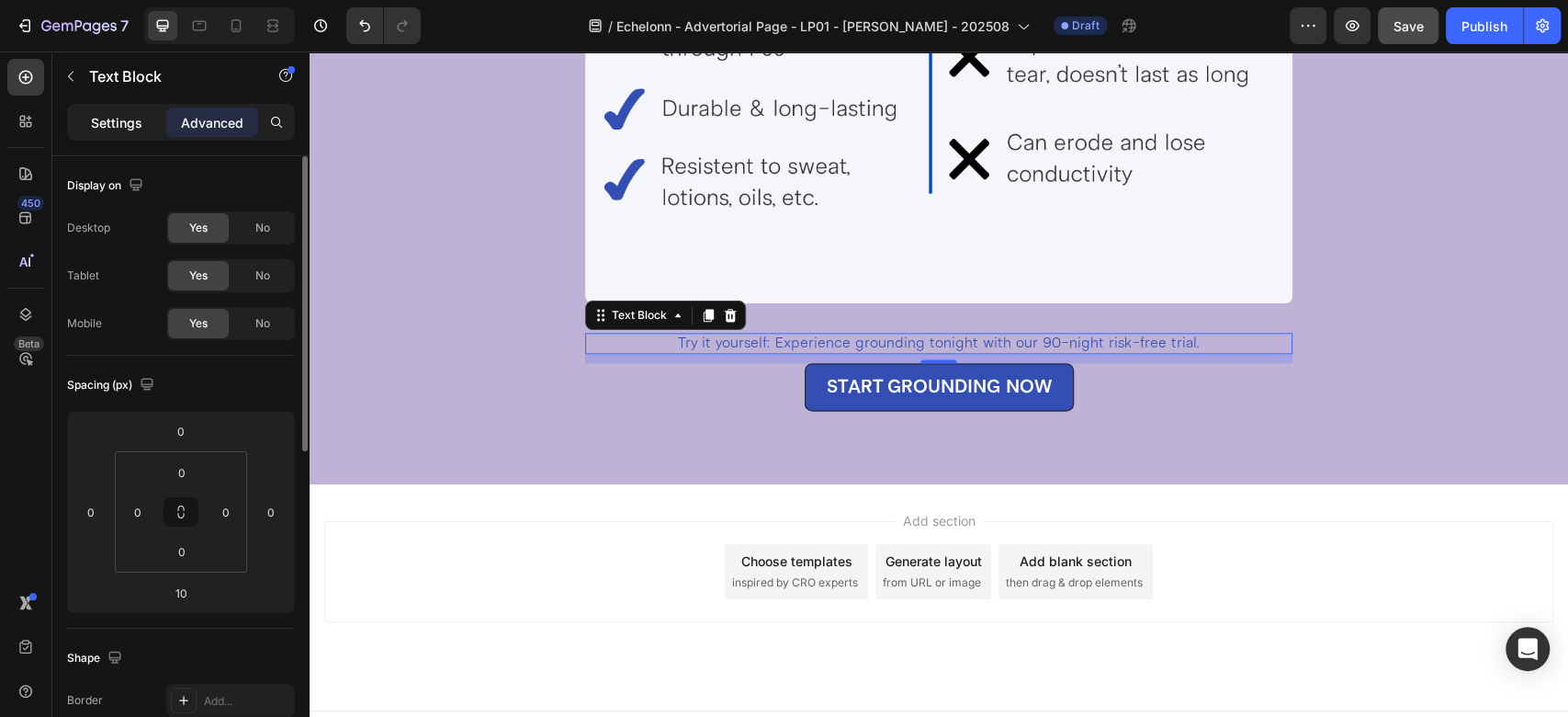
click at [108, 115] on p "Settings" at bounding box center [116, 123] width 52 height 20
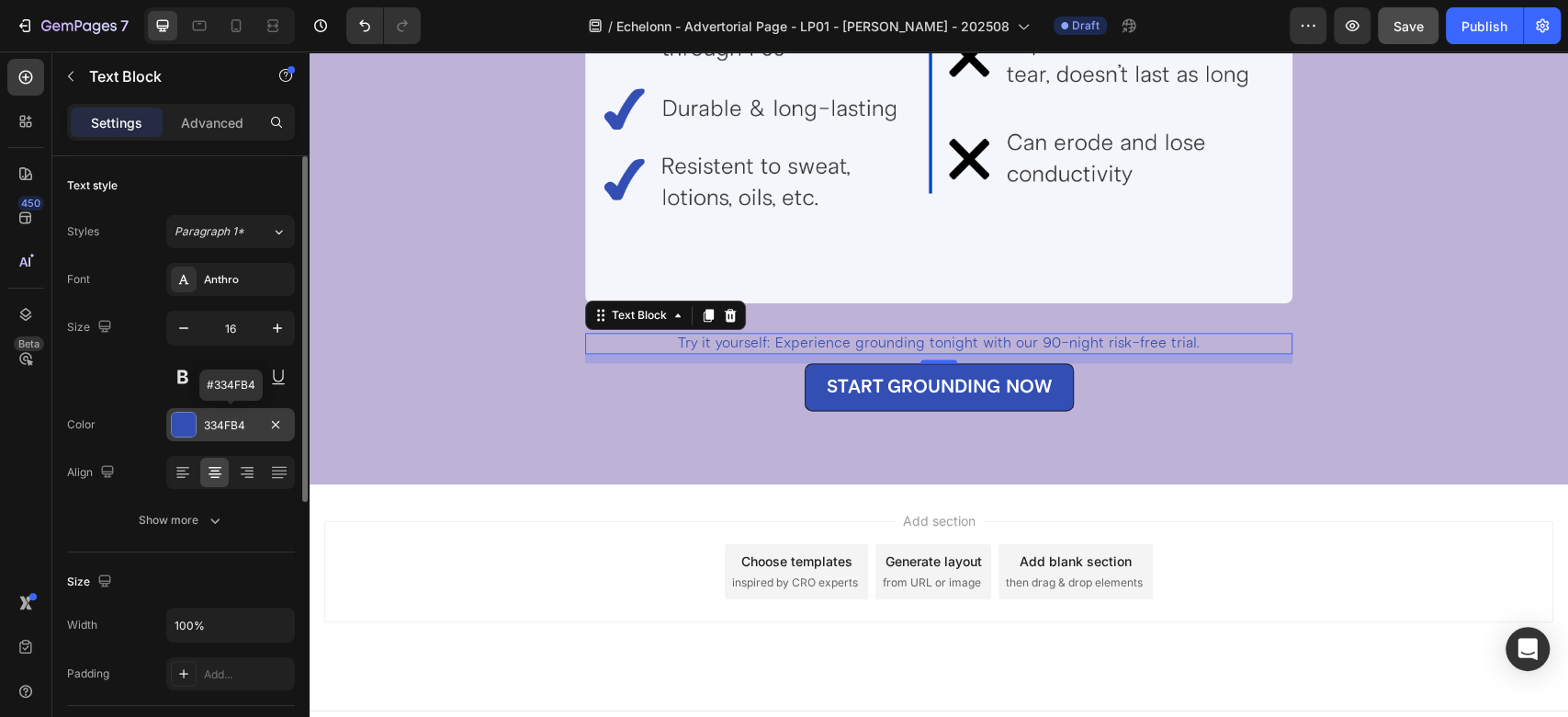
click at [188, 427] on div at bounding box center [183, 424] width 23 height 23
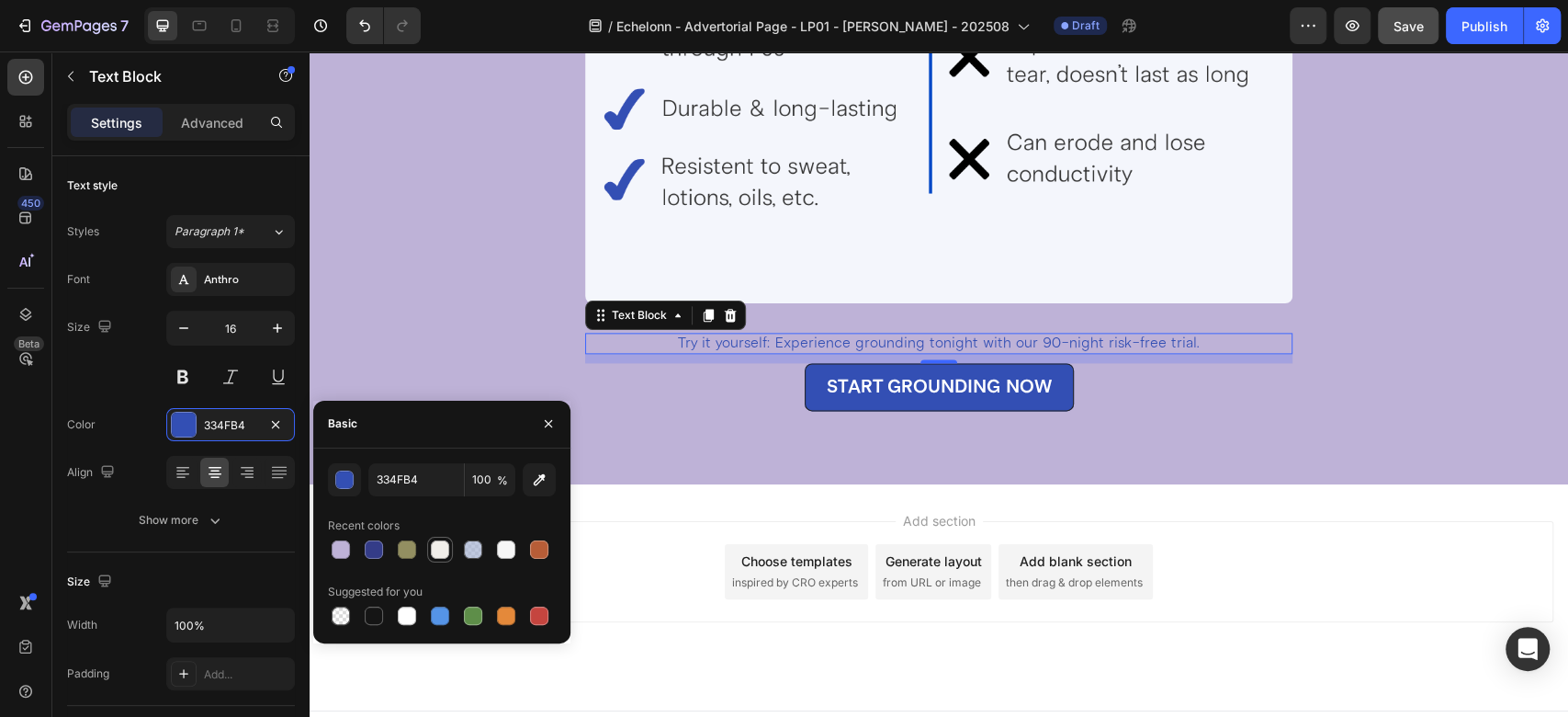
click at [447, 561] on div at bounding box center [440, 549] width 25 height 25
type input "F2EFEA"
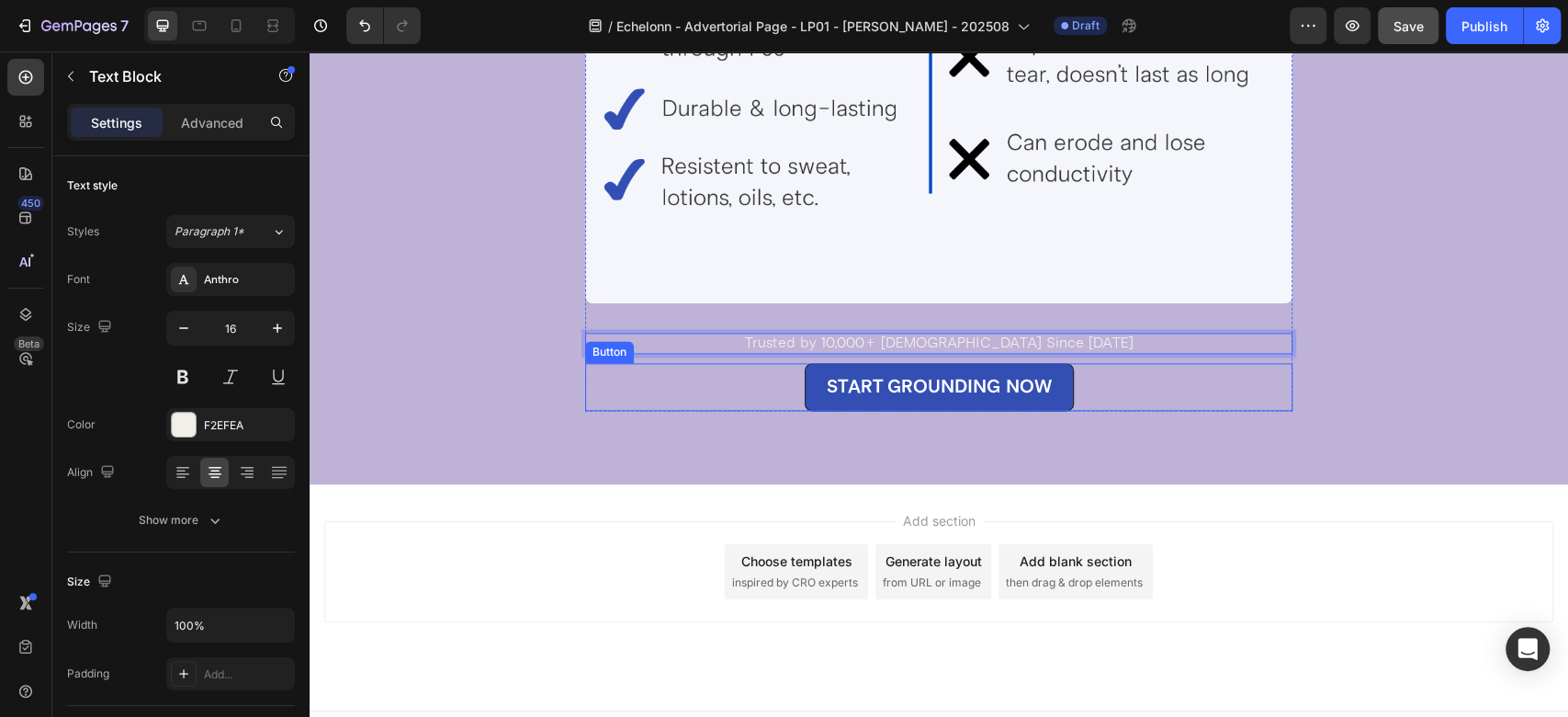
click at [1111, 369] on div "START GROUNDING NOW Button" at bounding box center [938, 386] width 707 height 48
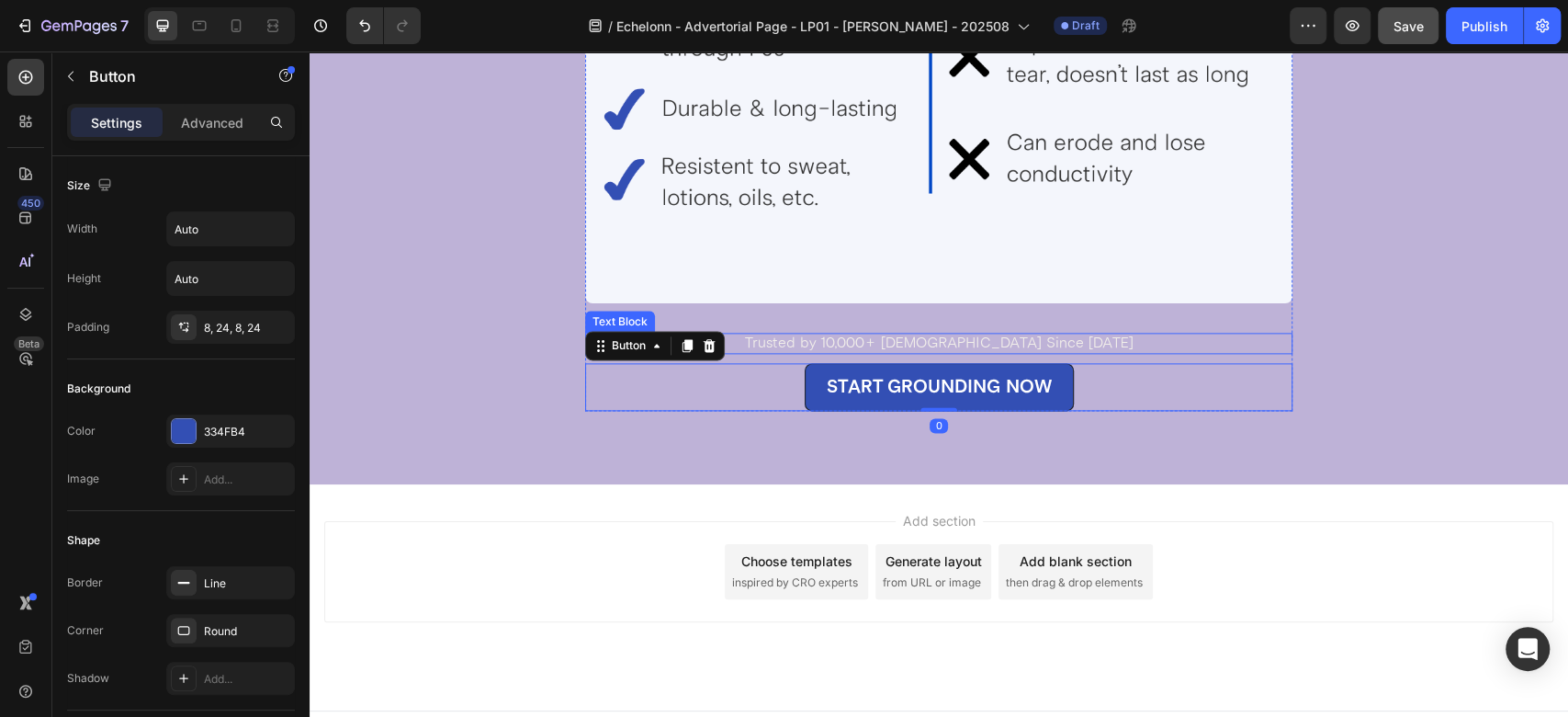
click at [1089, 341] on p "Trusted by 10,000+ [DEMOGRAPHIC_DATA] Since [DATE]" at bounding box center [939, 343] width 704 height 18
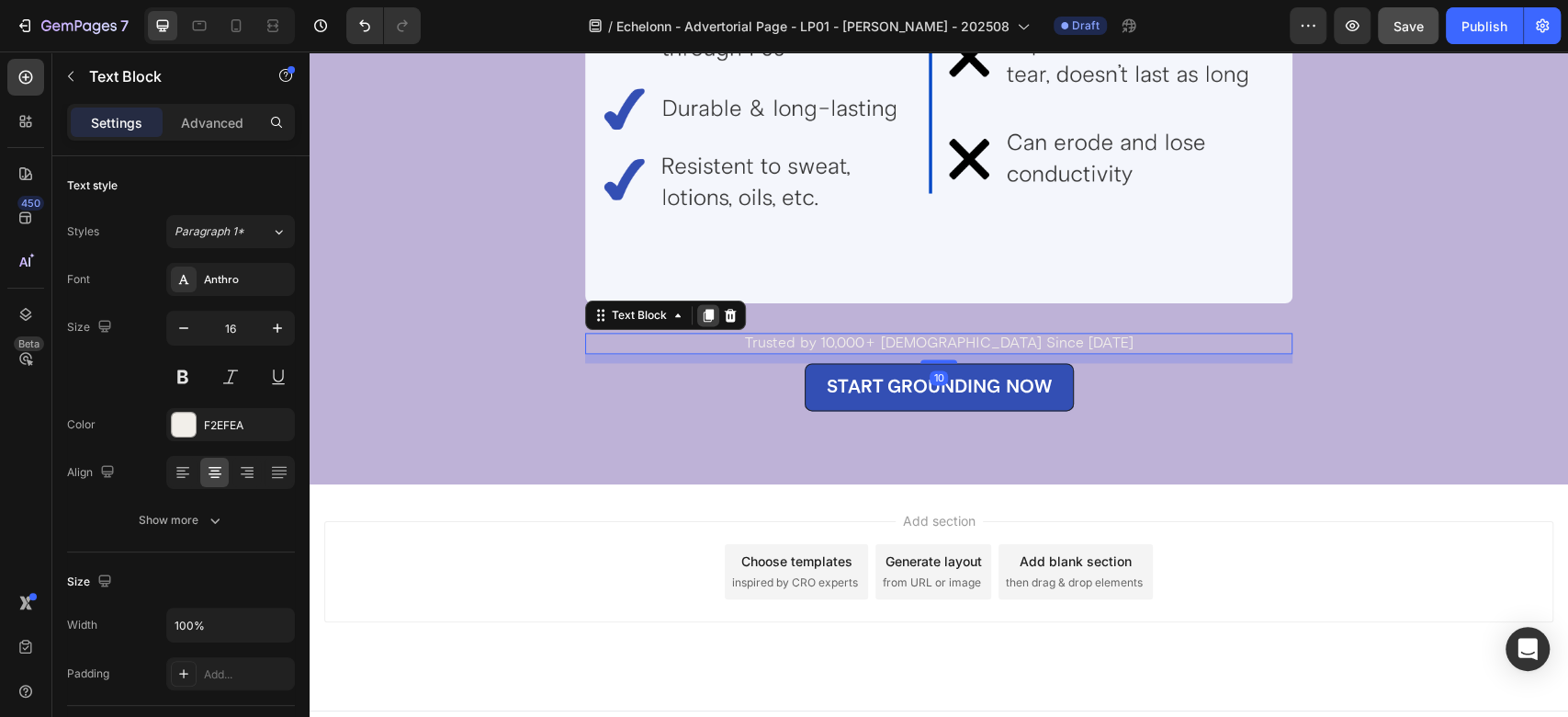
click at [704, 316] on icon at bounding box center [709, 315] width 10 height 13
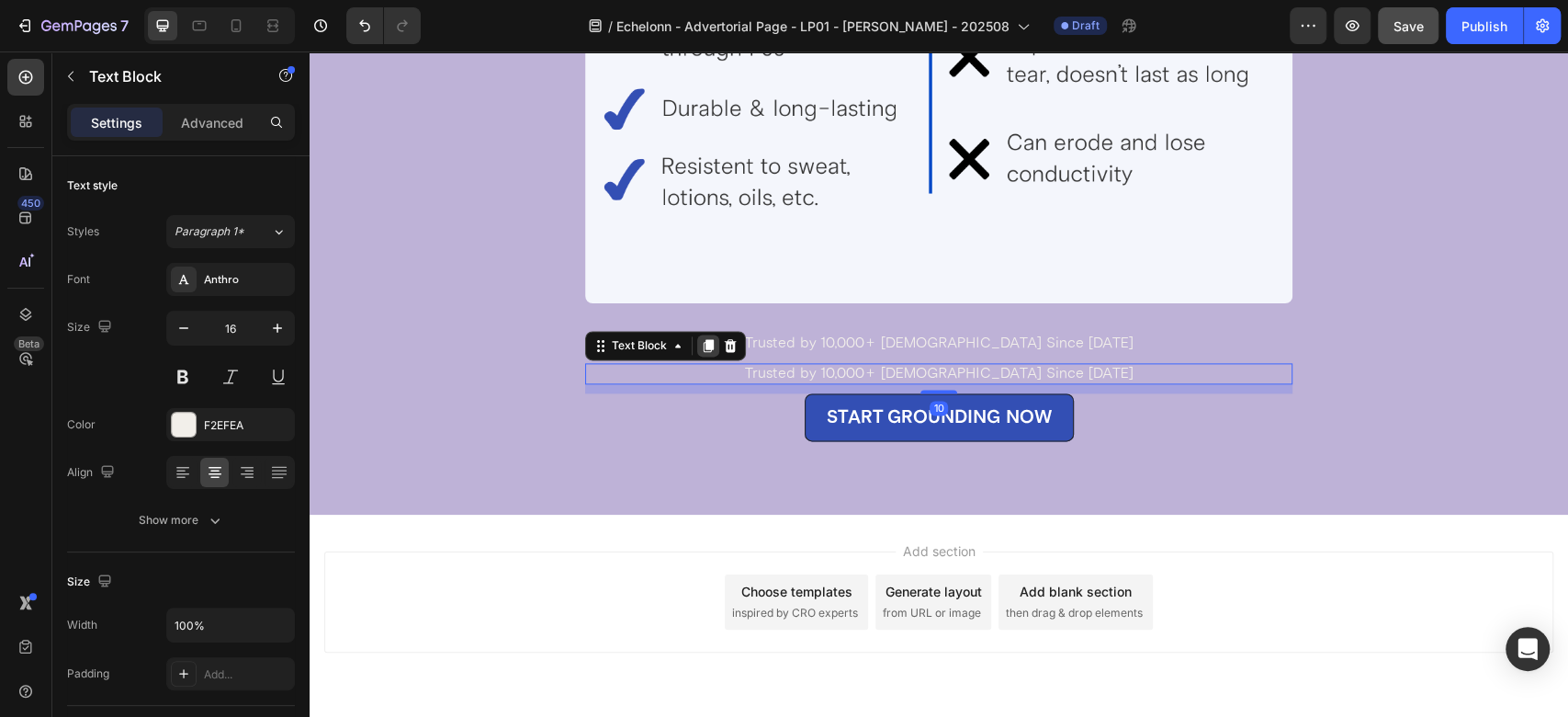
drag, startPoint x: 693, startPoint y: 341, endPoint x: 923, endPoint y: 75, distance: 351.6
click at [701, 341] on icon at bounding box center [708, 345] width 15 height 15
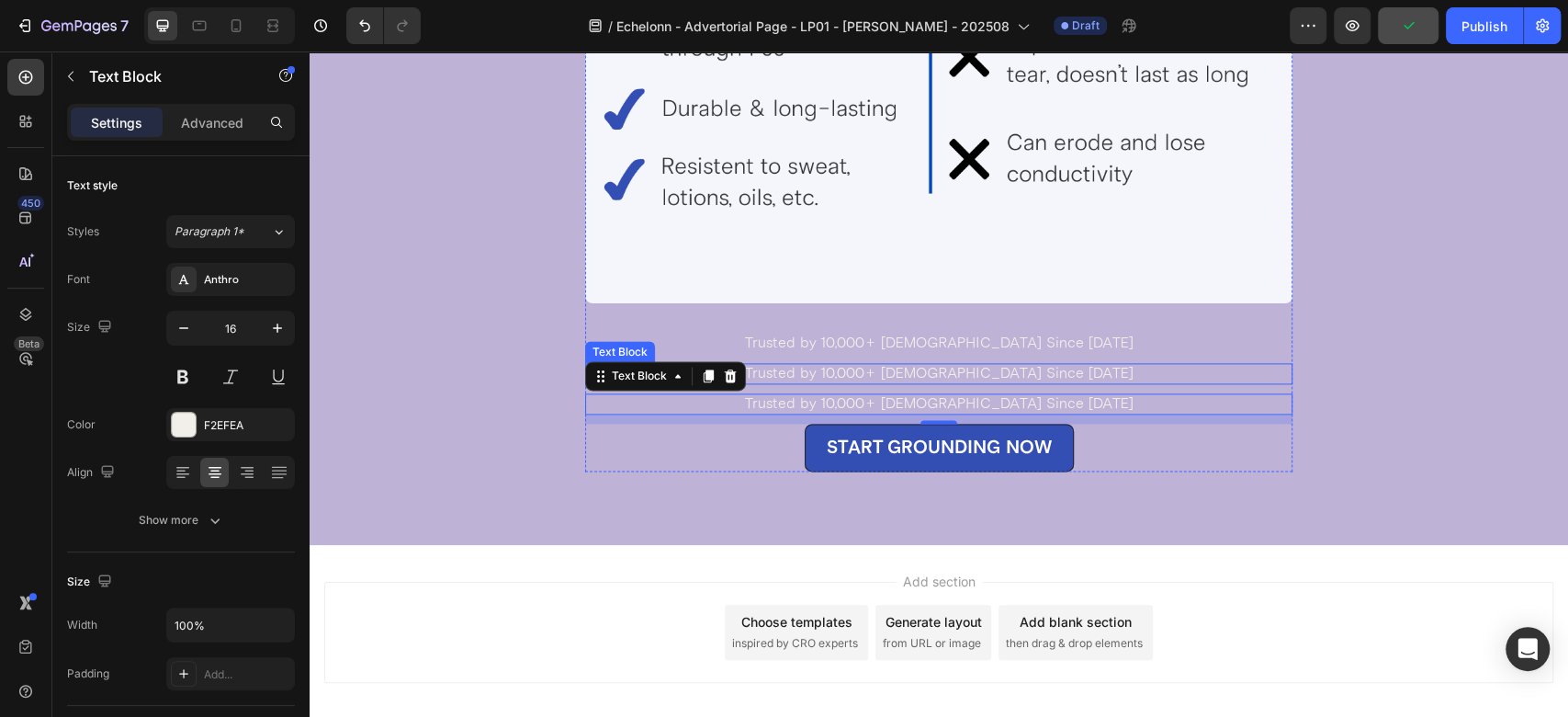
click at [846, 365] on p "Trusted by 10,000+ [DEMOGRAPHIC_DATA] Since [DATE]" at bounding box center [939, 374] width 704 height 18
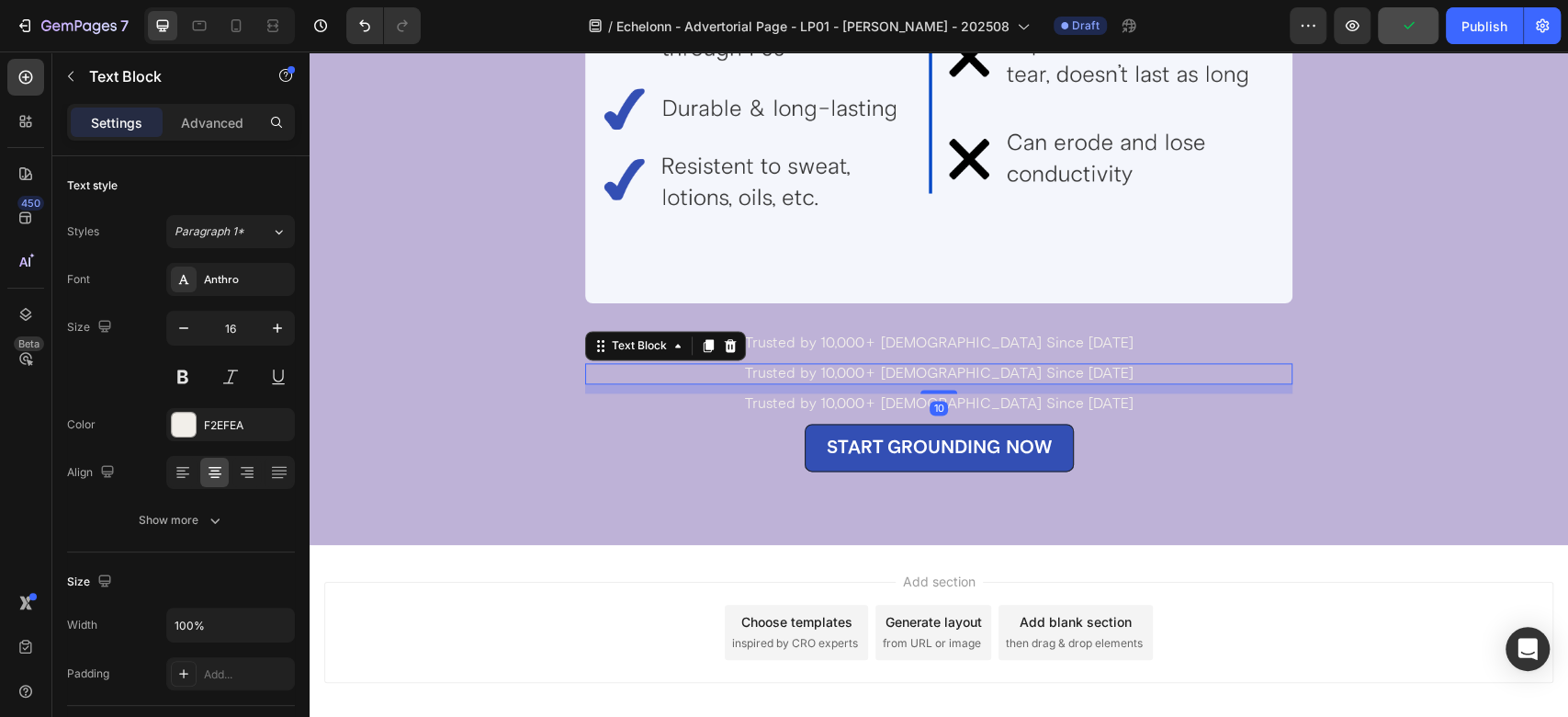
click at [846, 365] on p "Trusted by 10,000+ [DEMOGRAPHIC_DATA] Since [DATE]" at bounding box center [939, 374] width 704 height 18
click at [884, 405] on p "Trusted by 10,000+ [DEMOGRAPHIC_DATA] Since [DATE]" at bounding box center [939, 404] width 704 height 18
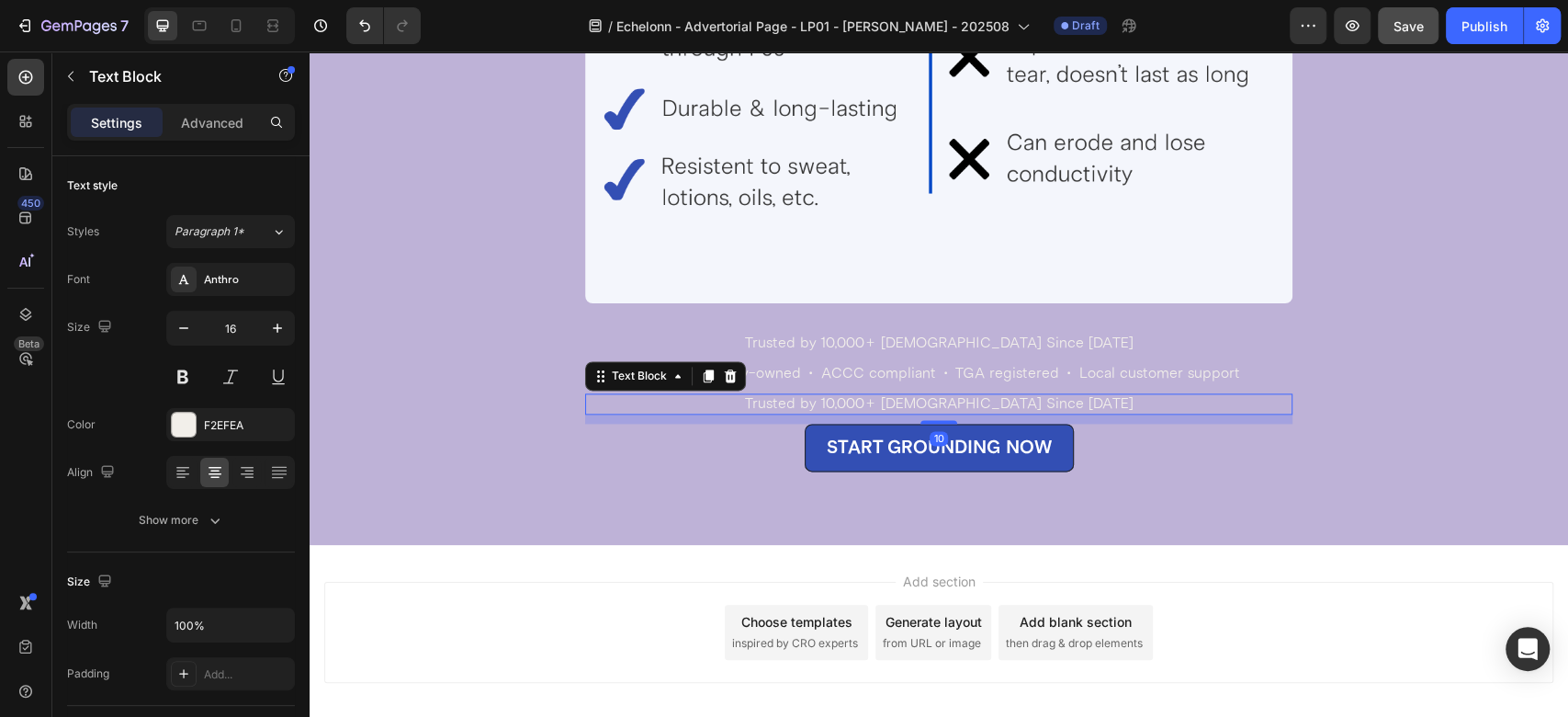
click at [884, 405] on p "Trusted by 10,000+ [DEMOGRAPHIC_DATA] Since [DATE]" at bounding box center [939, 404] width 704 height 18
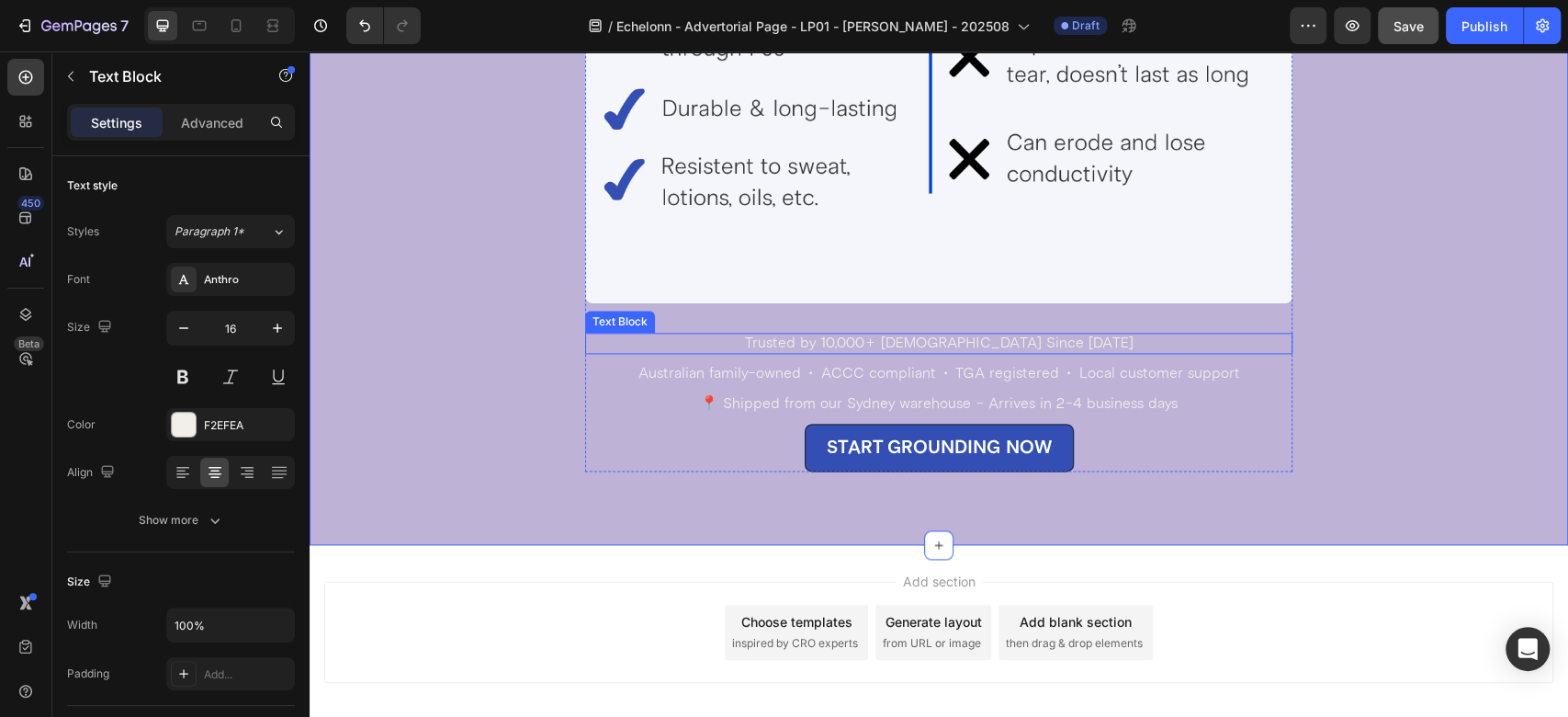
click at [929, 345] on p "Trusted by 10,000+ [DEMOGRAPHIC_DATA] Since [DATE]" at bounding box center [939, 343] width 704 height 18
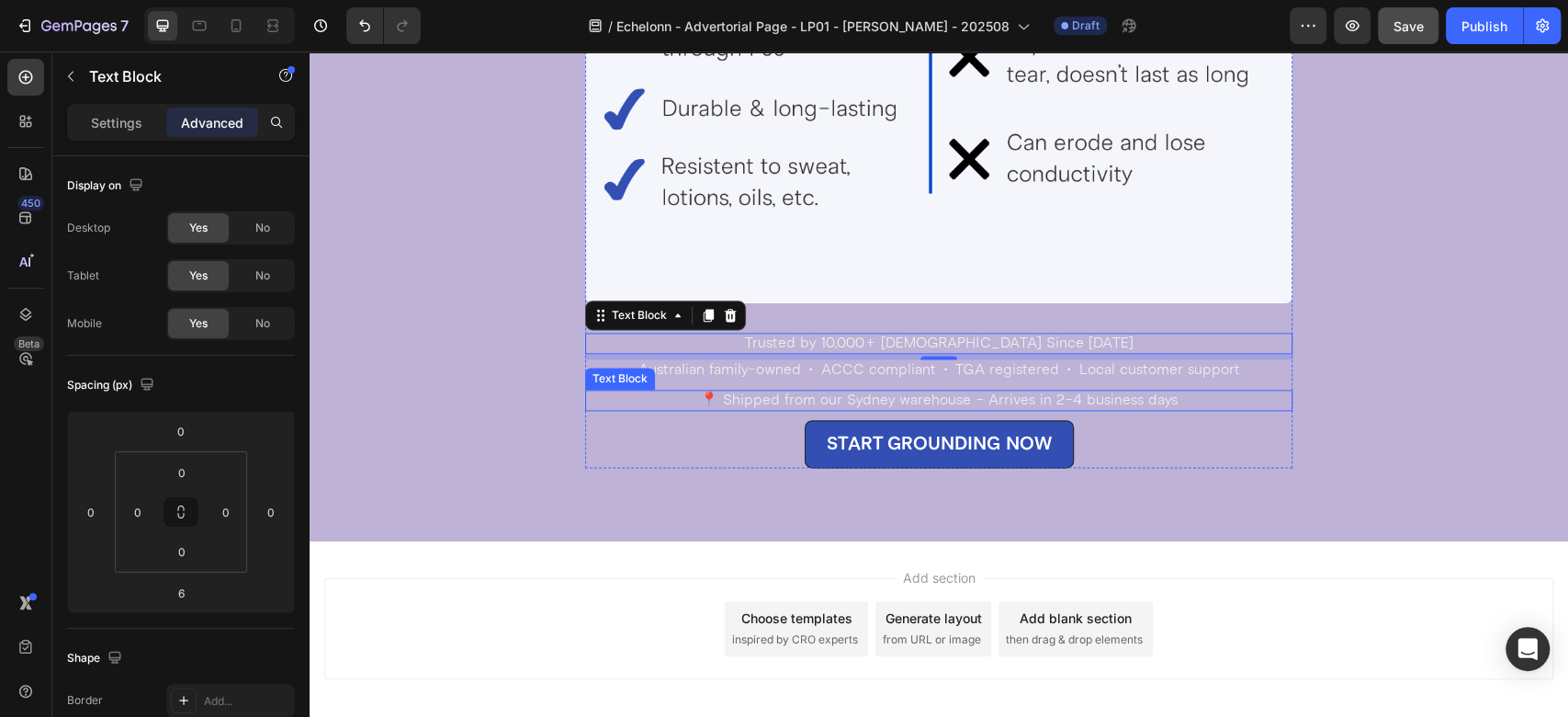
click at [961, 396] on p "📍 Shipped from our Sydney warehouse - Arrives in 2-4 business days" at bounding box center [939, 400] width 704 height 18
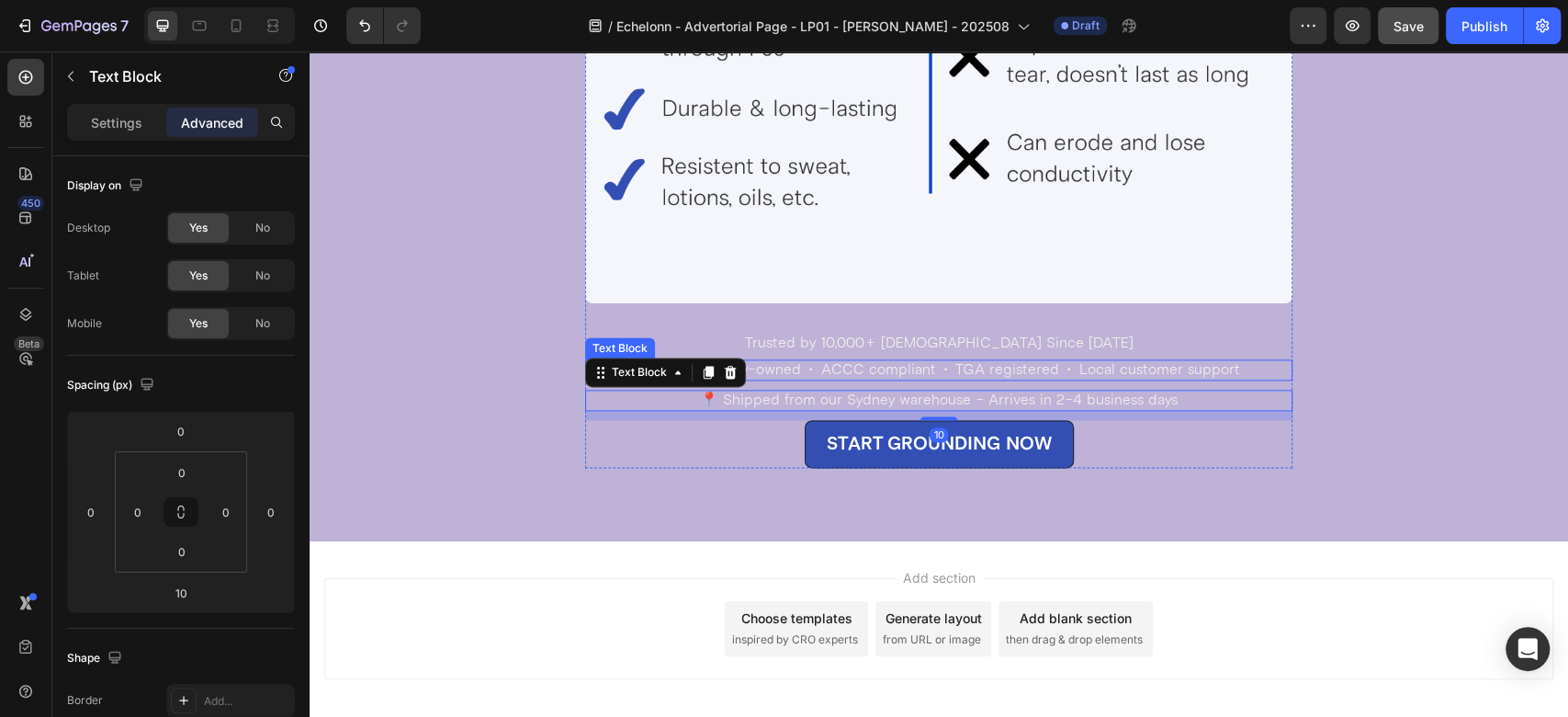
click at [945, 369] on p "Australian family-owned • ACCC compliant • TGA registered • Local customer supp…" at bounding box center [939, 370] width 704 height 18
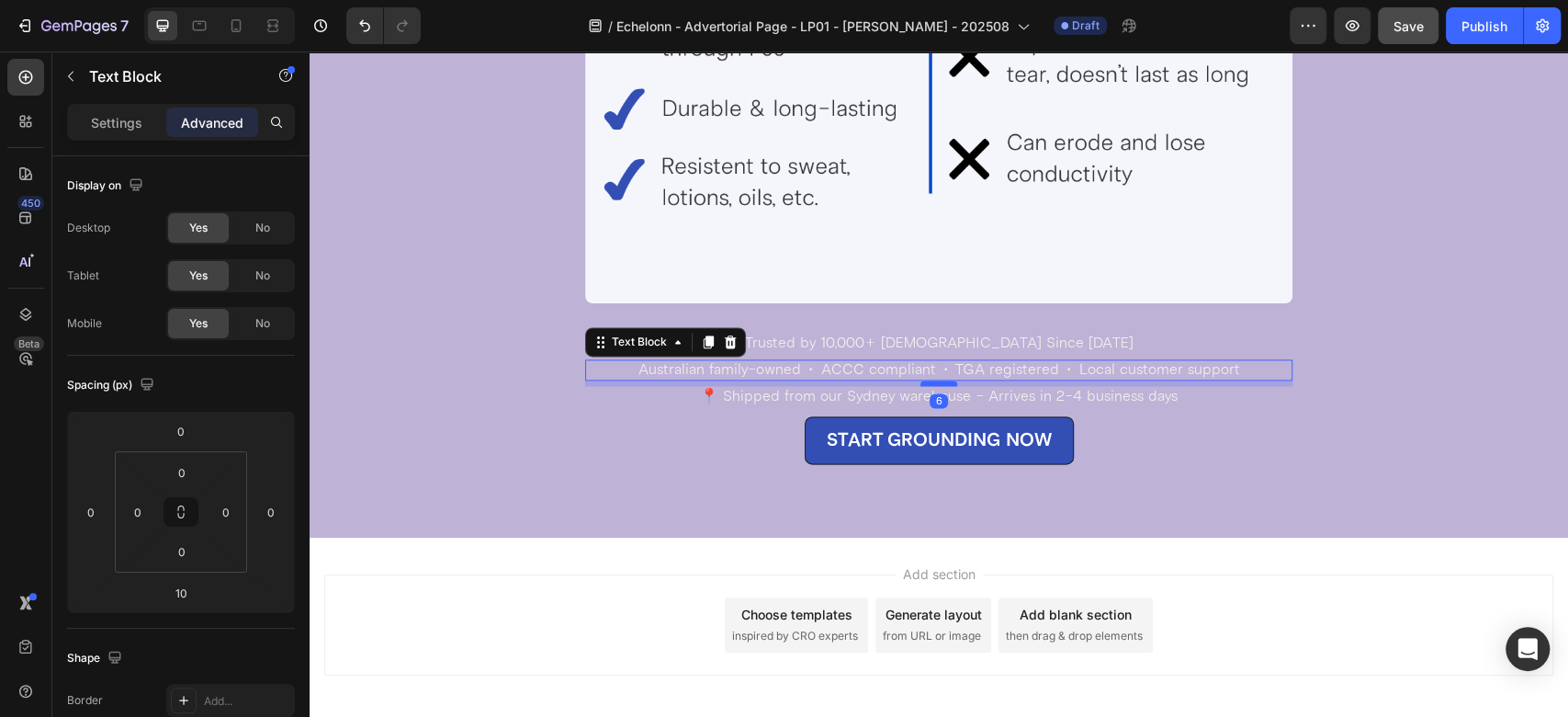
click at [943, 384] on div at bounding box center [939, 383] width 37 height 6
type input "6"
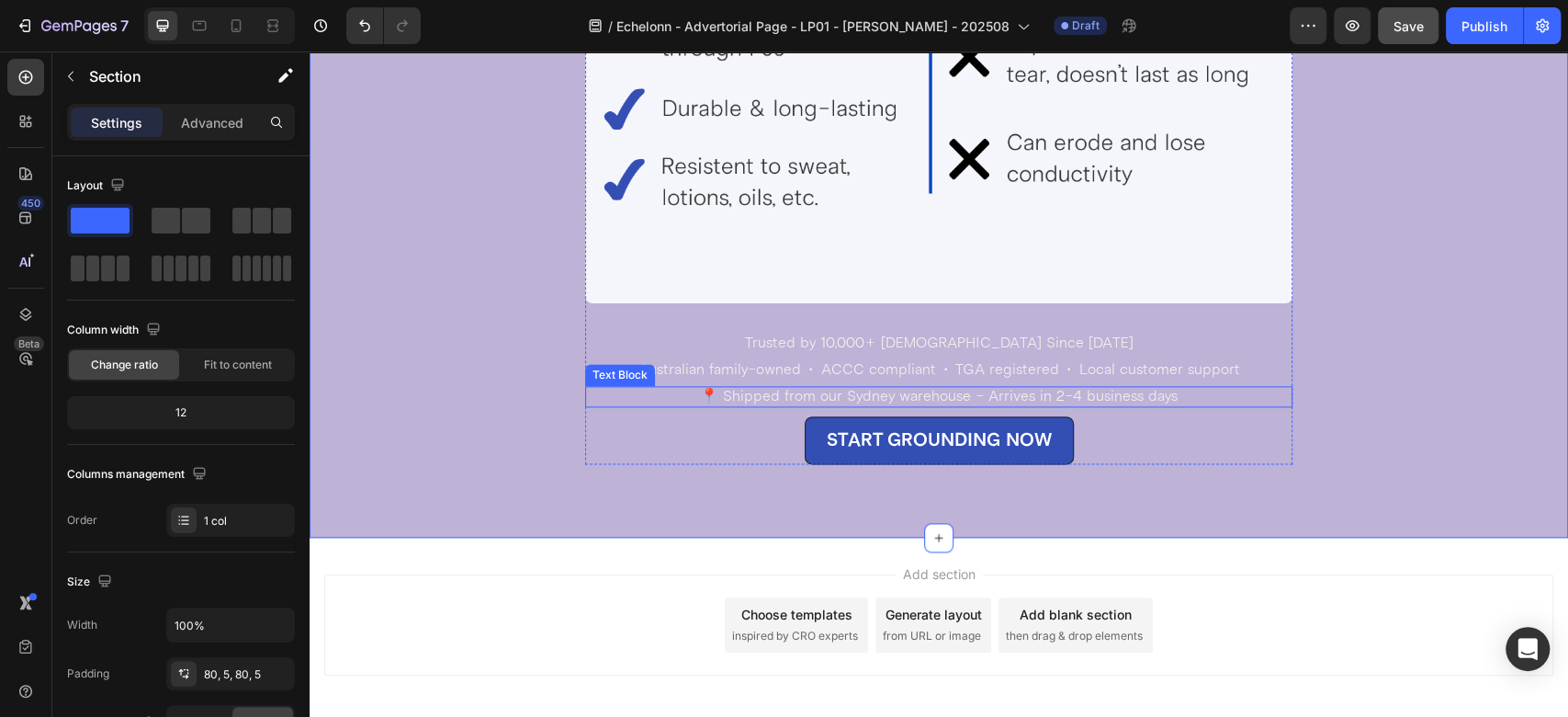
click at [861, 389] on p "📍 Shipped from our Sydney warehouse - Arrives in 2-4 business days" at bounding box center [939, 397] width 704 height 18
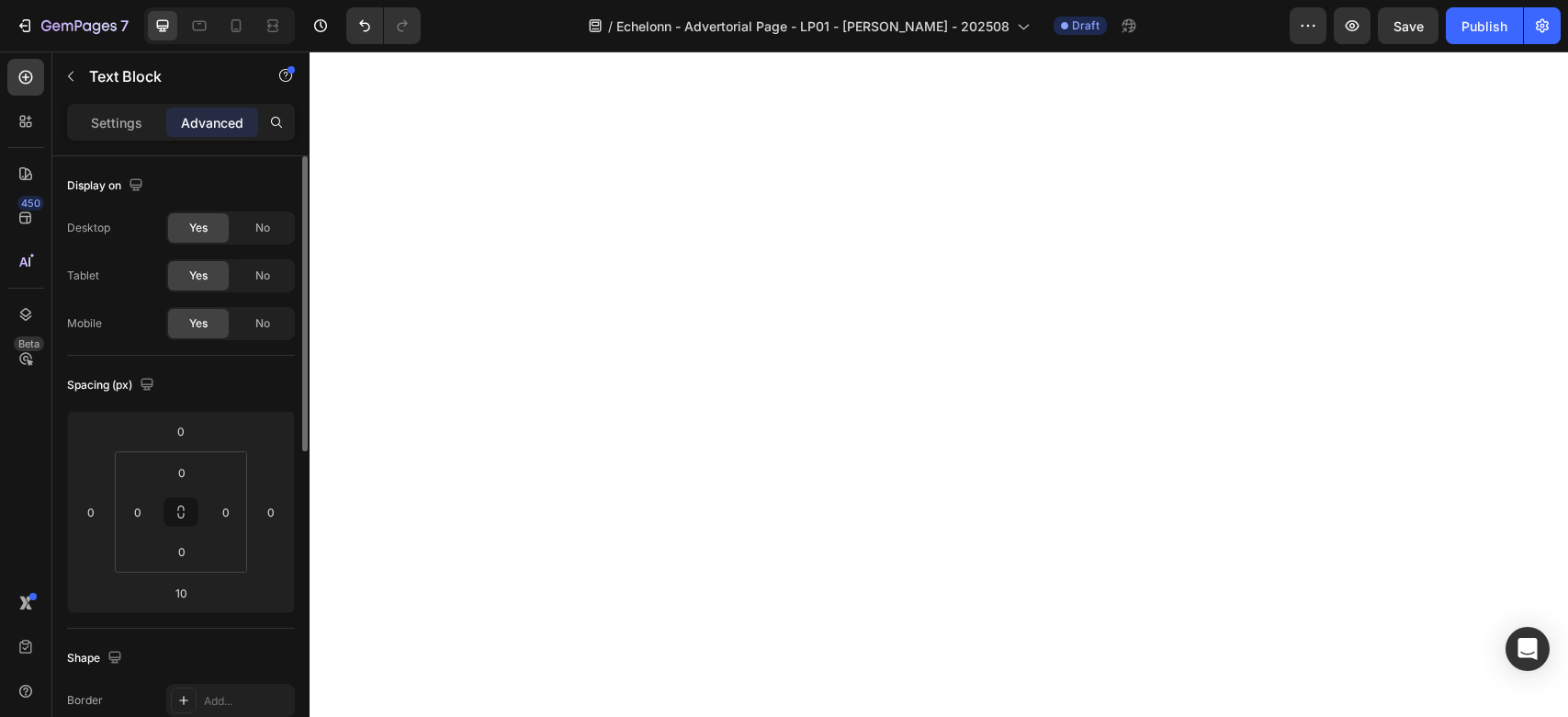
click at [131, 118] on p "Settings" at bounding box center [116, 123] width 52 height 20
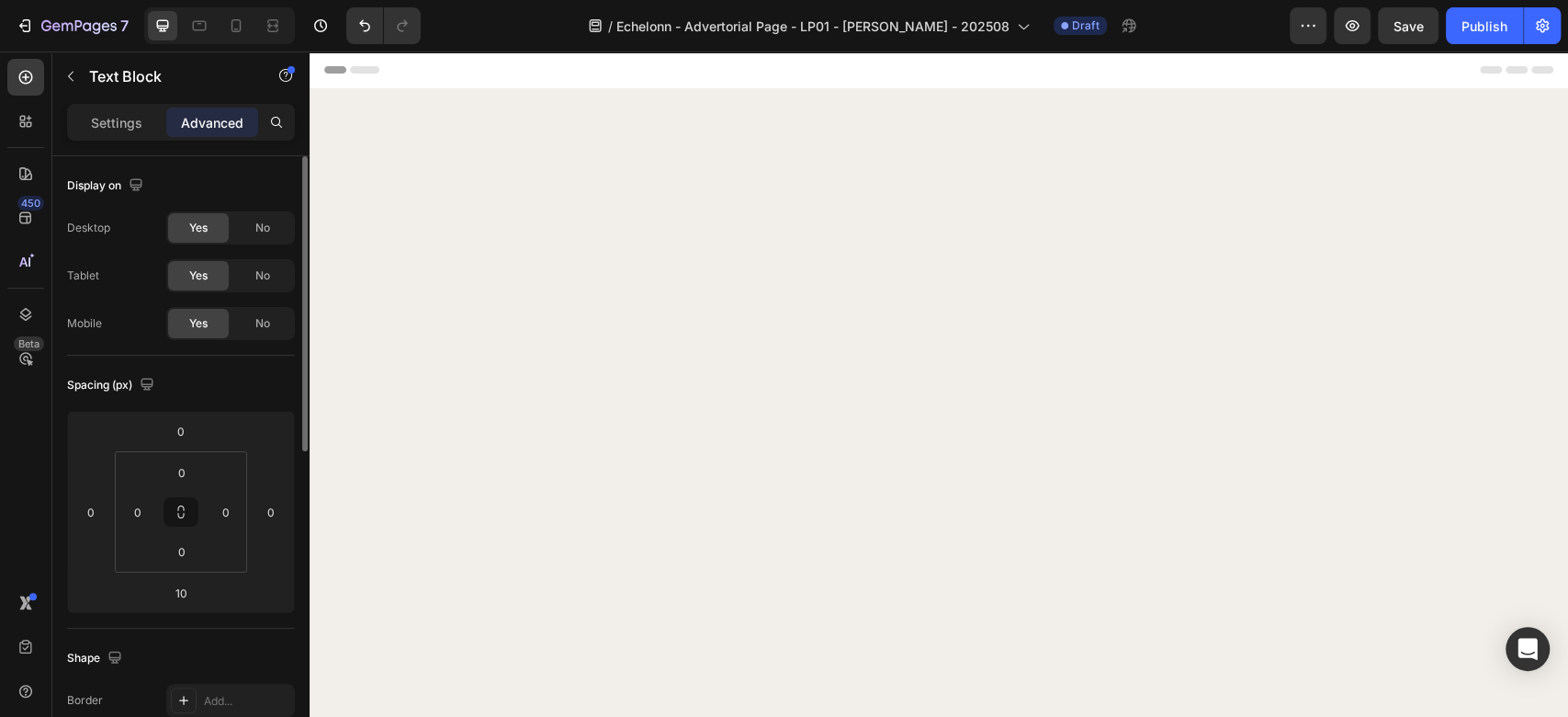
scroll to position [6195, 0]
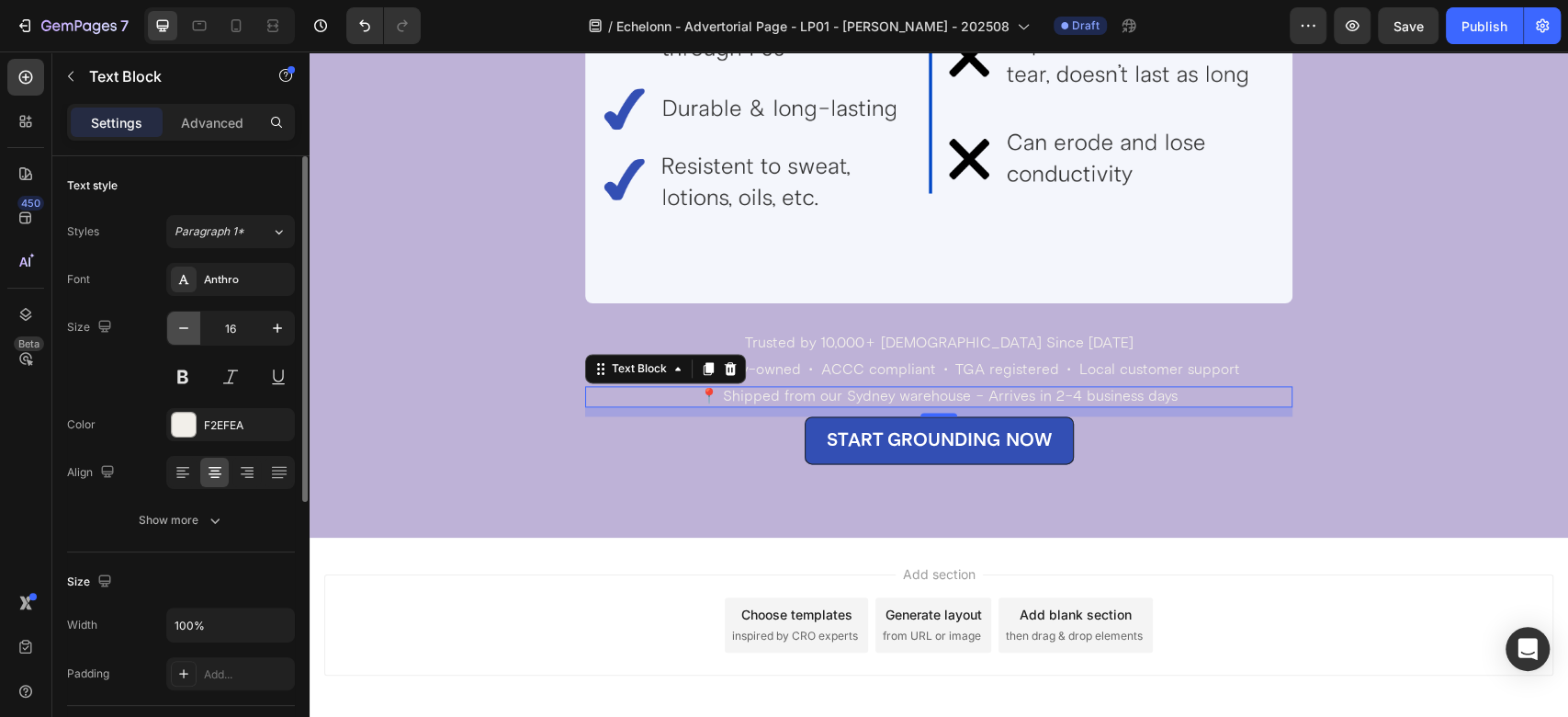
click at [185, 331] on icon "button" at bounding box center [183, 328] width 19 height 19
click at [185, 329] on icon "button" at bounding box center [183, 328] width 19 height 19
type input "14"
click at [203, 521] on div "Show more" at bounding box center [181, 520] width 86 height 19
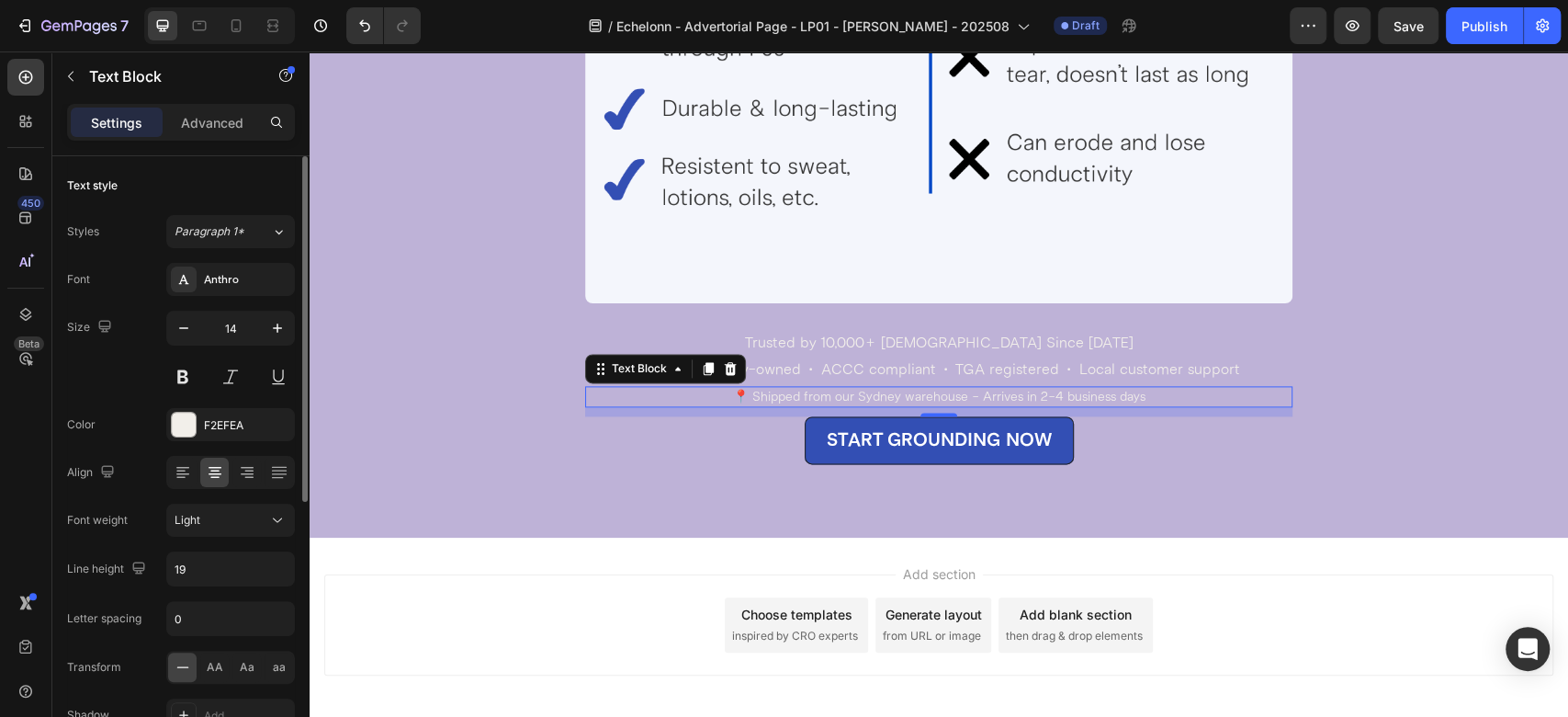
scroll to position [204, 0]
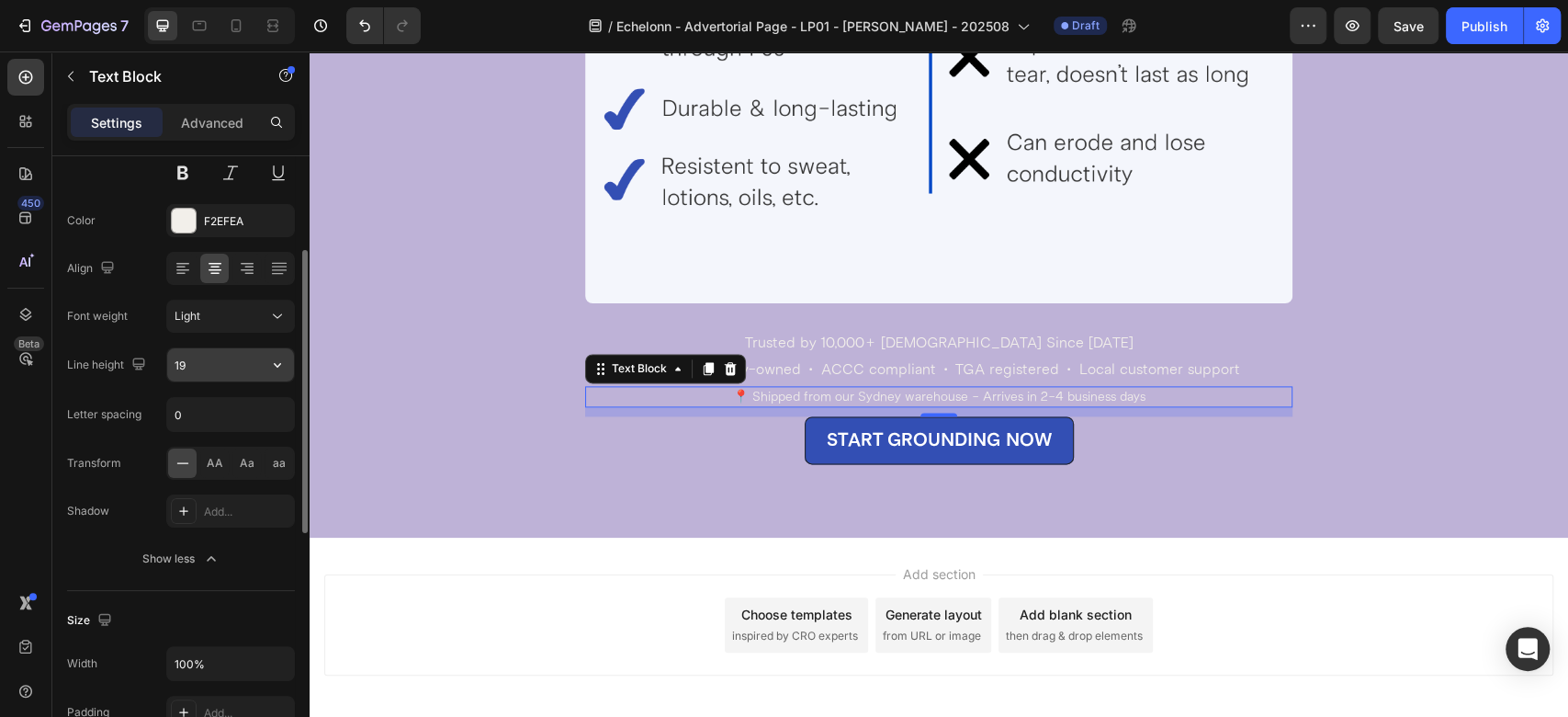
click at [203, 357] on input "19" at bounding box center [230, 365] width 127 height 33
type input "17"
click at [67, 340] on div "Font Anthro Size 14 Color F2EFEA Align Font weight Light Line height 17 Letter …" at bounding box center [181, 317] width 228 height 517
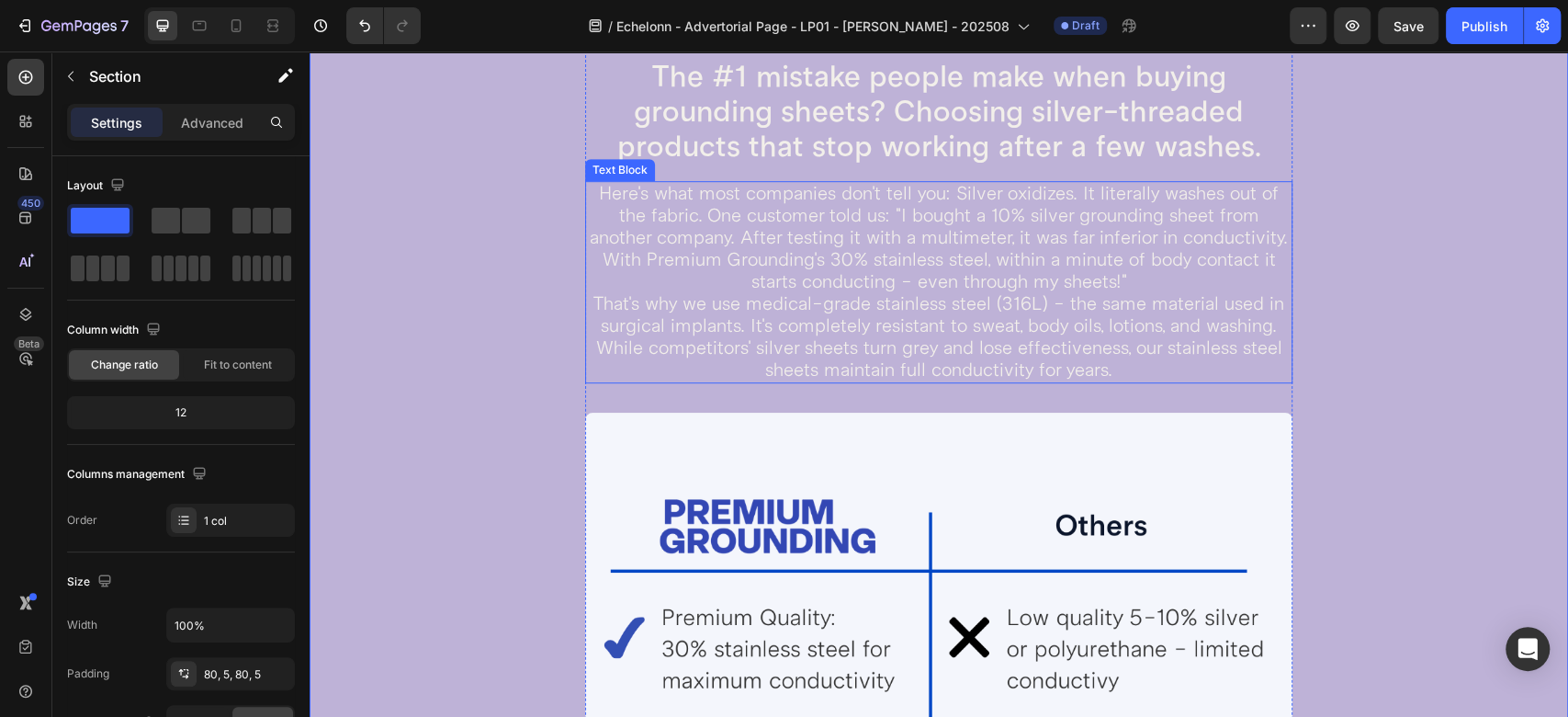
scroll to position [5189, 0]
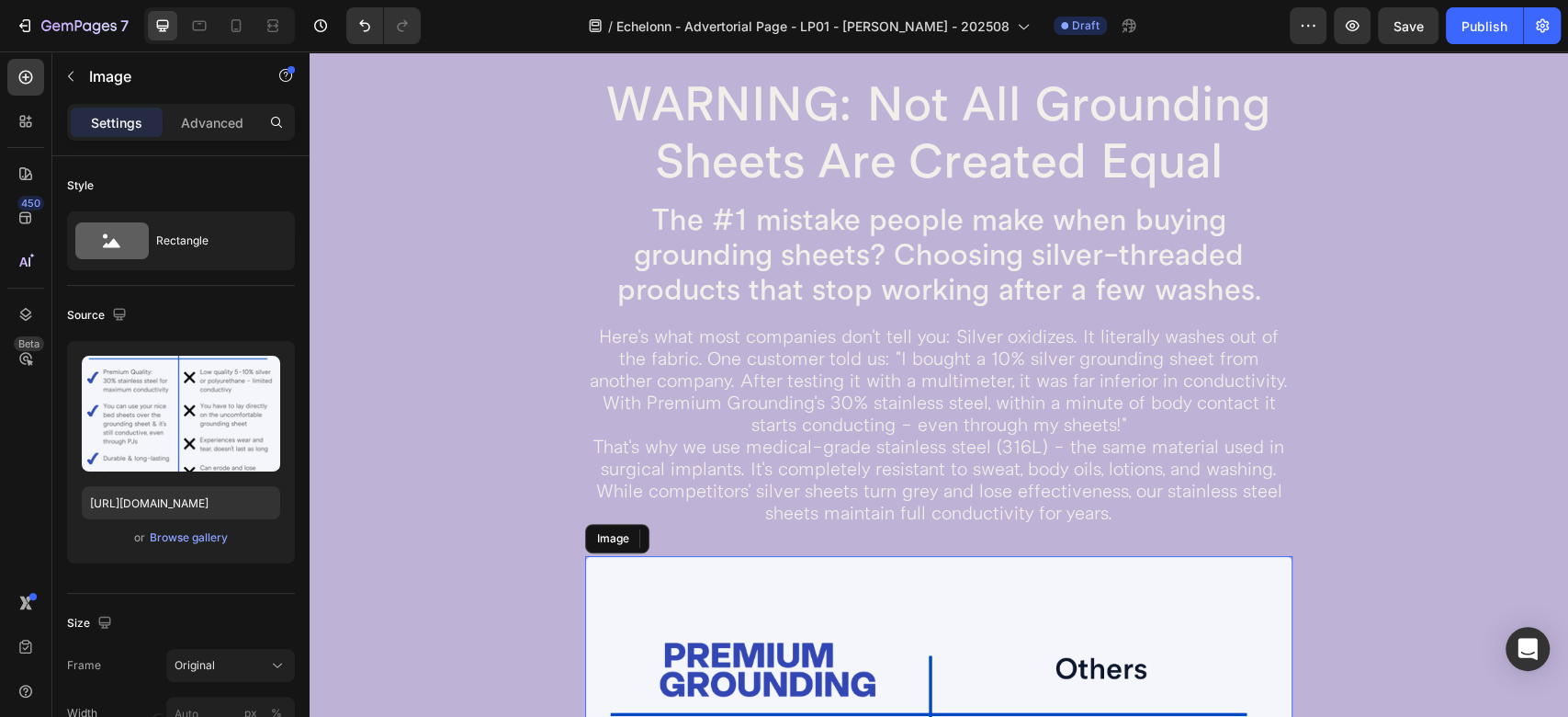
scroll to position [5174, 0]
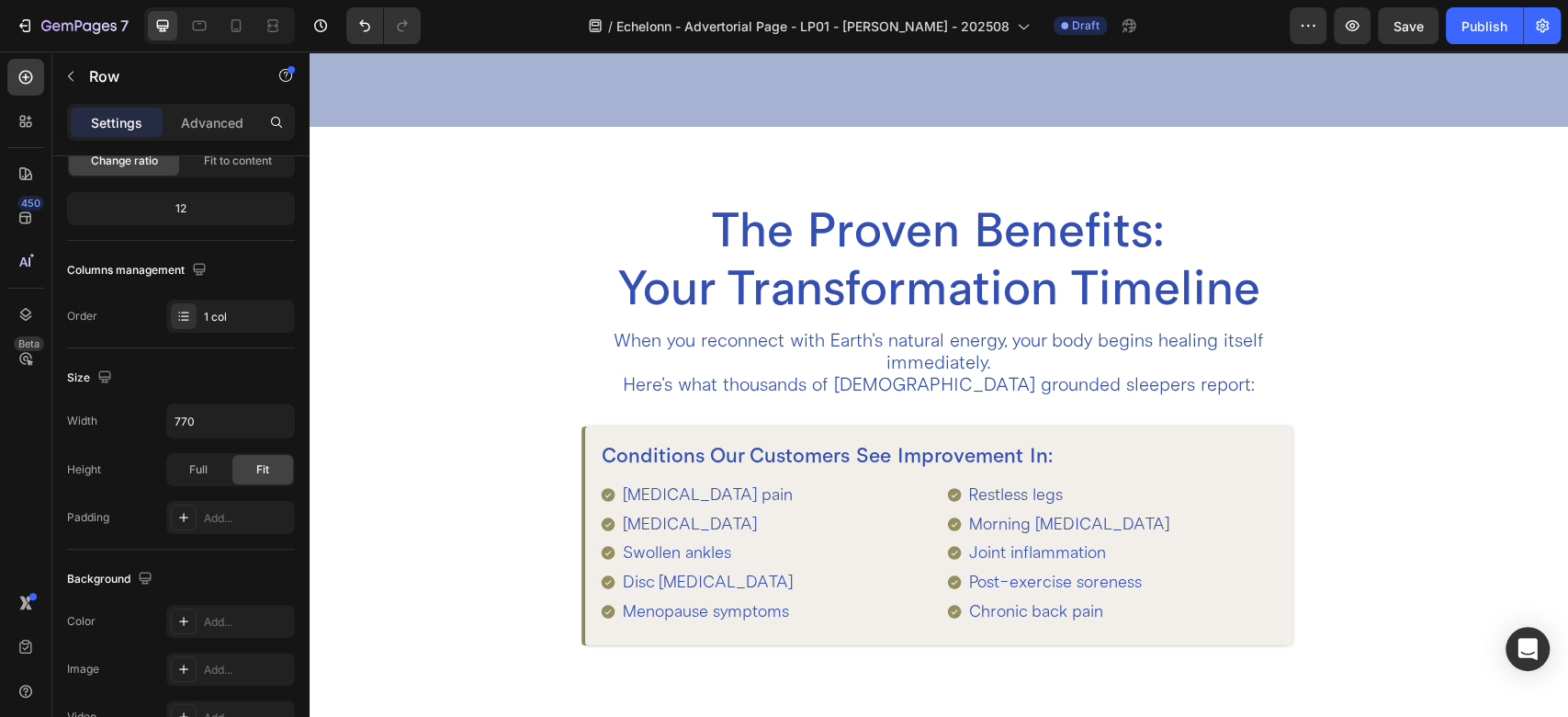
scroll to position [1906, 0]
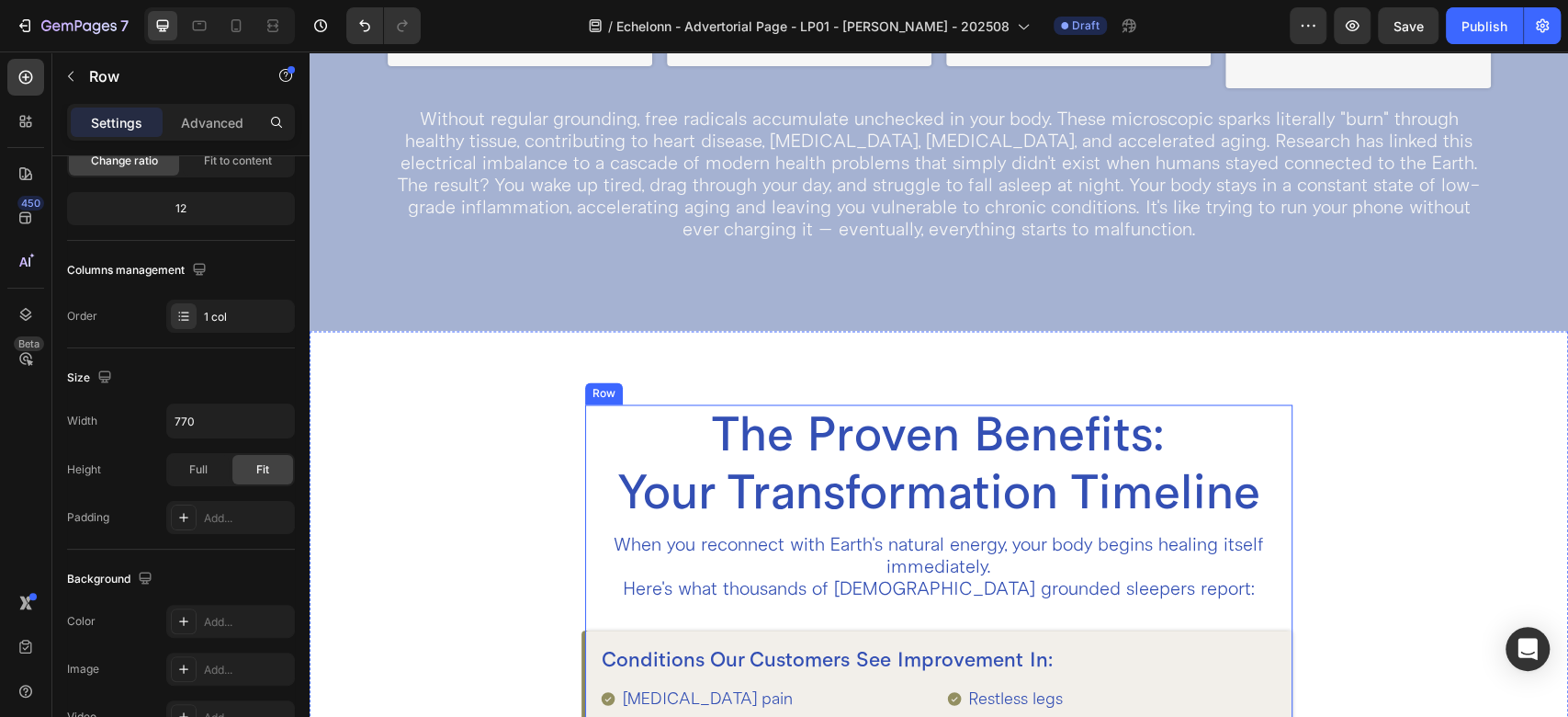
click at [1250, 570] on div "The Proven Benefits: Your Transformation Timeline Heading When you reconnect wi…" at bounding box center [938, 627] width 707 height 445
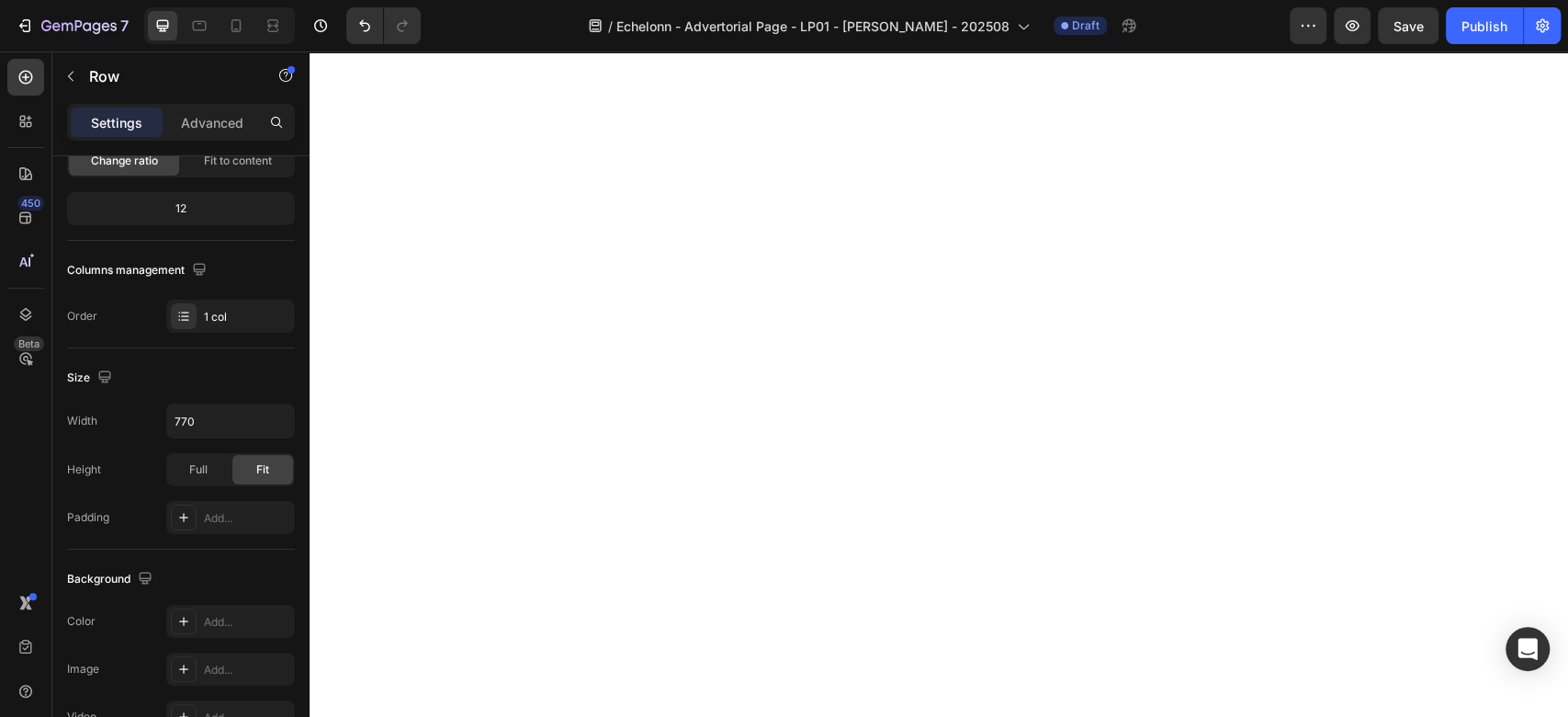
scroll to position [0, 0]
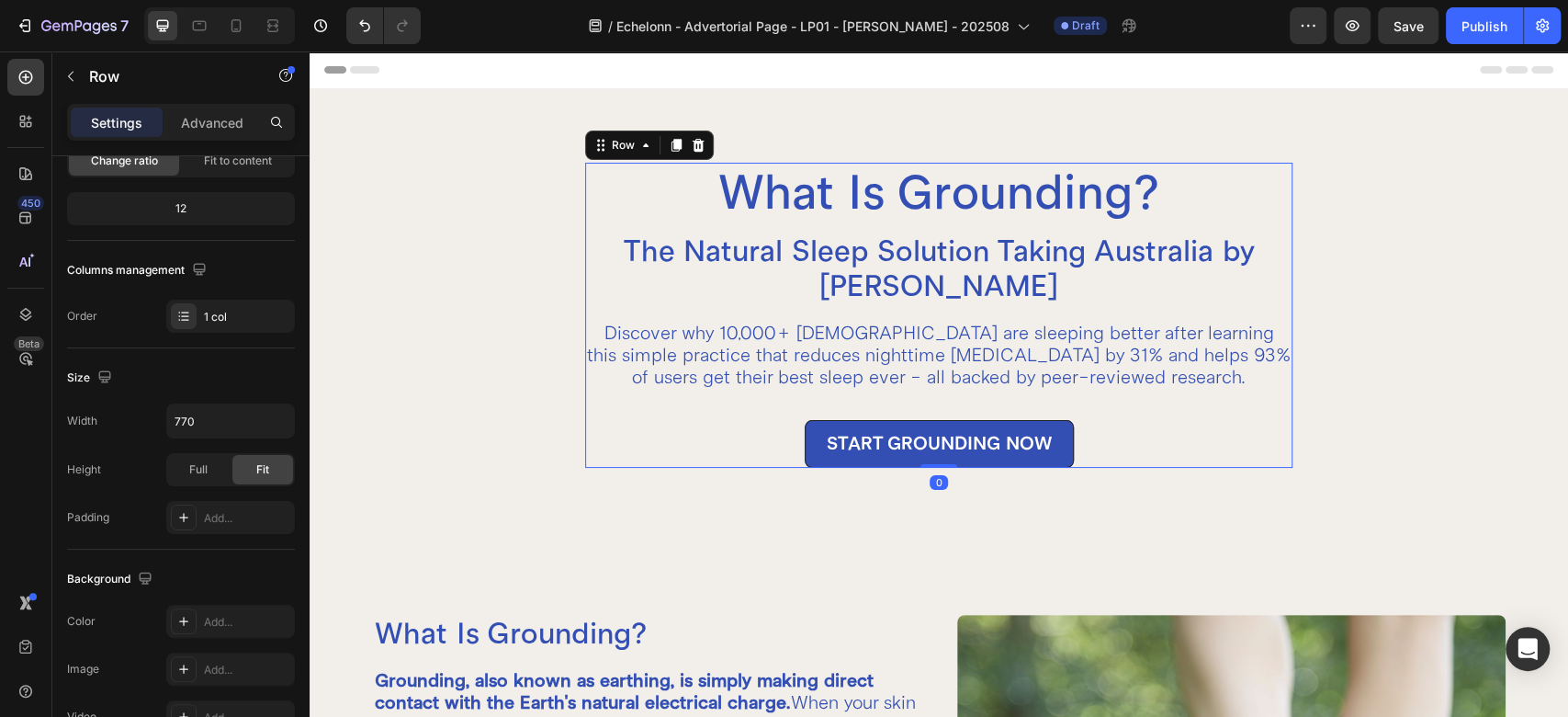
click at [1205, 307] on div "What Is Grounding? Heading The Natural Sleep Solution Taking Australia by Storm…" at bounding box center [938, 315] width 707 height 305
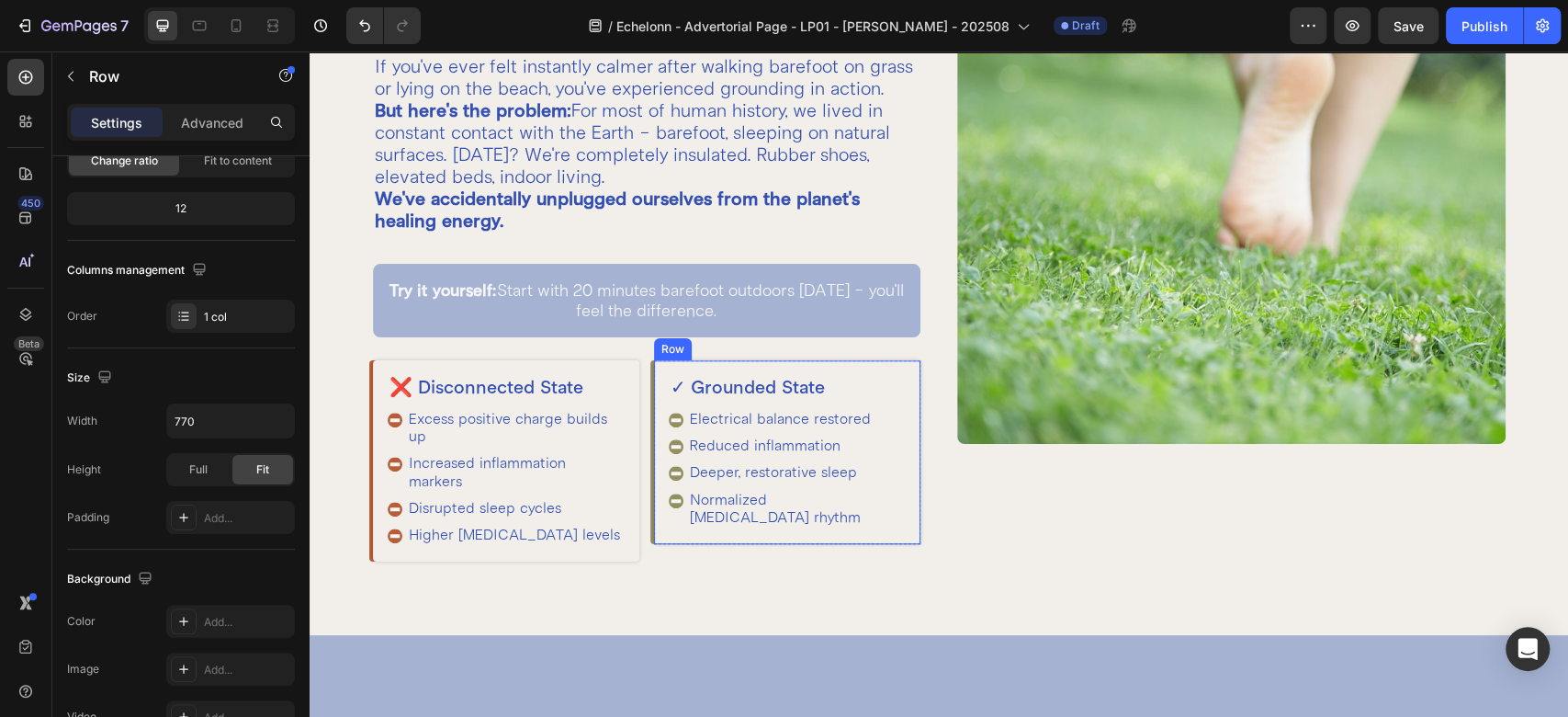
scroll to position [1225, 0]
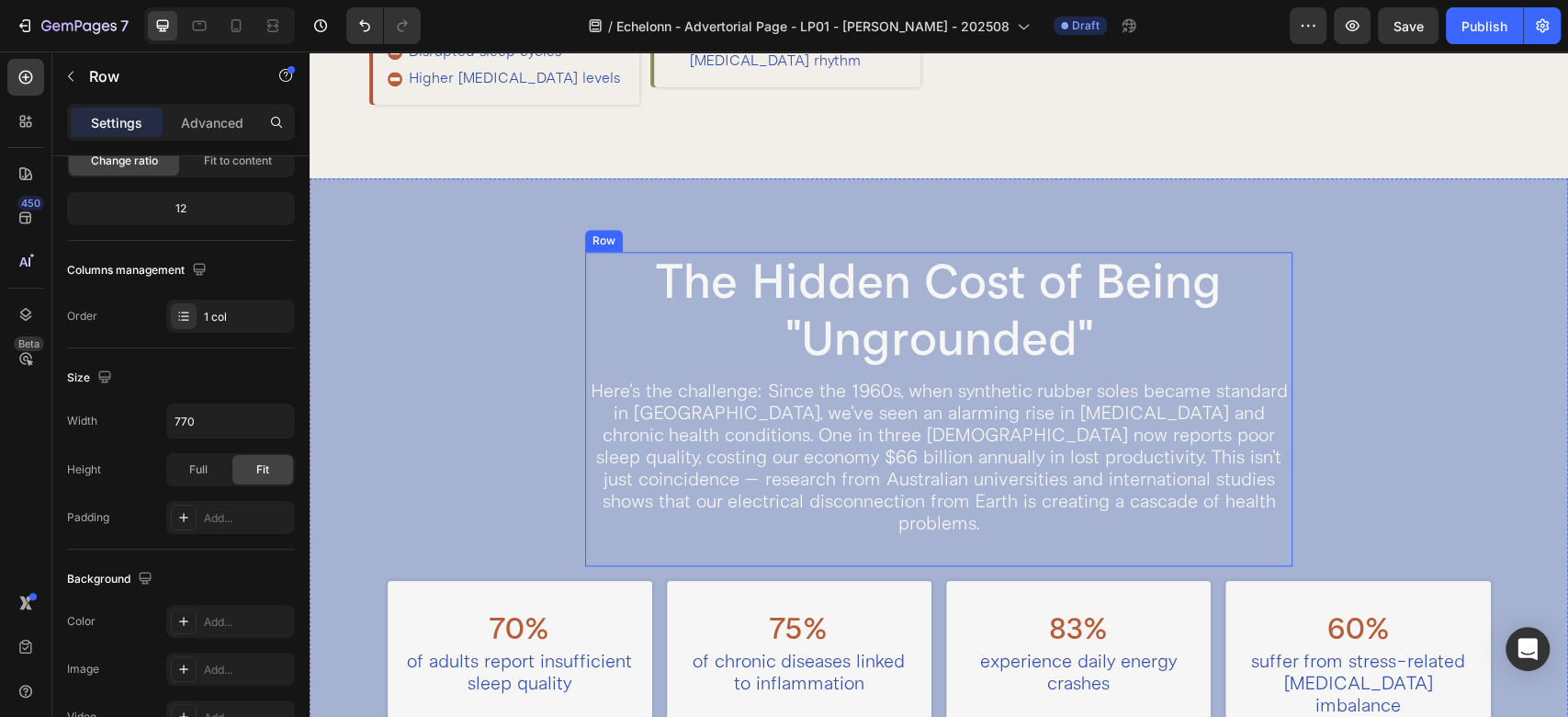
click at [596, 393] on div "The Hidden Cost of Being "Ungrounded" Heading Here's the challenge: Since the 1…" at bounding box center [938, 409] width 707 height 314
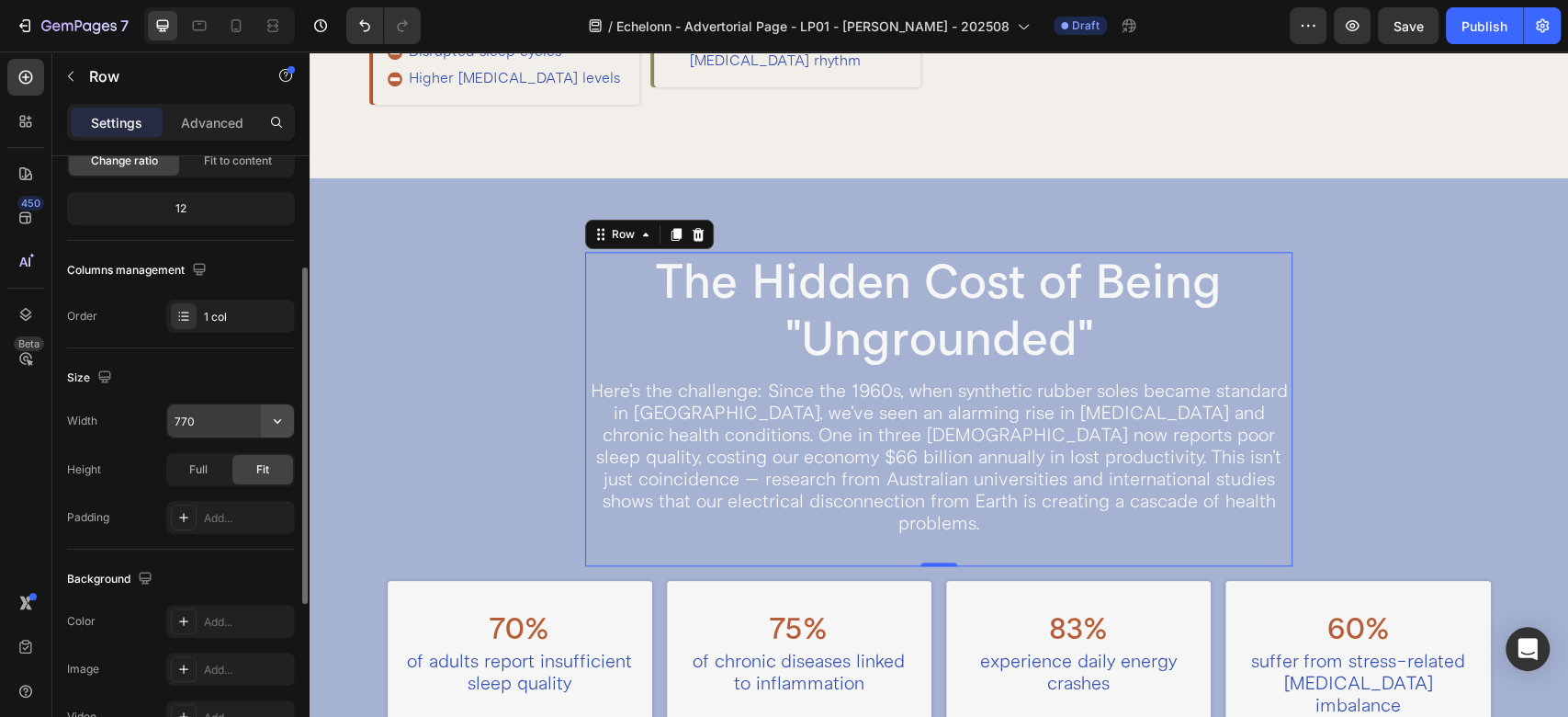
click at [287, 424] on icon "button" at bounding box center [277, 420] width 19 height 19
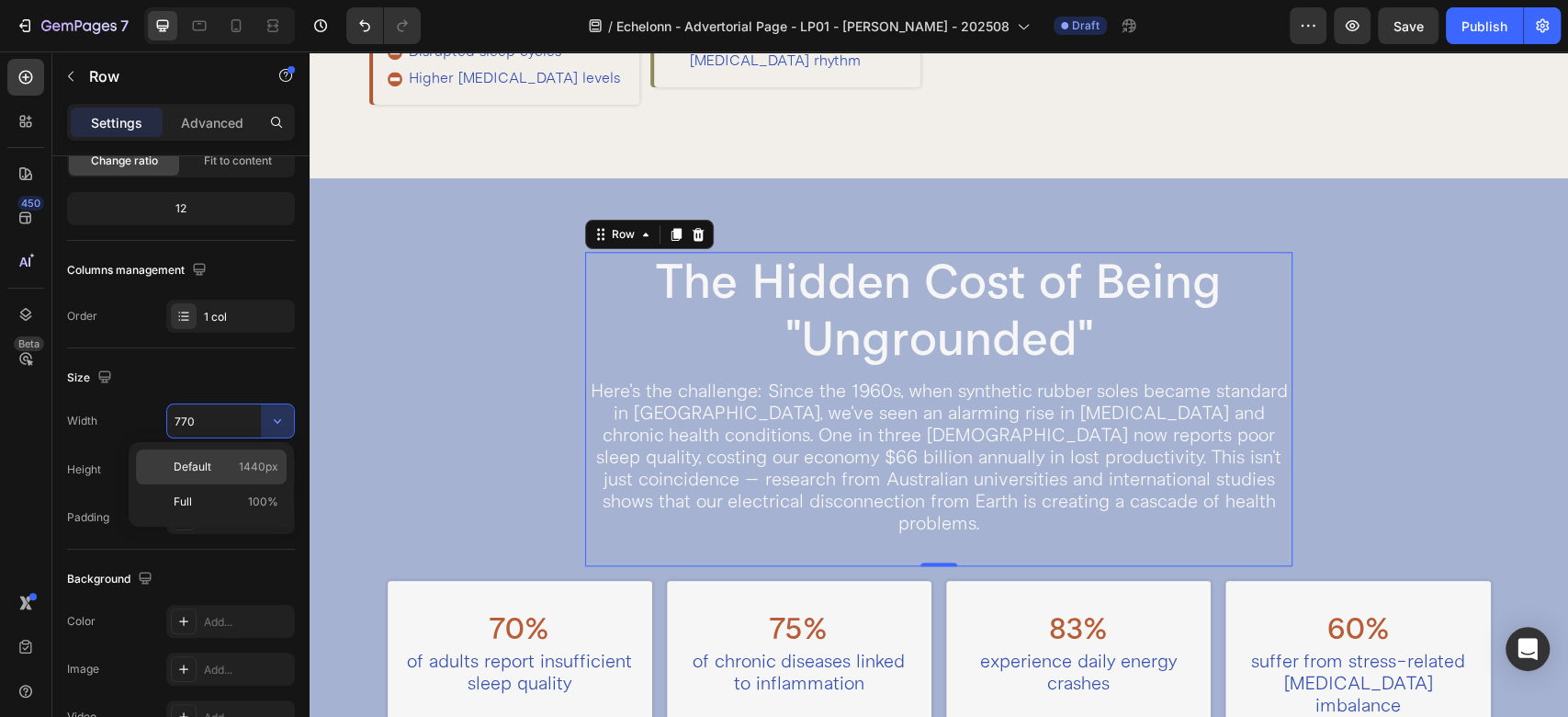
click at [235, 459] on p "Default 1440px" at bounding box center [225, 466] width 104 height 17
type input "1440"
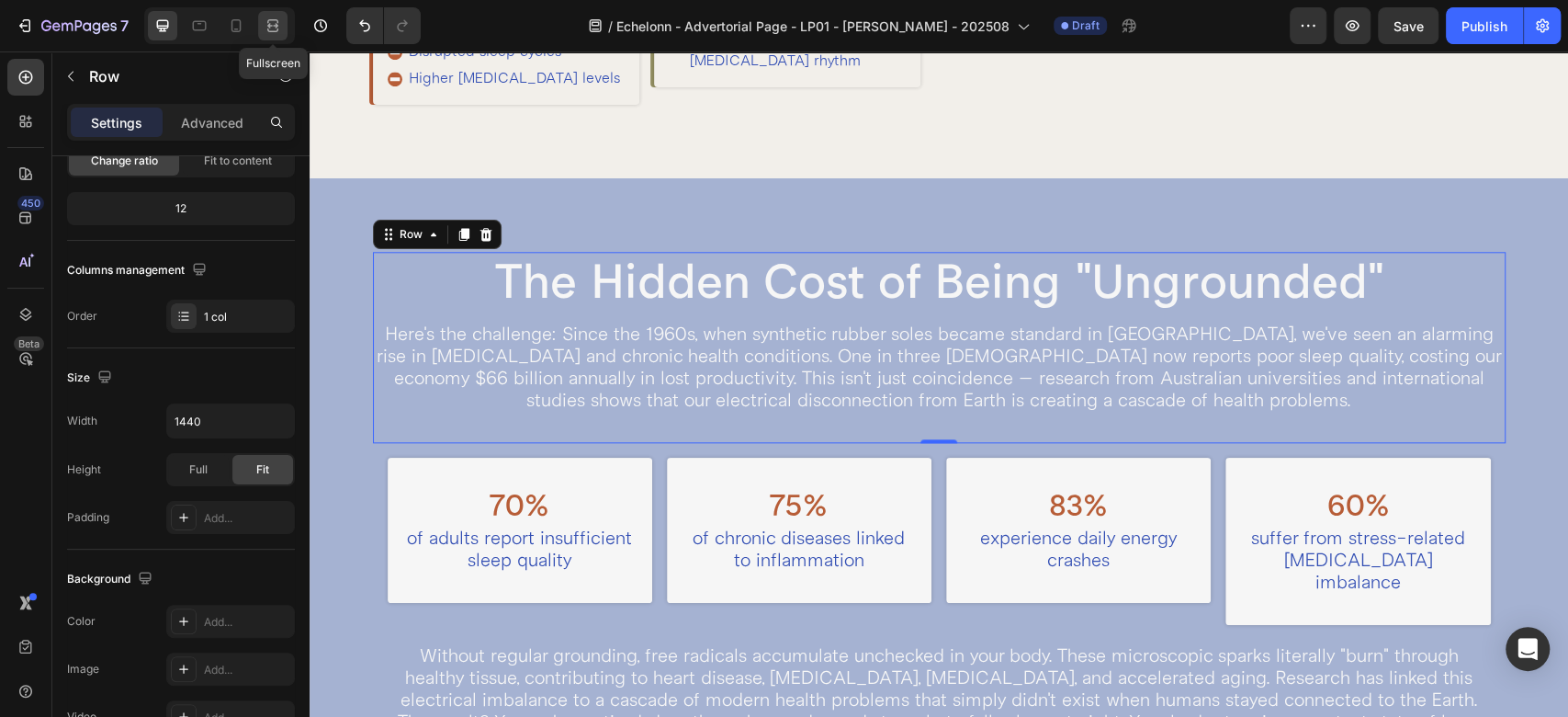
click at [279, 23] on icon at bounding box center [272, 25] width 19 height 19
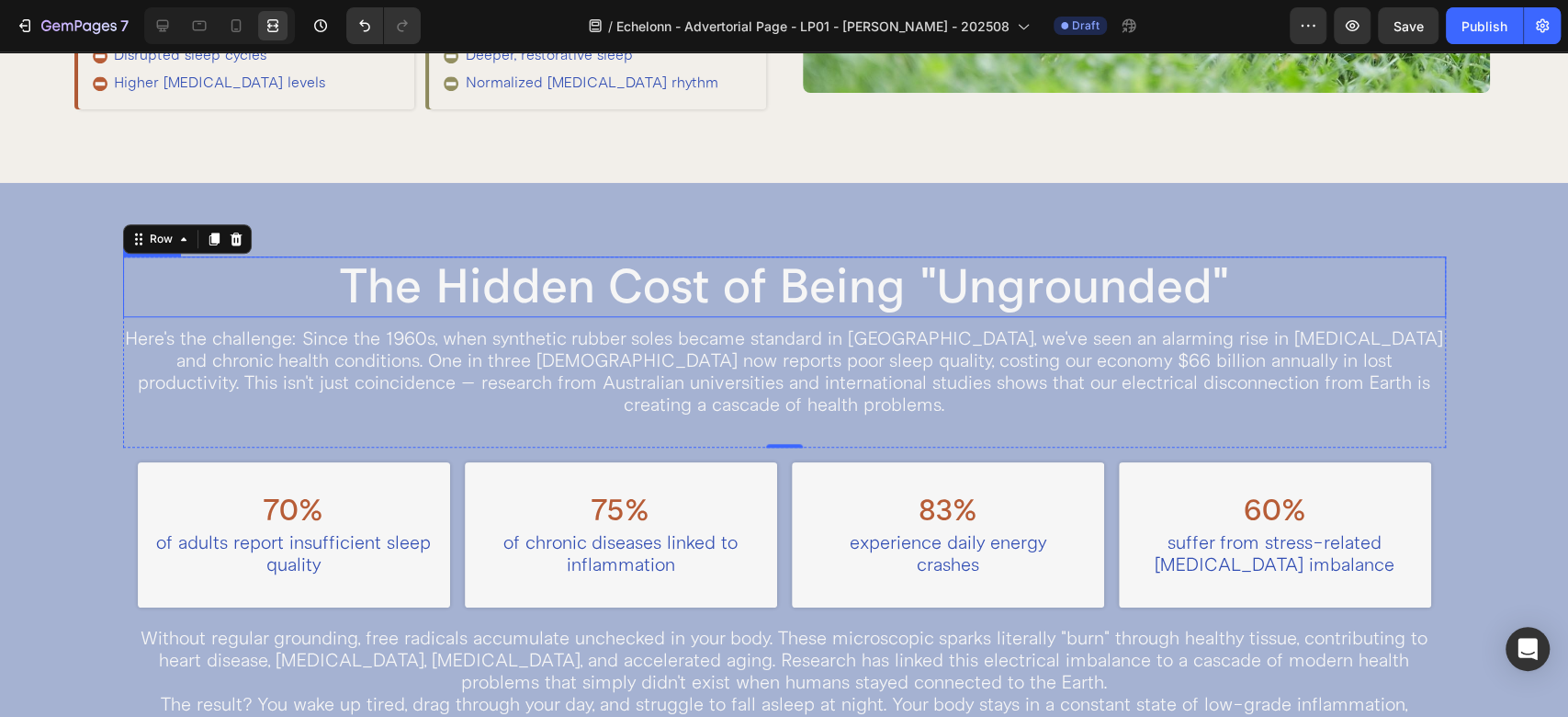
click at [300, 294] on h2 "The Hidden Cost of Being "Ungrounded"" at bounding box center [784, 287] width 1323 height 60
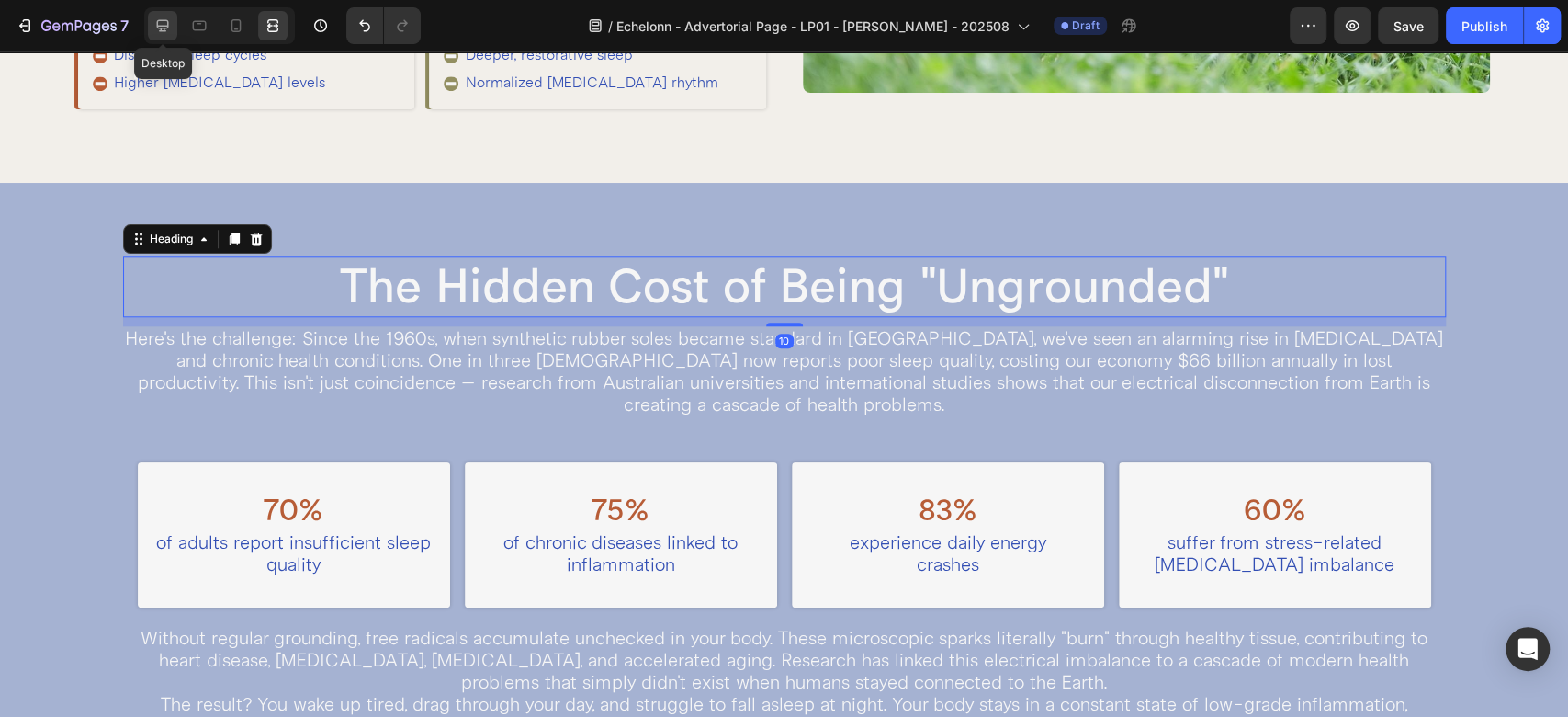
click at [168, 20] on icon at bounding box center [162, 25] width 19 height 19
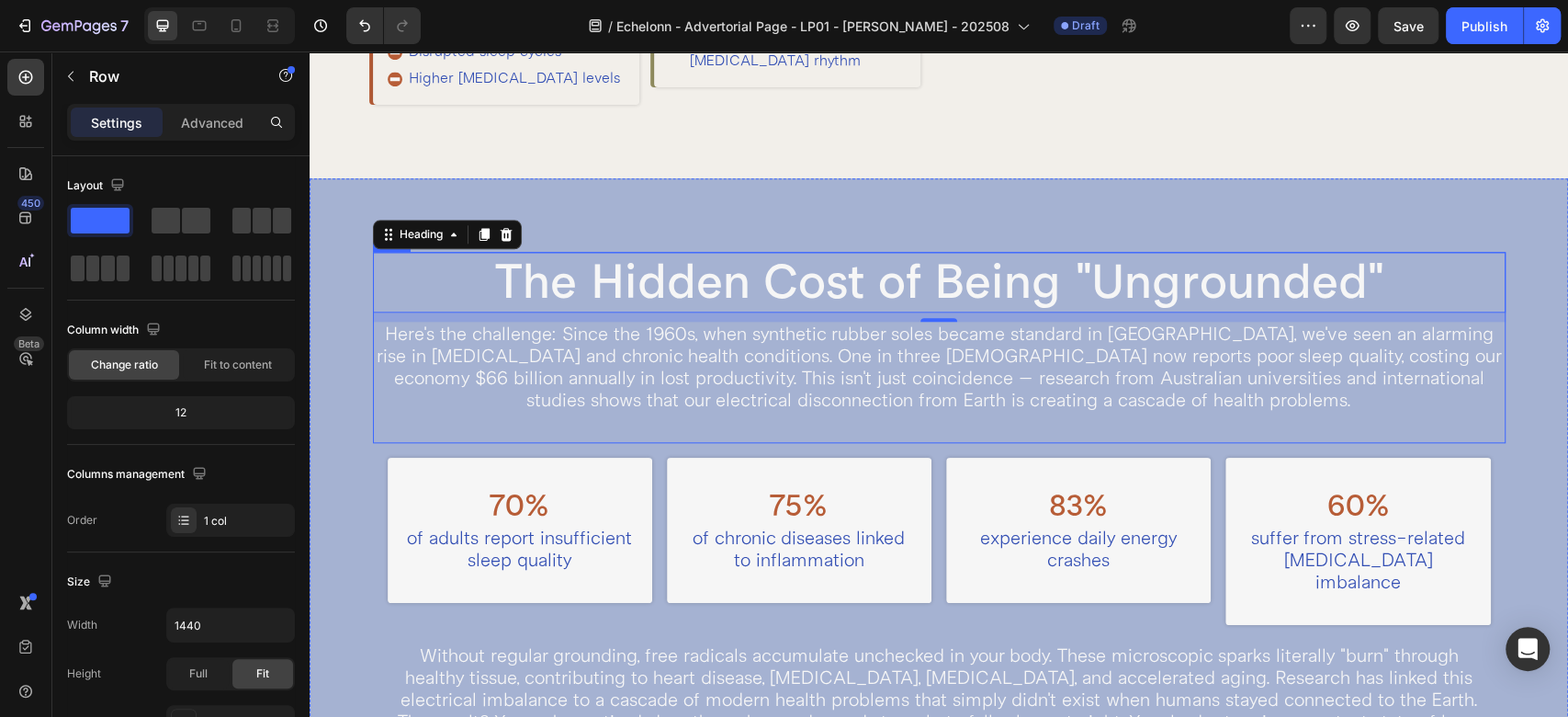
click at [409, 441] on div "The Hidden Cost of Being "Ungrounded" Heading 10 Here's the challenge: Since th…" at bounding box center [940, 347] width 1133 height 191
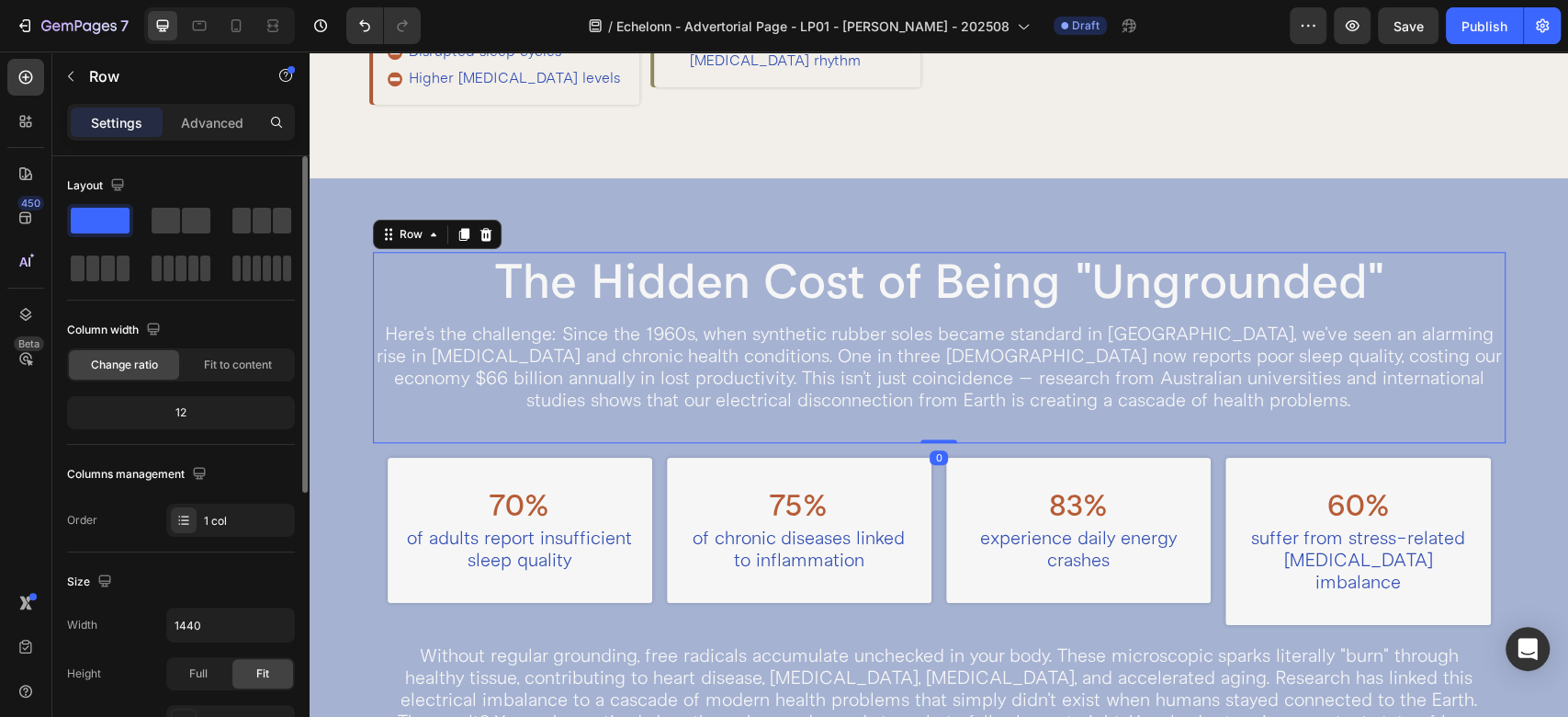
scroll to position [204, 0]
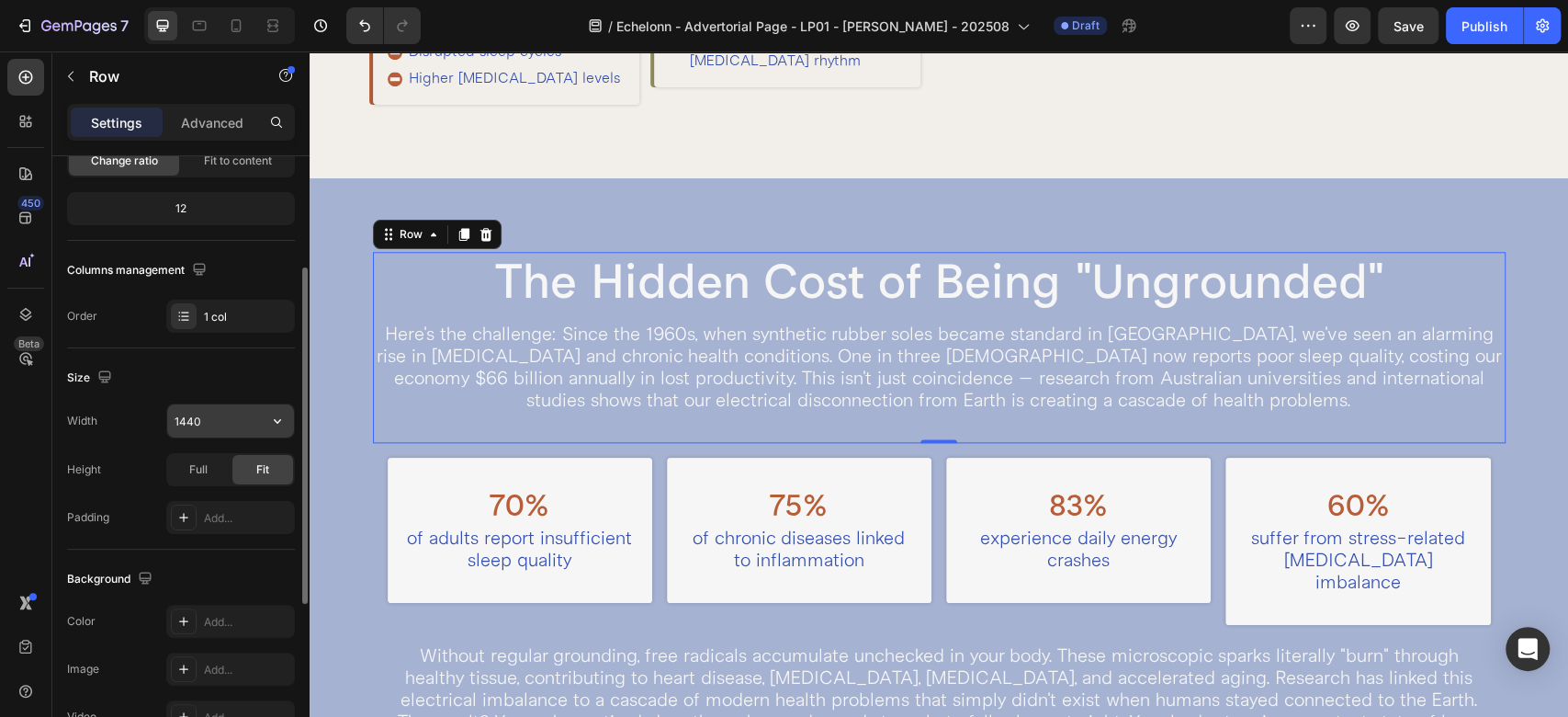
click at [219, 412] on input "1440" at bounding box center [230, 421] width 127 height 33
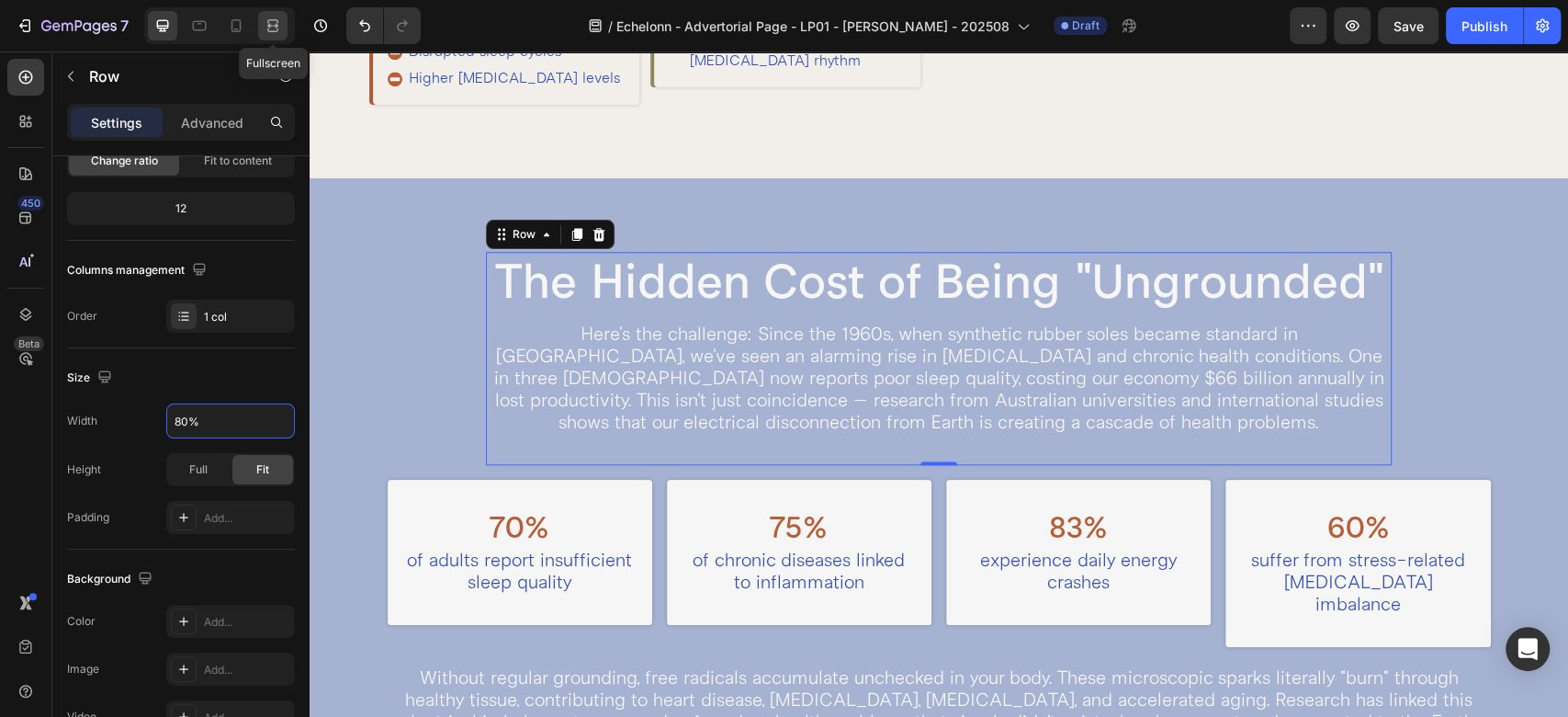
type input "80%"
click at [275, 13] on div at bounding box center [273, 25] width 29 height 29
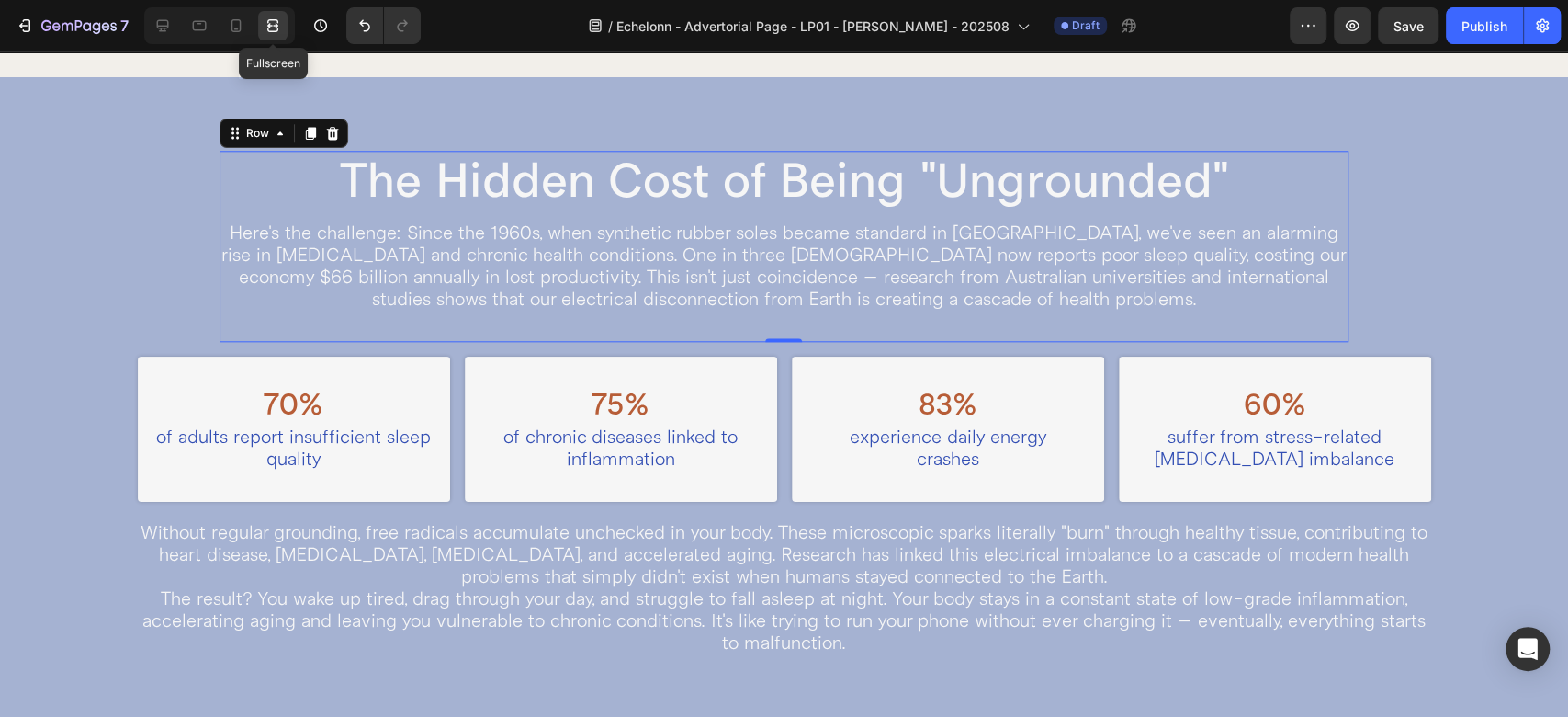
scroll to position [1120, 0]
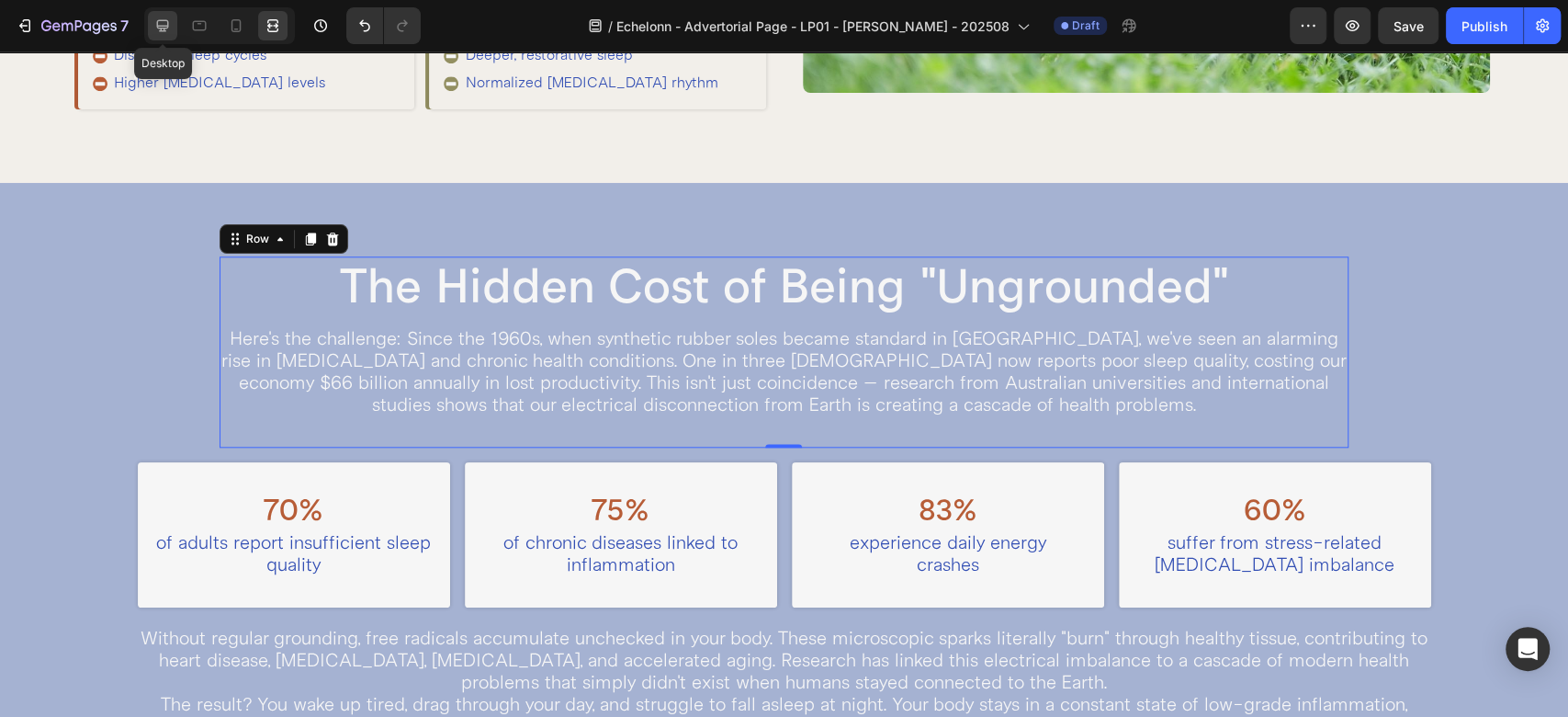
click at [167, 20] on icon at bounding box center [163, 26] width 12 height 12
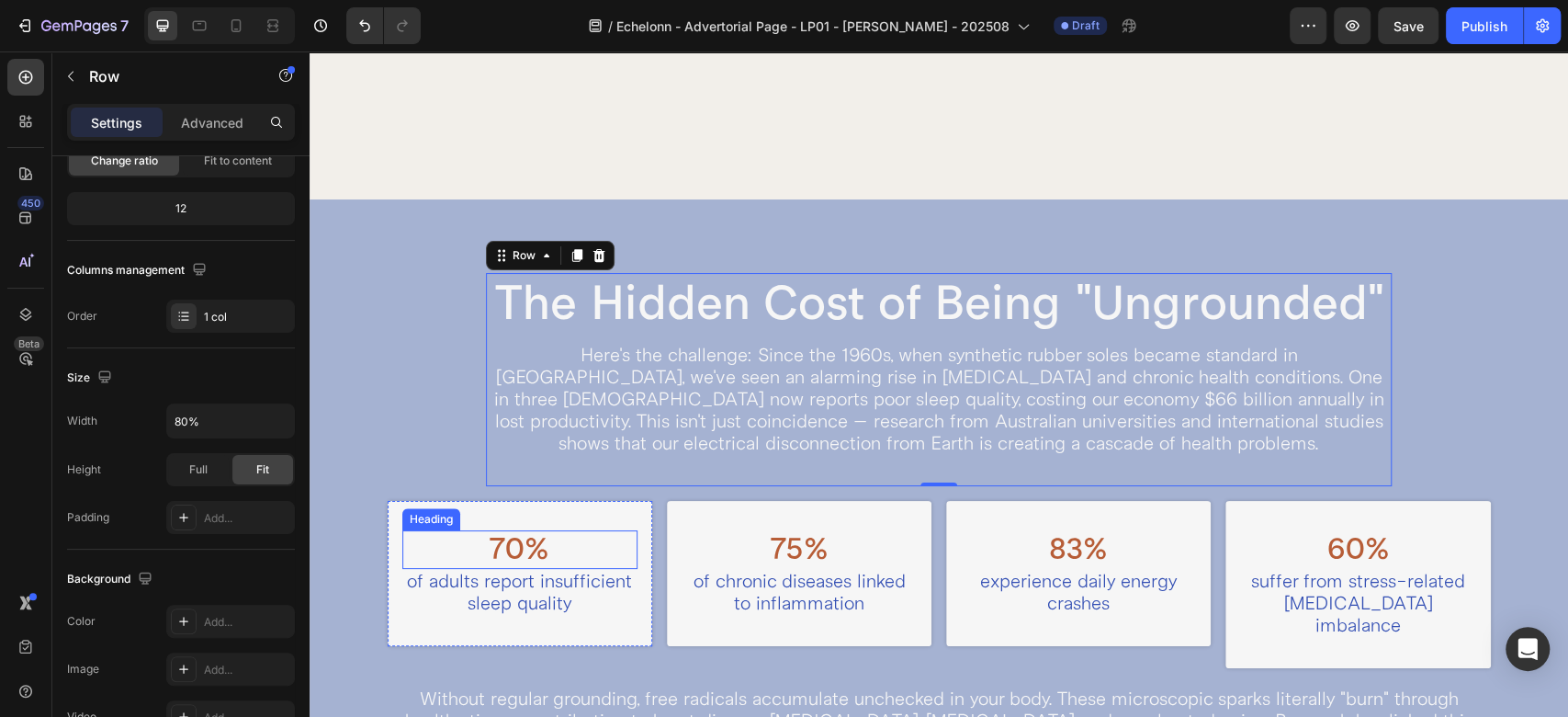
scroll to position [1429, 0]
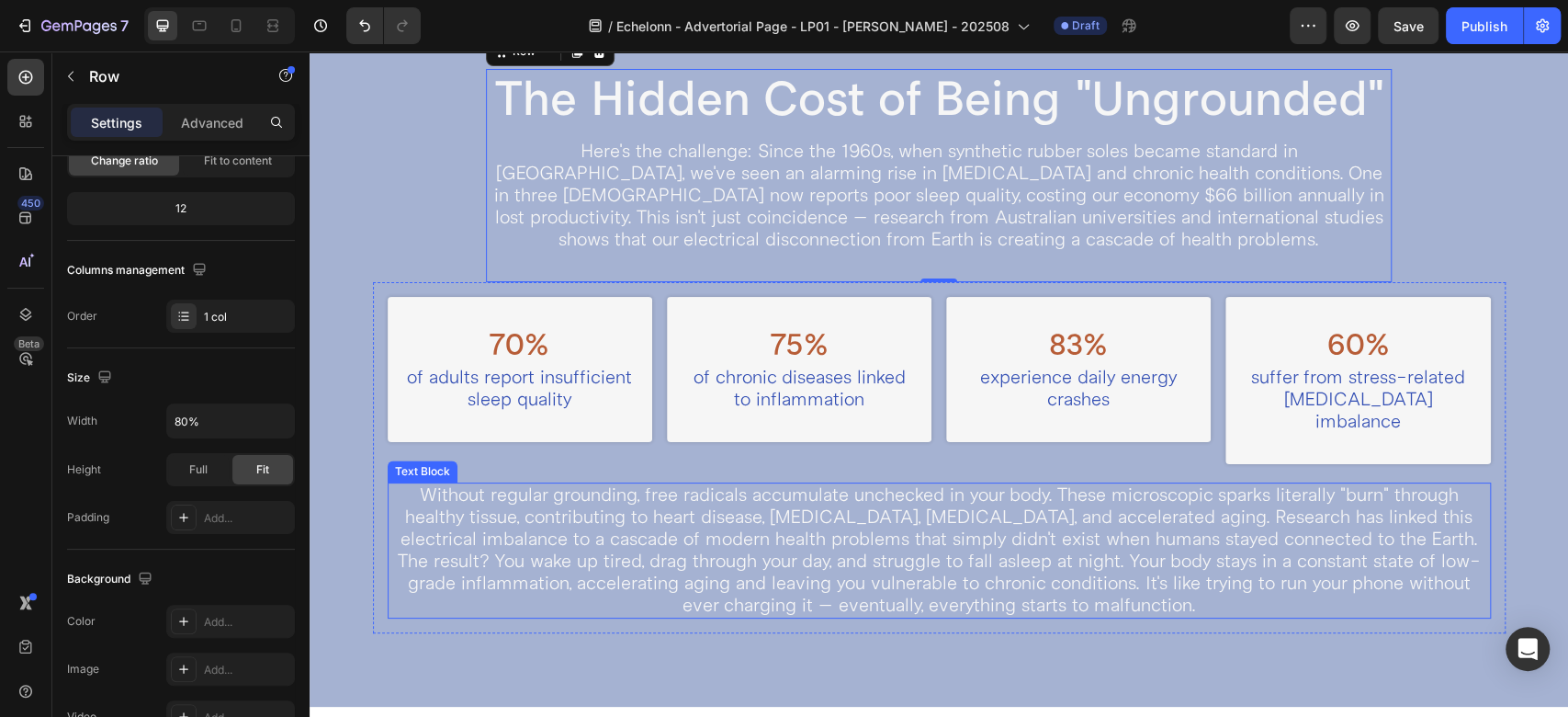
click at [523, 495] on p "Without regular grounding, free radicals accumulate unchecked in your body. The…" at bounding box center [939, 518] width 1100 height 66
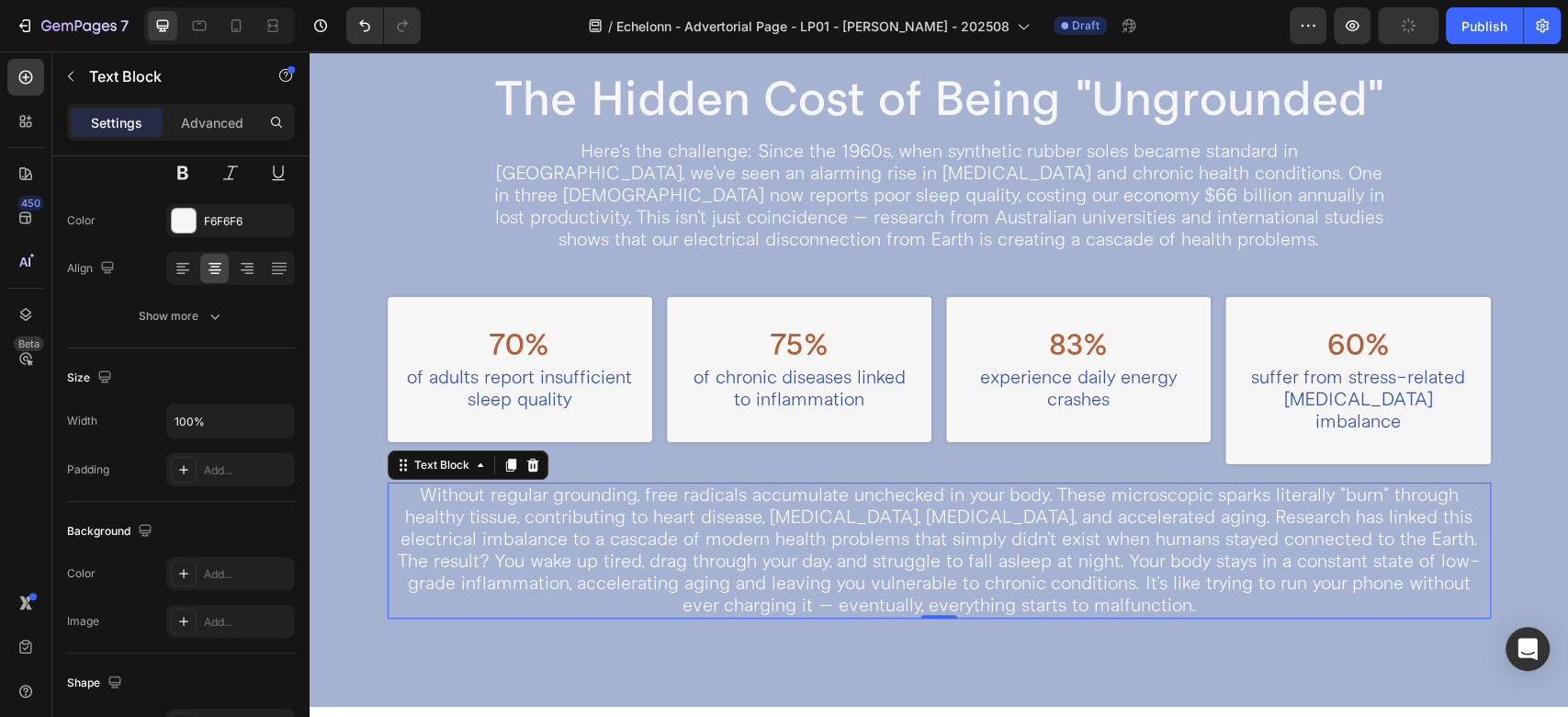
scroll to position [0, 0]
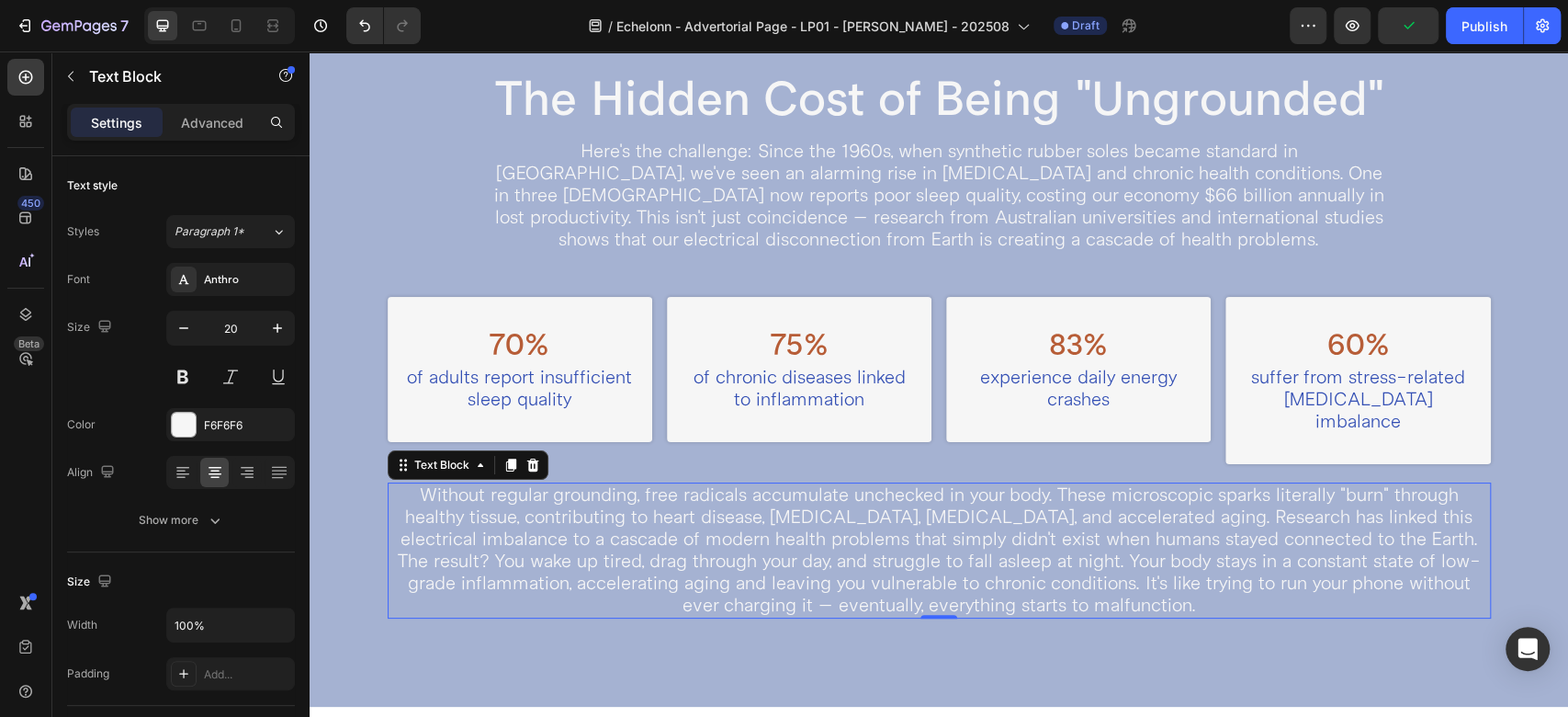
click at [512, 517] on p "Without regular grounding, free radicals accumulate unchecked in your body. The…" at bounding box center [939, 518] width 1100 height 66
click at [604, 217] on p "Here's the challenge: Since the 1960s, when synthetic rubber soles became stand…" at bounding box center [938, 195] width 902 height 110
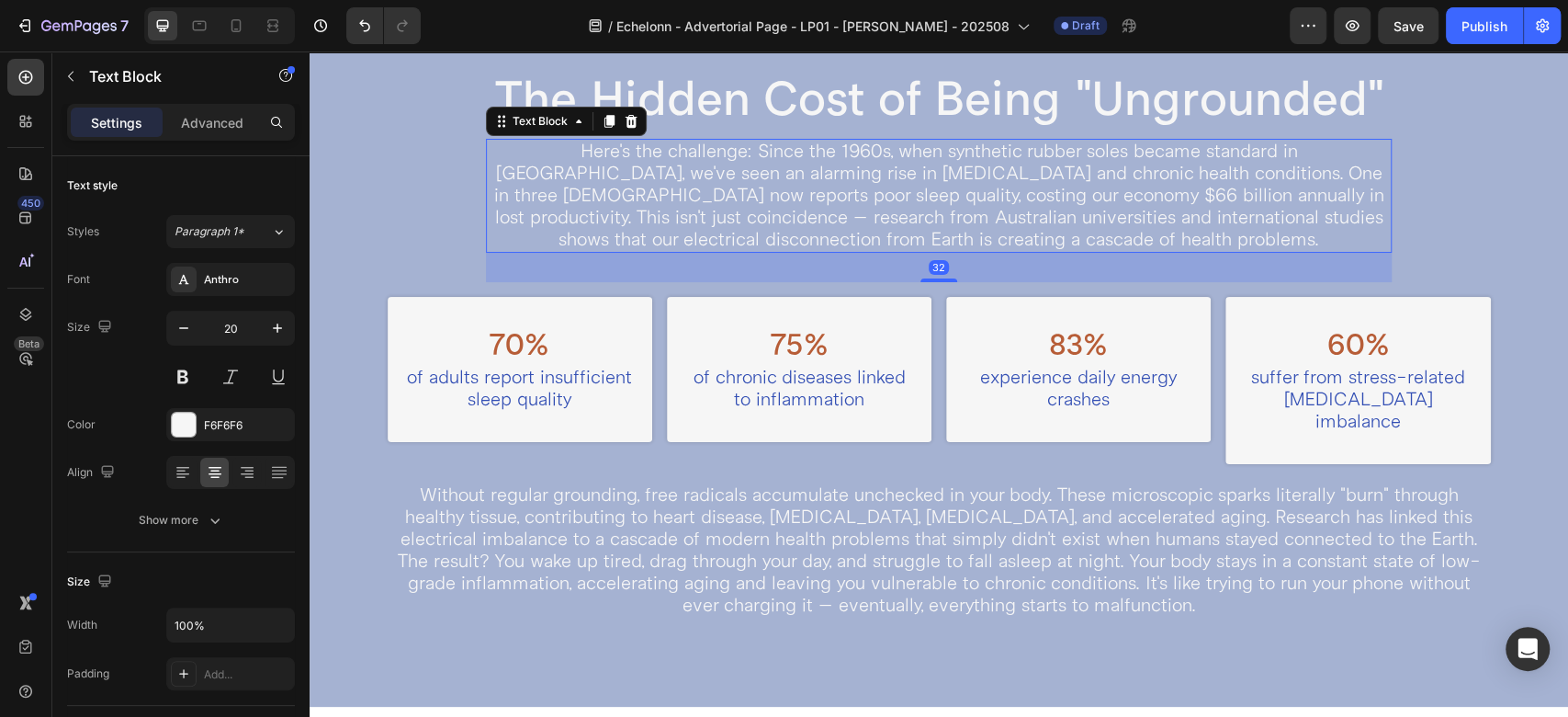
click at [560, 266] on div "32" at bounding box center [938, 267] width 906 height 29
click at [440, 193] on div "The Hidden Cost of Being "Ungrounded" Heading Here's the challenge: Since the 1…" at bounding box center [940, 351] width 1133 height 564
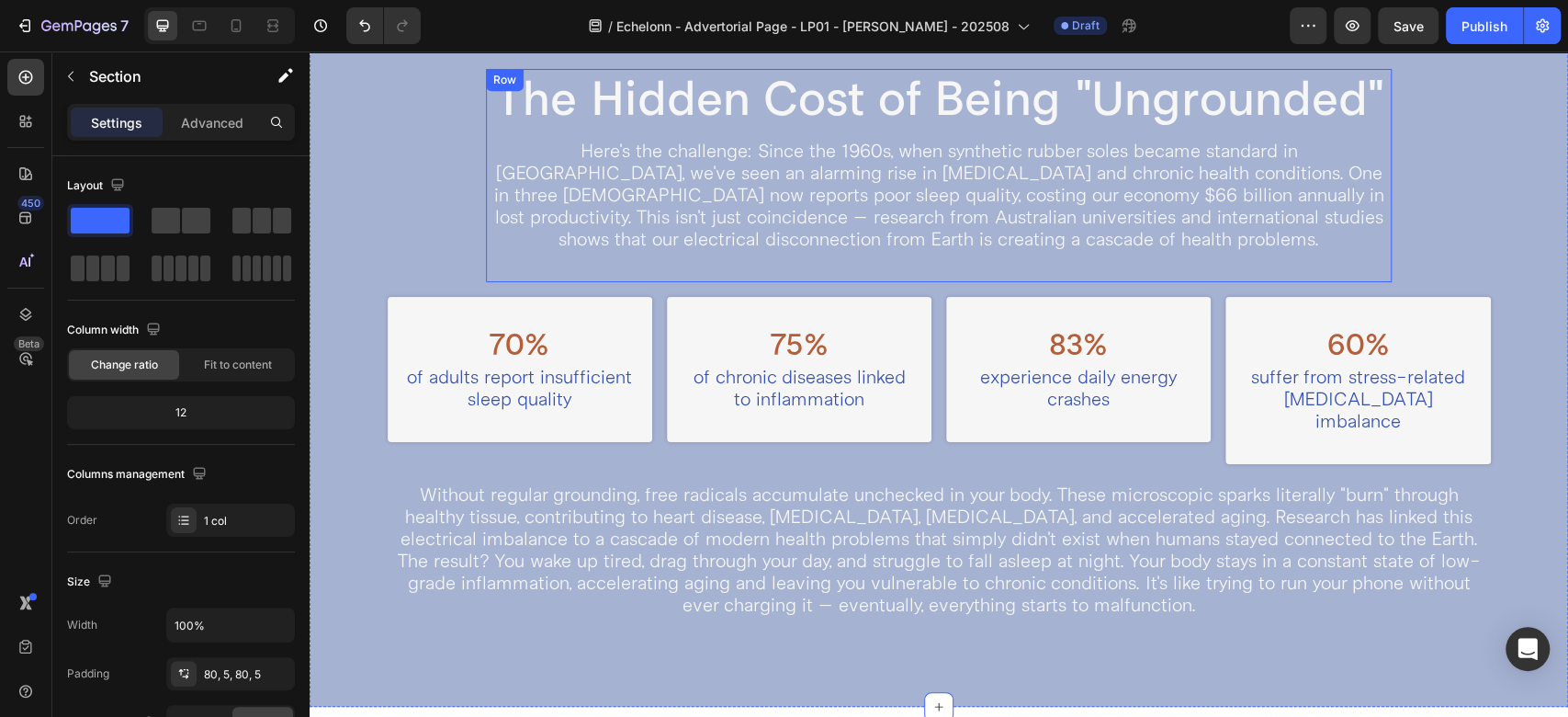
click at [610, 132] on div "The Hidden Cost of Being "Ungrounded" Heading Here's the challenge: Since the 1…" at bounding box center [938, 176] width 906 height 214
click at [572, 84] on icon at bounding box center [577, 87] width 10 height 13
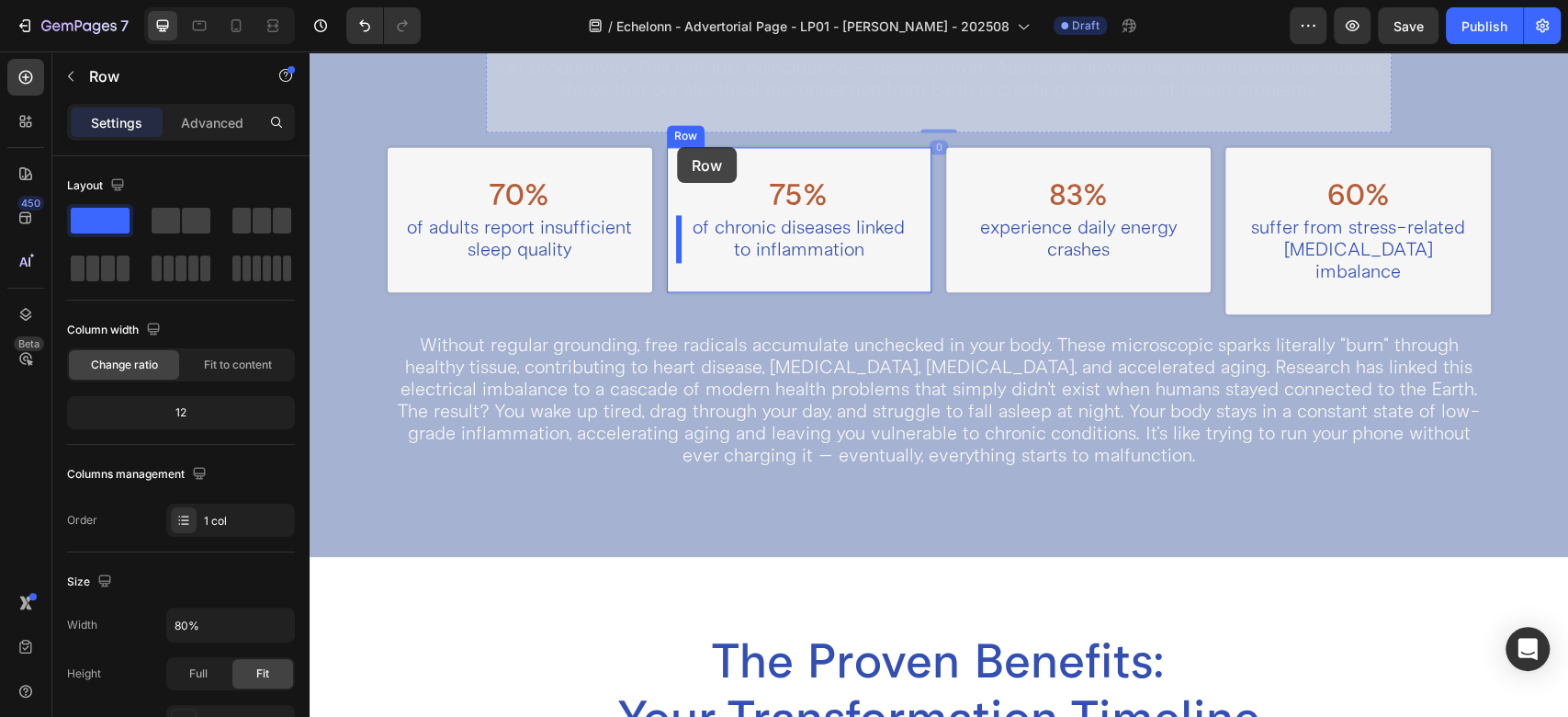
scroll to position [1789, 0]
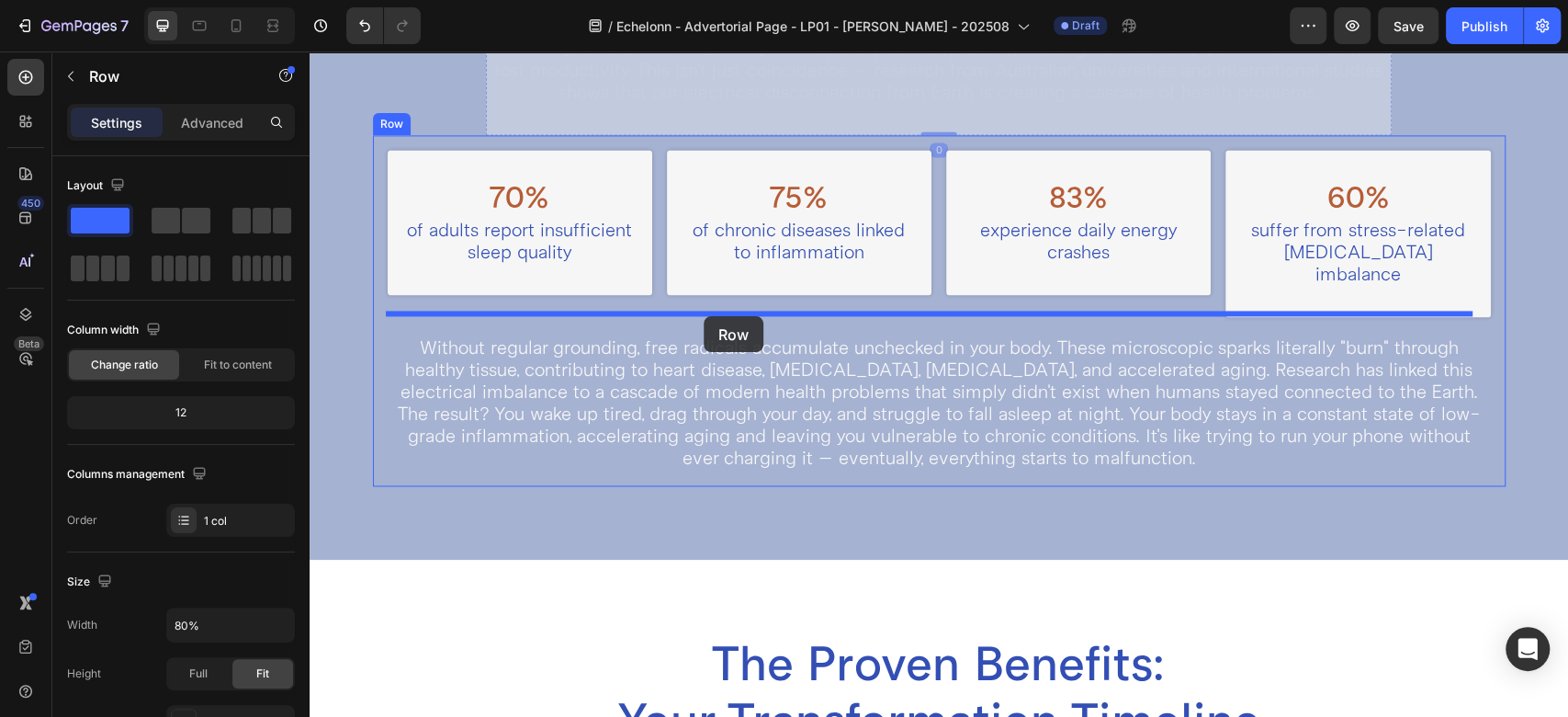
drag, startPoint x: 522, startPoint y: 272, endPoint x: 704, endPoint y: 316, distance: 187.2
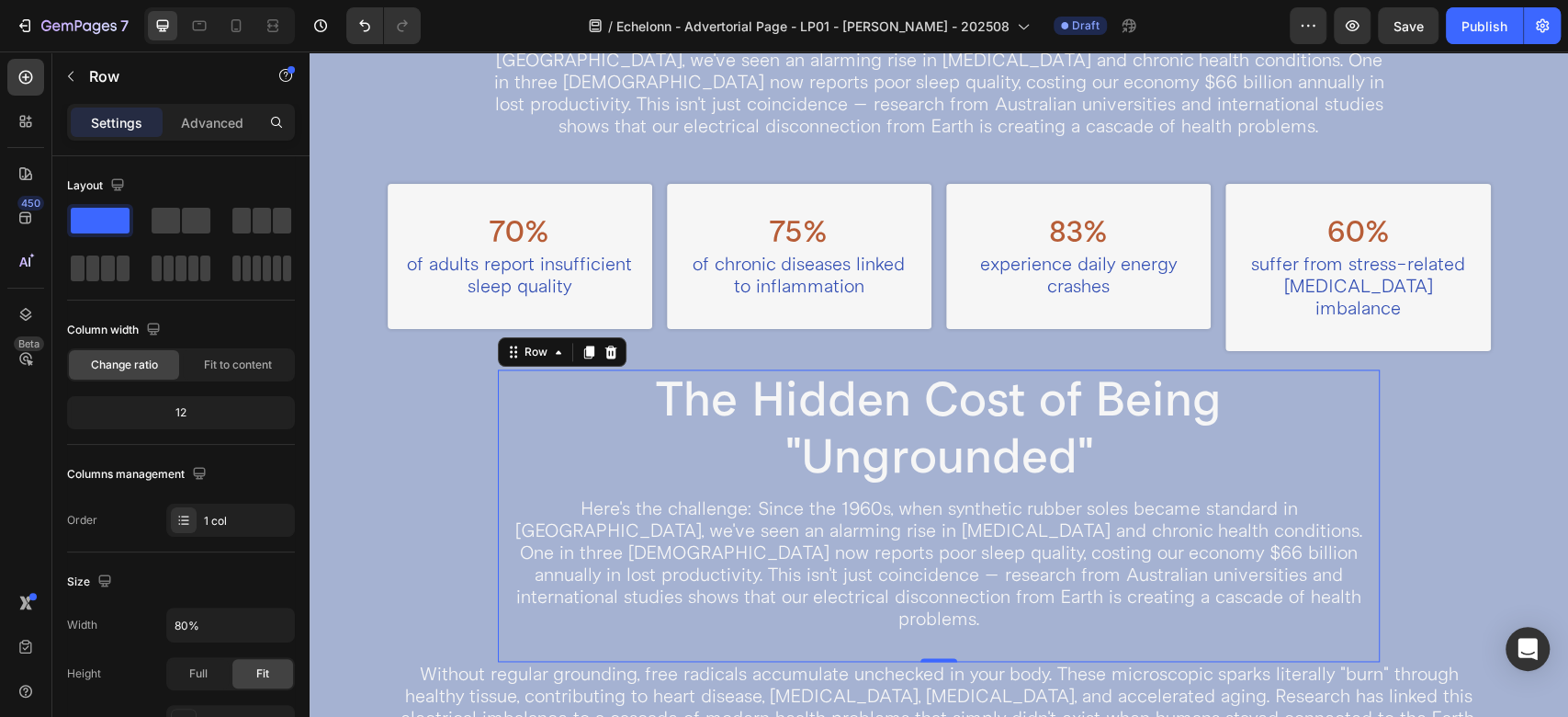
scroll to position [1576, 0]
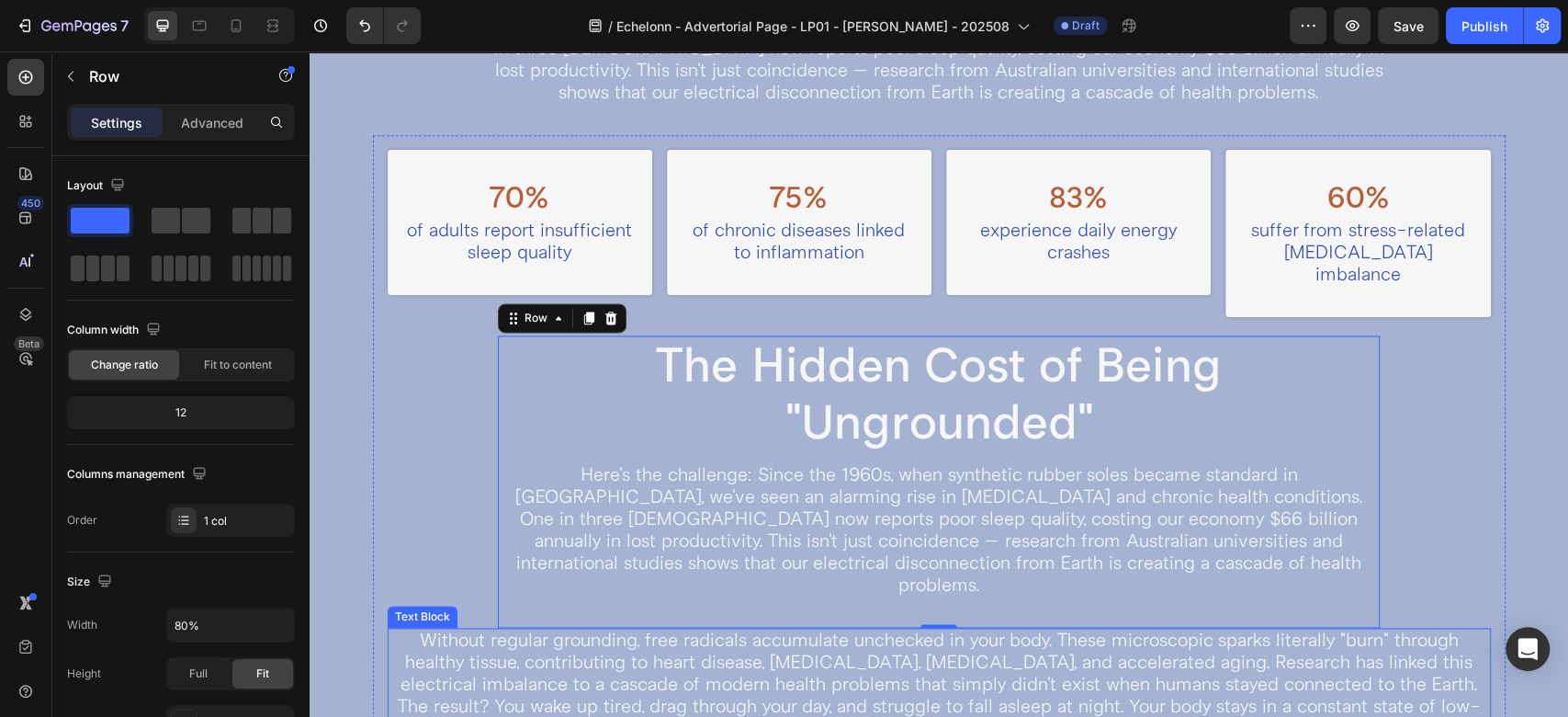
click at [609, 636] on p "Without regular grounding, free radicals accumulate unchecked in your body. The…" at bounding box center [939, 662] width 1100 height 66
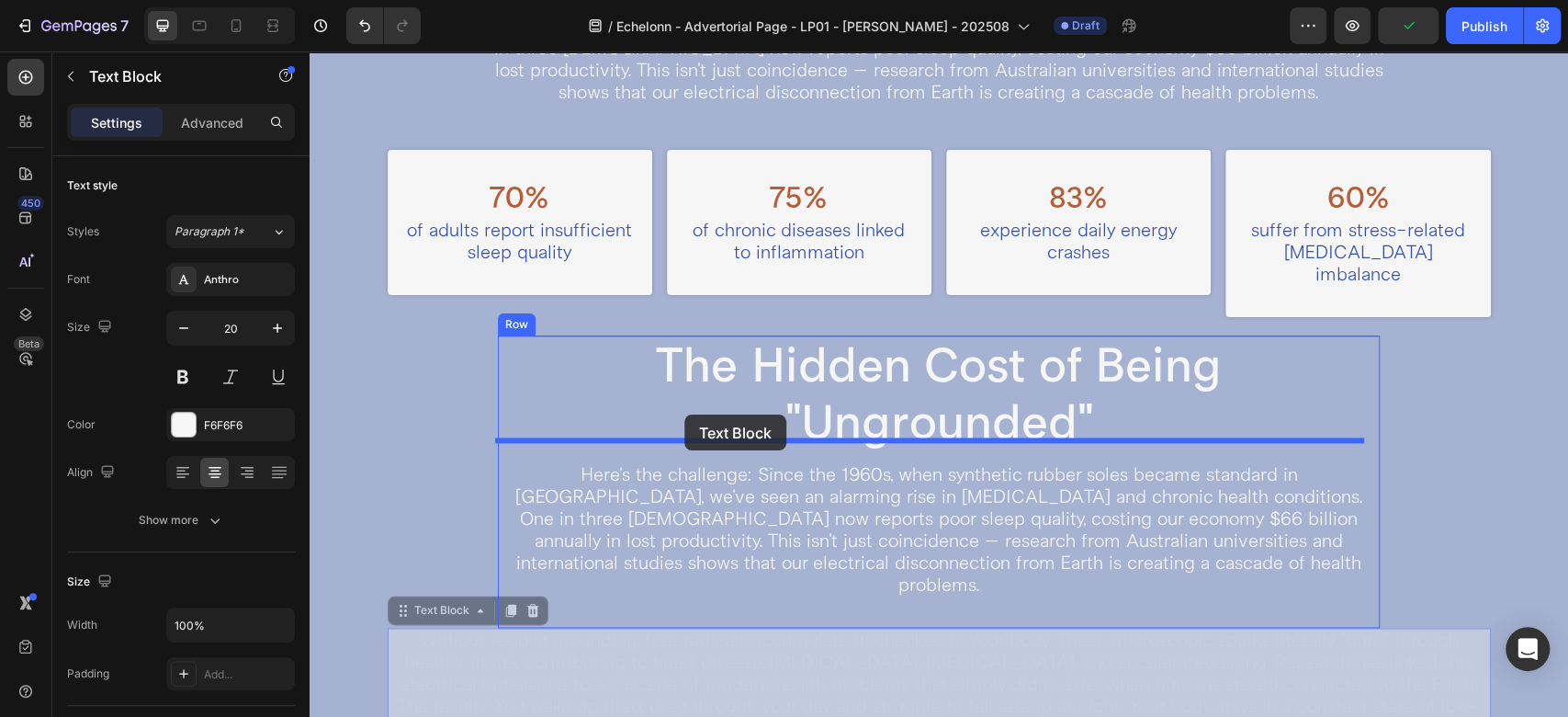
drag, startPoint x: 442, startPoint y: 569, endPoint x: 685, endPoint y: 415, distance: 287.7
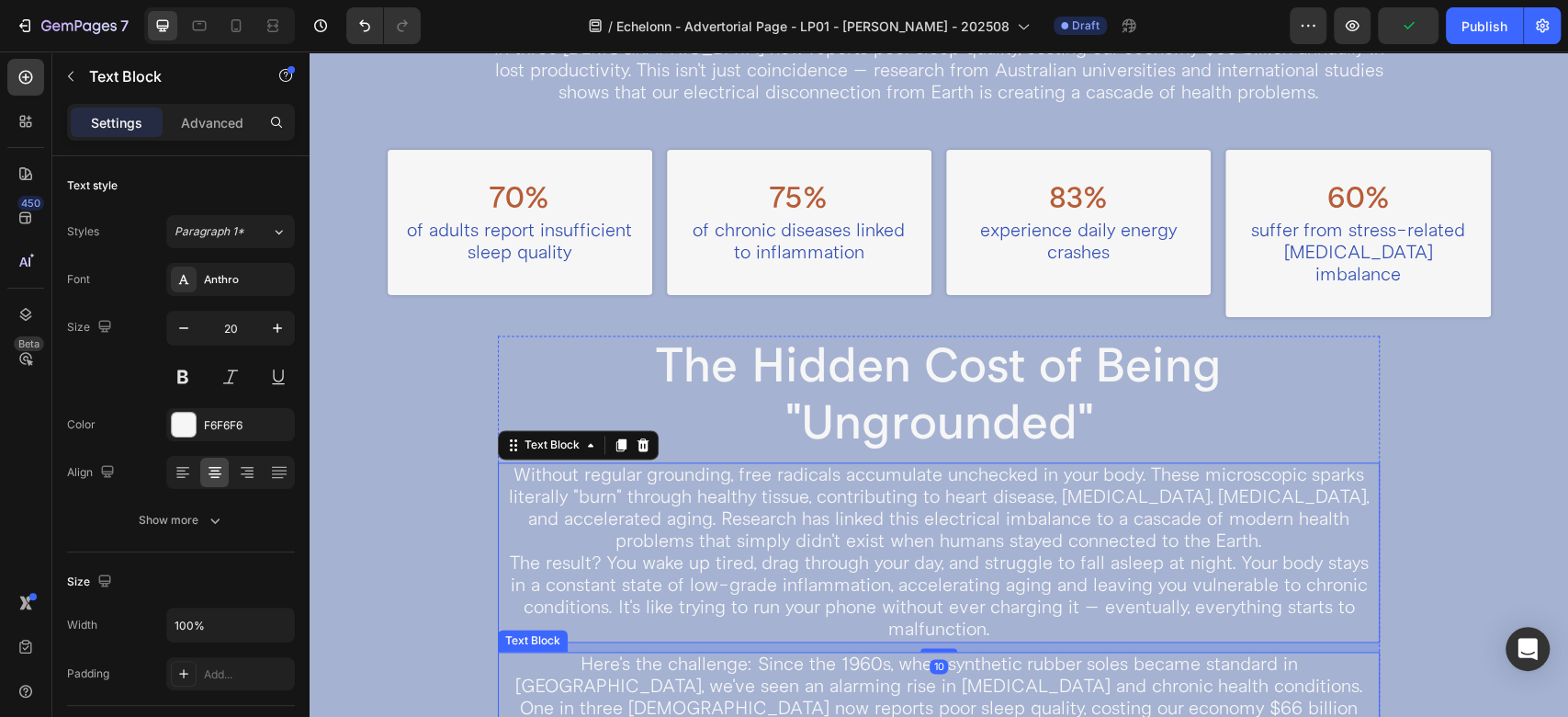
click at [663, 654] on p "Here's the challenge: Since the 1960s, when synthetic rubber soles became stand…" at bounding box center [940, 720] width 880 height 133
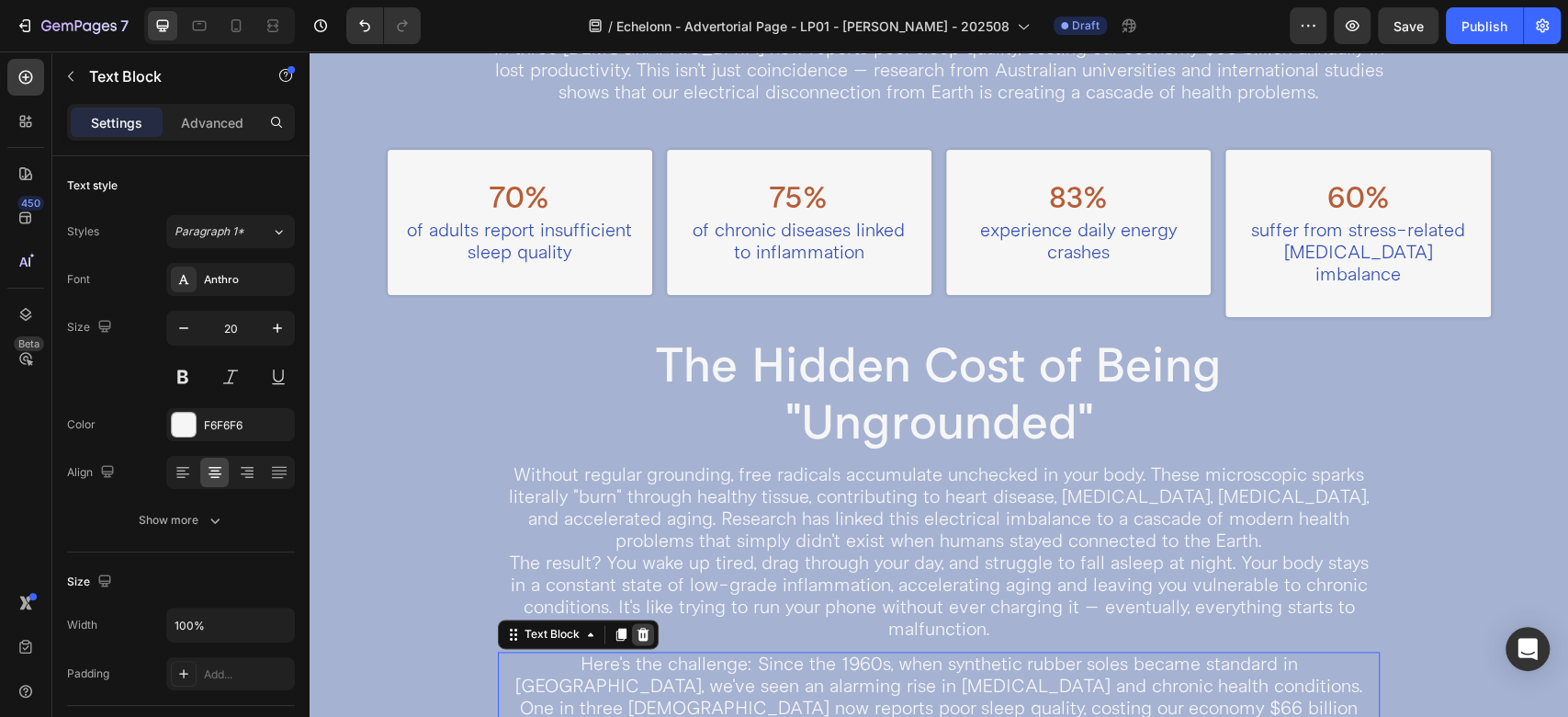
click at [643, 628] on icon at bounding box center [643, 634] width 12 height 13
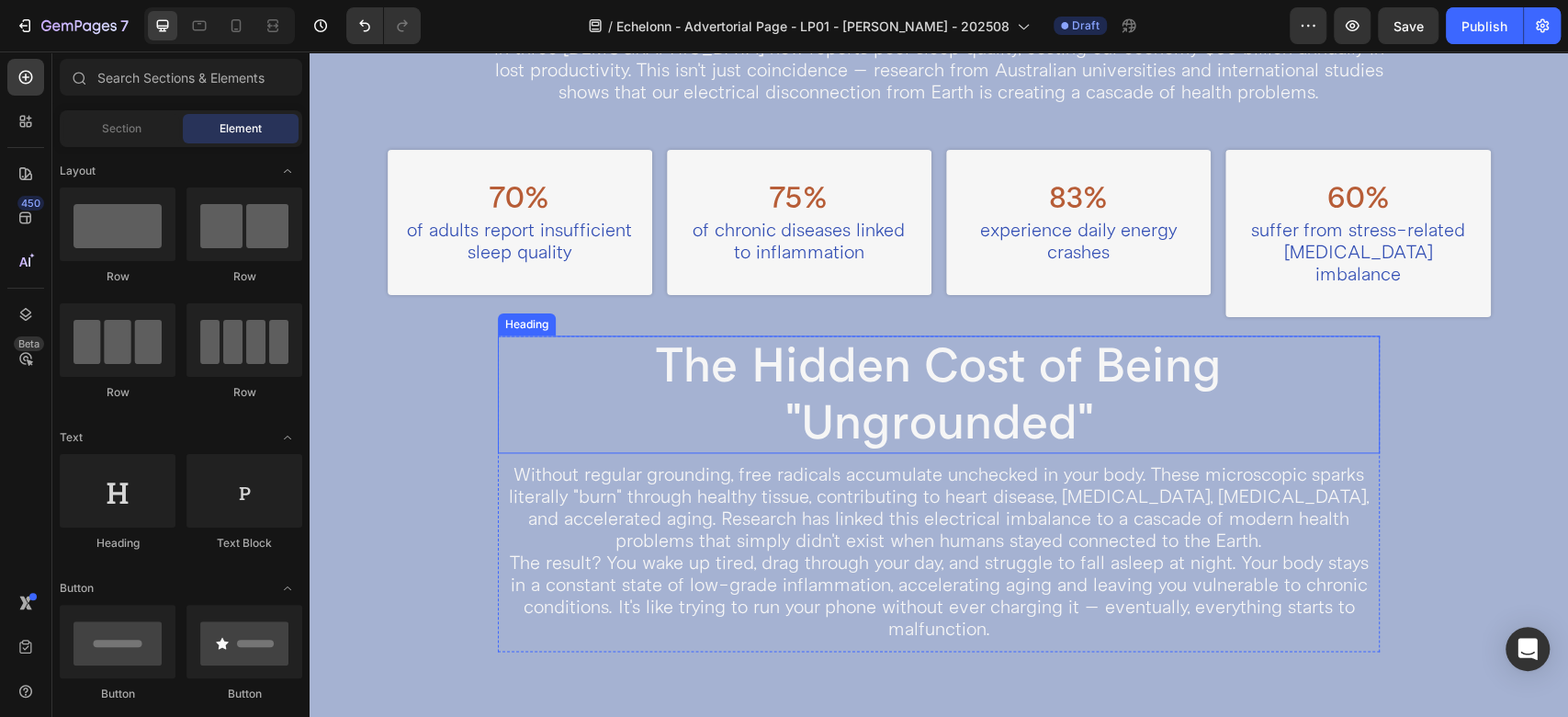
click at [767, 378] on h2 "The Hidden Cost of Being "Ungrounded"" at bounding box center [939, 394] width 882 height 118
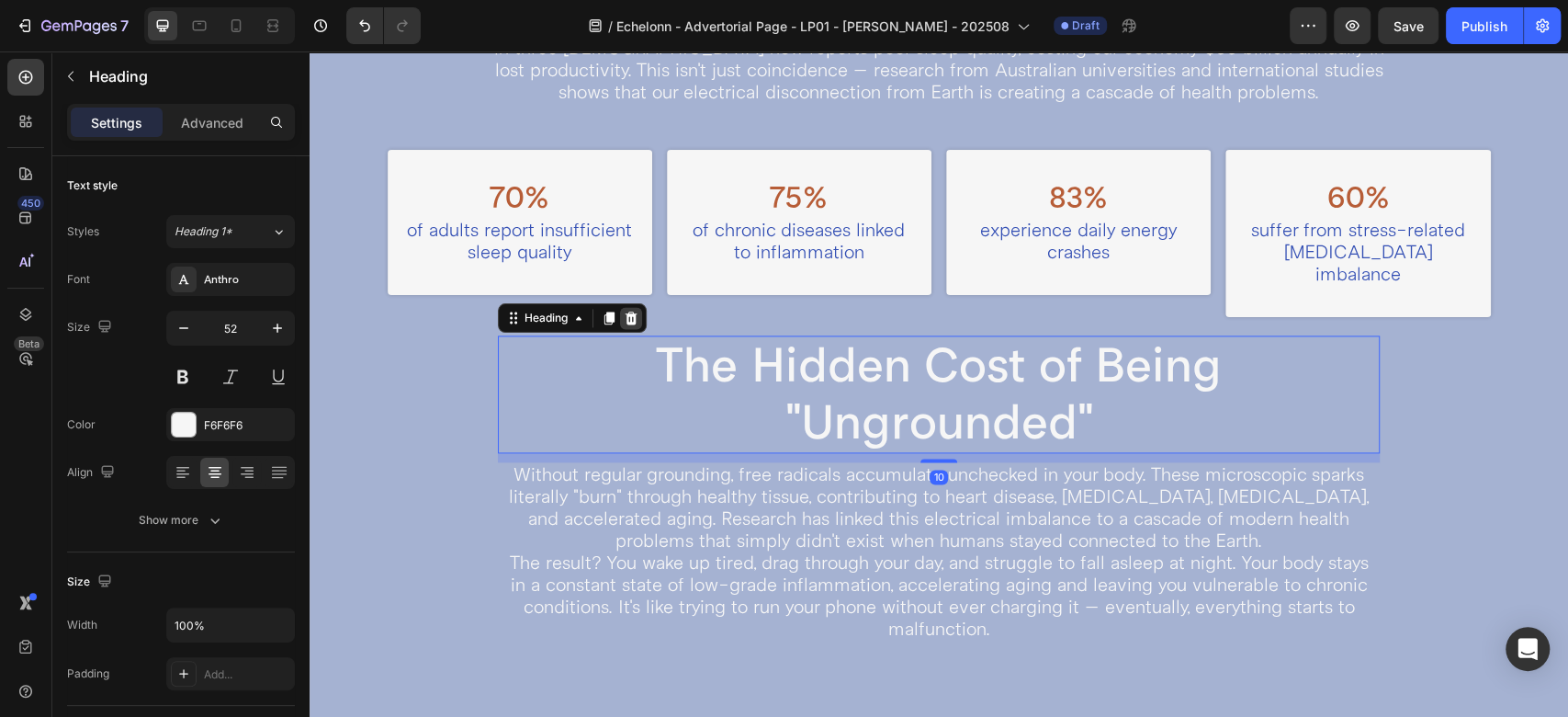
click at [635, 310] on icon at bounding box center [631, 317] width 15 height 15
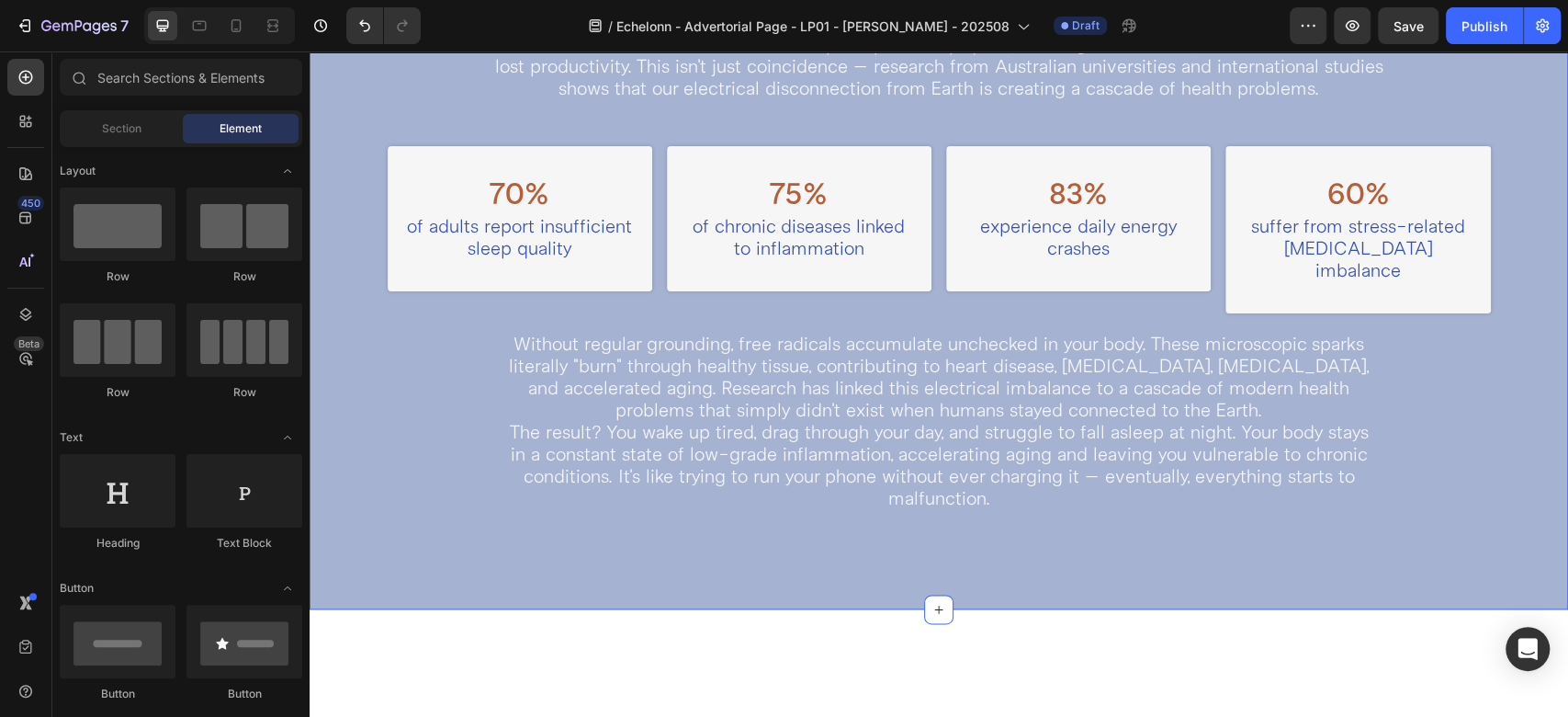
scroll to position [1373, 0]
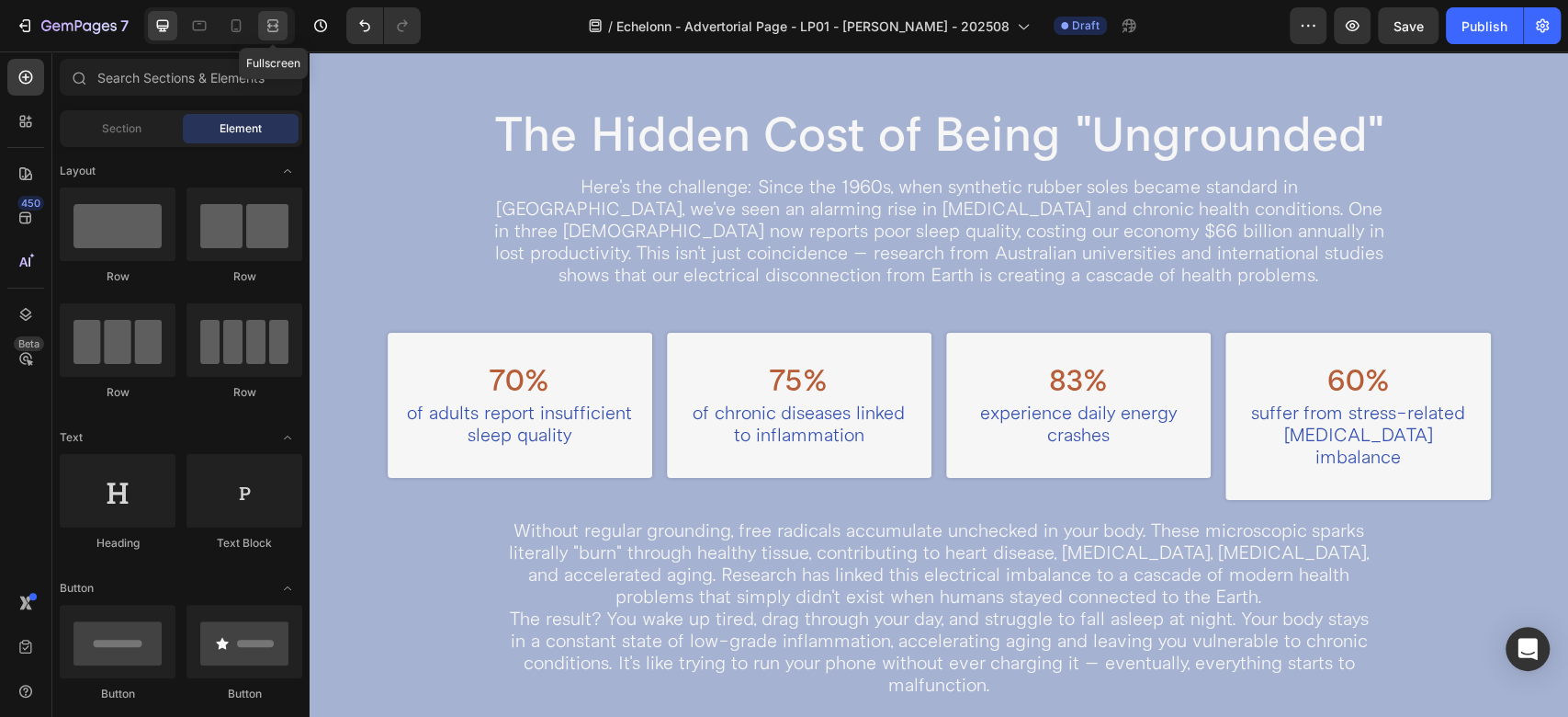
click at [279, 23] on icon at bounding box center [272, 25] width 19 height 19
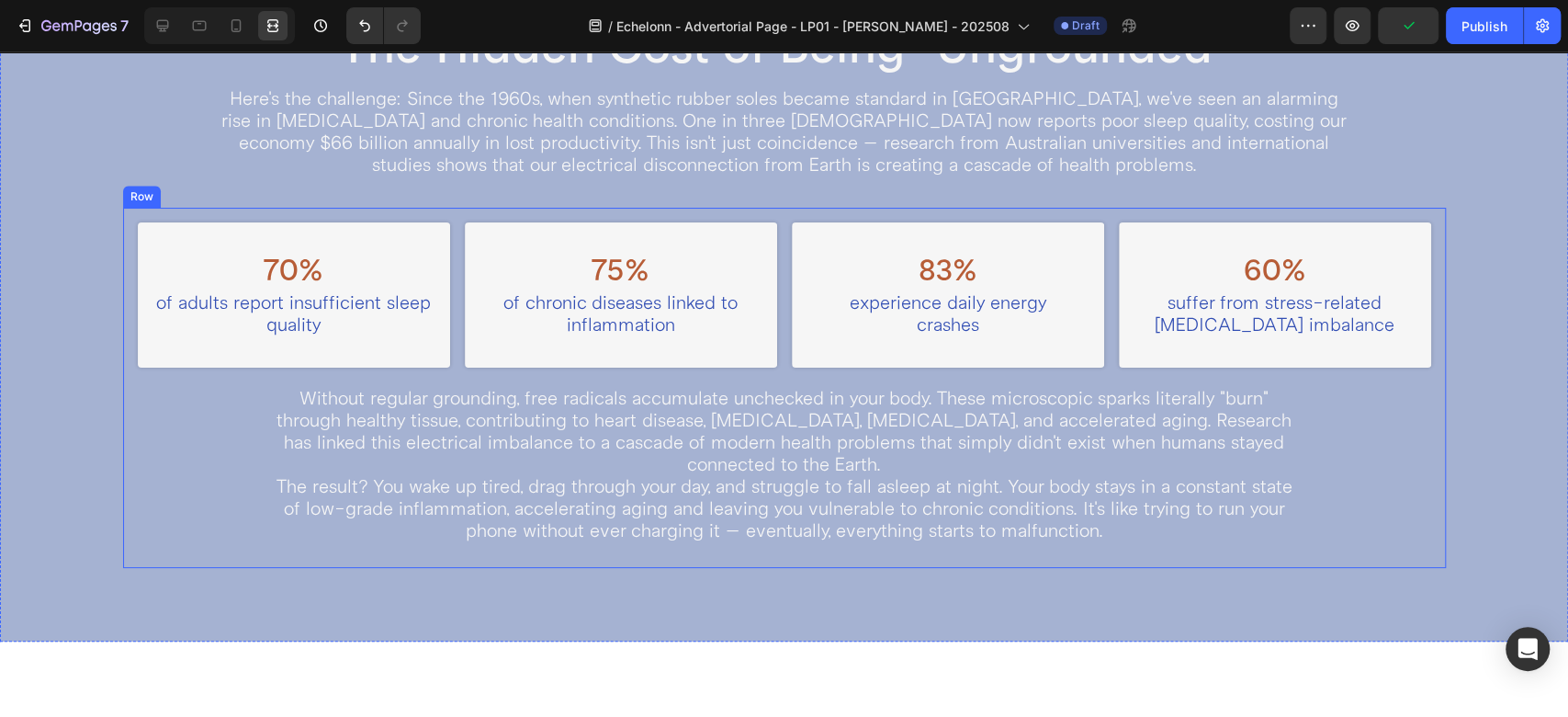
scroll to position [1373, 0]
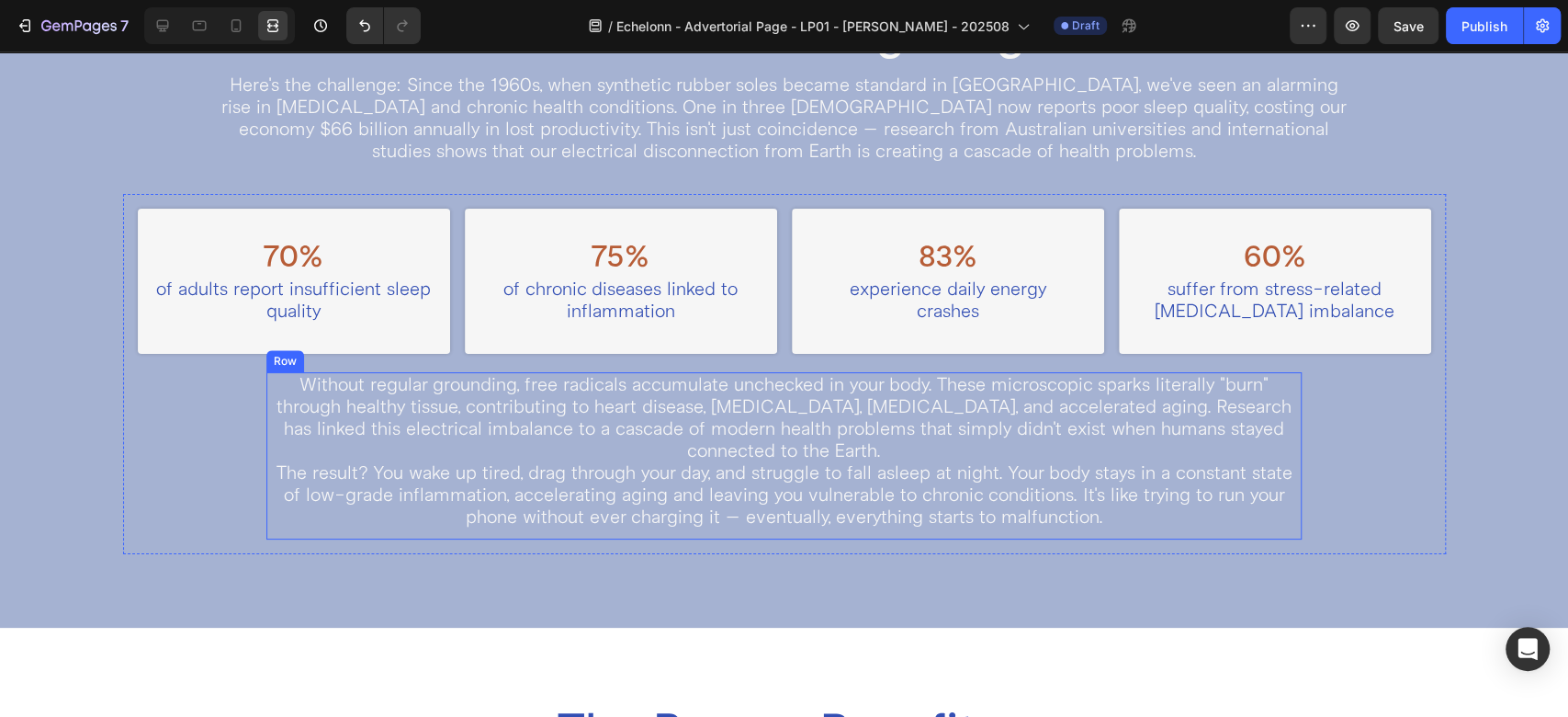
click at [266, 536] on div "Without regular grounding, free radicals accumulate unchecked in your body. The…" at bounding box center [783, 456] width 1035 height 167
click at [169, 26] on icon at bounding box center [162, 25] width 19 height 19
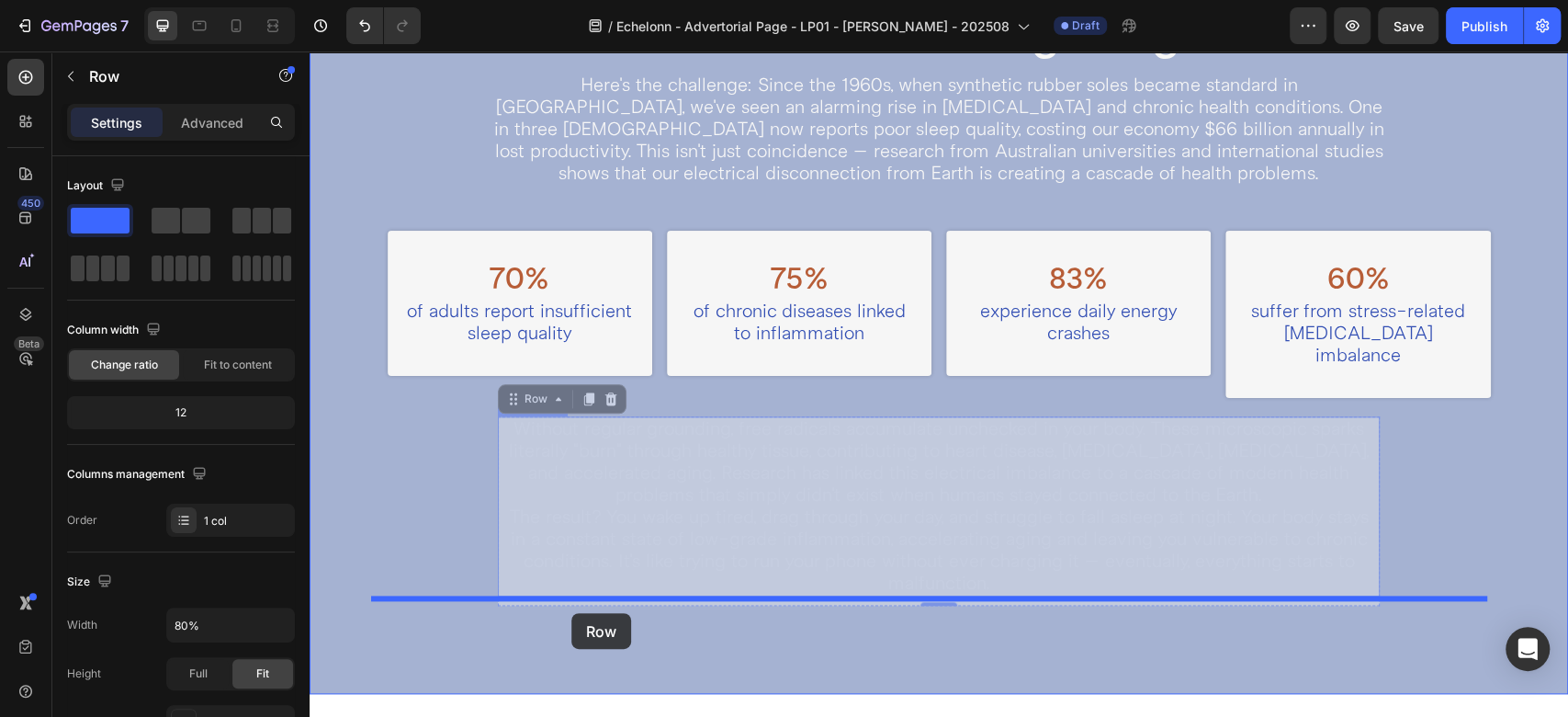
drag, startPoint x: 531, startPoint y: 385, endPoint x: 571, endPoint y: 613, distance: 231.5
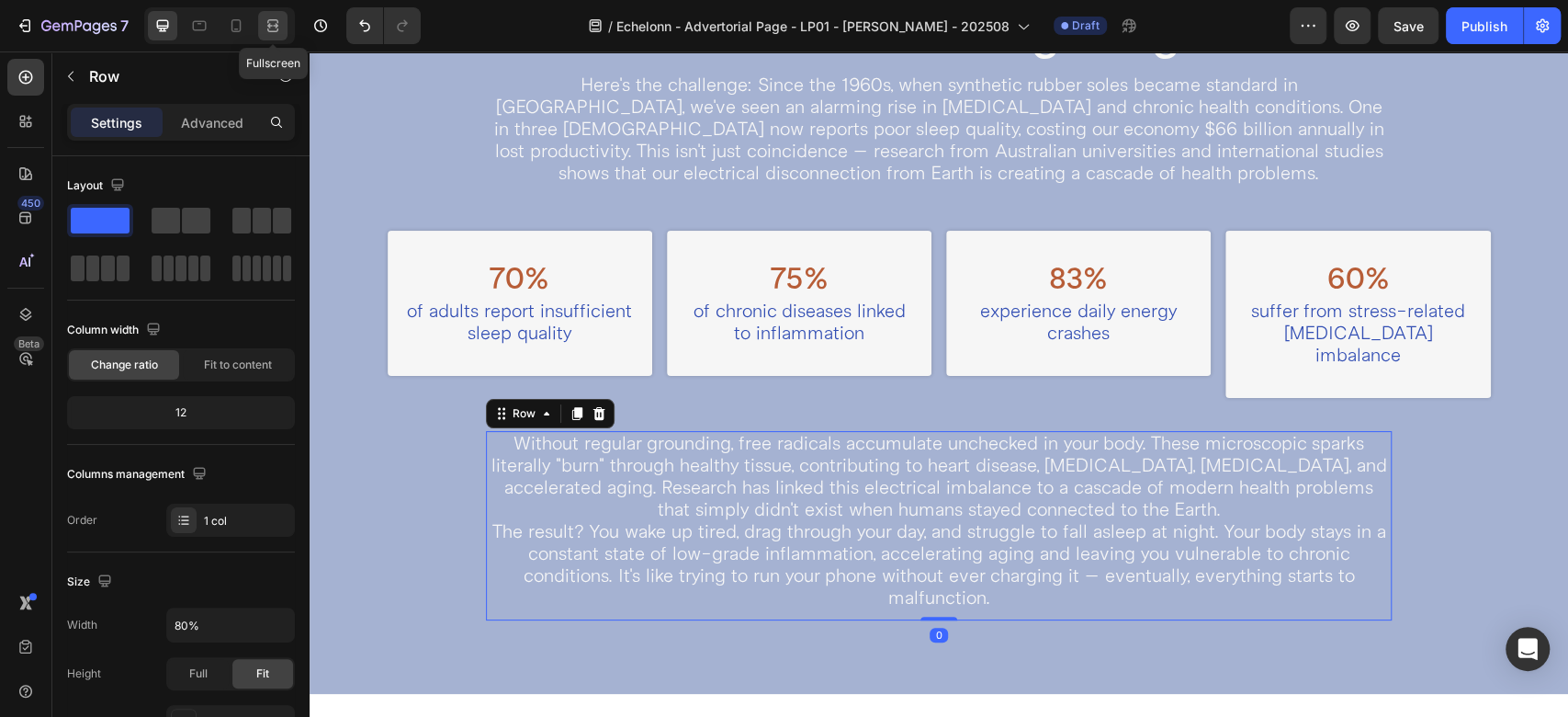
click at [272, 27] on icon at bounding box center [272, 25] width 19 height 19
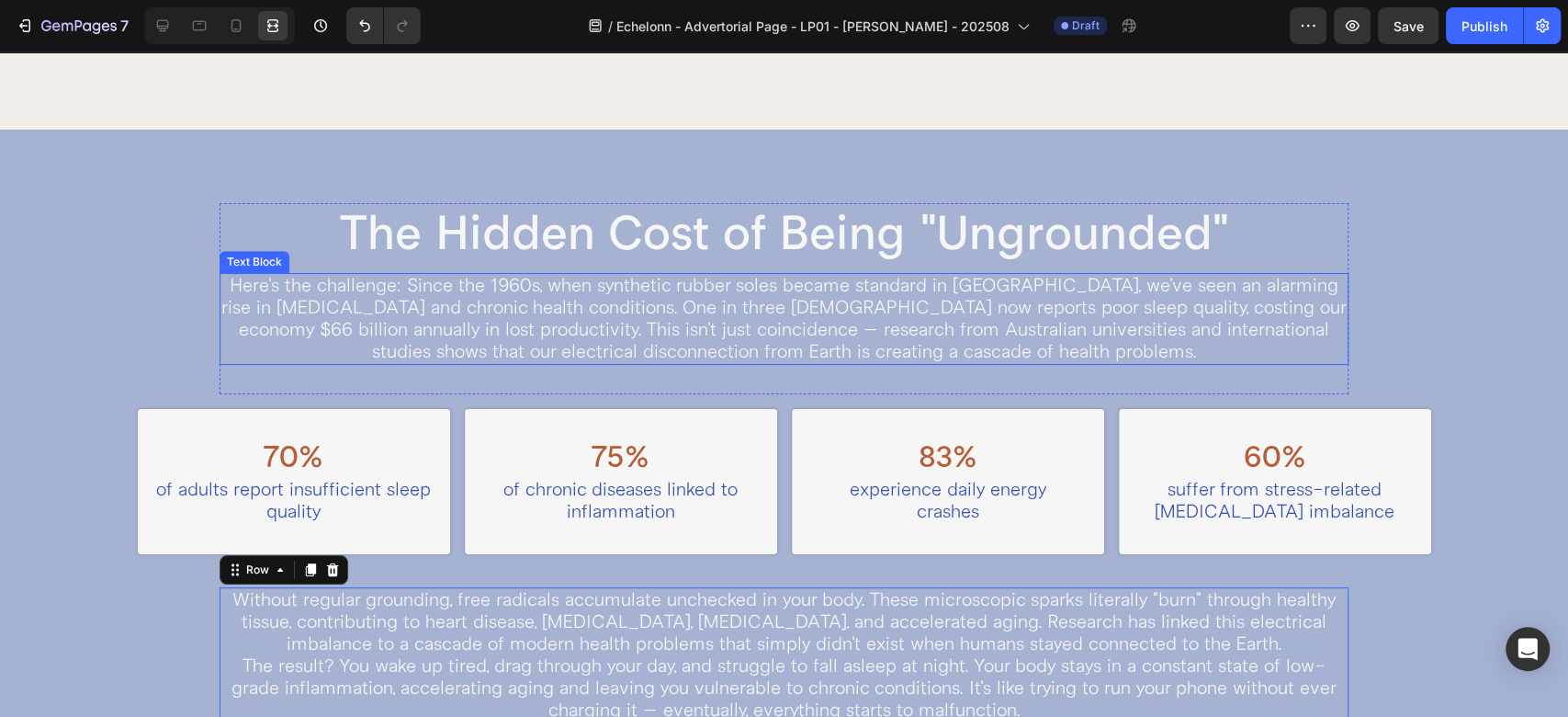
scroll to position [1373, 0]
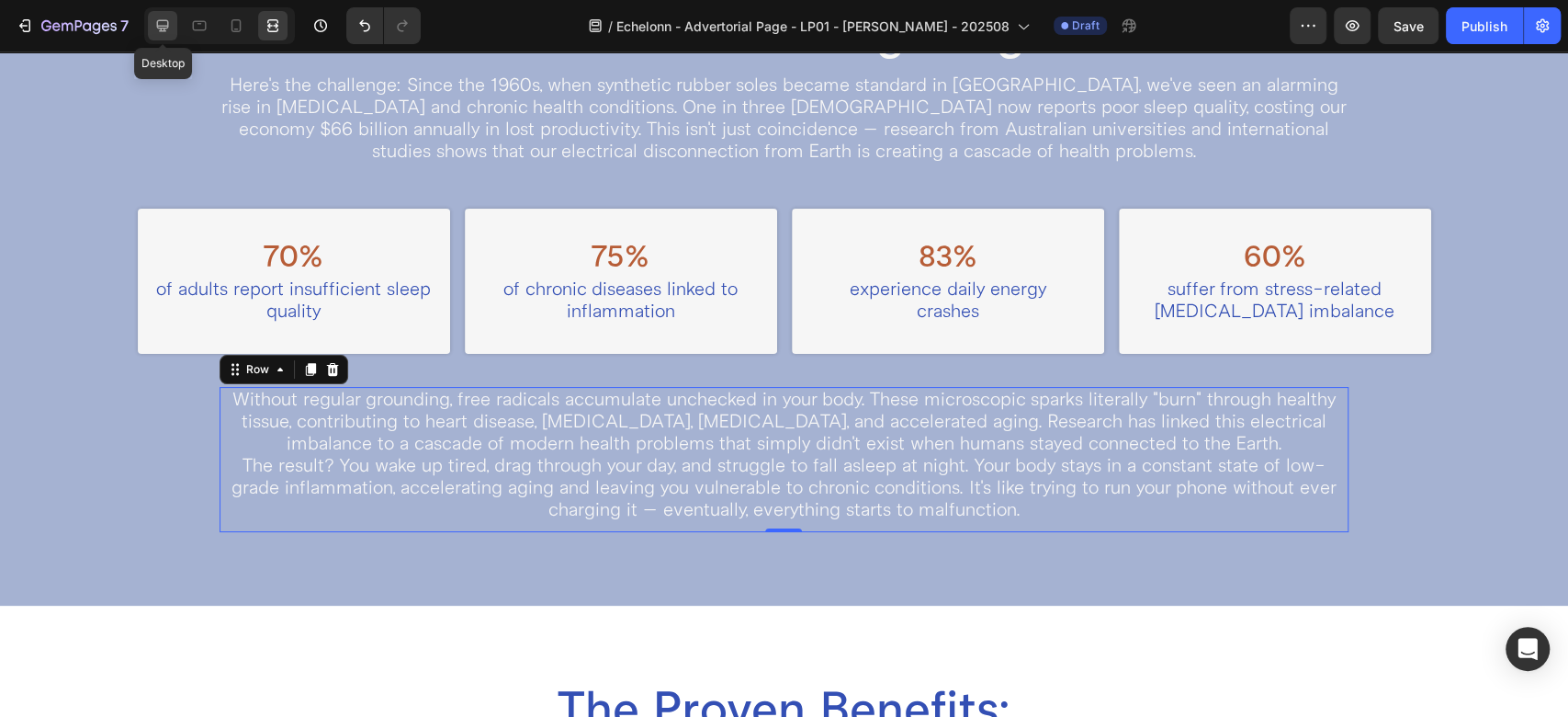
click at [159, 20] on icon at bounding box center [163, 26] width 12 height 12
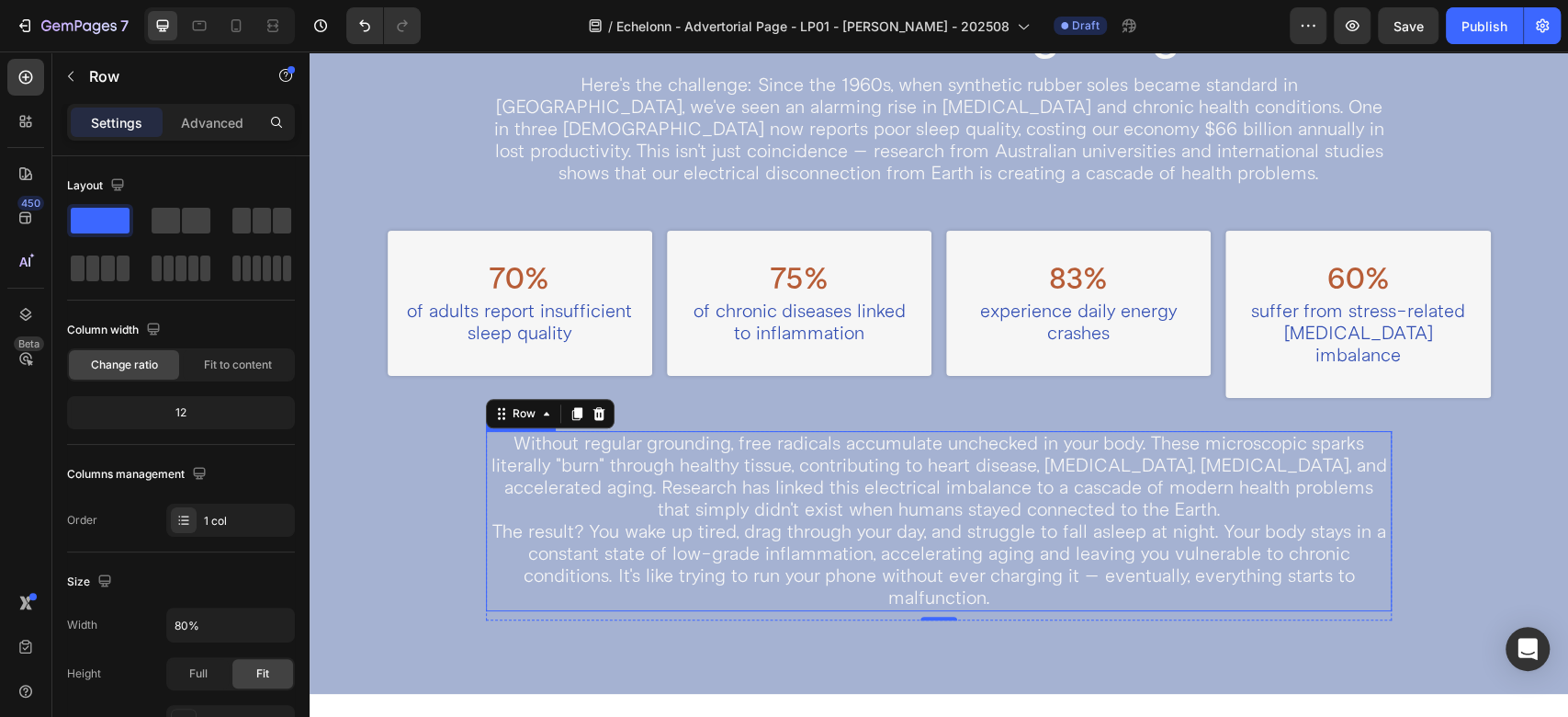
scroll to position [1576, 0]
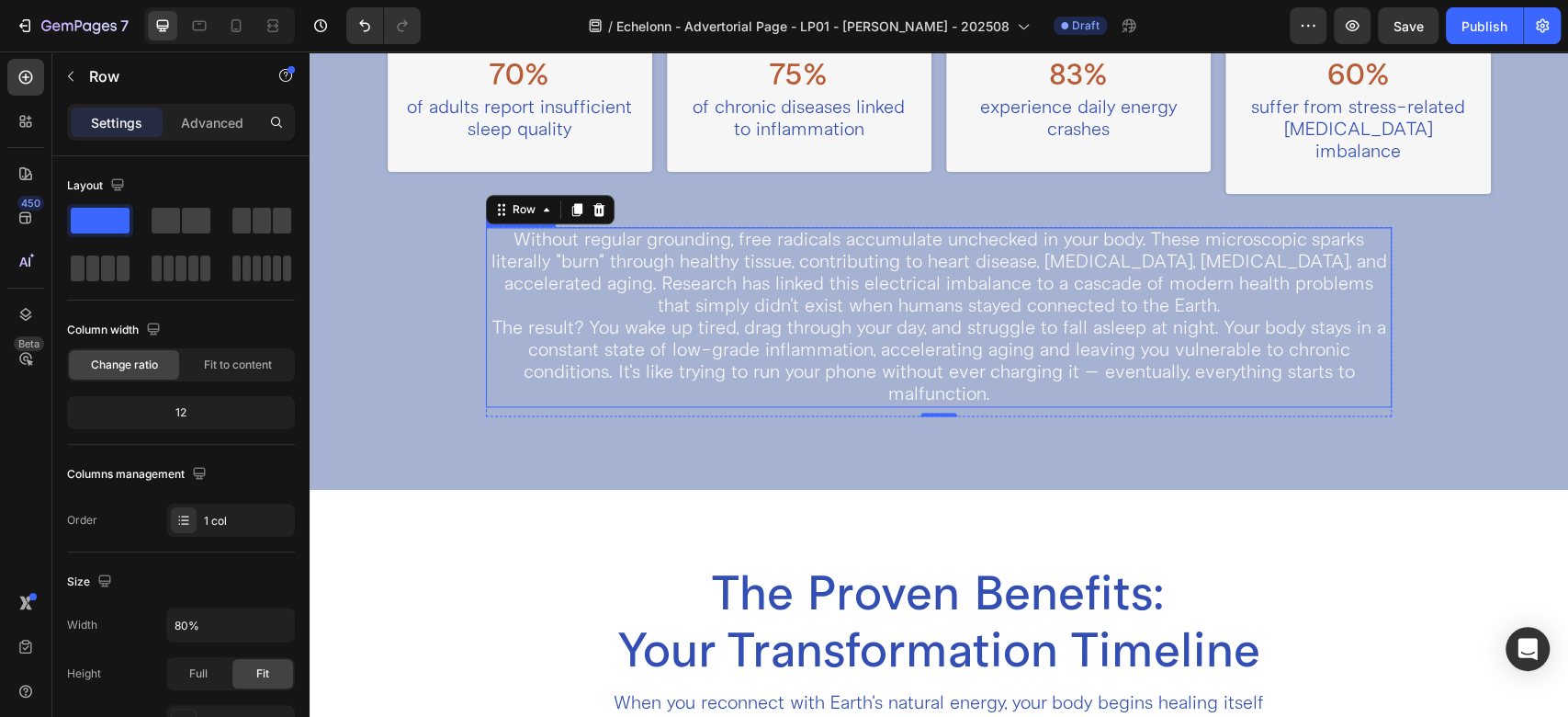
click at [795, 349] on p "The result? You wake up tired, drag through your day, and struggle to fall asle…" at bounding box center [938, 361] width 902 height 88
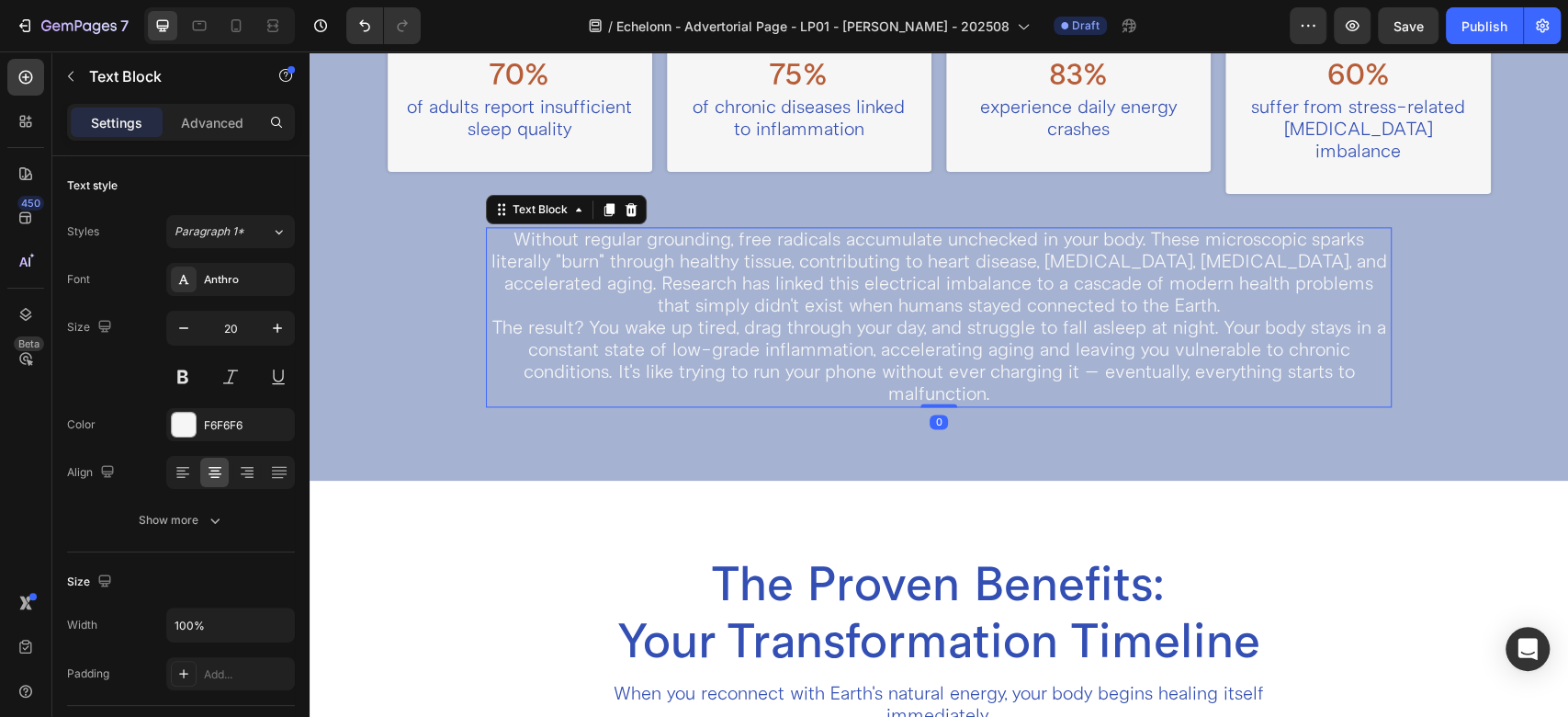
drag, startPoint x: 934, startPoint y: 391, endPoint x: 864, endPoint y: 407, distance: 71.8
click at [946, 321] on div "Without regular grounding, free radicals accumulate unchecked in your body. The…" at bounding box center [938, 317] width 906 height 180
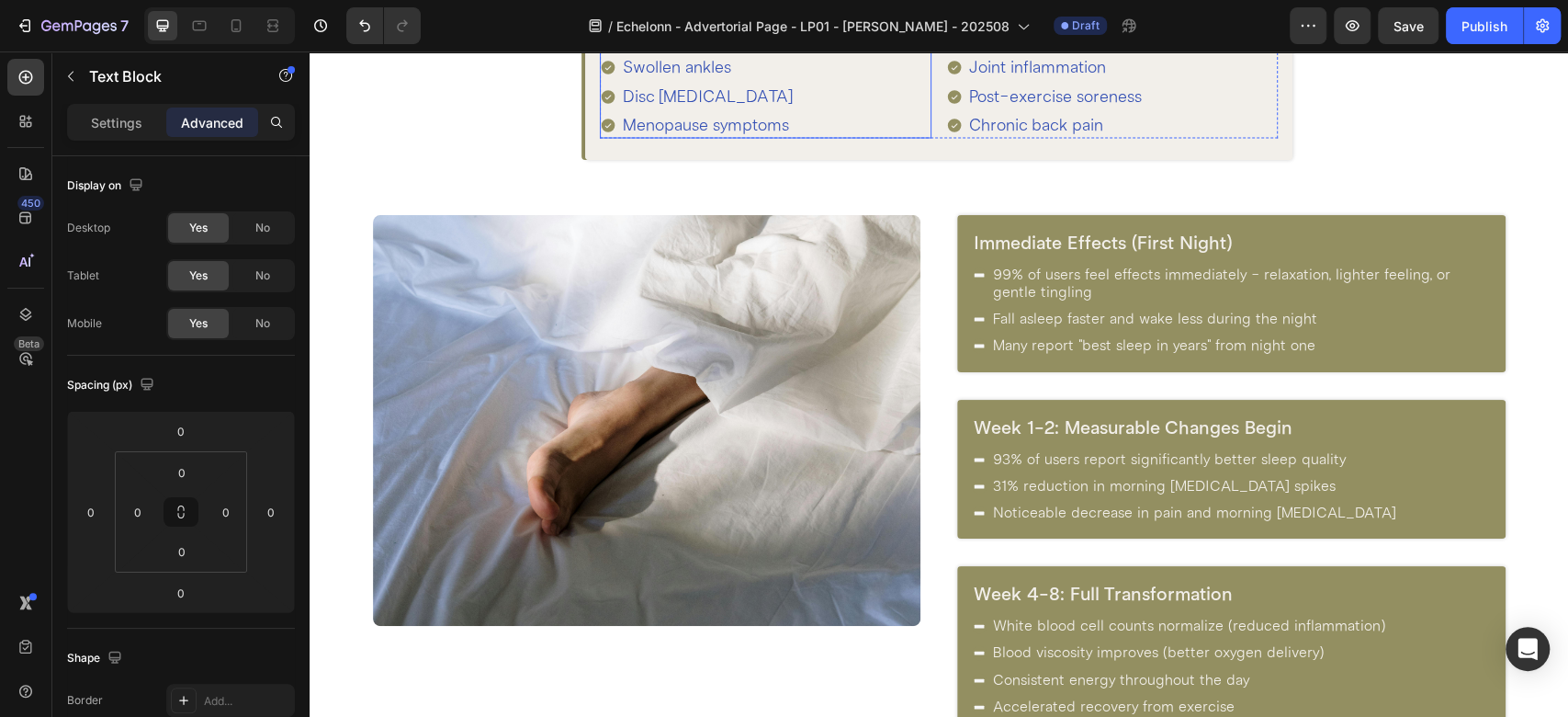
scroll to position [2598, 0]
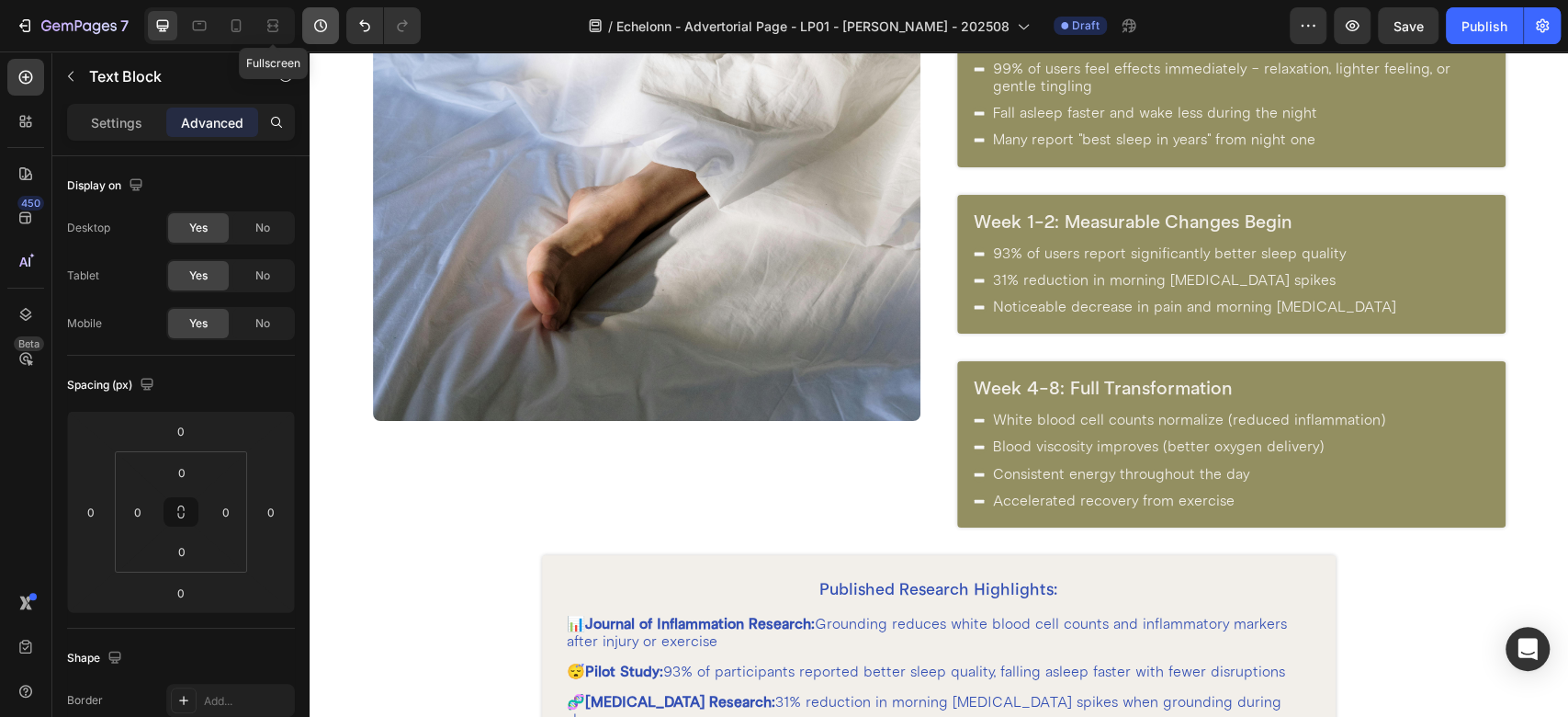
click at [270, 22] on icon at bounding box center [272, 25] width 19 height 19
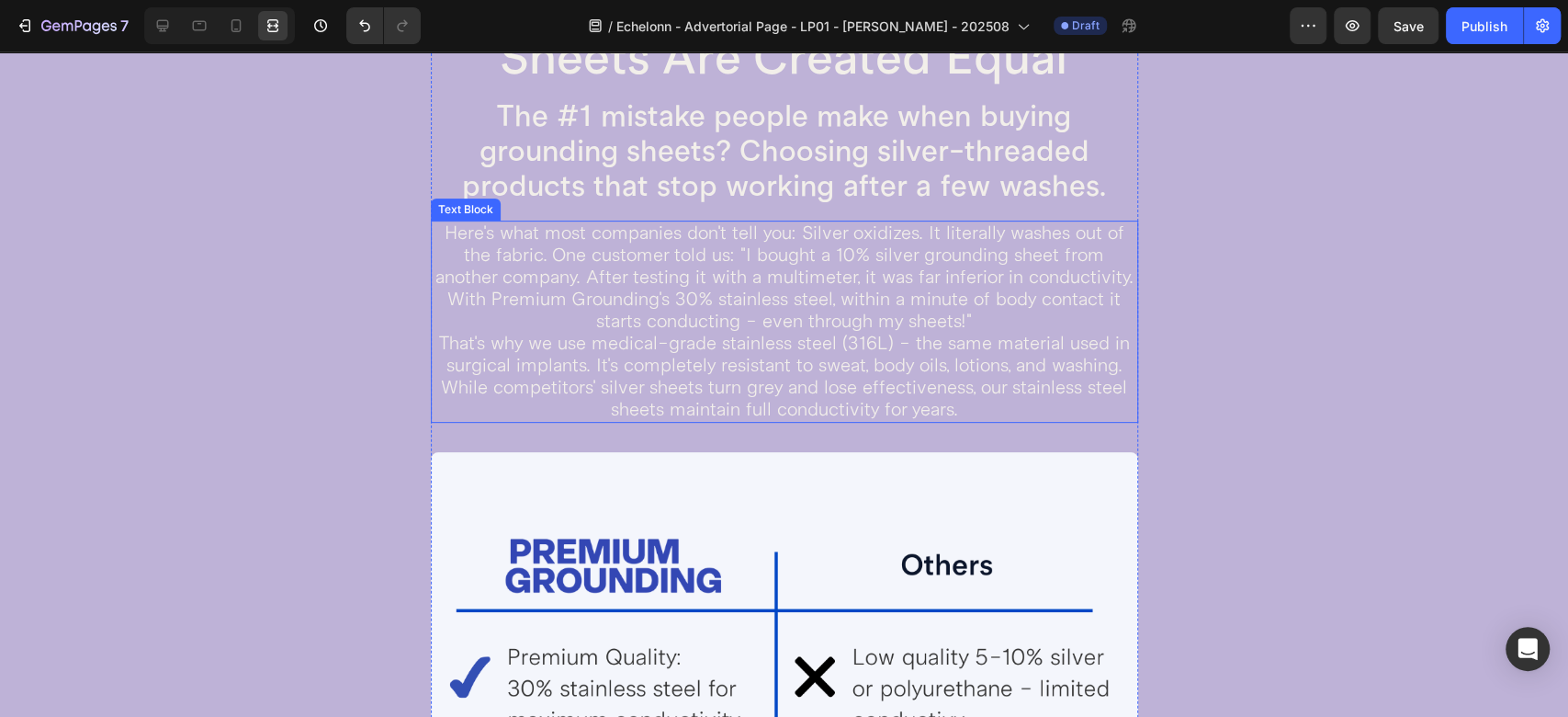
scroll to position [5048, 0]
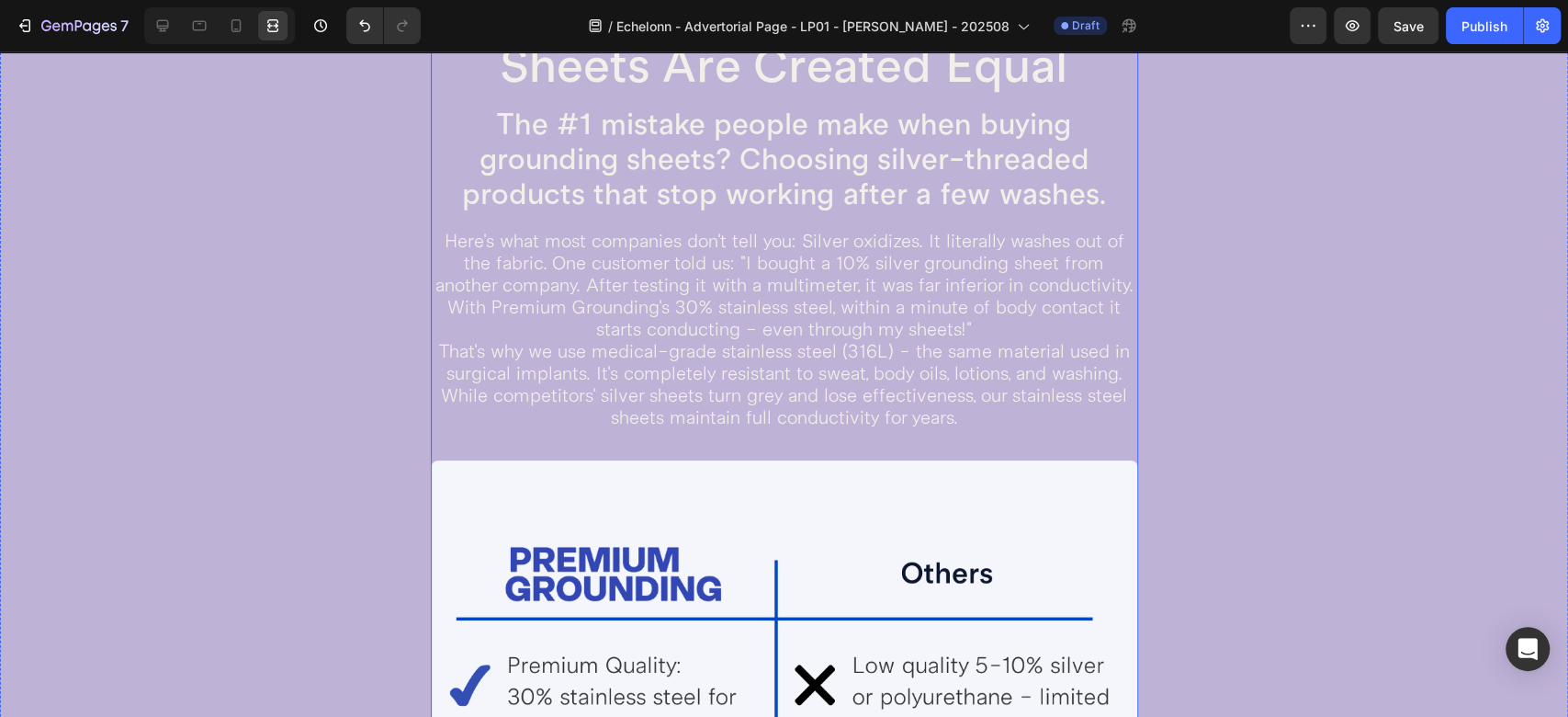
click at [515, 430] on div "WARNING: Not All Grounding Sheets Are Created Equal Heading The #1 mistake peop…" at bounding box center [784, 653] width 707 height 1348
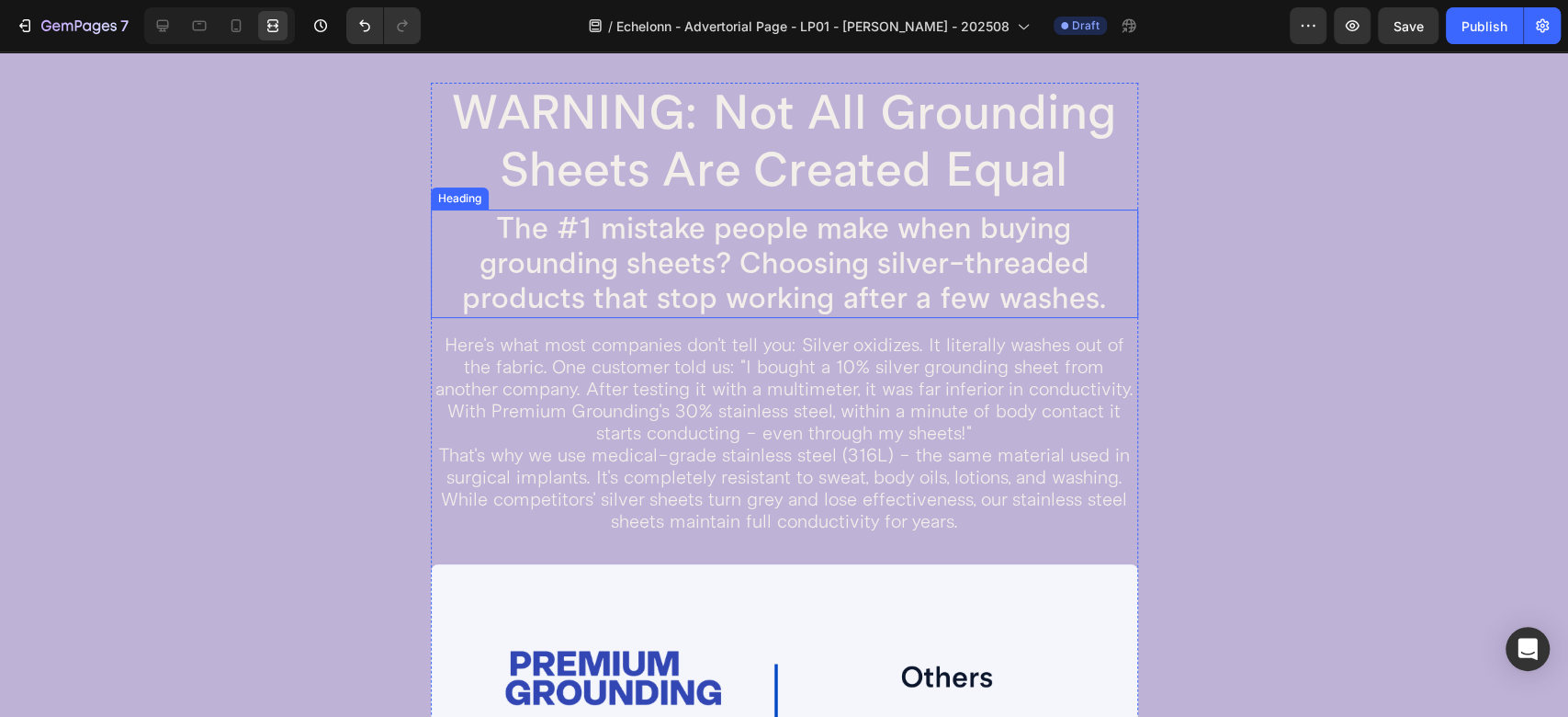
scroll to position [4640, 0]
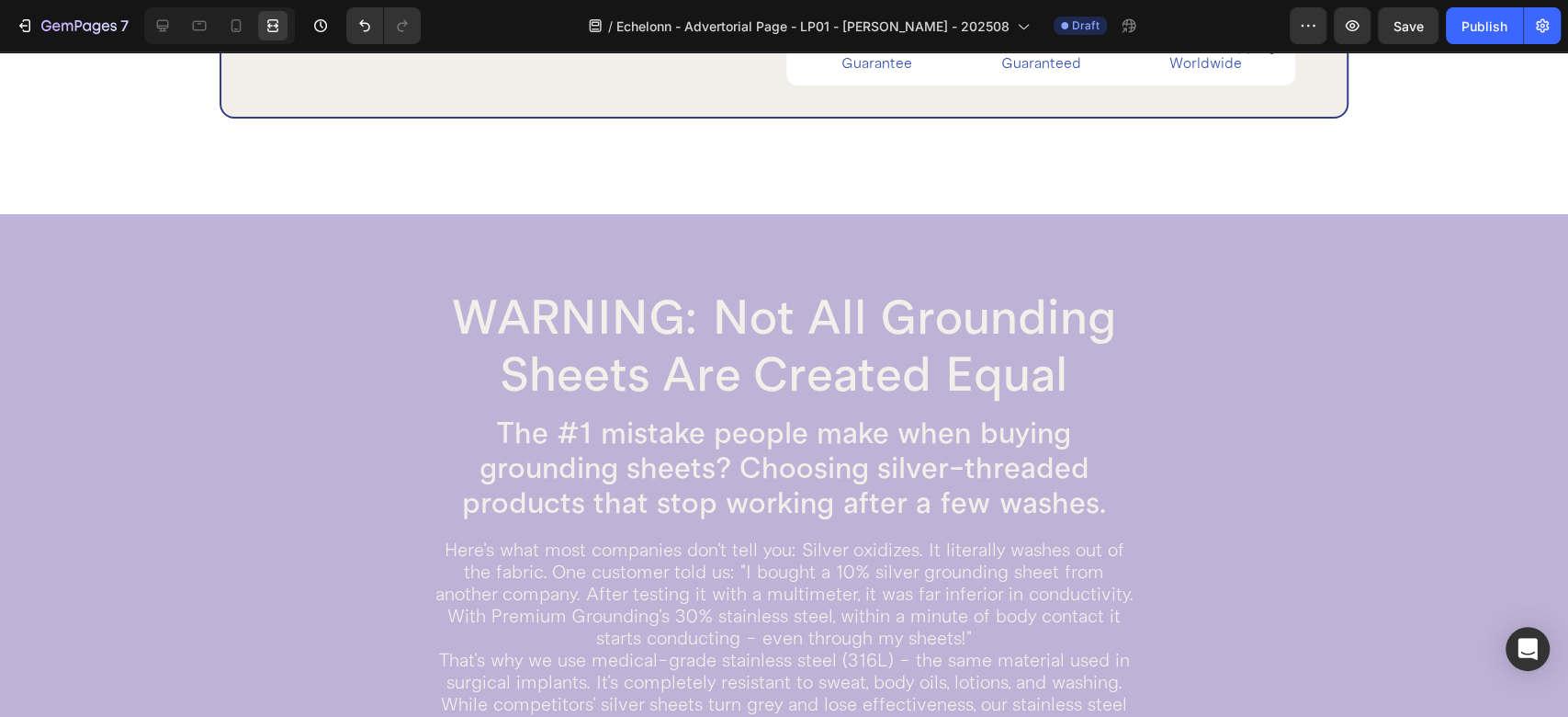
click at [170, 19] on icon at bounding box center [162, 25] width 19 height 19
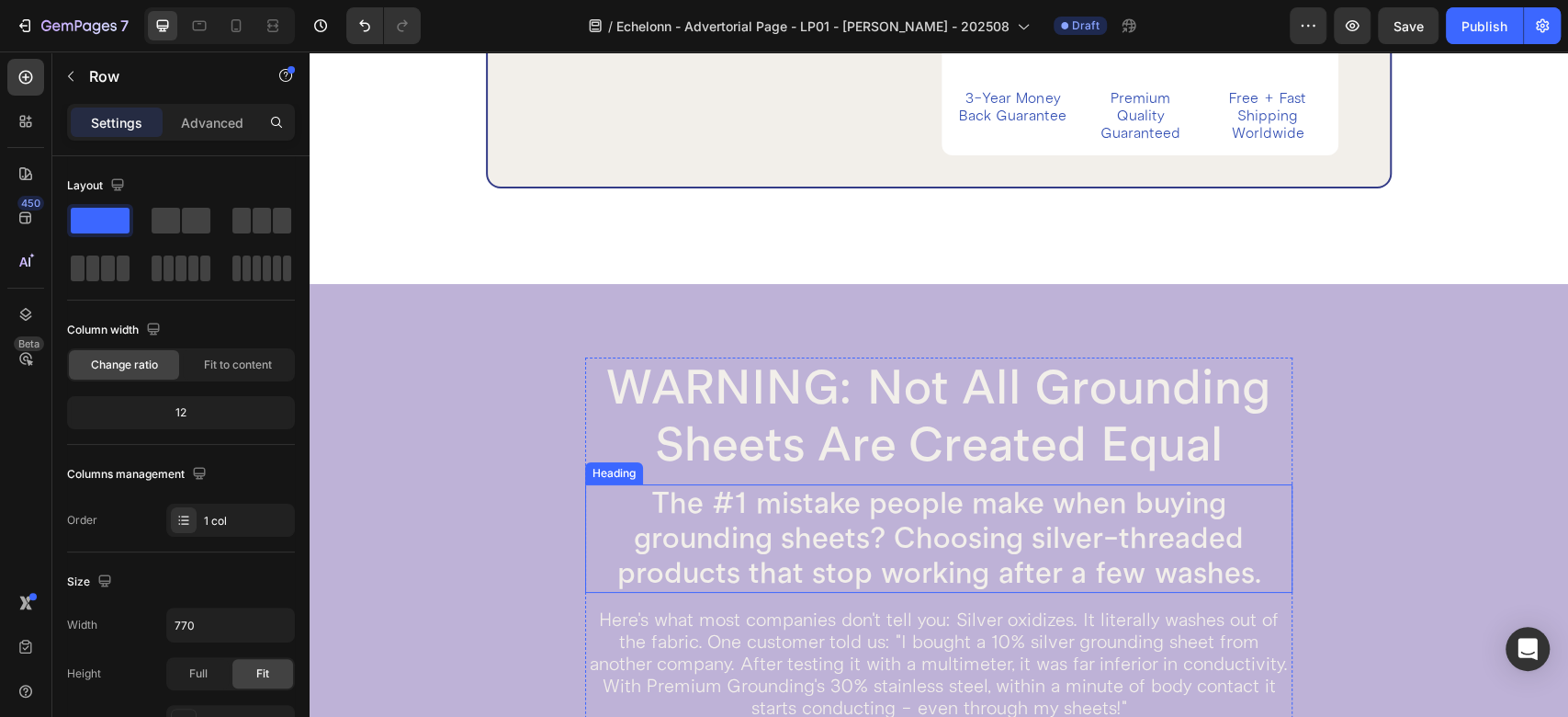
scroll to position [4844, 0]
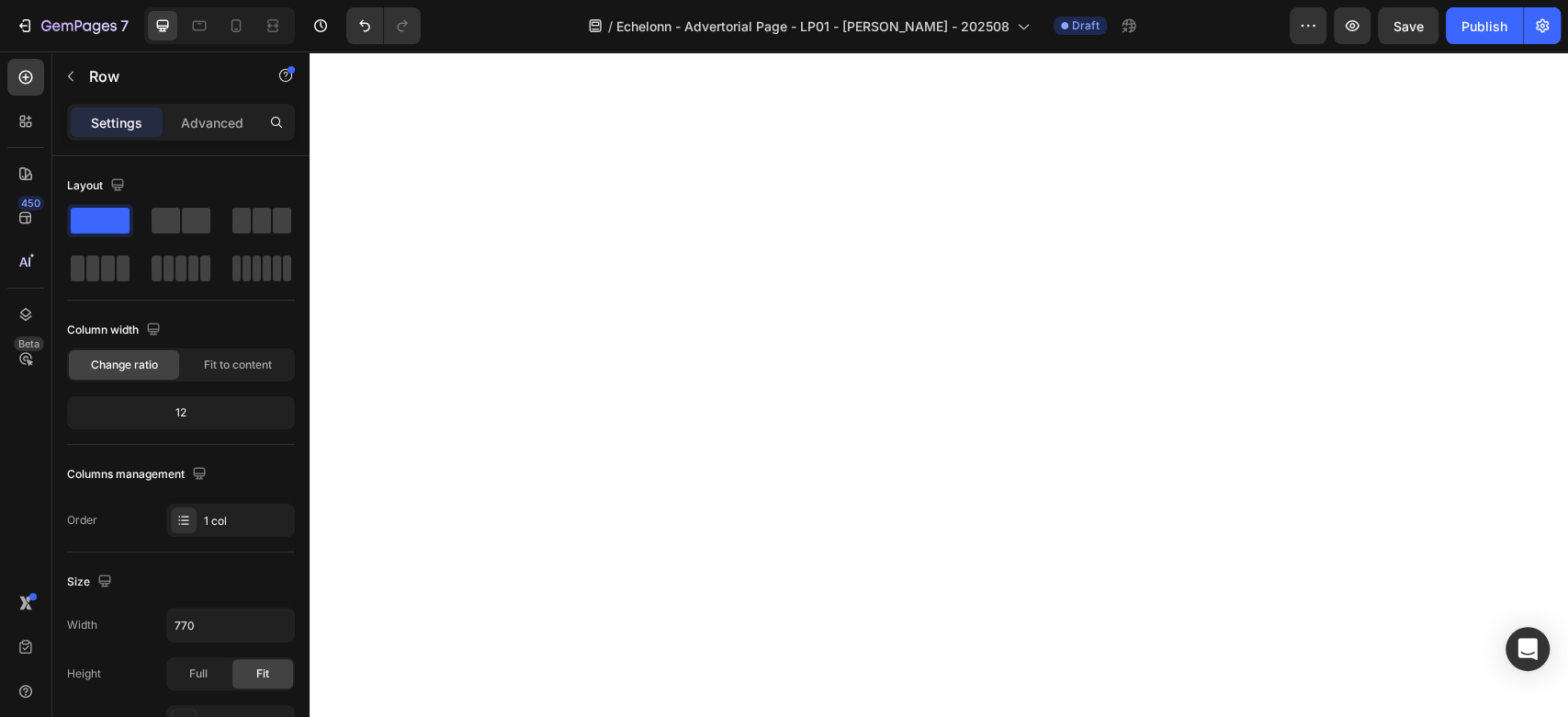
scroll to position [1169, 0]
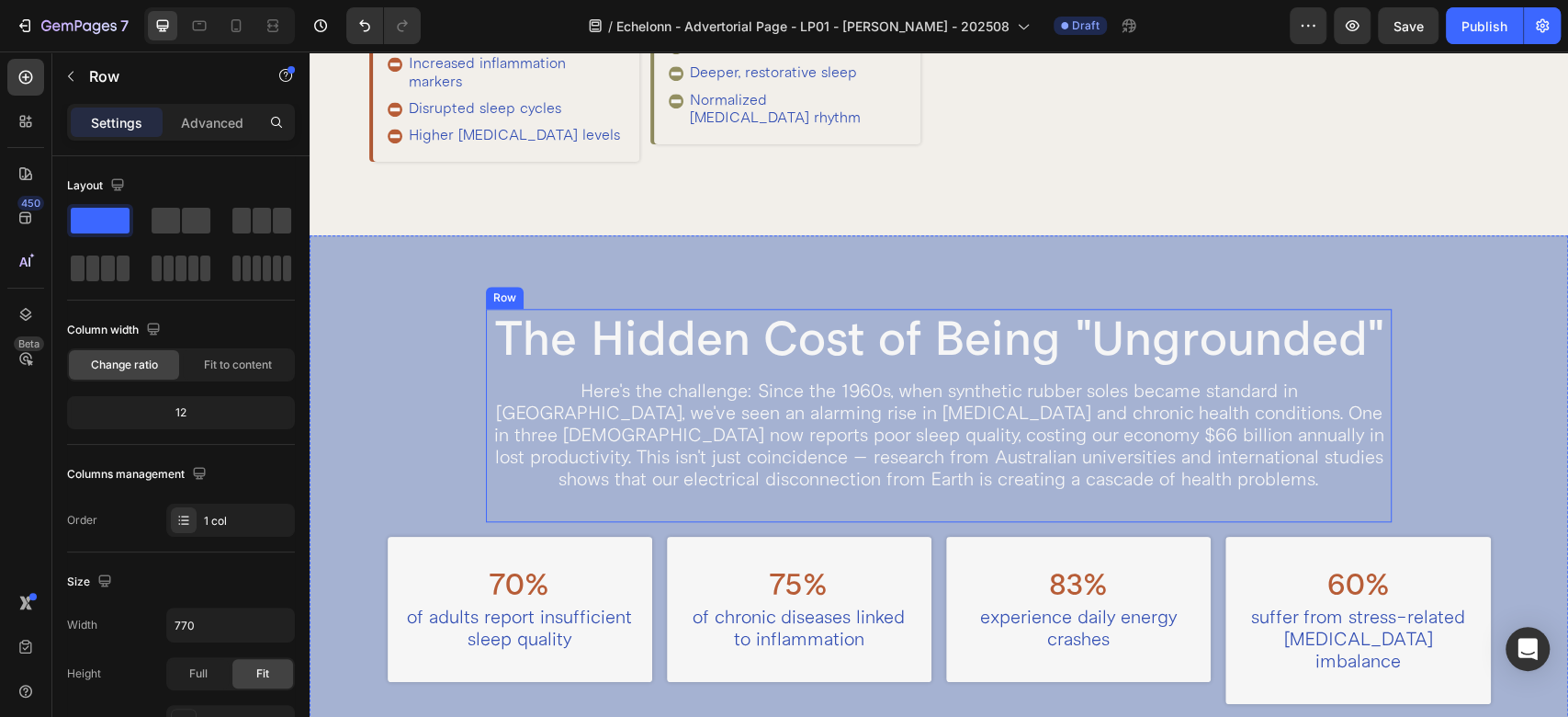
click at [574, 392] on div "The Hidden Cost of Being "Ungrounded" Heading Here's the challenge: Since the 1…" at bounding box center [938, 416] width 906 height 214
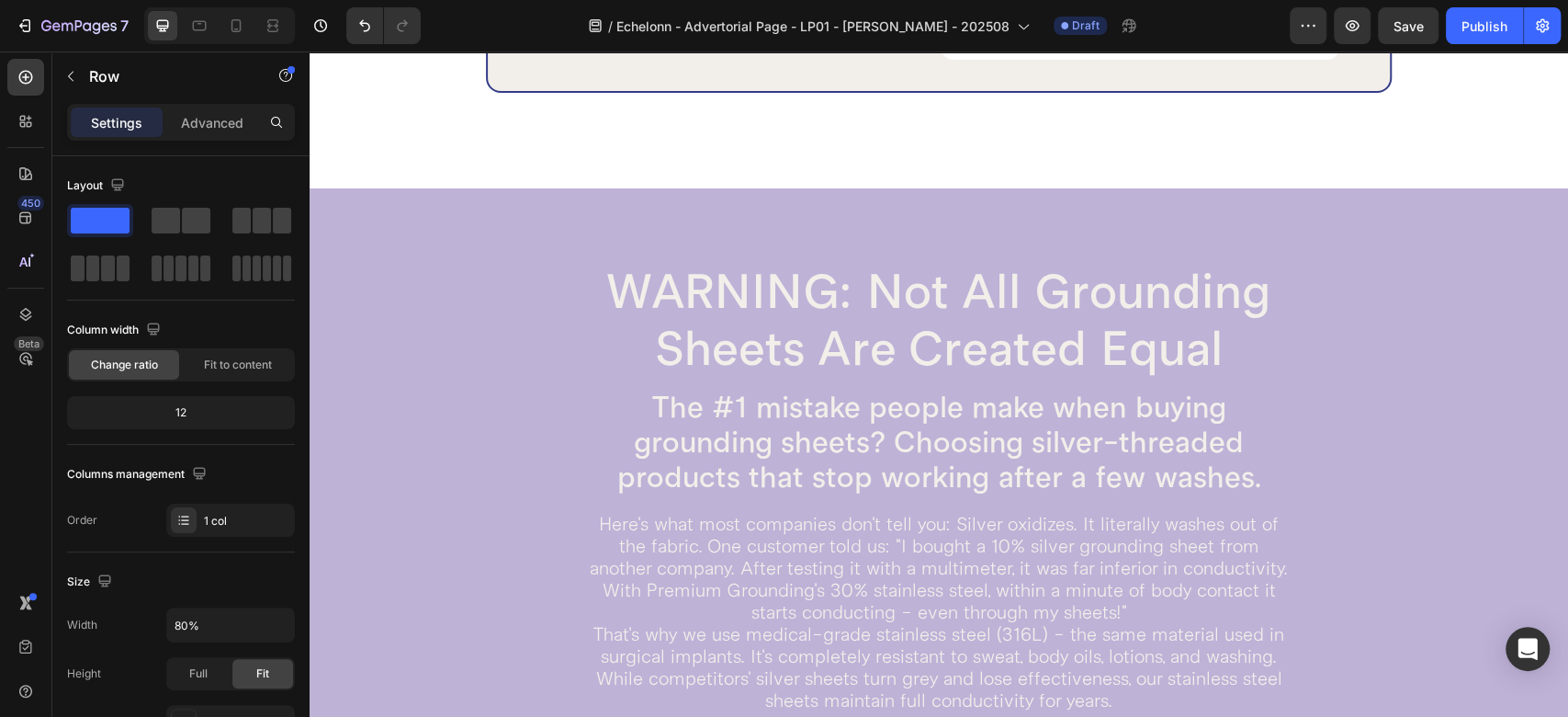
scroll to position [5048, 0]
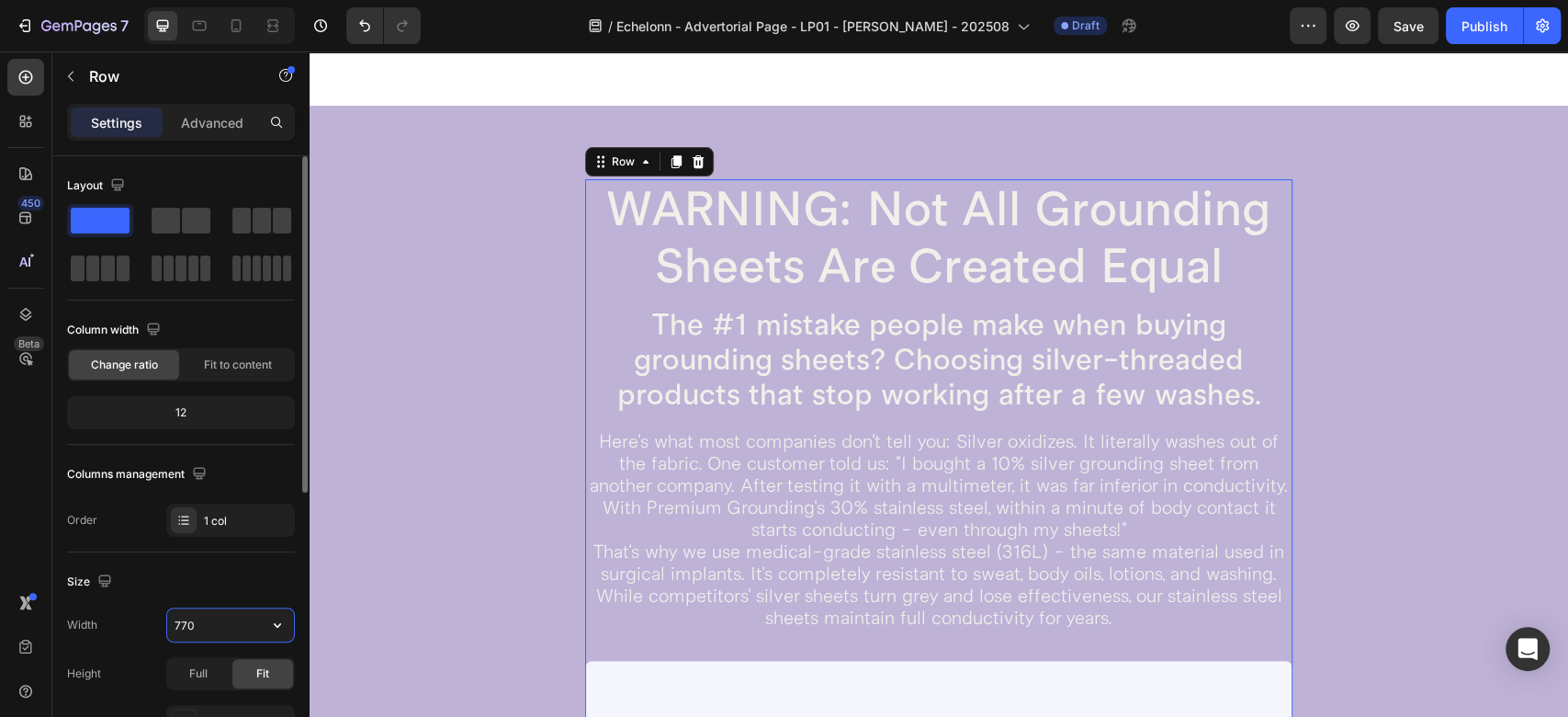
click at [192, 626] on input "770" at bounding box center [230, 625] width 127 height 33
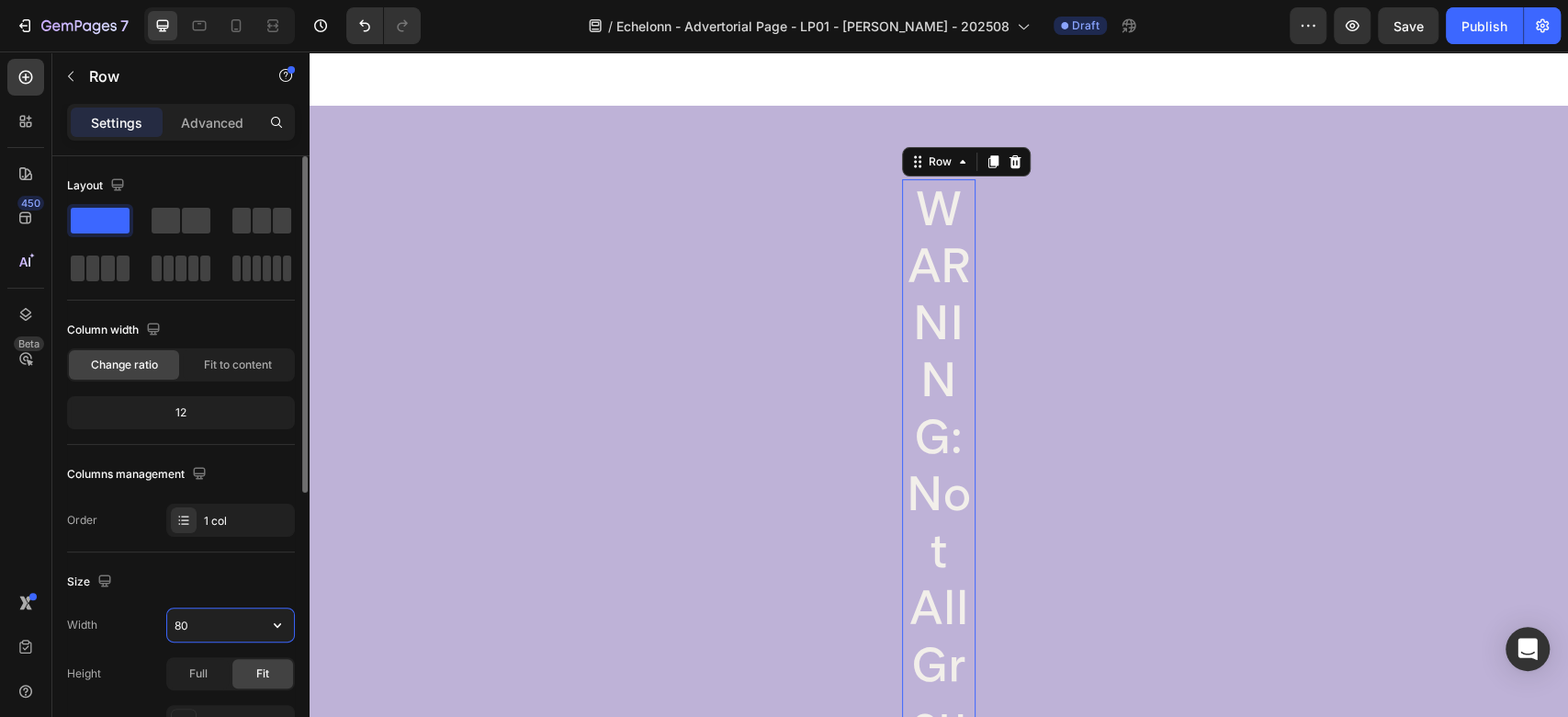
type input "80%"
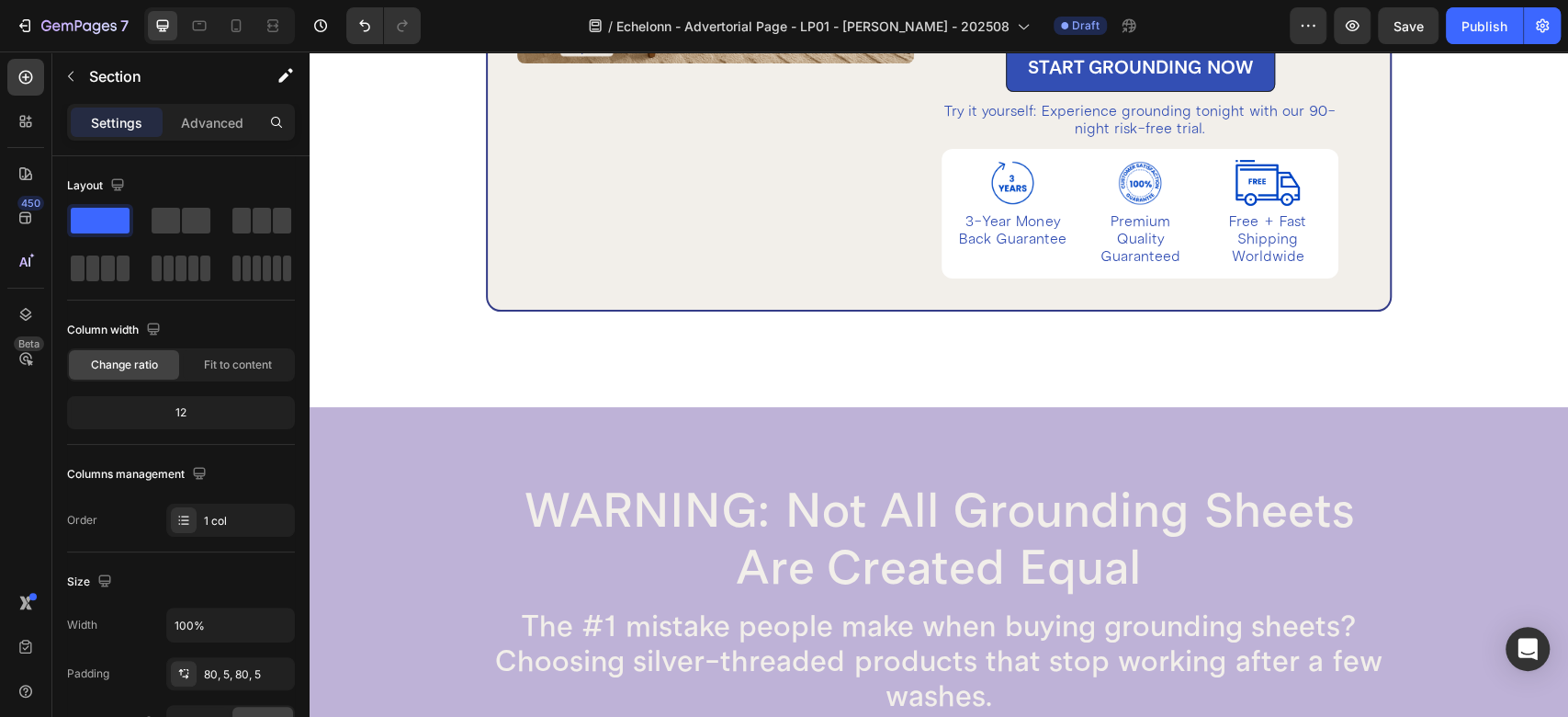
scroll to position [4952, 0]
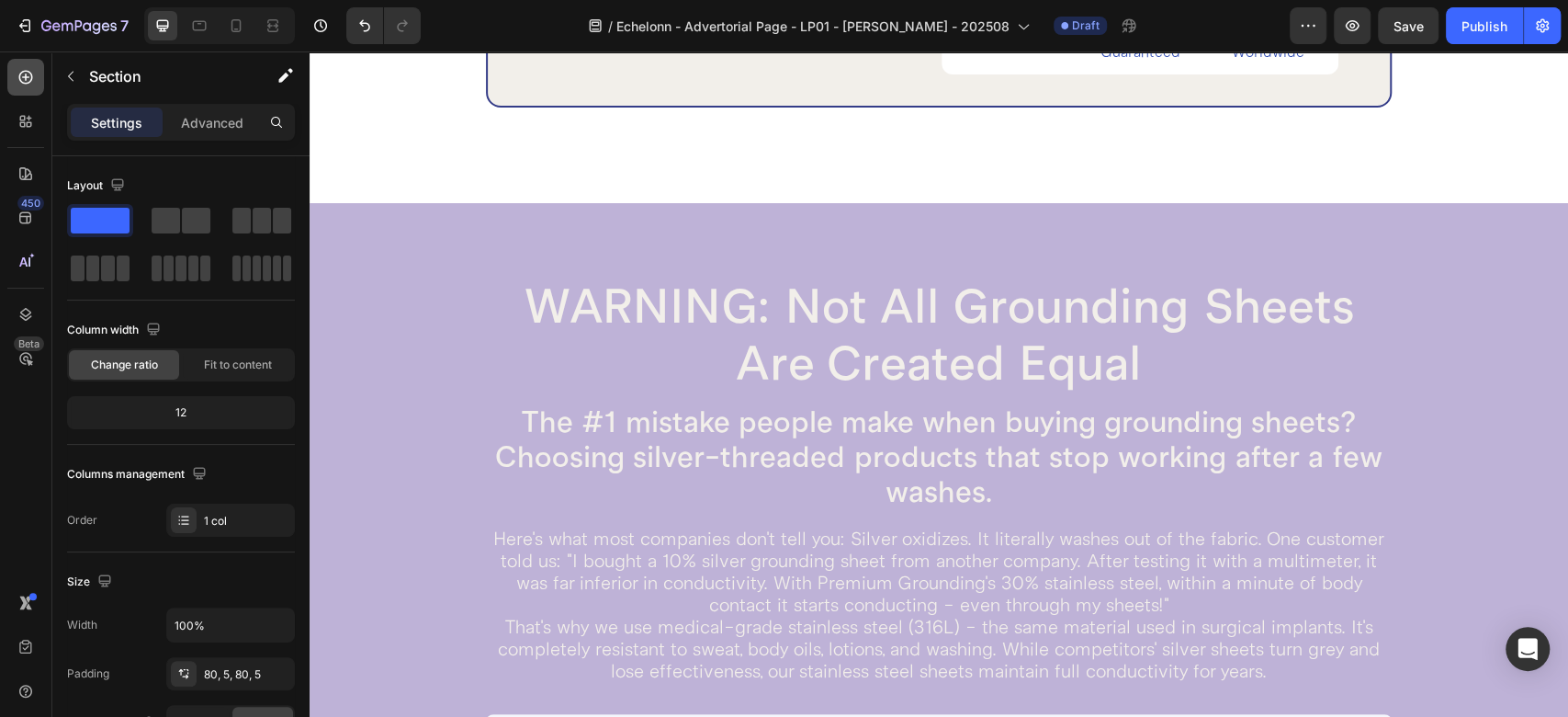
click at [22, 72] on icon at bounding box center [25, 77] width 19 height 19
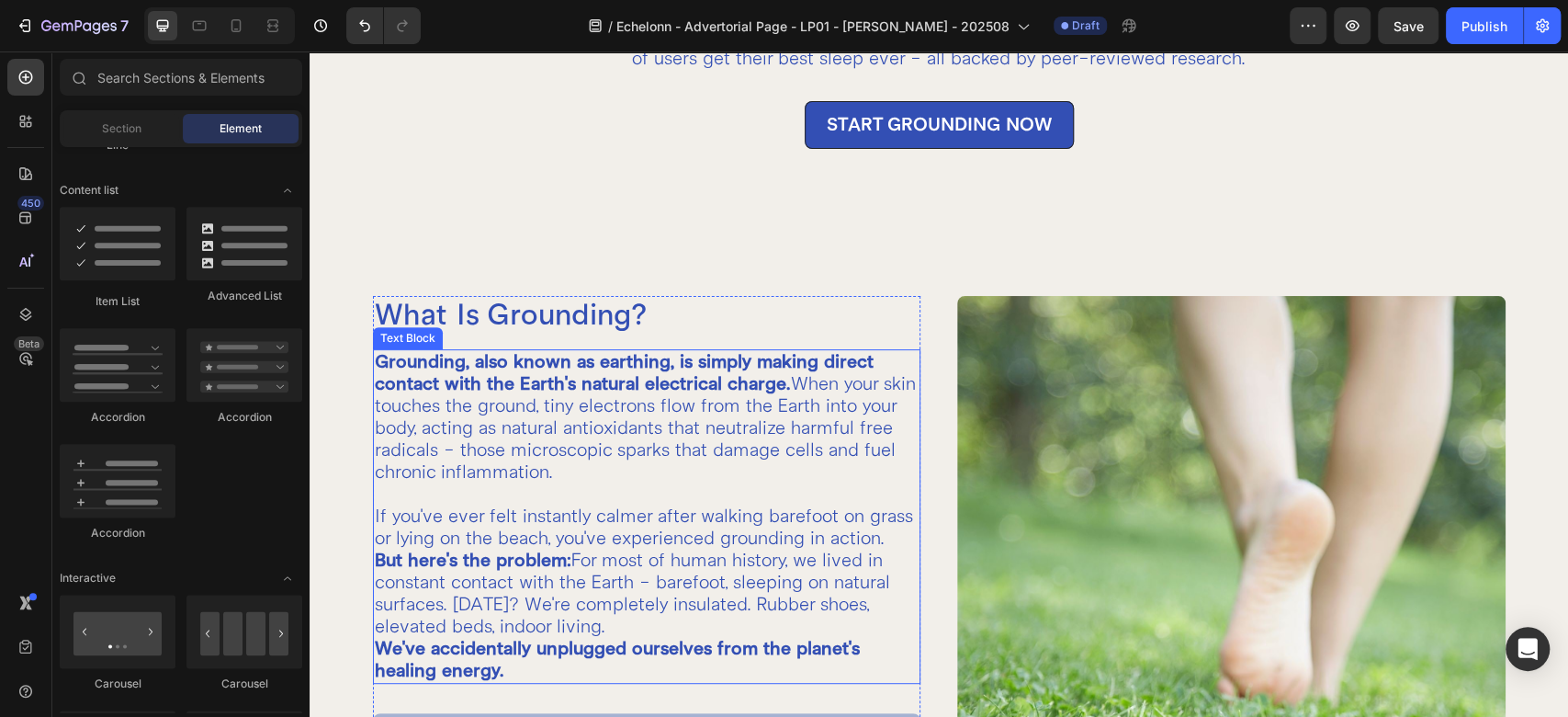
scroll to position [0, 0]
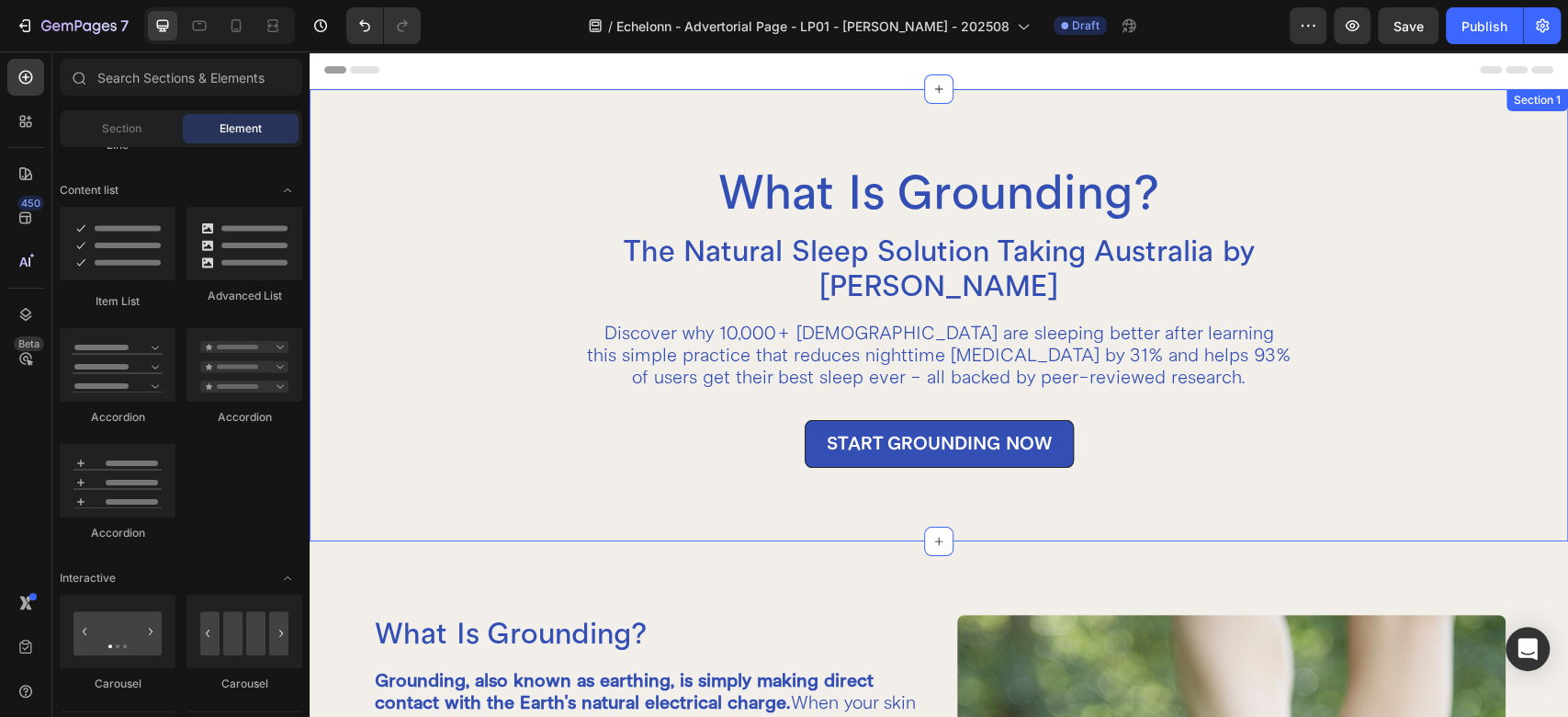
click at [1335, 418] on div "What Is Grounding? Heading The Natural Sleep Solution Taking Australia by Storm…" at bounding box center [940, 315] width 1133 height 305
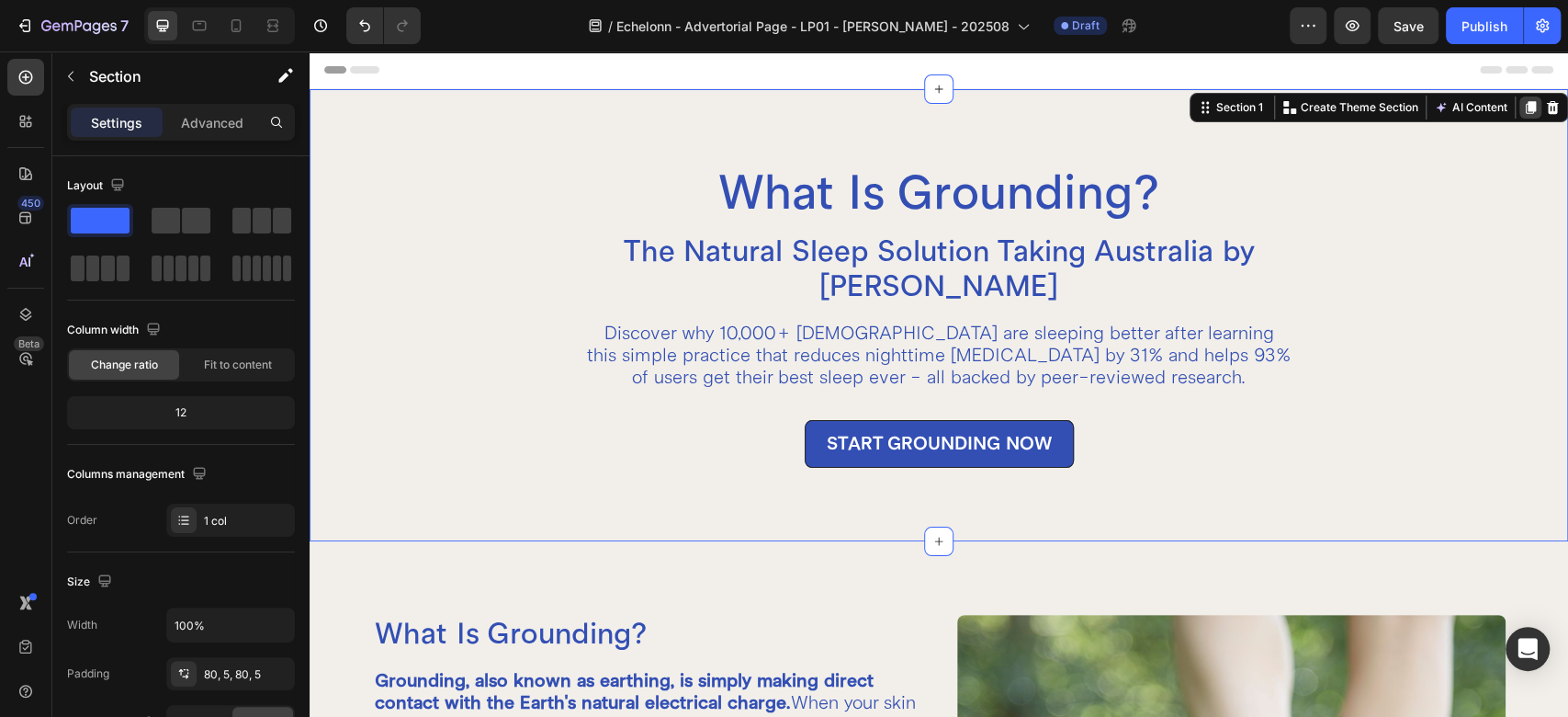
click at [1523, 109] on icon at bounding box center [1530, 107] width 15 height 15
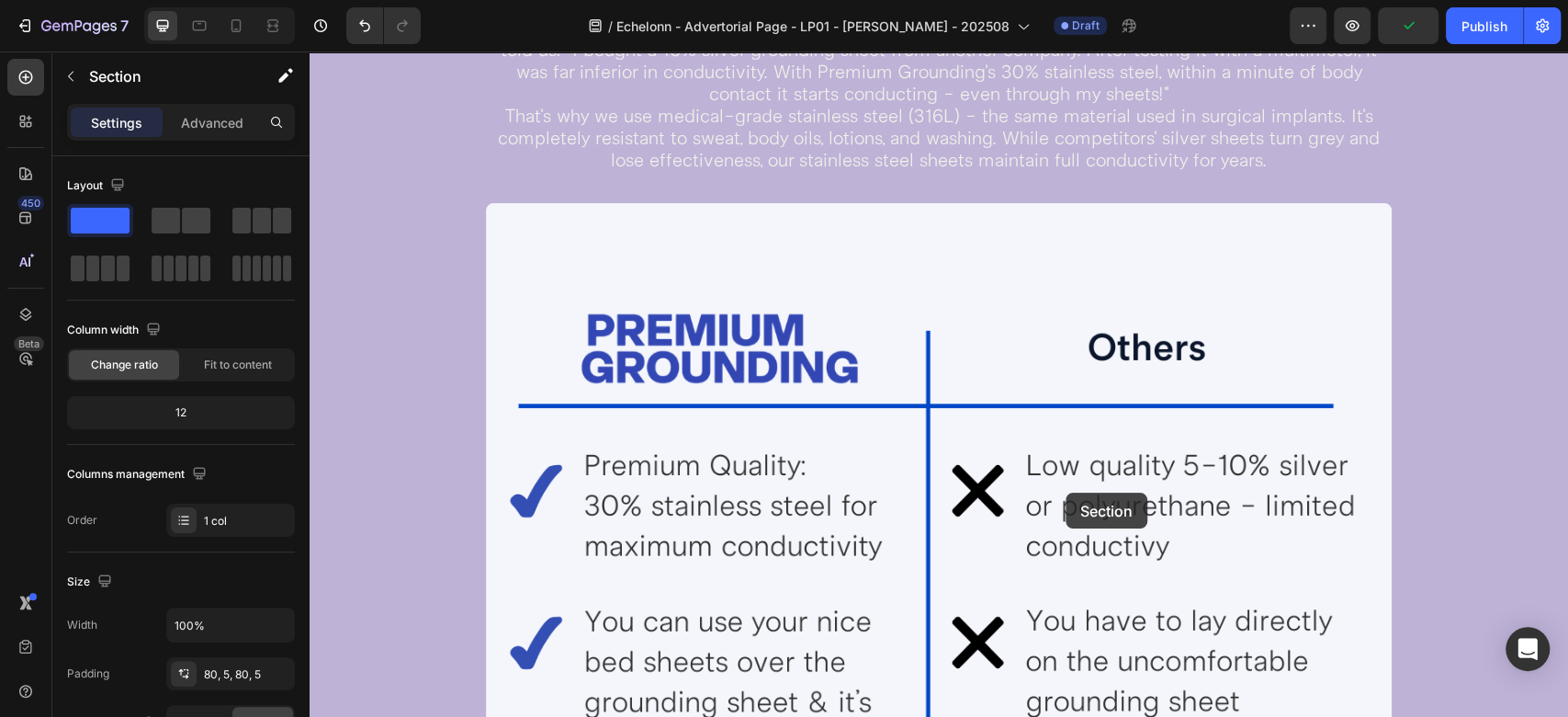
scroll to position [6731, 0]
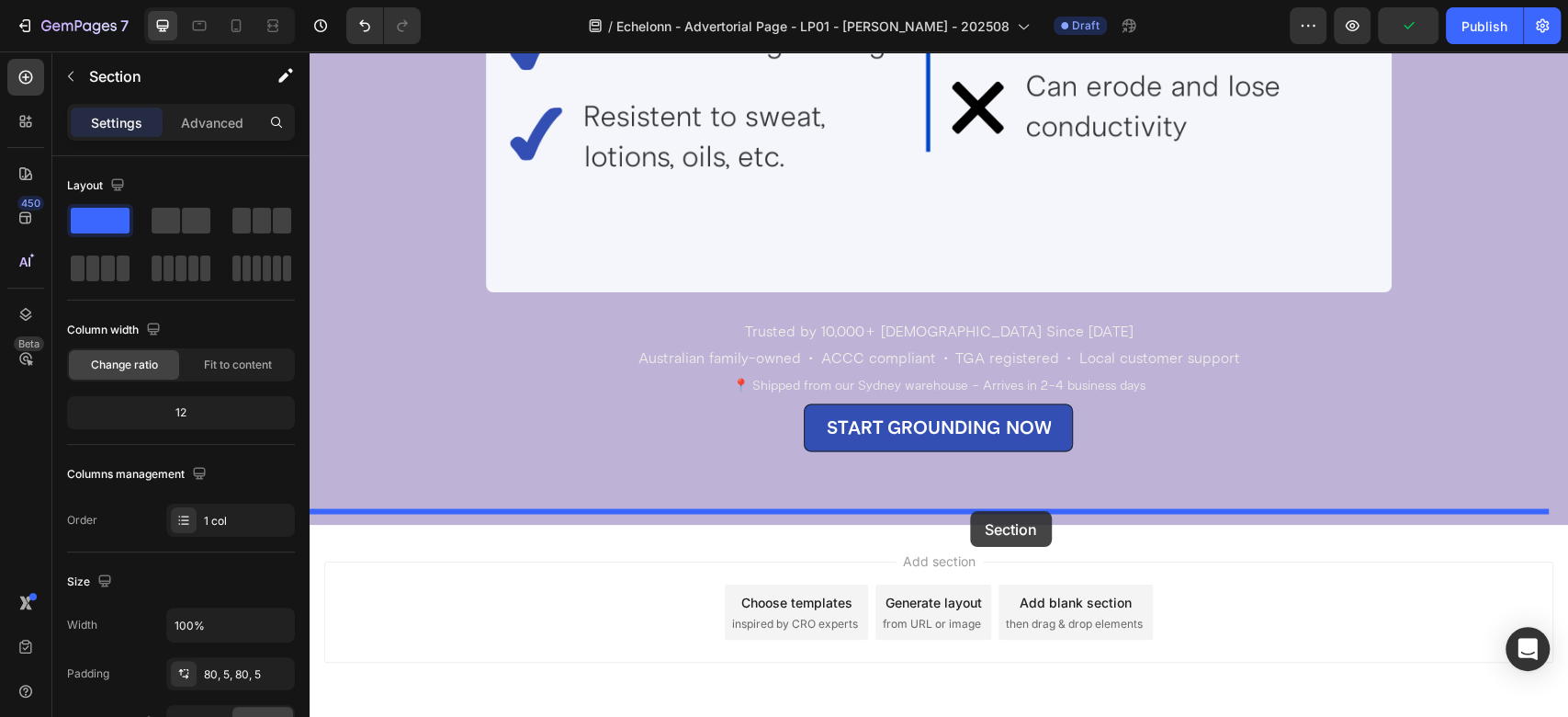
drag, startPoint x: 1208, startPoint y: 100, endPoint x: 970, endPoint y: 511, distance: 474.9
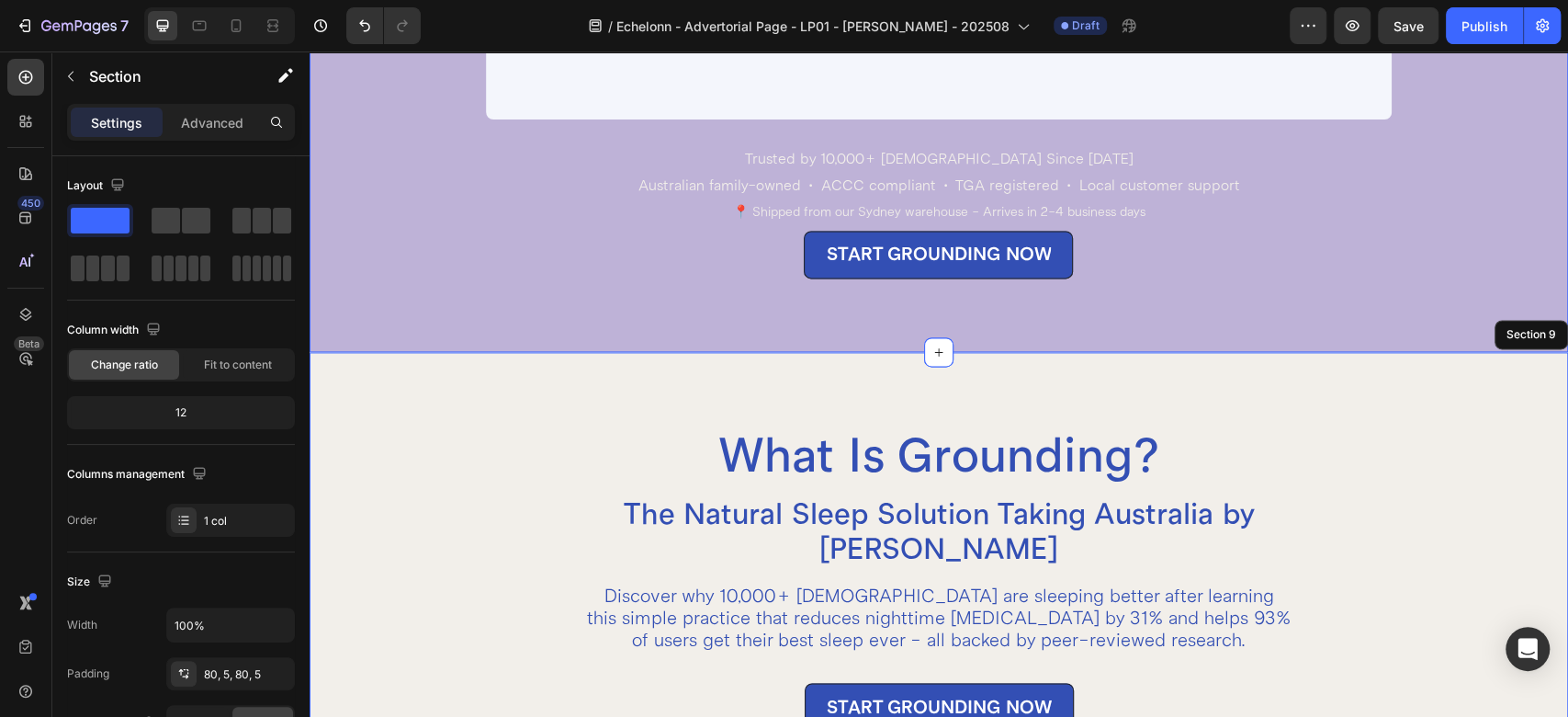
scroll to position [6687, 0]
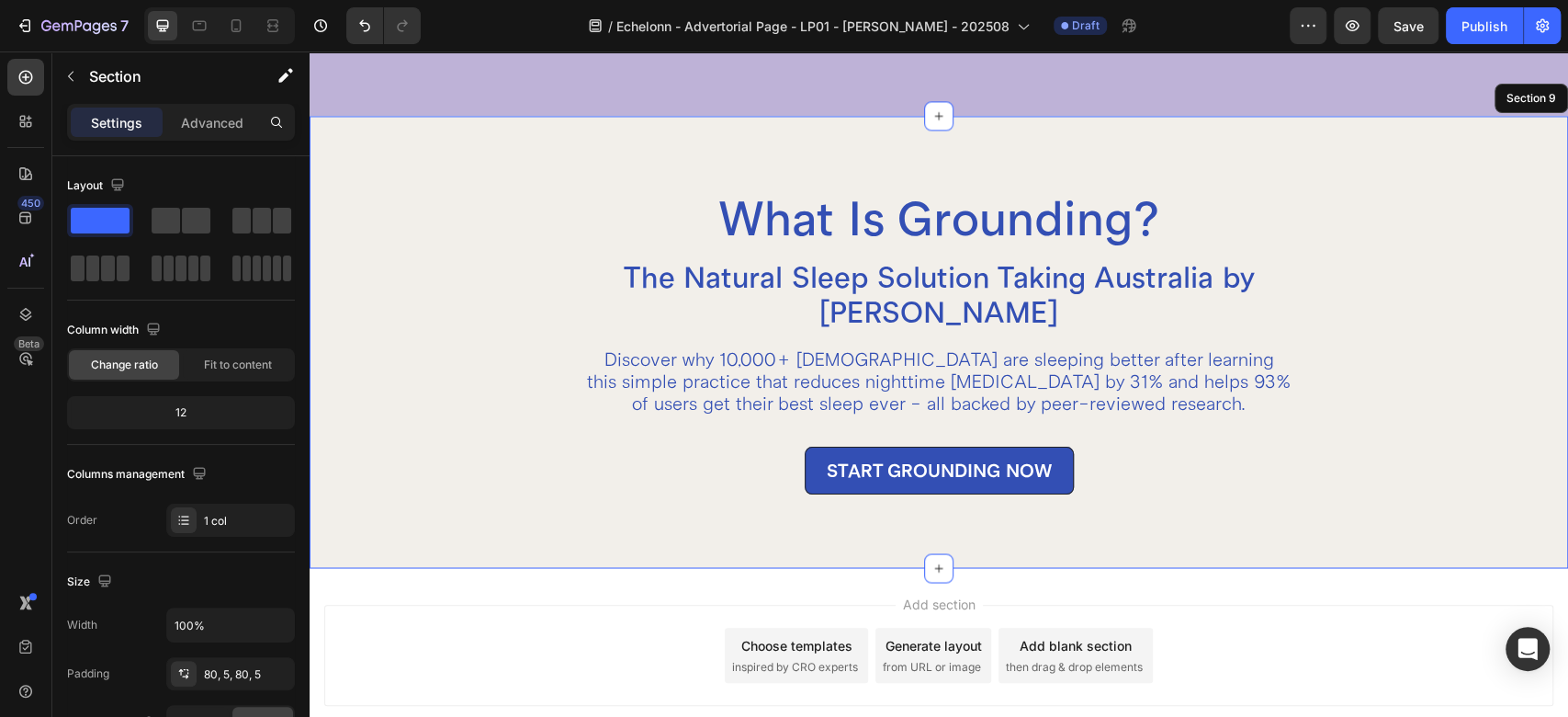
click at [770, 156] on div "What Is Grounding? Heading The Natural Sleep Solution Taking Australia by Storm…" at bounding box center [939, 342] width 1259 height 453
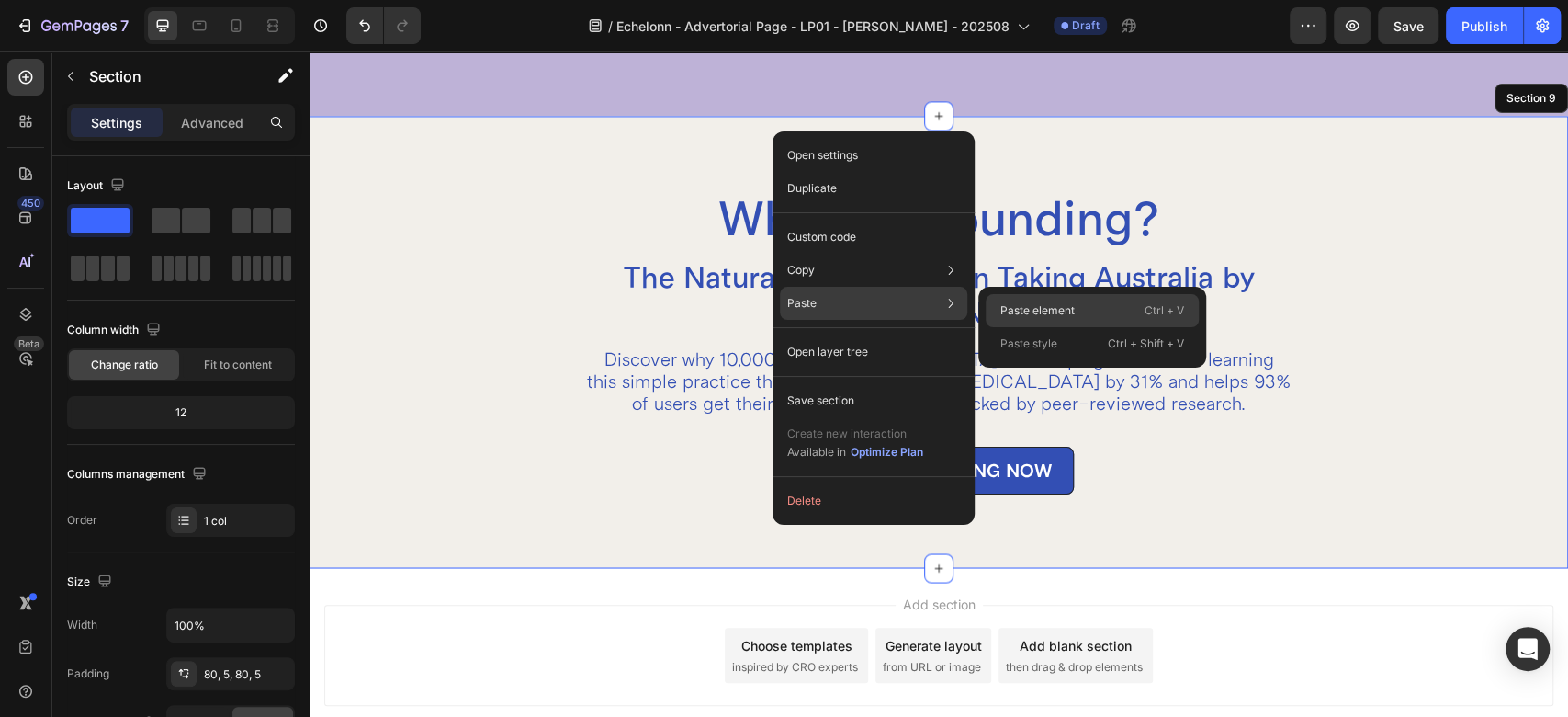
click at [1036, 310] on p "Paste element" at bounding box center [1038, 310] width 74 height 17
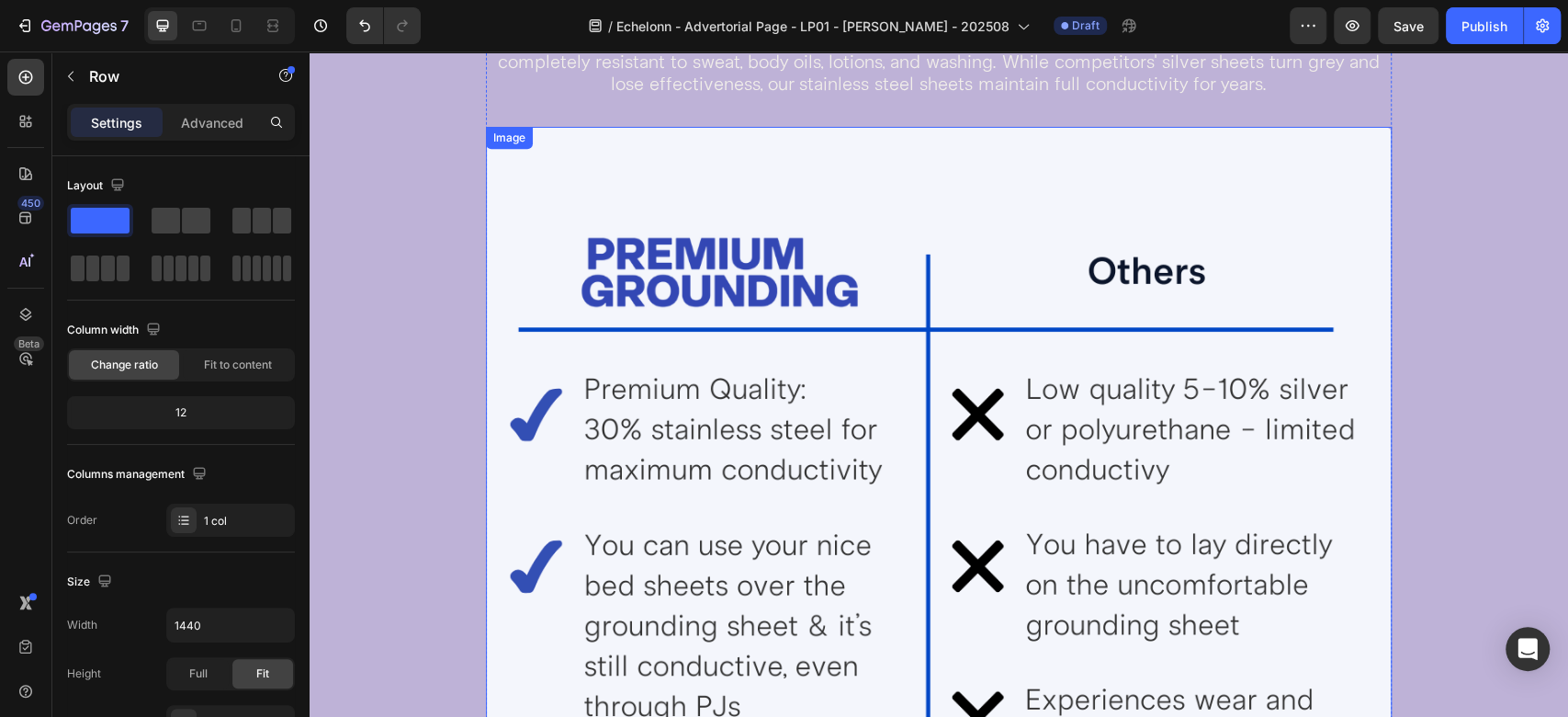
scroll to position [5129, 0]
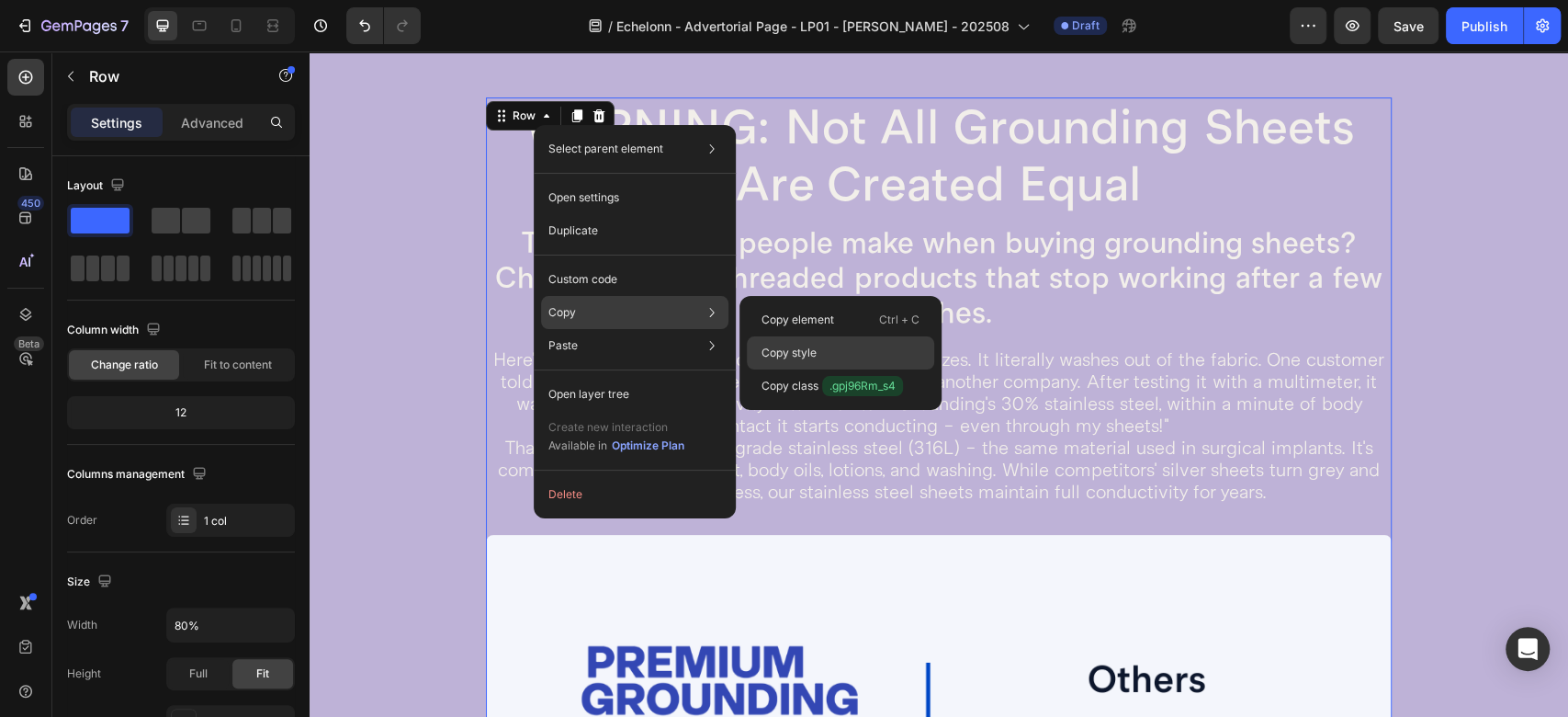
click at [804, 349] on p "Copy style" at bounding box center [789, 352] width 56 height 17
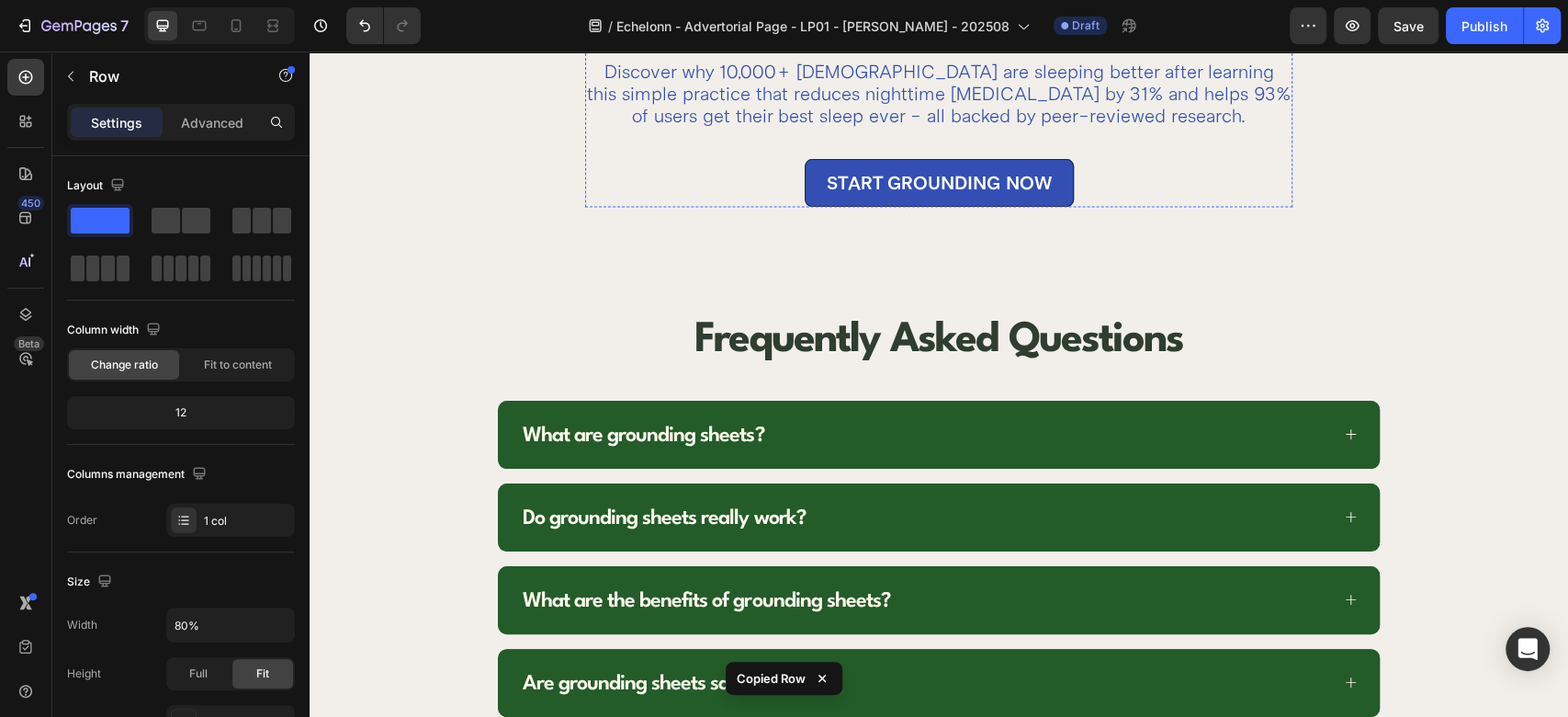
scroll to position [6968, 0]
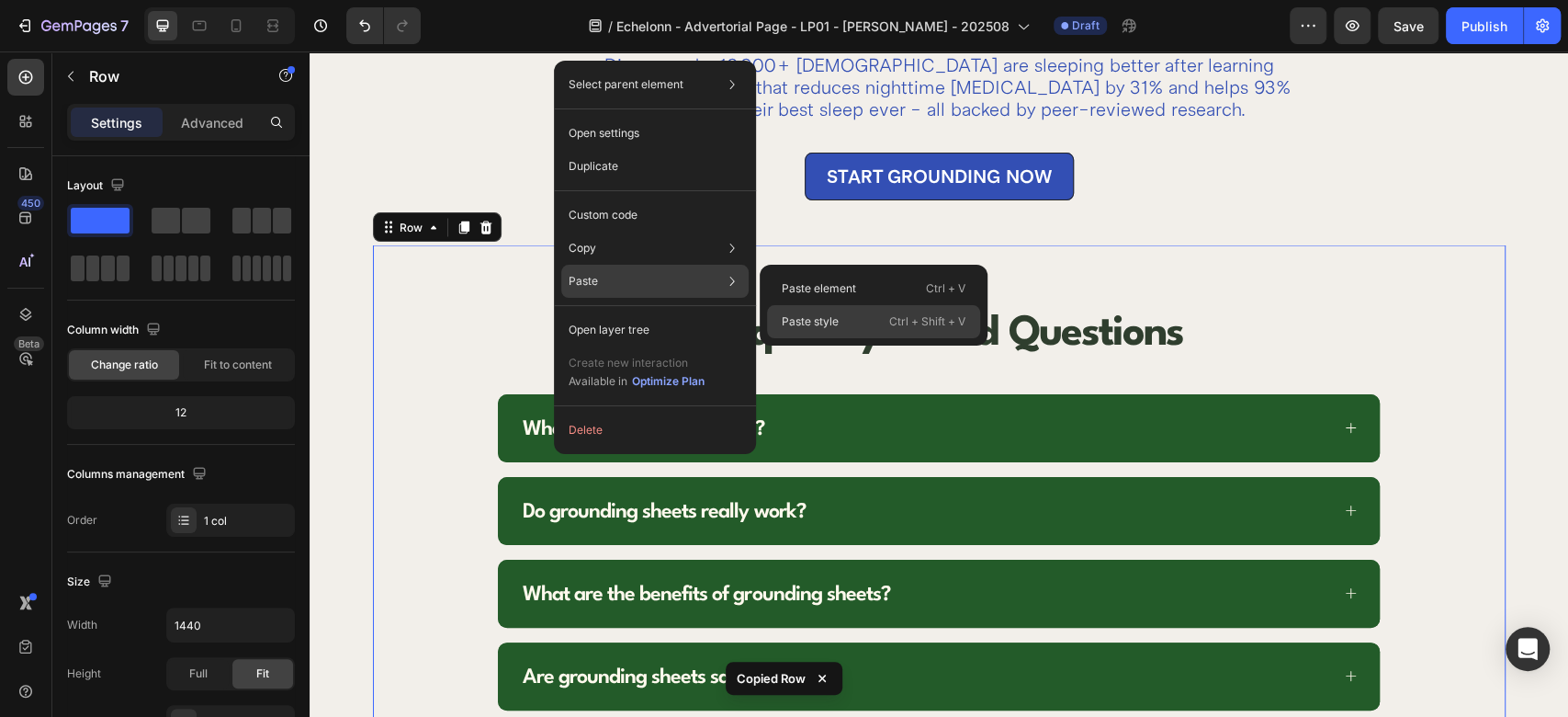
click at [847, 323] on div "Paste style Ctrl + Shift + V" at bounding box center [874, 322] width 214 height 33
type input "80%"
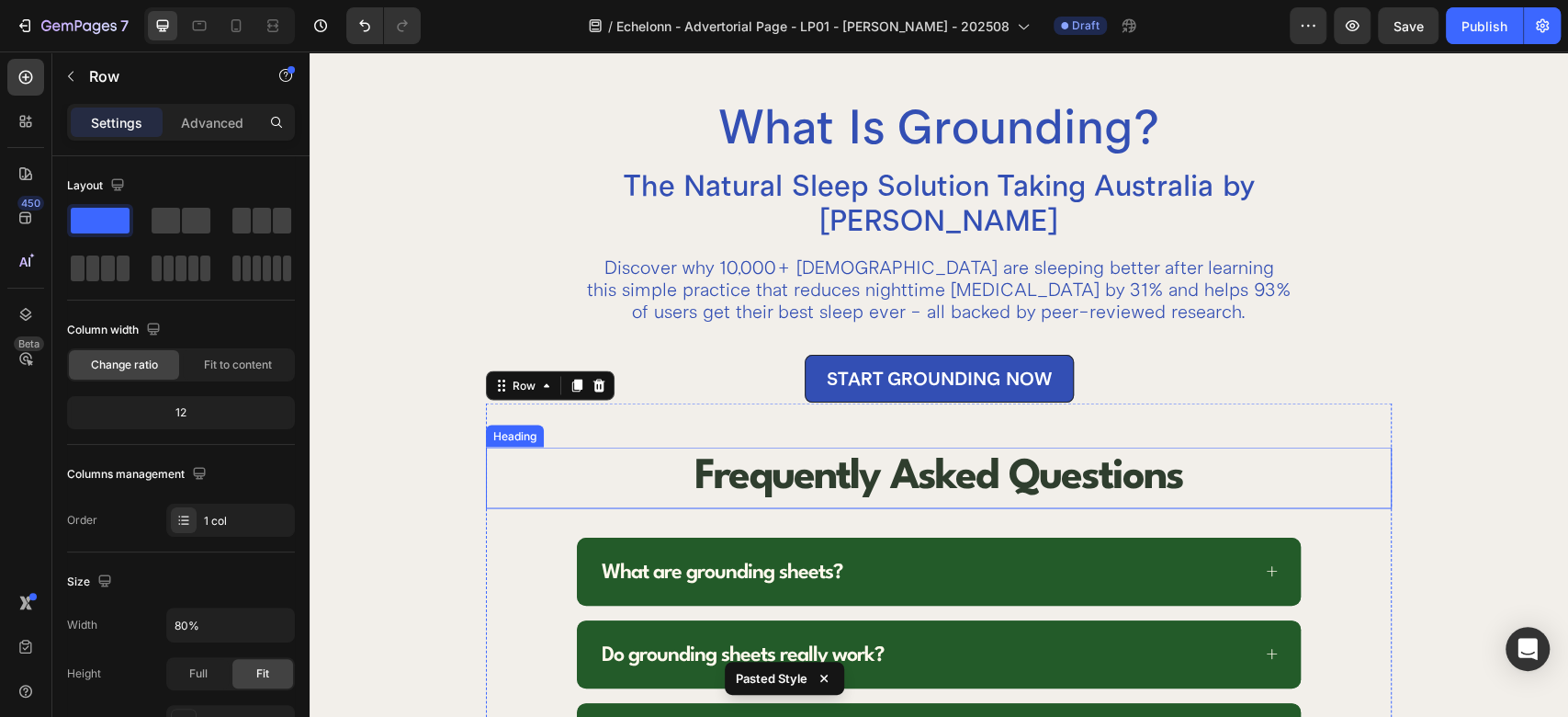
scroll to position [6763, 0]
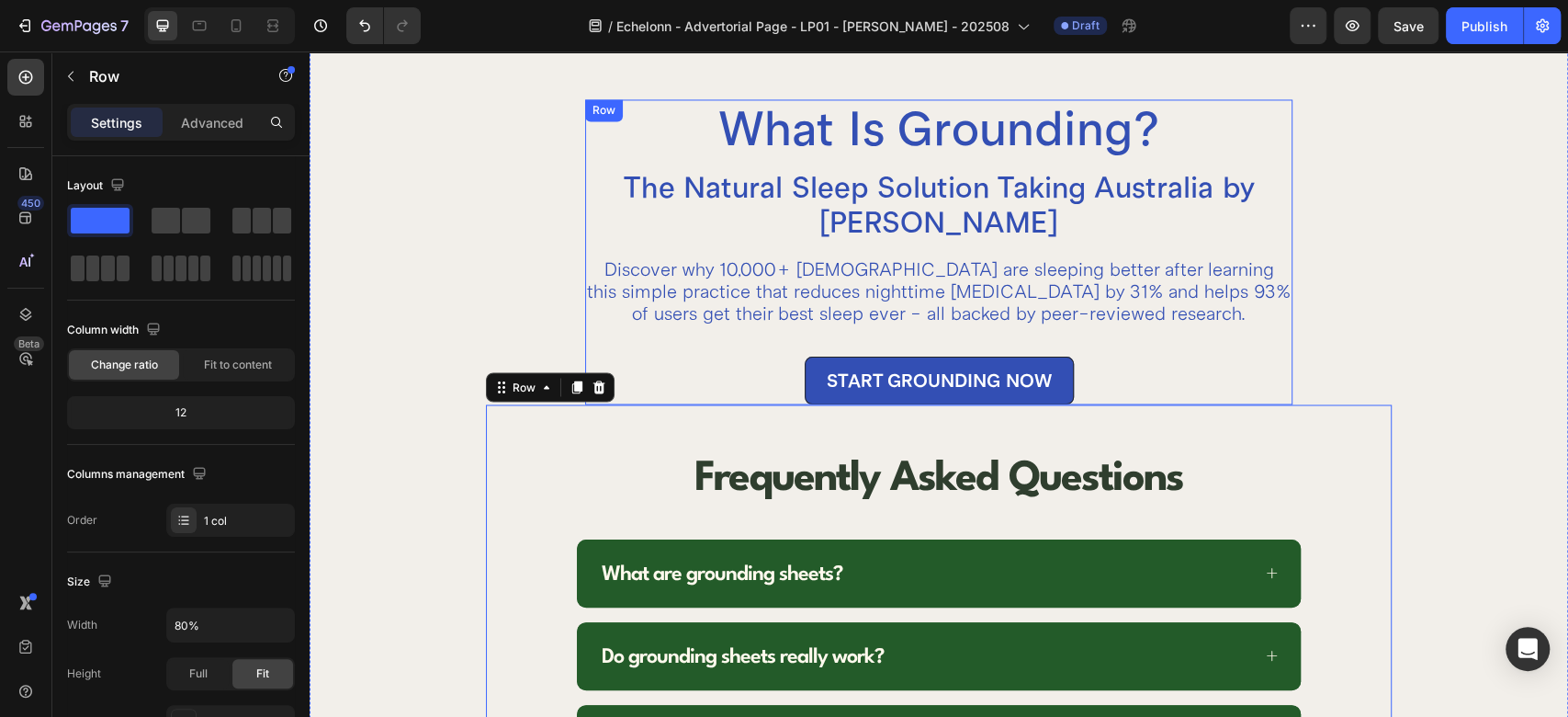
click at [655, 345] on div "What Is Grounding? Heading The Natural Sleep Solution Taking Australia by Storm…" at bounding box center [938, 252] width 707 height 305
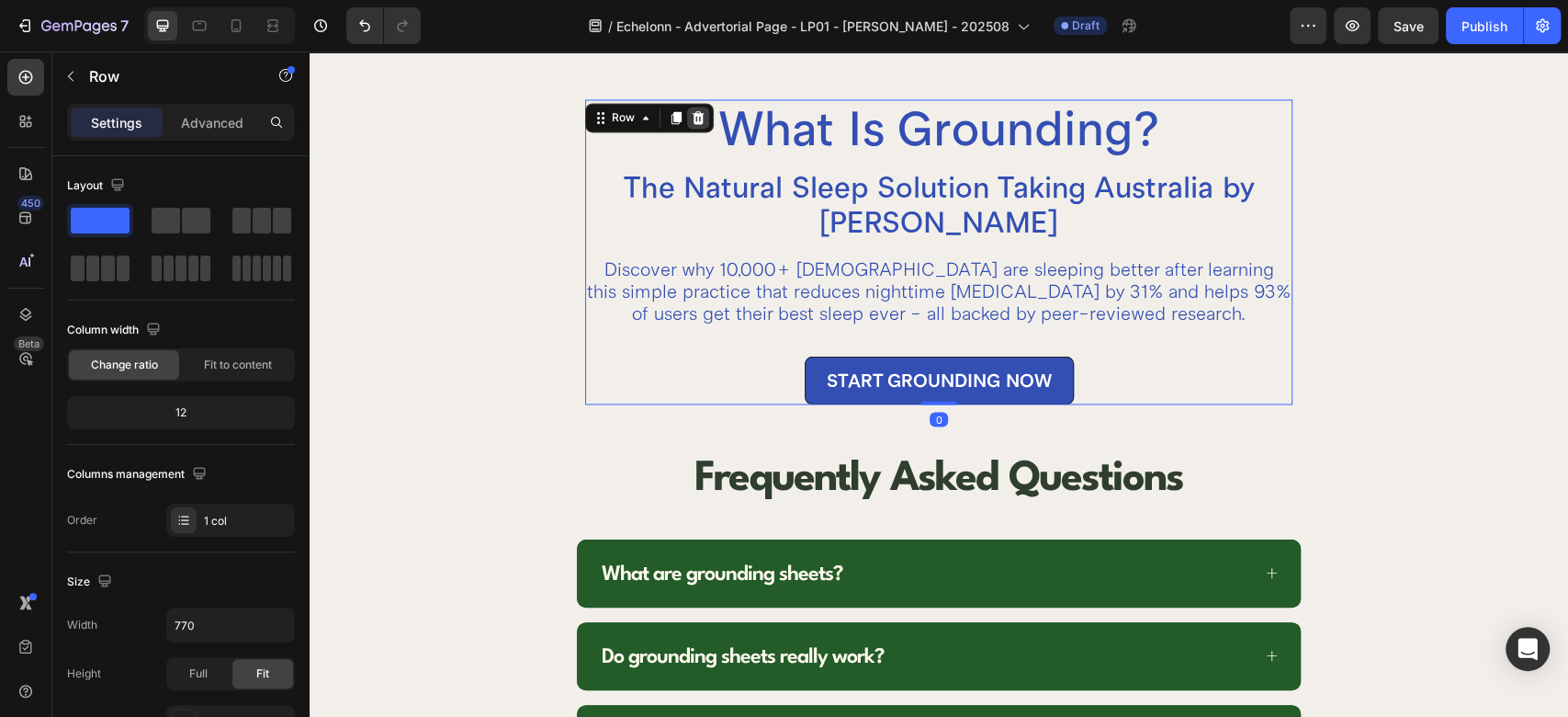
click at [687, 116] on div at bounding box center [698, 117] width 22 height 22
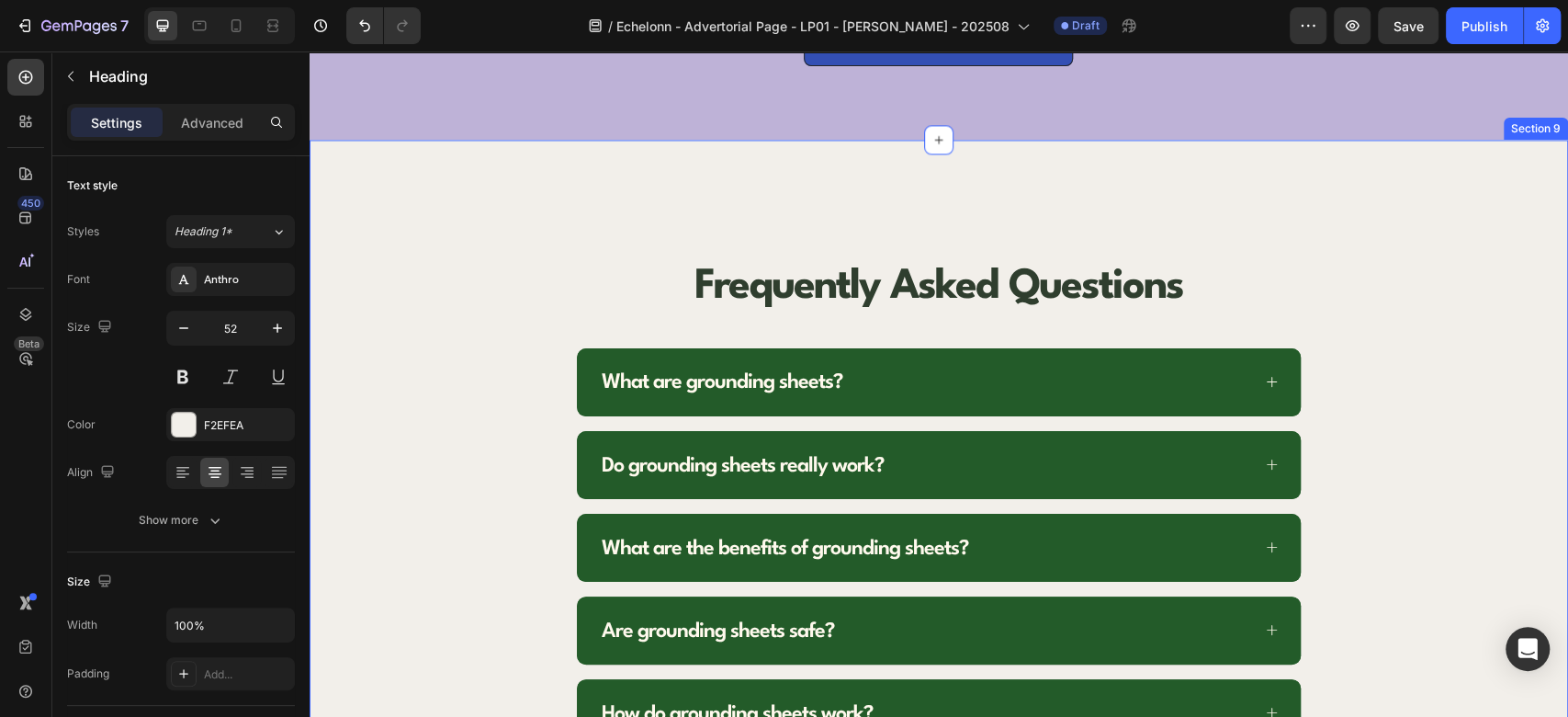
scroll to position [6690, 0]
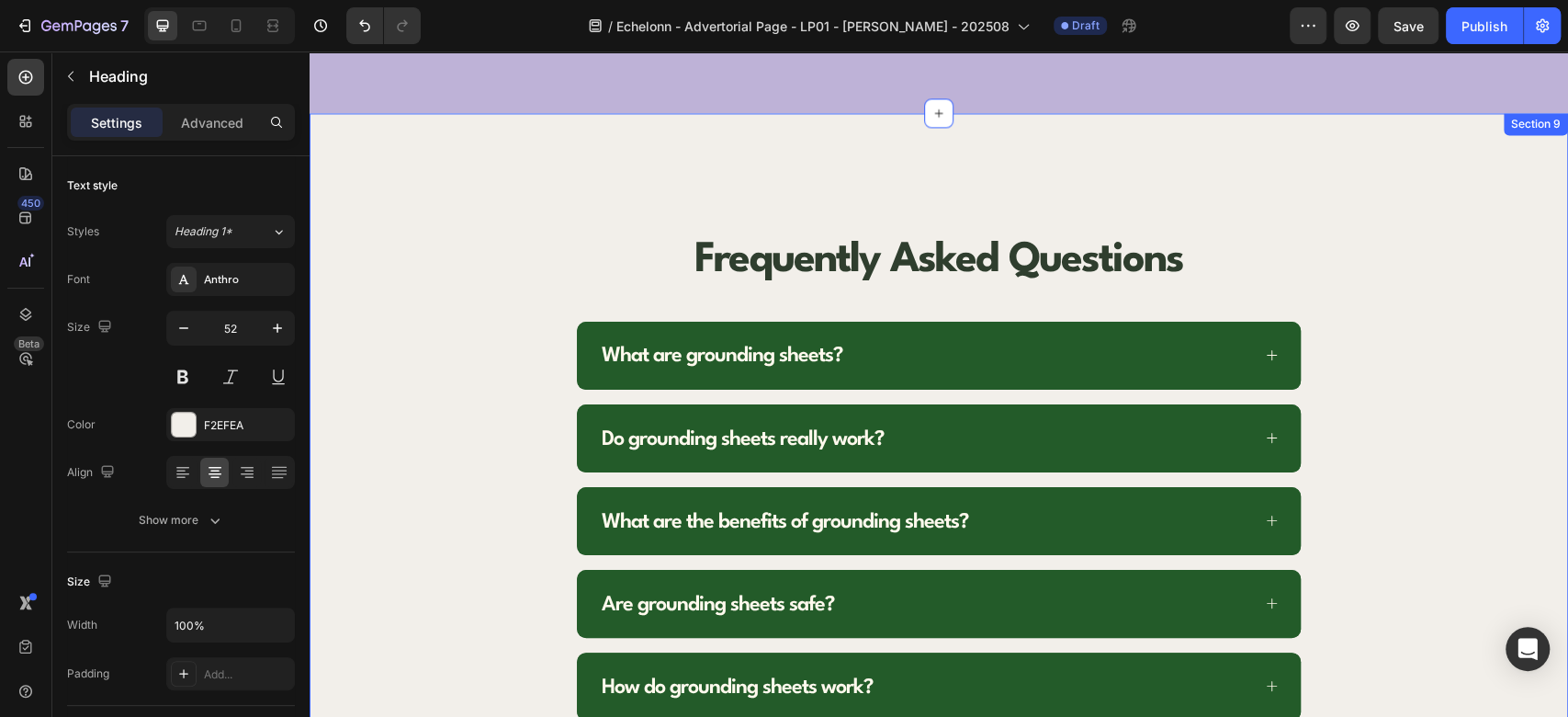
click at [412, 136] on div "Frequently Asked Questions Heading What are grounding sheets? Do grounding shee…" at bounding box center [939, 495] width 1259 height 763
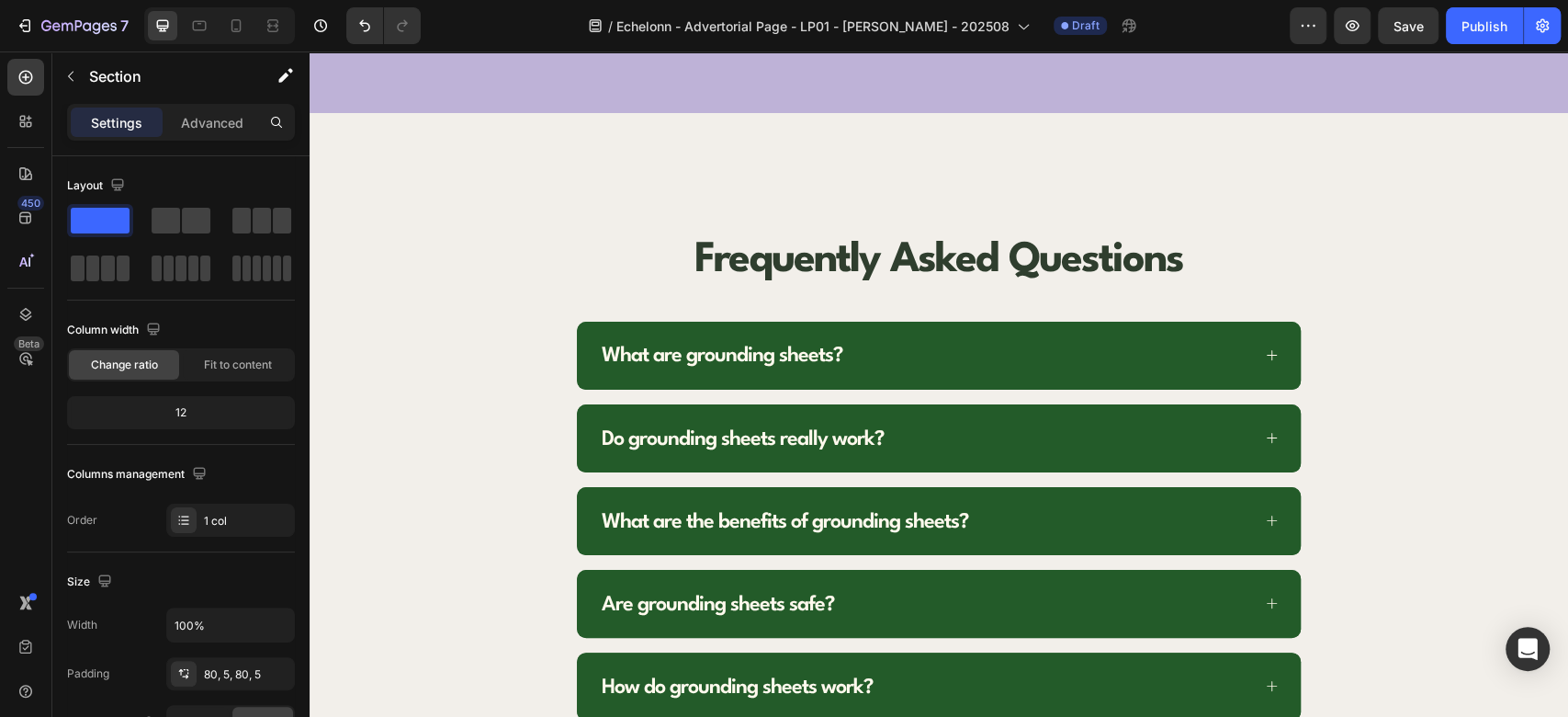
click at [374, 186] on div "Frequently Asked Questions Heading What are grounding sheets? Do grounding shee…" at bounding box center [940, 494] width 1133 height 616
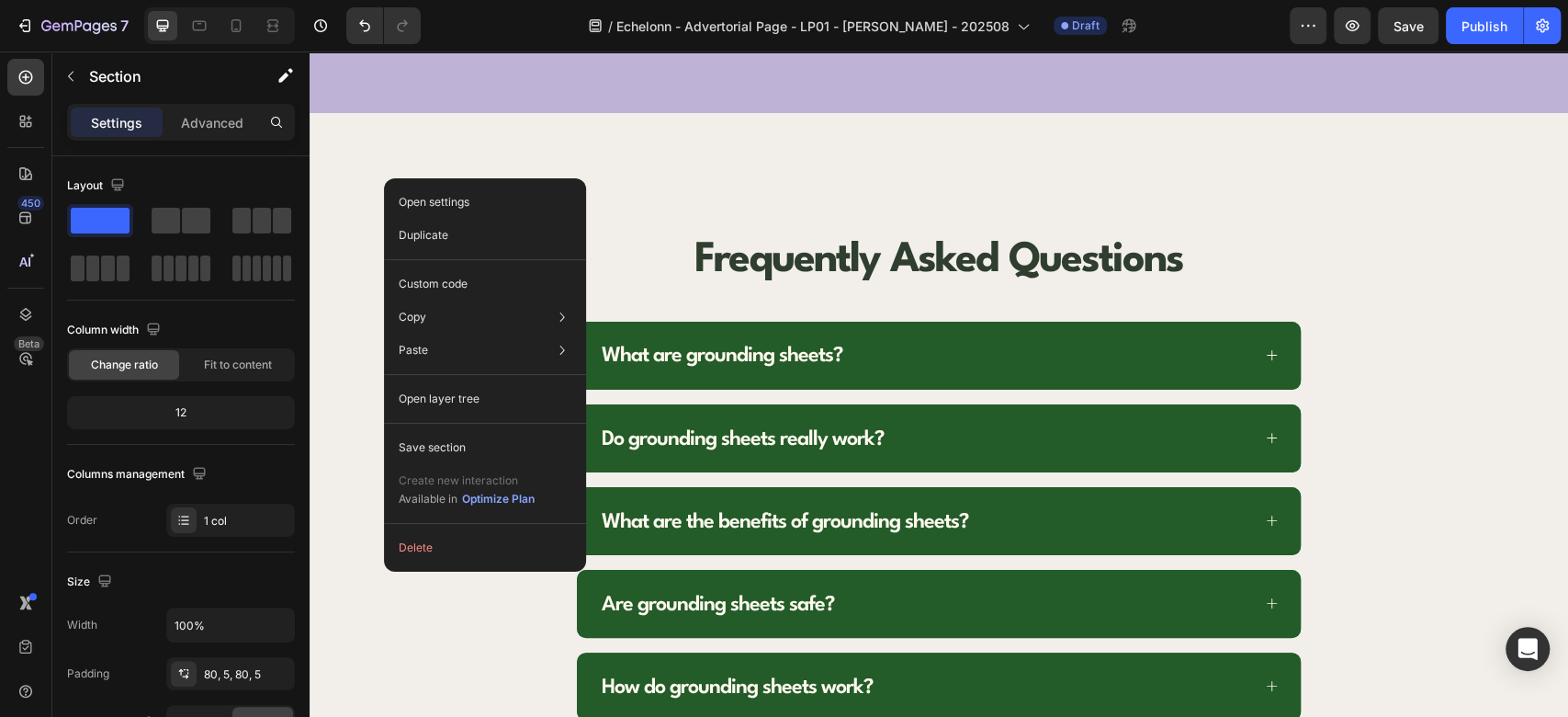
click at [336, 337] on div "Frequently Asked Questions Heading What are grounding sheets? Do grounding shee…" at bounding box center [939, 495] width 1259 height 763
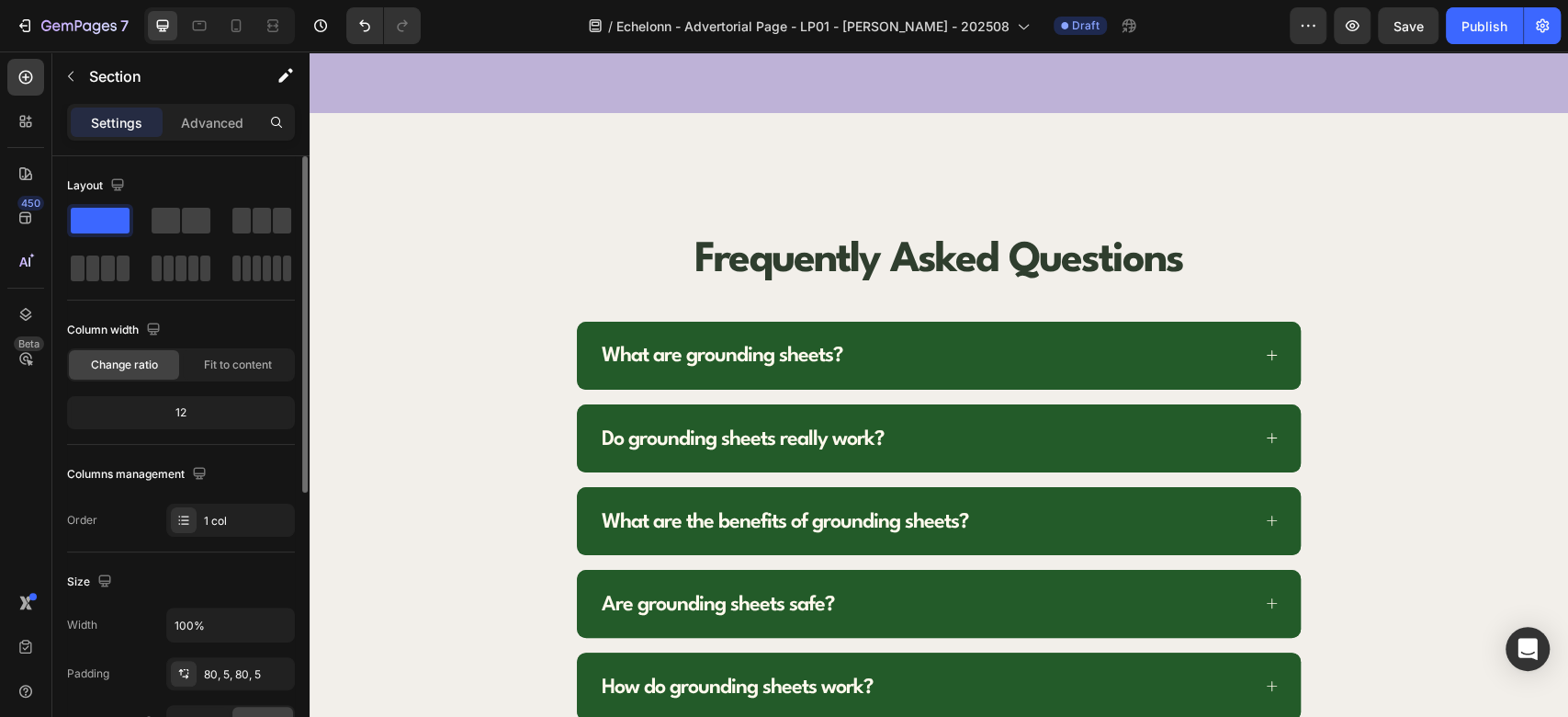
scroll to position [507, 0]
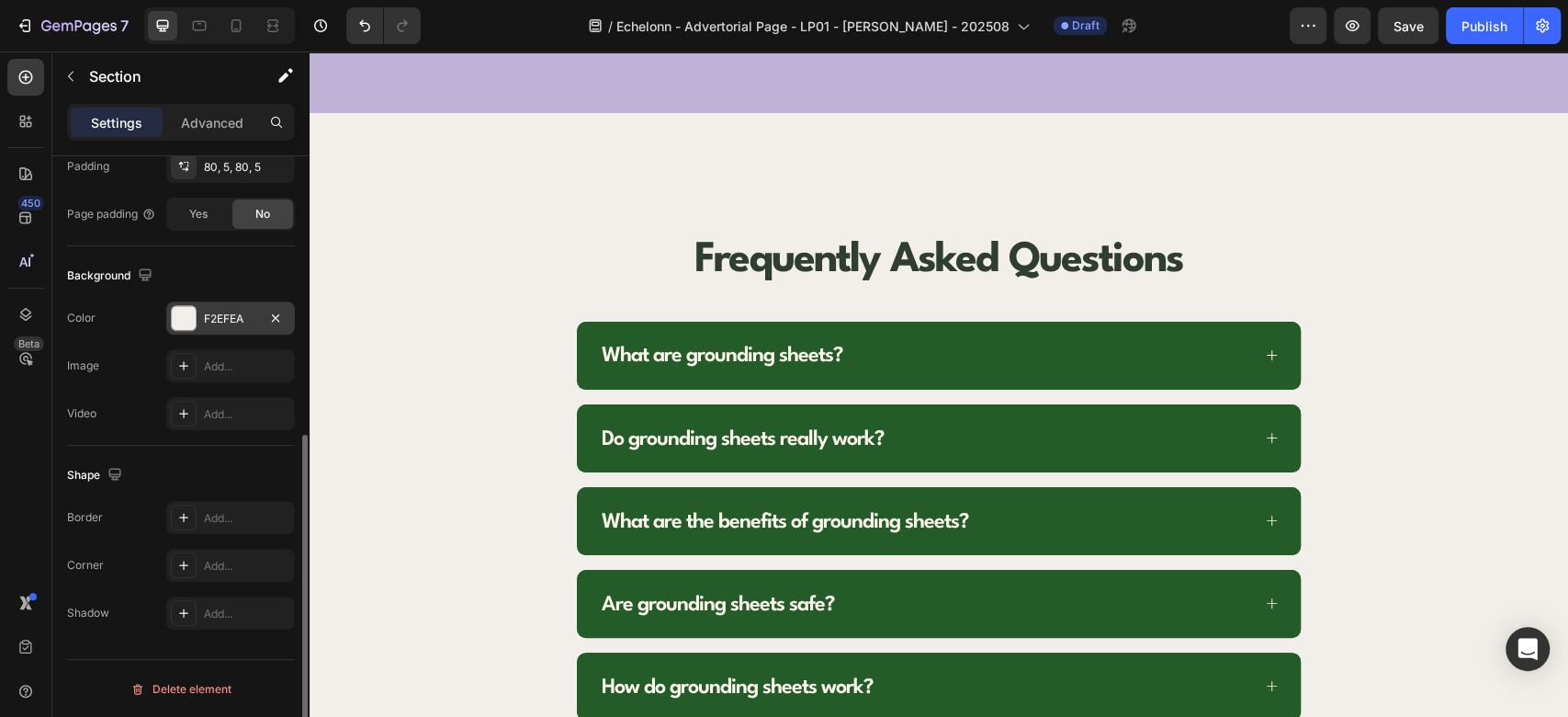
click at [205, 318] on div "F2EFEA" at bounding box center [230, 318] width 54 height 17
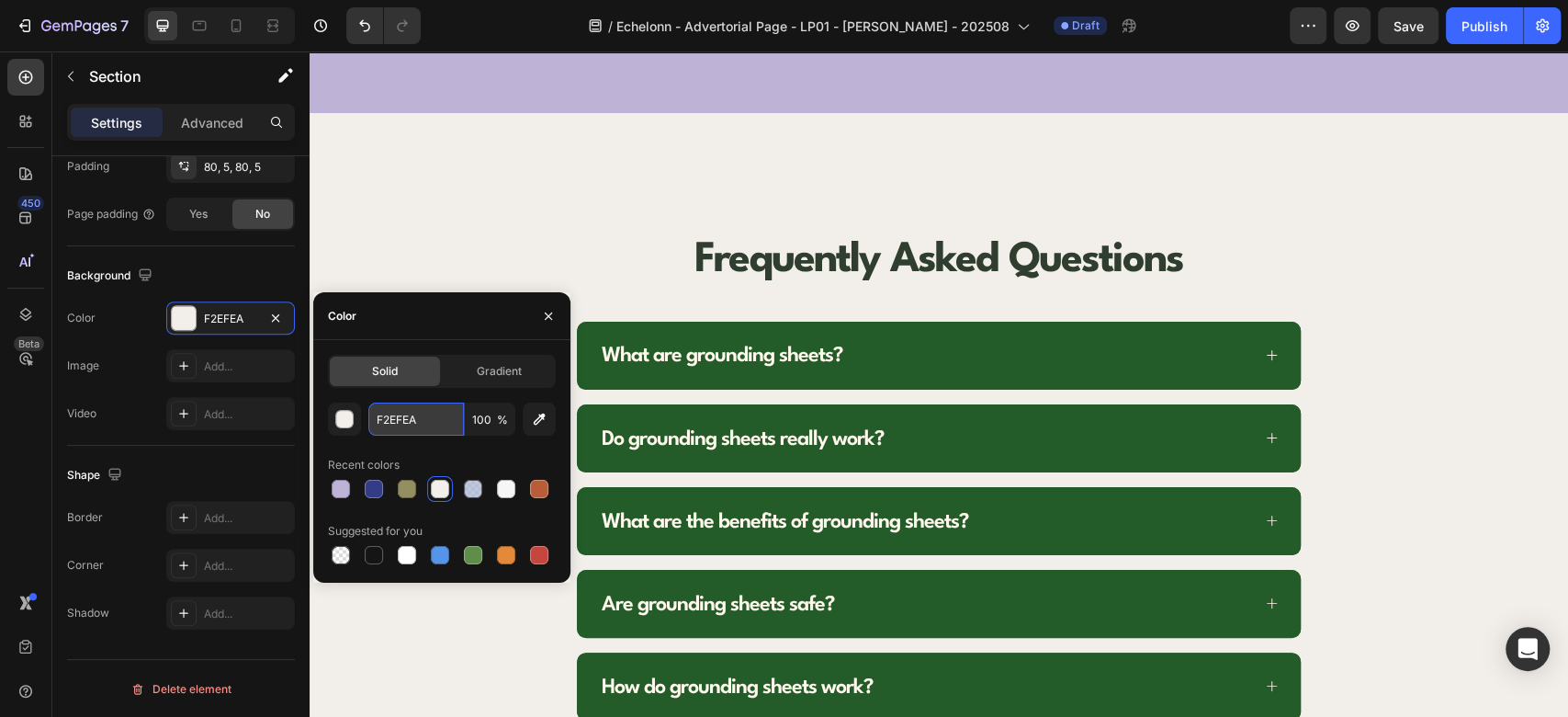
click at [428, 411] on input "F2EFEA" at bounding box center [416, 419] width 96 height 33
paste input "A5B2D2"
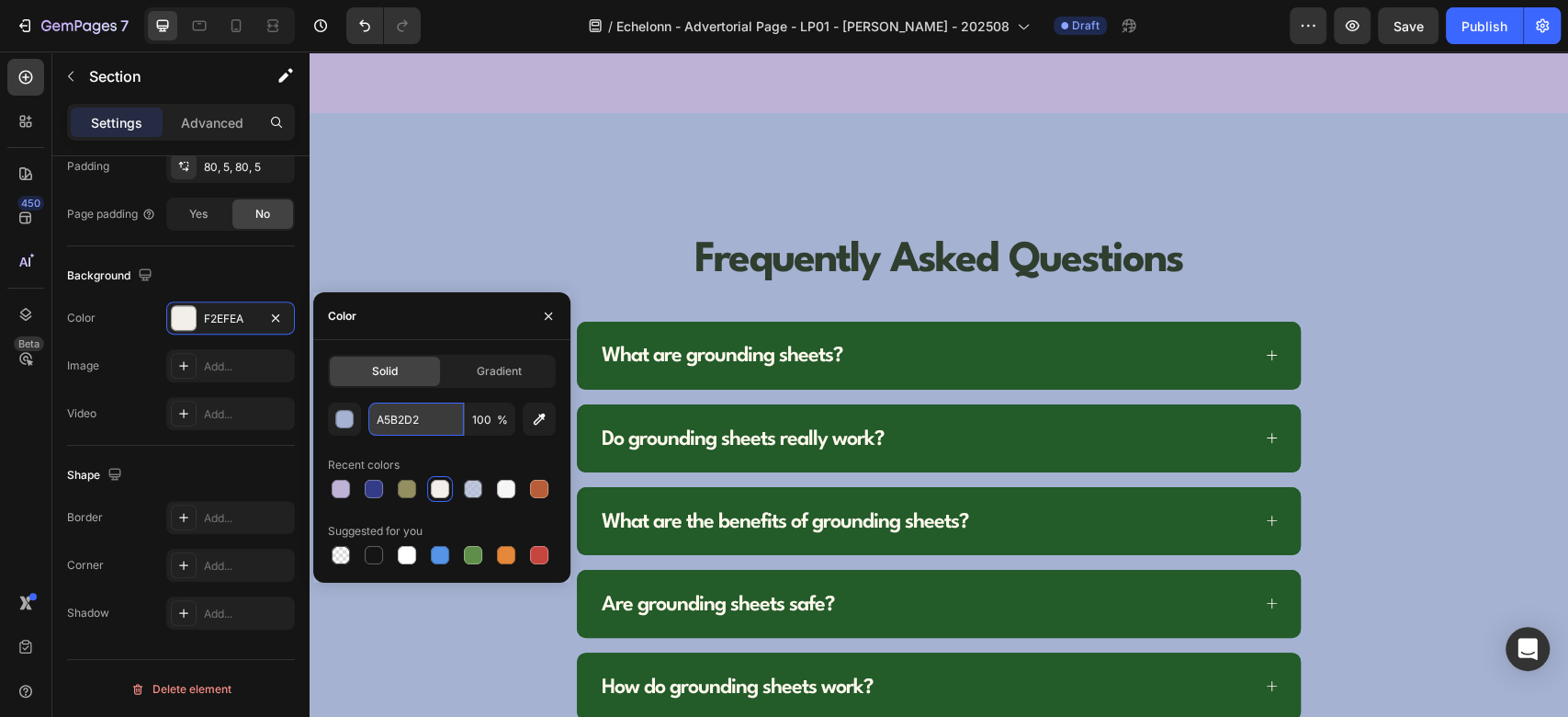
type input "A5B2D2"
click at [659, 167] on div "Frequently Asked Questions Heading What are grounding sheets? Do grounding shee…" at bounding box center [939, 495] width 1259 height 763
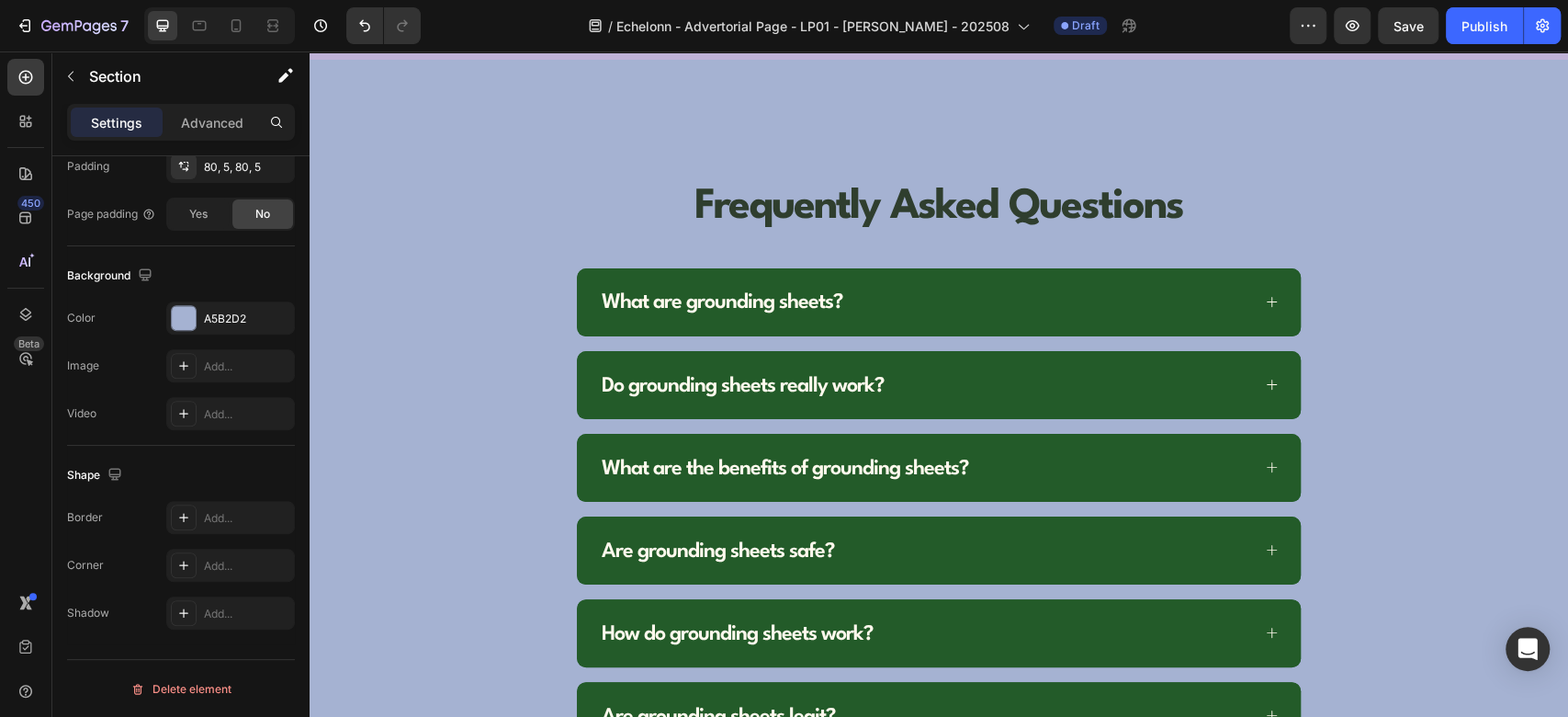
scroll to position [6690, 0]
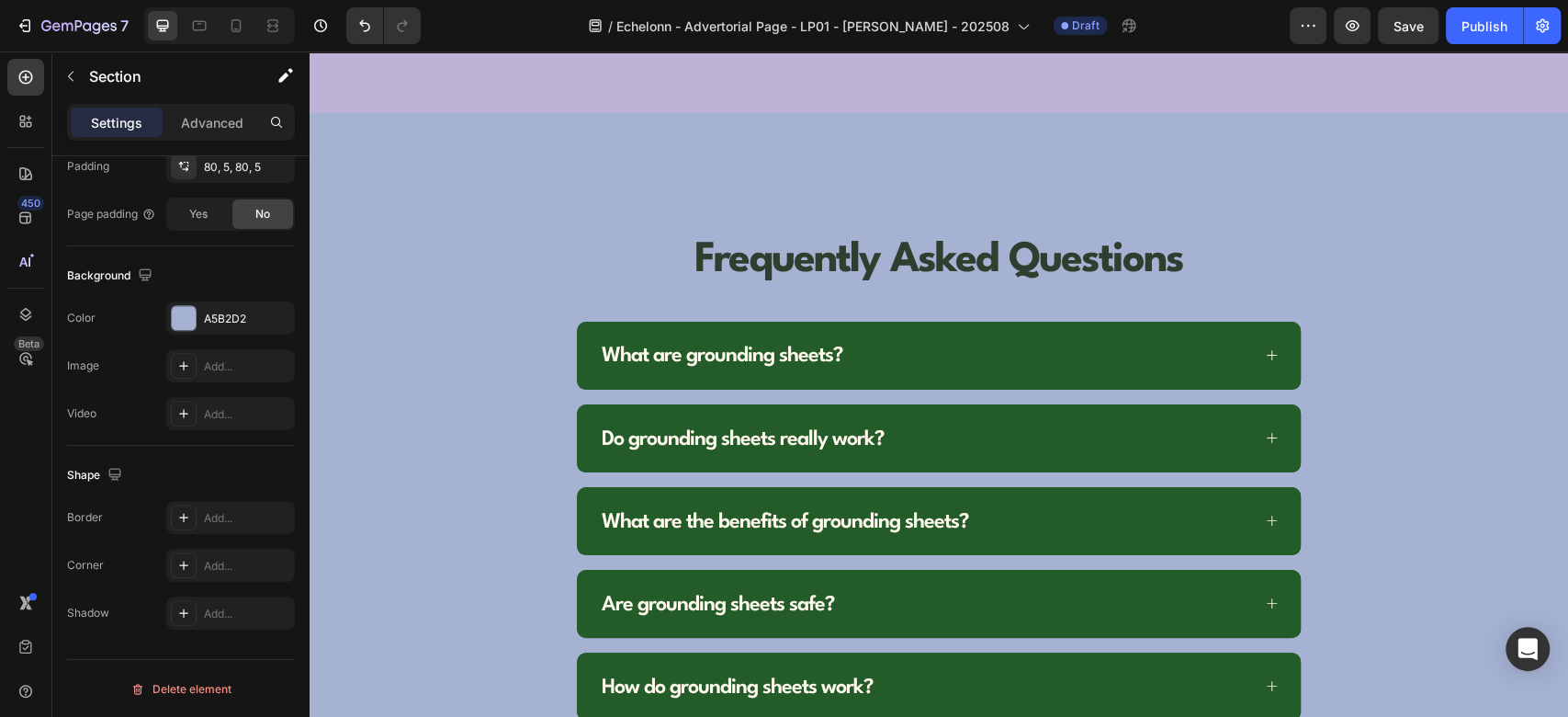
click at [326, 279] on div "Frequently Asked Questions Heading What are grounding sheets? Do grounding shee…" at bounding box center [939, 495] width 1259 height 763
click at [585, 322] on div "What are grounding sheets?" at bounding box center [939, 356] width 724 height 68
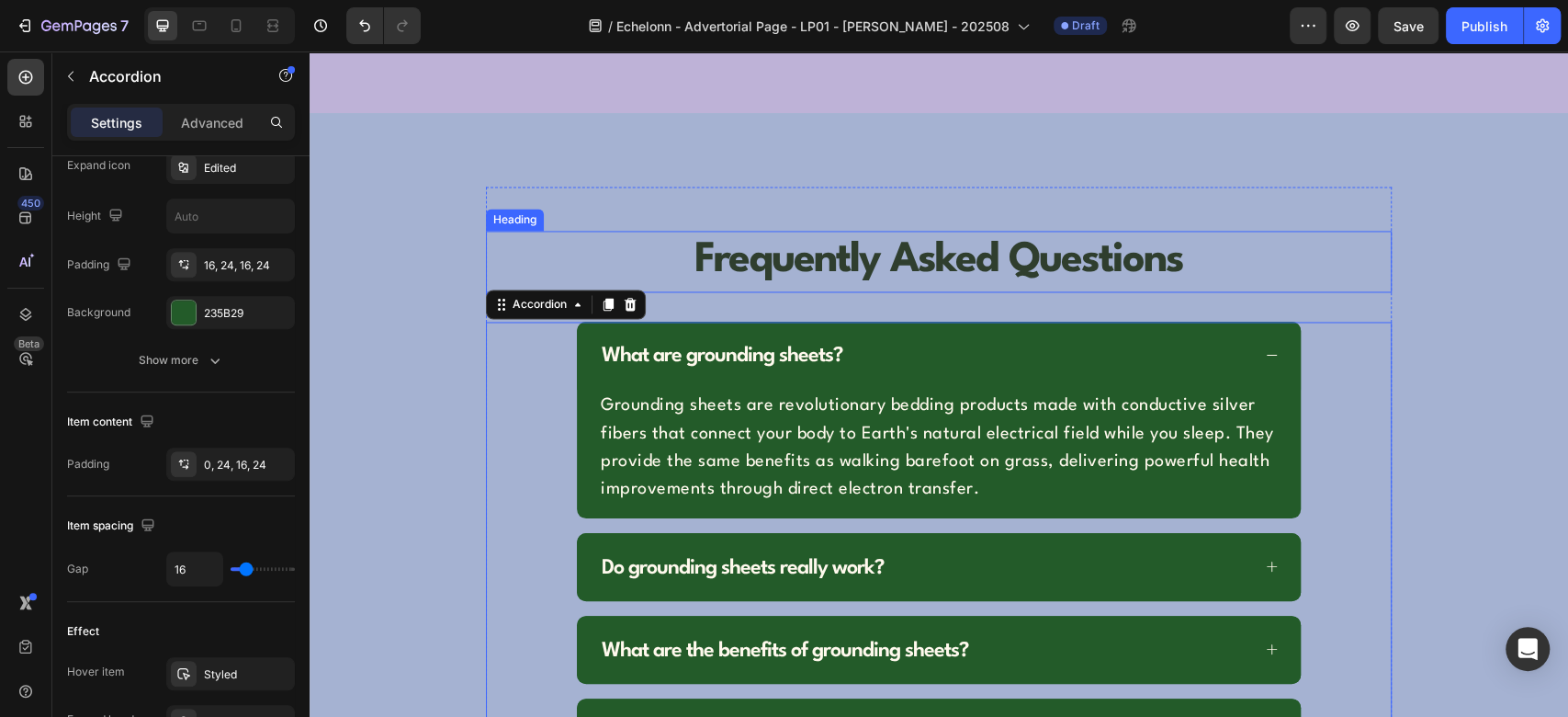
scroll to position [0, 0]
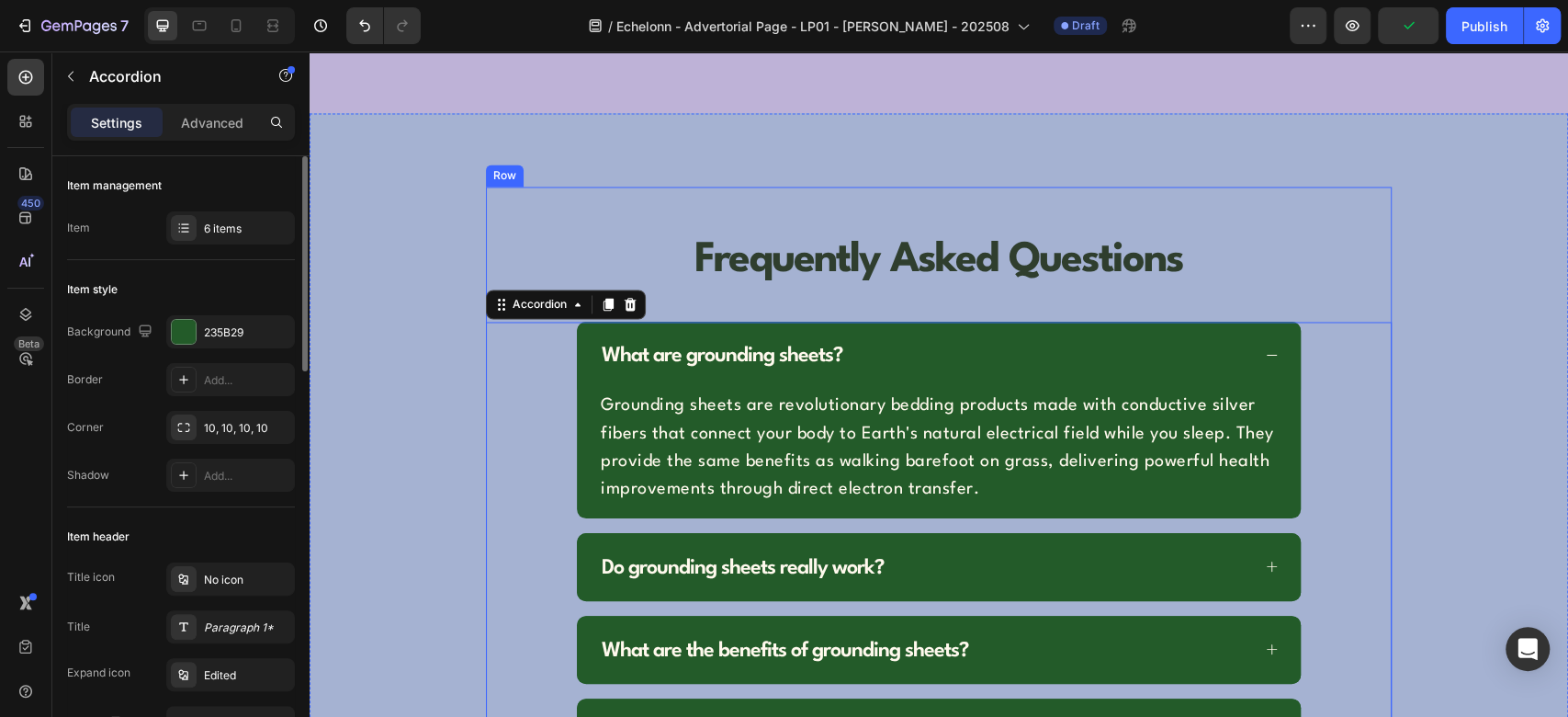
click at [516, 186] on div "Frequently Asked Questions Heading What are grounding sheets? Grounding sheets …" at bounding box center [938, 558] width 906 height 744
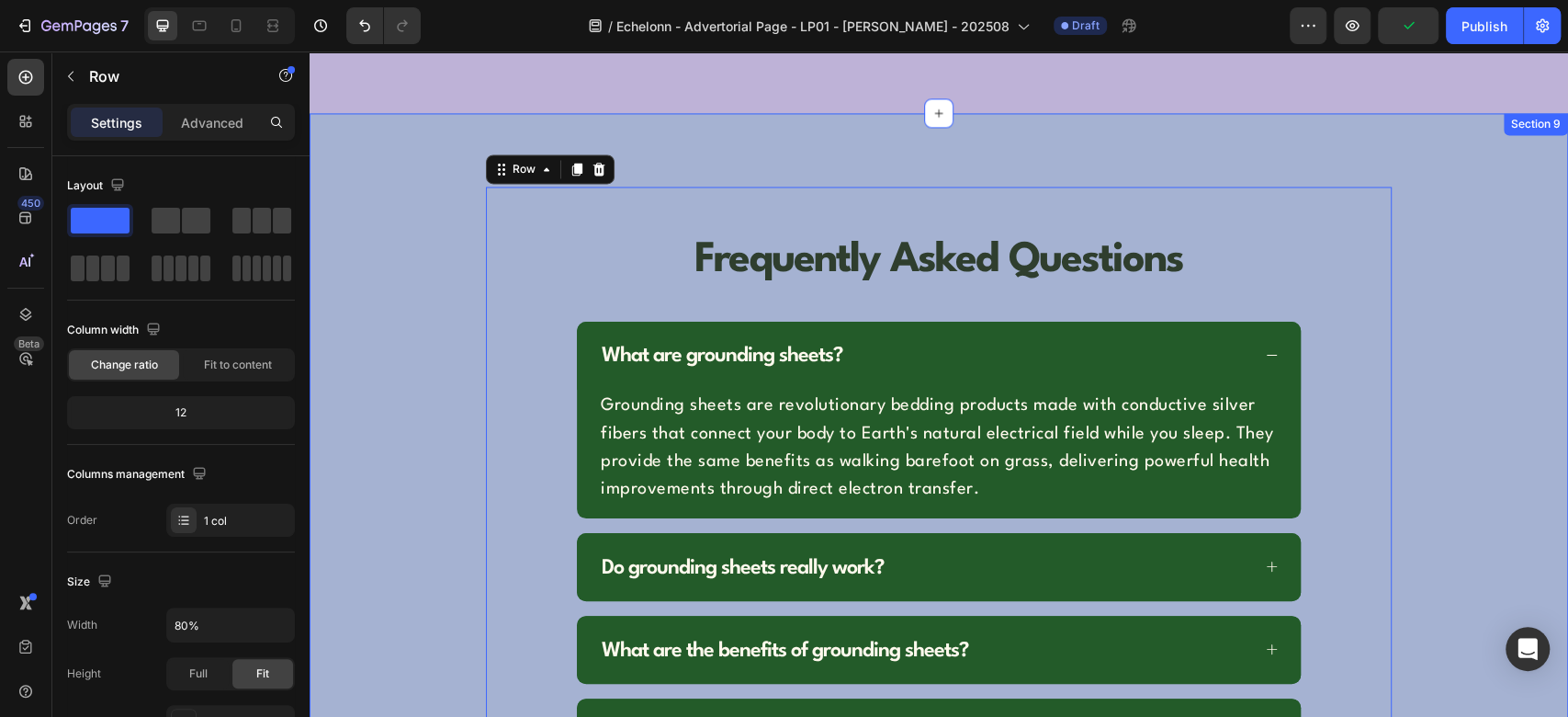
click at [421, 138] on div "Frequently Asked Questions Heading What are grounding sheets? Grounding sheets …" at bounding box center [939, 559] width 1259 height 892
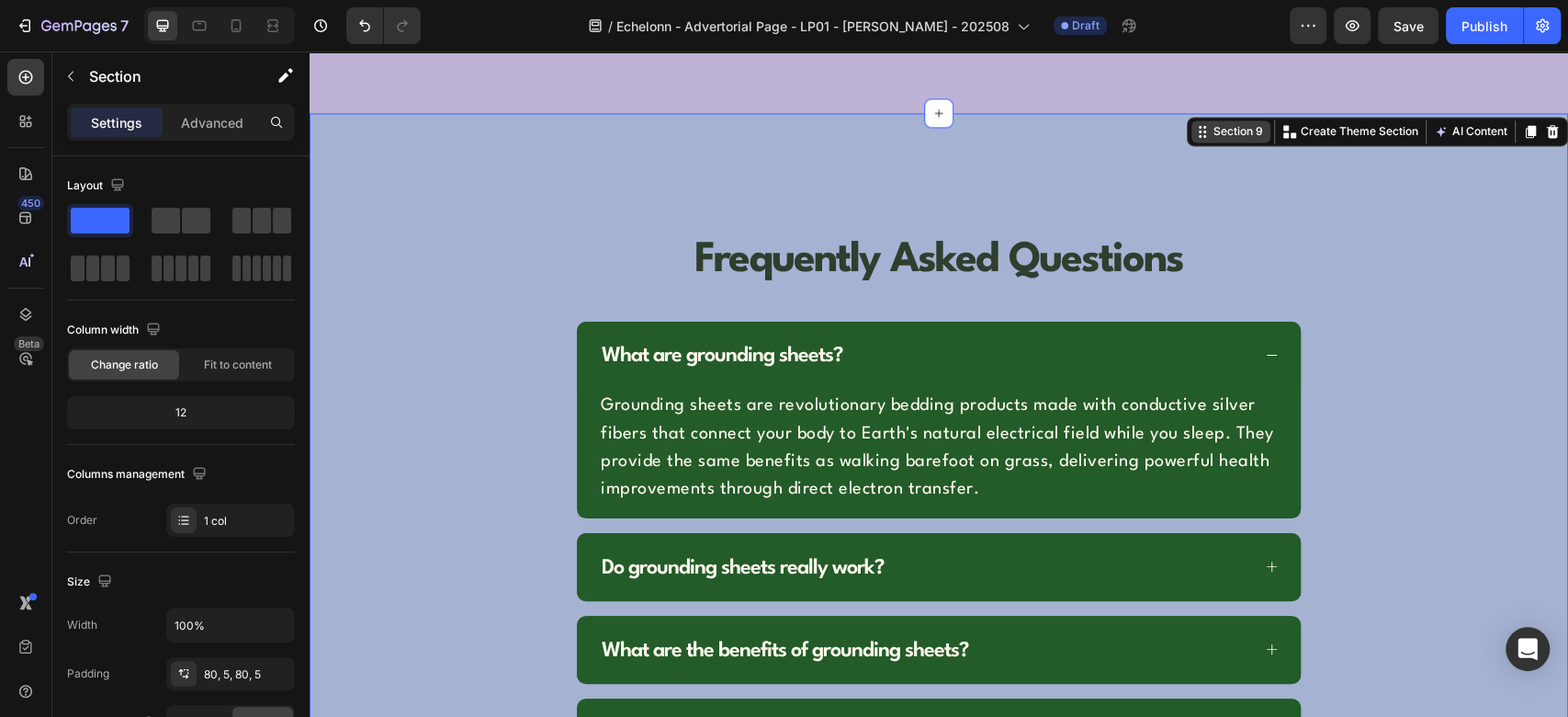
click at [1223, 123] on div "Section 9" at bounding box center [1238, 131] width 57 height 17
click at [568, 286] on div "Frequently Asked Questions Heading What are grounding sheets? Grounding sheets …" at bounding box center [938, 558] width 906 height 744
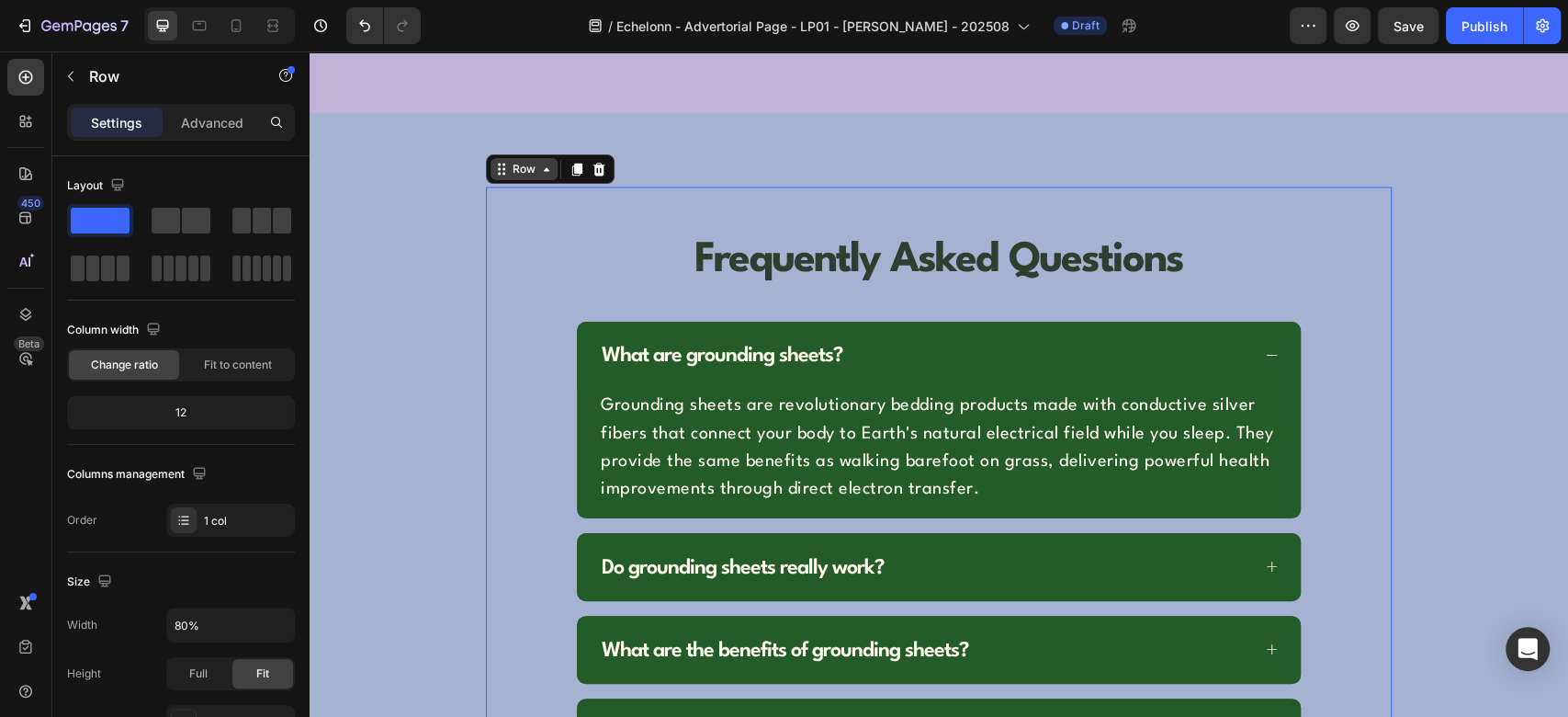
click at [509, 161] on div "Row" at bounding box center [524, 169] width 30 height 17
click at [377, 145] on div "Frequently Asked Questions Heading What are grounding sheets? Grounding sheets …" at bounding box center [939, 559] width 1259 height 892
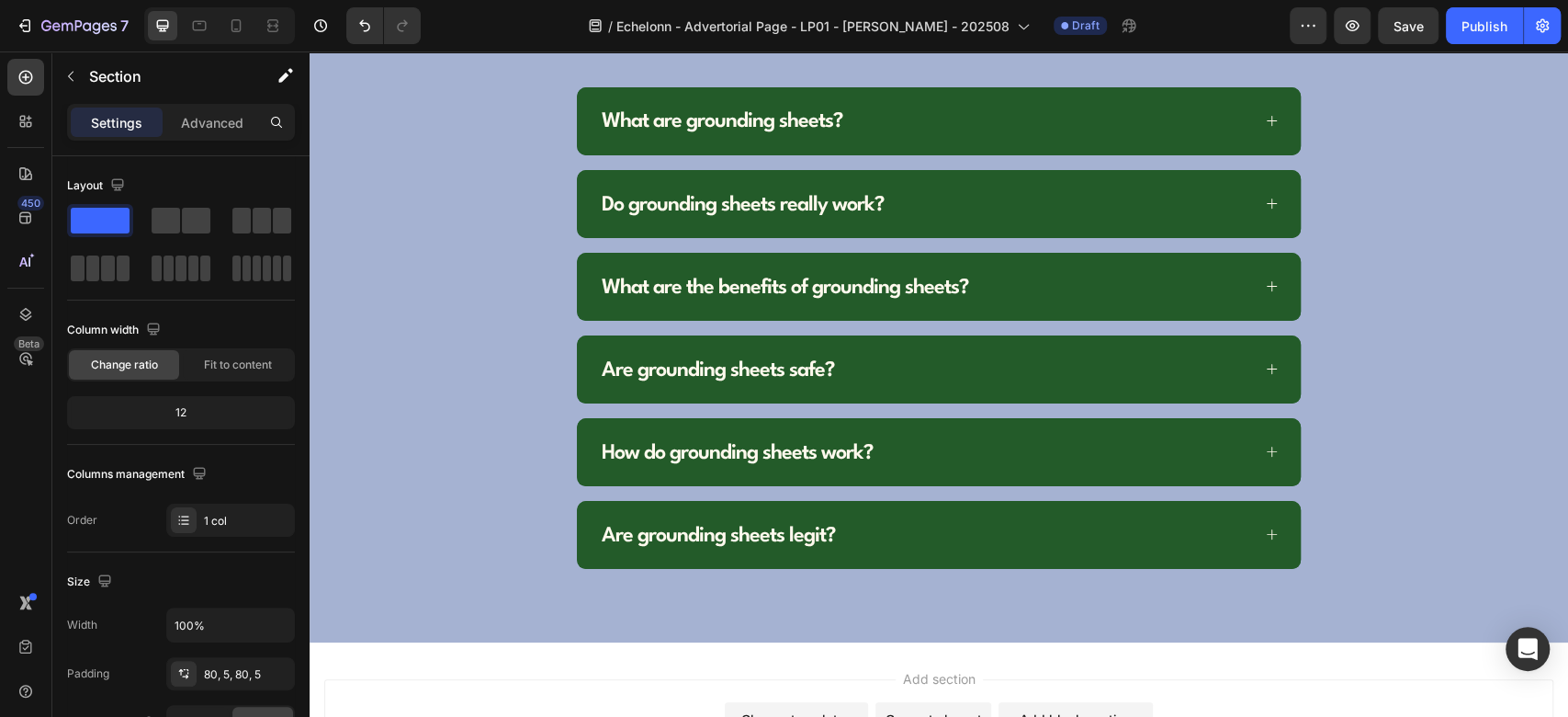
scroll to position [6515, 0]
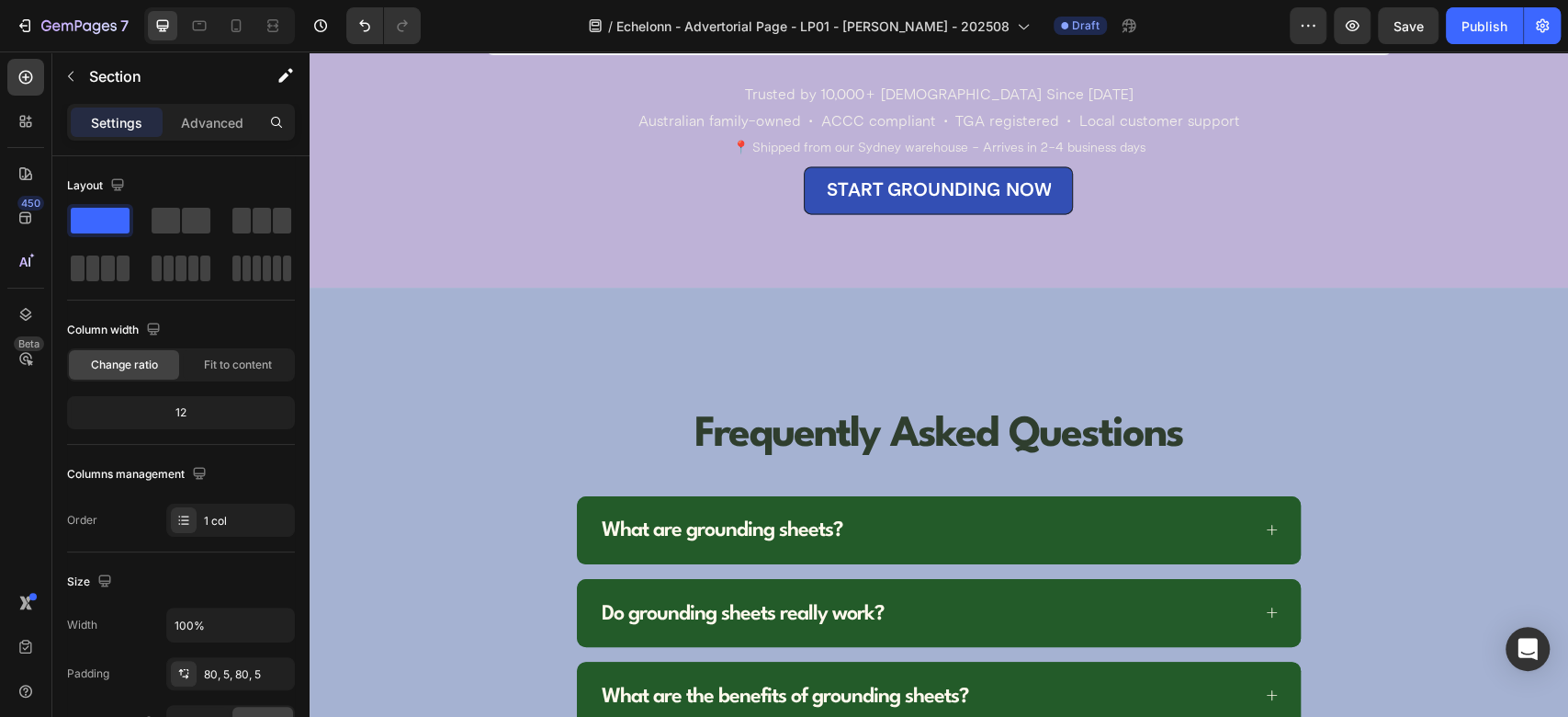
click at [624, 310] on div "Frequently Asked Questions Heading What are grounding sheets? Do grounding shee…" at bounding box center [939, 669] width 1259 height 763
click at [1313, 303] on div "Frequently Asked Questions Heading What are grounding sheets? Do grounding shee…" at bounding box center [939, 669] width 1259 height 763
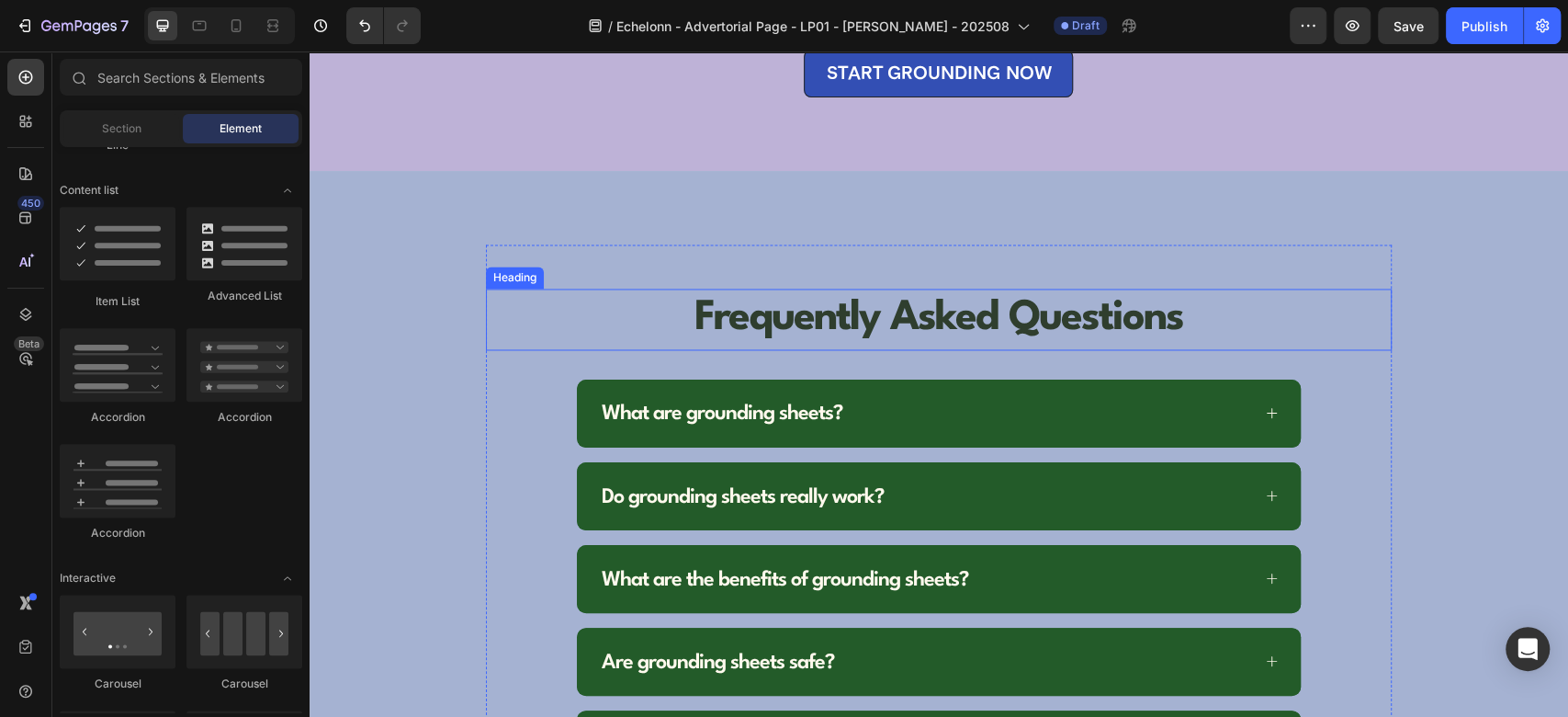
scroll to position [6485, 0]
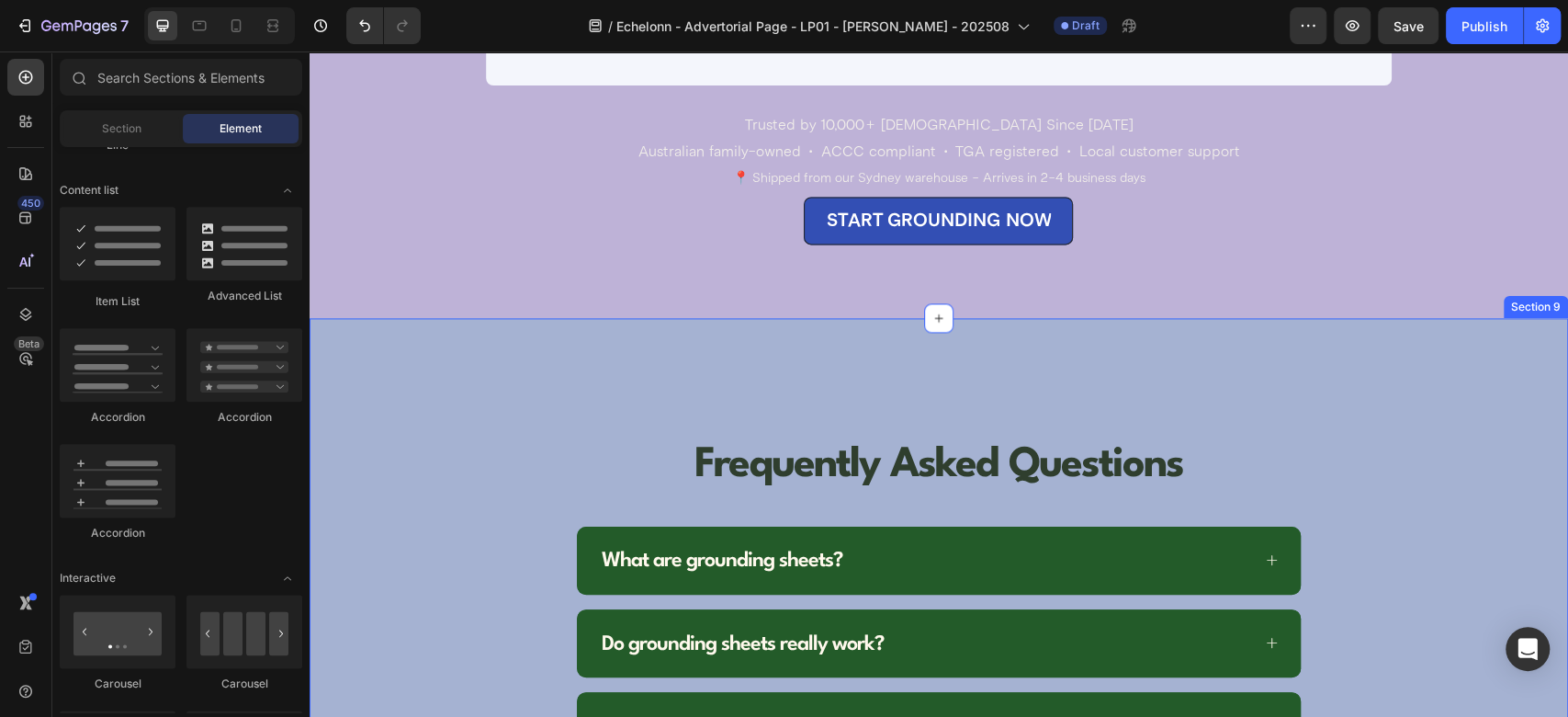
click at [486, 346] on div "Frequently Asked Questions Heading What are grounding sheets? Do grounding shee…" at bounding box center [939, 699] width 1259 height 763
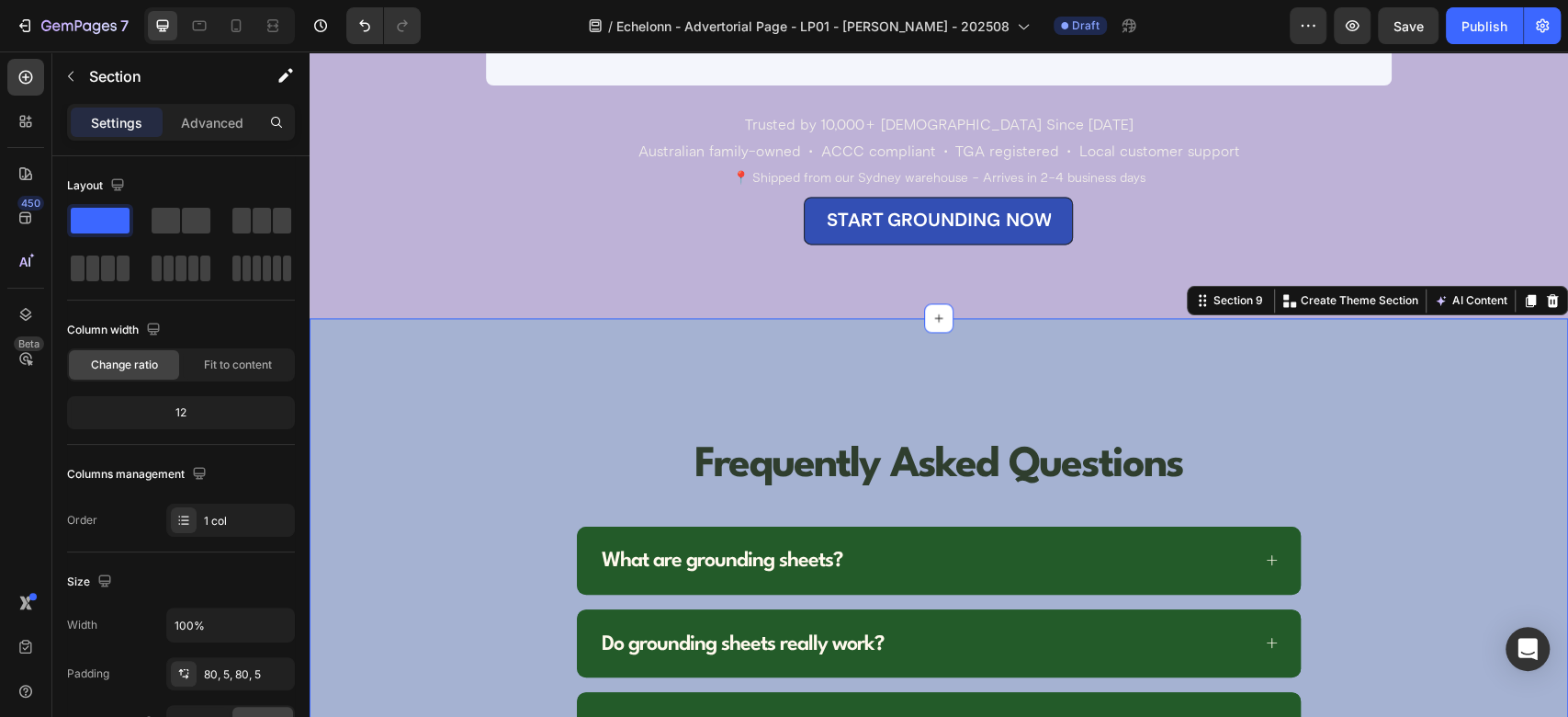
scroll to position [507, 0]
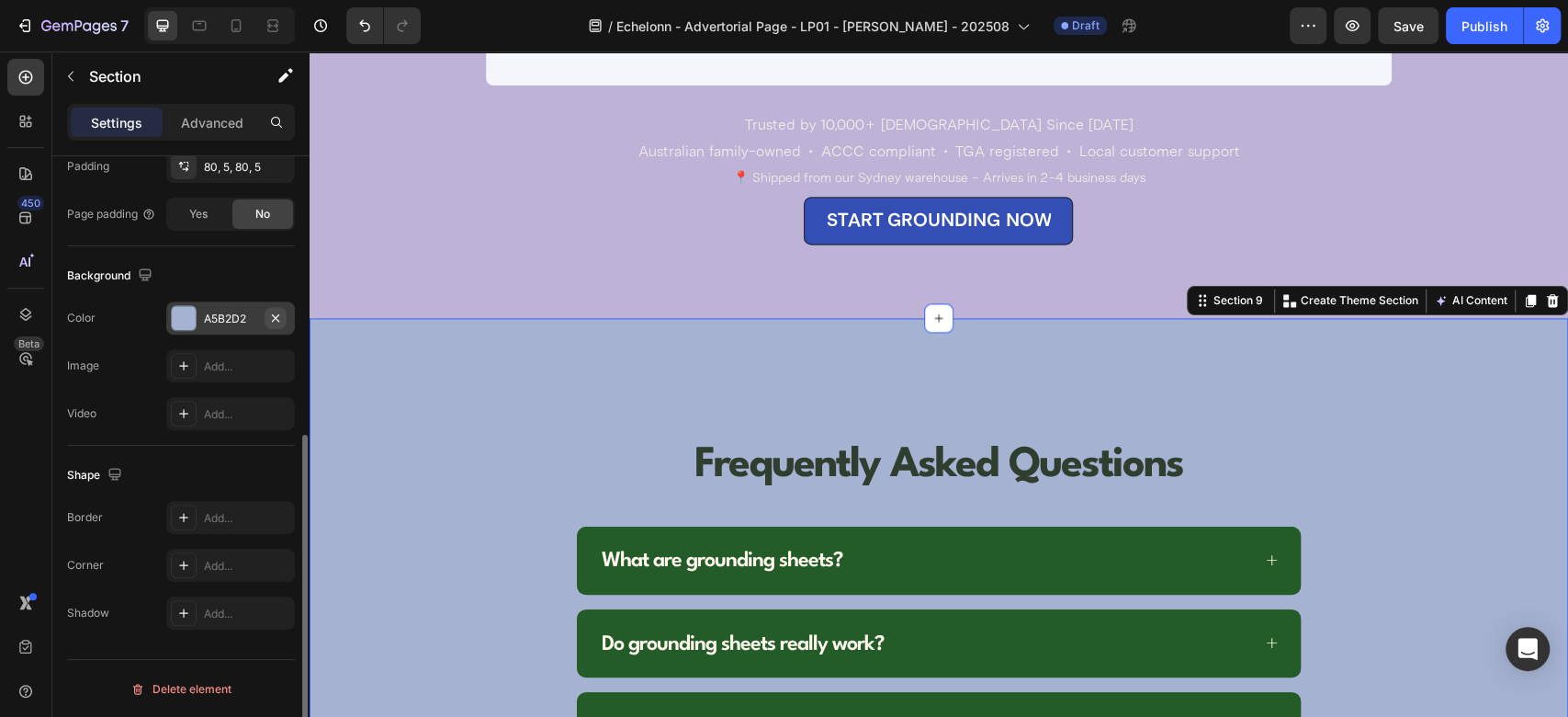
click at [279, 310] on icon "button" at bounding box center [275, 317] width 15 height 15
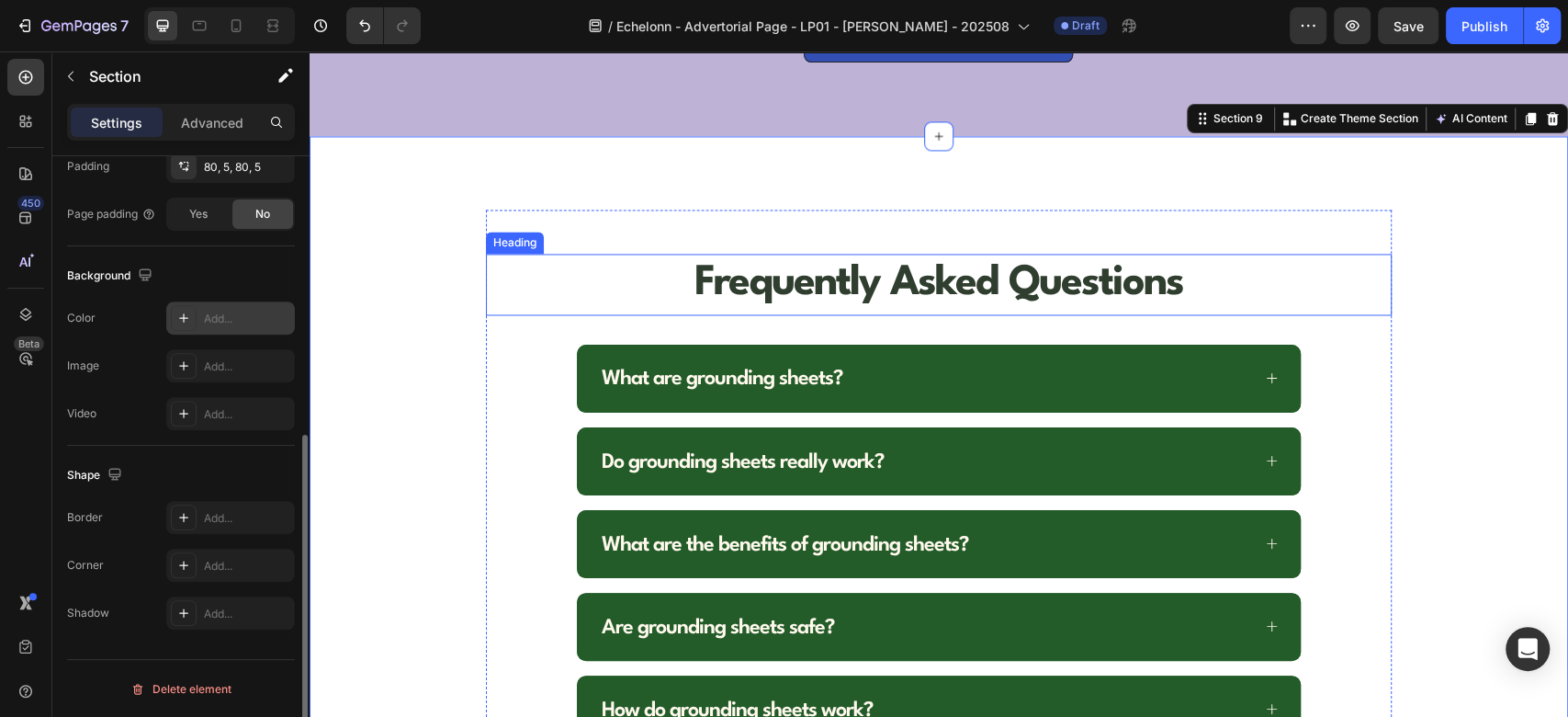
scroll to position [6690, 0]
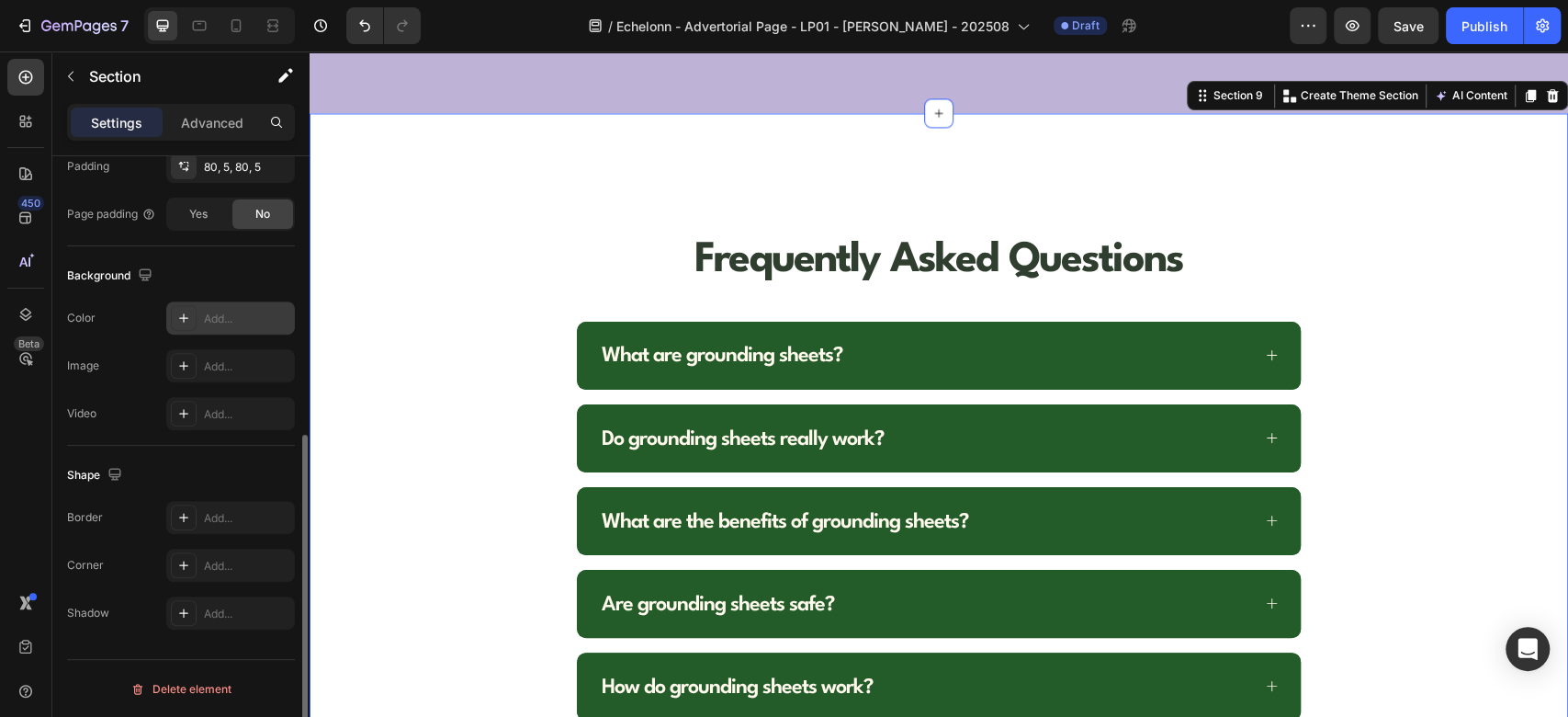
click at [385, 129] on div "Frequently Asked Questions Heading What are grounding sheets? Do grounding shee…" at bounding box center [939, 495] width 1259 height 763
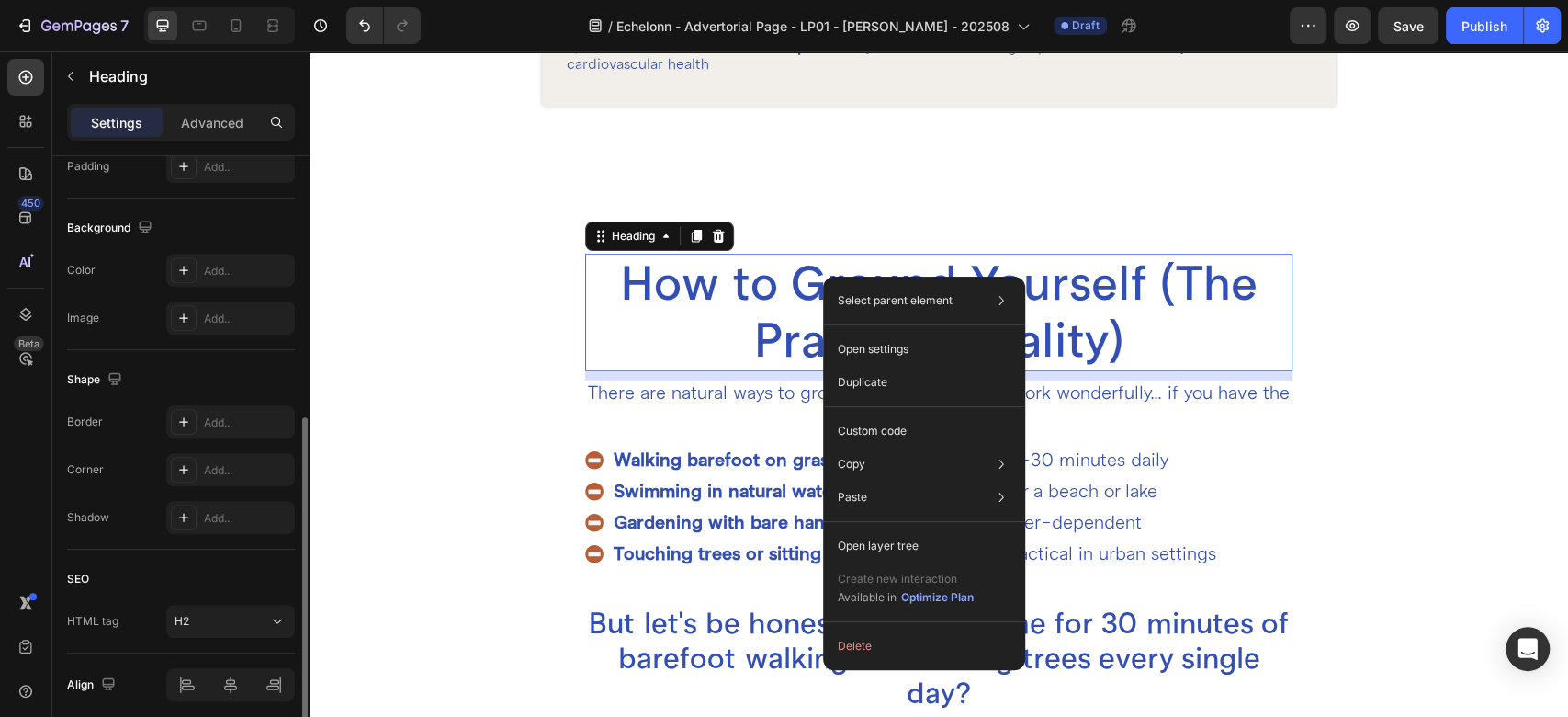
scroll to position [0, 0]
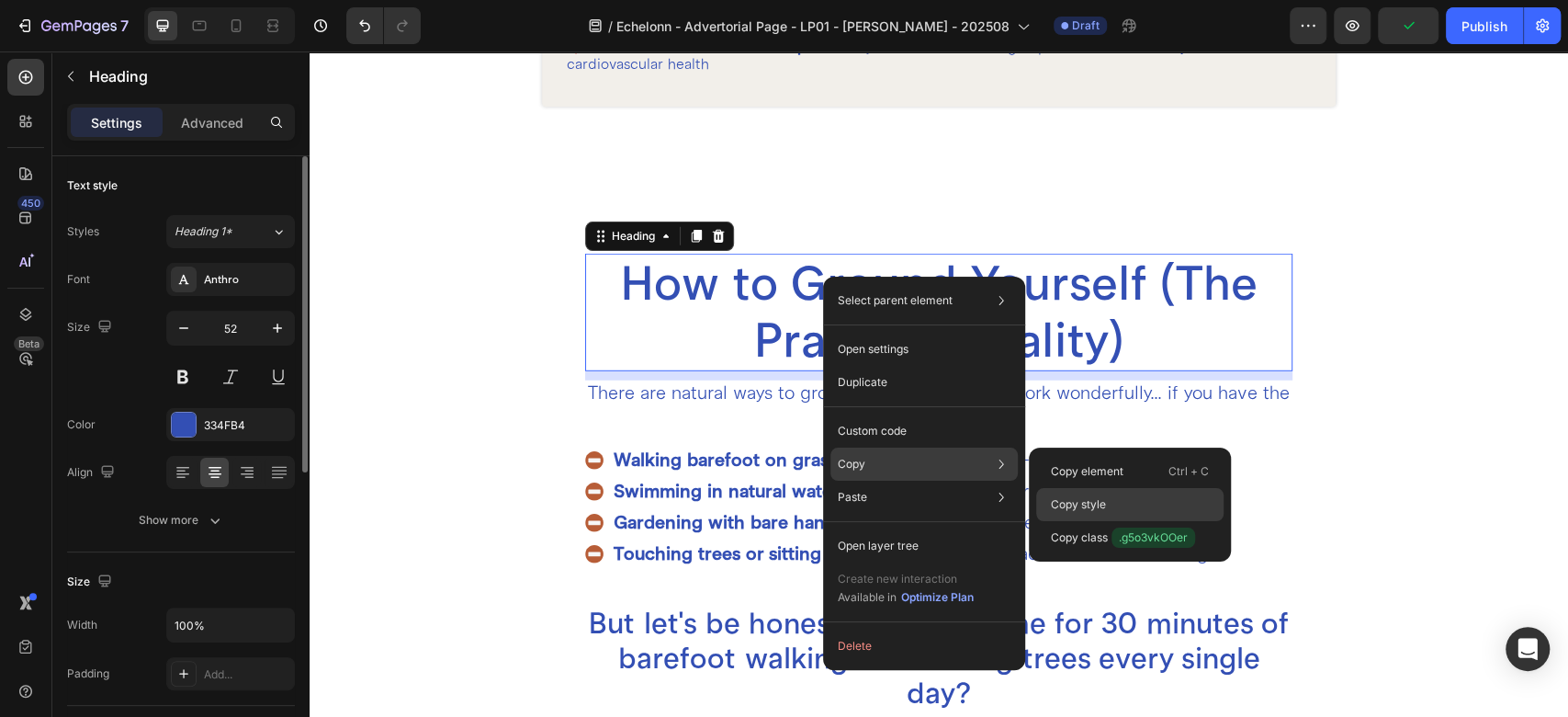
click at [1113, 521] on div "Copy style" at bounding box center [1130, 538] width 187 height 33
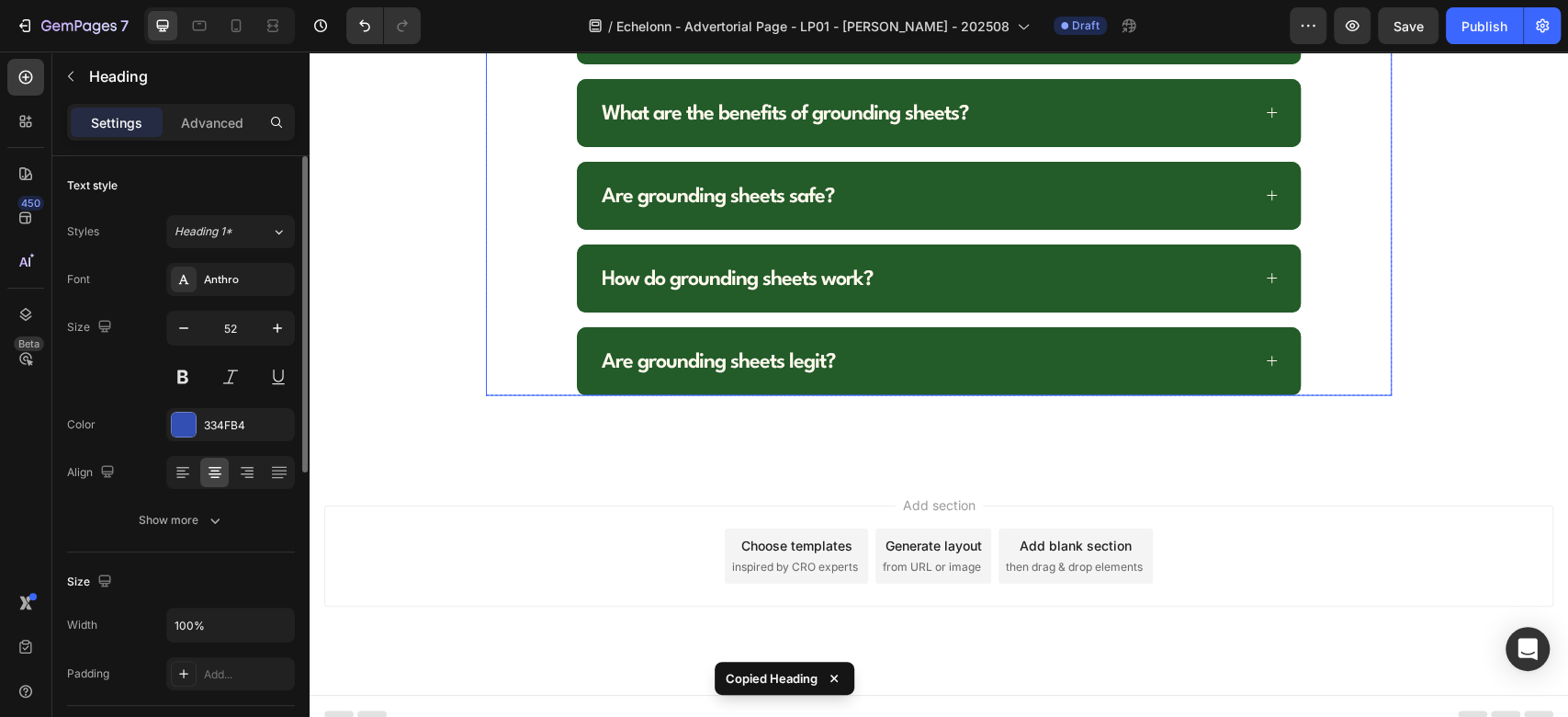
scroll to position [6690, 0]
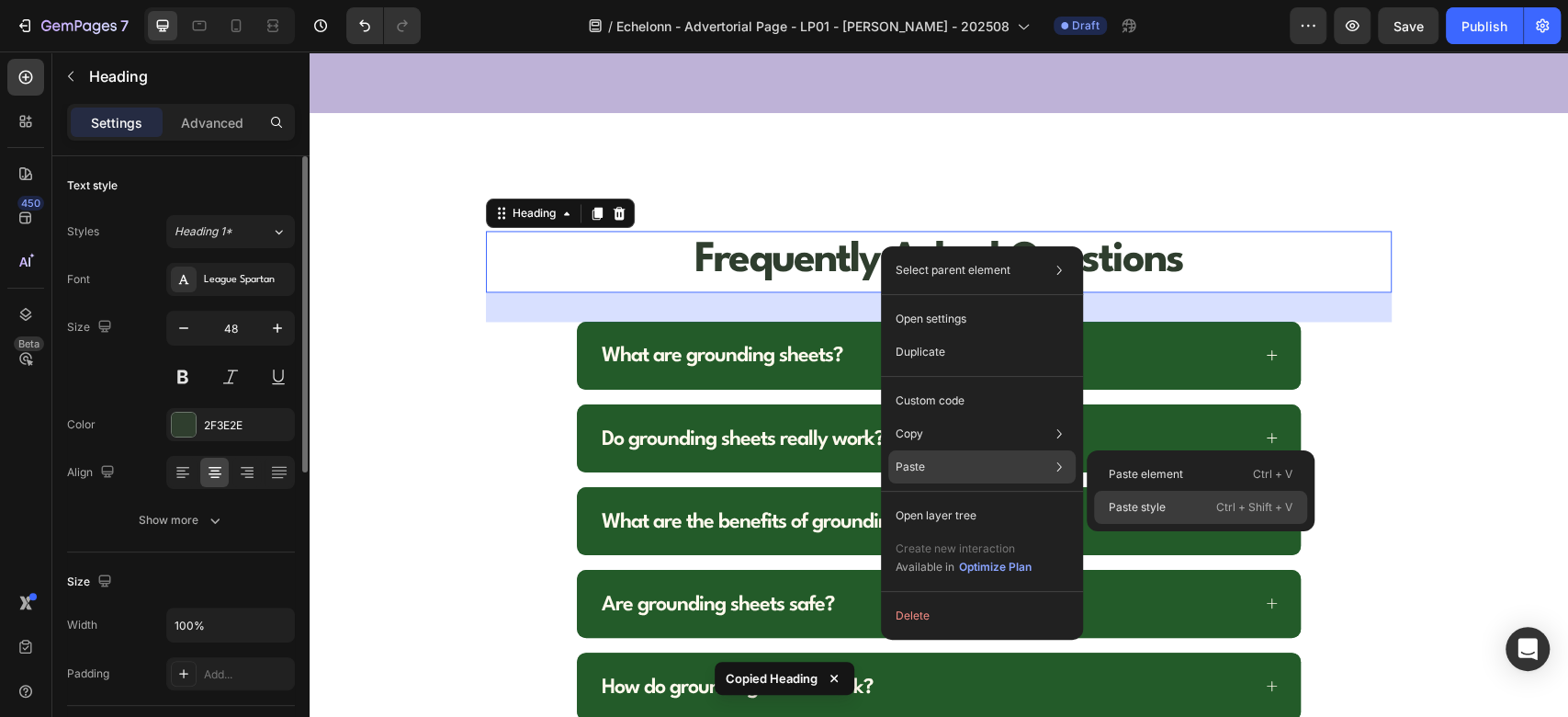
click at [1114, 503] on p "Paste style" at bounding box center [1137, 507] width 57 height 17
type input "52"
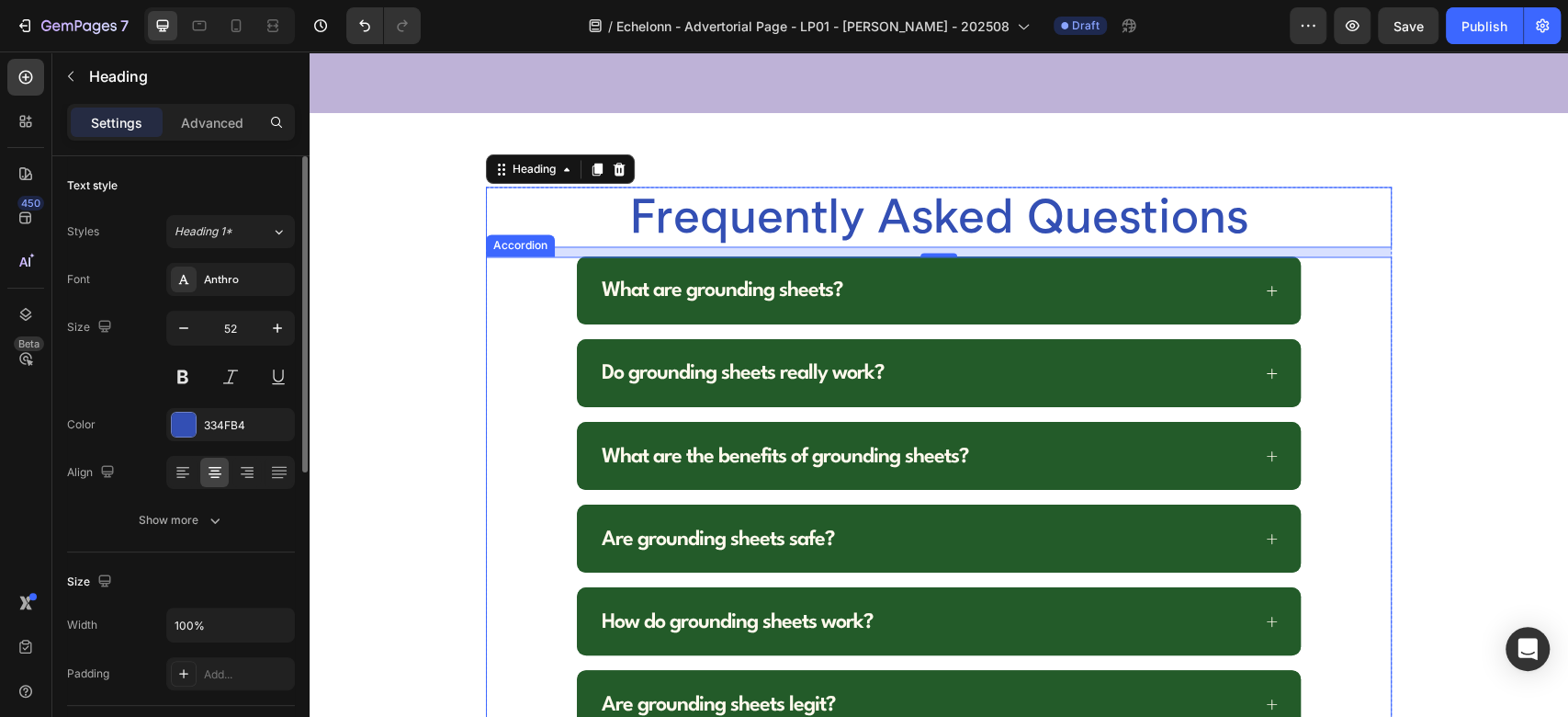
click at [537, 308] on div "What are grounding sheets?" at bounding box center [938, 291] width 904 height 68
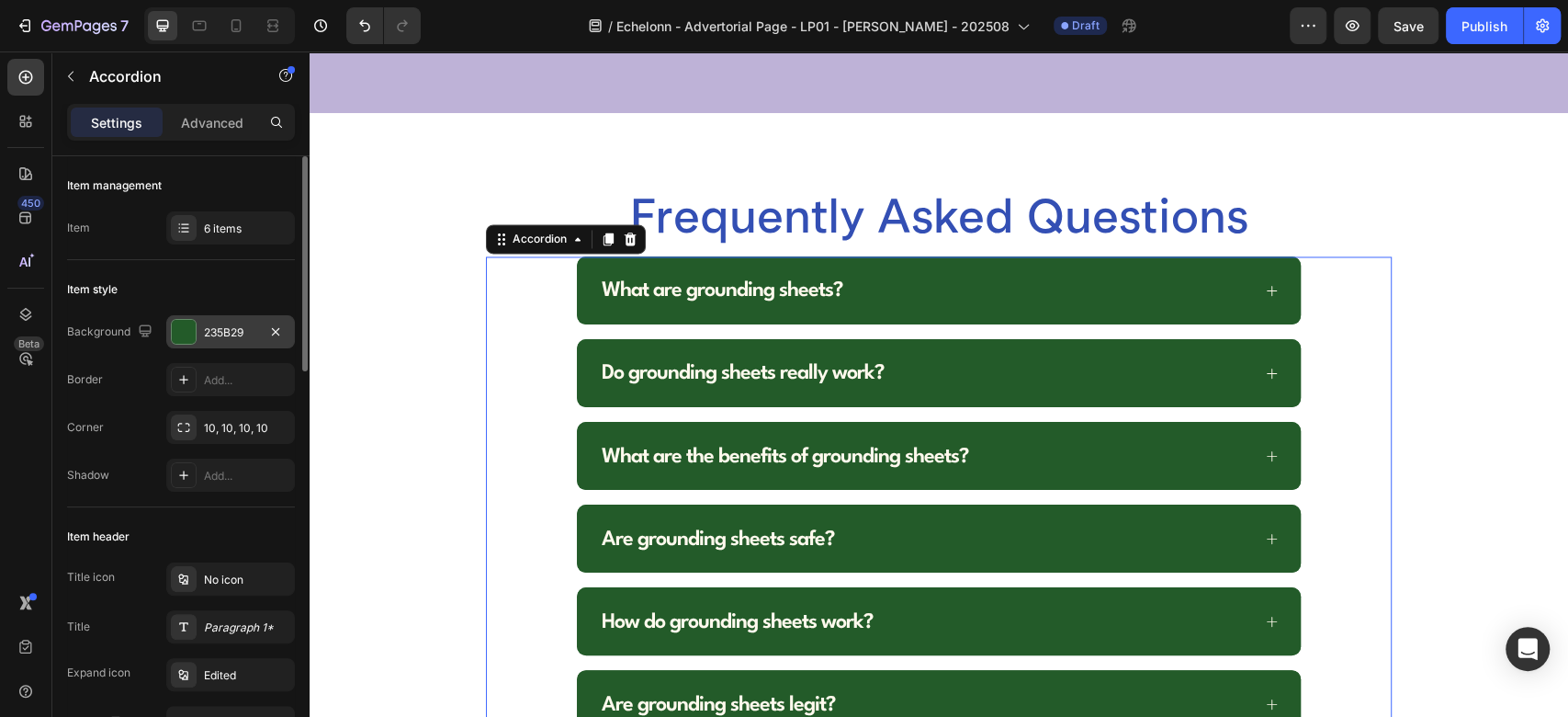
click at [195, 328] on div at bounding box center [183, 332] width 23 height 23
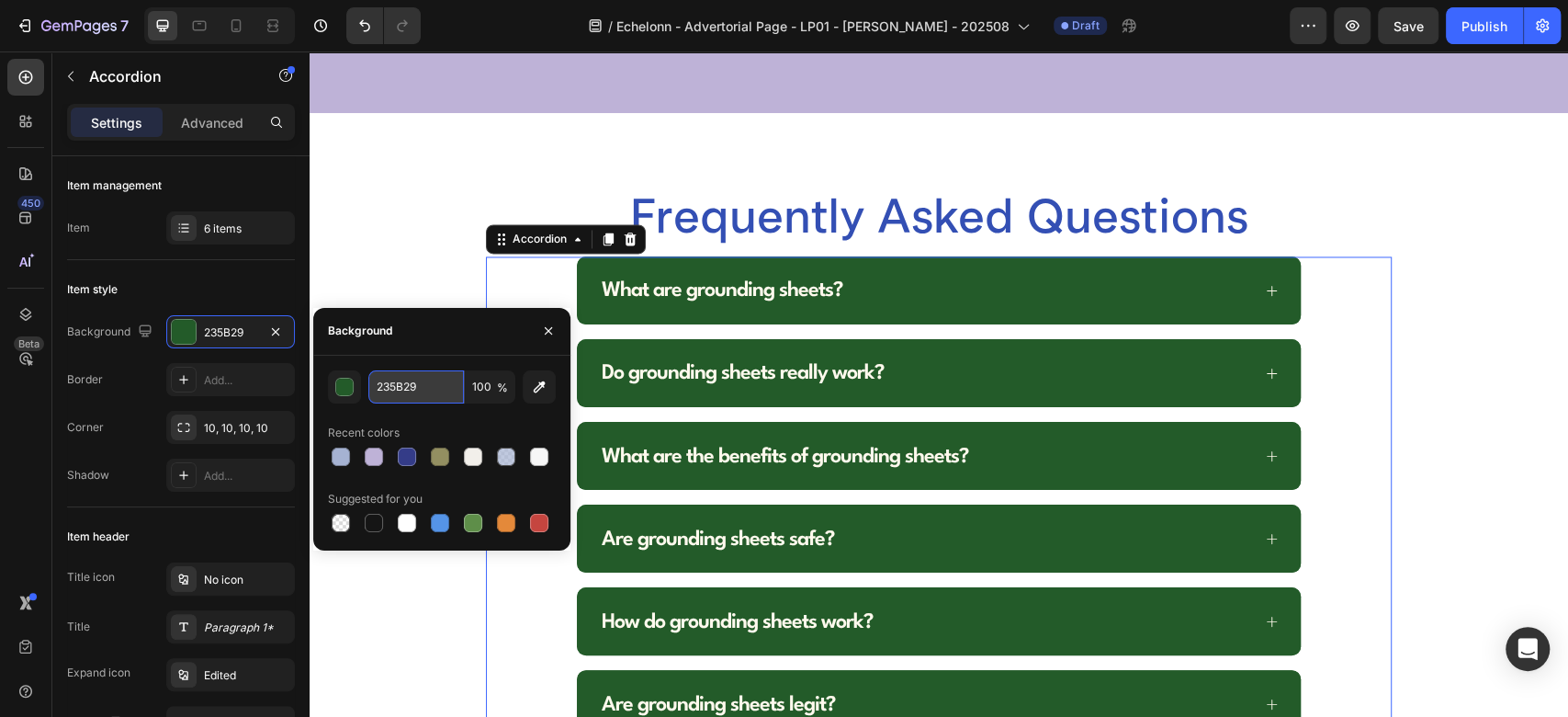
click at [428, 393] on input "235B29" at bounding box center [416, 387] width 96 height 33
paste input "343C88"
type input "343C88"
click at [181, 291] on div "Item style" at bounding box center [181, 290] width 228 height 29
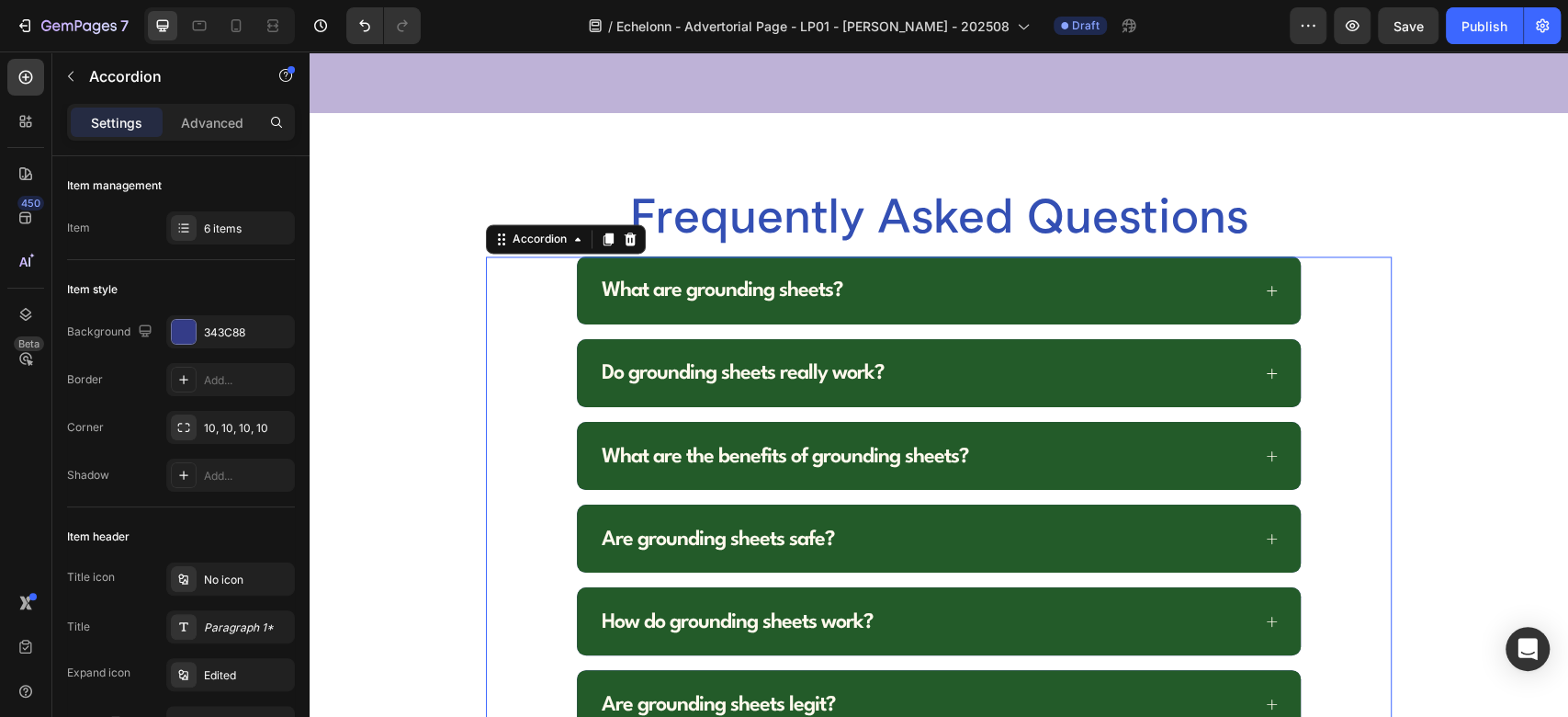
click at [959, 285] on div "What are grounding sheets?" at bounding box center [924, 291] width 651 height 39
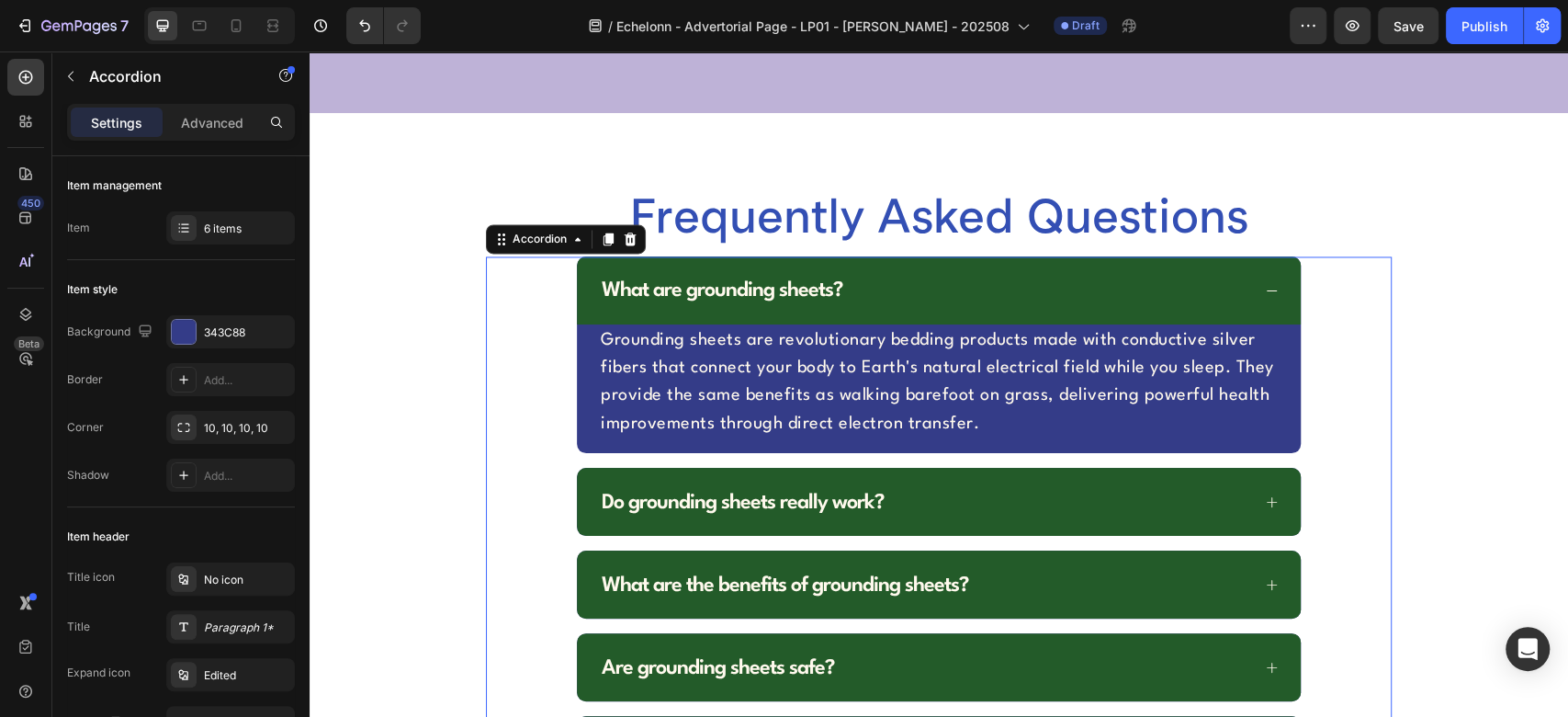
click at [960, 278] on div "What are grounding sheets?" at bounding box center [924, 291] width 651 height 39
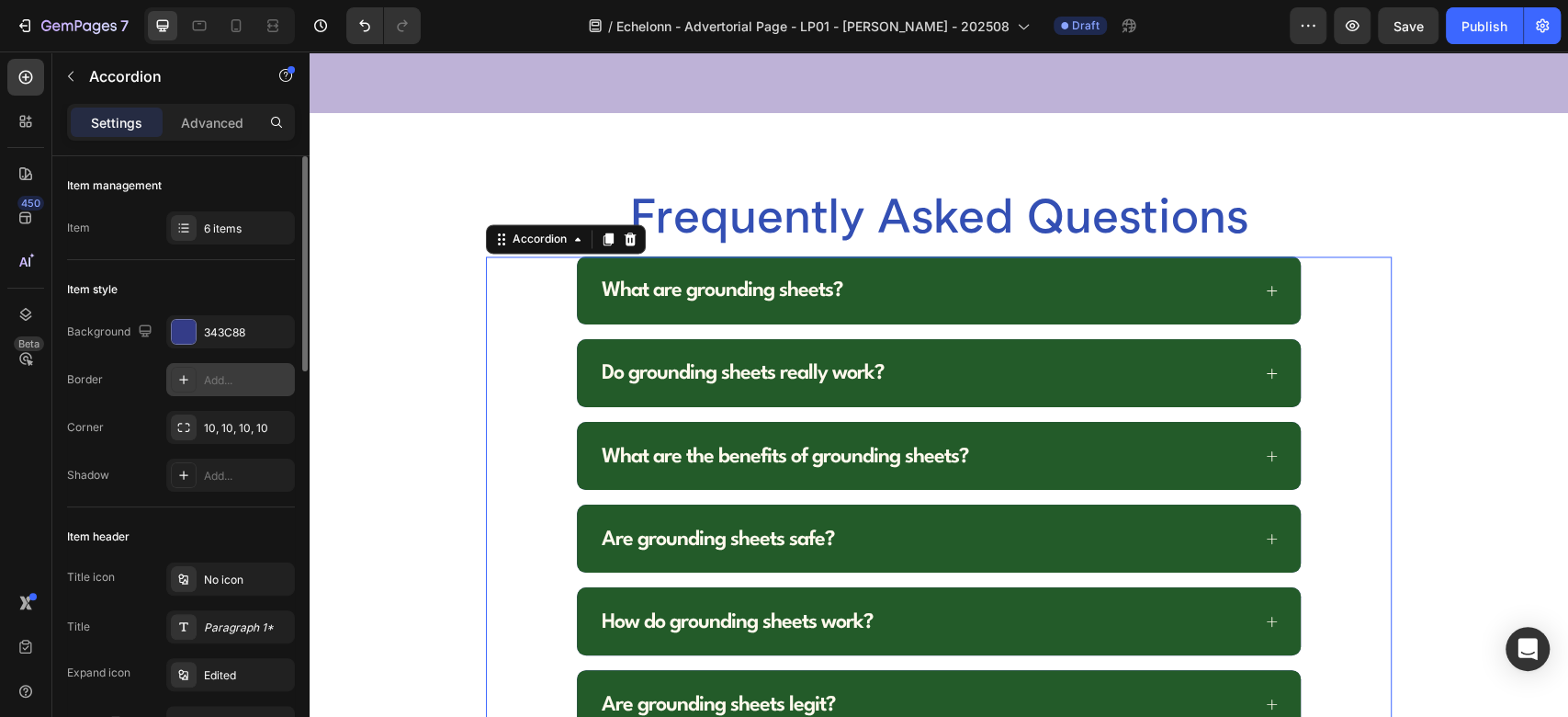
scroll to position [204, 0]
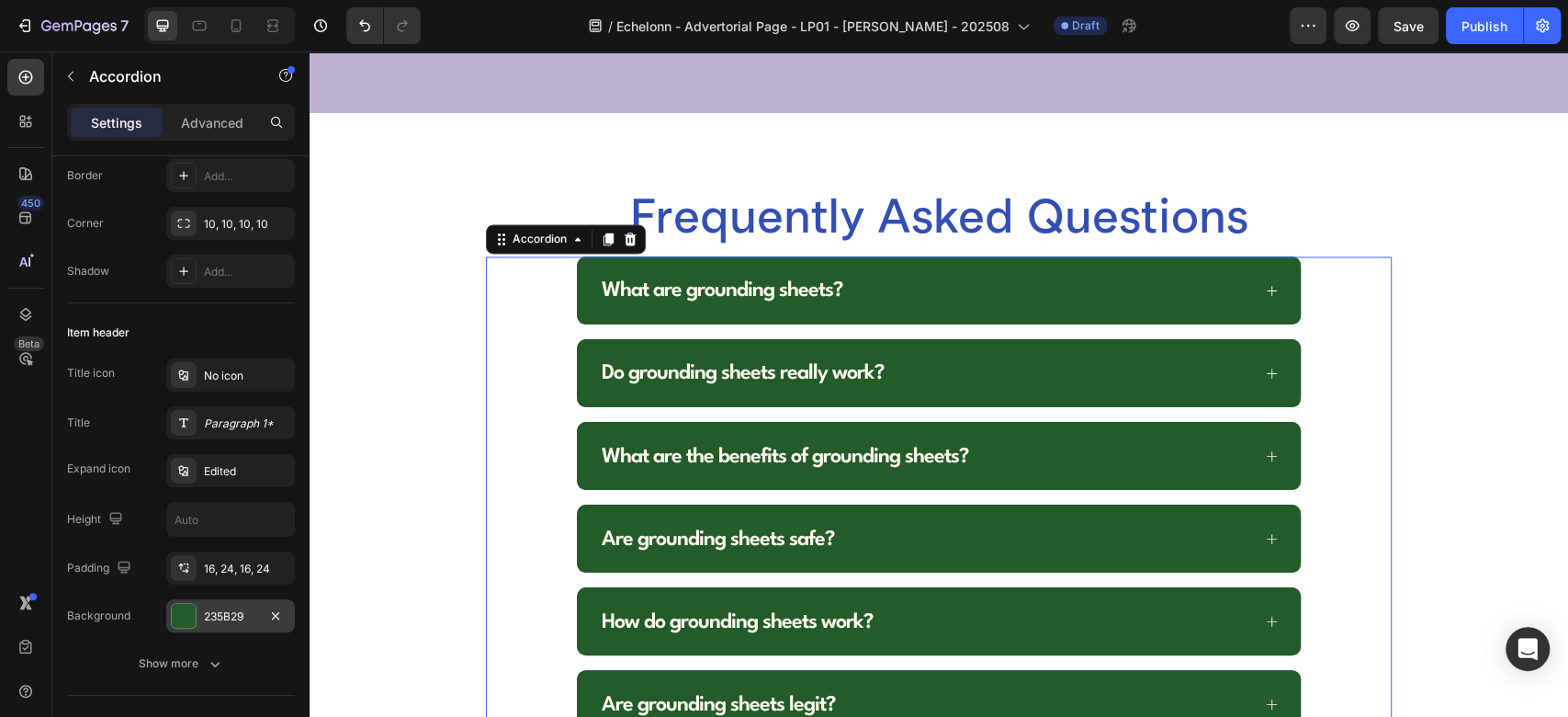
click at [215, 619] on div "235B29" at bounding box center [230, 617] width 54 height 17
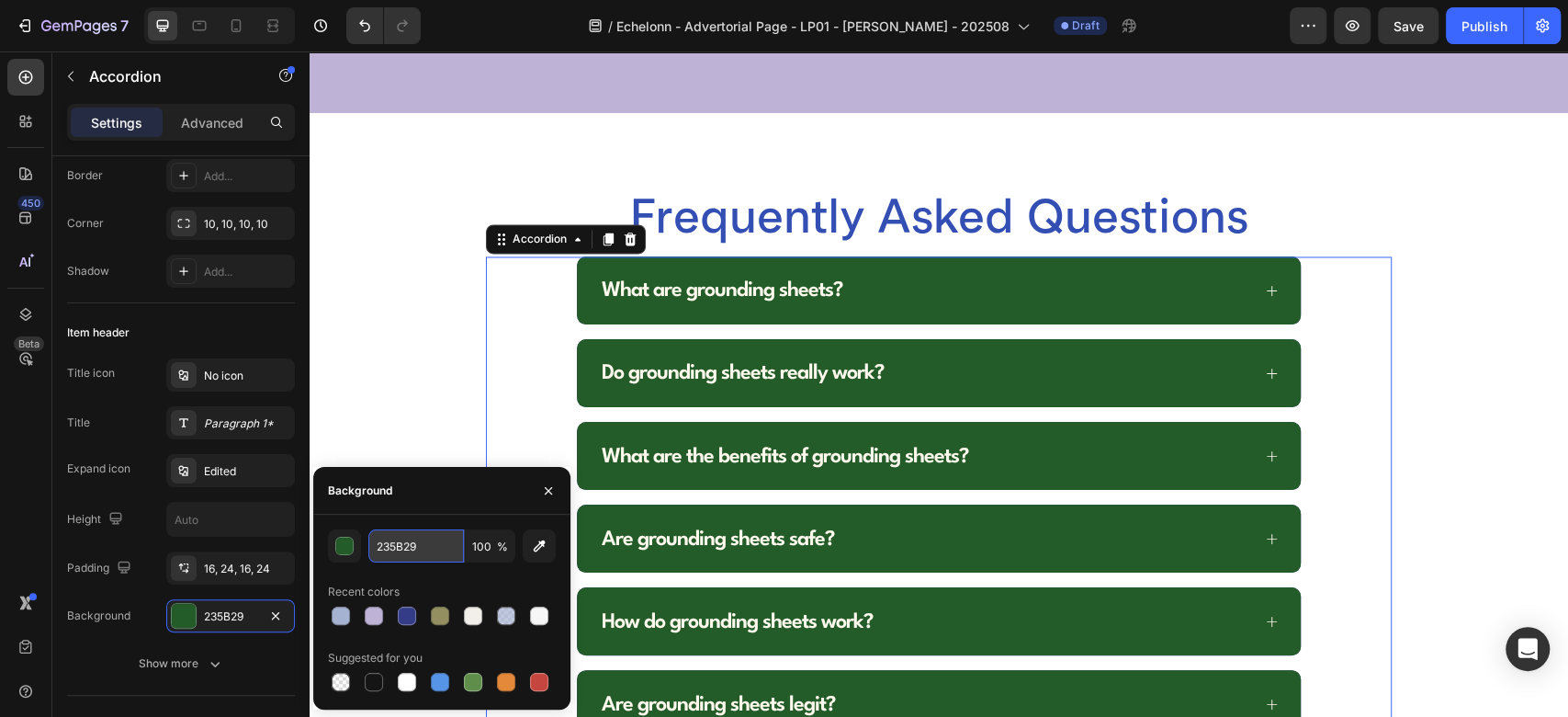
click at [0, 0] on input "235B29" at bounding box center [0, 0] width 0 height 0
paste input "343C88"
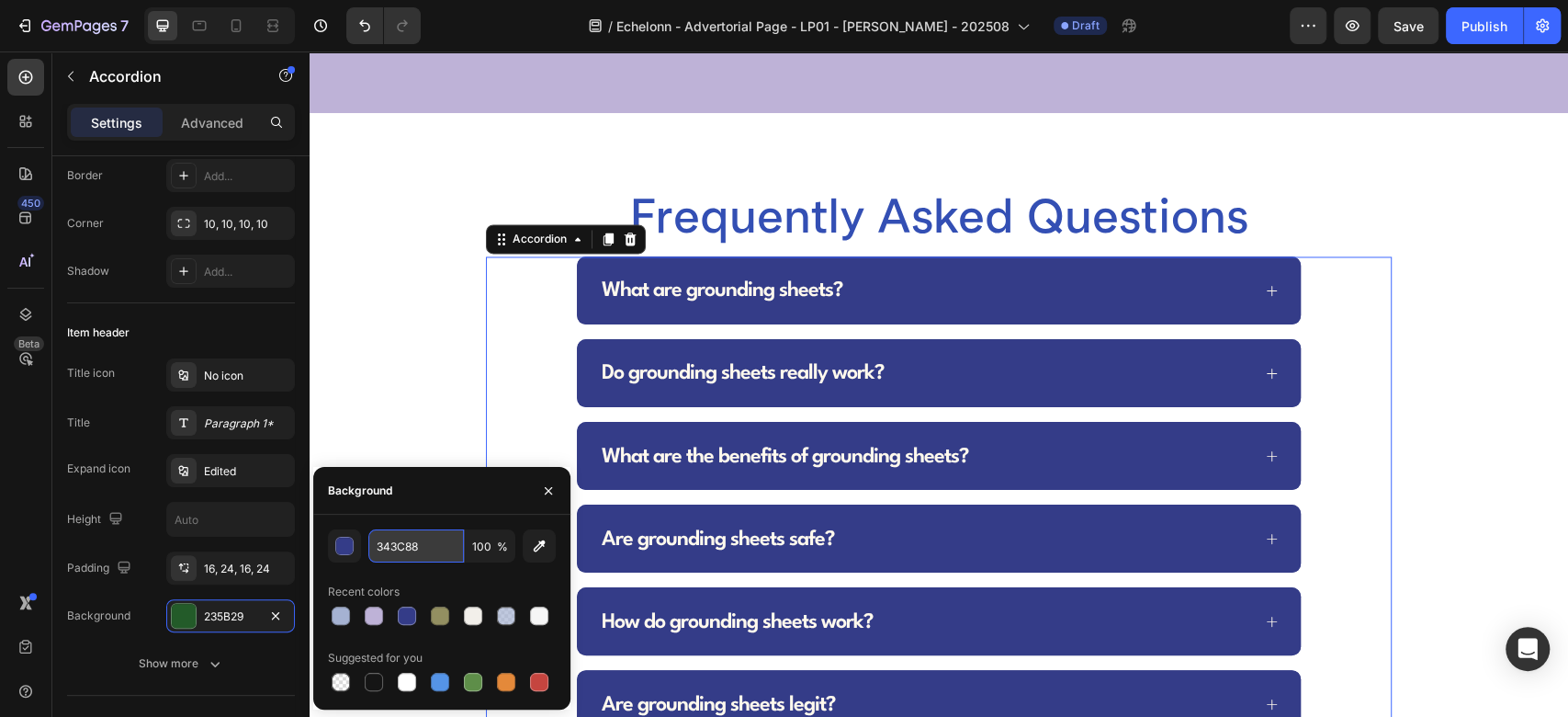
type input "343C88"
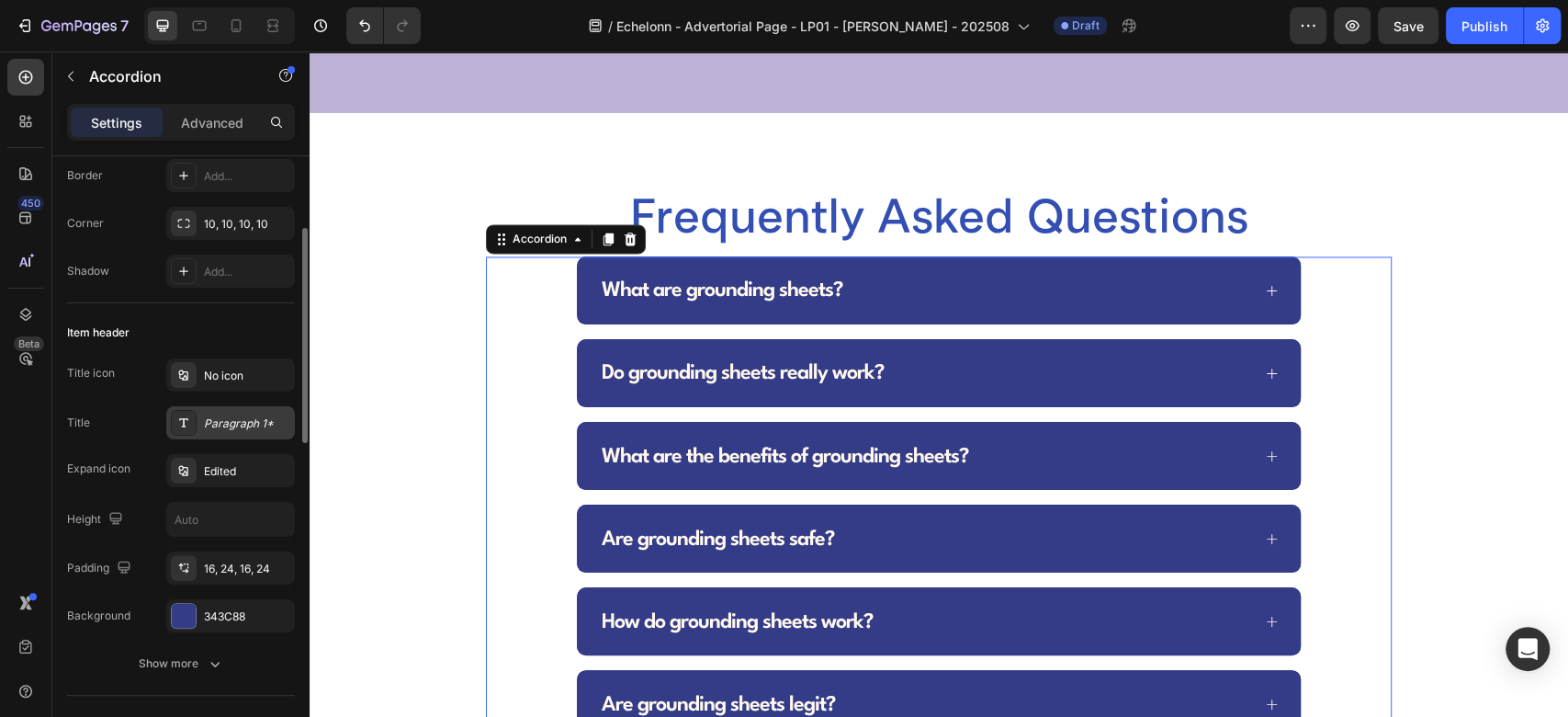
click at [213, 413] on div "Paragraph 1*" at bounding box center [231, 422] width 129 height 33
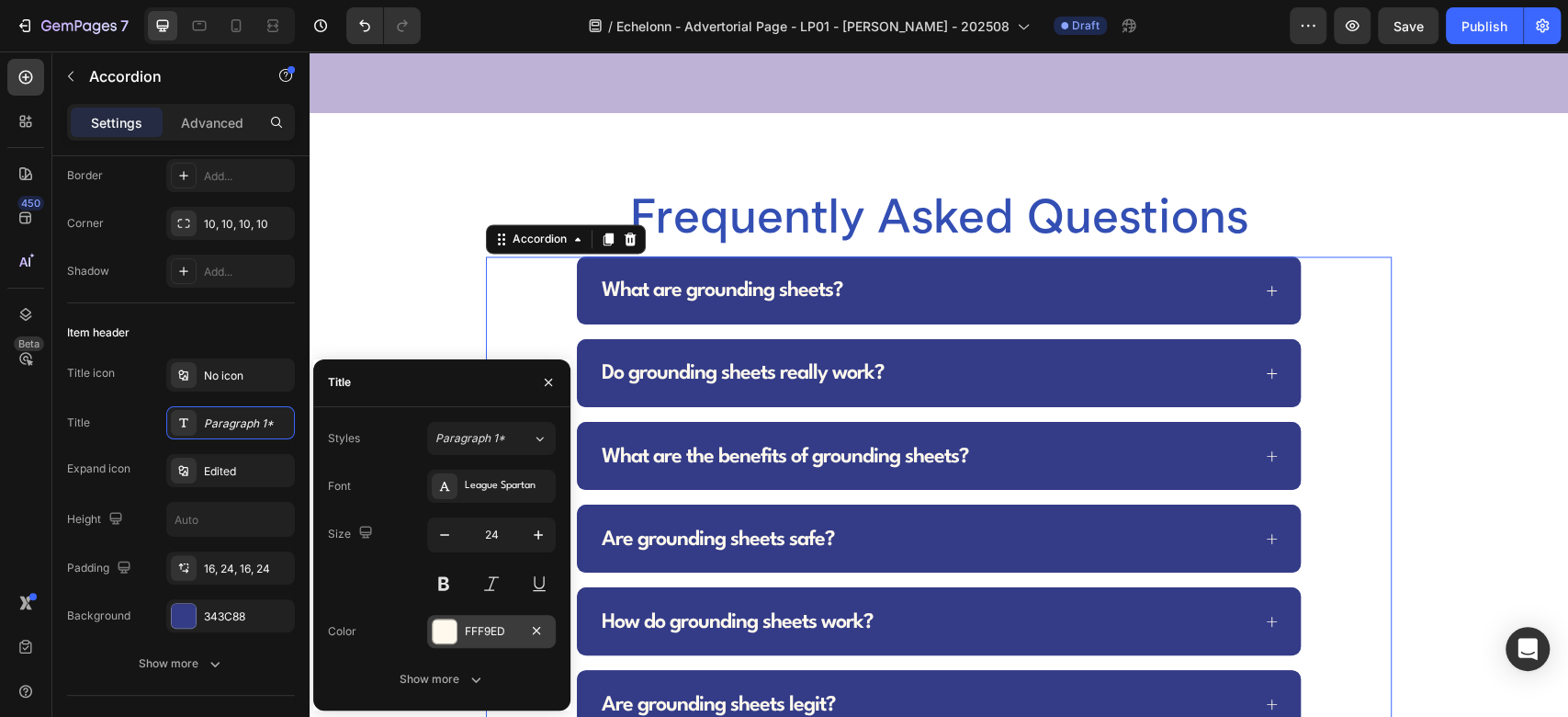
click at [451, 632] on div at bounding box center [445, 631] width 23 height 23
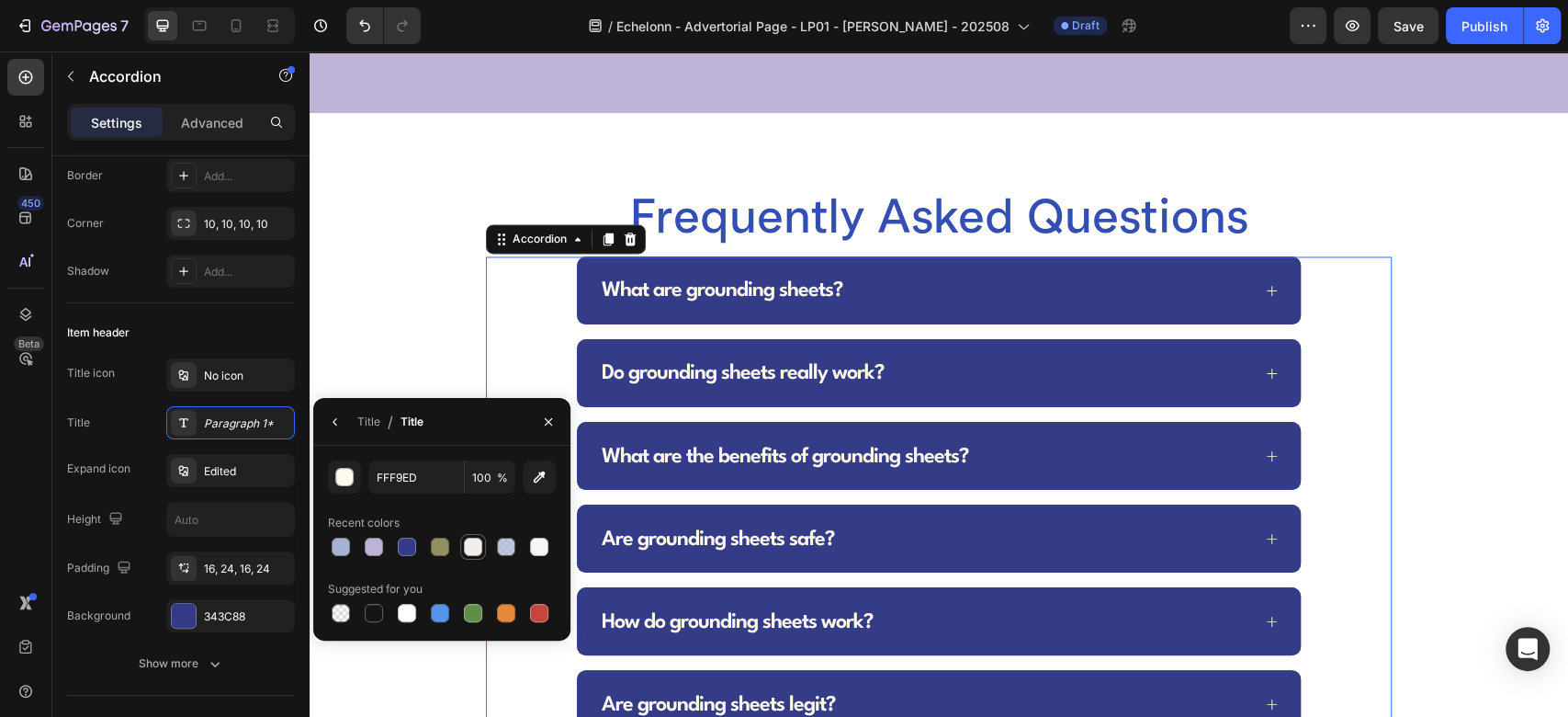
click at [471, 555] on div at bounding box center [473, 546] width 19 height 19
type input "F2EFEA"
click at [536, 295] on div "What are grounding sheets?" at bounding box center [938, 291] width 904 height 68
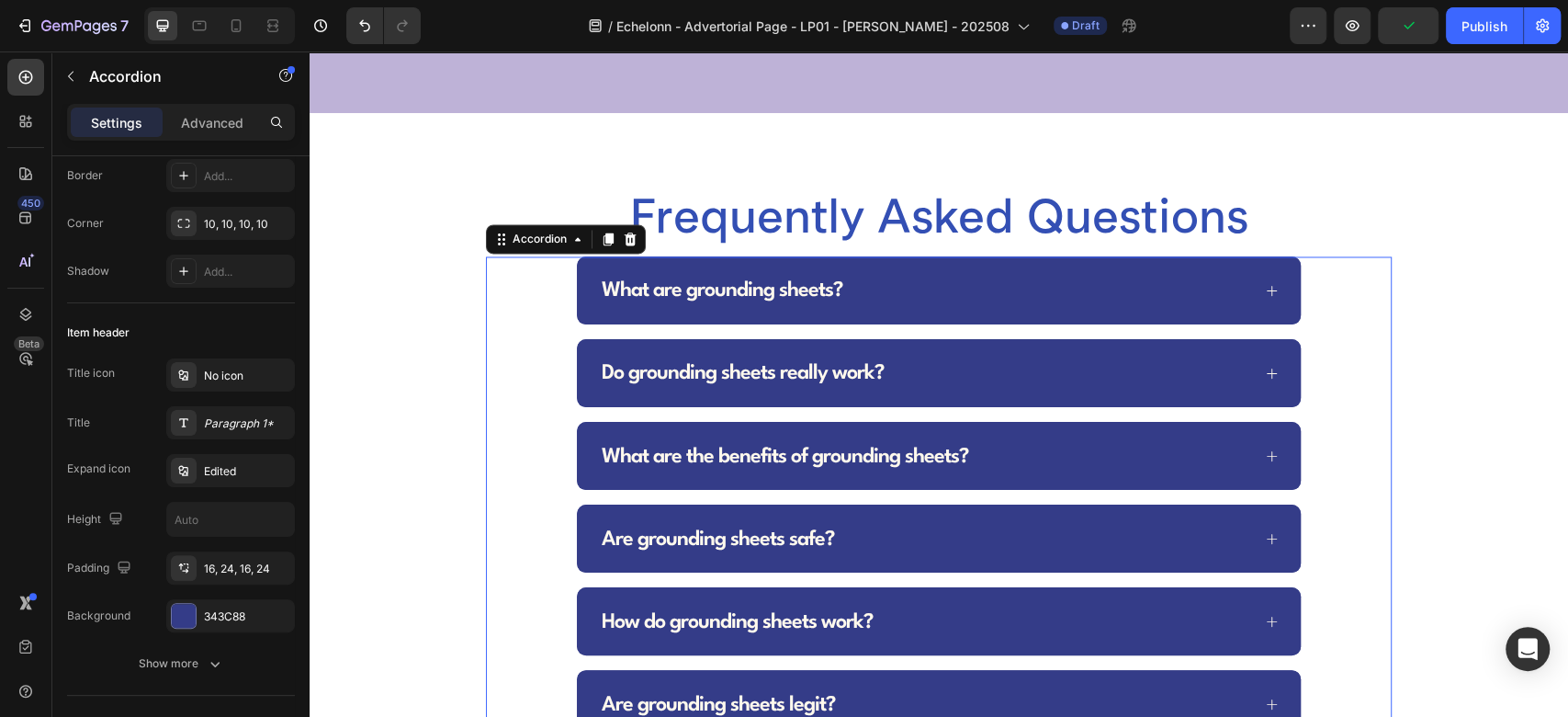
click at [1037, 287] on div "What are grounding sheets?" at bounding box center [924, 291] width 651 height 39
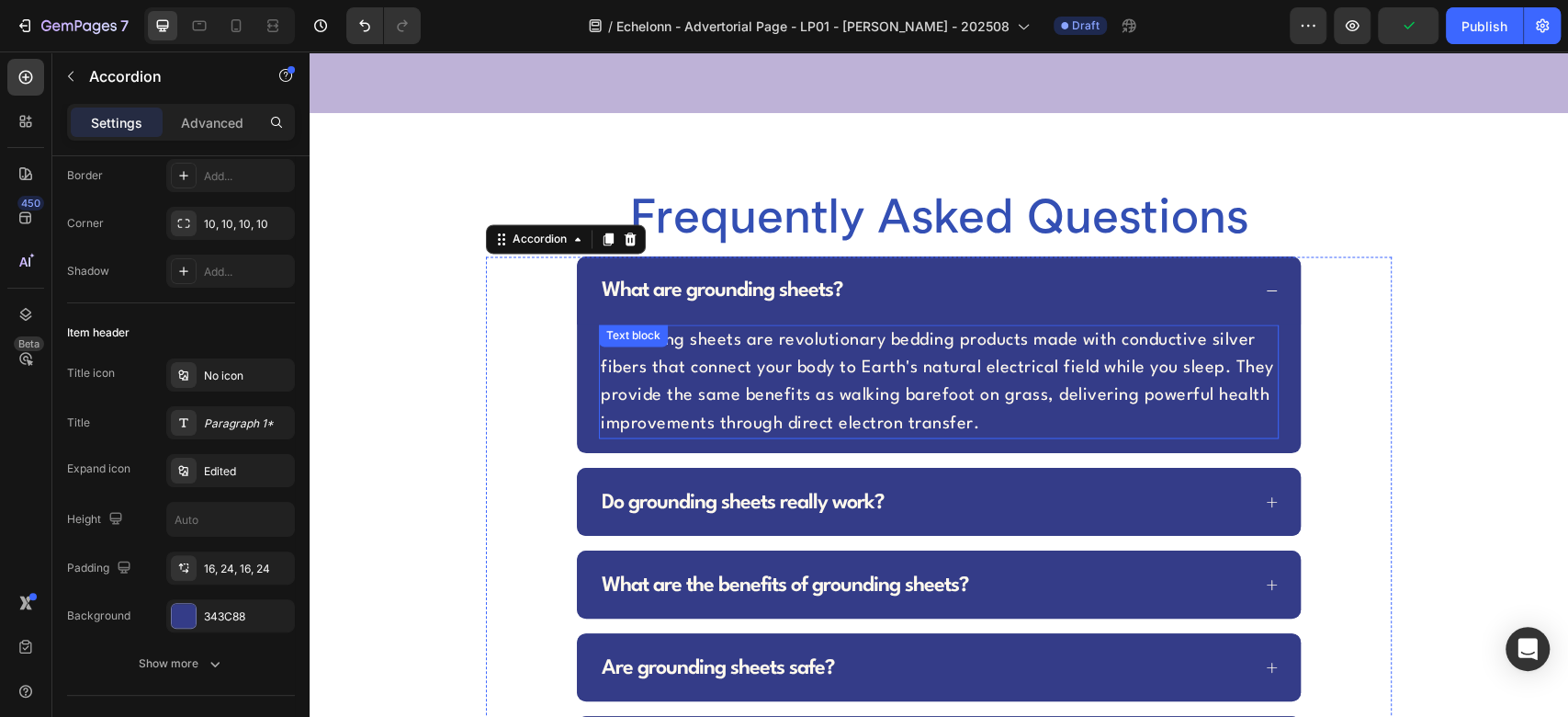
click at [805, 351] on p "Grounding sheets are revolutionary bedding products made with conductive silver…" at bounding box center [938, 380] width 676 height 110
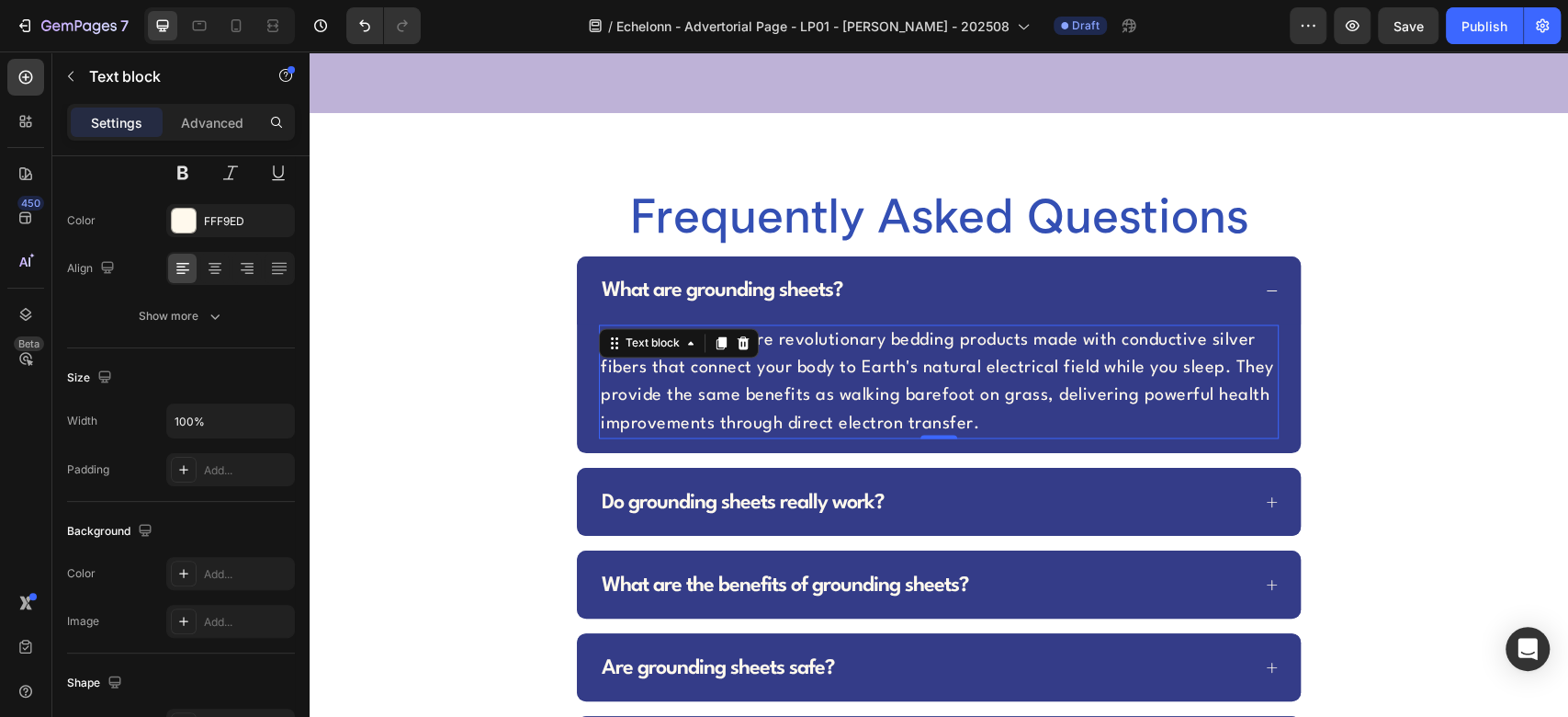
scroll to position [0, 0]
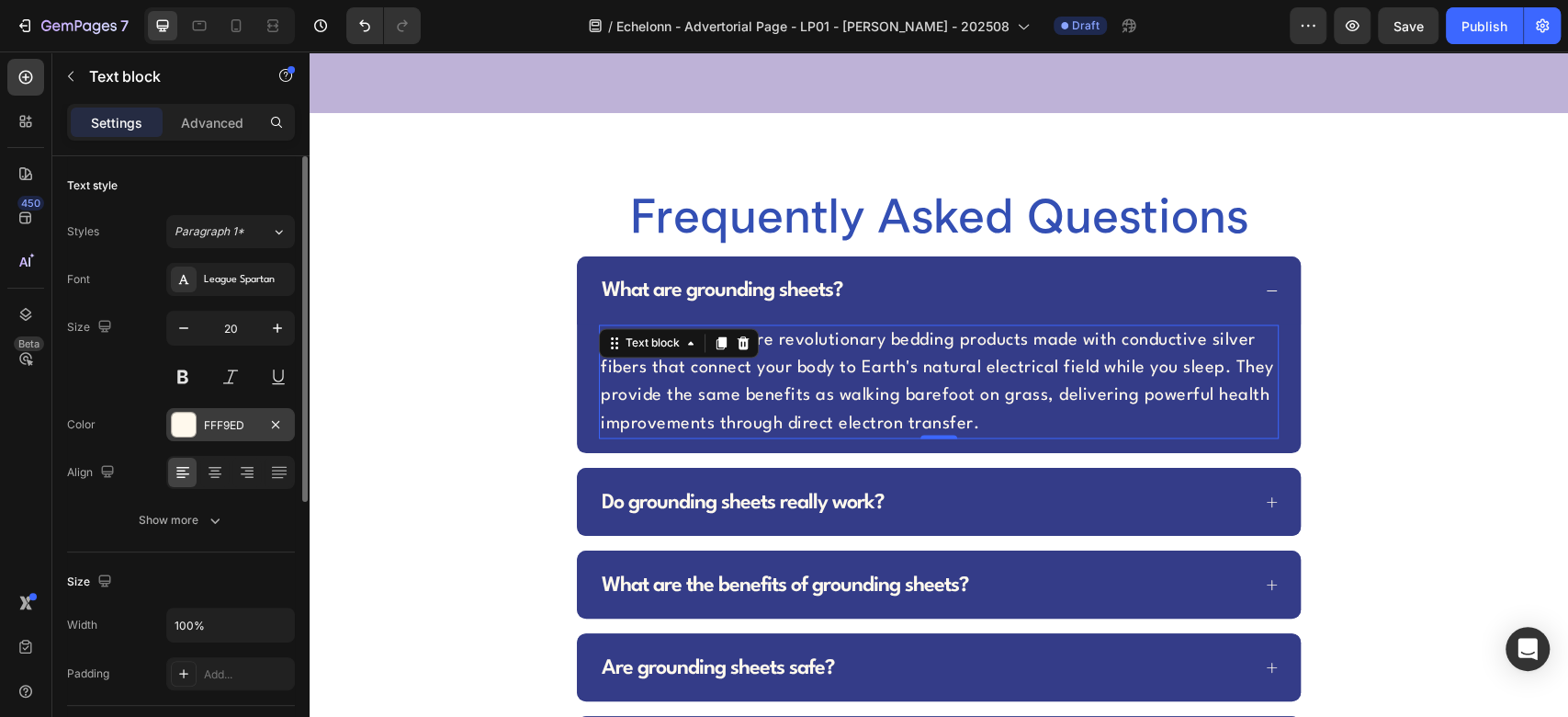
click at [183, 421] on div at bounding box center [183, 424] width 23 height 23
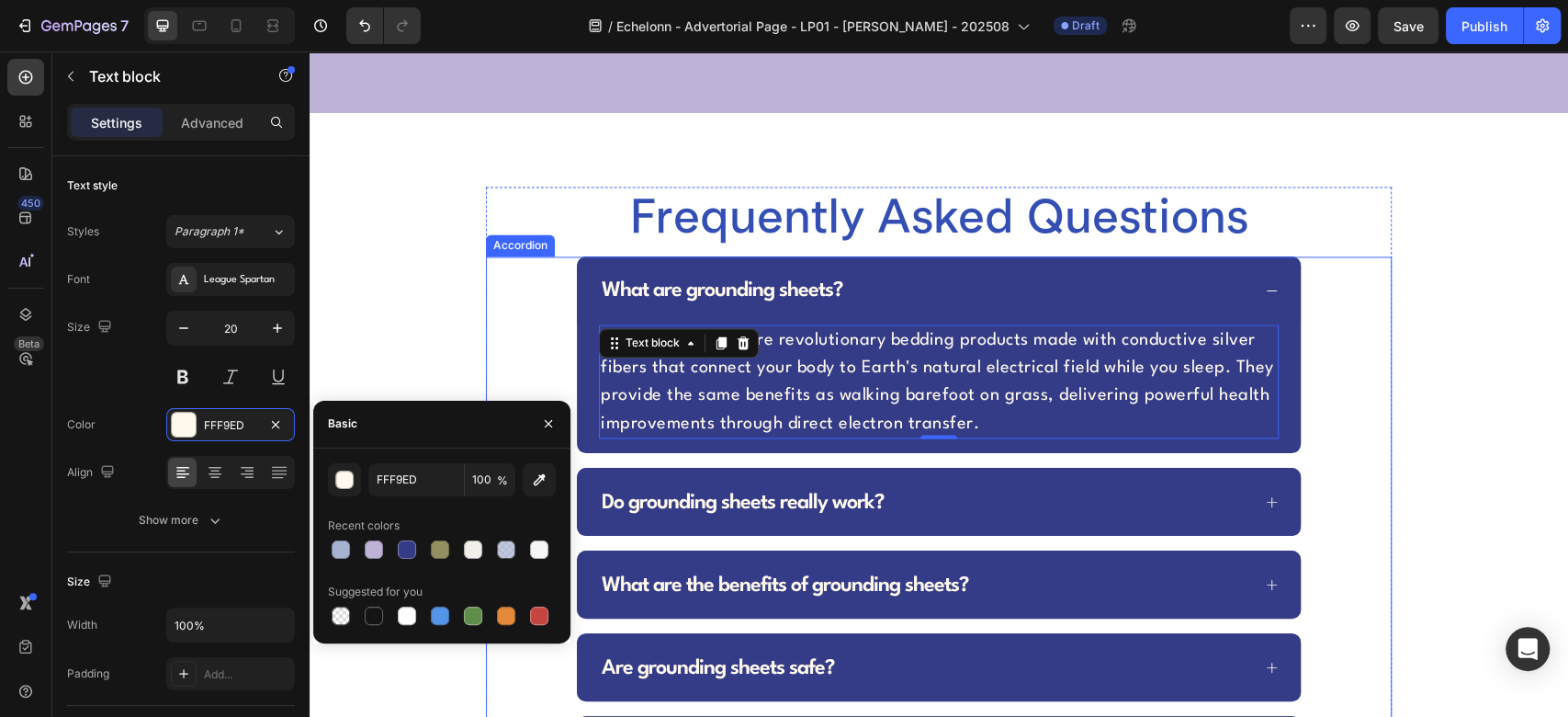
click at [581, 468] on div "Do grounding sheets really work?" at bounding box center [939, 502] width 724 height 68
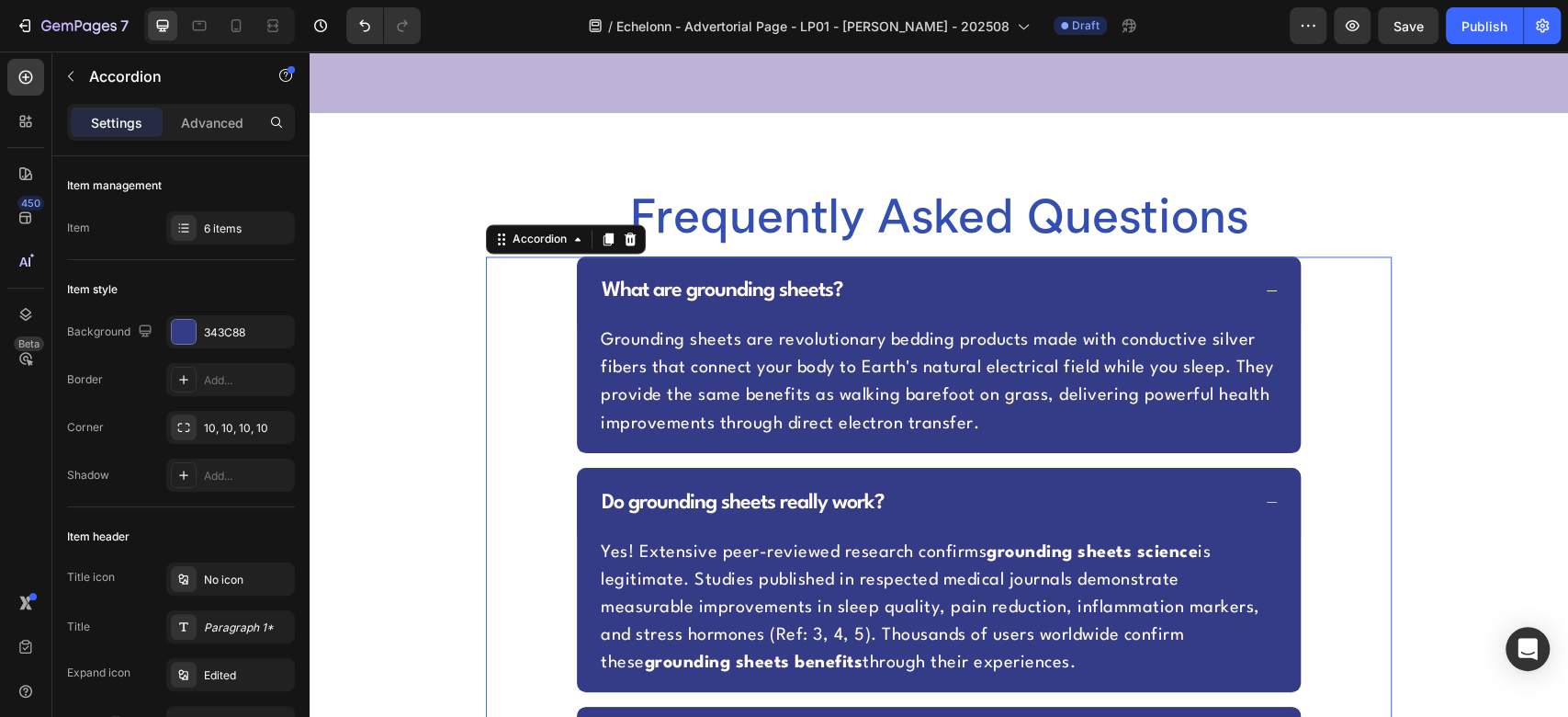
click at [544, 339] on div "What are grounding sheets? Grounding sheets are revolutionary bedding products …" at bounding box center [938, 355] width 904 height 197
click at [238, 224] on div "6 items" at bounding box center [247, 228] width 87 height 17
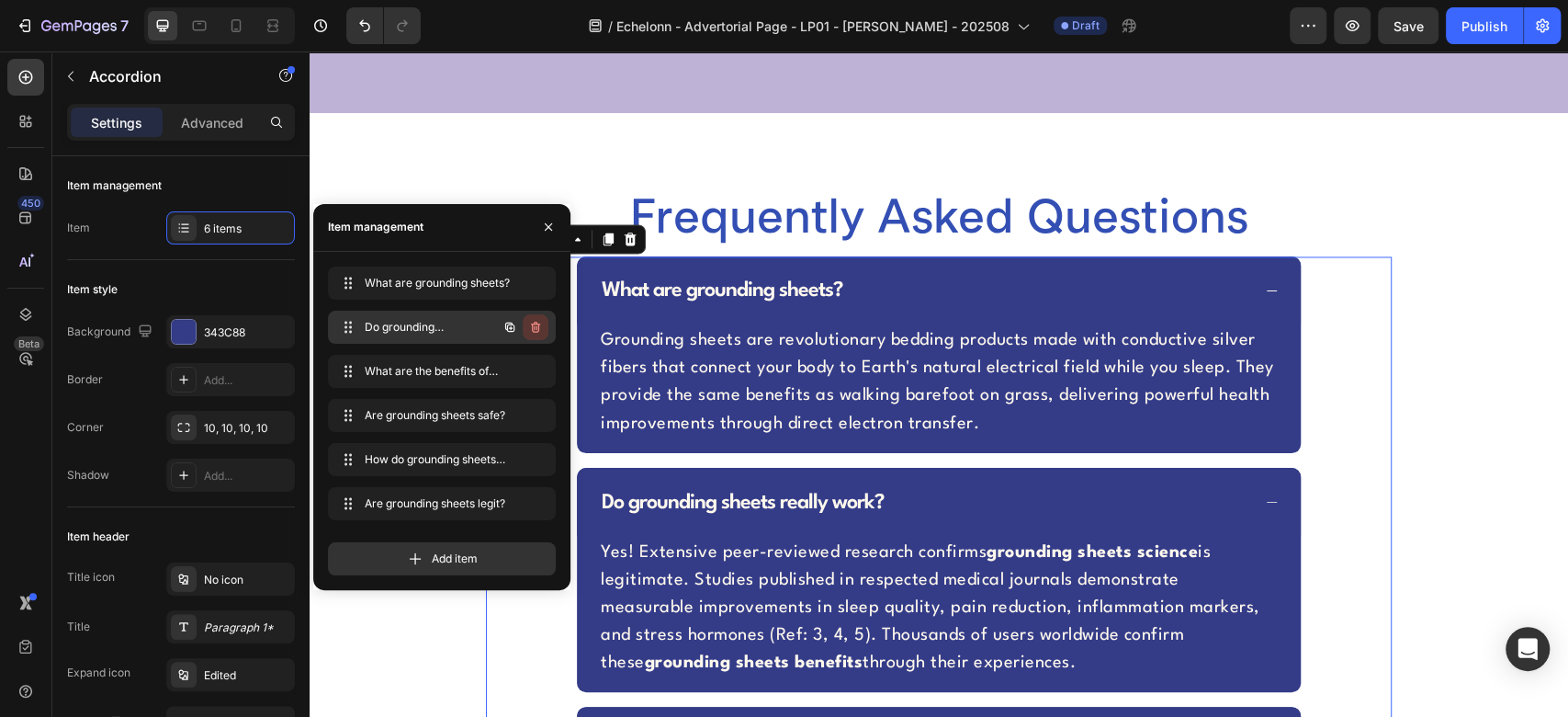
click at [536, 322] on icon "button" at bounding box center [535, 327] width 9 height 11
click at [536, 322] on div "Delete" at bounding box center [523, 327] width 34 height 17
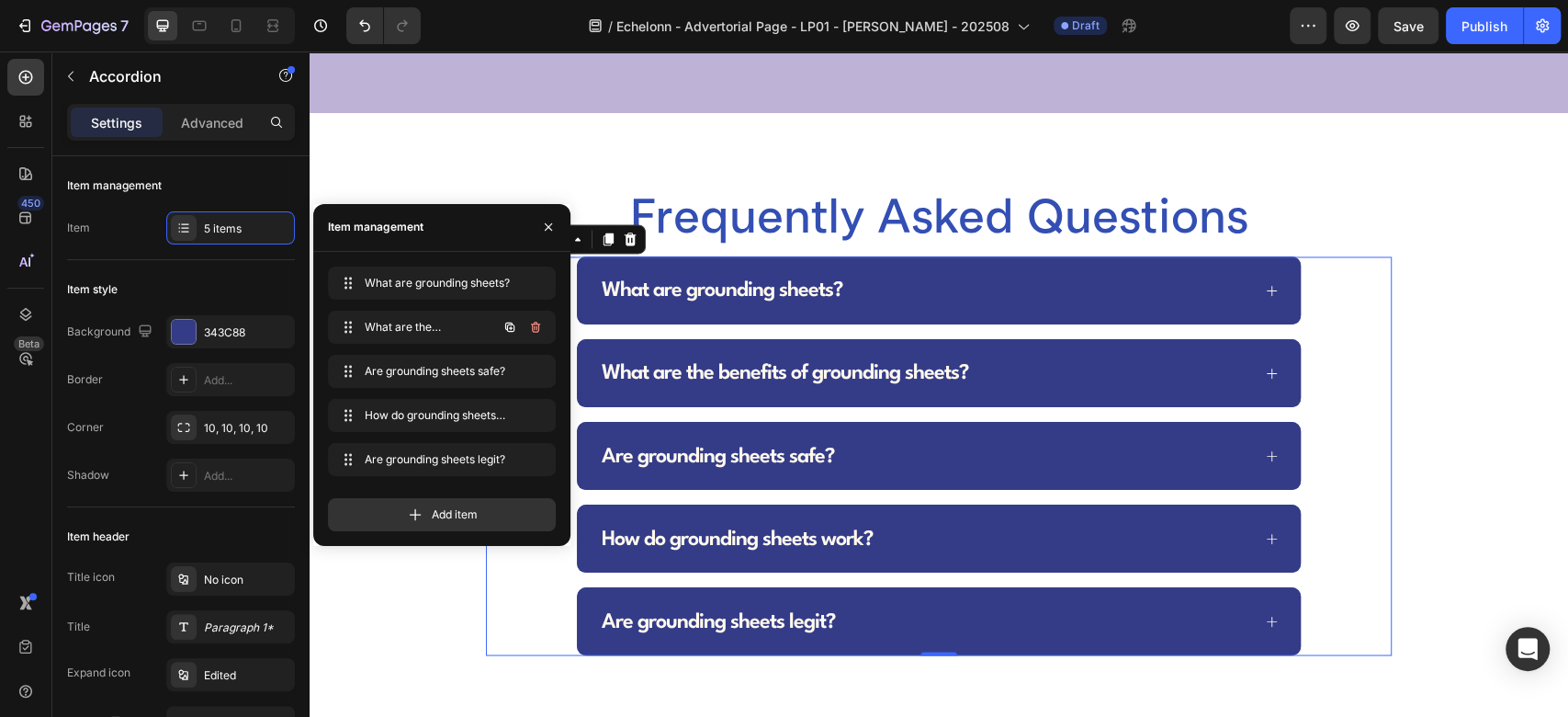
click at [535, 327] on icon "button" at bounding box center [535, 327] width 15 height 15
click at [535, 327] on div "Delete" at bounding box center [523, 327] width 34 height 17
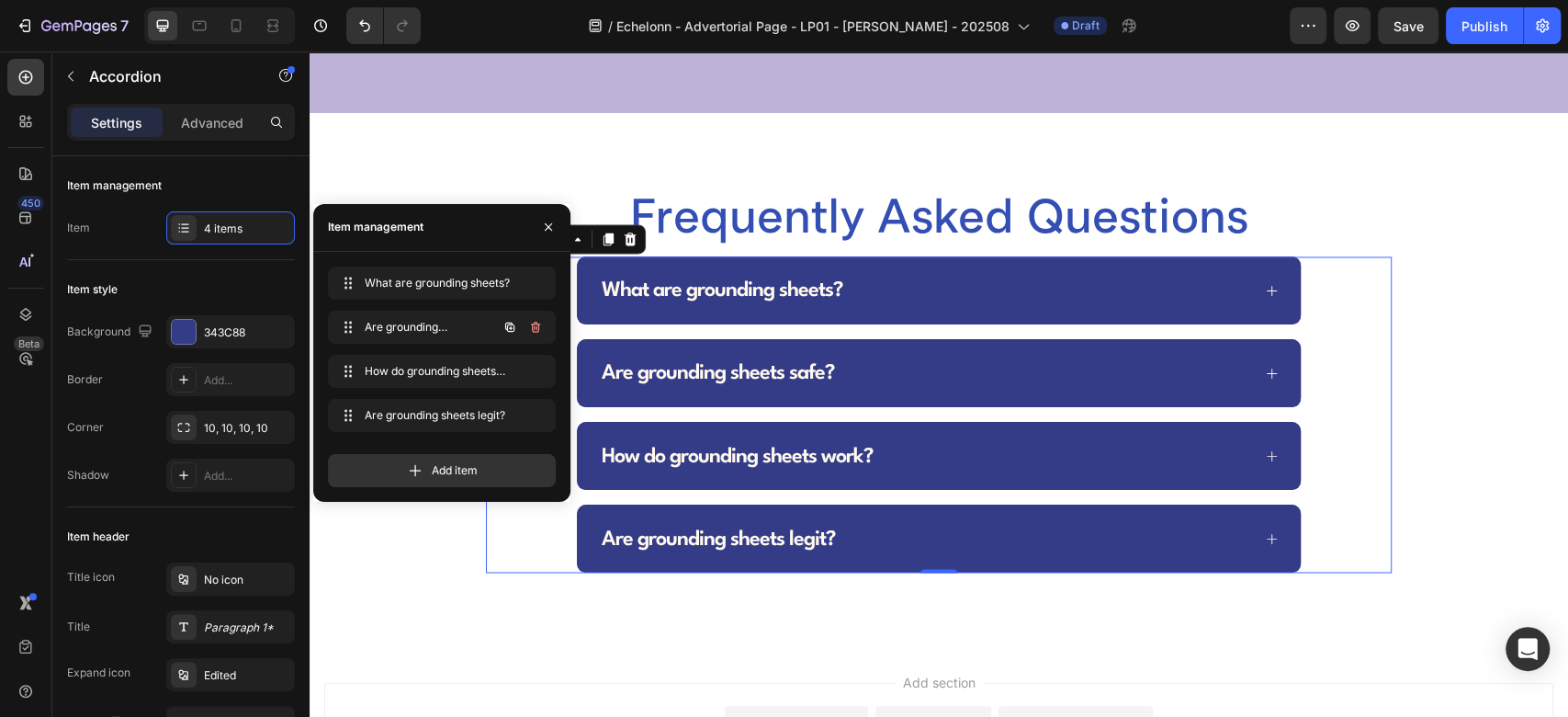
click at [535, 328] on icon "button" at bounding box center [535, 327] width 15 height 15
click at [535, 328] on div "Delete" at bounding box center [523, 327] width 34 height 17
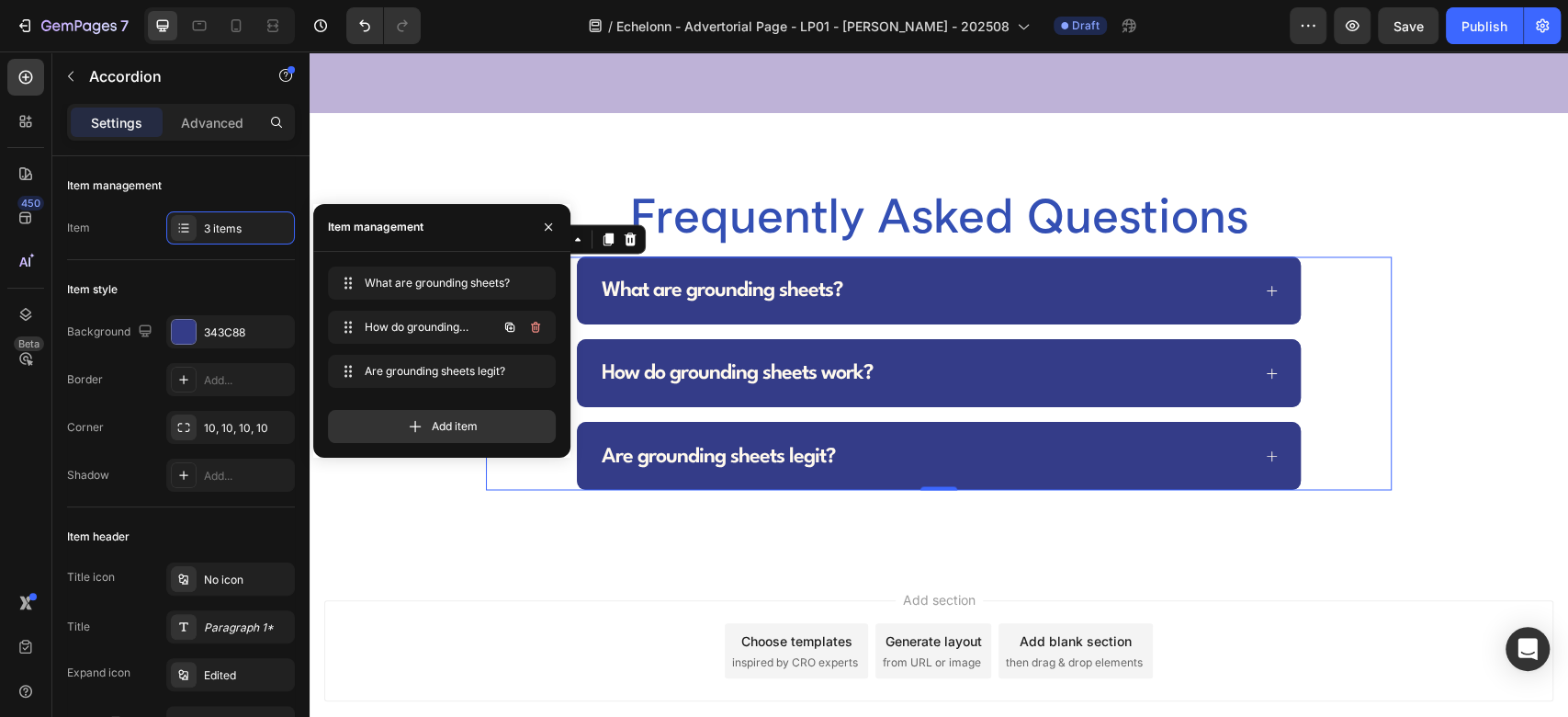
click at [535, 328] on icon "button" at bounding box center [535, 327] width 15 height 15
click at [535, 328] on div "Delete" at bounding box center [523, 327] width 34 height 17
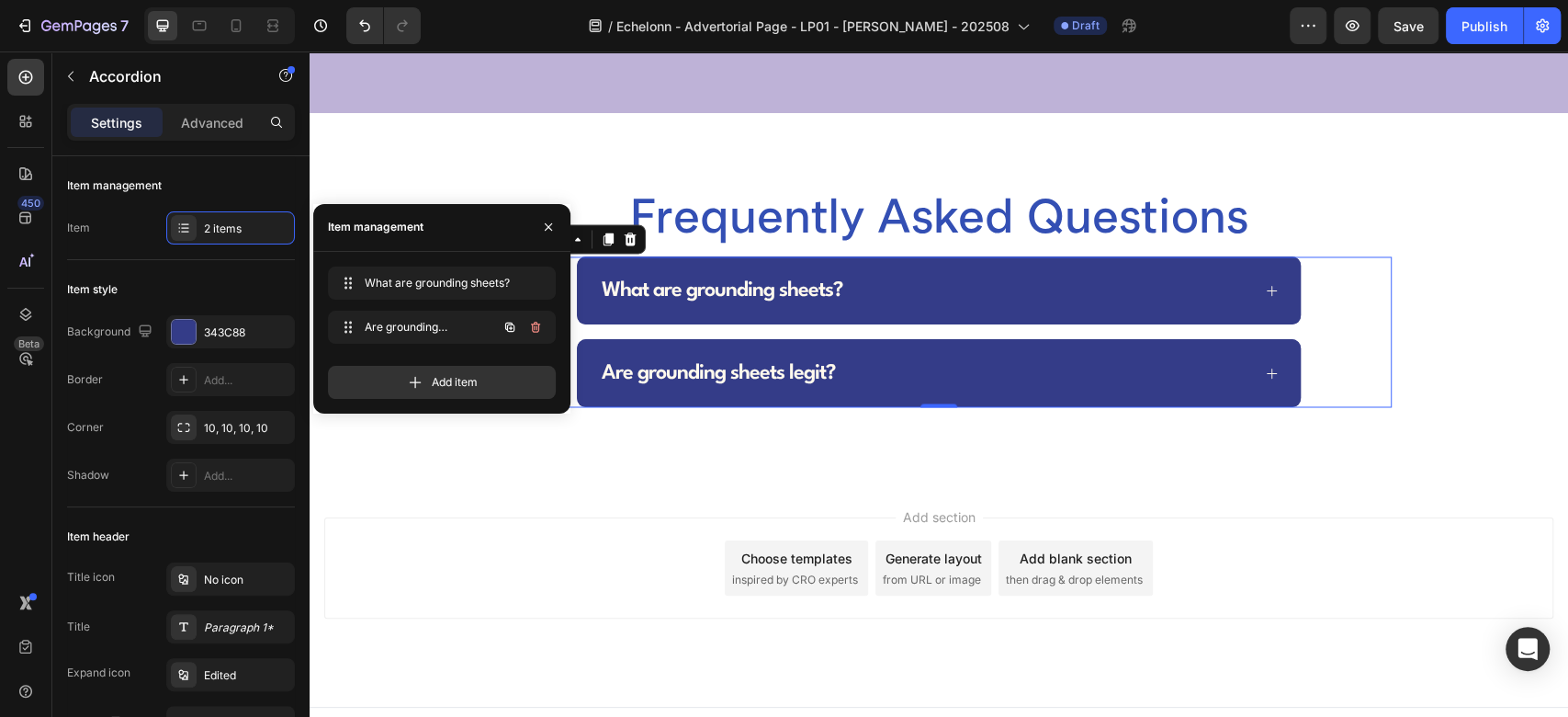
click at [535, 328] on icon "button" at bounding box center [535, 327] width 15 height 15
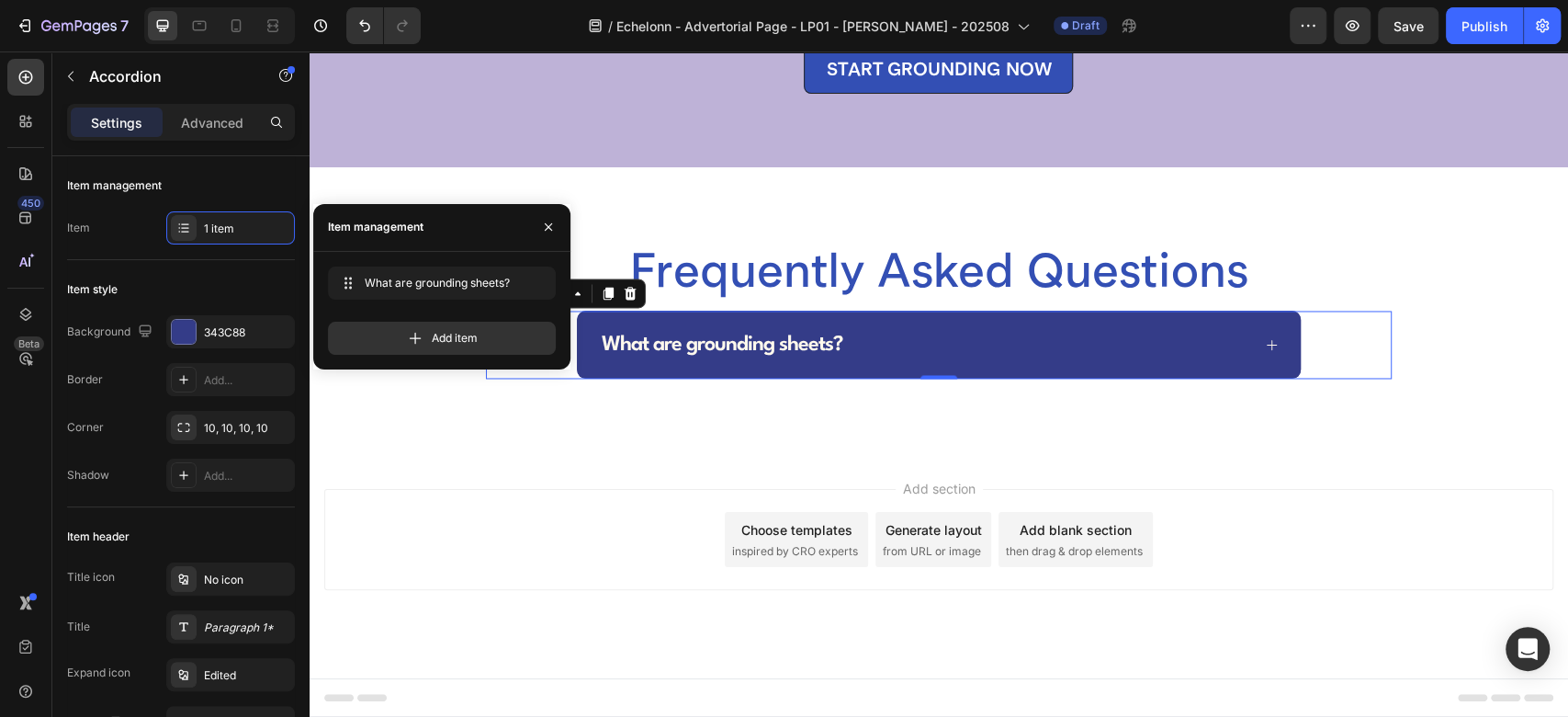
scroll to position [6621, 0]
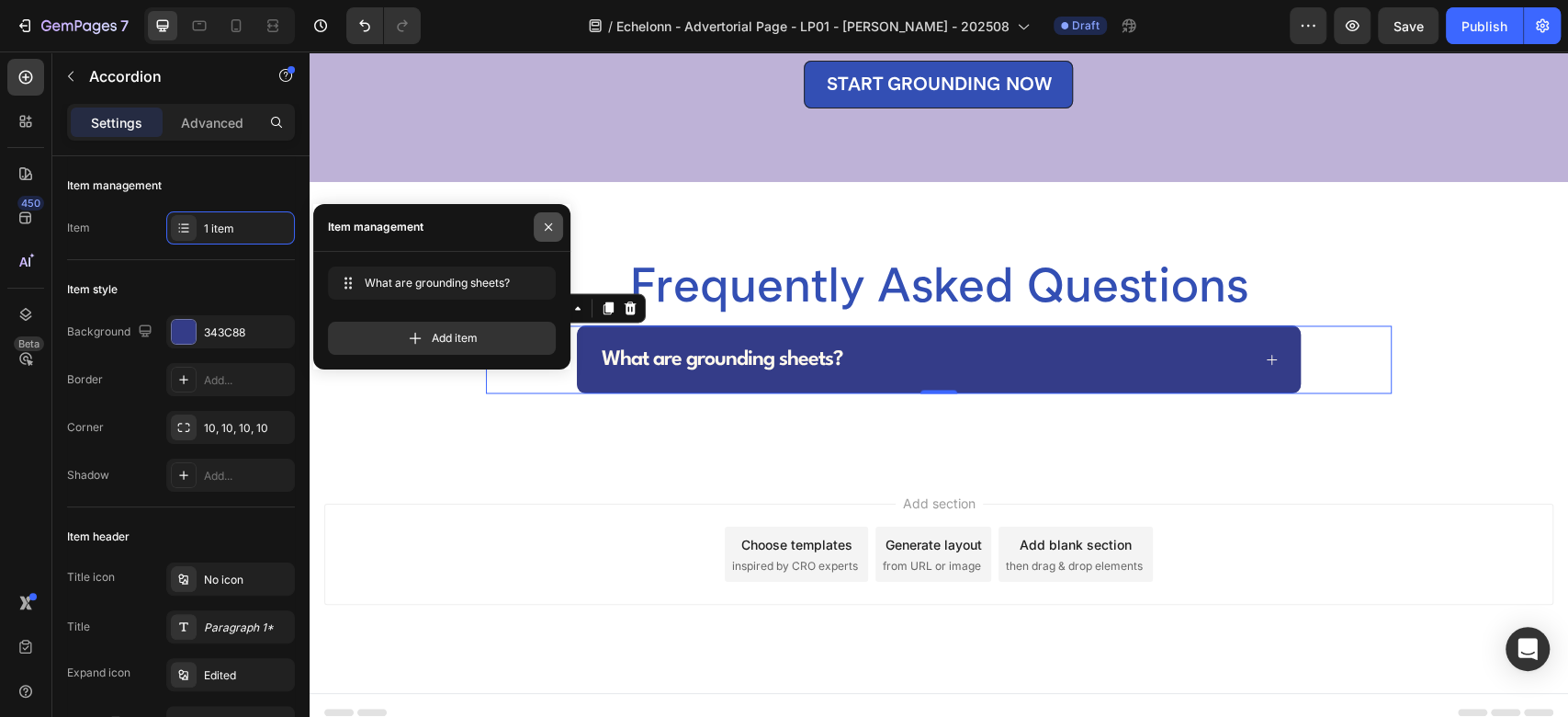
click at [549, 221] on icon "button" at bounding box center [548, 226] width 15 height 15
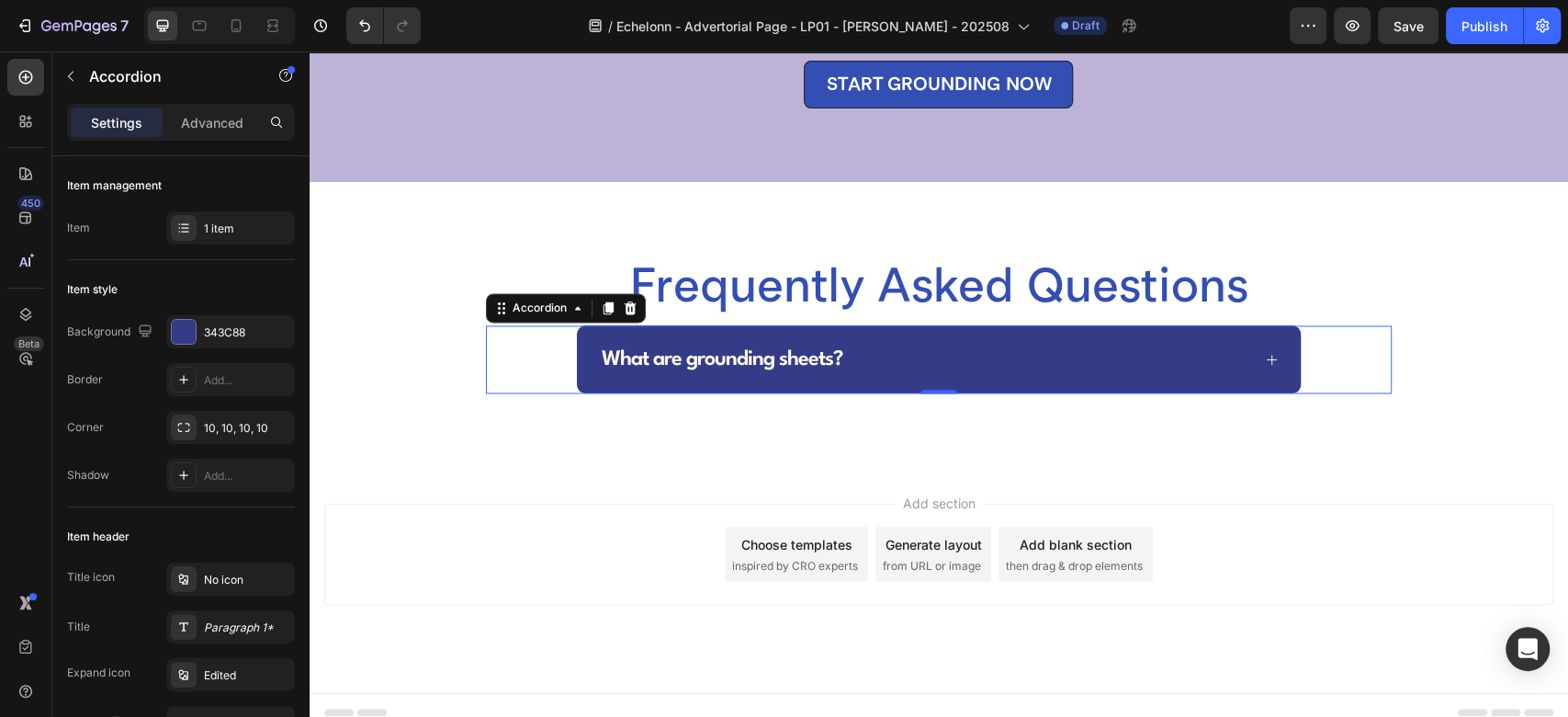
click at [760, 349] on span "What are grounding sheets?" at bounding box center [722, 359] width 241 height 20
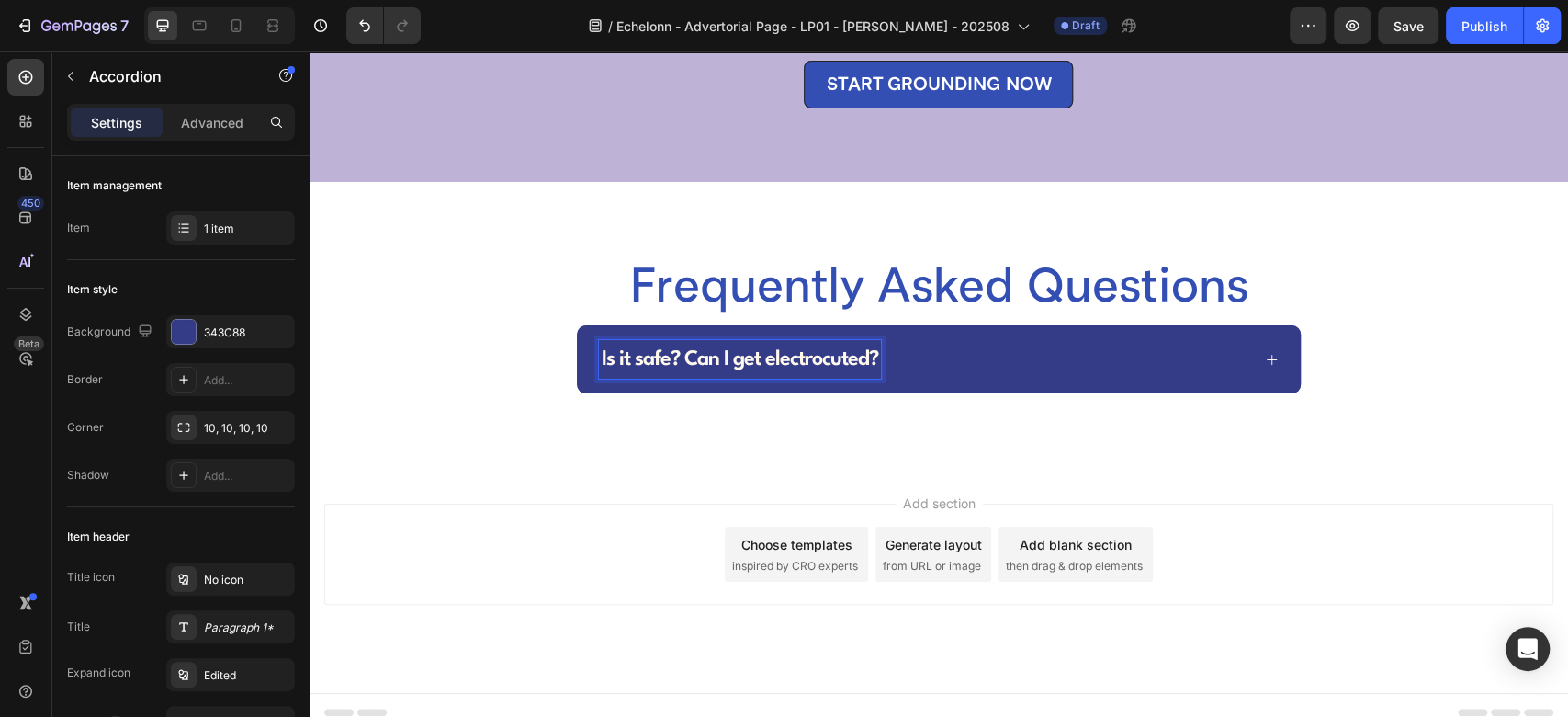
click at [945, 340] on div "Is it safe? Can I get electrocuted?" at bounding box center [924, 360] width 651 height 39
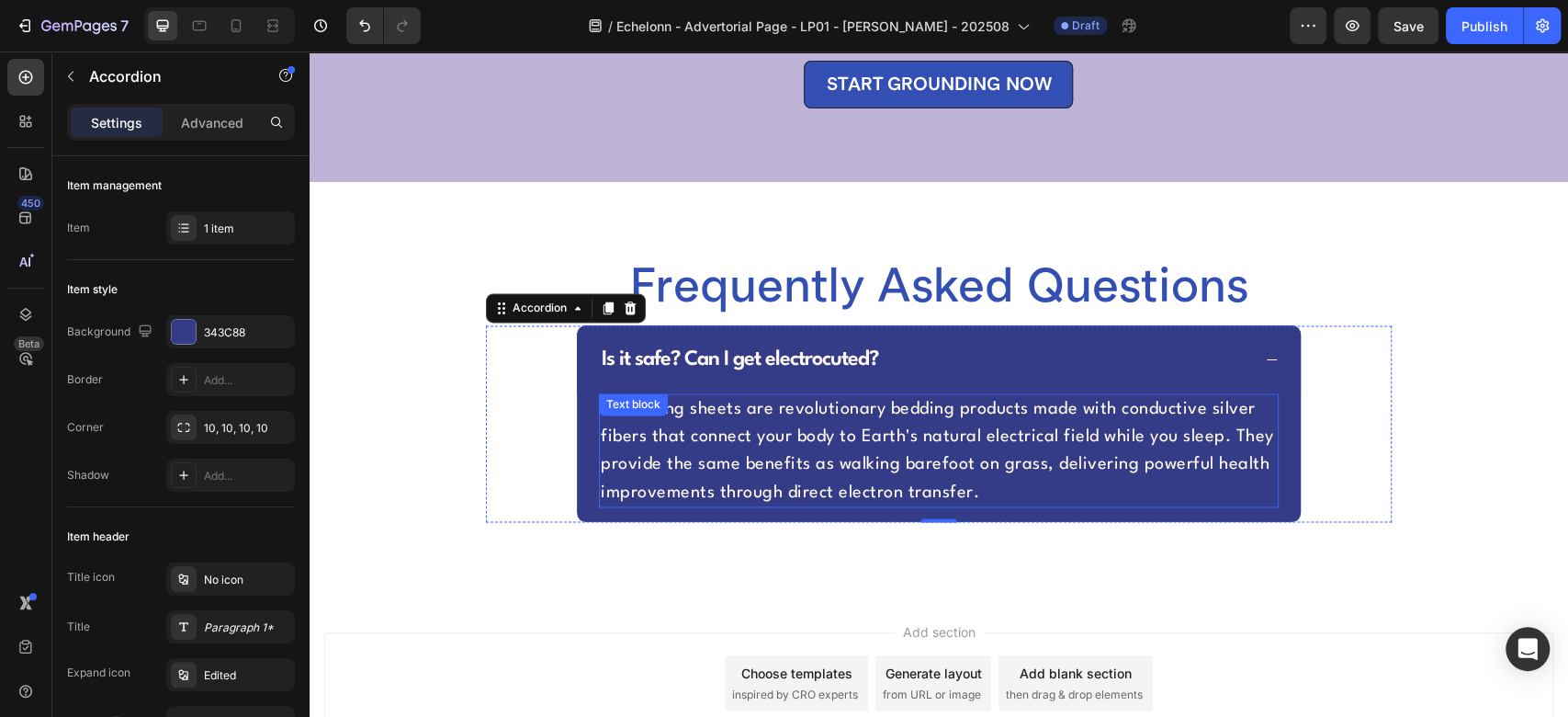
click at [743, 430] on p "Grounding sheets are revolutionary bedding products made with conductive silver…" at bounding box center [938, 450] width 676 height 110
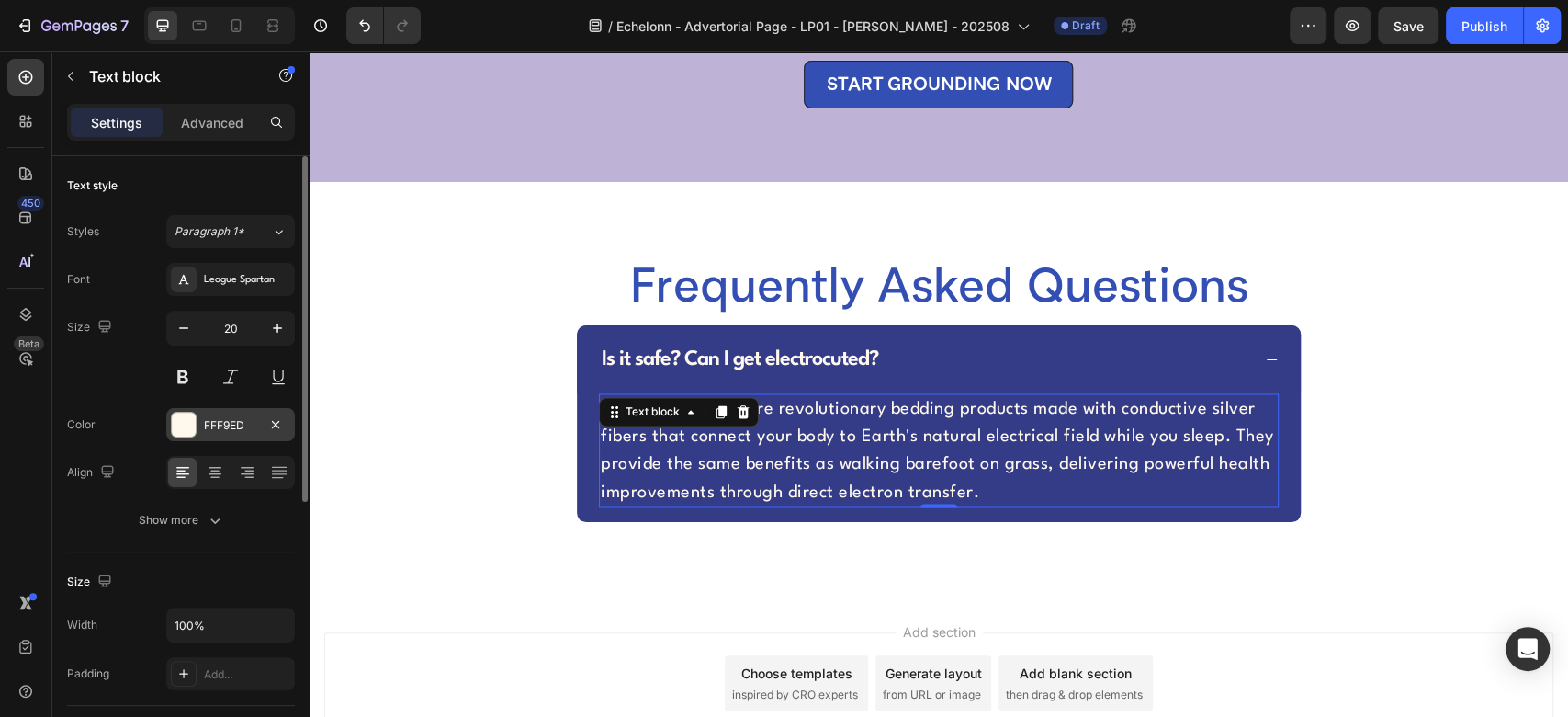
click at [212, 421] on div "FFF9ED" at bounding box center [230, 425] width 54 height 17
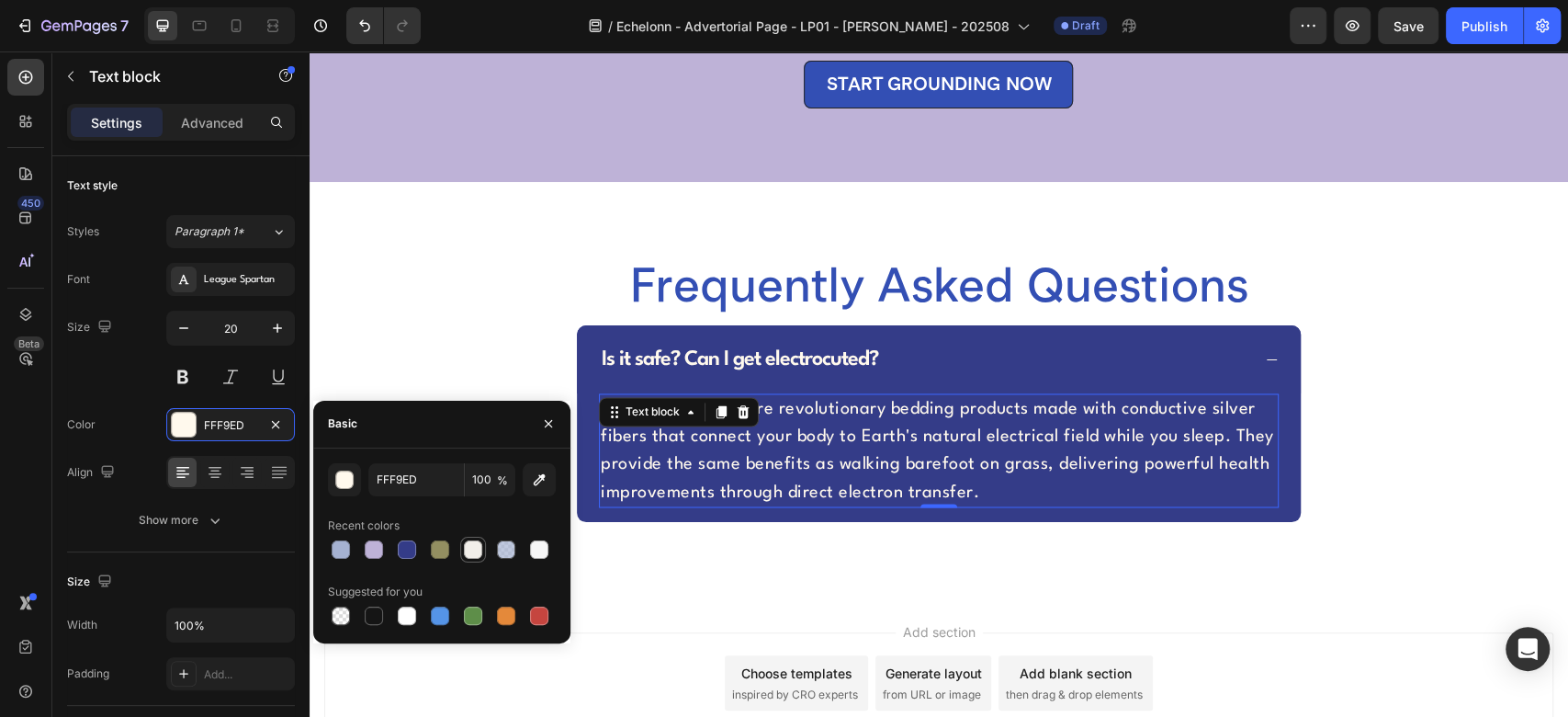
click at [480, 554] on div at bounding box center [473, 549] width 19 height 19
type input "F2EFEA"
click at [549, 424] on icon "button" at bounding box center [549, 424] width 8 height 8
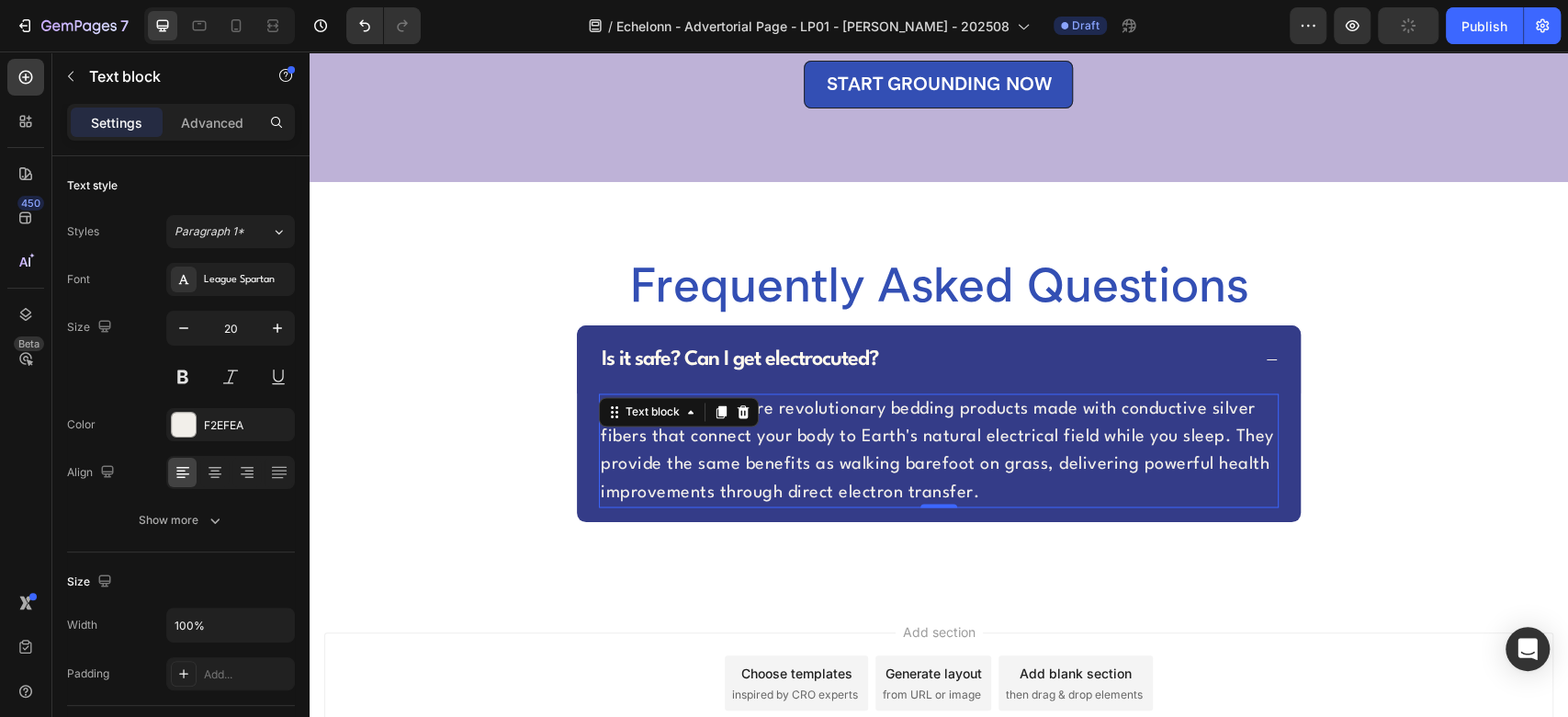
click at [733, 420] on p "Grounding sheets are revolutionary bedding products made with conductive silver…" at bounding box center [938, 450] width 676 height 110
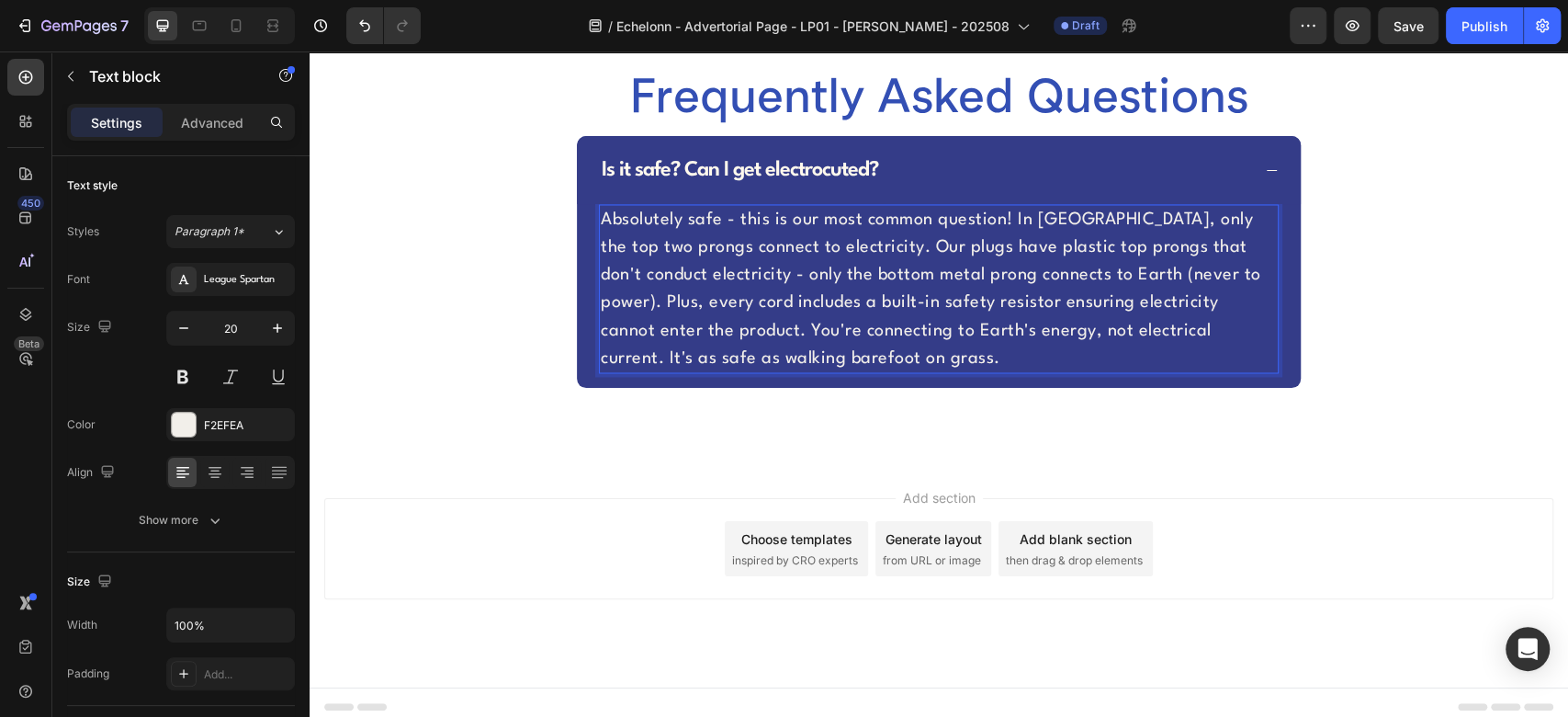
scroll to position [6805, 0]
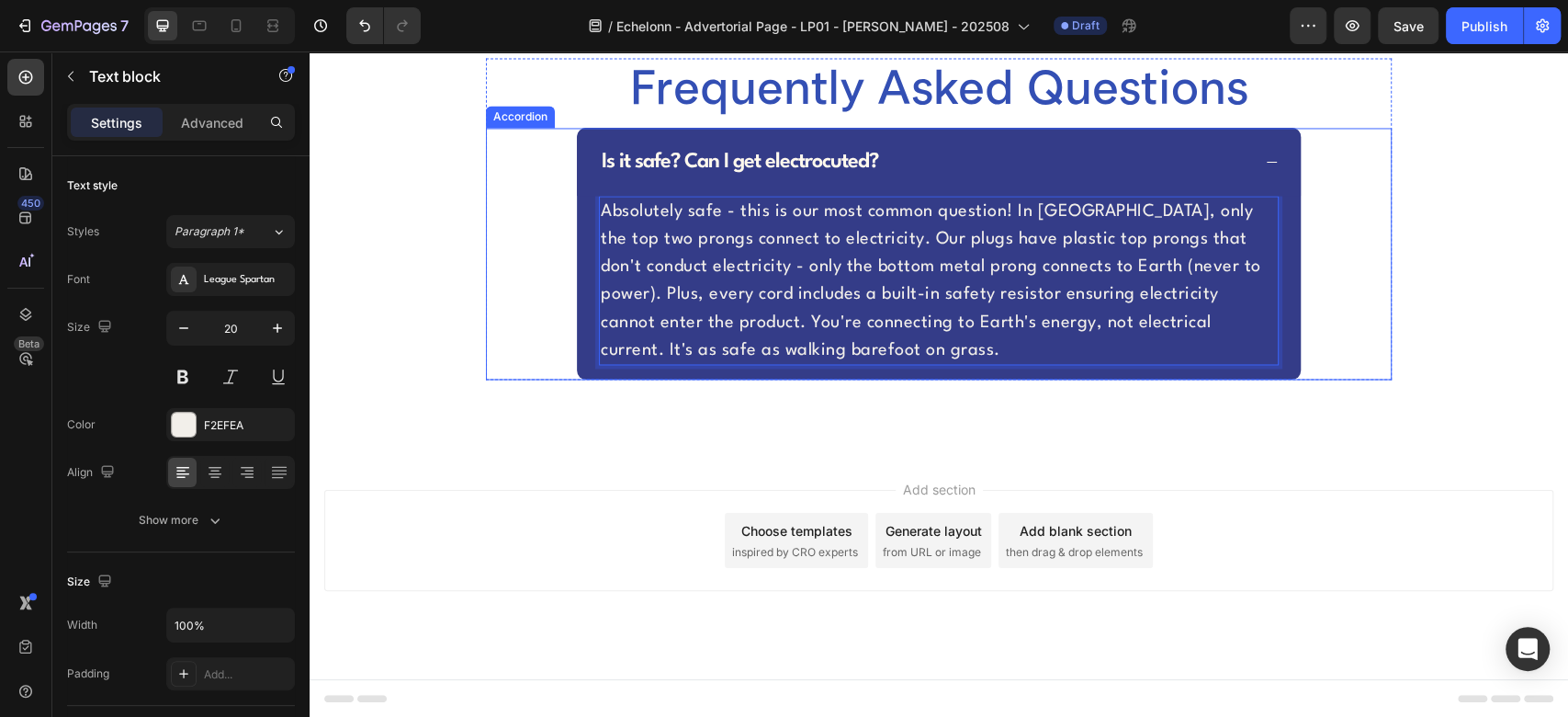
click at [726, 163] on span "Is it safe? Can I get electrocuted?" at bounding box center [740, 161] width 277 height 20
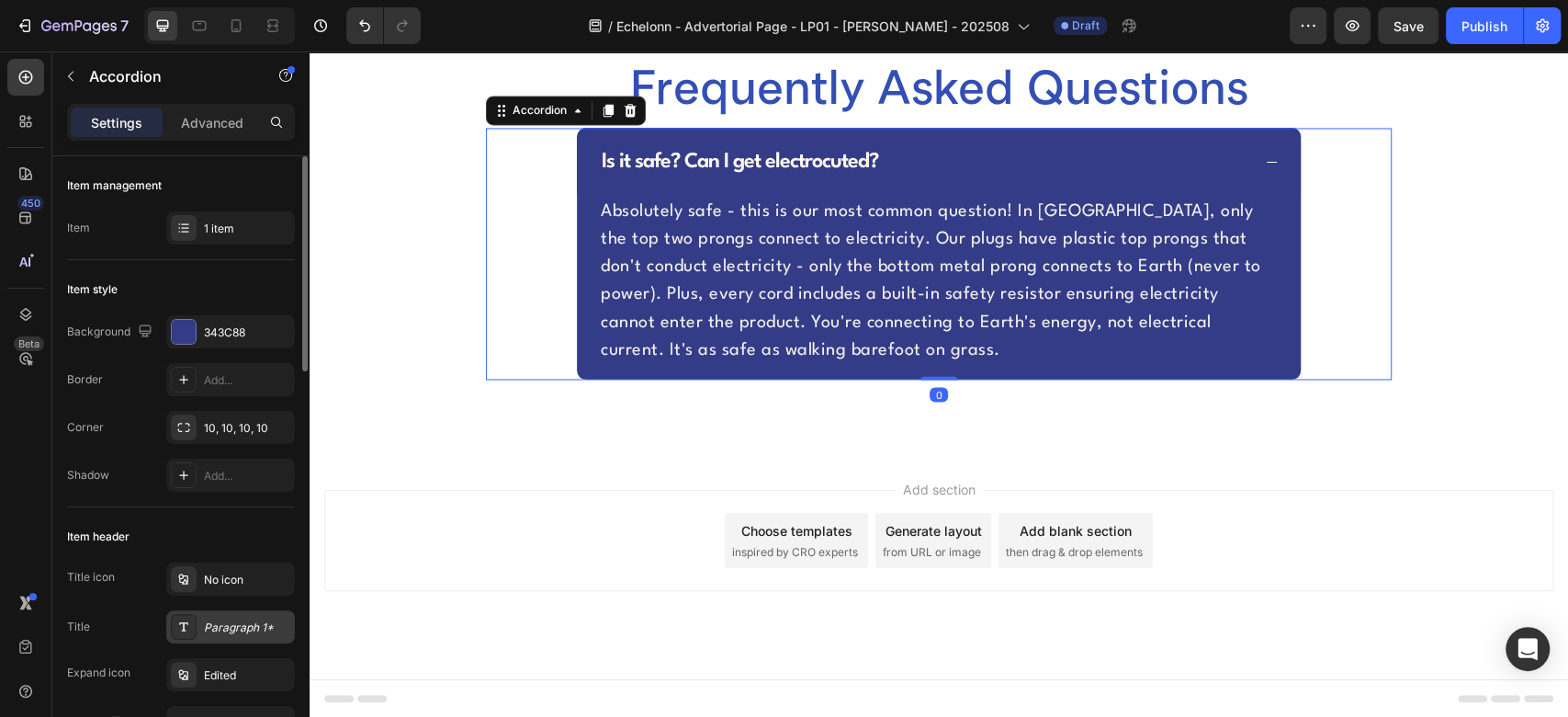
scroll to position [204, 0]
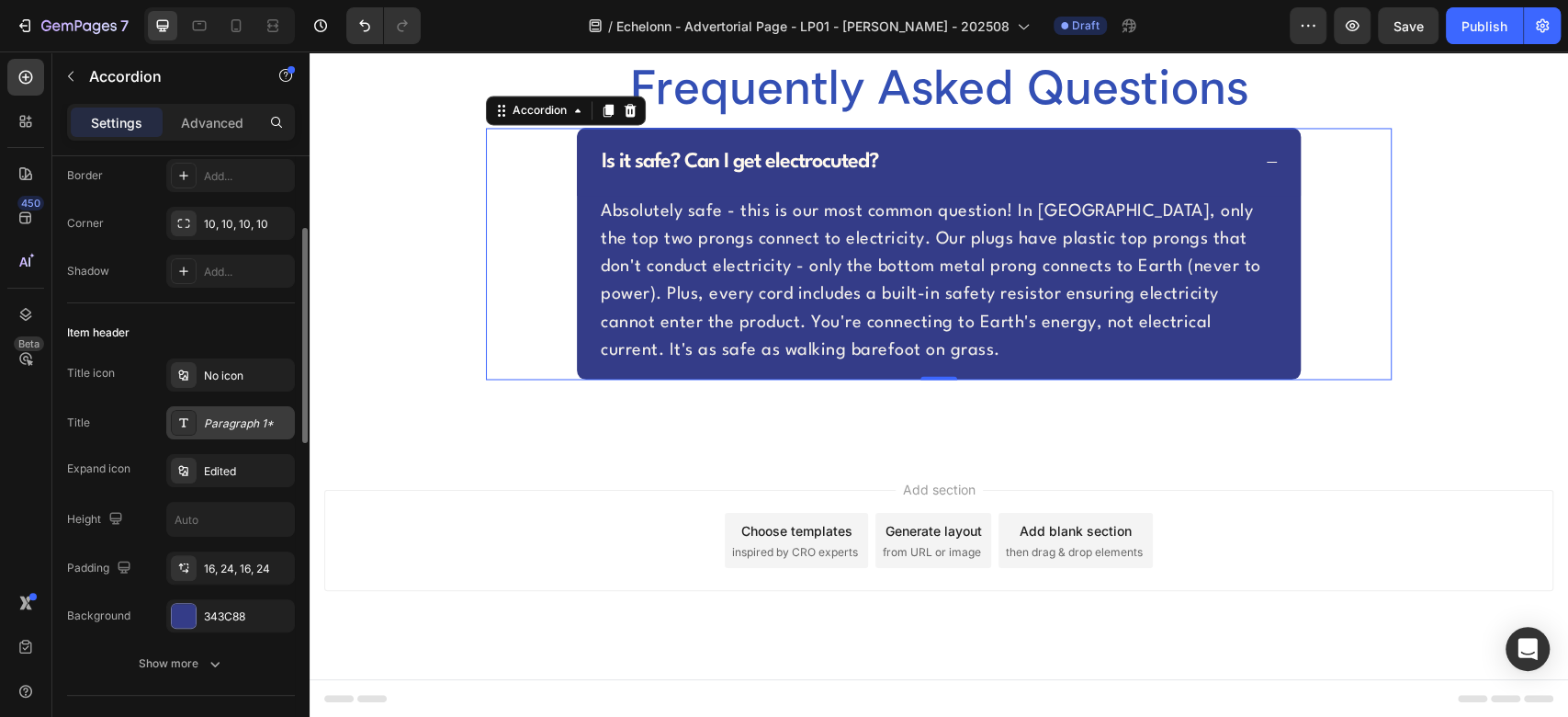
click at [199, 418] on div "Paragraph 1*" at bounding box center [231, 422] width 129 height 33
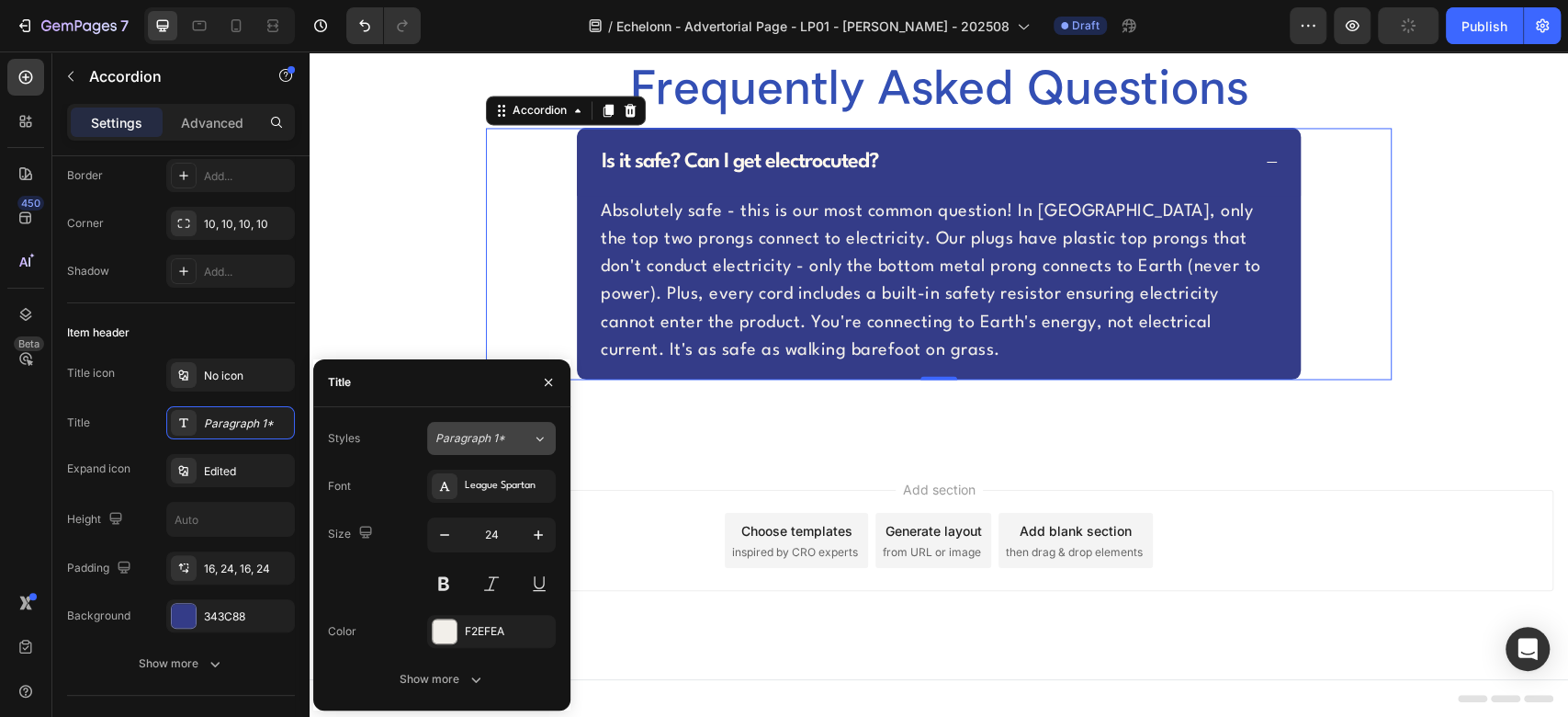
click at [524, 435] on div "Paragraph 1*" at bounding box center [484, 438] width 97 height 17
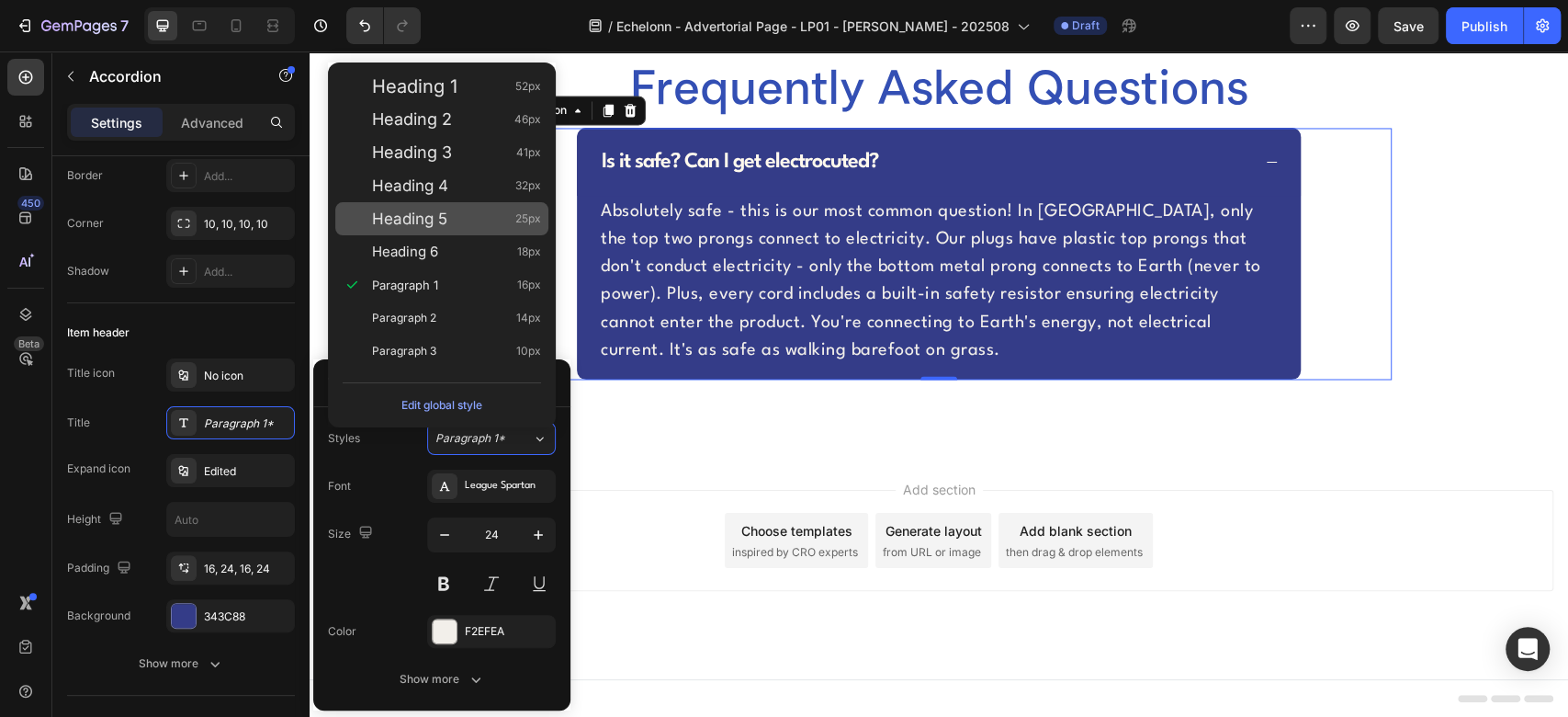
click at [484, 215] on div "Heading 5 25px" at bounding box center [456, 219] width 169 height 19
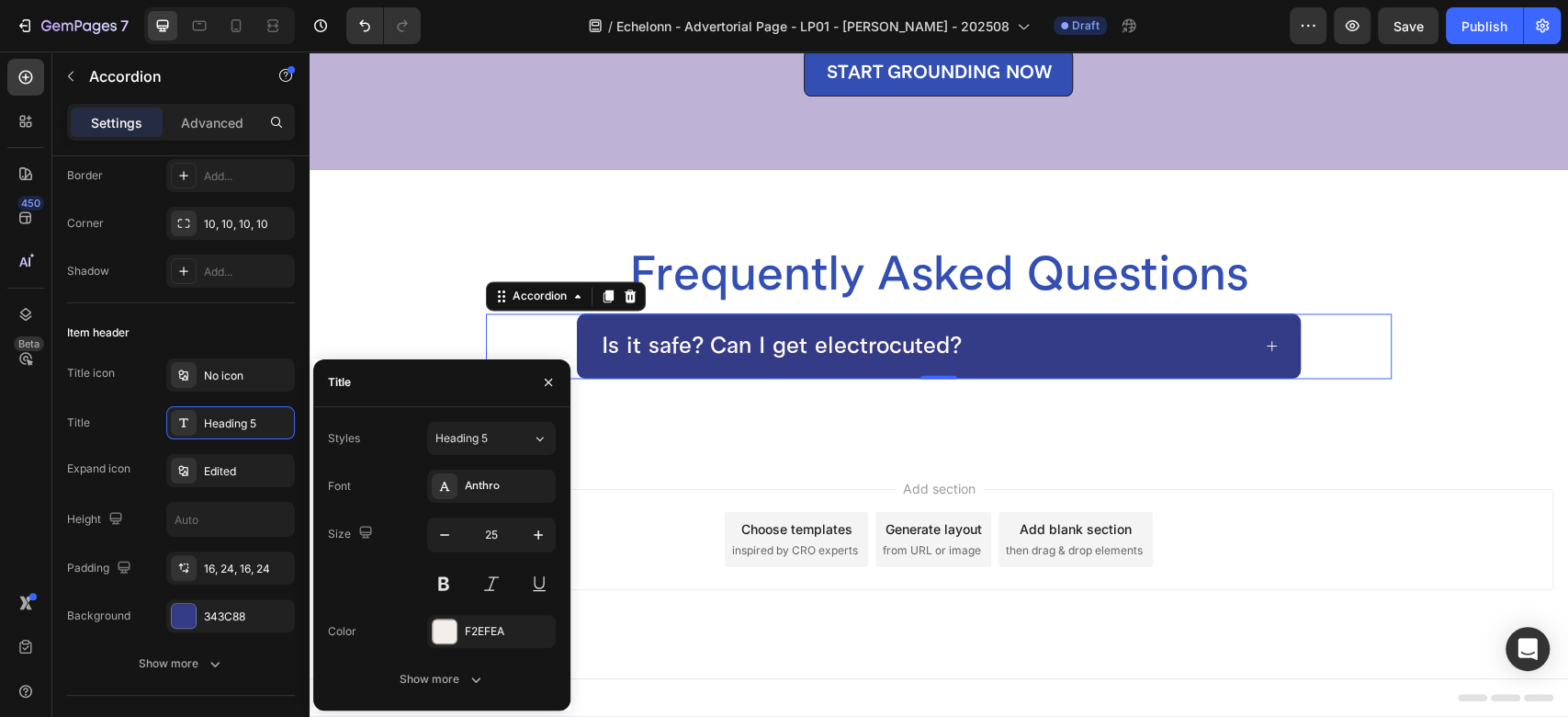
scroll to position [6618, 0]
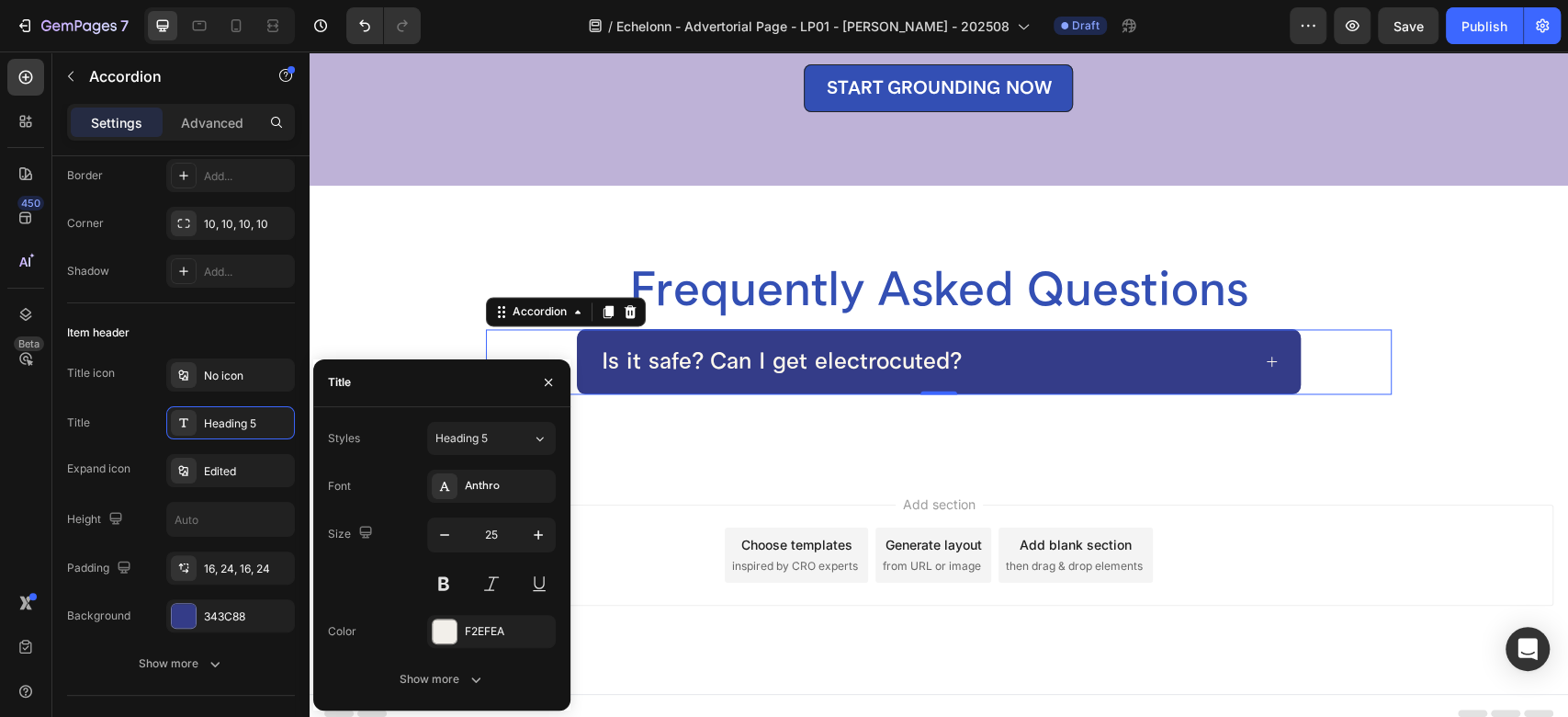
click at [1008, 351] on div "Is it safe? Can I get electrocuted?" at bounding box center [924, 361] width 651 height 36
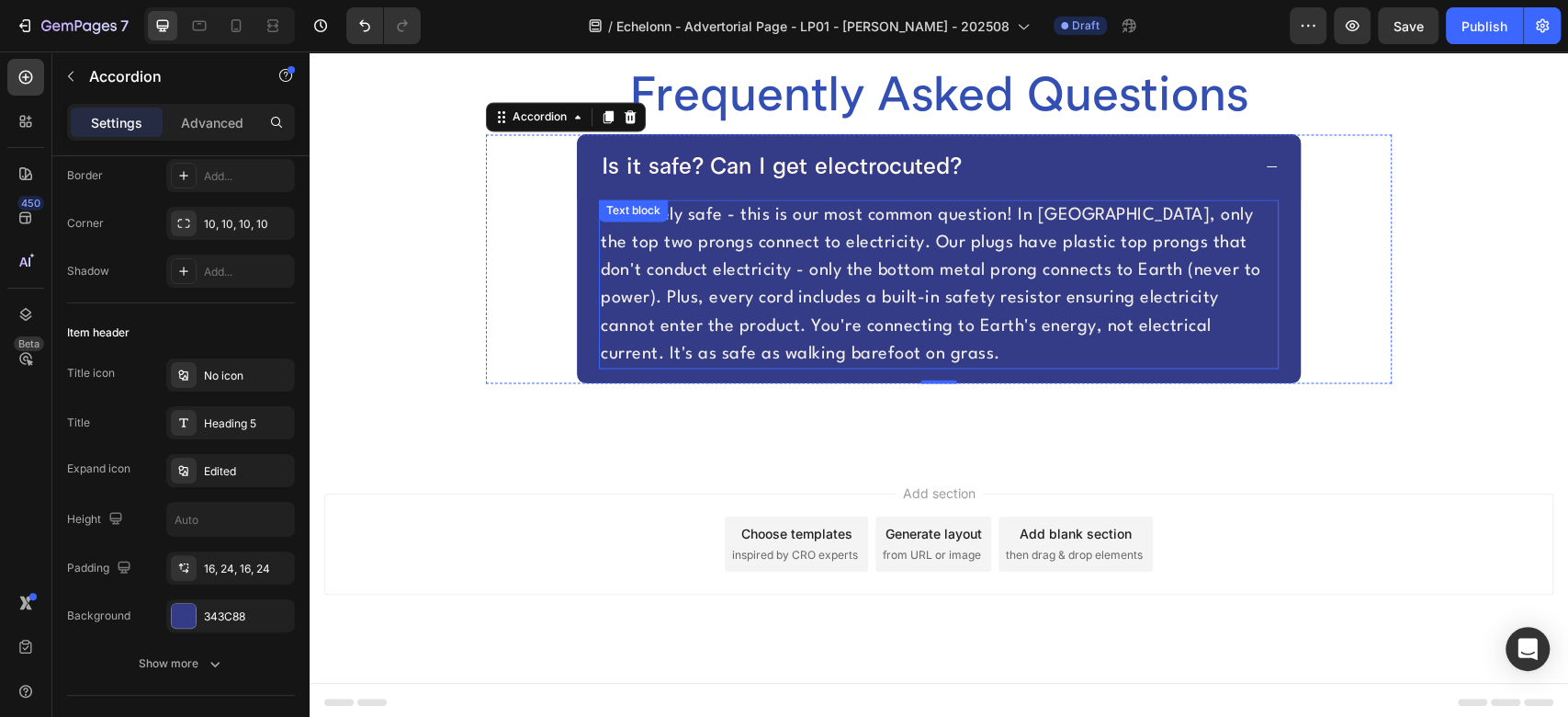
scroll to position [6801, 0]
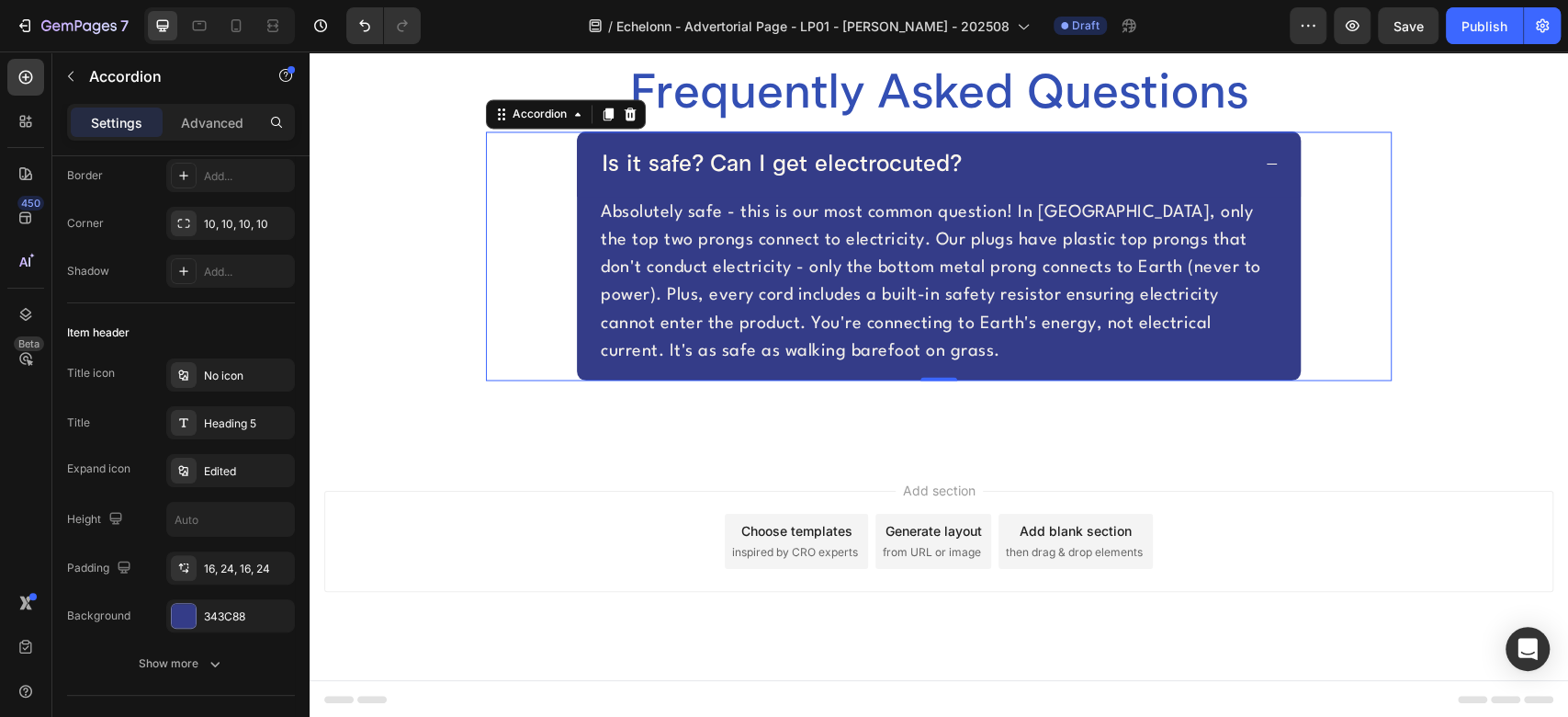
click at [1028, 169] on div "Is it safe? Can I get electrocuted?" at bounding box center [924, 164] width 651 height 36
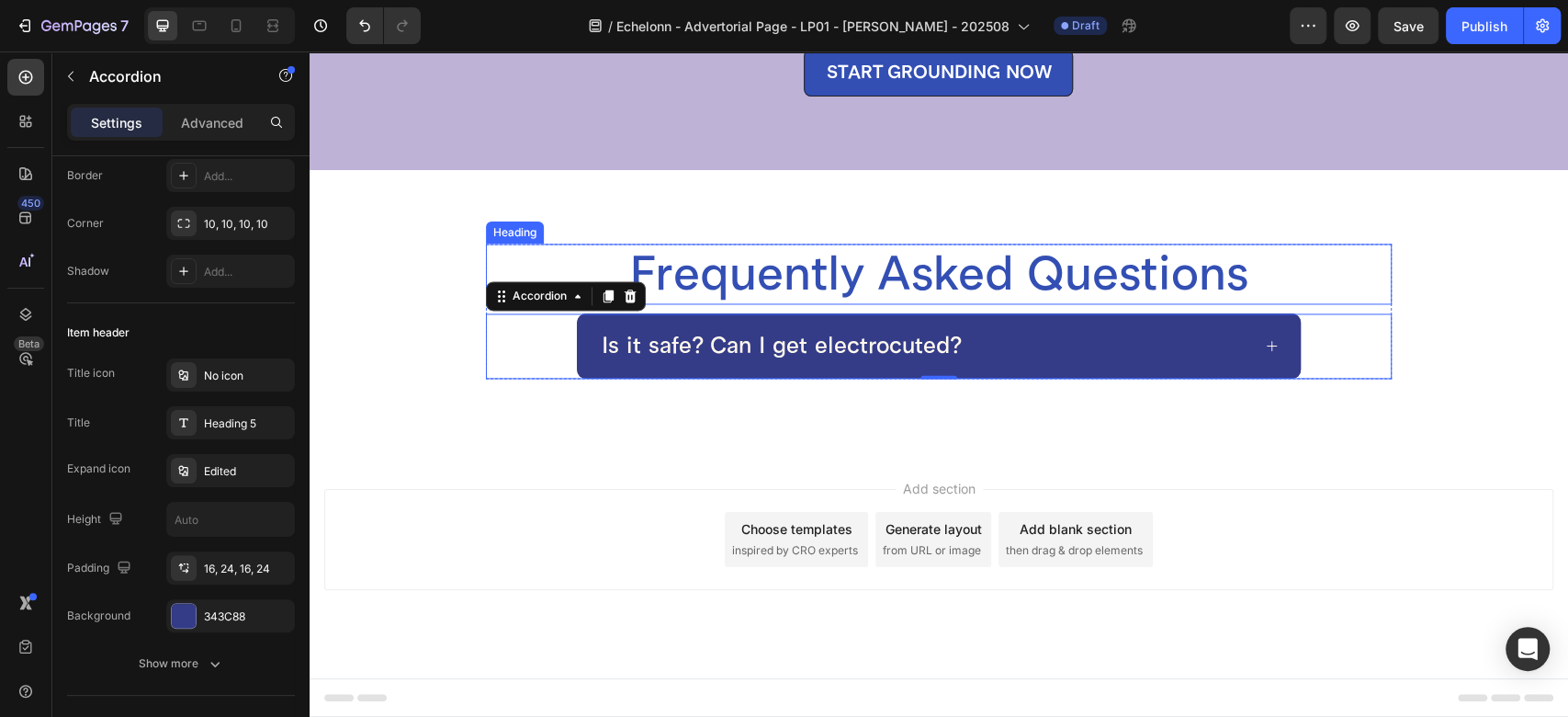
scroll to position [6618, 0]
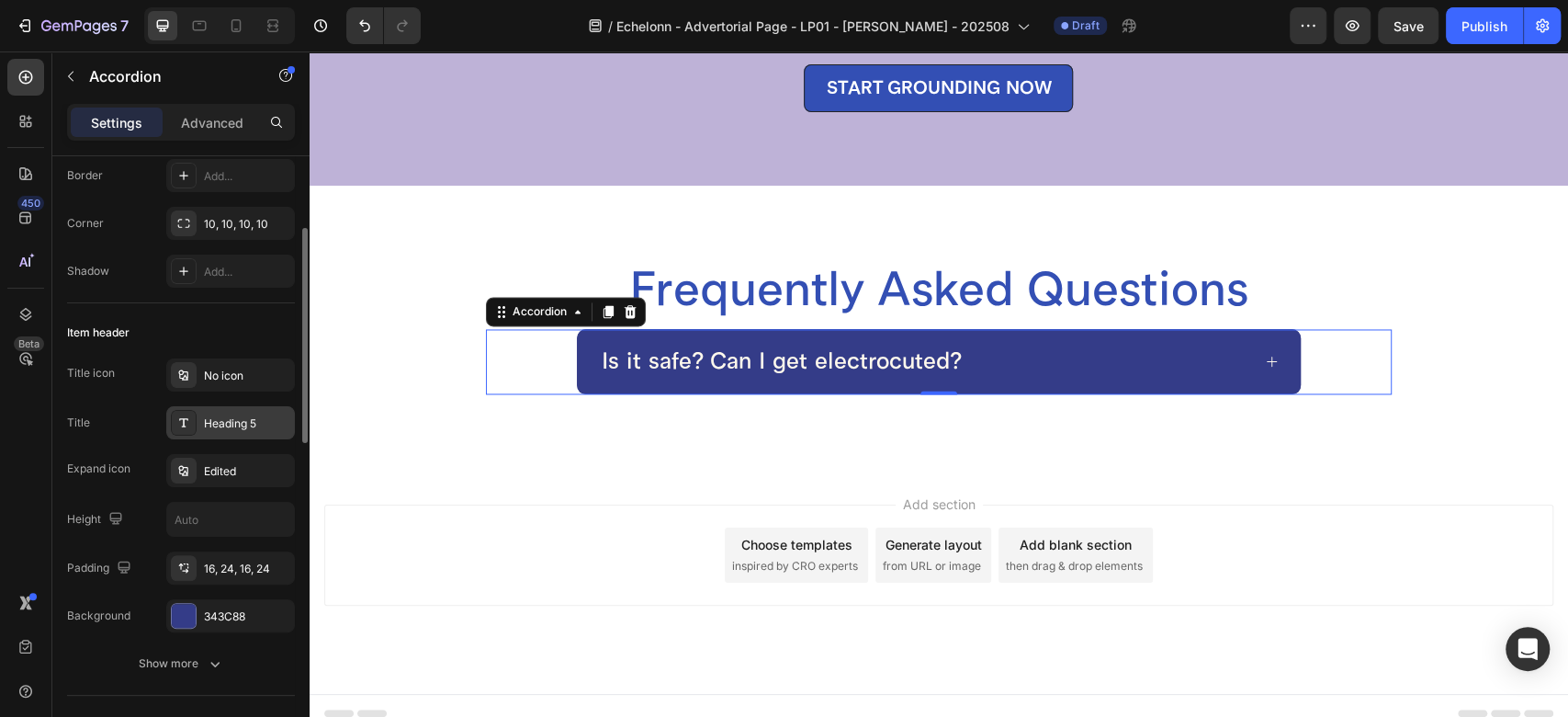
click at [231, 422] on div "Heading 5" at bounding box center [247, 423] width 87 height 17
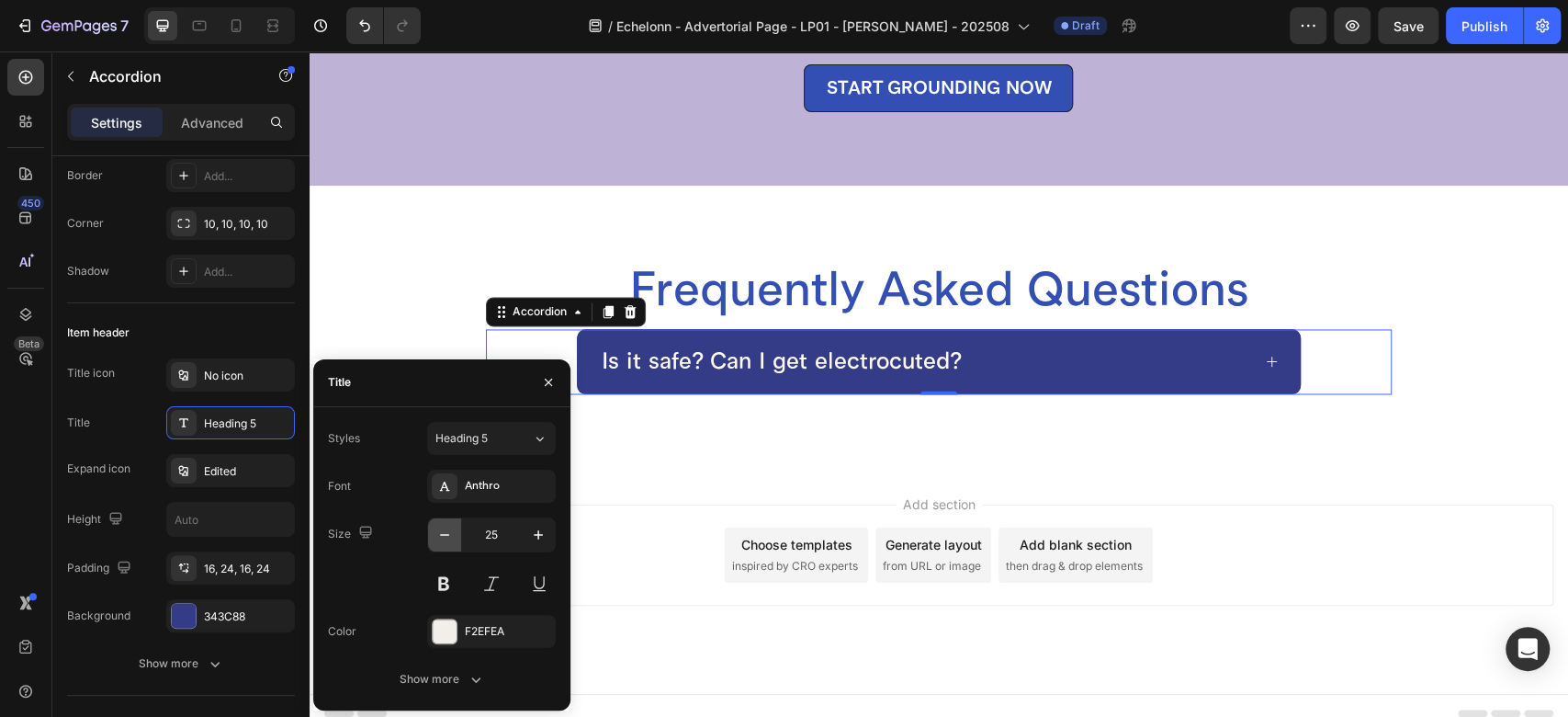
click at [444, 535] on icon "button" at bounding box center [445, 535] width 19 height 19
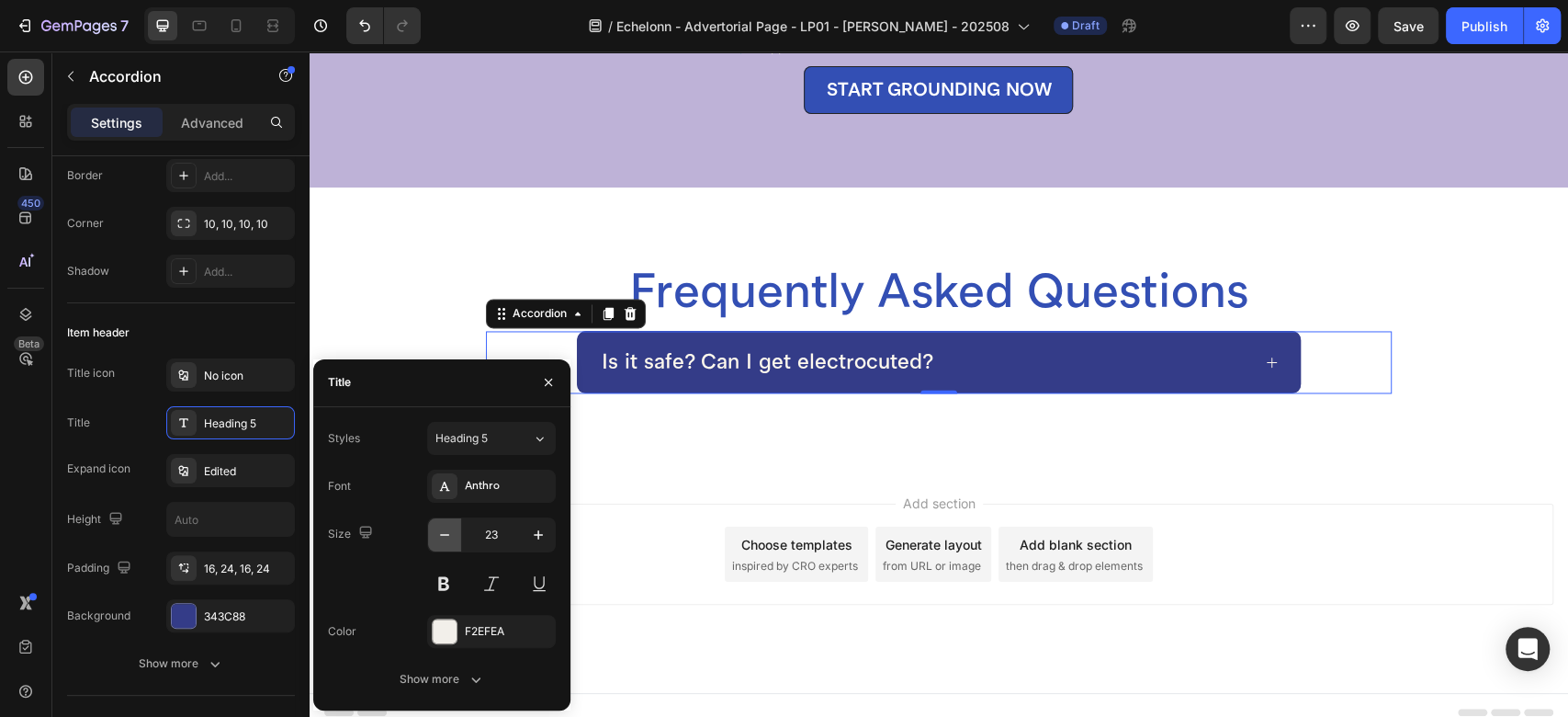
type input "22"
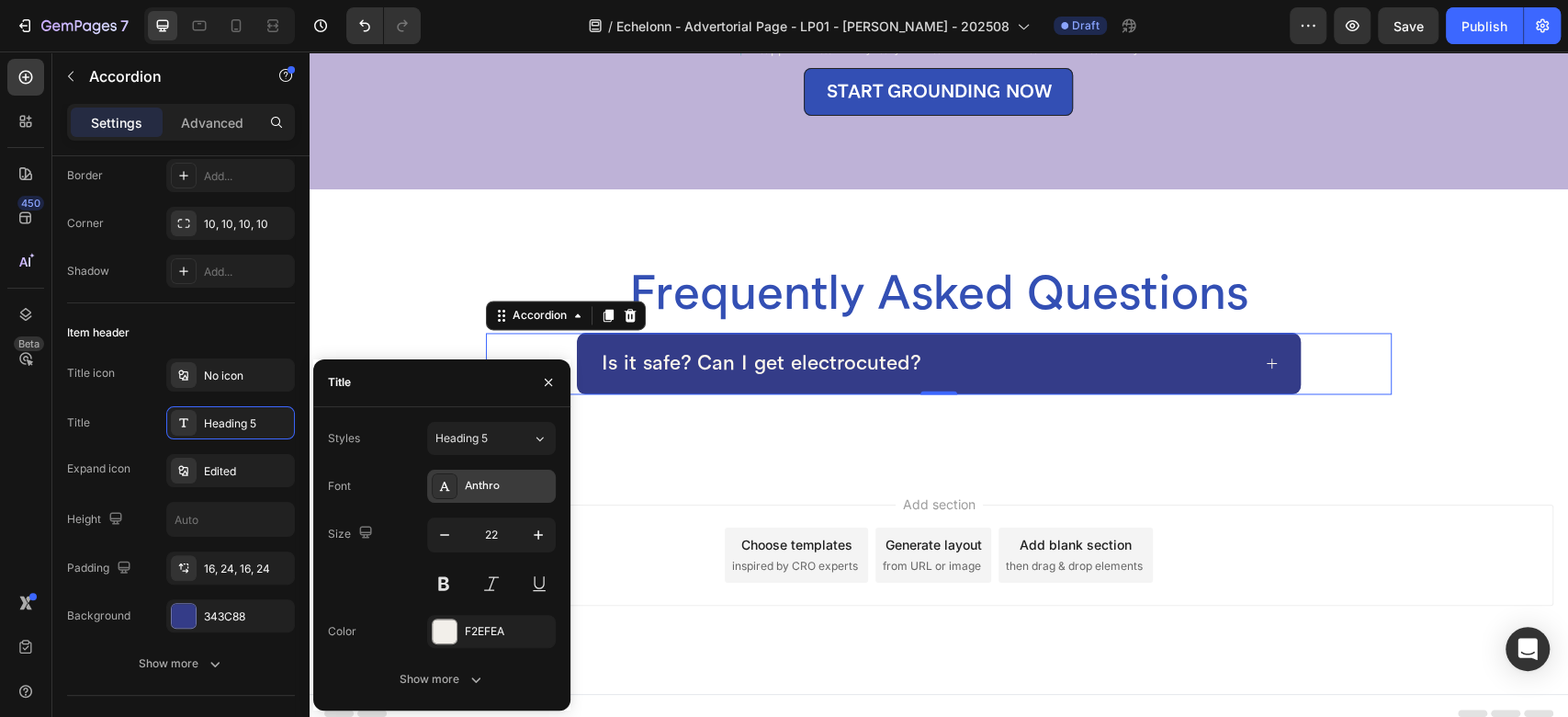
click at [469, 481] on div "Anthro" at bounding box center [508, 486] width 87 height 17
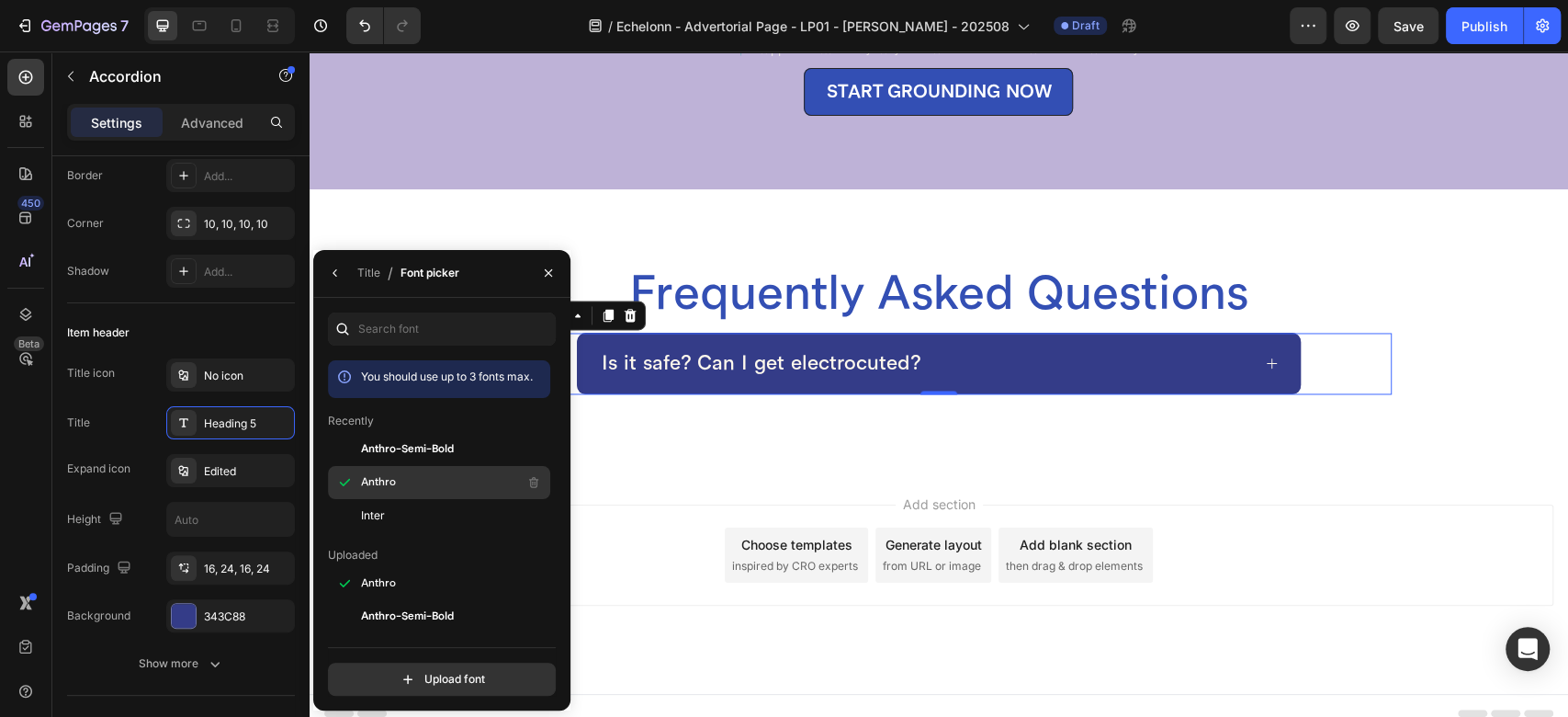
click at [415, 482] on div "Anthro" at bounding box center [453, 482] width 185 height 22
click at [334, 269] on icon "button" at bounding box center [334, 272] width 15 height 15
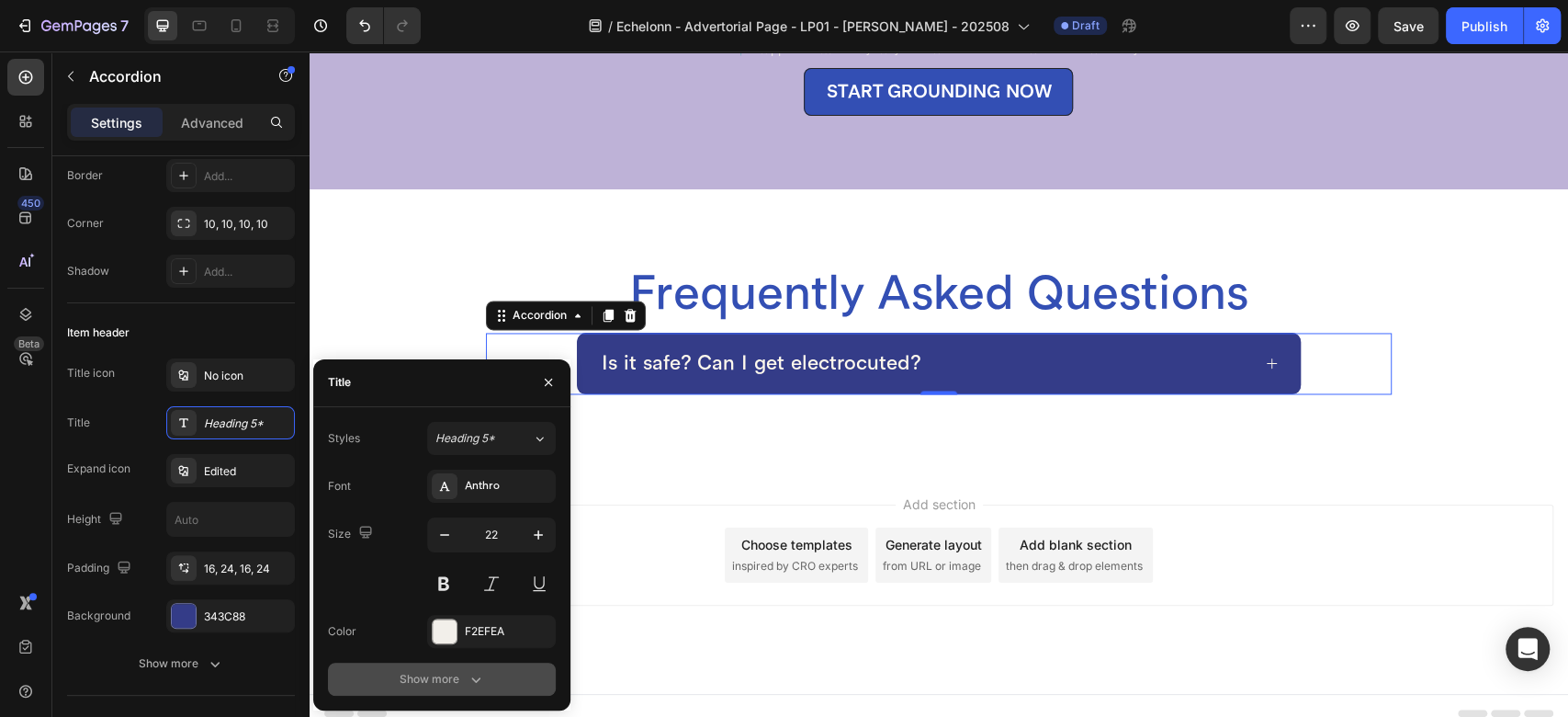
click at [445, 673] on div "Show more" at bounding box center [443, 679] width 86 height 19
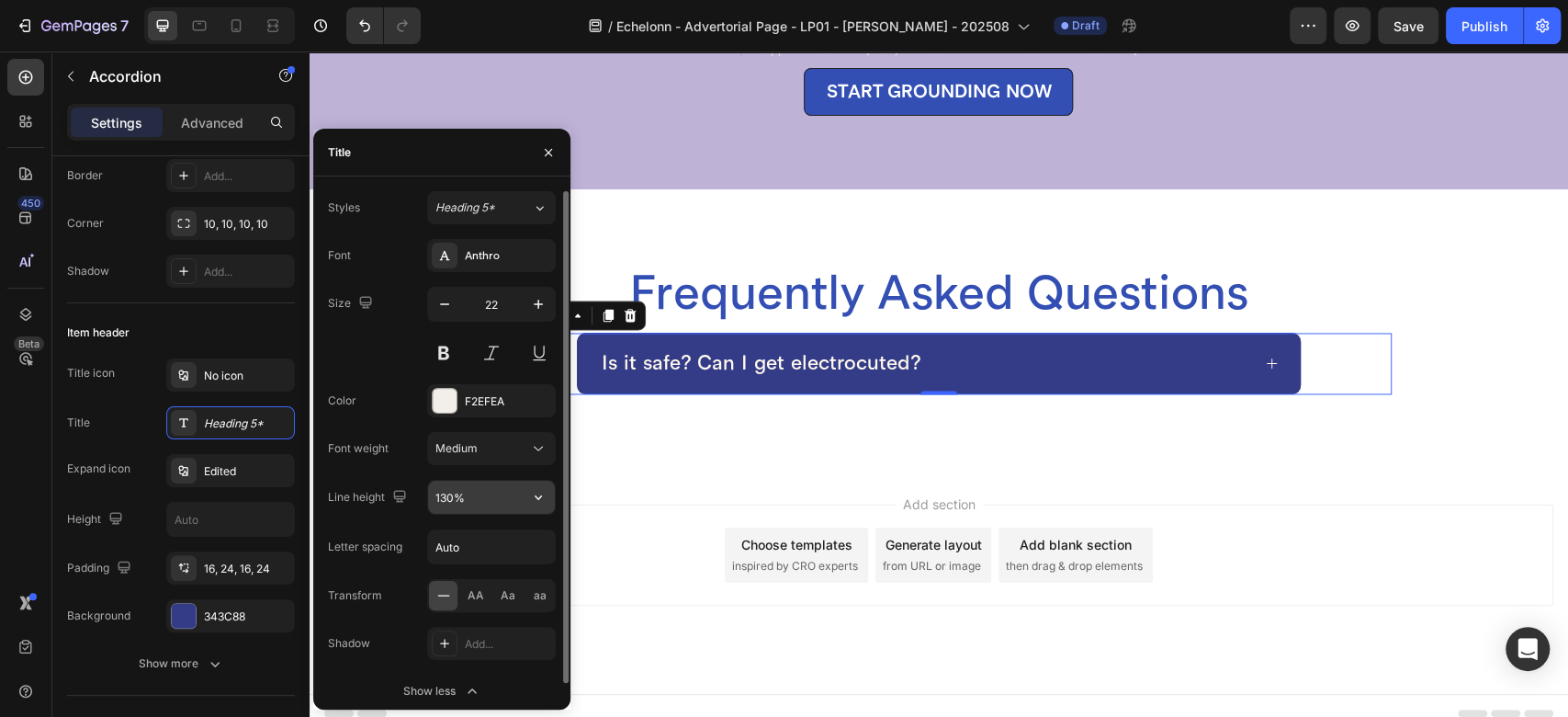
click at [473, 498] on input "130%" at bounding box center [491, 498] width 127 height 33
drag, startPoint x: 473, startPoint y: 499, endPoint x: 411, endPoint y: 494, distance: 62.2
click at [411, 494] on div "Line height 130%" at bounding box center [442, 498] width 228 height 35
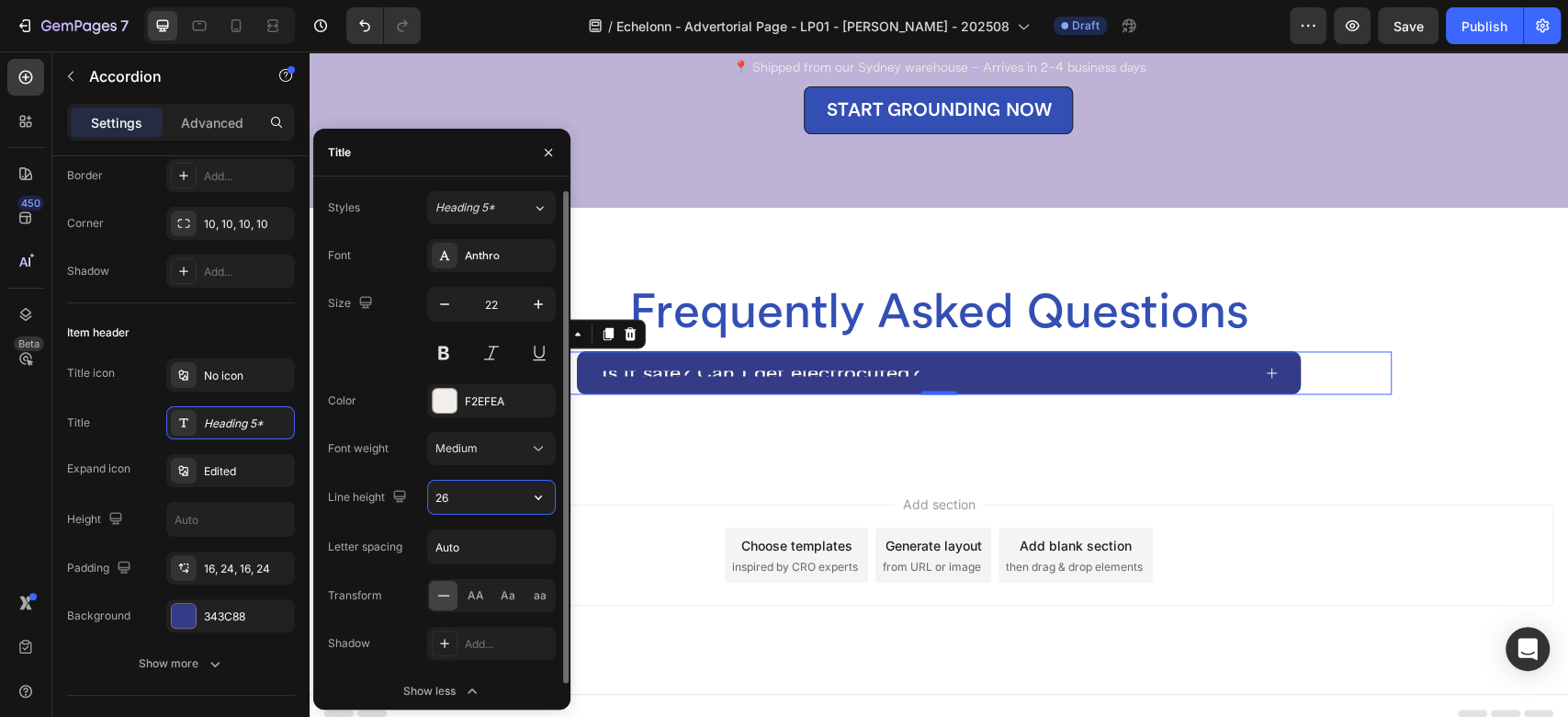
scroll to position [6611, 0]
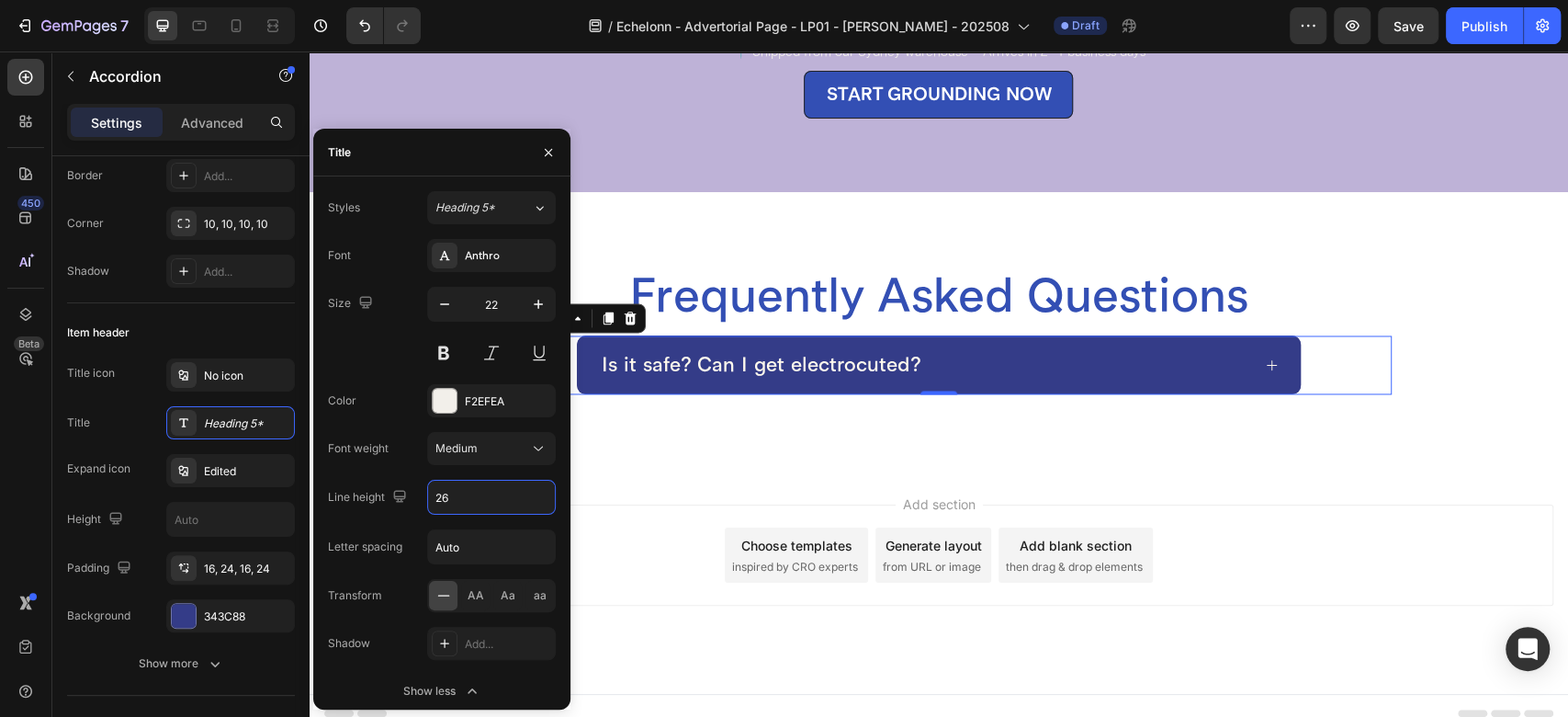
type input "26"
click at [476, 540] on input "Auto" at bounding box center [491, 547] width 127 height 33
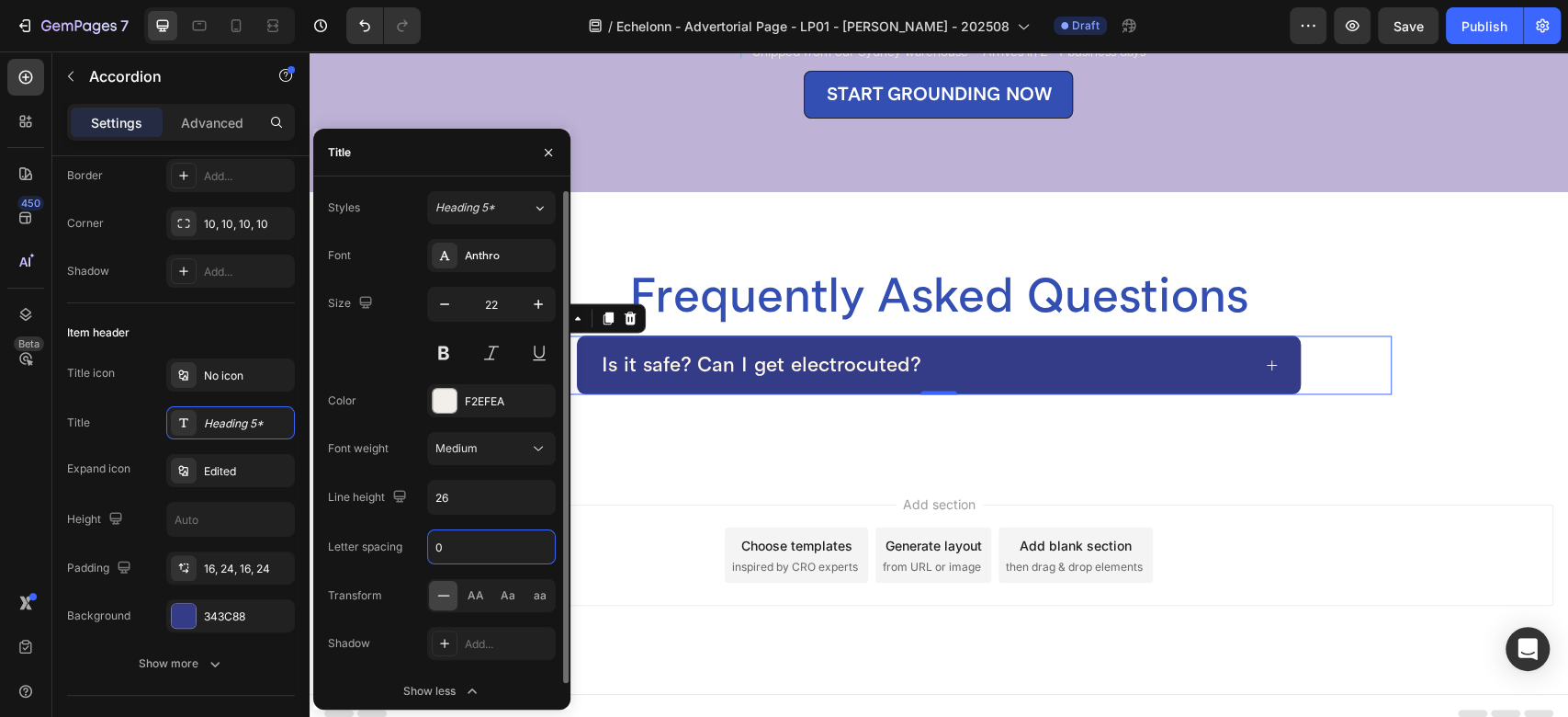
type input "0"
click at [209, 325] on div "Item header" at bounding box center [181, 333] width 228 height 29
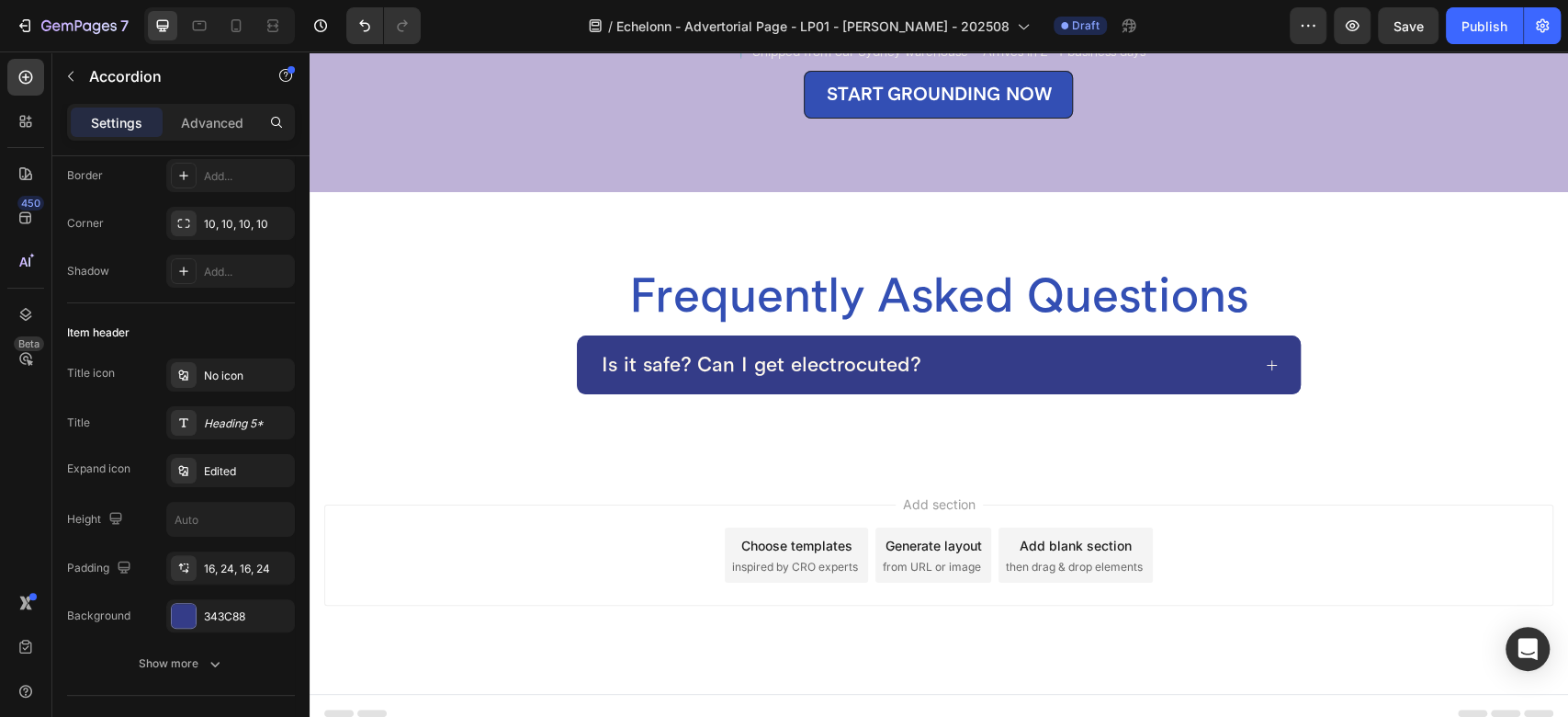
click at [1000, 350] on div "Is it safe? Can I get electrocuted?" at bounding box center [924, 365] width 651 height 29
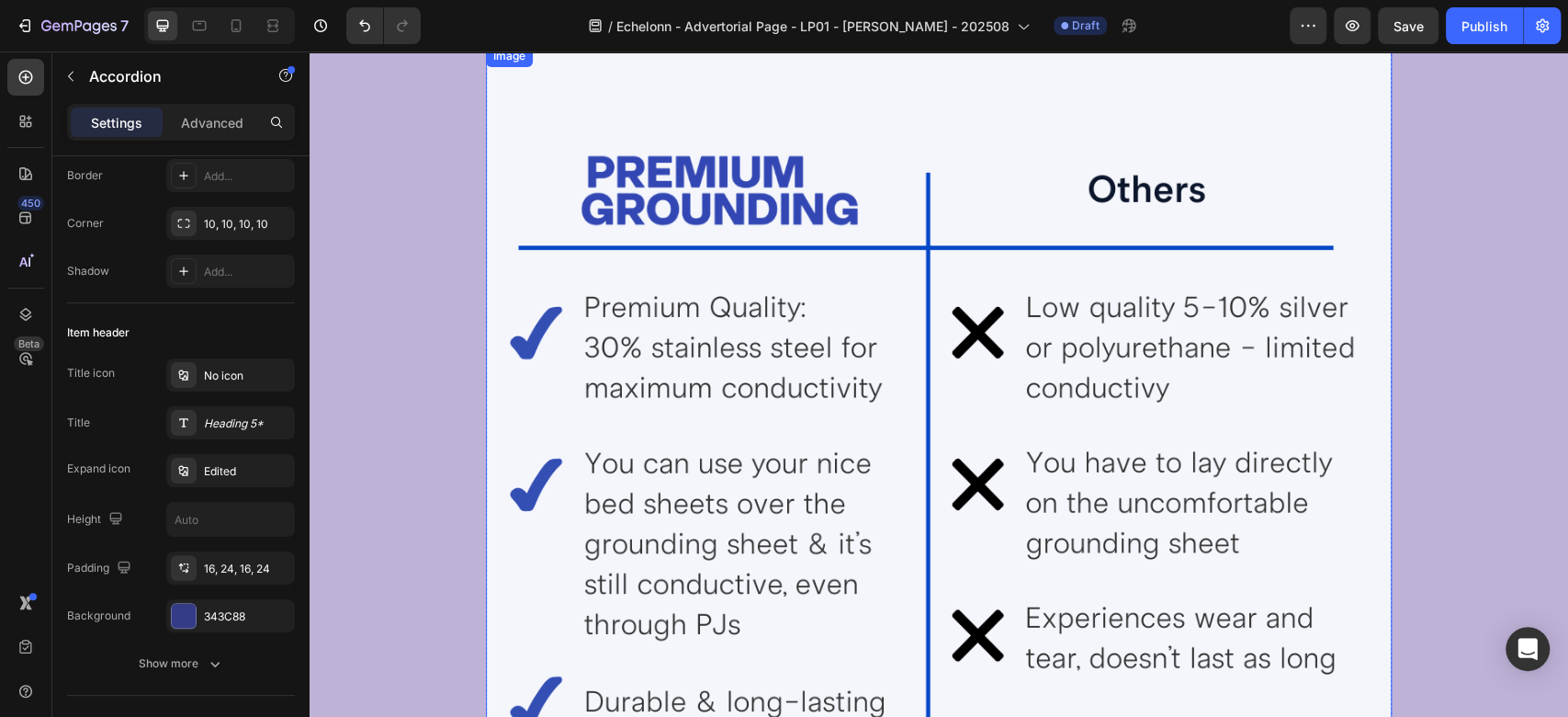
scroll to position [5182, 0]
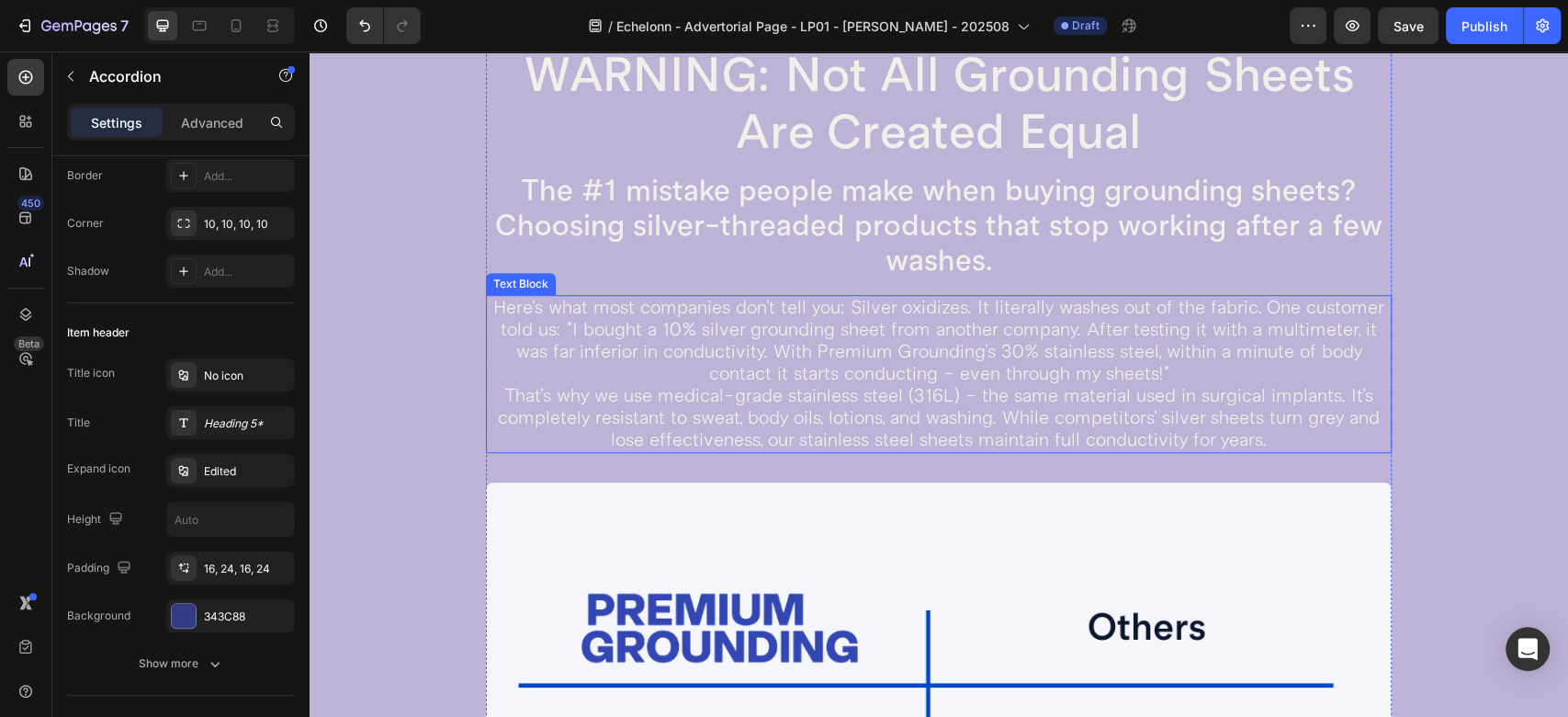
click at [645, 330] on p "Here's what most companies don't tell you: Silver oxidizes. It literally washes…" at bounding box center [938, 340] width 902 height 88
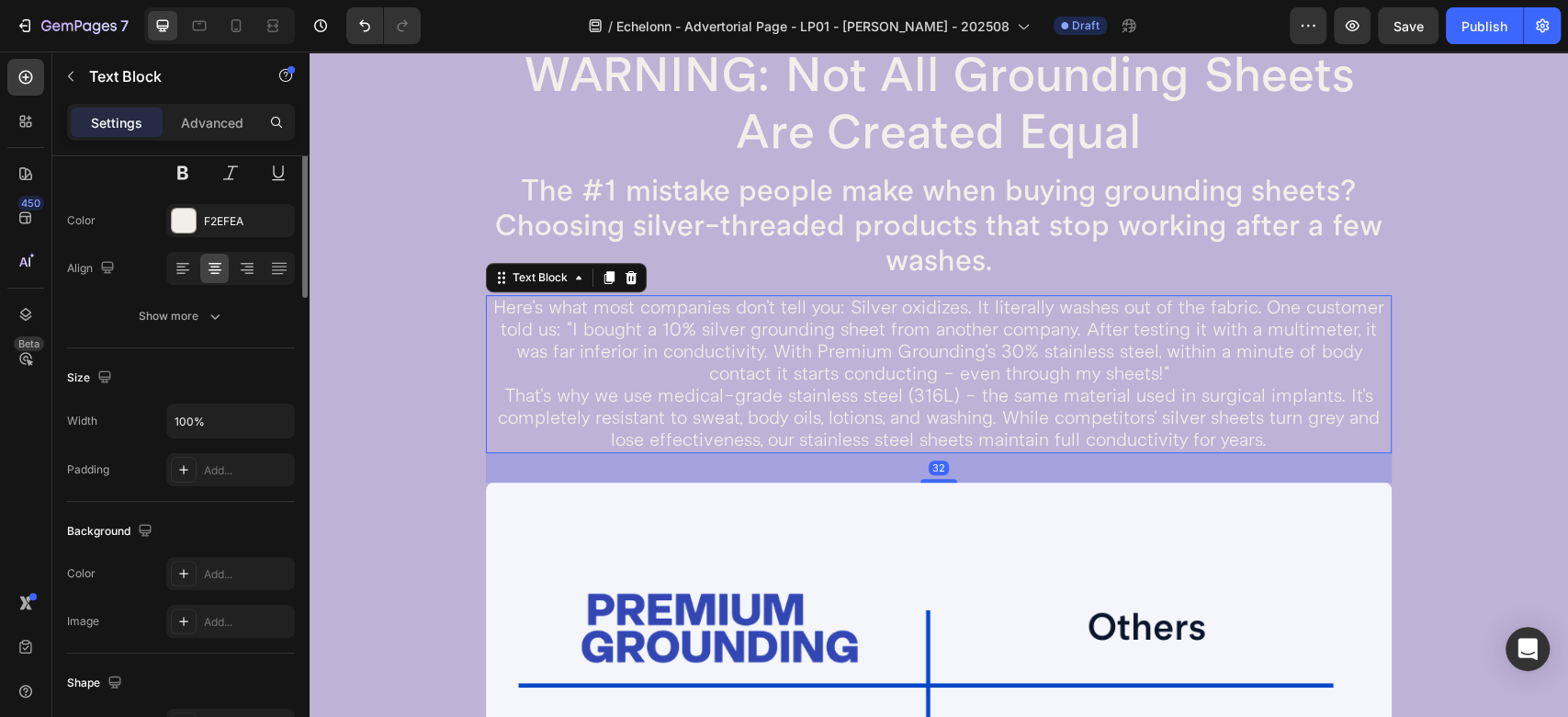
scroll to position [0, 0]
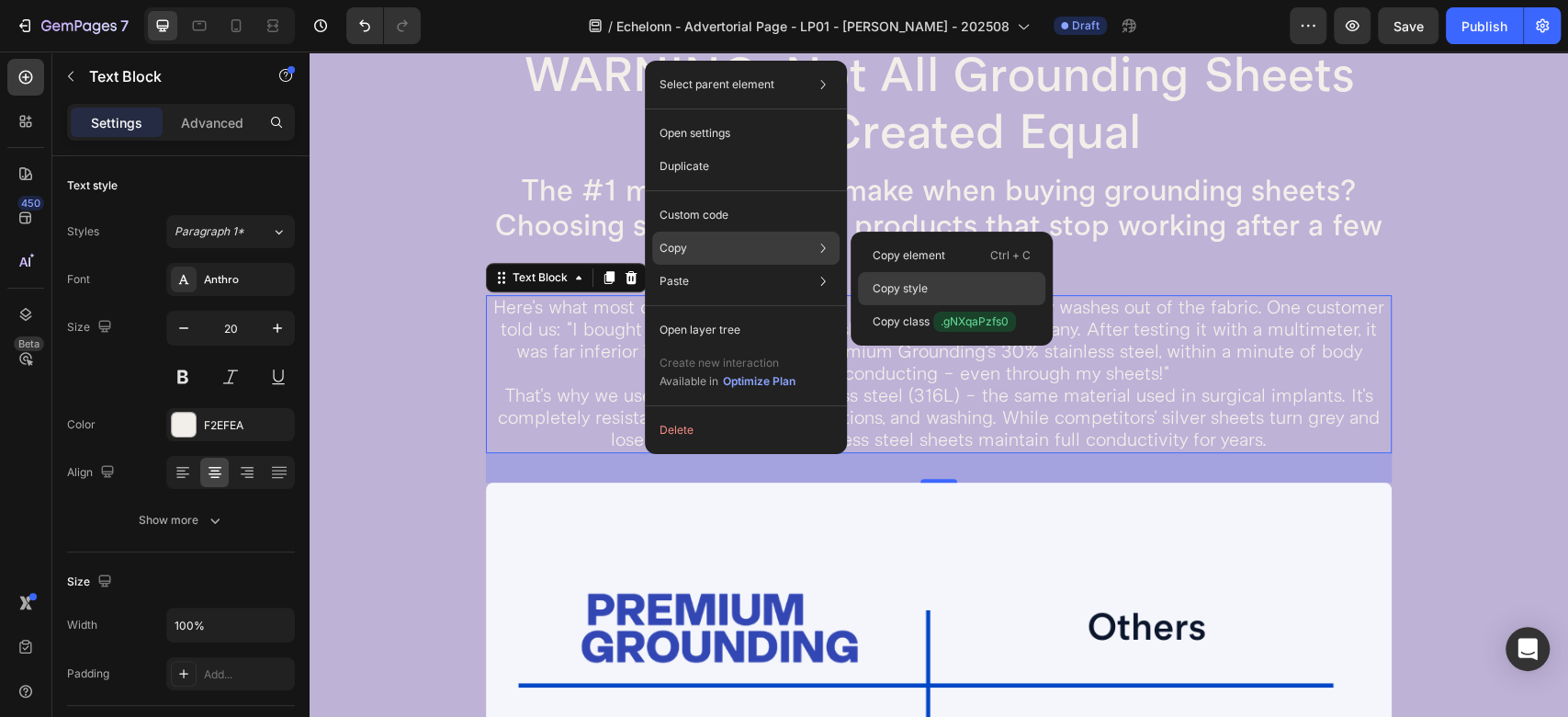
click at [922, 282] on p "Copy style" at bounding box center [900, 288] width 56 height 17
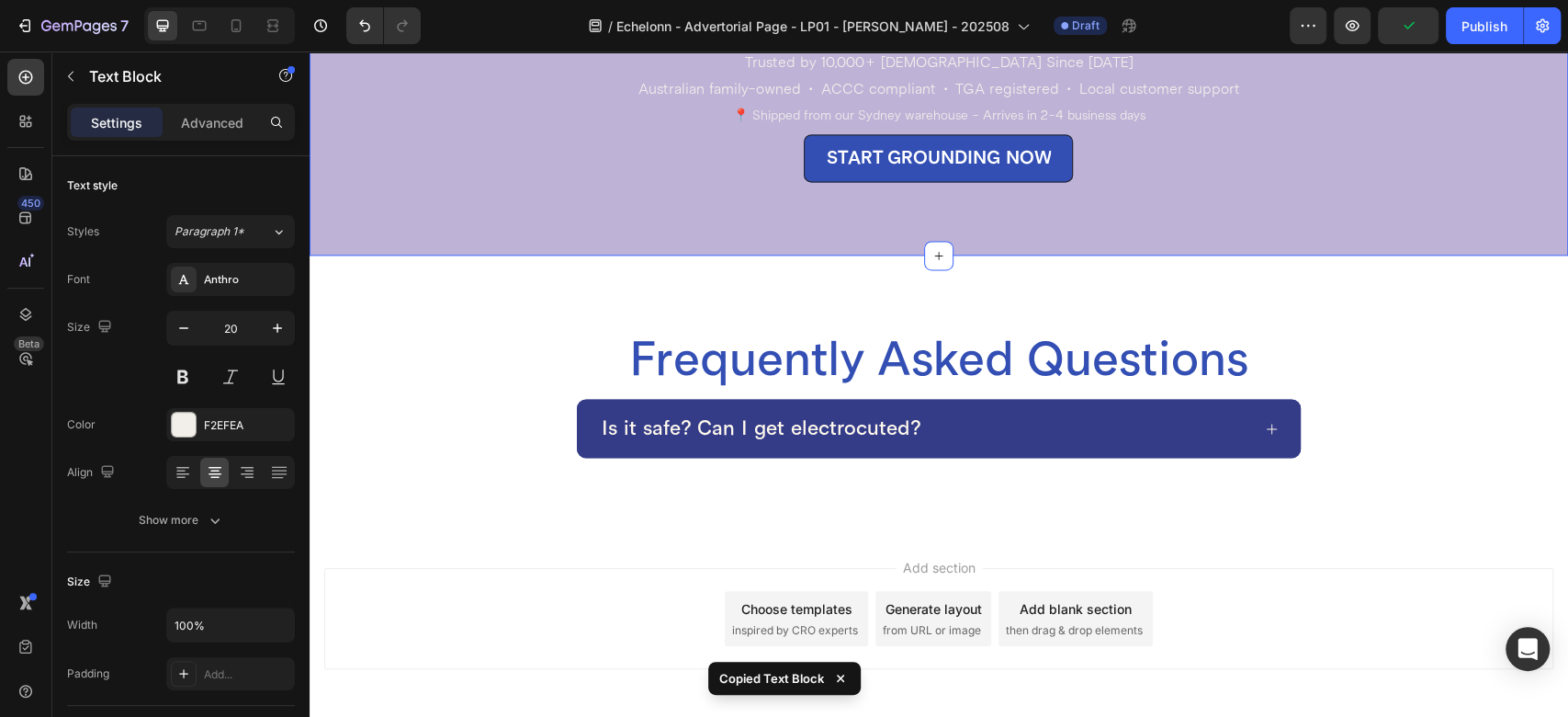
scroll to position [6611, 0]
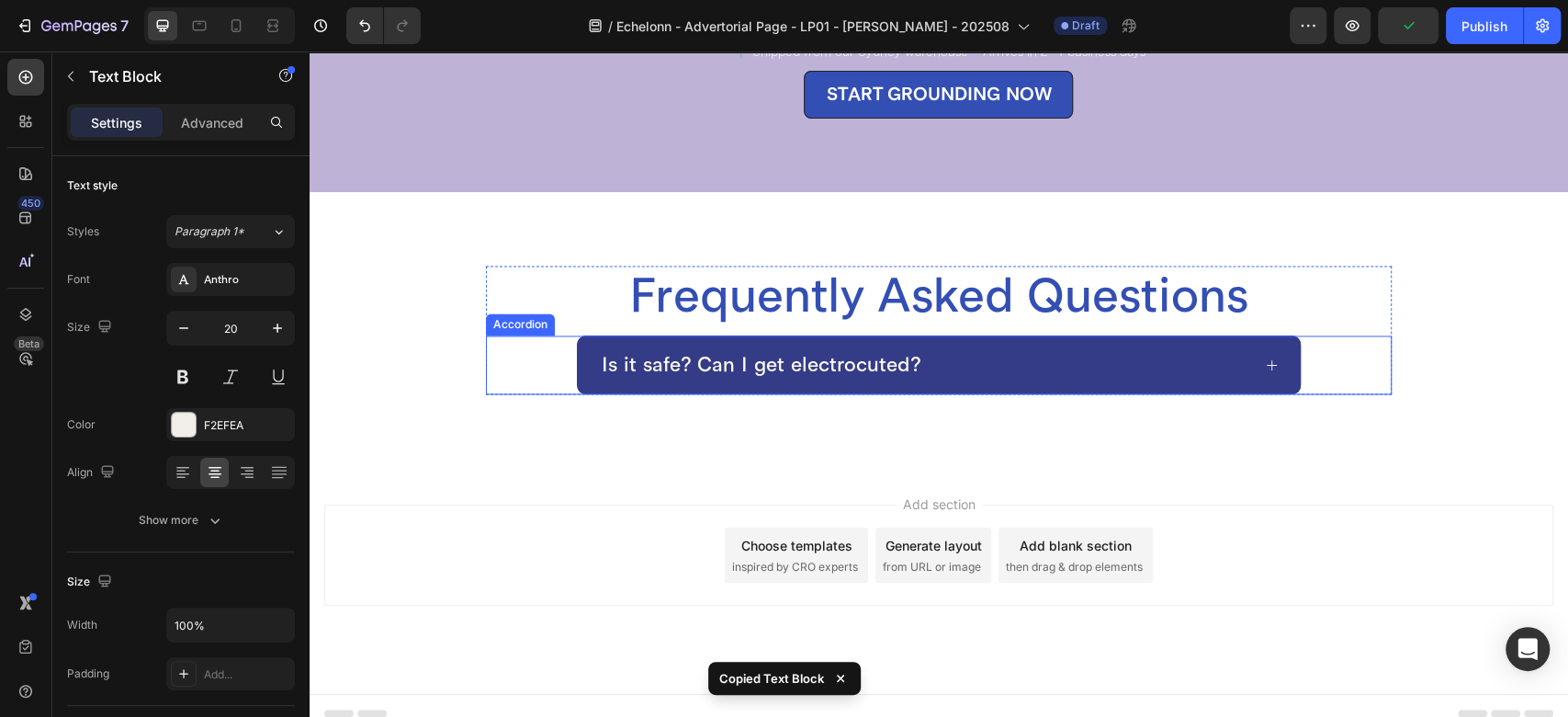
click at [998, 350] on div "Is it safe? Can I get electrocuted?" at bounding box center [924, 365] width 651 height 29
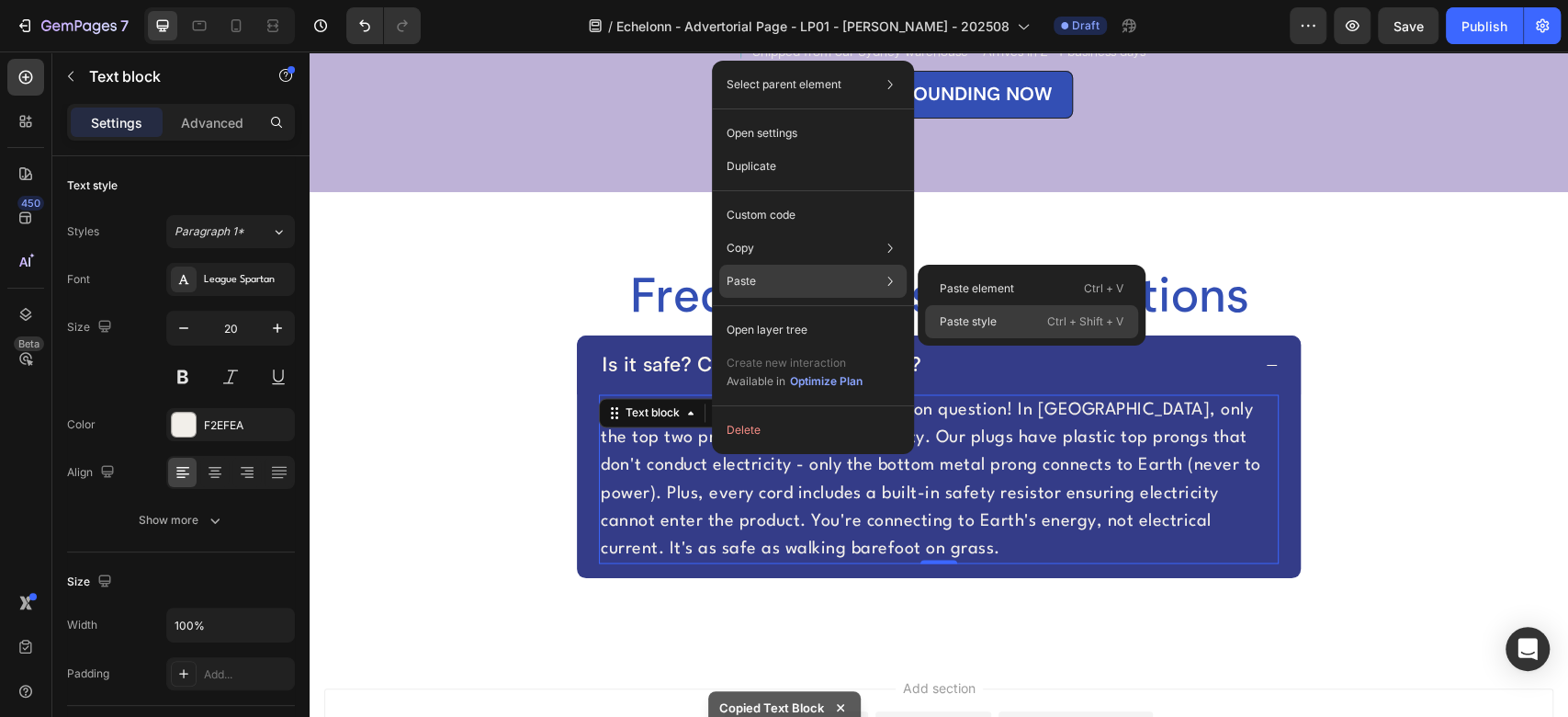
drag, startPoint x: 969, startPoint y: 312, endPoint x: 428, endPoint y: 410, distance: 549.8
click at [969, 313] on p "Paste style" at bounding box center [968, 321] width 57 height 17
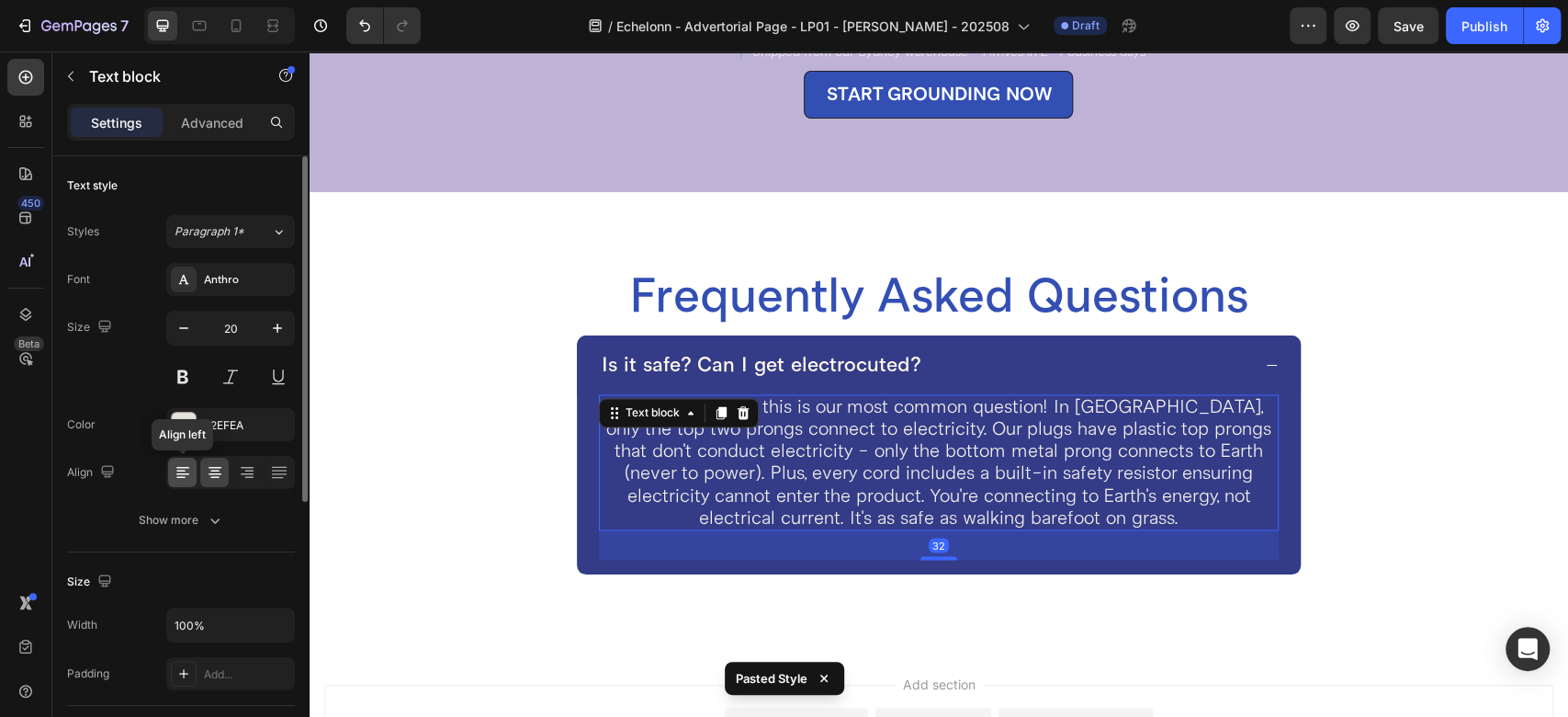
click at [177, 470] on icon at bounding box center [180, 471] width 9 height 2
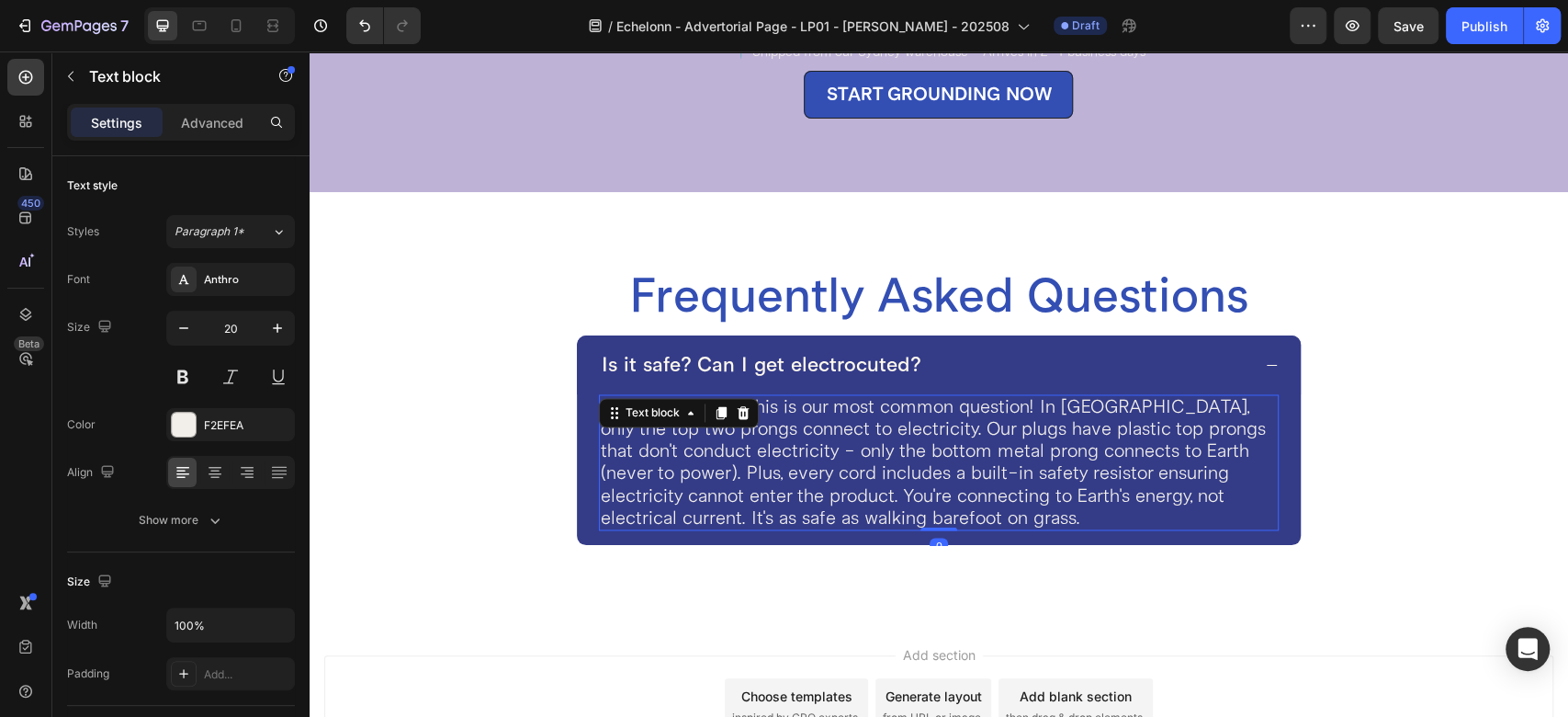
drag, startPoint x: 934, startPoint y: 540, endPoint x: 935, endPoint y: 497, distance: 43.0
click at [935, 497] on div "Absolutely safe - this is our most common question! In [GEOGRAPHIC_DATA], only …" at bounding box center [938, 461] width 680 height 136
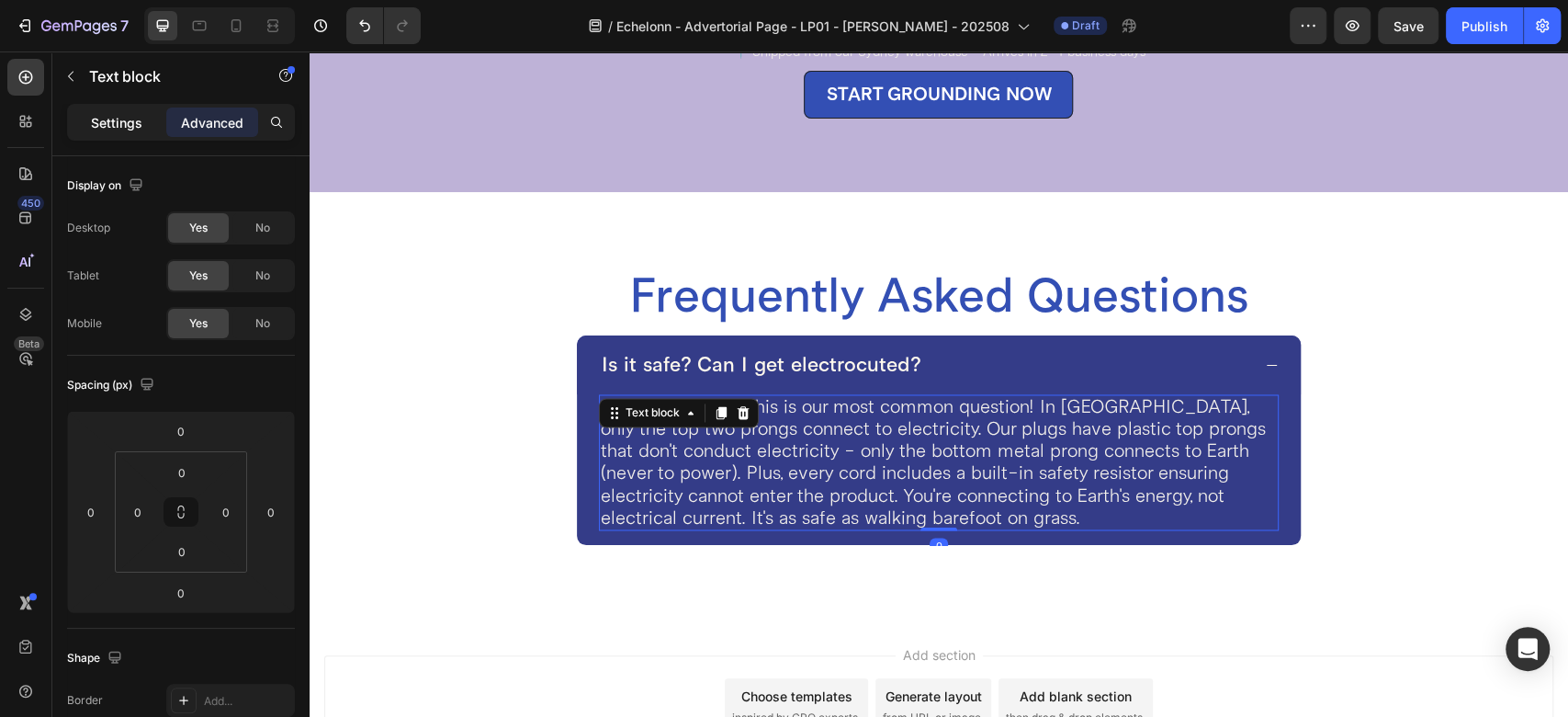
click at [116, 122] on p "Settings" at bounding box center [116, 123] width 52 height 20
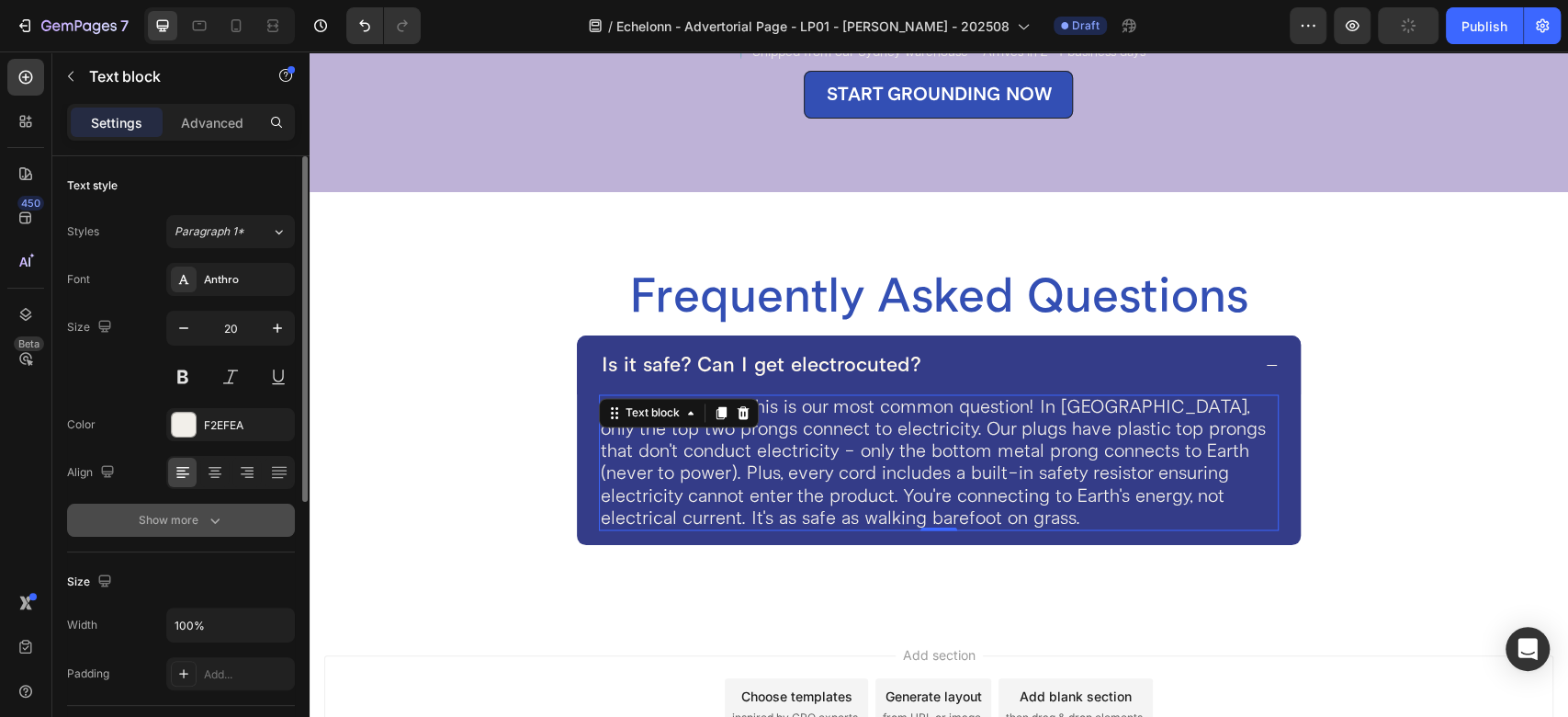
click at [195, 517] on div "Show more" at bounding box center [181, 520] width 86 height 19
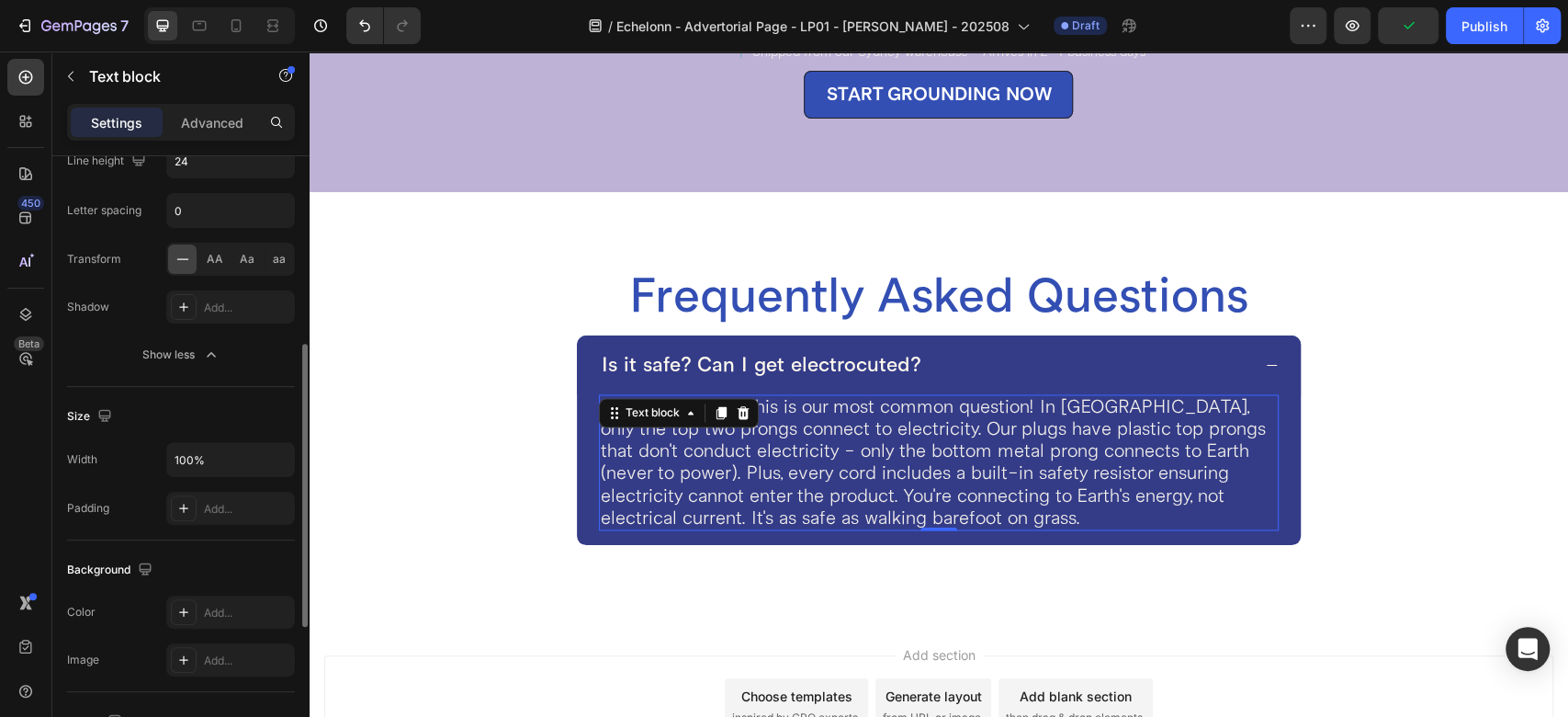
scroll to position [717, 0]
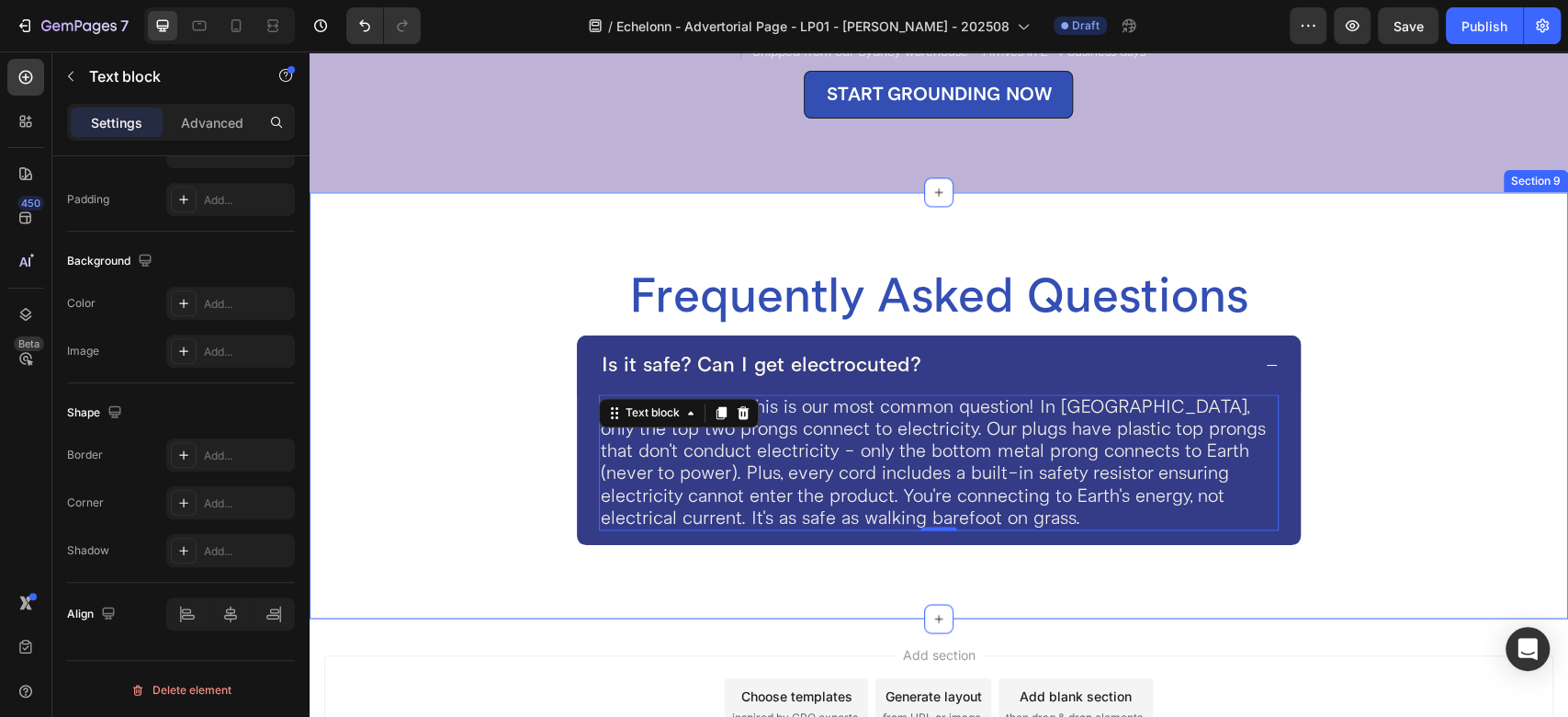
click at [1470, 439] on div "Frequently Asked Questions Heading Is it safe? Can I get electrocuted? Absolute…" at bounding box center [940, 405] width 1133 height 279
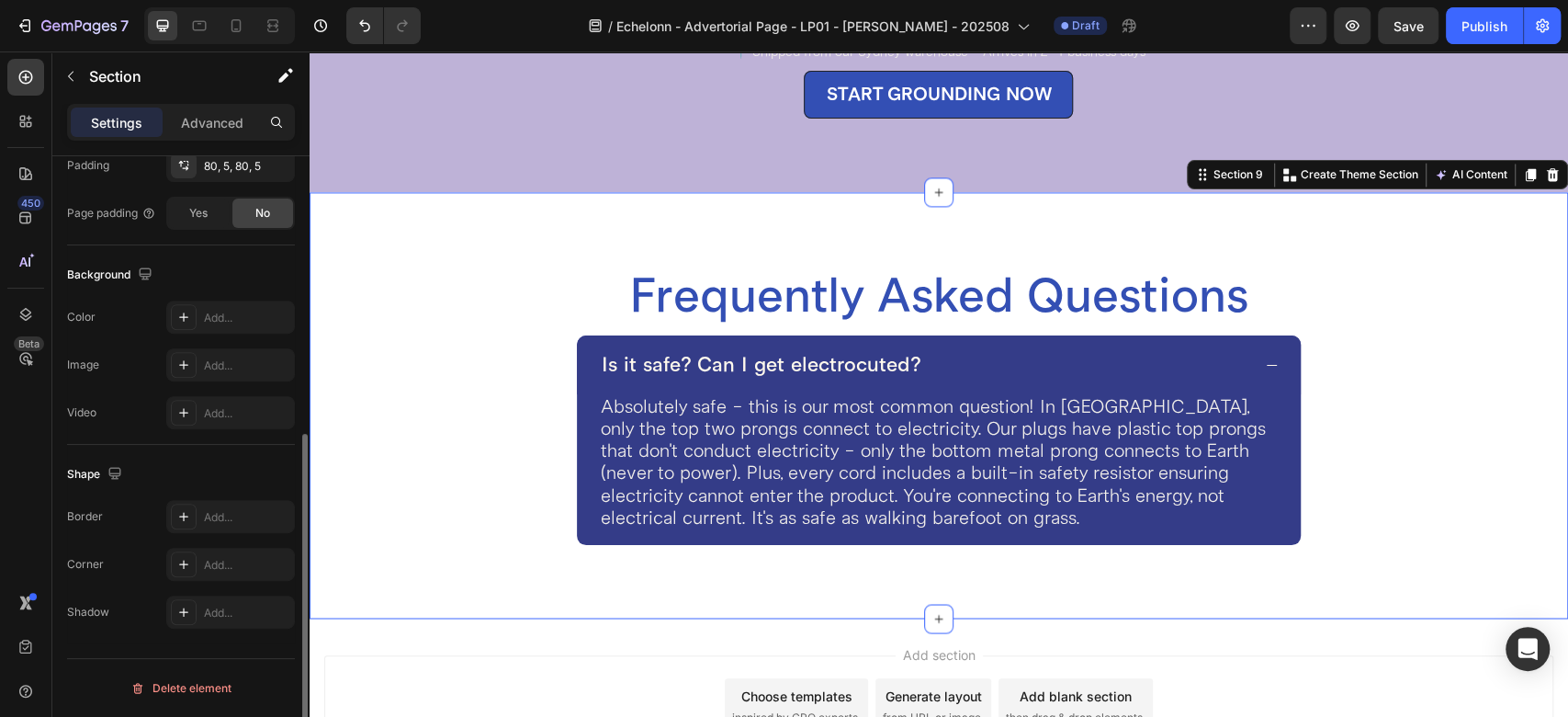
scroll to position [0, 0]
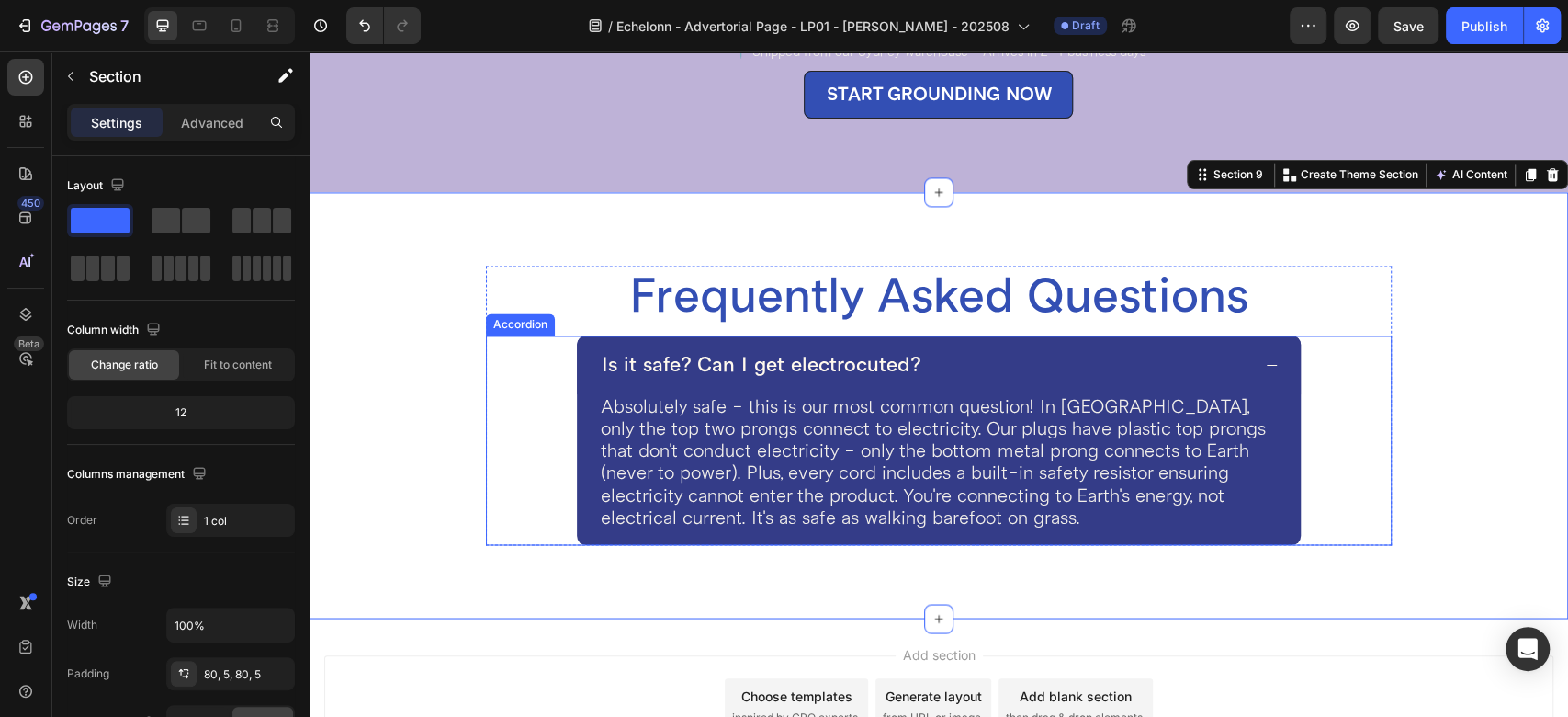
click at [1169, 350] on div "Is it safe? Can I get electrocuted?" at bounding box center [924, 365] width 651 height 29
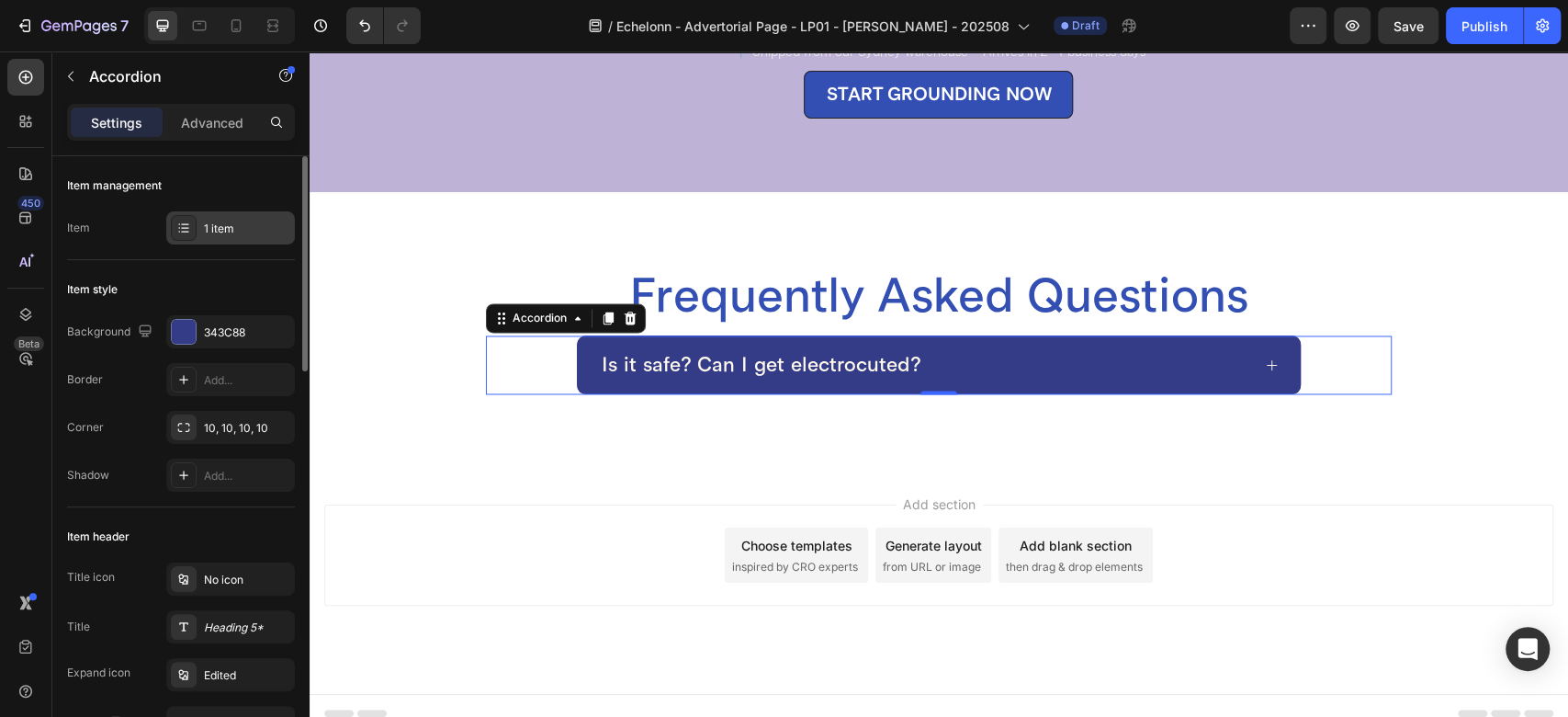
click at [217, 234] on div "1 item" at bounding box center [247, 228] width 87 height 17
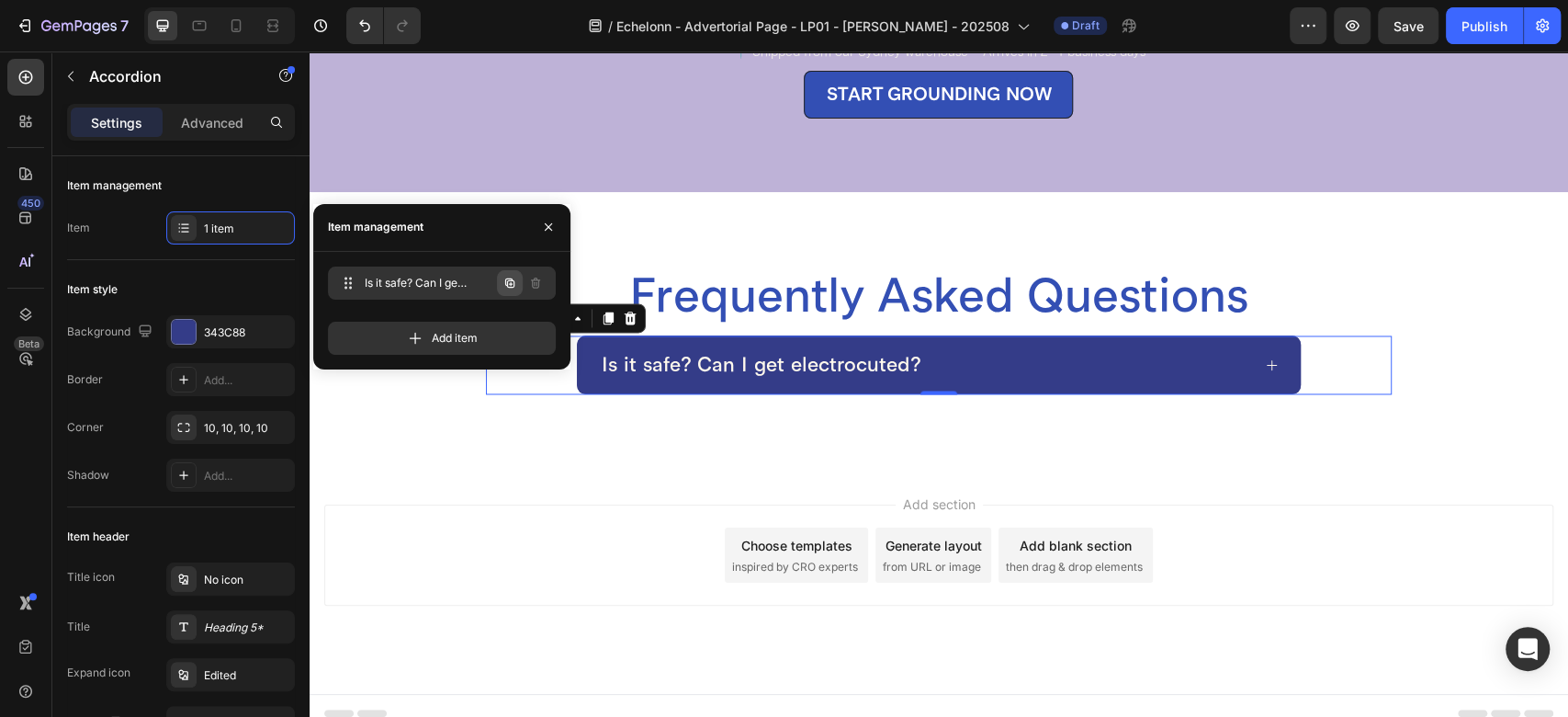
click at [506, 285] on icon "button" at bounding box center [509, 282] width 9 height 9
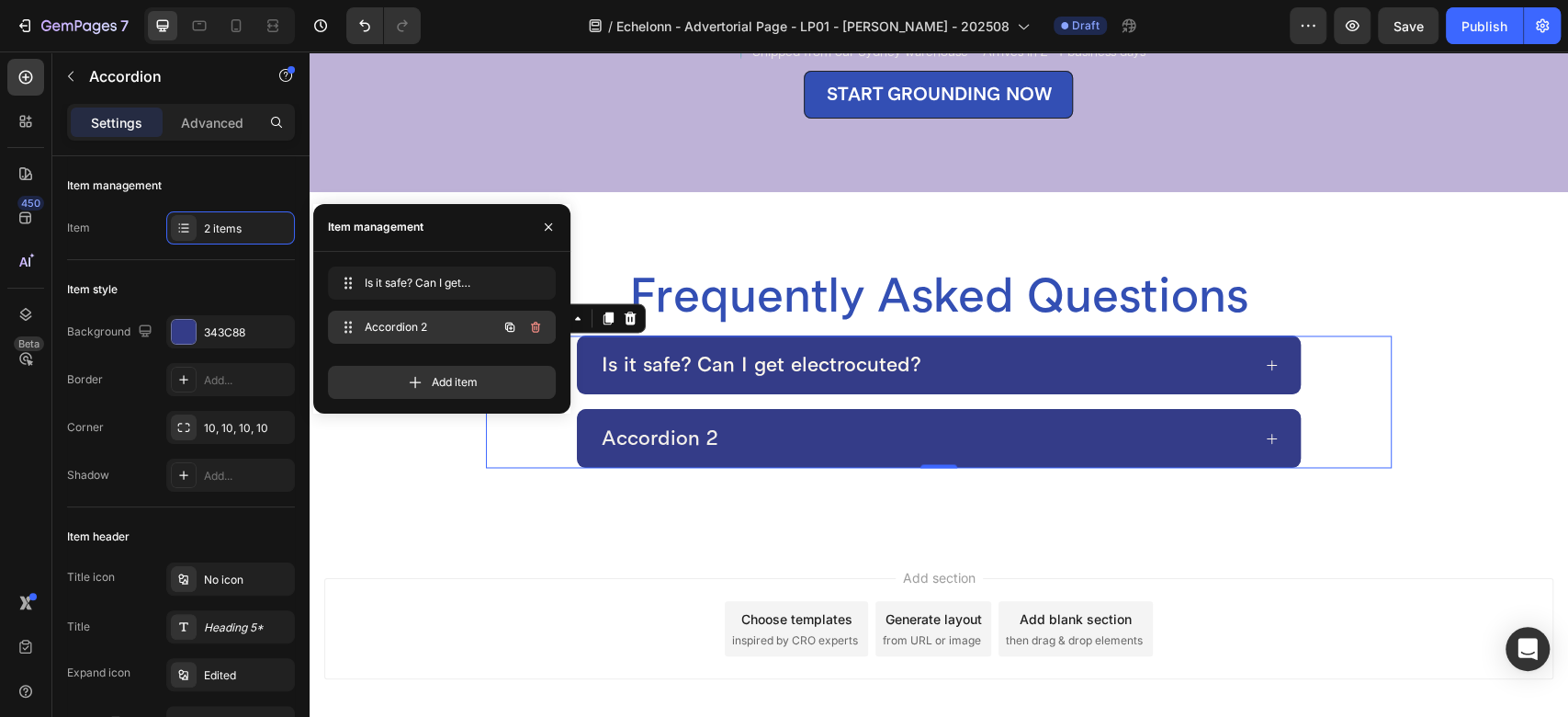
click at [395, 323] on span "Accordion 2" at bounding box center [416, 327] width 103 height 17
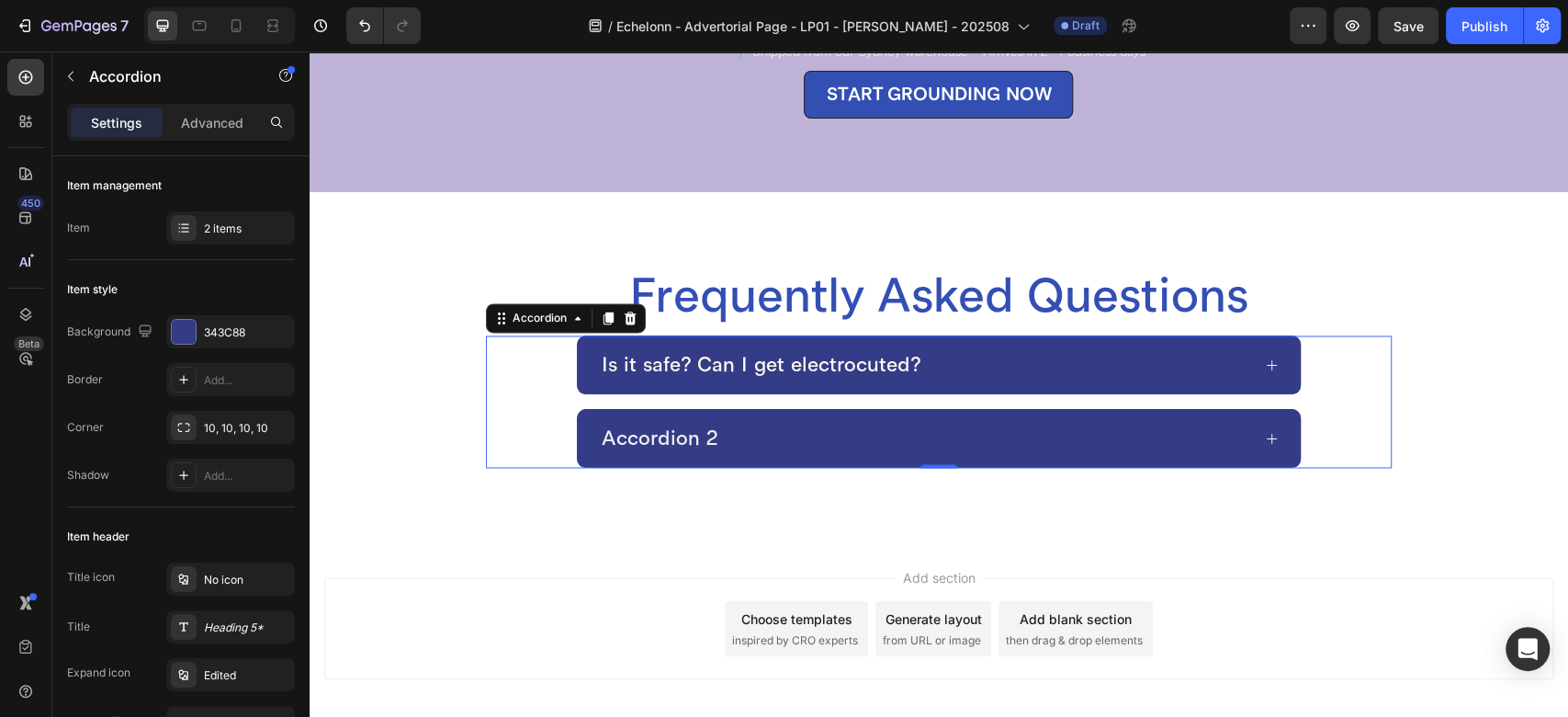
click at [786, 423] on div "Accordion 2" at bounding box center [924, 438] width 651 height 29
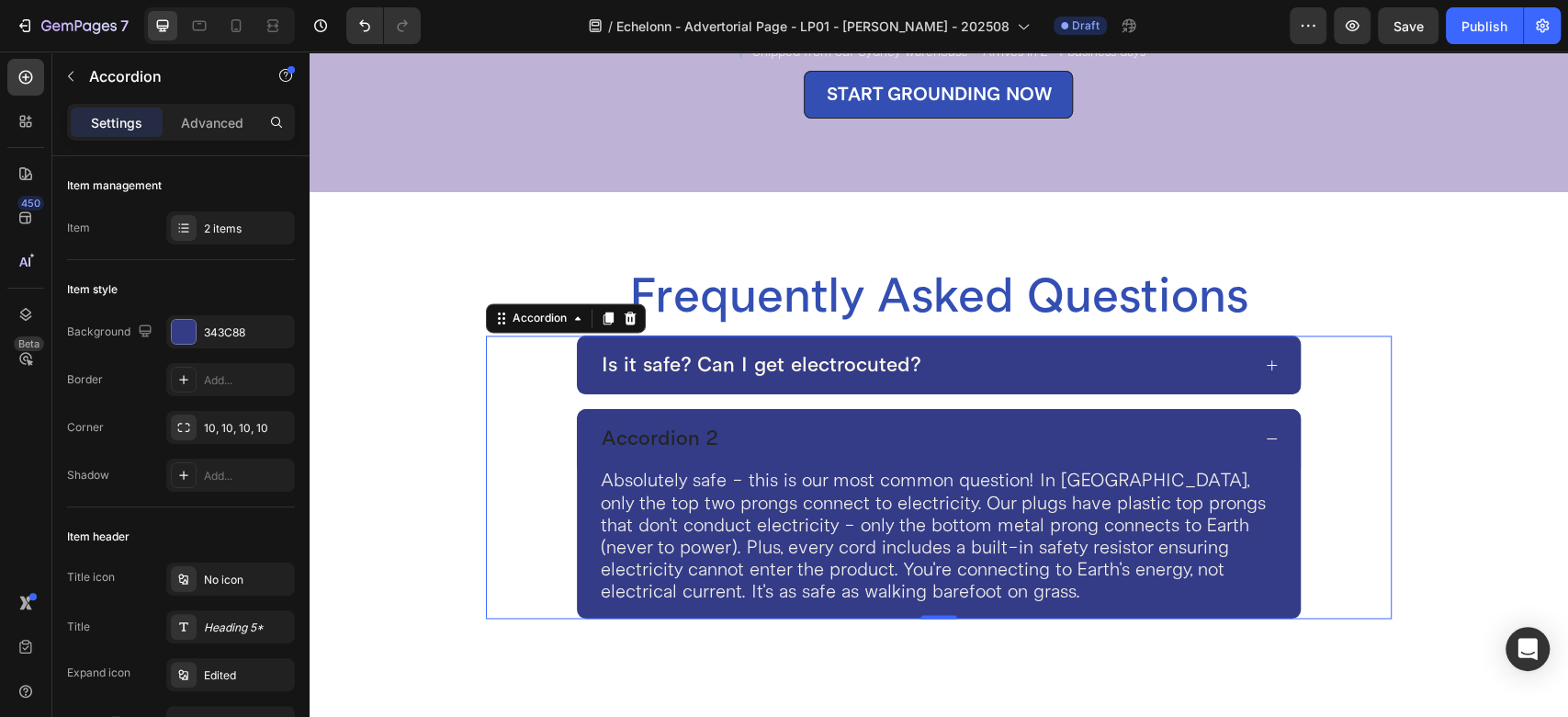
click at [761, 423] on div "Accordion 2" at bounding box center [924, 438] width 651 height 29
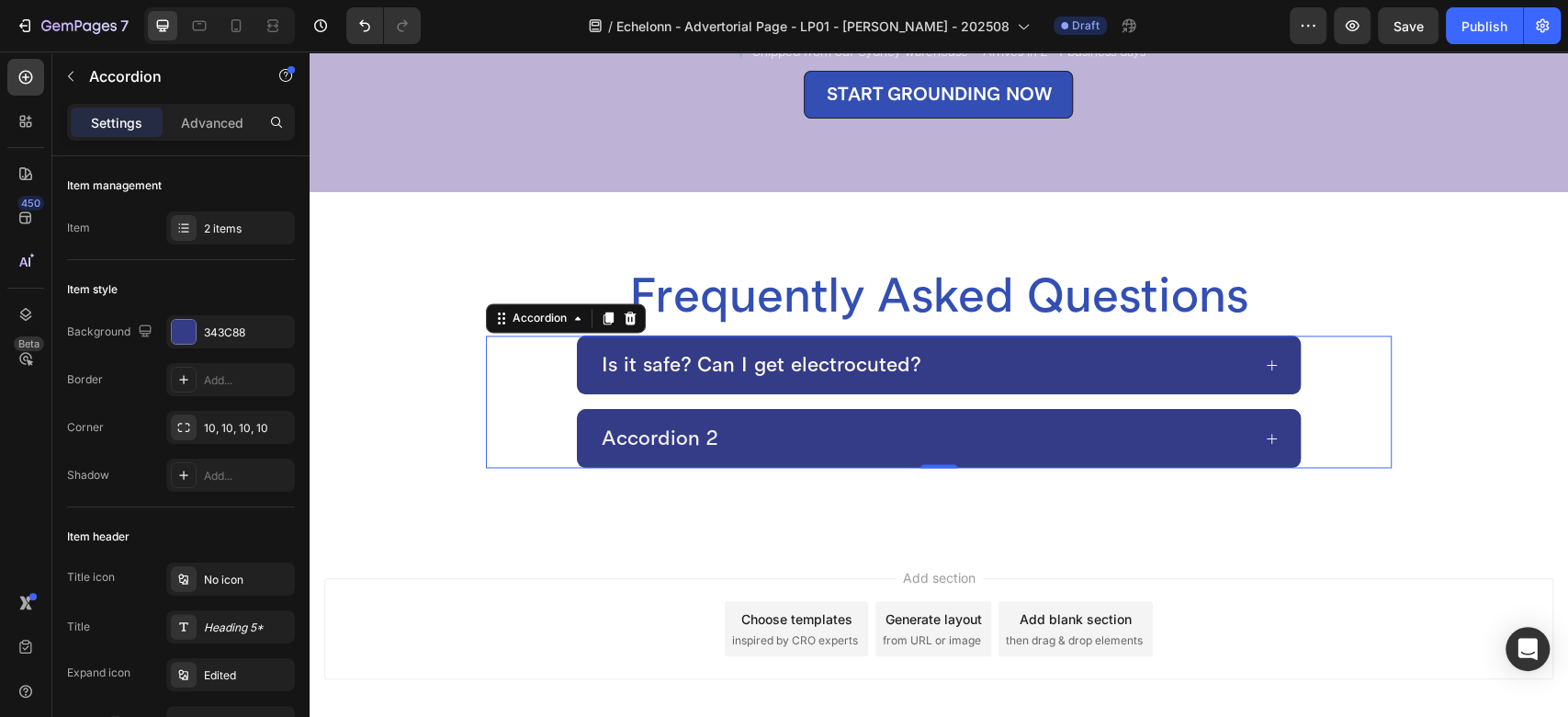
click at [949, 350] on div "Is it safe? Can I get electrocuted?" at bounding box center [924, 365] width 651 height 29
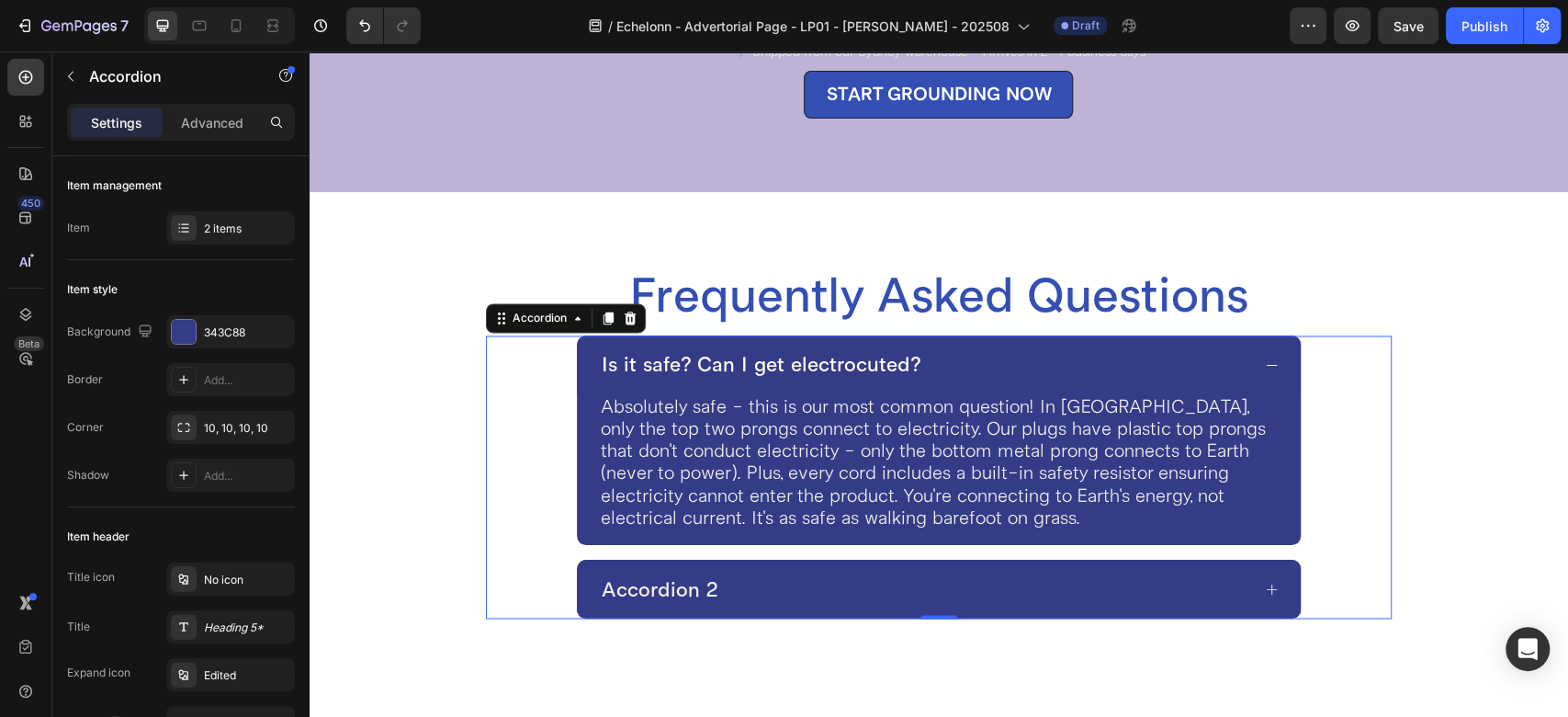
click at [475, 378] on div "Frequently Asked Questions Heading Is it safe? Can I get electrocuted? Absolute…" at bounding box center [940, 442] width 1133 height 353
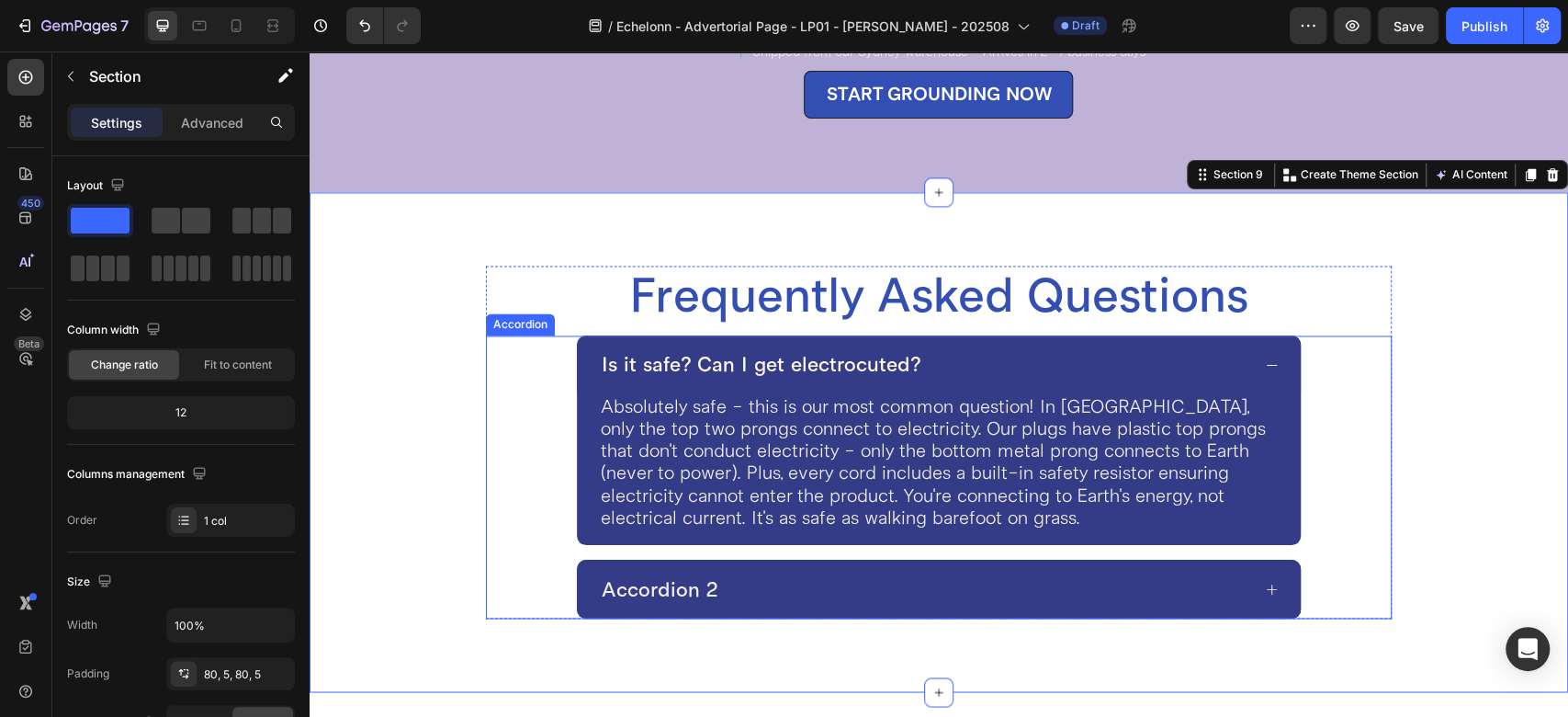
click at [532, 374] on div "Is it safe? Can I get electrocuted? Absolutely safe - this is our most common q…" at bounding box center [938, 440] width 904 height 210
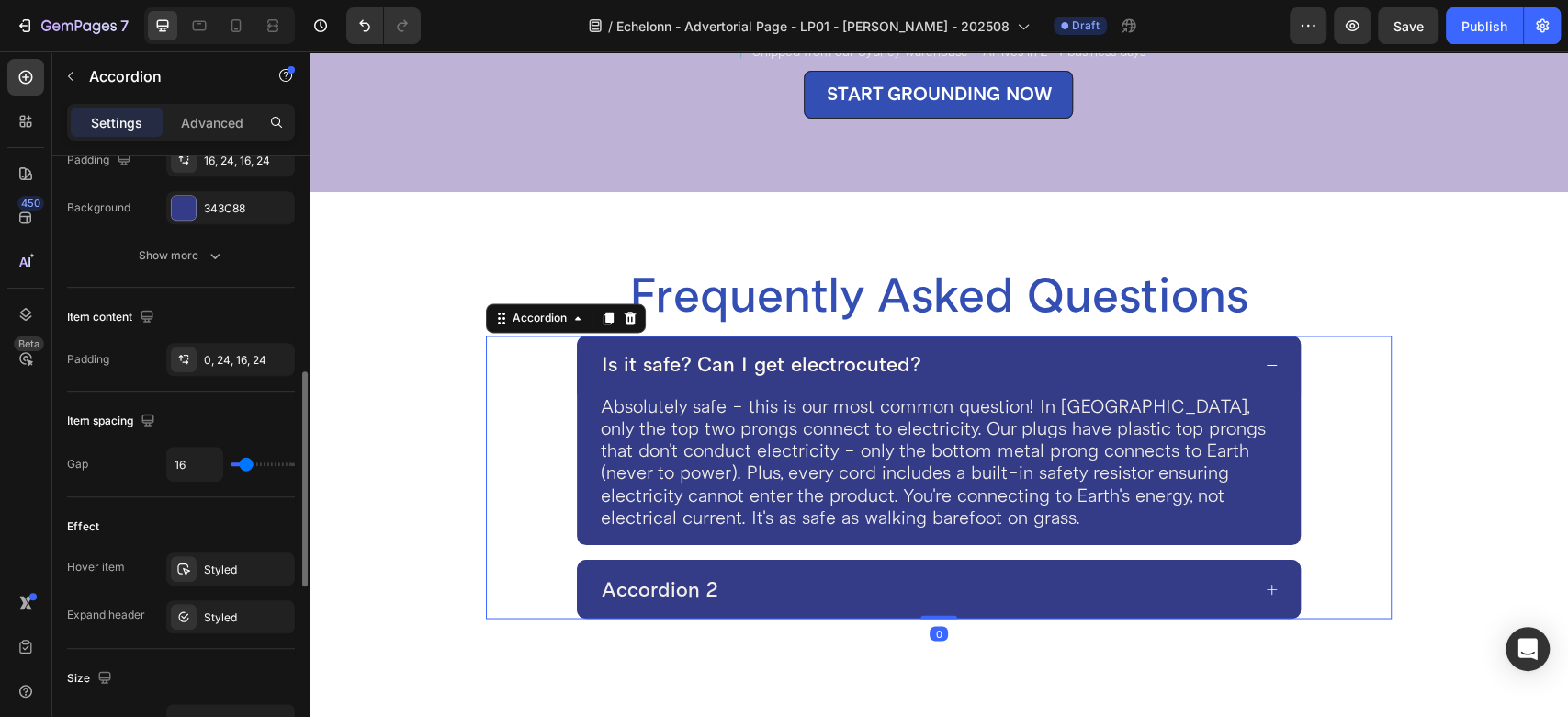
scroll to position [817, 0]
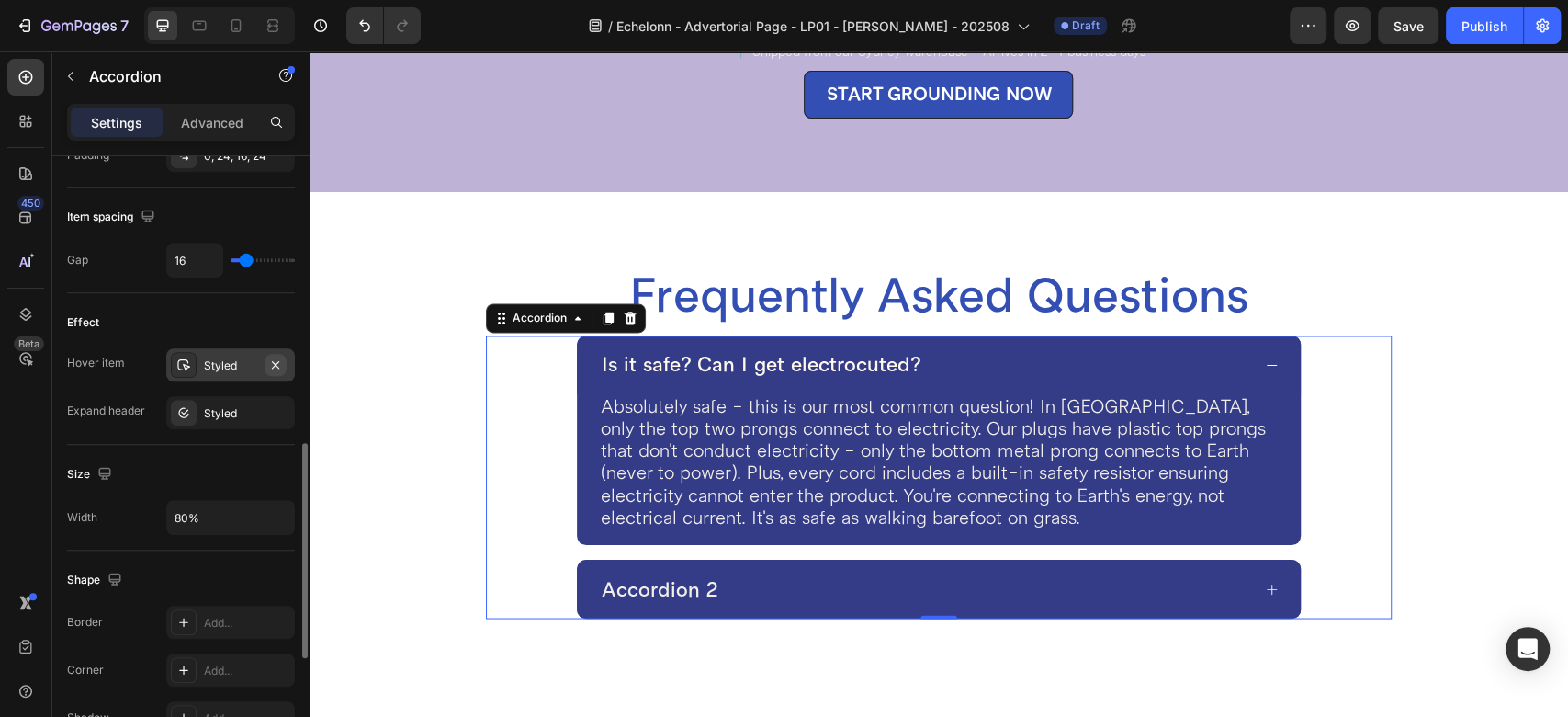
click at [278, 364] on icon "button" at bounding box center [276, 364] width 8 height 8
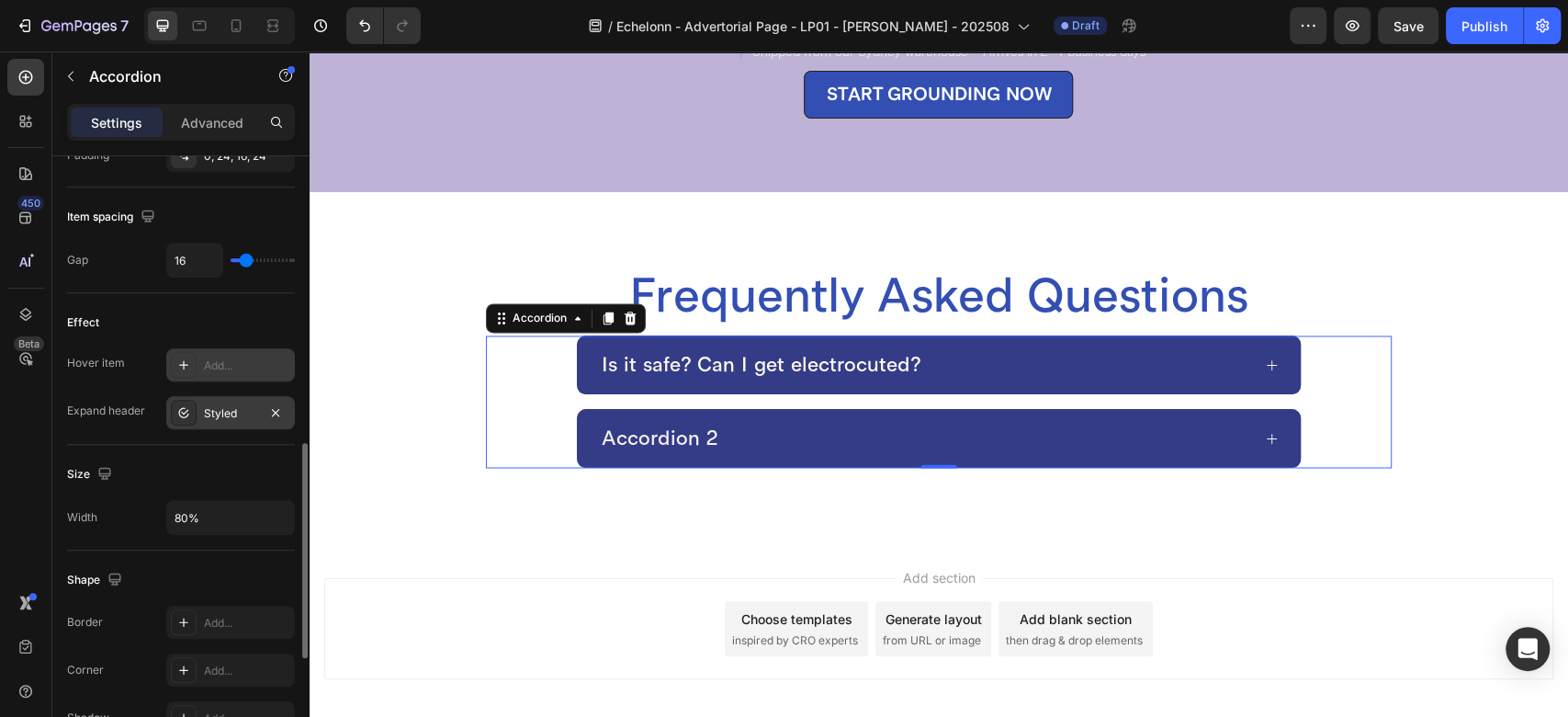
click at [225, 410] on div "Styled" at bounding box center [230, 414] width 54 height 17
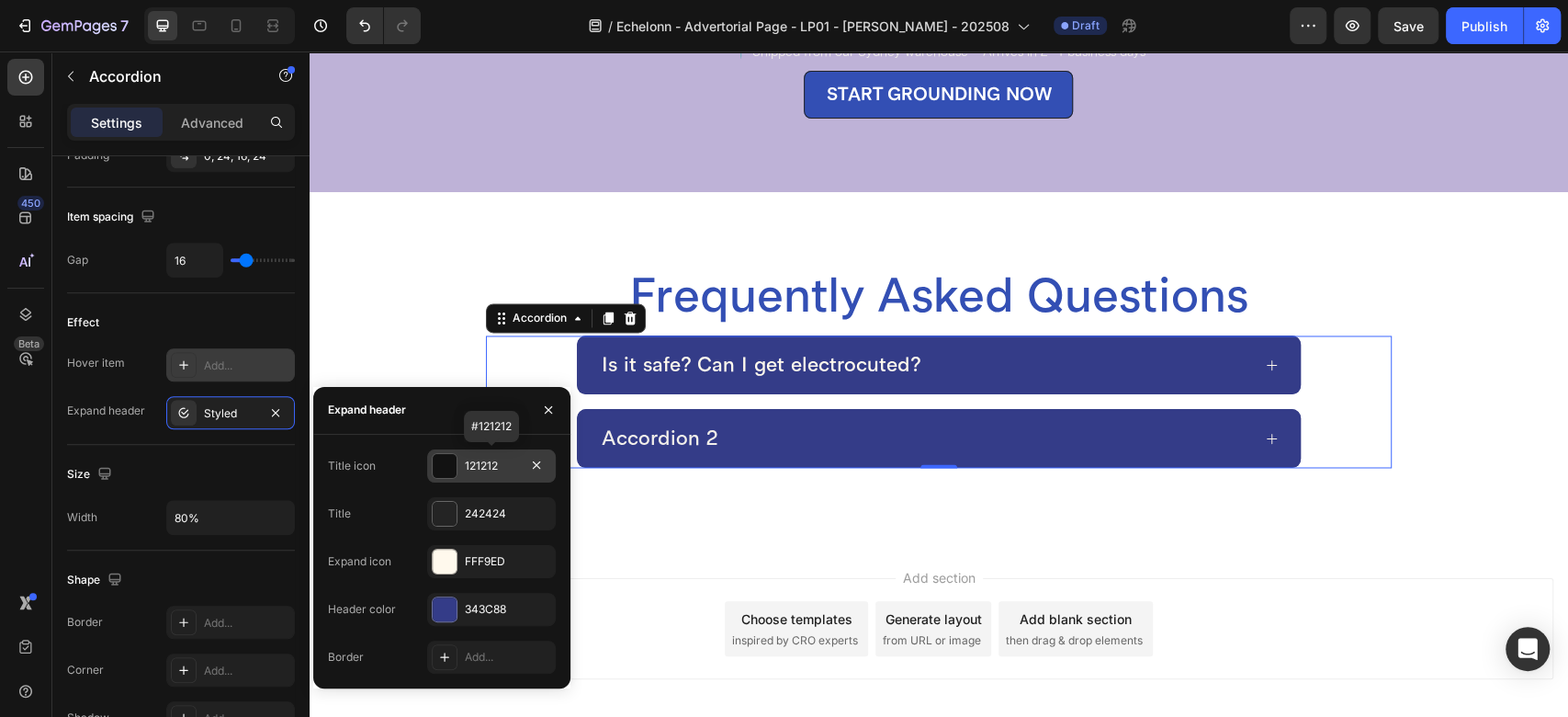
click at [441, 468] on div at bounding box center [445, 465] width 23 height 23
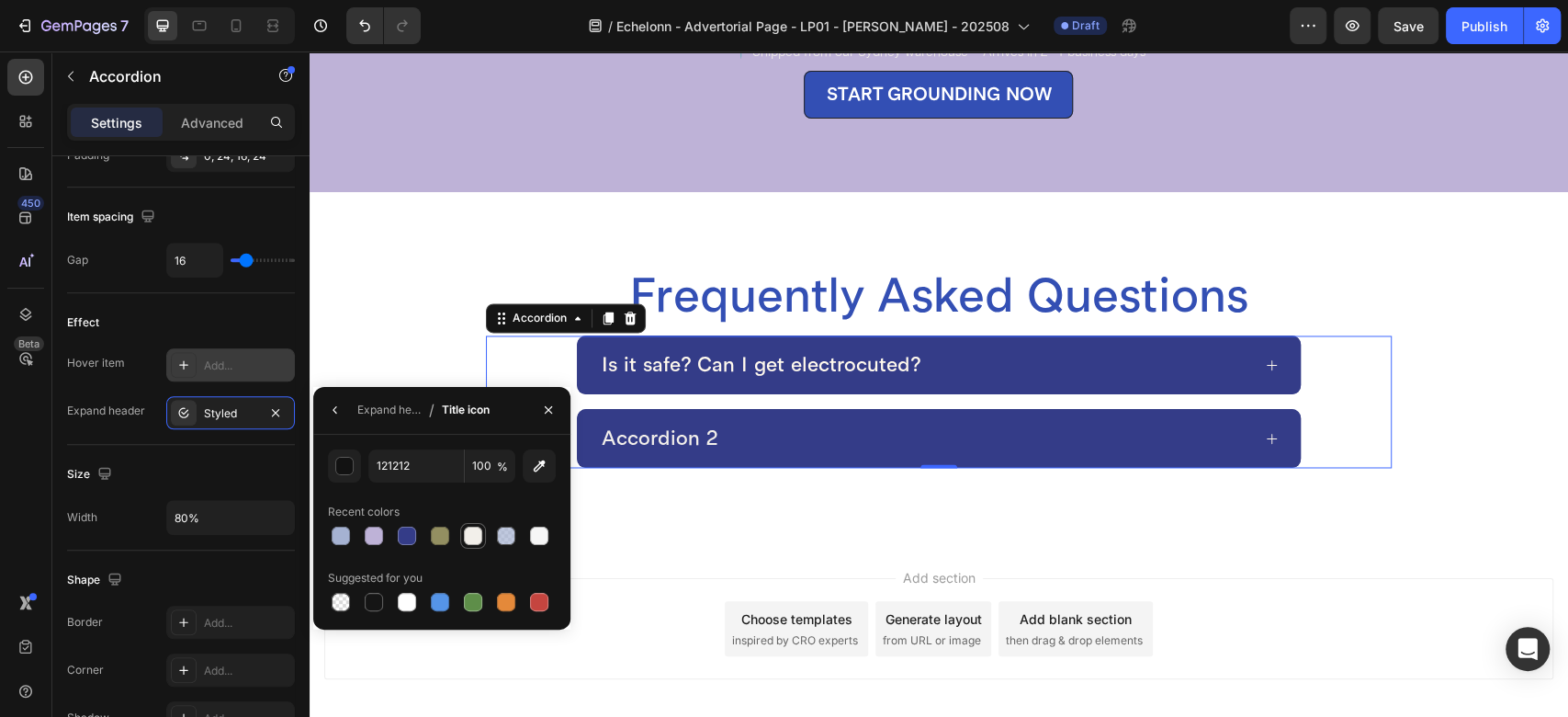
click at [464, 530] on div at bounding box center [473, 536] width 19 height 19
type input "F2EFEA"
click at [178, 418] on icon at bounding box center [183, 413] width 15 height 15
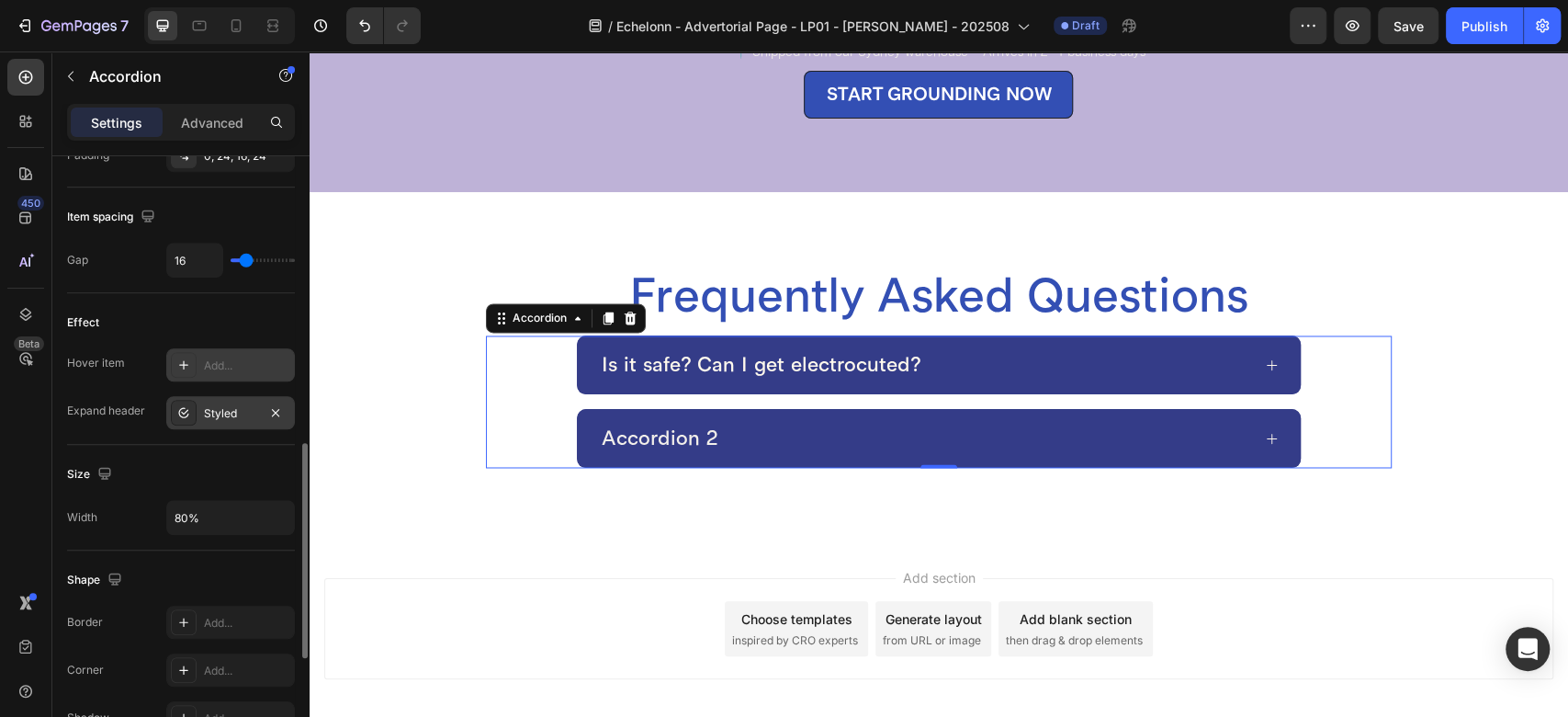
click at [178, 418] on icon at bounding box center [183, 413] width 15 height 15
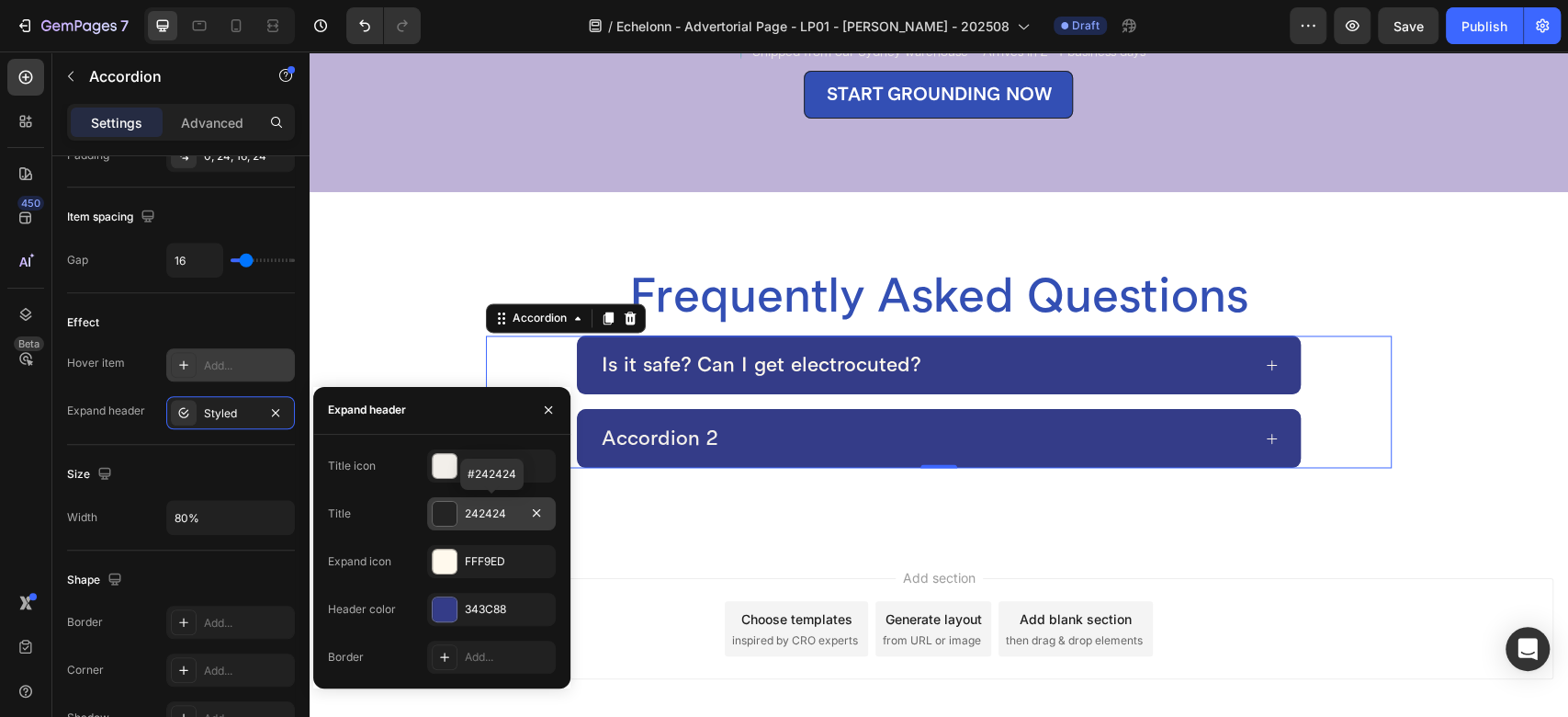
click at [448, 515] on div at bounding box center [445, 513] width 23 height 23
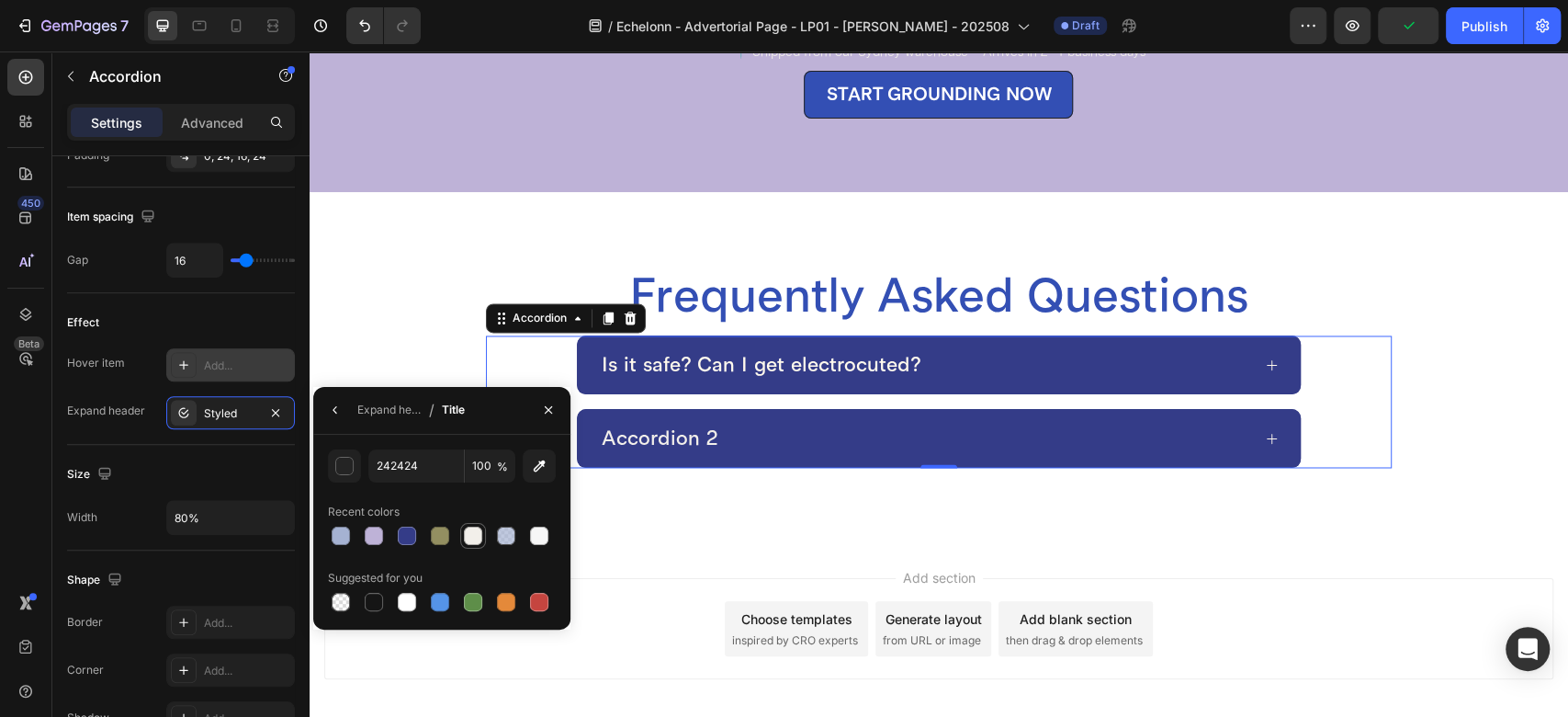
click at [483, 540] on div at bounding box center [473, 536] width 22 height 22
type input "F2EFEA"
click at [338, 412] on icon "button" at bounding box center [334, 410] width 15 height 15
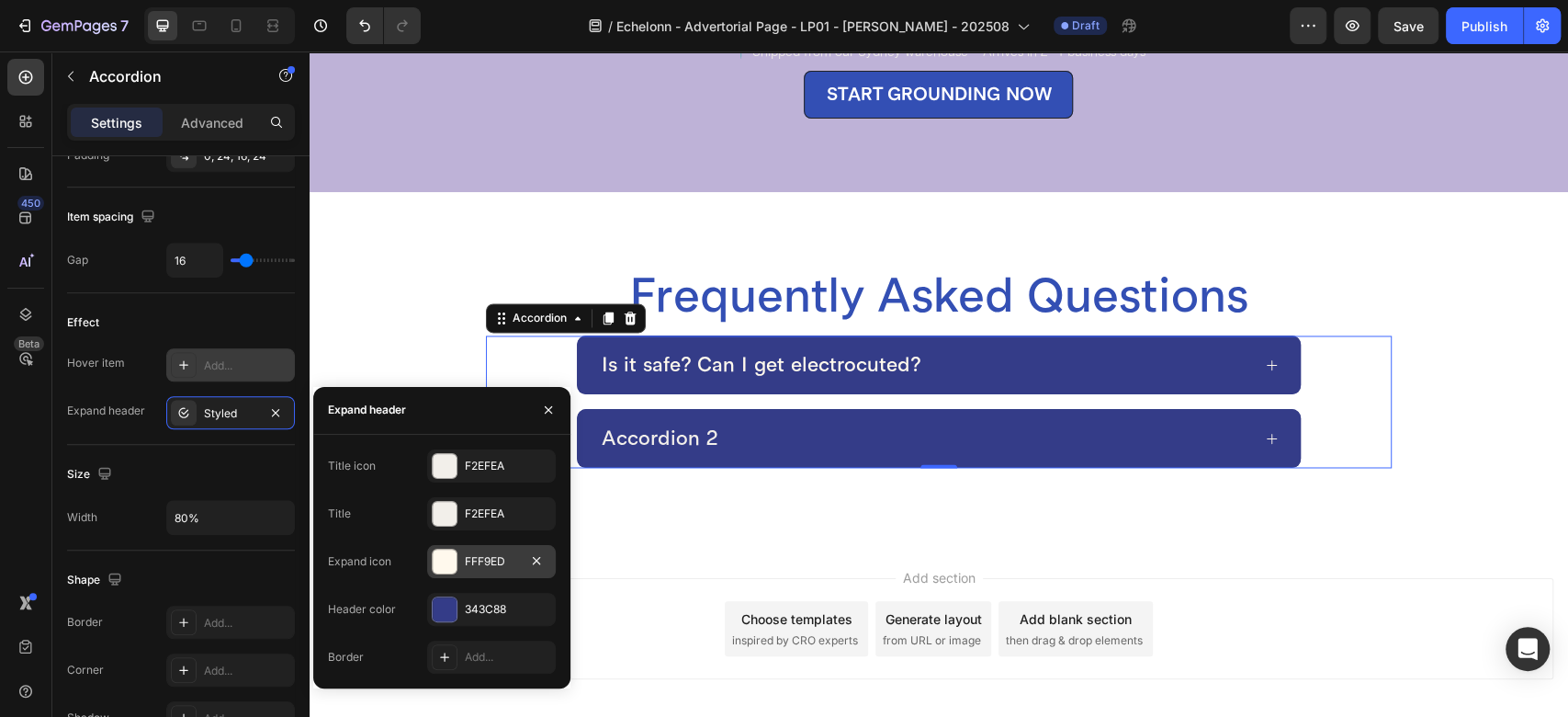
click at [455, 565] on div at bounding box center [445, 561] width 23 height 23
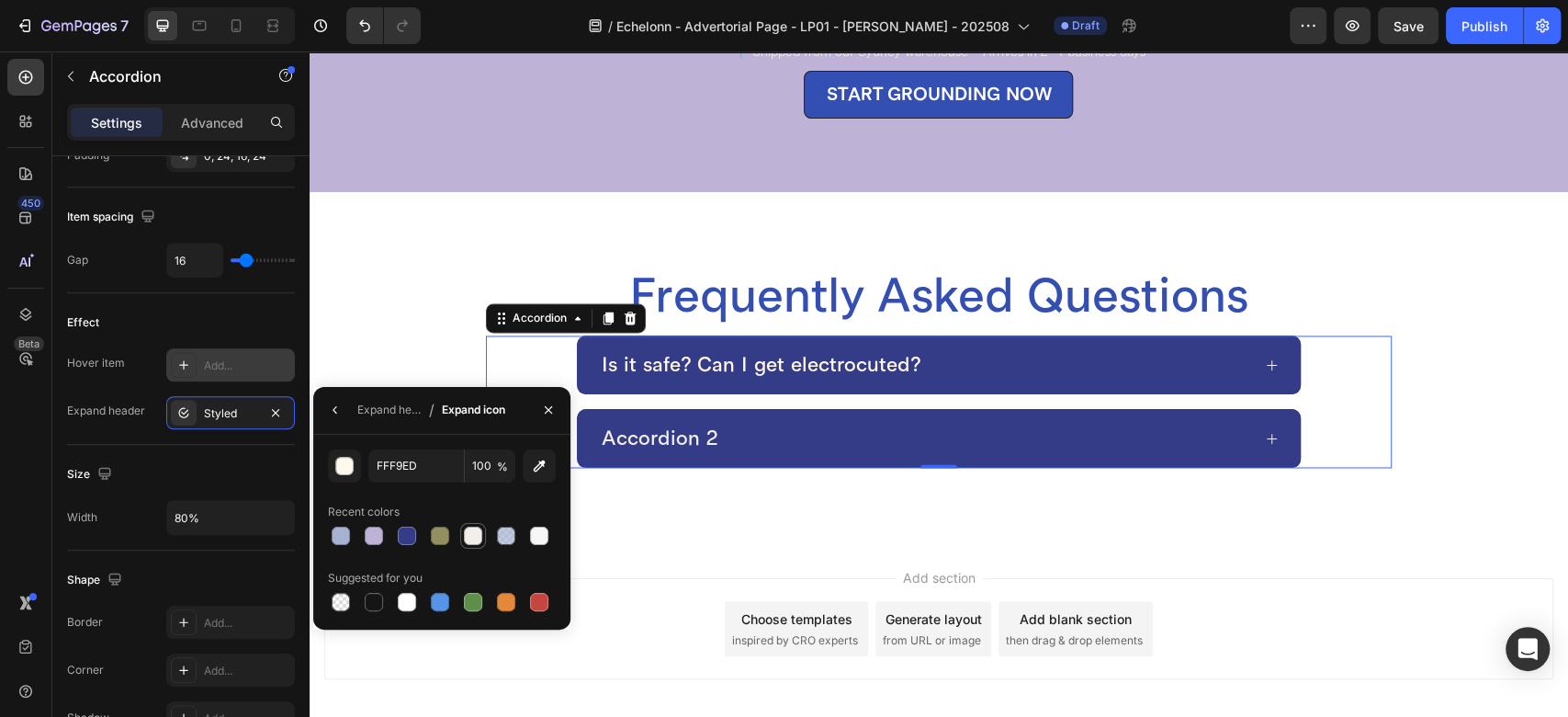
click at [476, 533] on div at bounding box center [473, 536] width 19 height 19
type input "F2EFEA"
click at [356, 461] on button "button" at bounding box center [344, 466] width 33 height 33
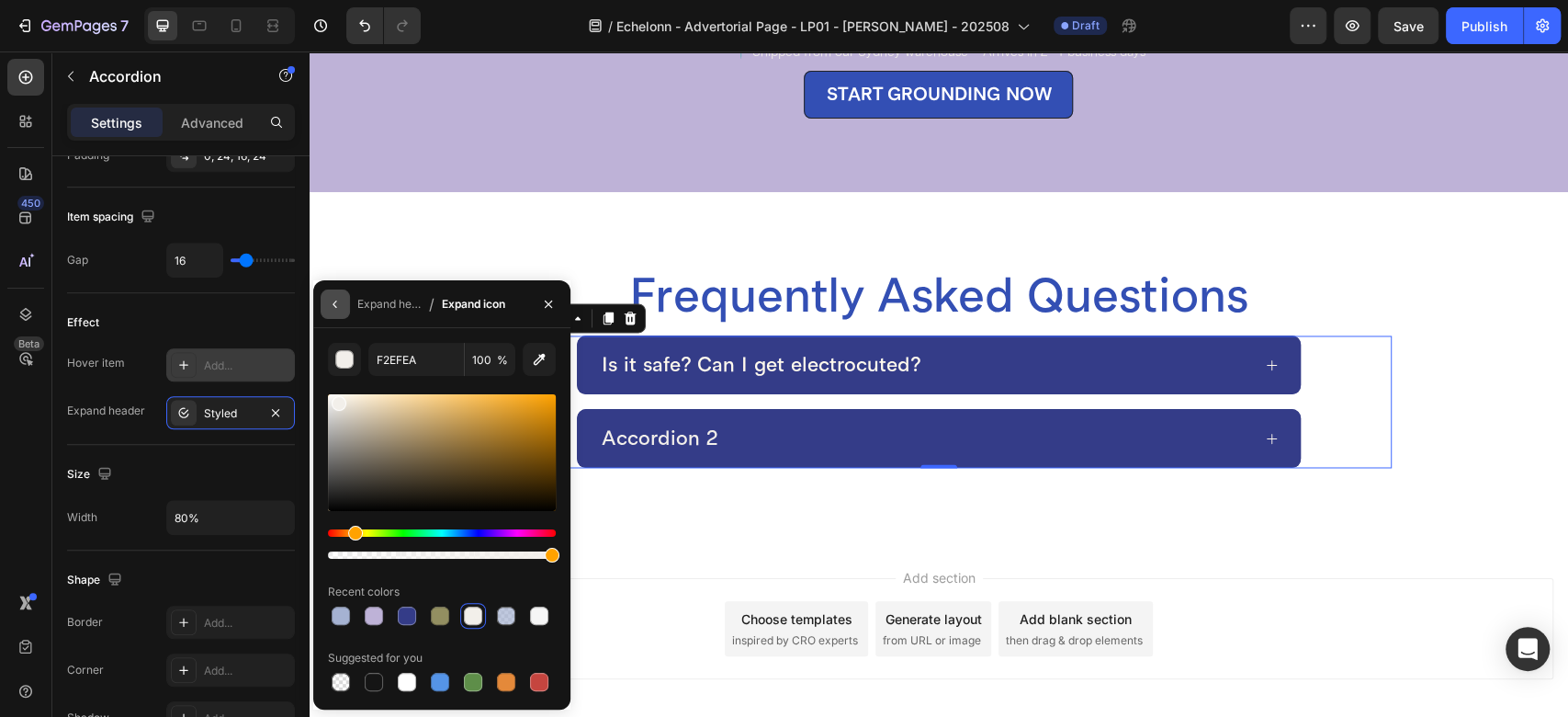
click at [345, 298] on button "button" at bounding box center [335, 304] width 29 height 29
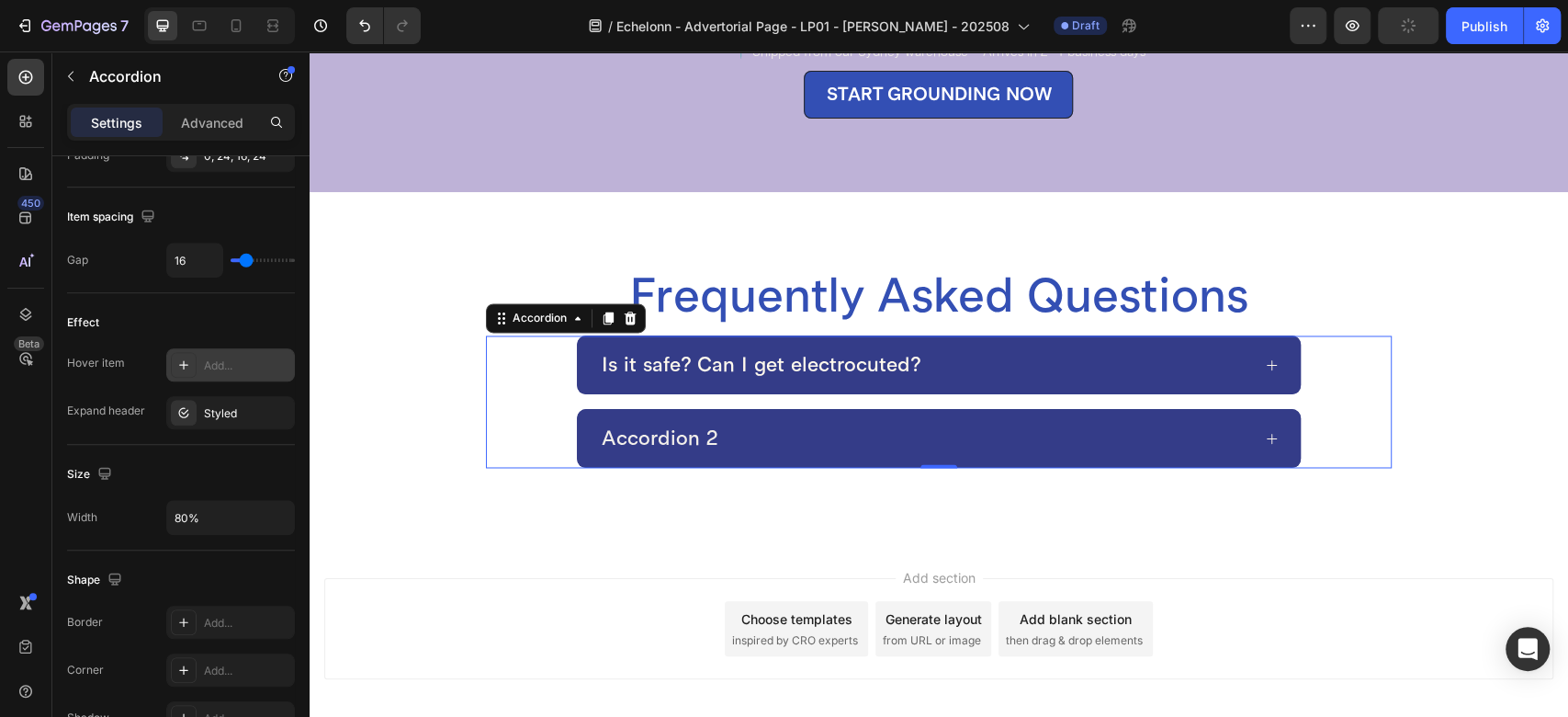
click at [765, 423] on div "Accordion 2" at bounding box center [924, 438] width 651 height 29
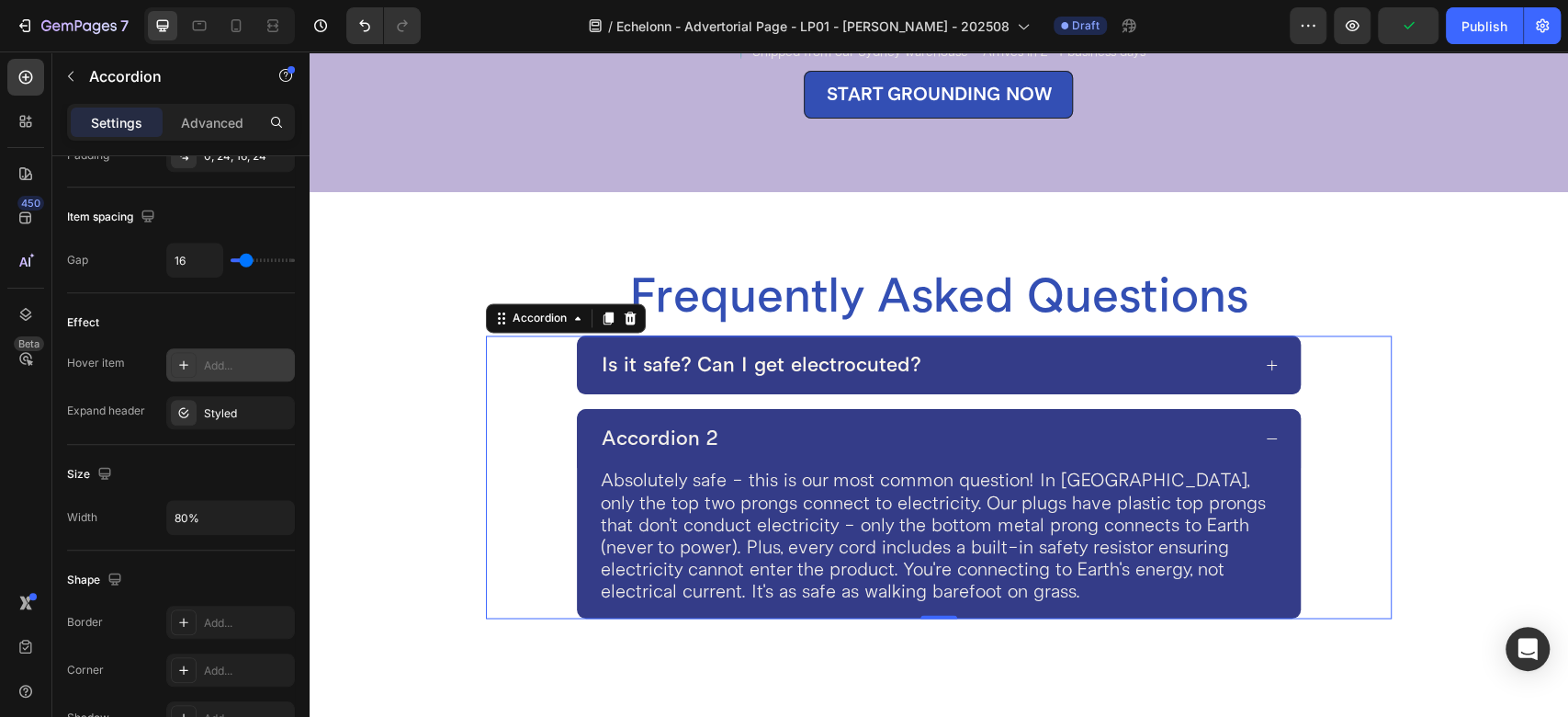
click at [765, 423] on div "Accordion 2" at bounding box center [924, 438] width 651 height 29
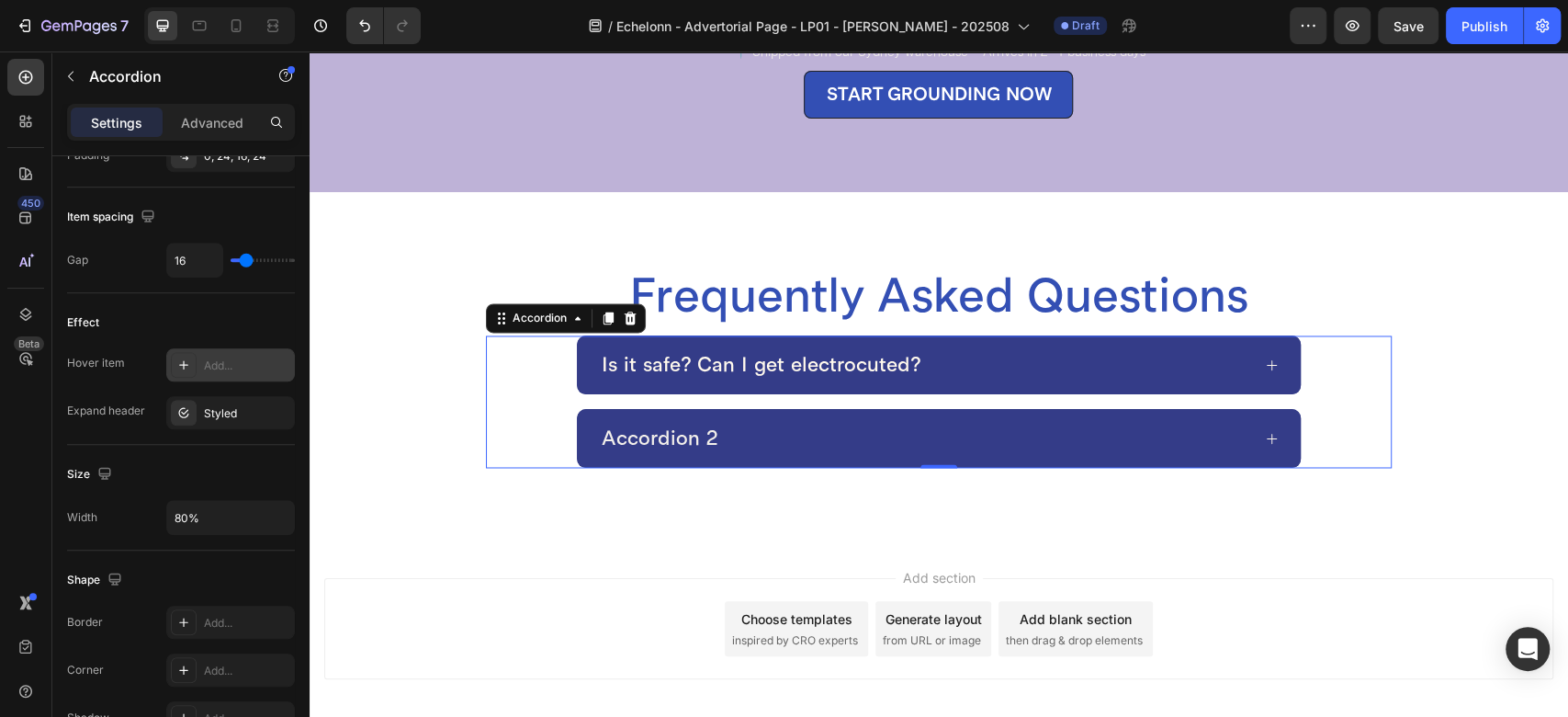
click at [540, 352] on div "Is it safe? Can I get electrocuted?" at bounding box center [938, 365] width 904 height 59
click at [272, 515] on icon "button" at bounding box center [277, 517] width 19 height 19
click at [226, 563] on p "Full 100%" at bounding box center [225, 562] width 104 height 17
type input "100%"
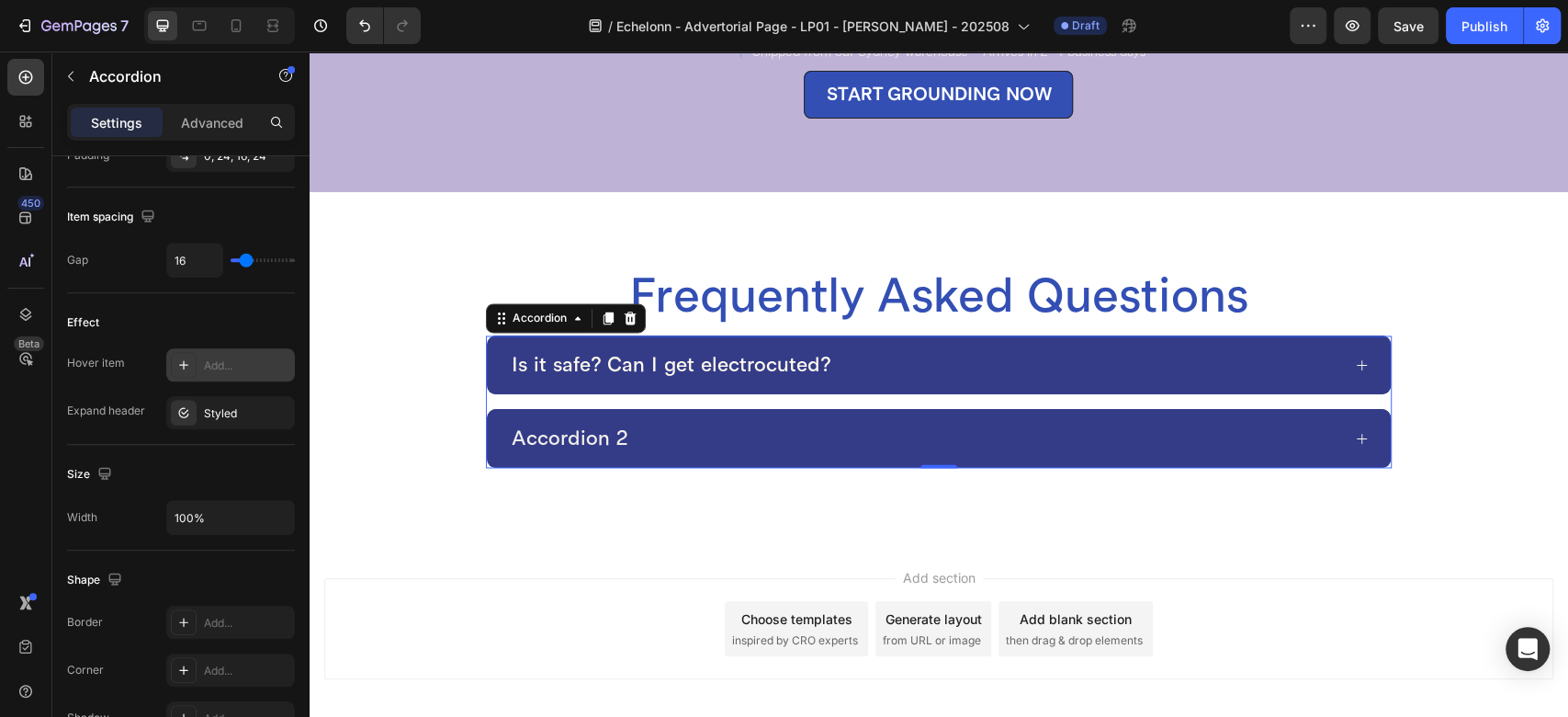
click at [665, 381] on div "Is it safe? Can I get electrocuted? Accordion 2" at bounding box center [938, 402] width 906 height 133
click at [677, 423] on div "Accordion 2" at bounding box center [924, 438] width 832 height 29
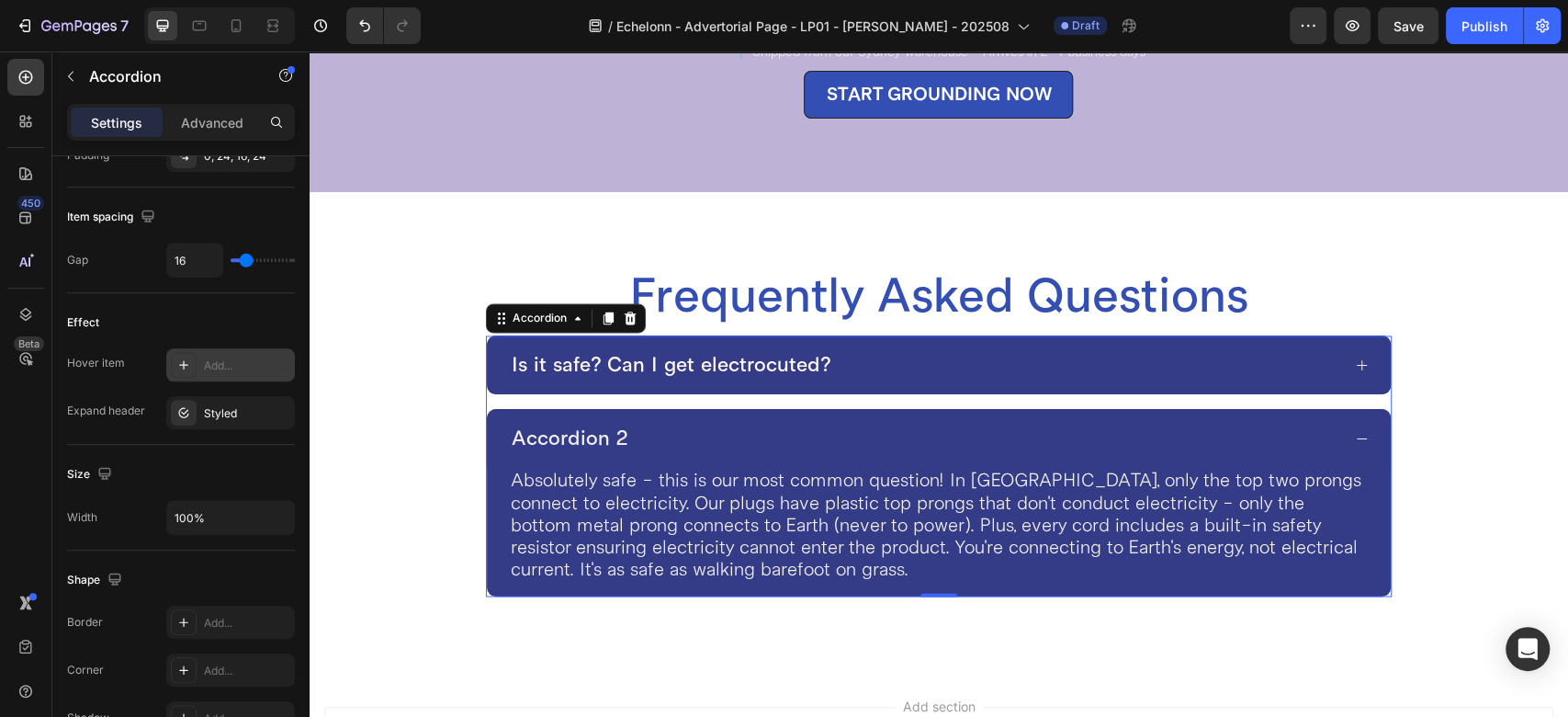
click at [558, 423] on div "Accordion 2" at bounding box center [569, 438] width 122 height 29
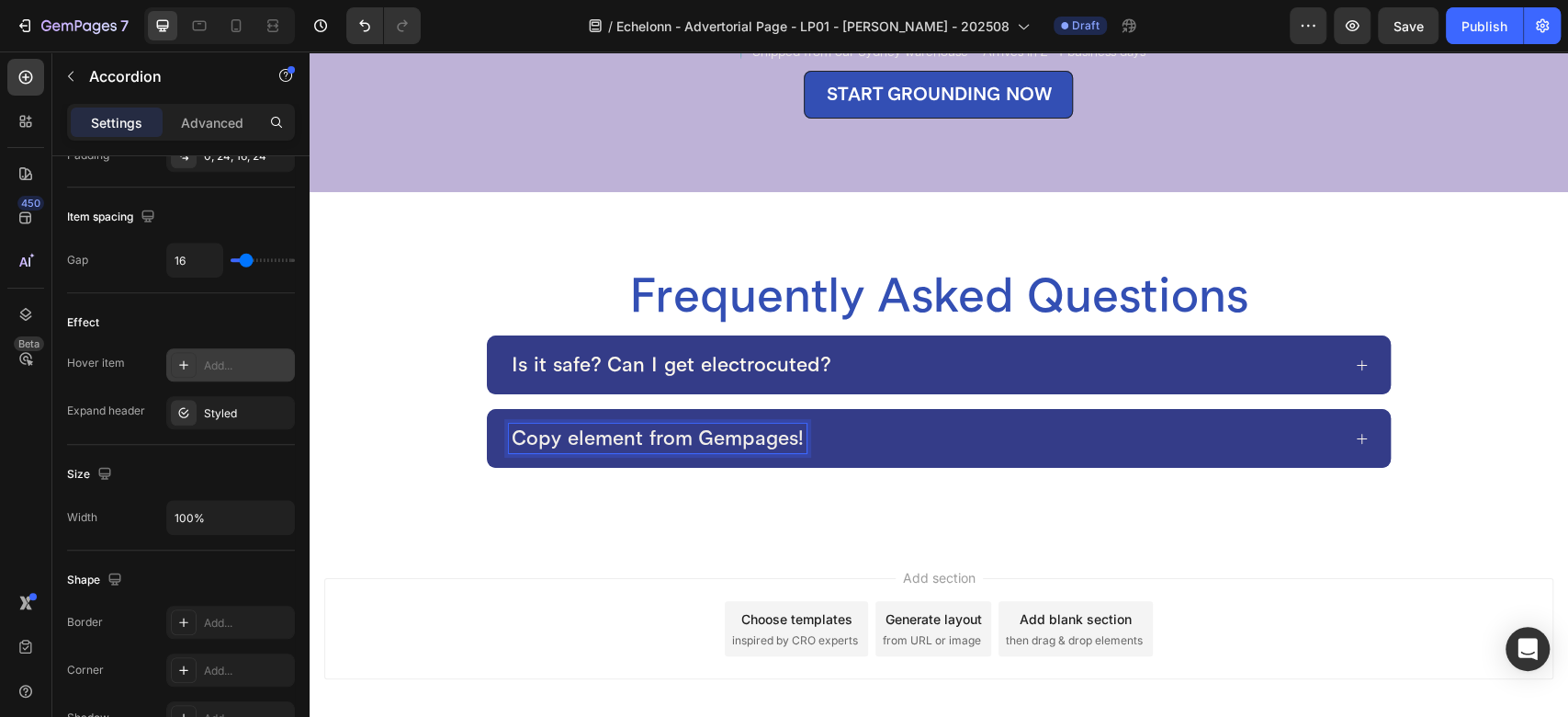
click at [608, 426] on p "Copy element from Gempages!" at bounding box center [658, 438] width 293 height 23
click at [1148, 424] on div "Why is stainless steel better than silver for grounding sheets?" at bounding box center [924, 438] width 832 height 29
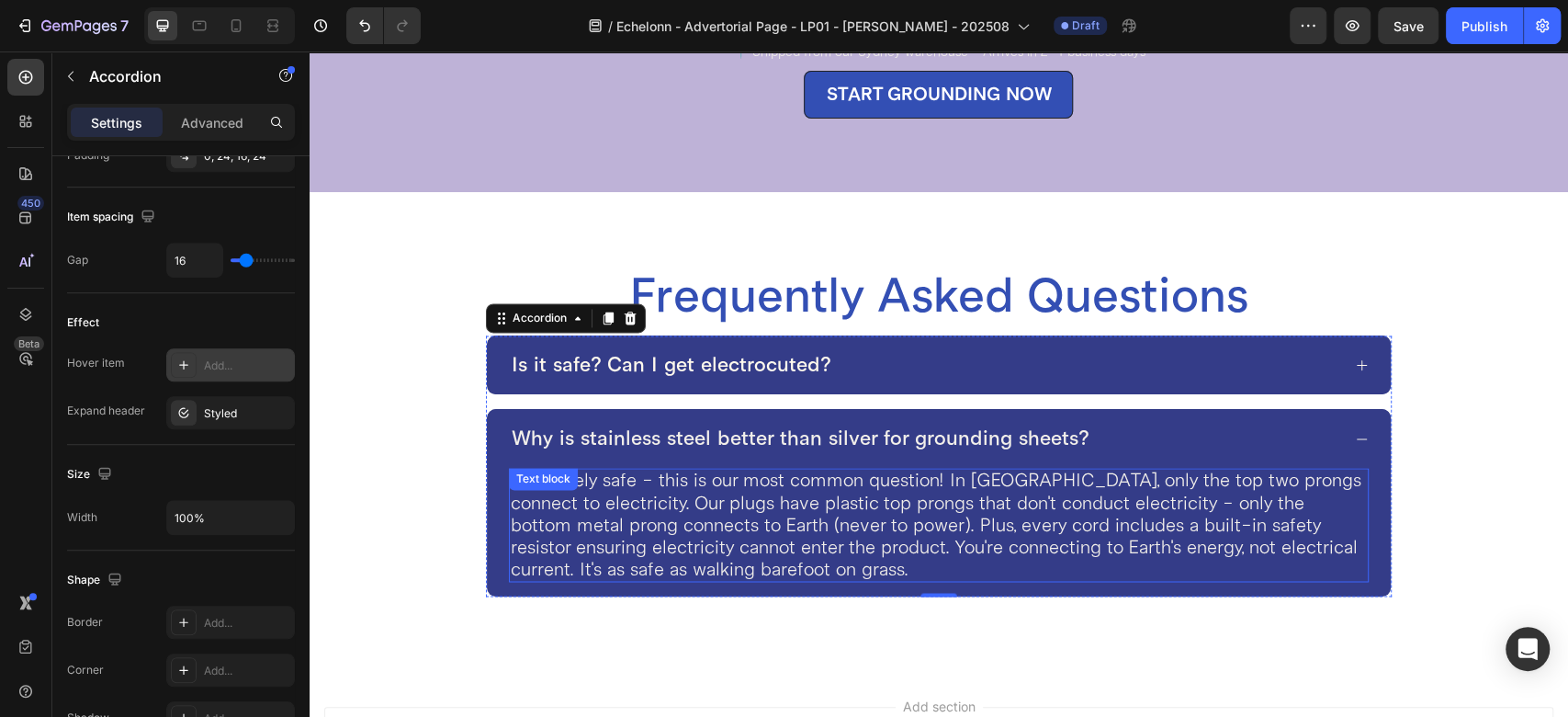
click at [662, 491] on p "Absolutely safe - this is our most common question! In [GEOGRAPHIC_DATA], only …" at bounding box center [939, 524] width 856 height 110
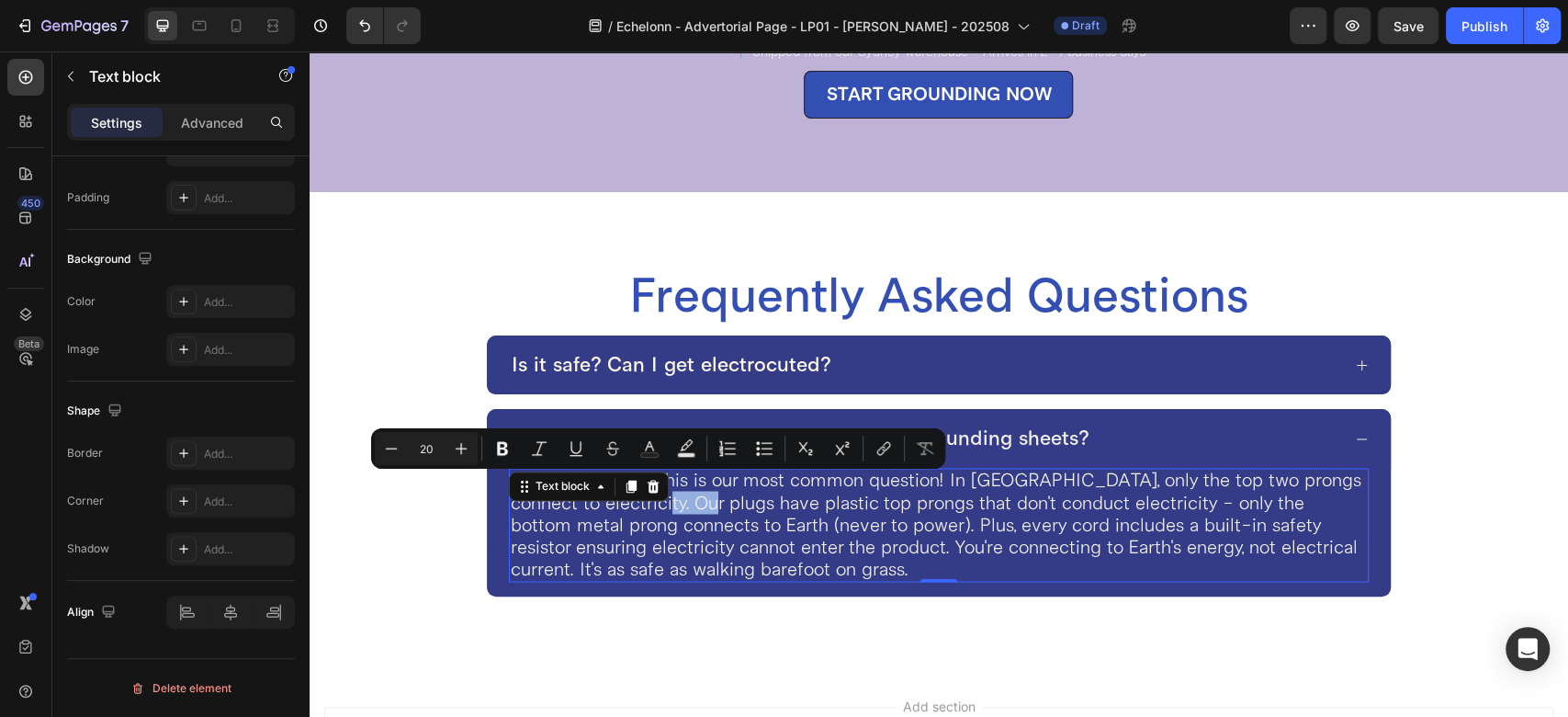
scroll to position [0, 0]
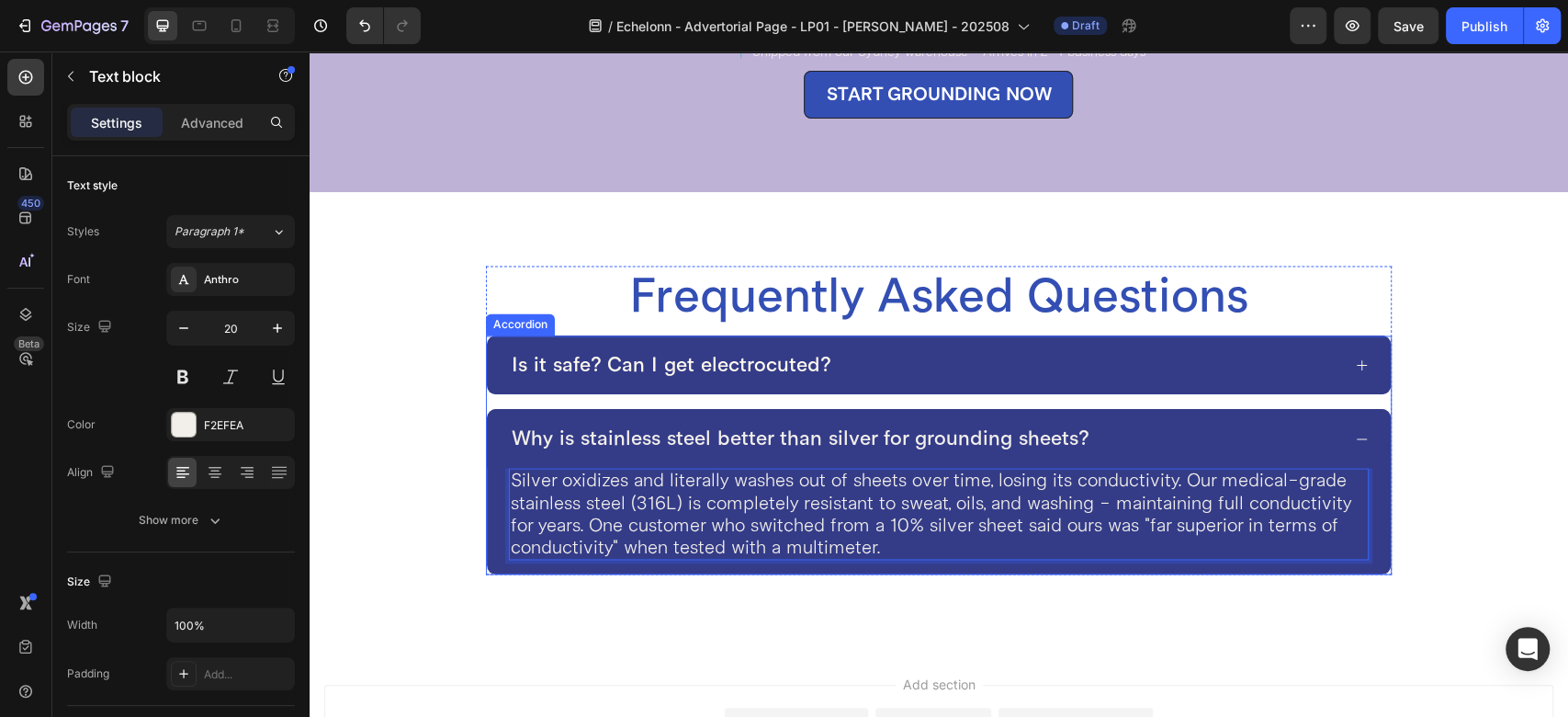
click at [509, 427] on div "Why is stainless steel better than silver for grounding sheets?" at bounding box center [801, 438] width 583 height 29
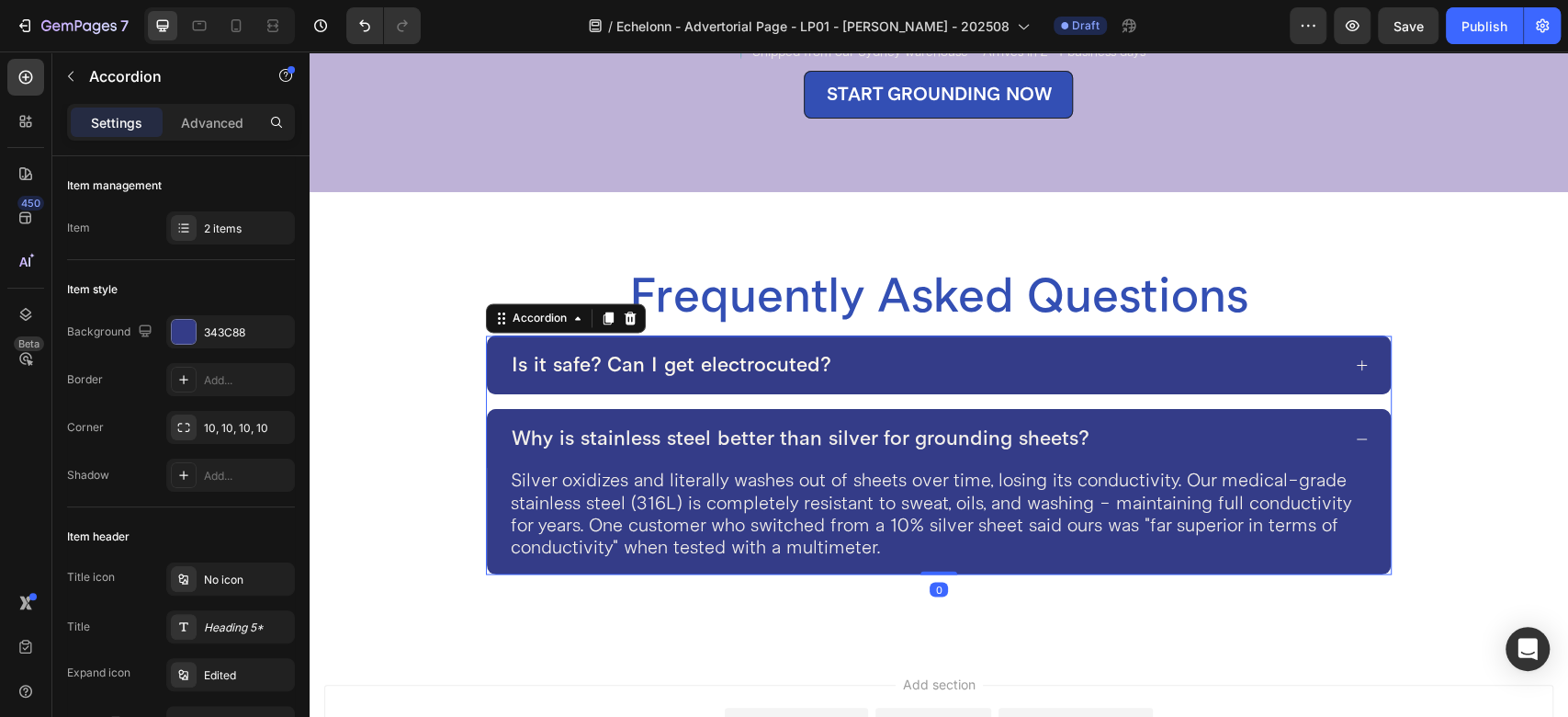
click at [499, 422] on div "Why is stainless steel better than silver for grounding sheets?" at bounding box center [938, 438] width 904 height 59
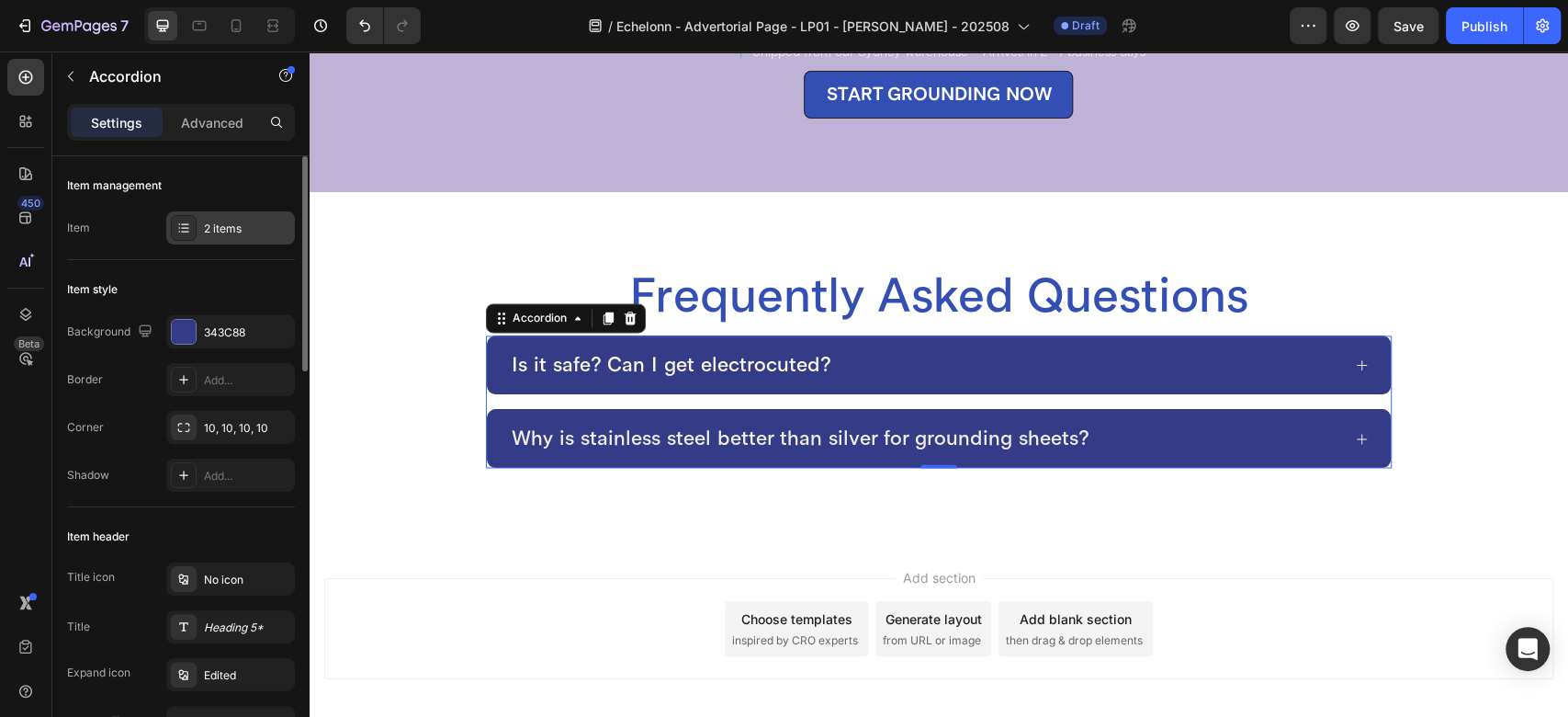
click at [225, 231] on div "2 items" at bounding box center [247, 228] width 87 height 17
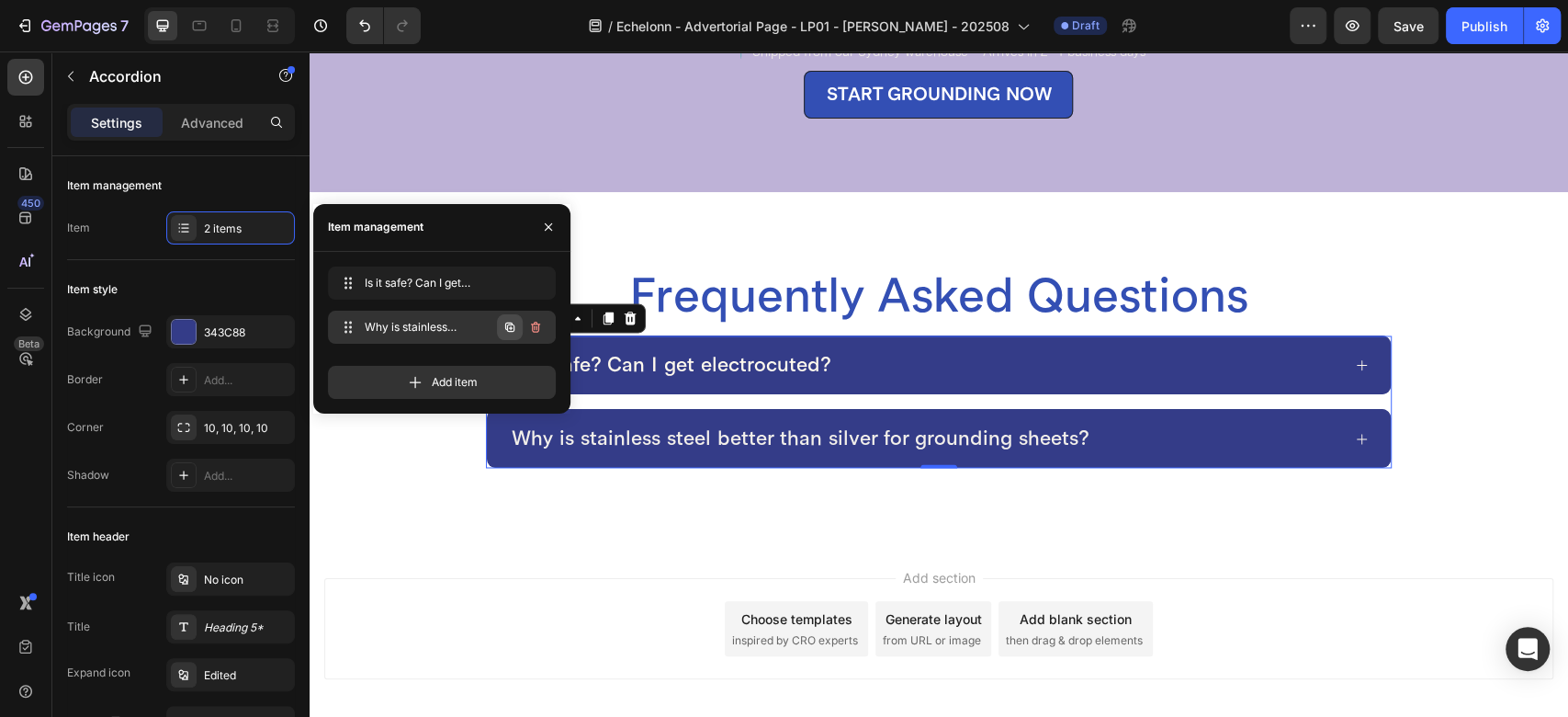
click at [515, 324] on icon "button" at bounding box center [509, 327] width 15 height 15
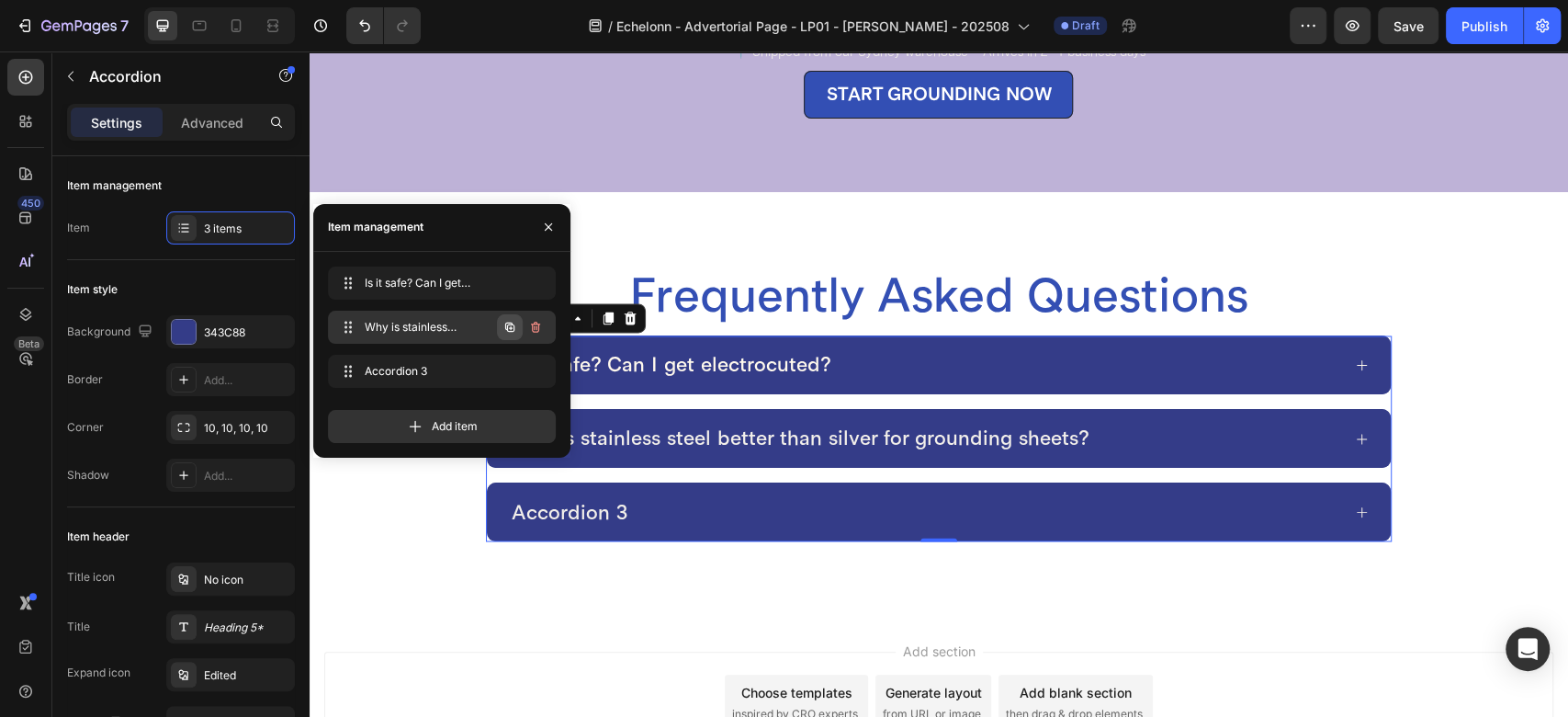
click at [511, 329] on icon "button" at bounding box center [511, 328] width 4 height 4
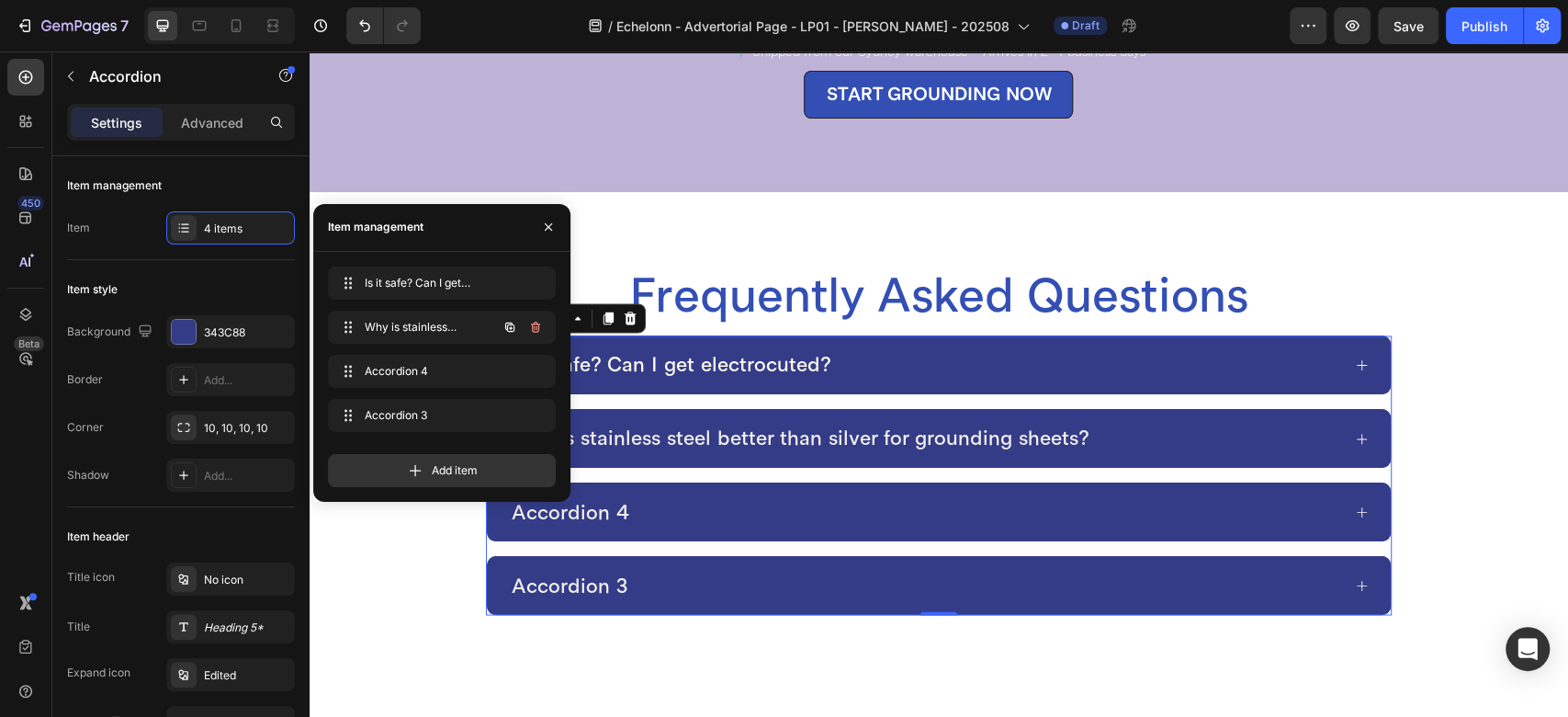
click at [511, 329] on icon "button" at bounding box center [511, 328] width 4 height 4
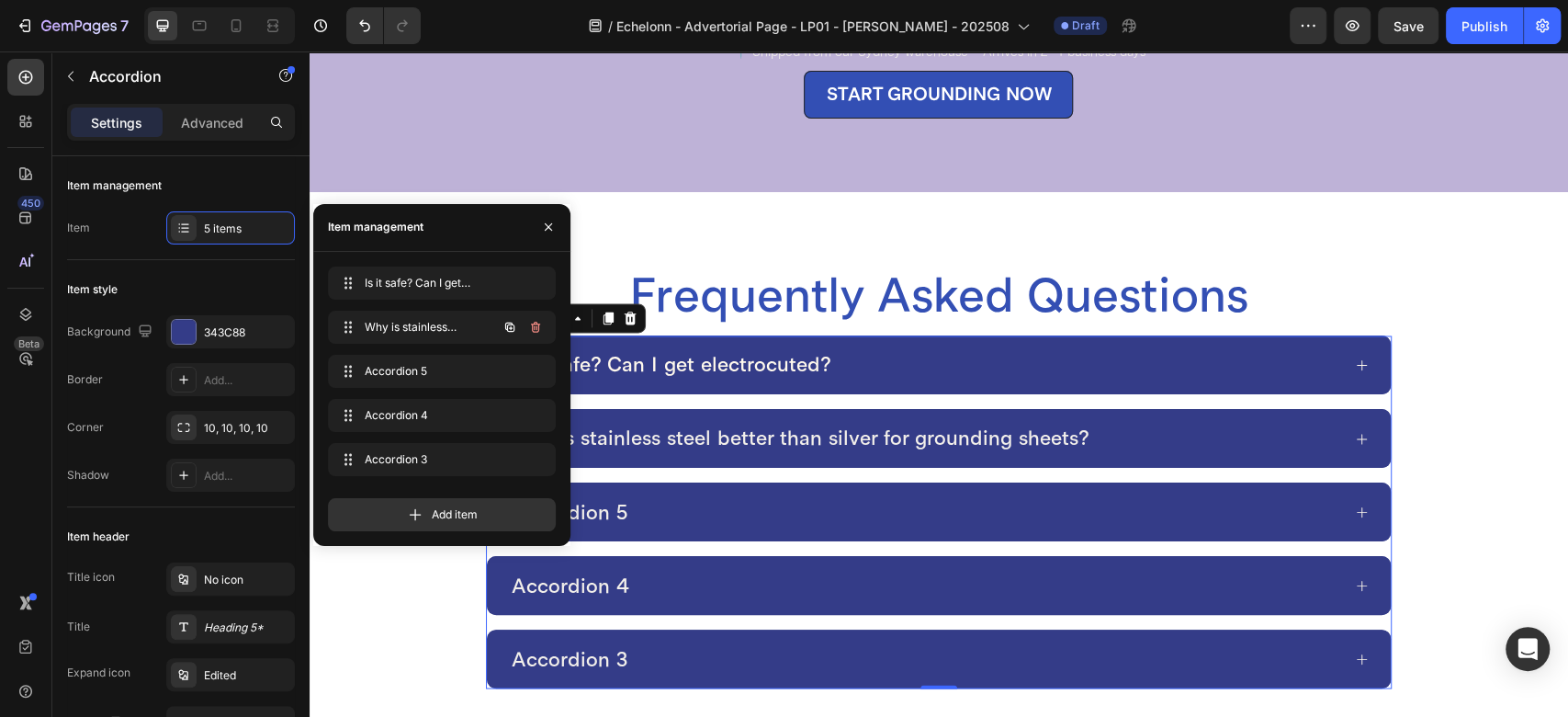
click at [511, 330] on icon "button" at bounding box center [509, 327] width 15 height 15
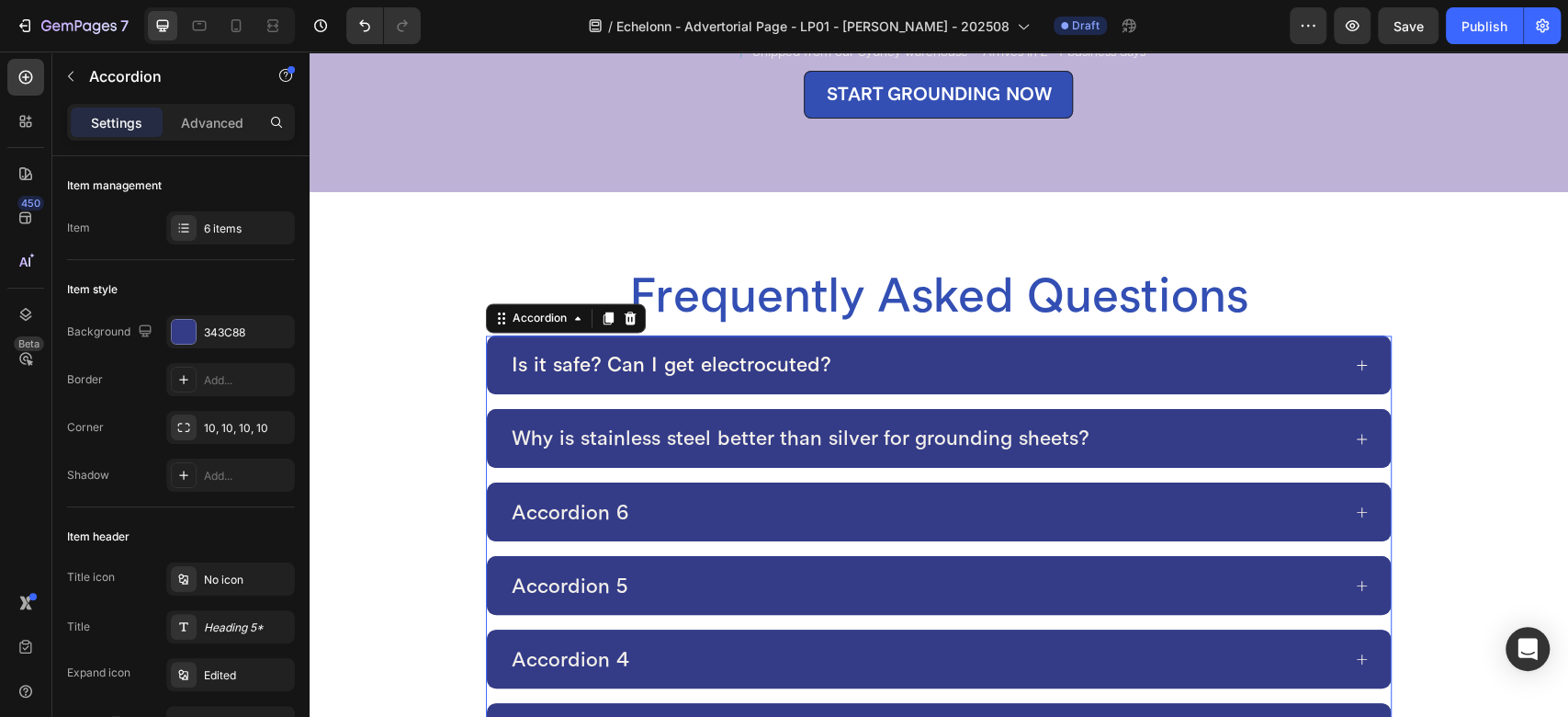
click at [640, 498] on div "Accordion 6" at bounding box center [924, 512] width 832 height 29
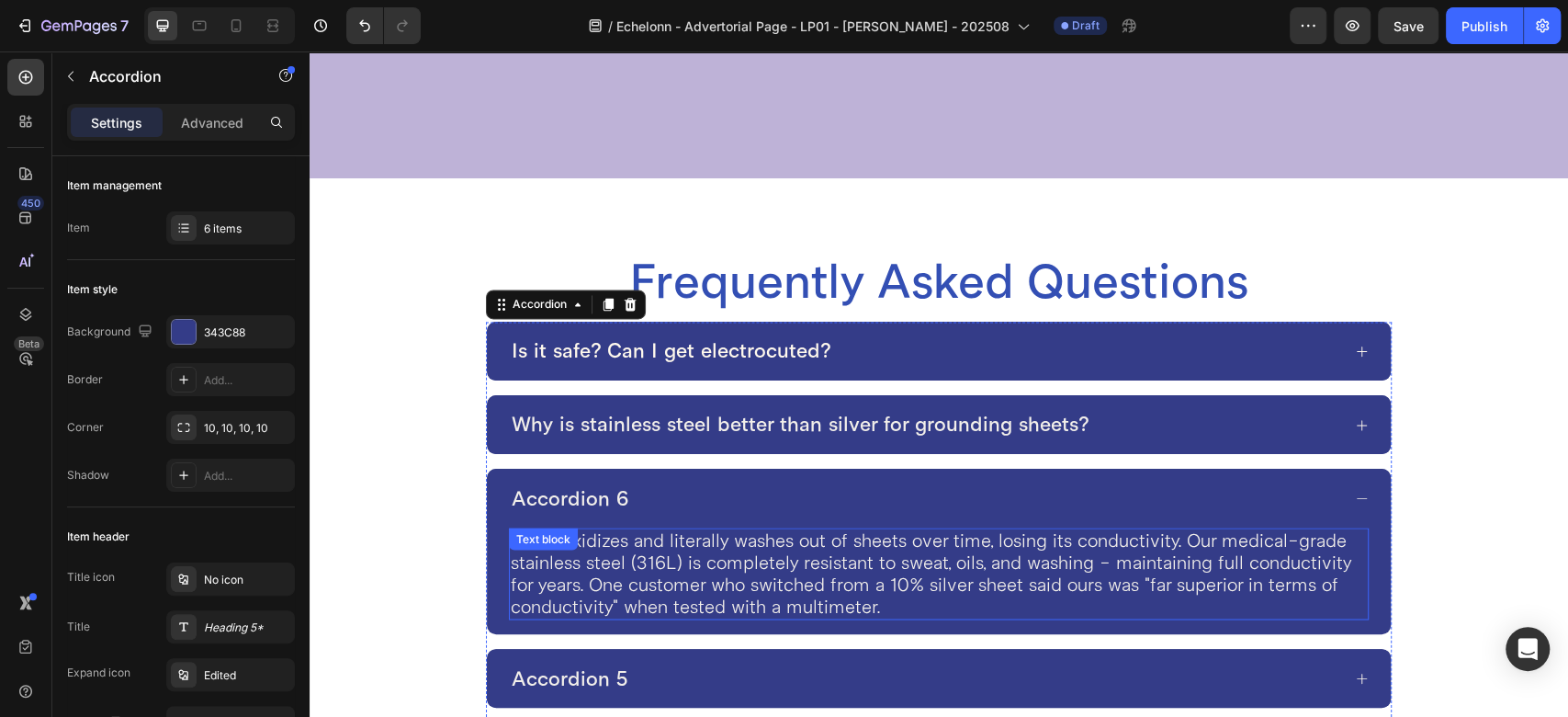
scroll to position [6816, 0]
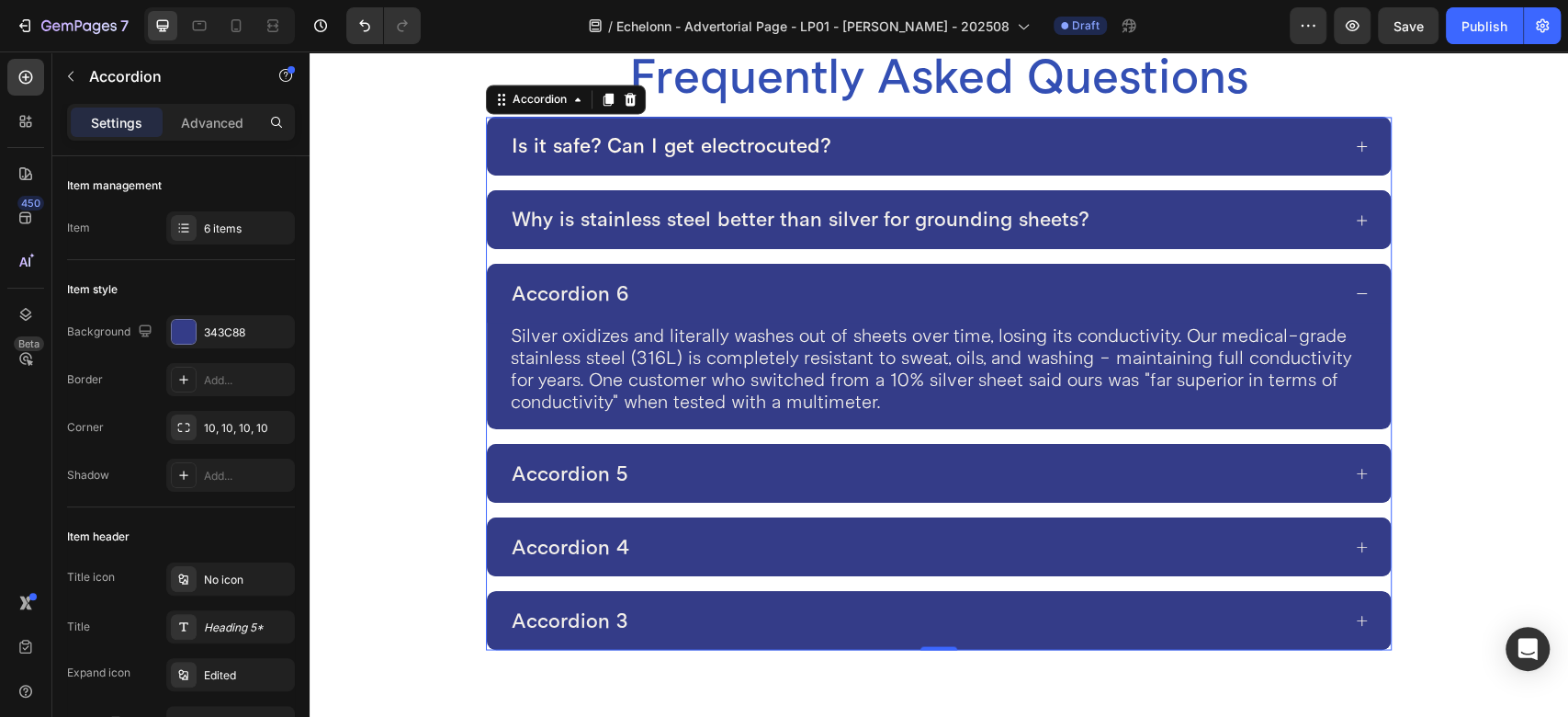
click at [596, 290] on div "Accordion 6" at bounding box center [569, 293] width 122 height 29
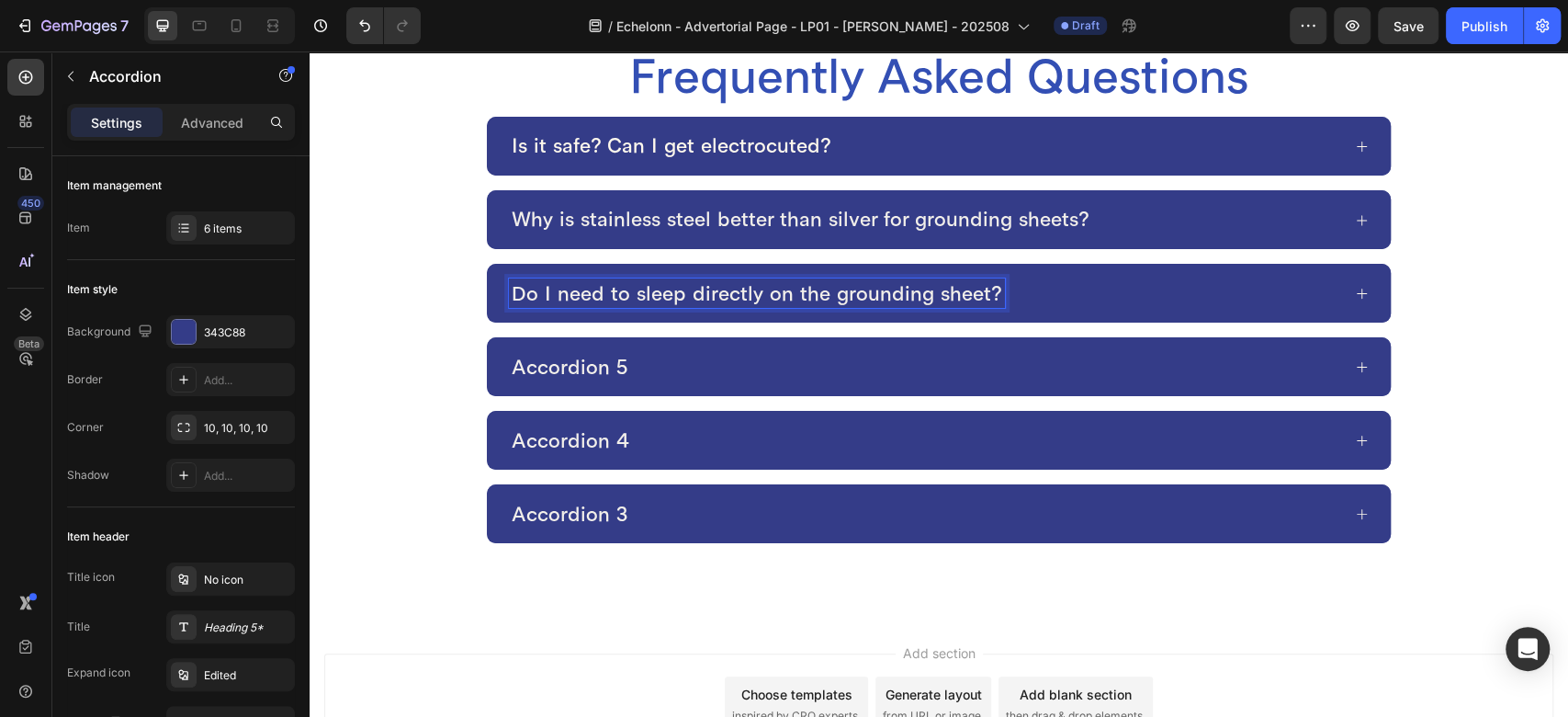
click at [1025, 300] on div "Do I need to sleep directly on the grounding sheet?" at bounding box center [924, 293] width 832 height 29
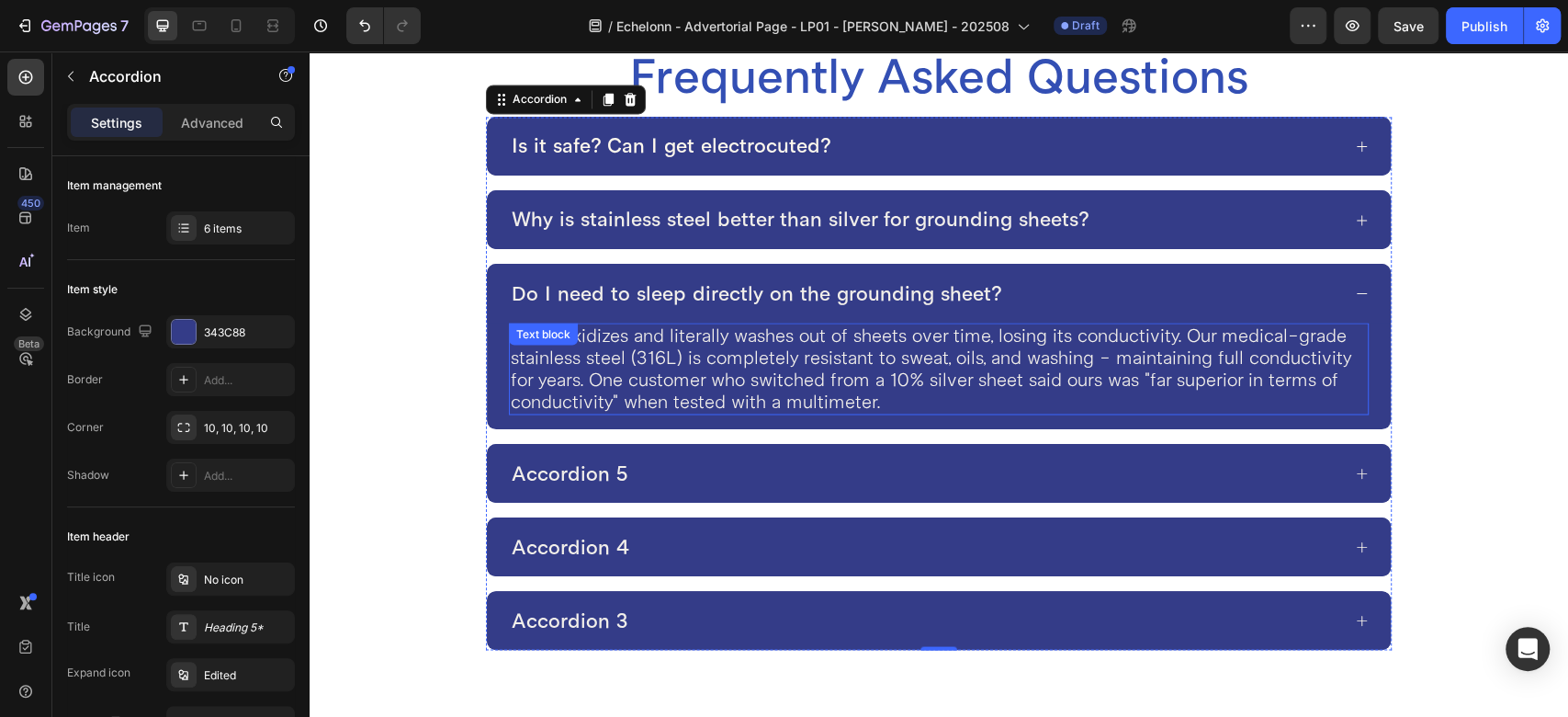
click at [654, 343] on p "Silver oxidizes and literally washes out of sheets over time, losing its conduc…" at bounding box center [939, 369] width 856 height 88
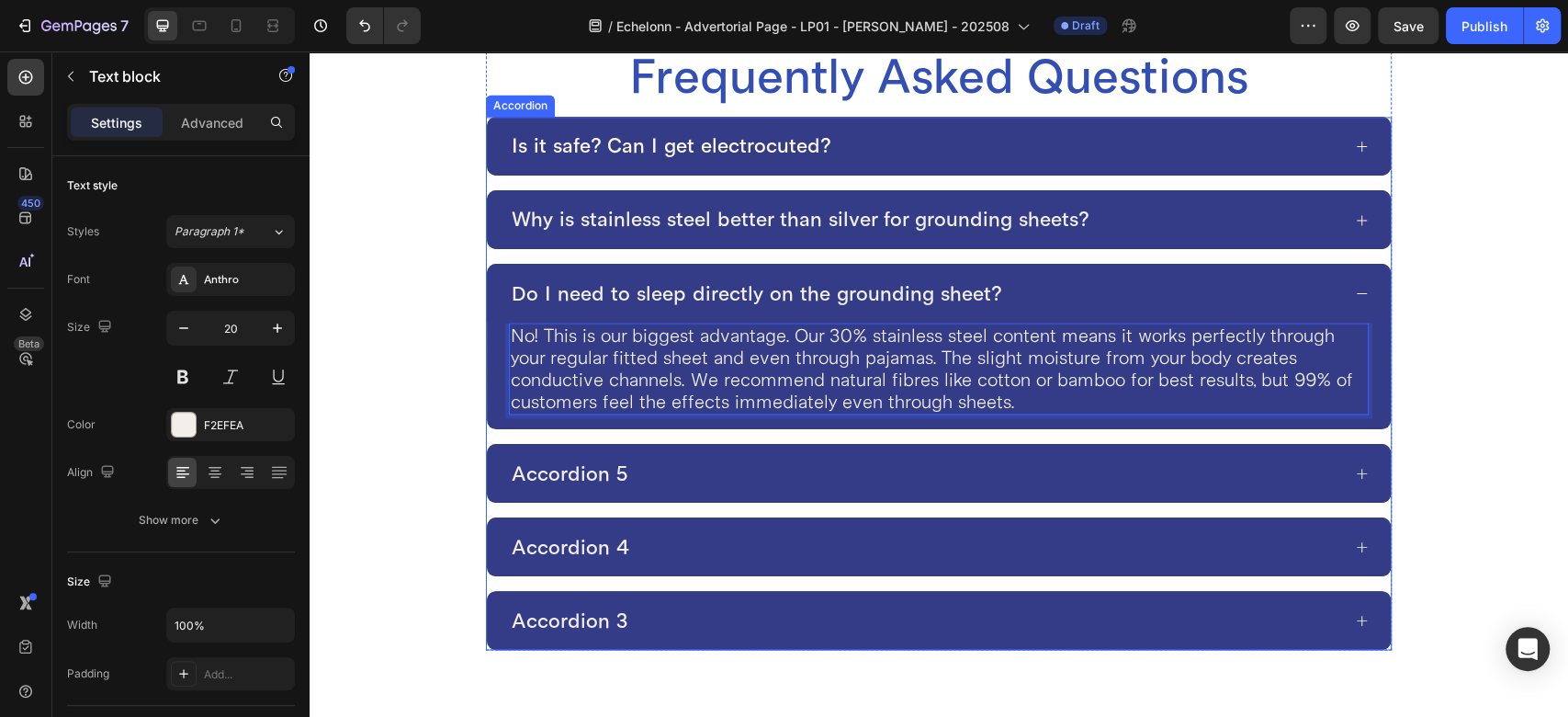
click at [621, 465] on p "Accordion 5" at bounding box center [570, 473] width 117 height 23
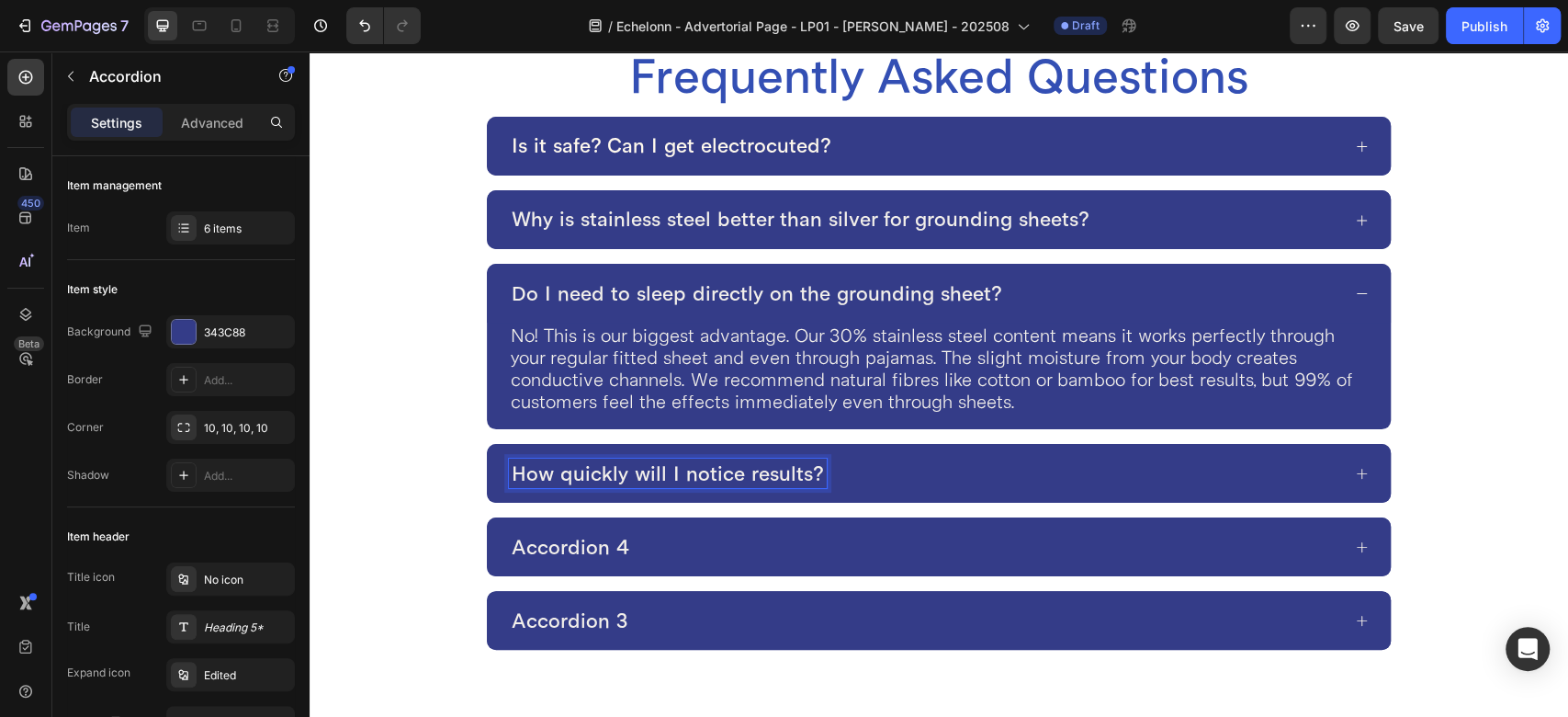
click at [877, 464] on div "How quickly will I notice results?" at bounding box center [924, 473] width 832 height 29
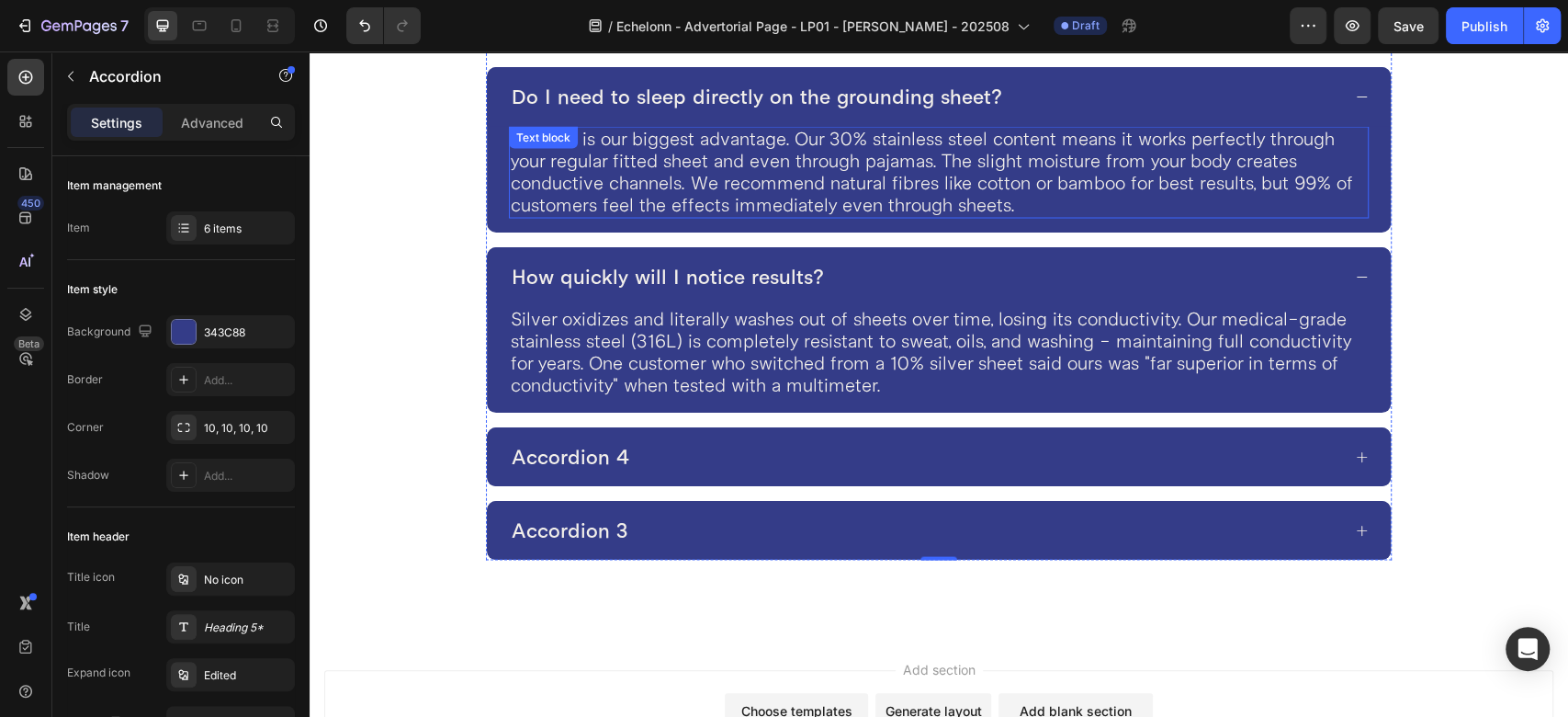
scroll to position [7020, 0]
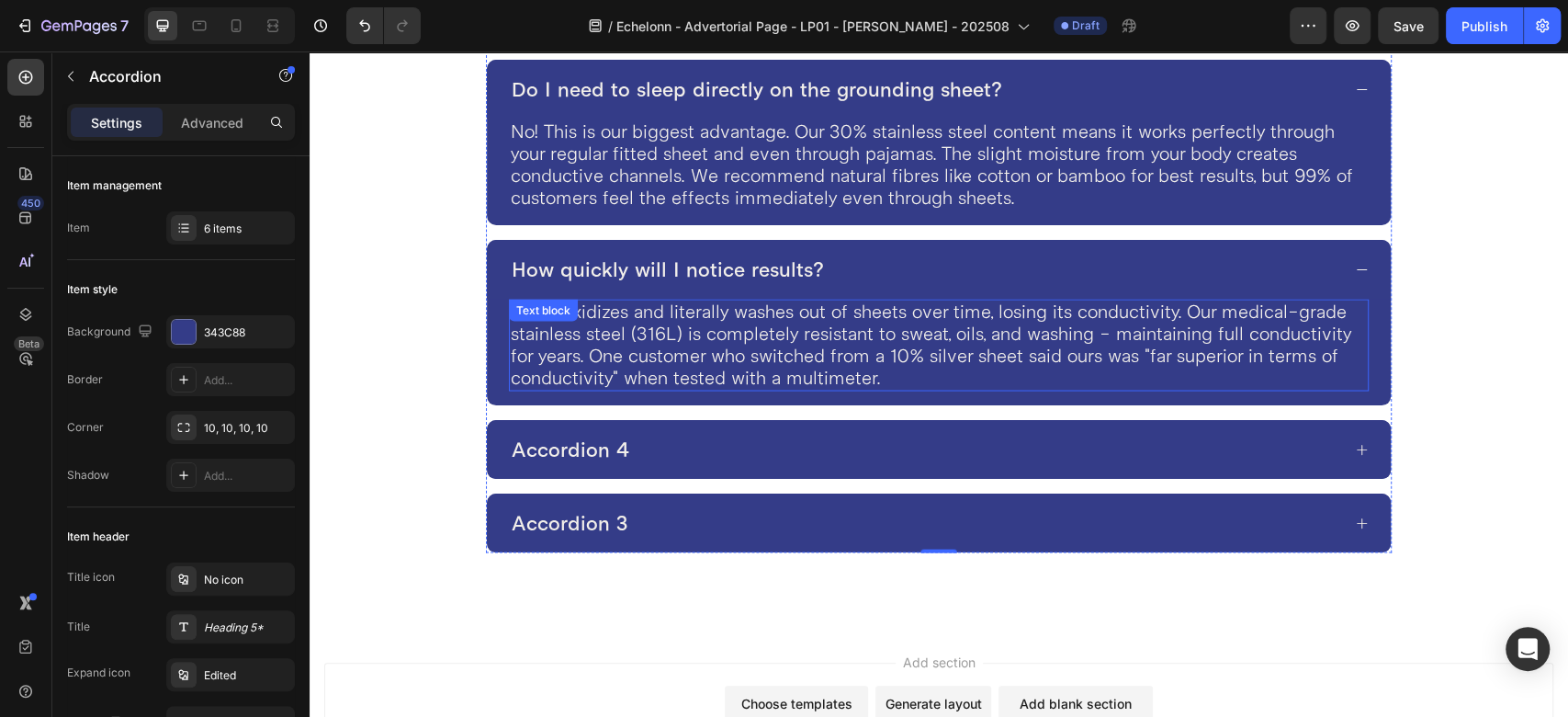
click at [620, 345] on p "Silver oxidizes and literally washes out of sheets over time, losing its conduc…" at bounding box center [939, 344] width 856 height 88
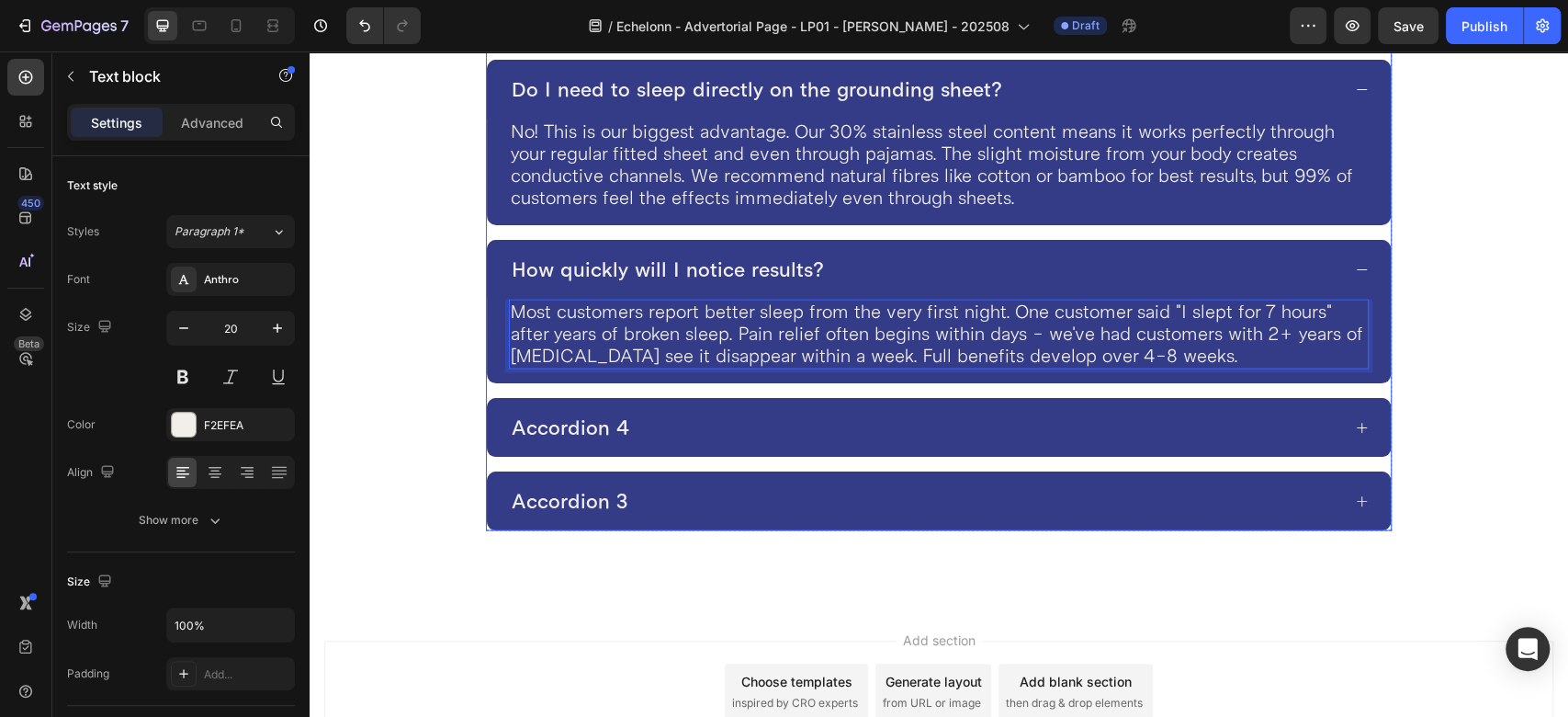
click at [637, 416] on div "Accordion 4" at bounding box center [924, 427] width 832 height 29
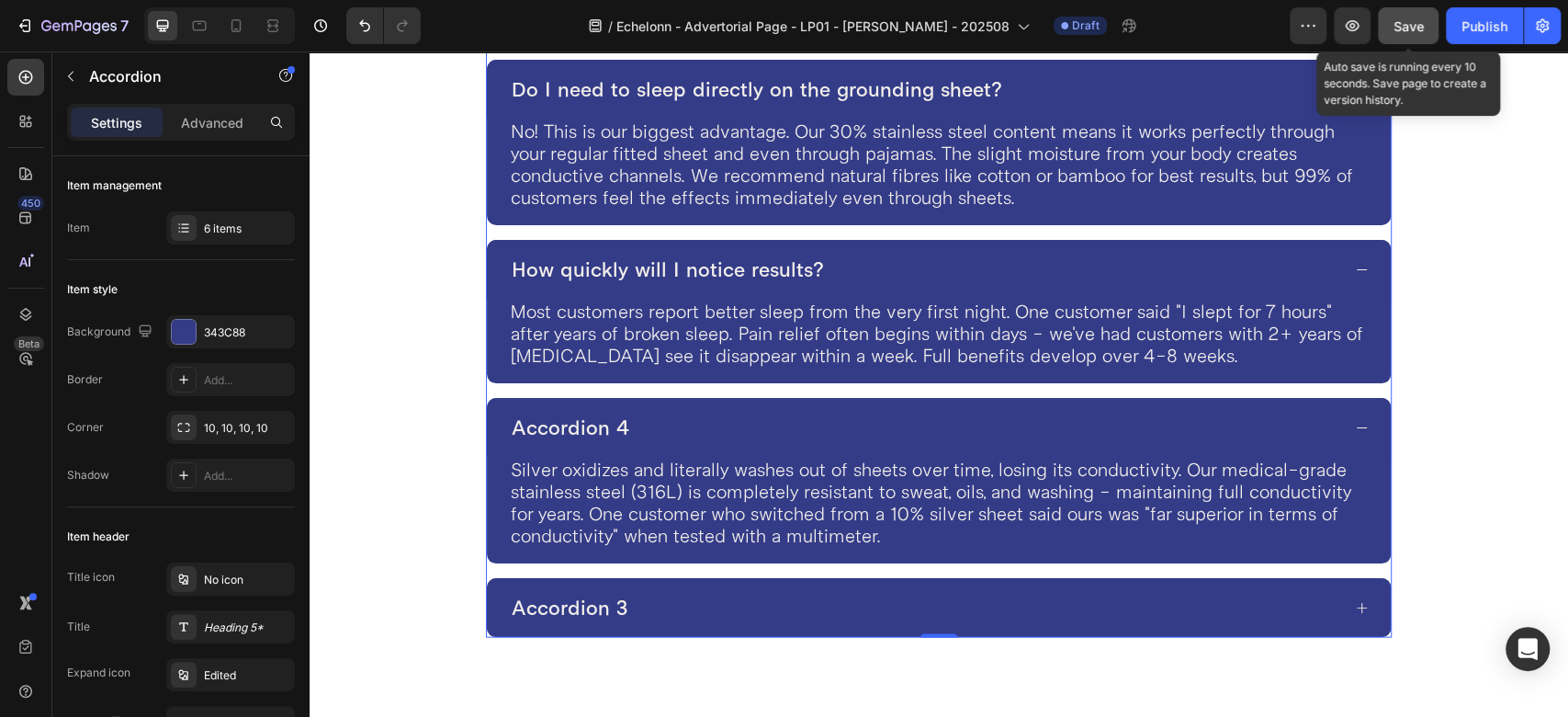
click at [1399, 31] on span "Save" at bounding box center [1408, 26] width 30 height 16
click at [1407, 24] on span "Save" at bounding box center [1408, 26] width 30 height 16
click at [1396, 25] on span "Save" at bounding box center [1408, 26] width 30 height 16
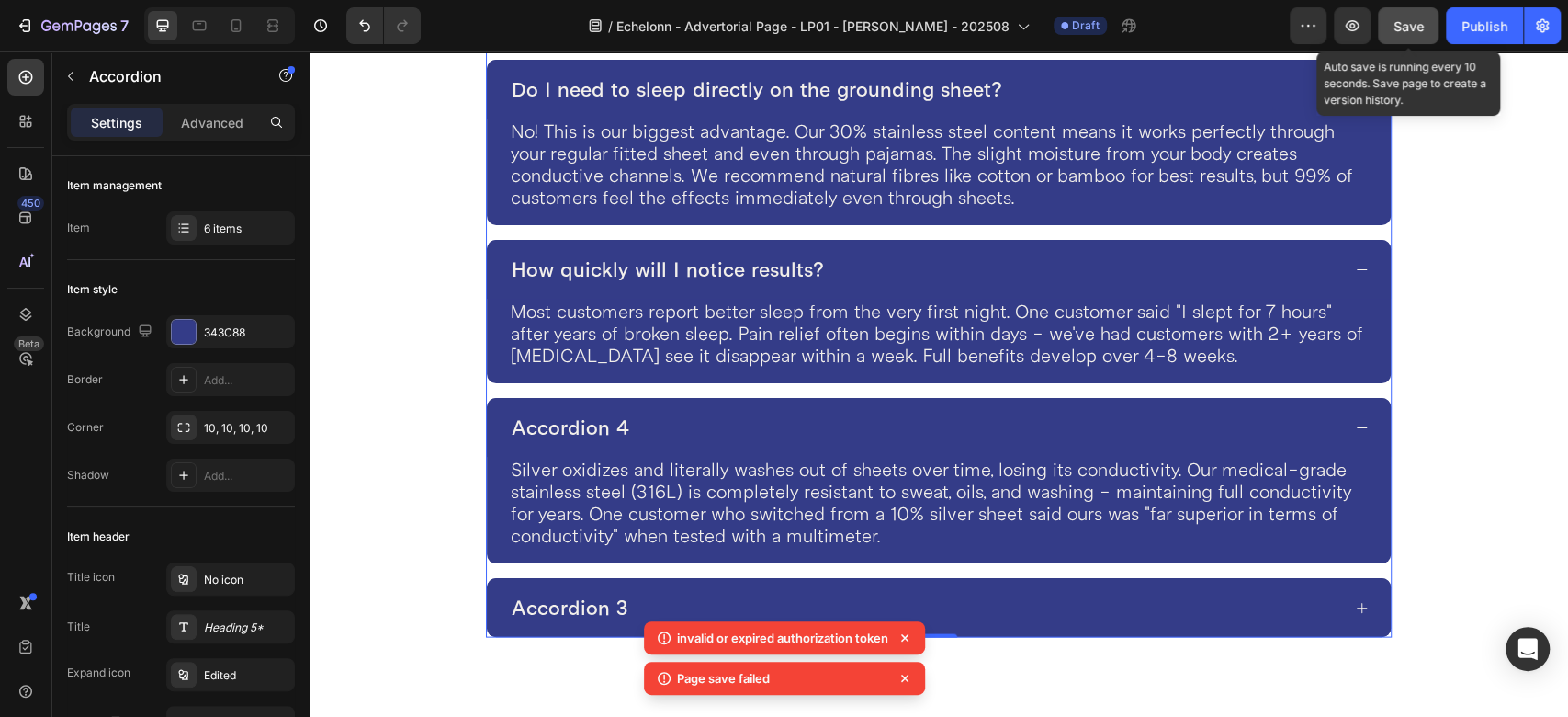
click at [1396, 25] on span "Save" at bounding box center [1408, 26] width 30 height 16
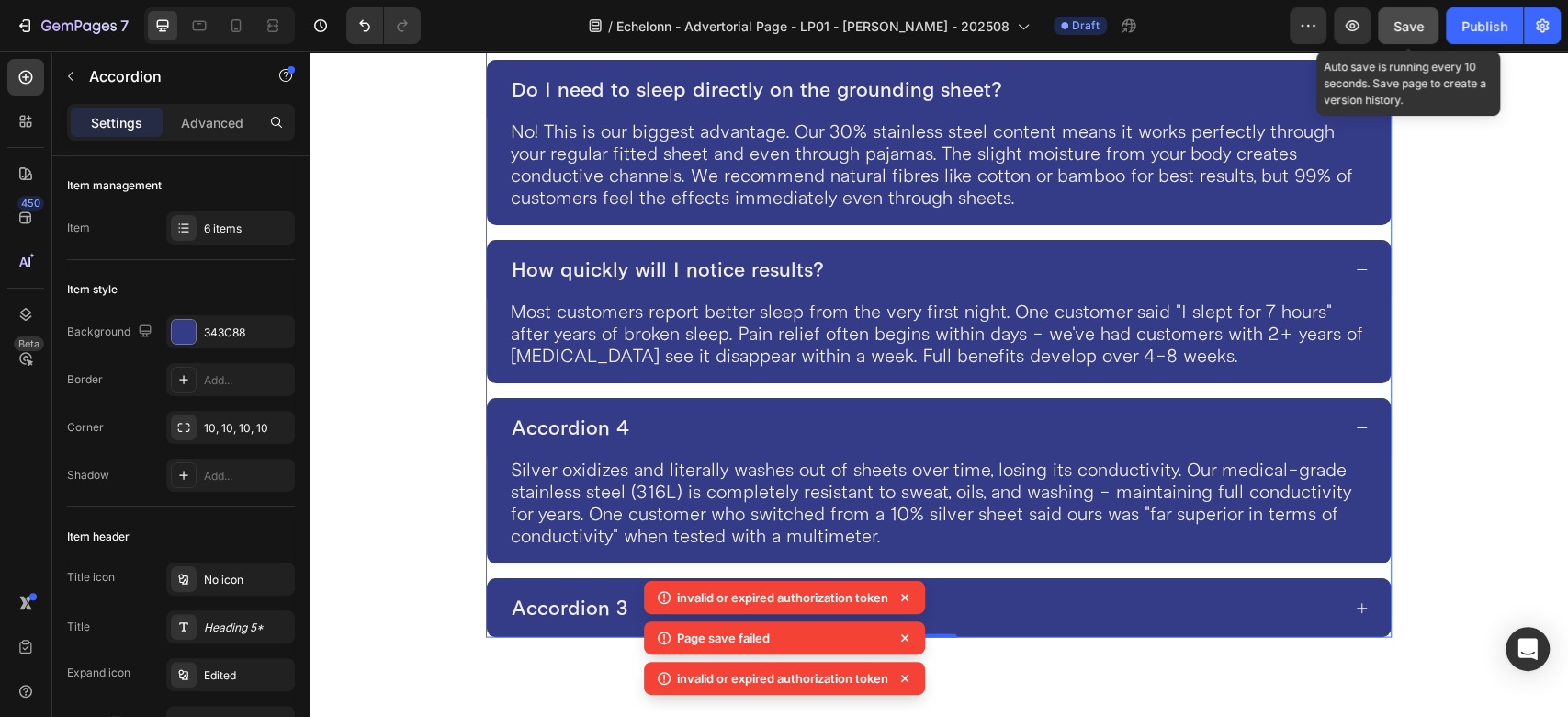
click at [1396, 25] on span "Save" at bounding box center [1408, 26] width 30 height 16
click at [1401, 25] on span "Save" at bounding box center [1408, 26] width 30 height 16
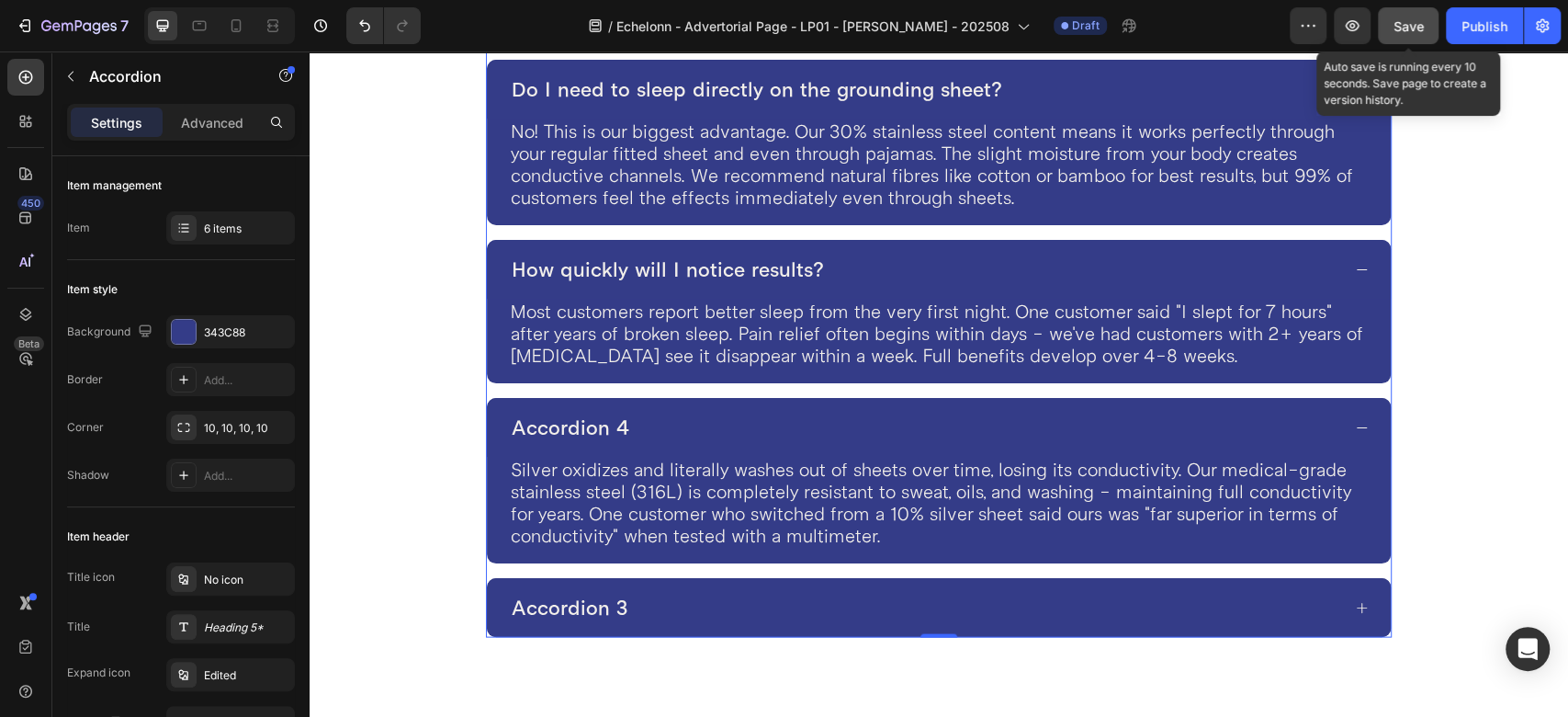
click at [1408, 27] on span "Save" at bounding box center [1408, 26] width 30 height 16
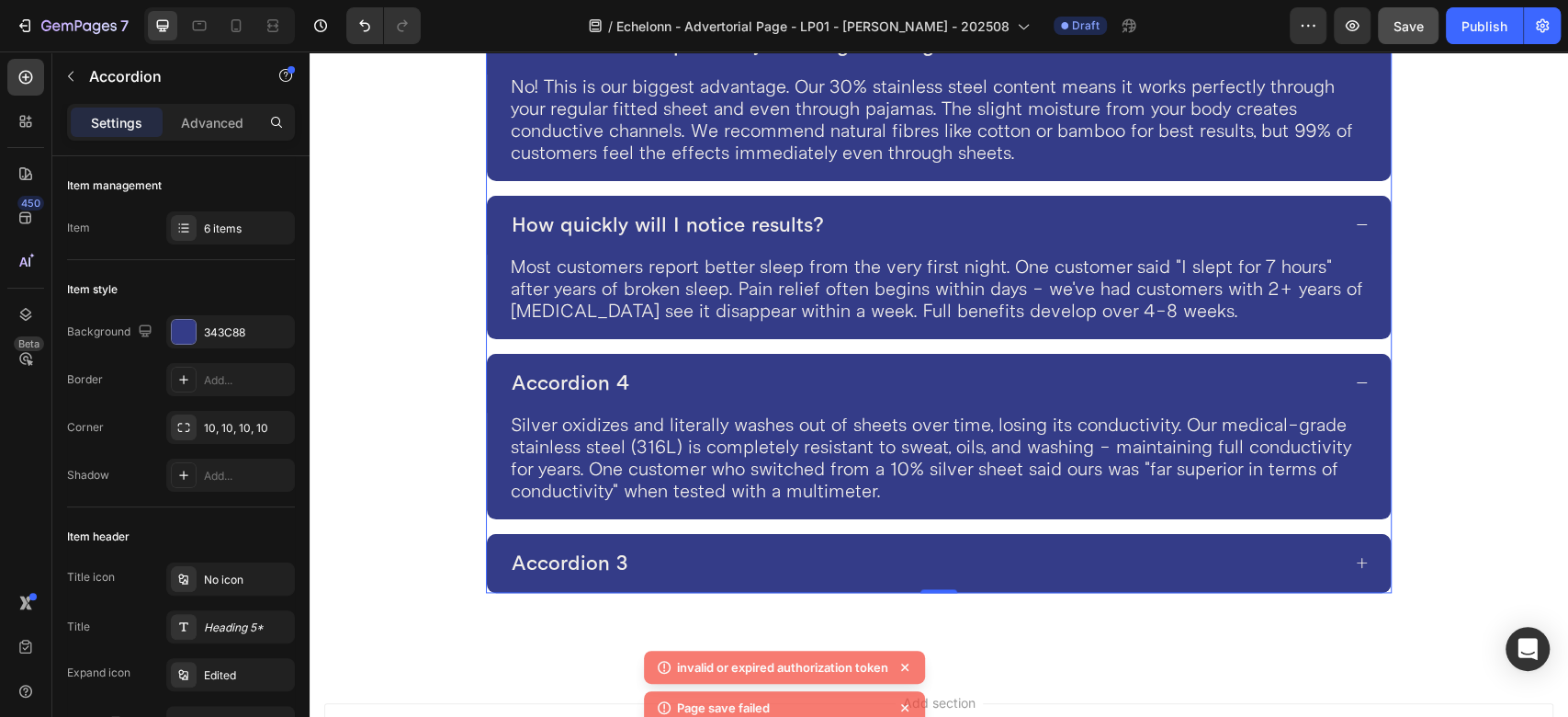
scroll to position [6179, 0]
